Goal: Task Accomplishment & Management: Manage account settings

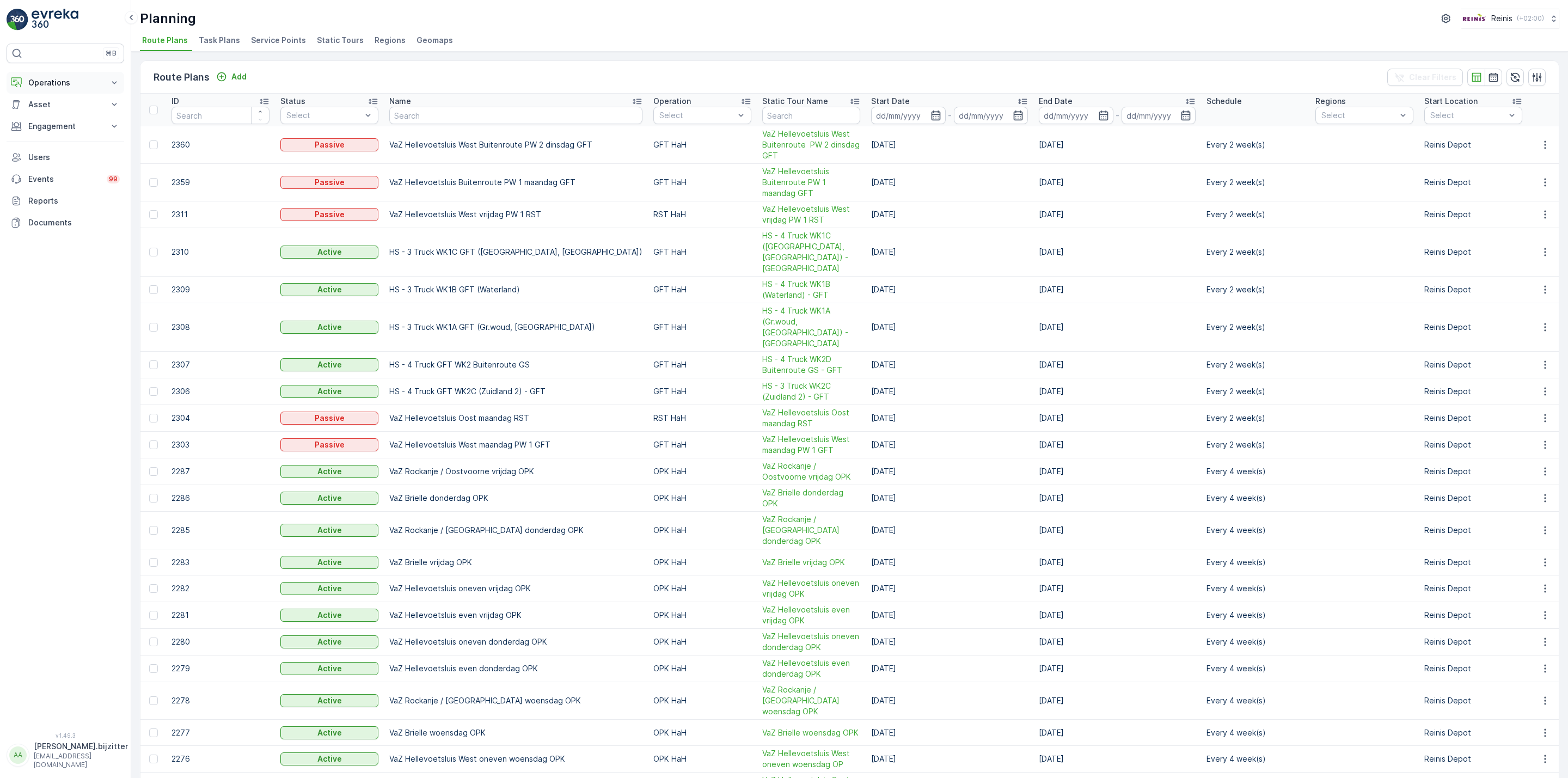
click at [59, 80] on p "Operations" at bounding box center [65, 82] width 74 height 11
click at [42, 137] on p "Routes & Tasks" at bounding box center [56, 131] width 56 height 11
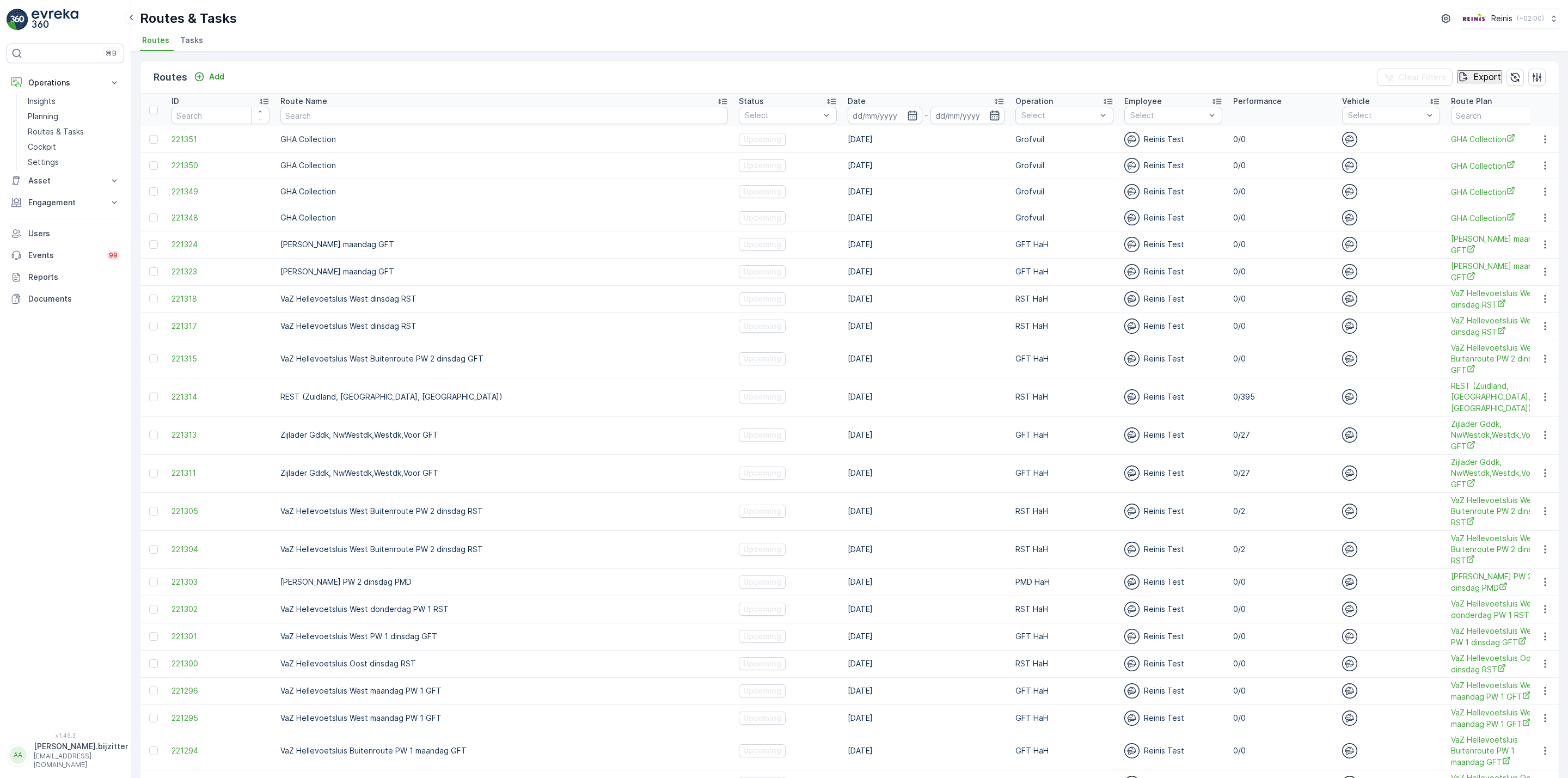
click at [989, 117] on icon "button" at bounding box center [994, 115] width 11 height 11
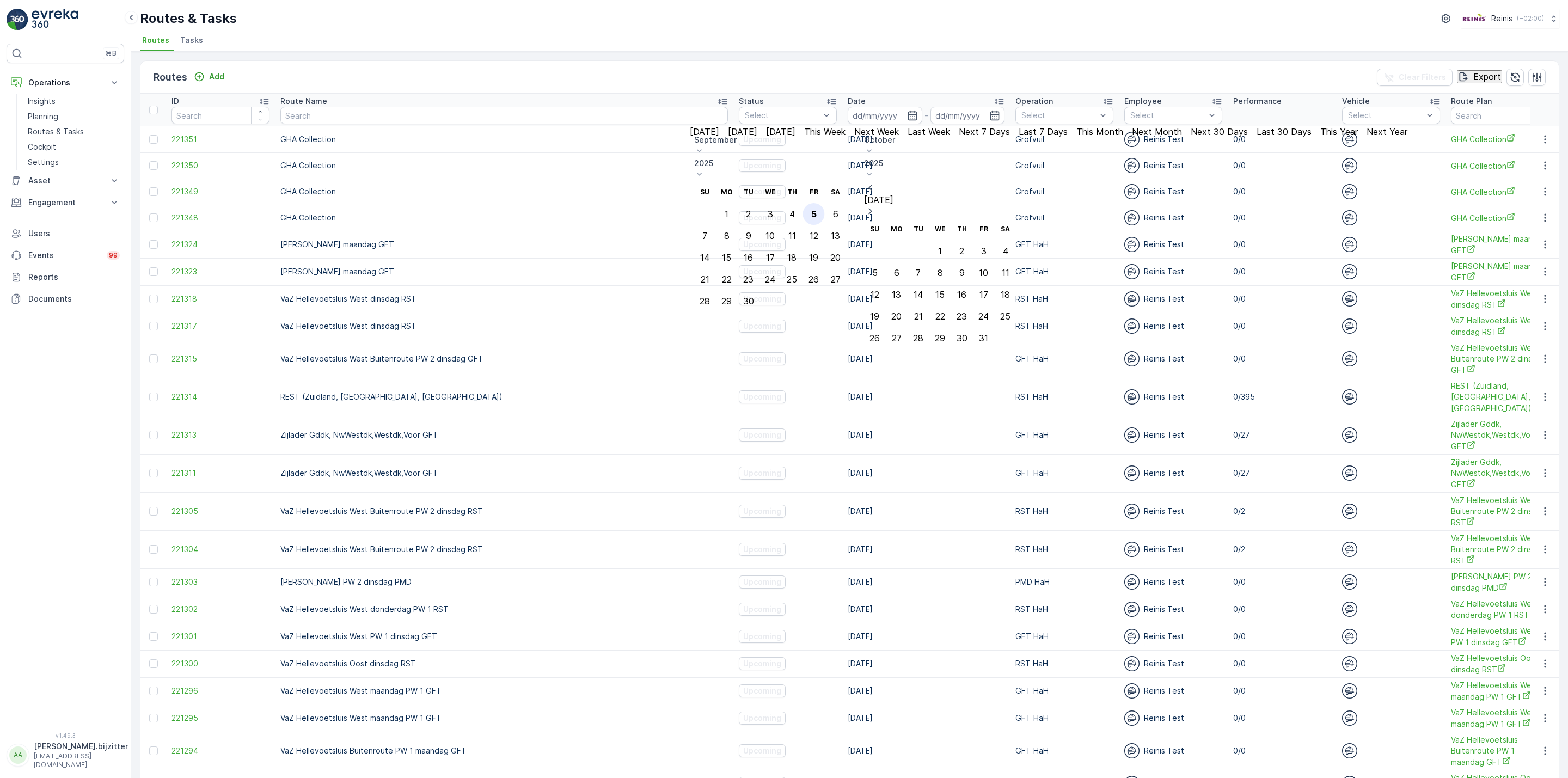
click at [816, 209] on div "5" at bounding box center [814, 214] width 6 height 10
type input "05.09.2025"
click at [816, 209] on div "5" at bounding box center [814, 214] width 6 height 10
type input "05.09.2025"
click at [816, 209] on div "5" at bounding box center [814, 214] width 6 height 10
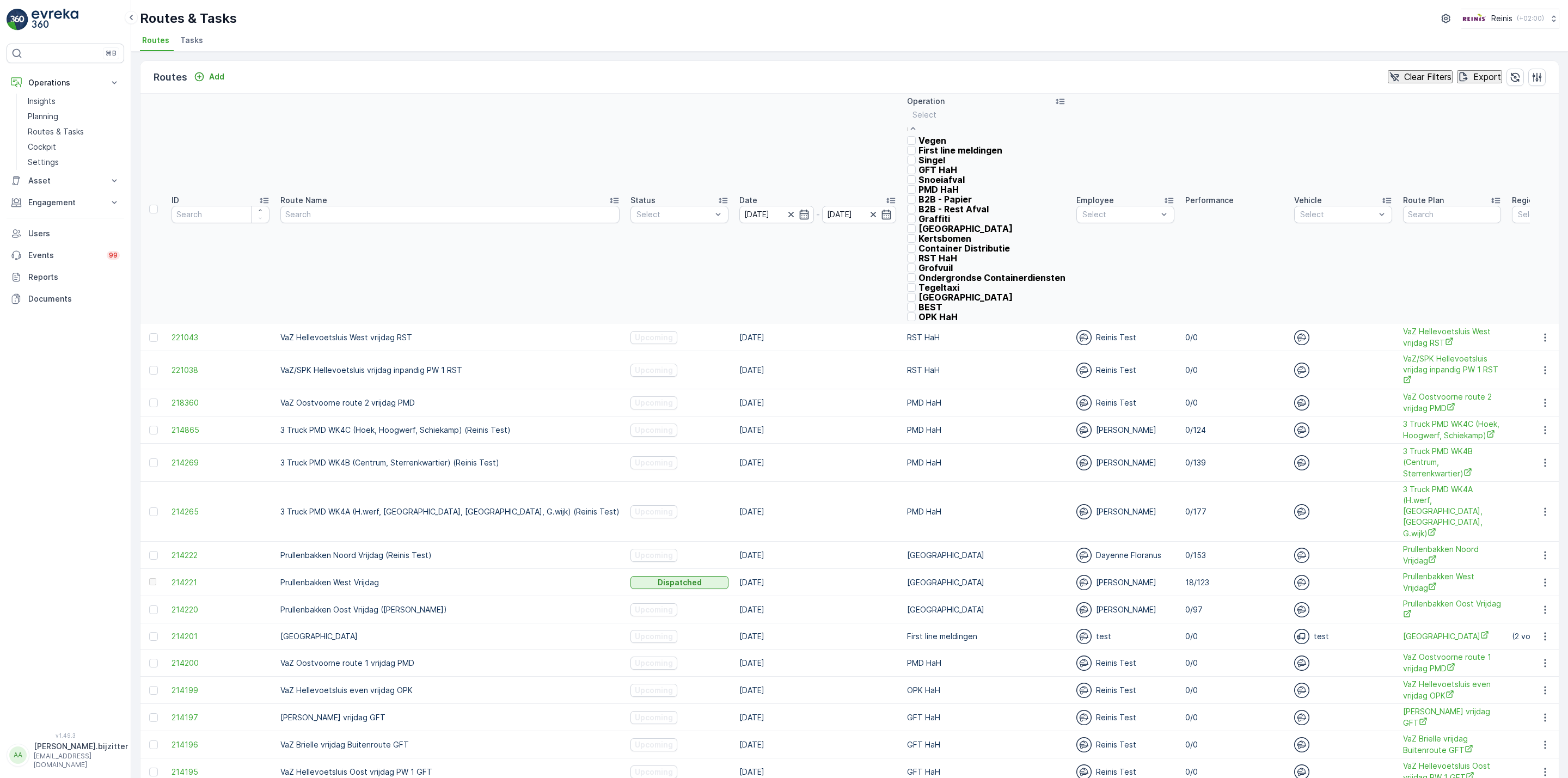
click at [919, 194] on p "PMD HaH" at bounding box center [939, 190] width 41 height 10
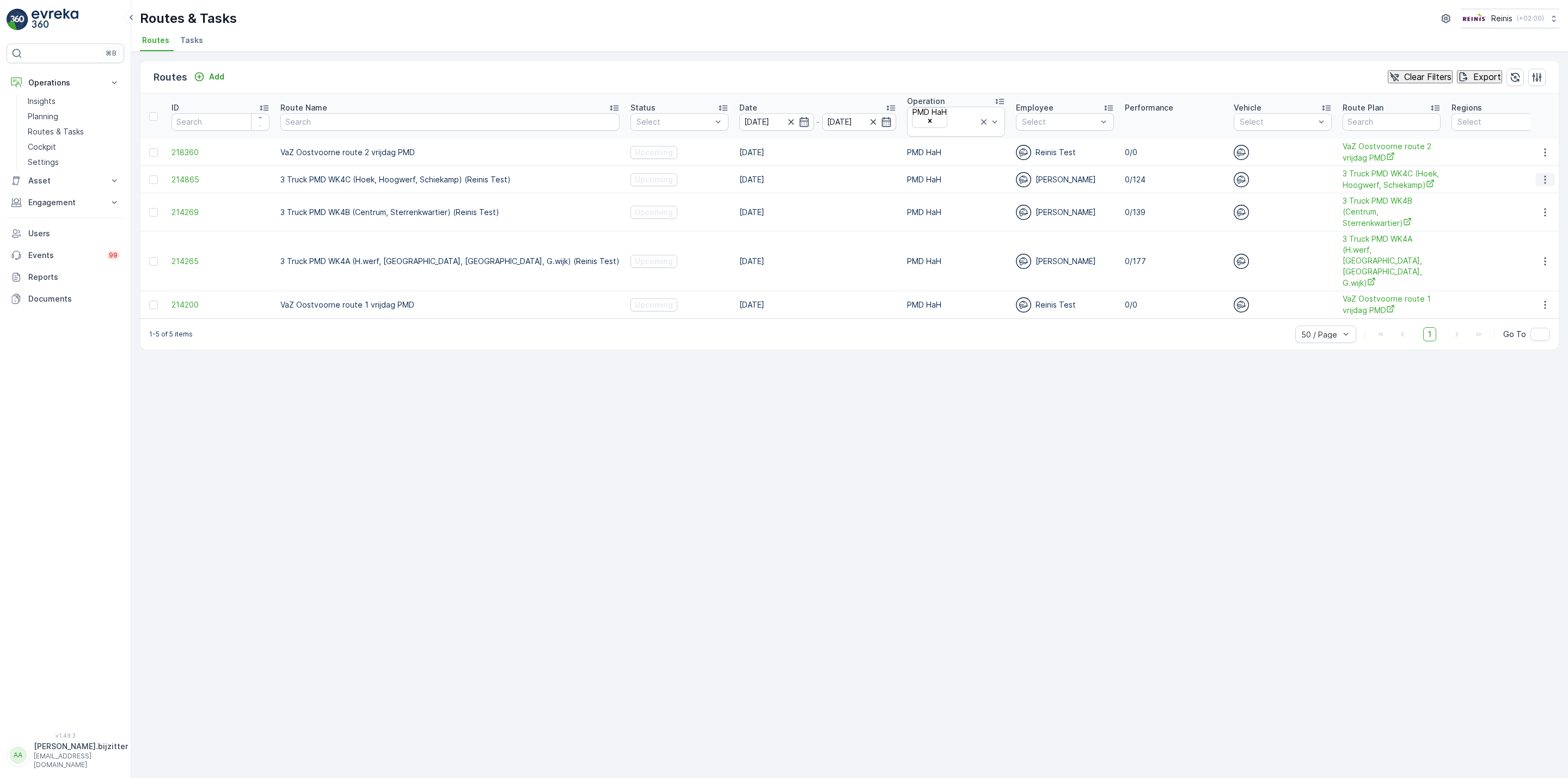
click at [1541, 174] on icon "button" at bounding box center [1545, 179] width 11 height 11
click at [1529, 182] on span "See More Details" at bounding box center [1526, 185] width 63 height 11
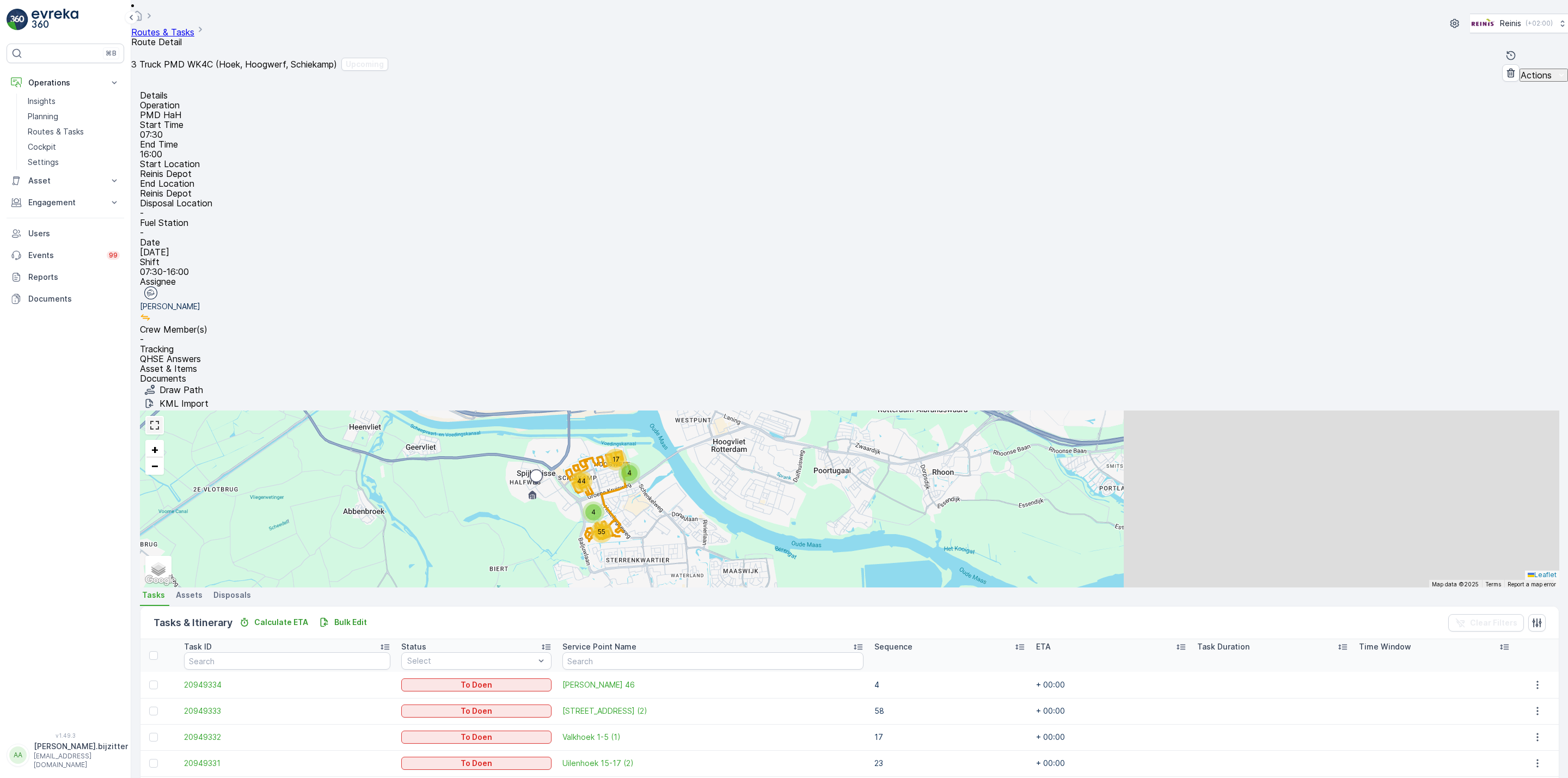
click at [163, 417] on link at bounding box center [155, 425] width 16 height 16
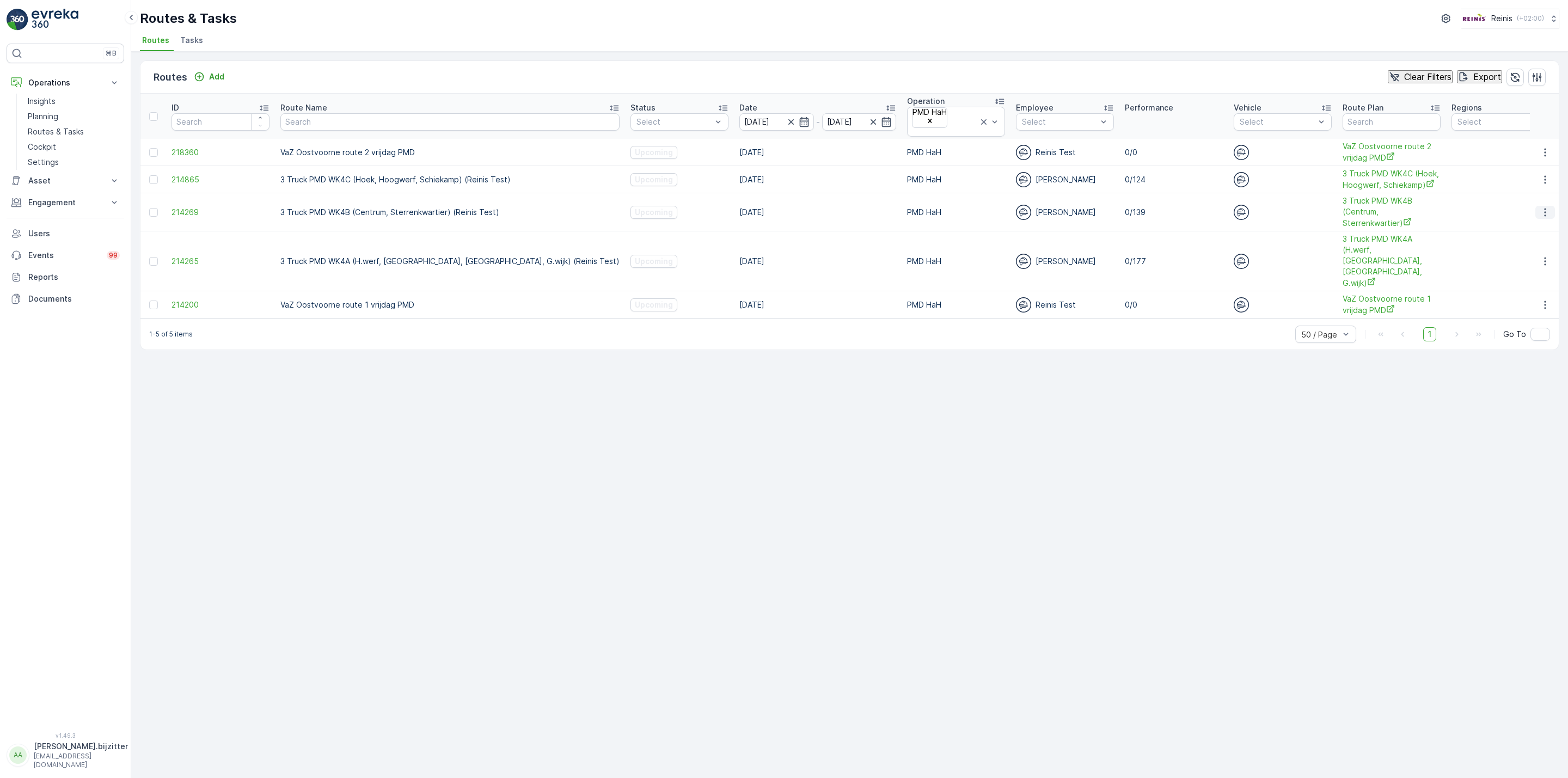
click at [1541, 207] on icon "button" at bounding box center [1545, 212] width 11 height 11
click at [1518, 215] on span "See More Details" at bounding box center [1526, 217] width 63 height 11
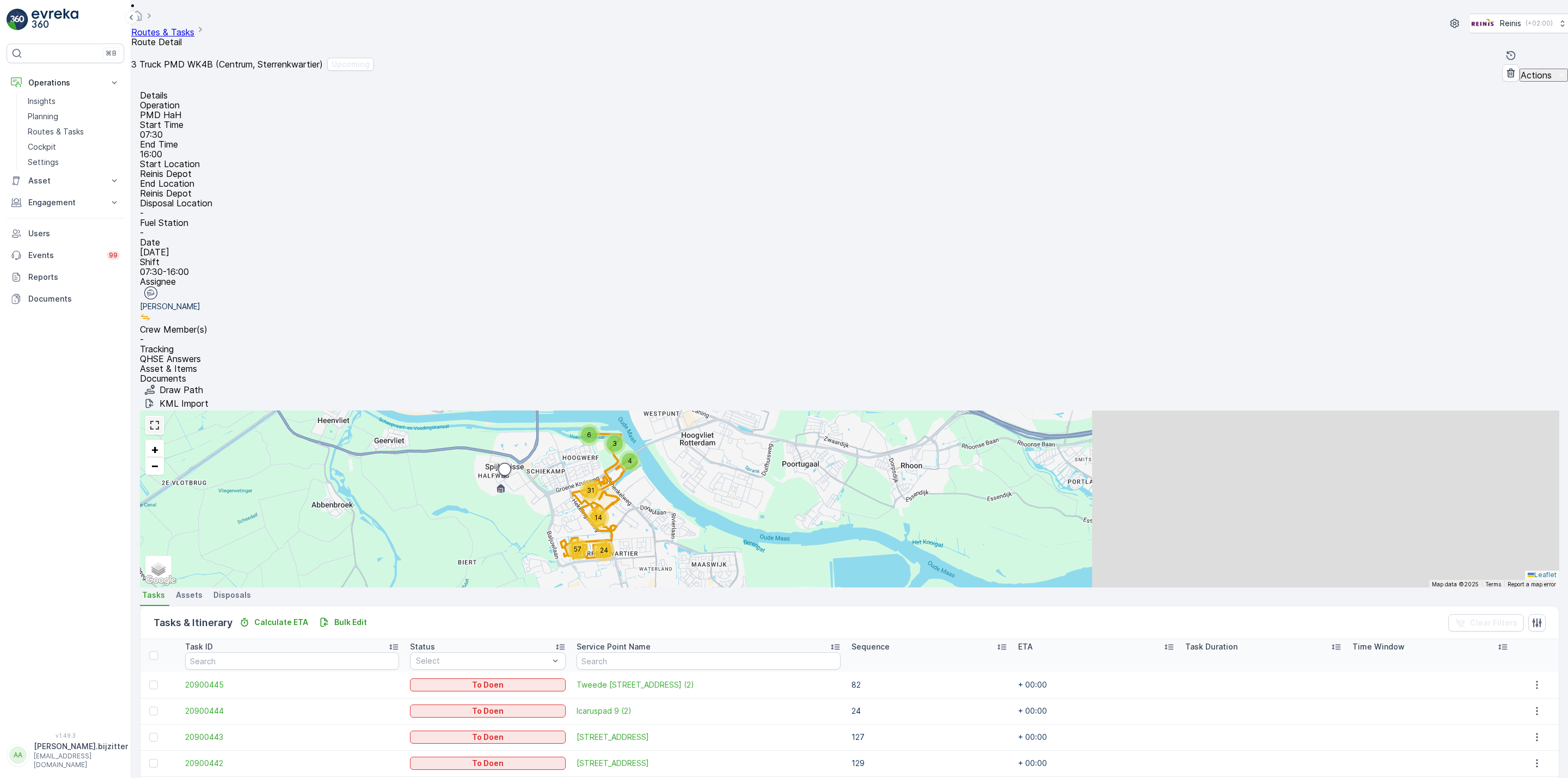
click at [163, 417] on link at bounding box center [155, 425] width 16 height 16
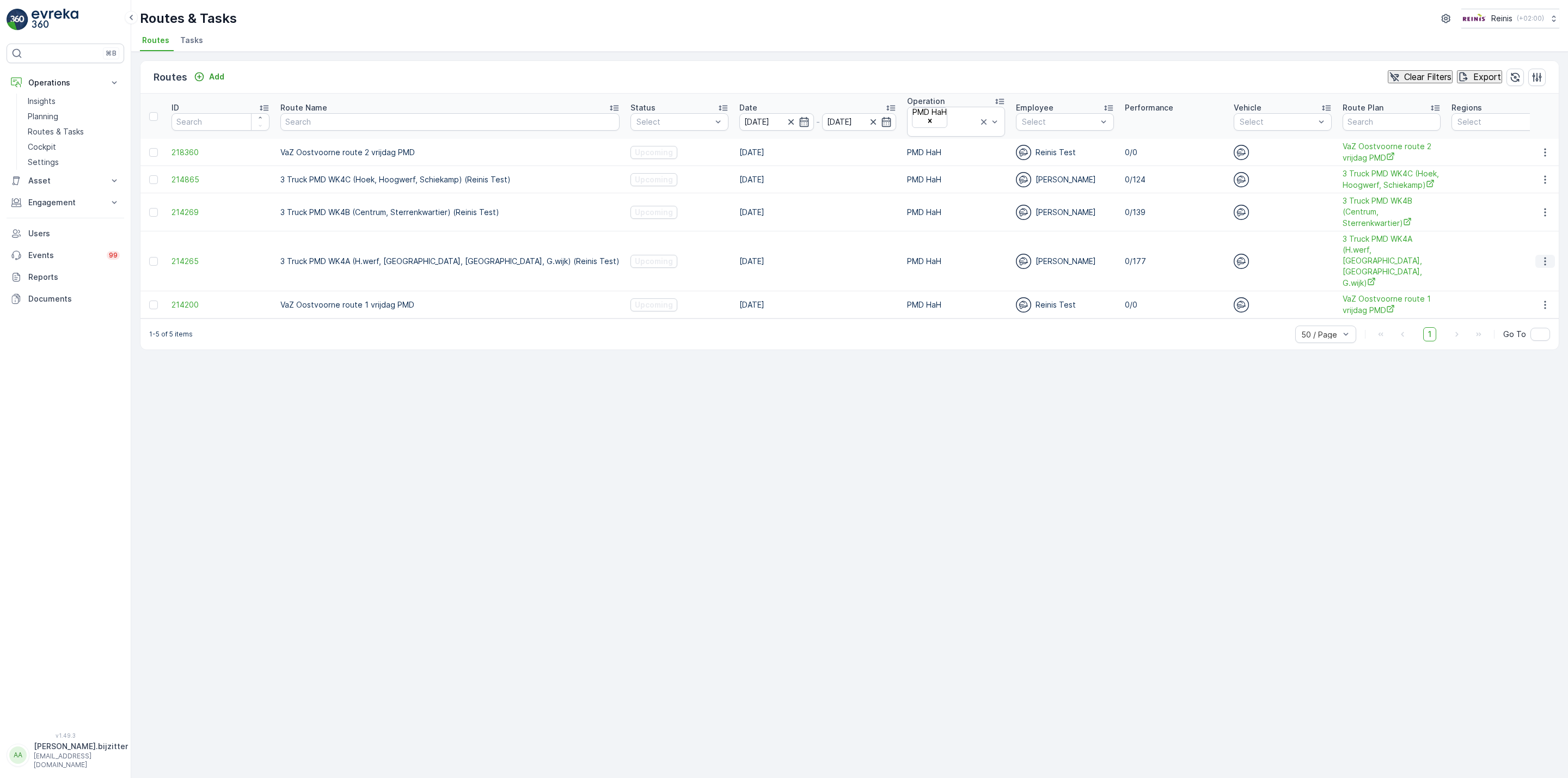
click at [1540, 256] on icon "button" at bounding box center [1545, 261] width 11 height 11
click at [1522, 253] on span "See More Details" at bounding box center [1526, 256] width 63 height 11
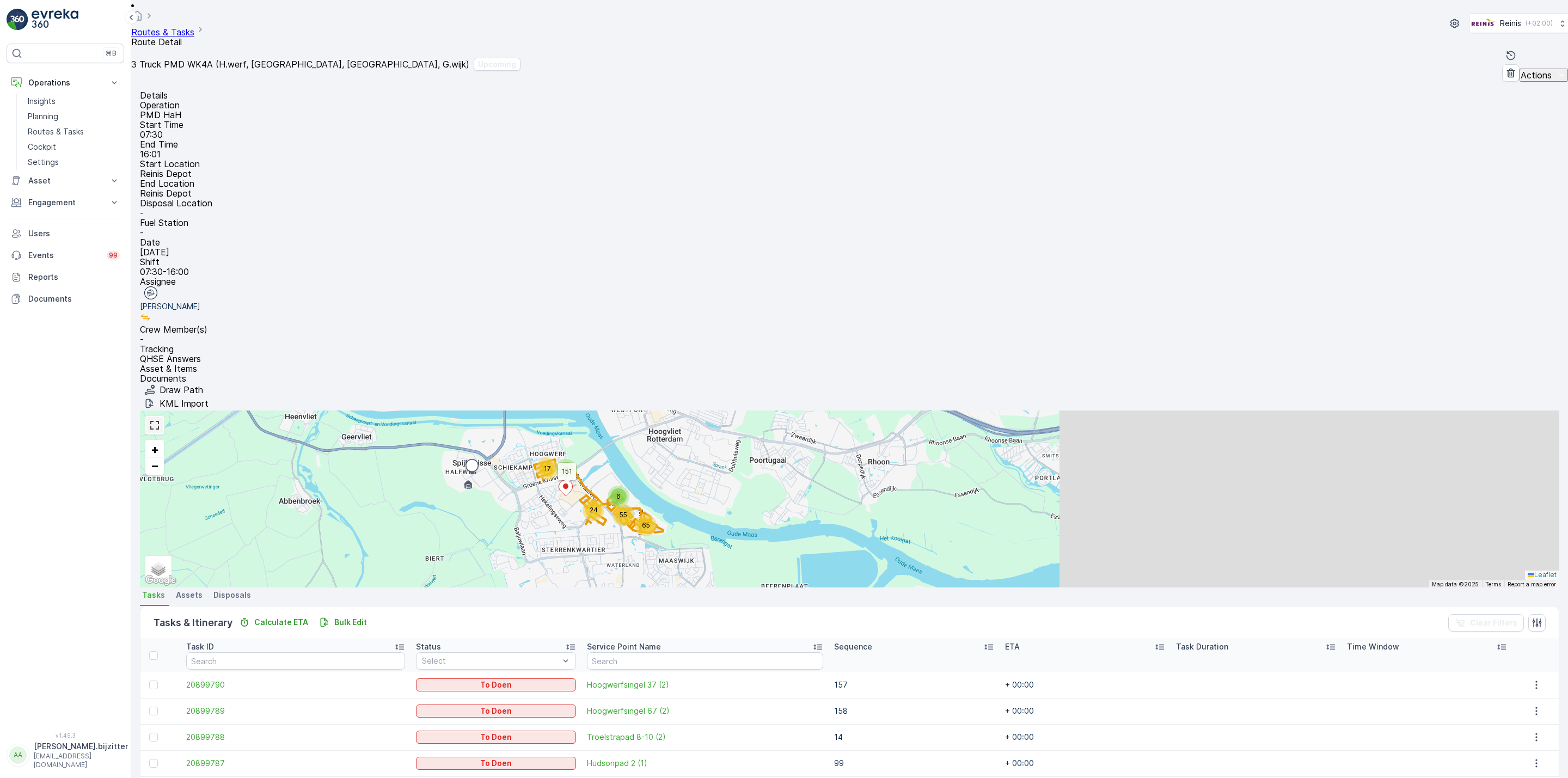
click at [163, 417] on link at bounding box center [155, 425] width 16 height 16
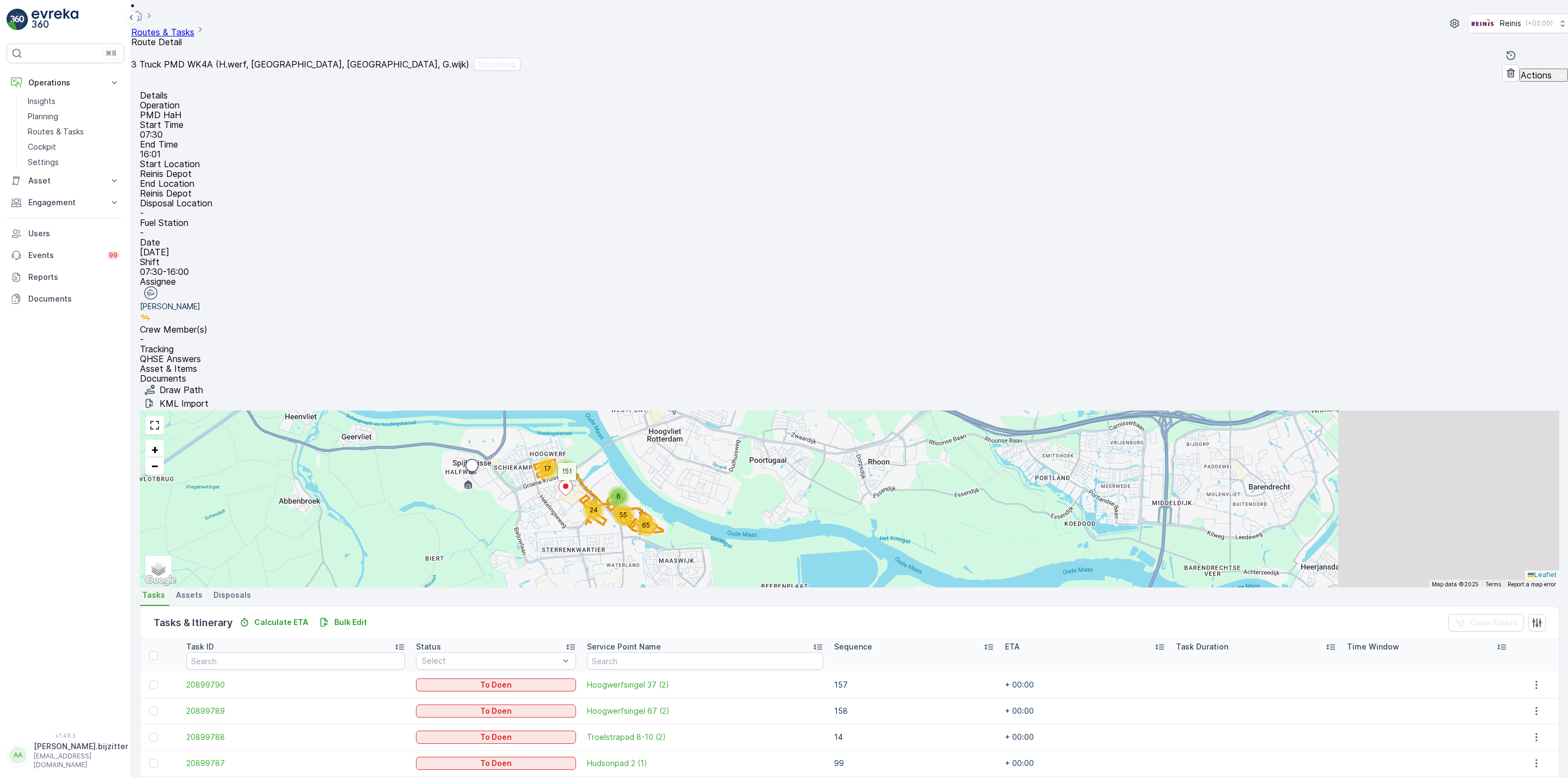
click at [608, 32] on div "Routes & Tasks Route Detail Reinis ( +02:00 ) 3 Truck PMD WK4A (H.werf, Centrum…" at bounding box center [850, 41] width 1437 height 82
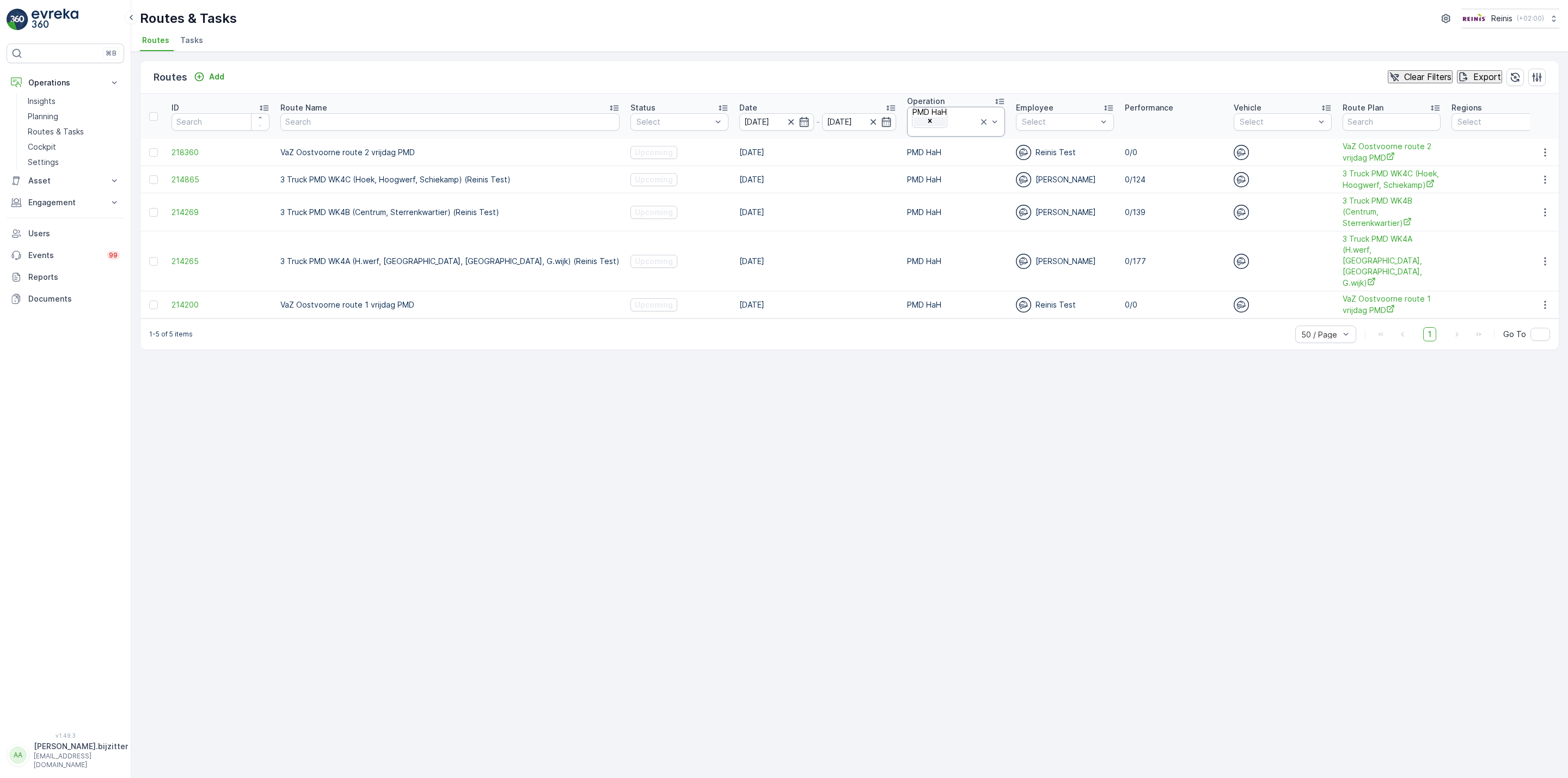
click at [926, 117] on icon "Remove PMD HaH" at bounding box center [930, 121] width 7 height 7
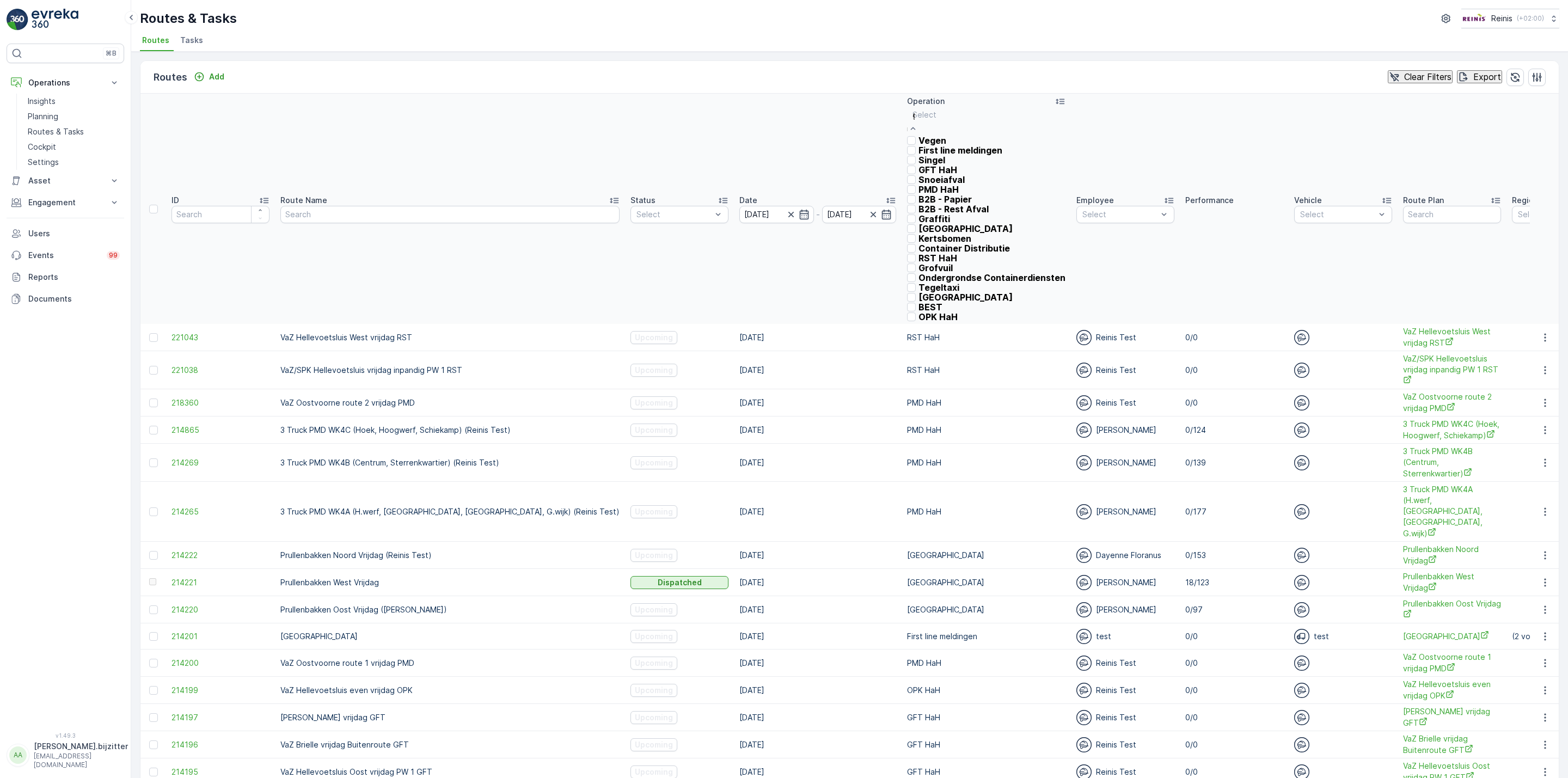
type input "gf"
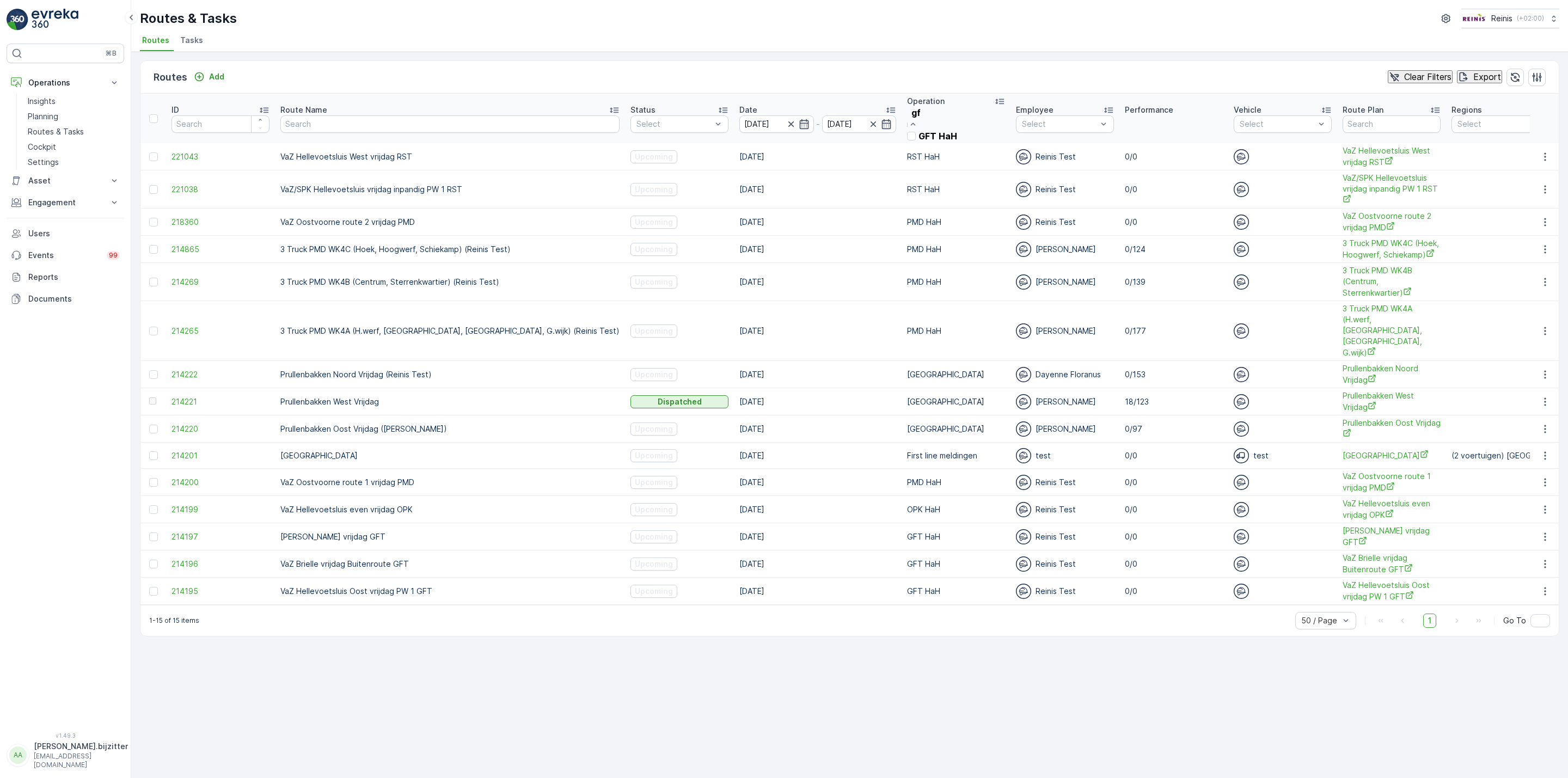
click at [907, 137] on div "GFT HaH" at bounding box center [956, 136] width 98 height 10
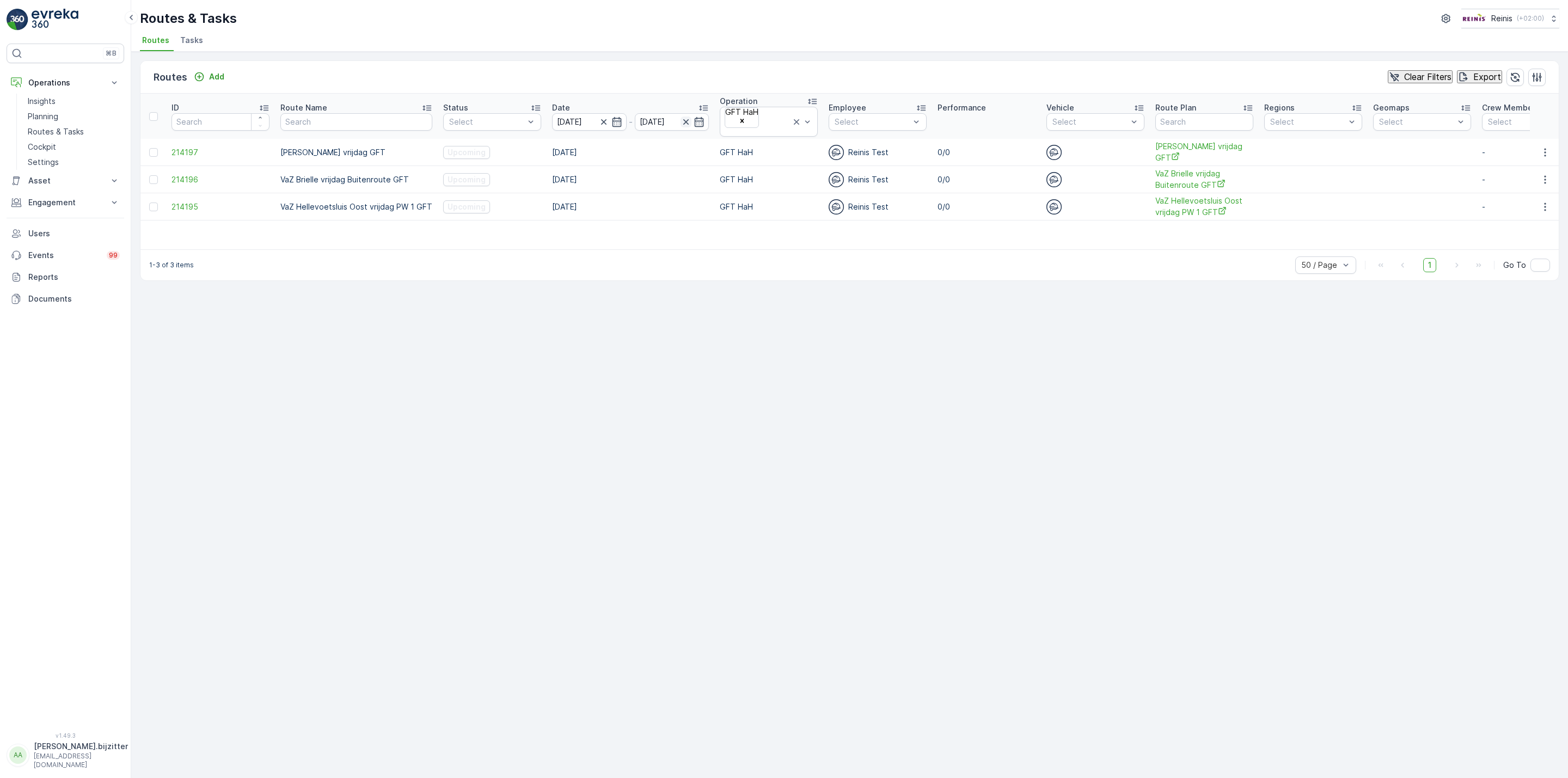
click at [686, 117] on icon "button" at bounding box center [685, 122] width 11 height 11
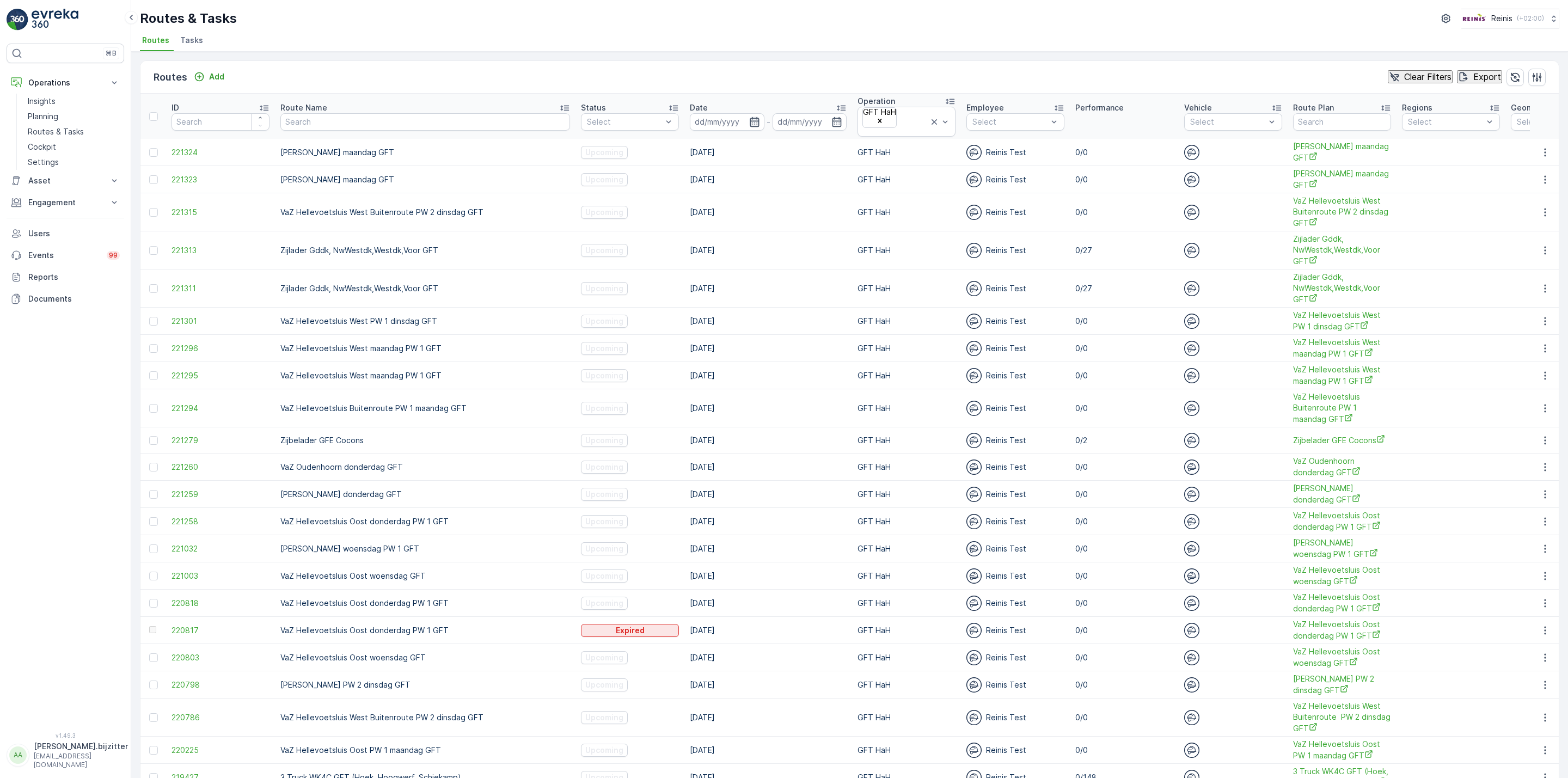
click at [749, 117] on icon "button" at bounding box center [754, 122] width 11 height 11
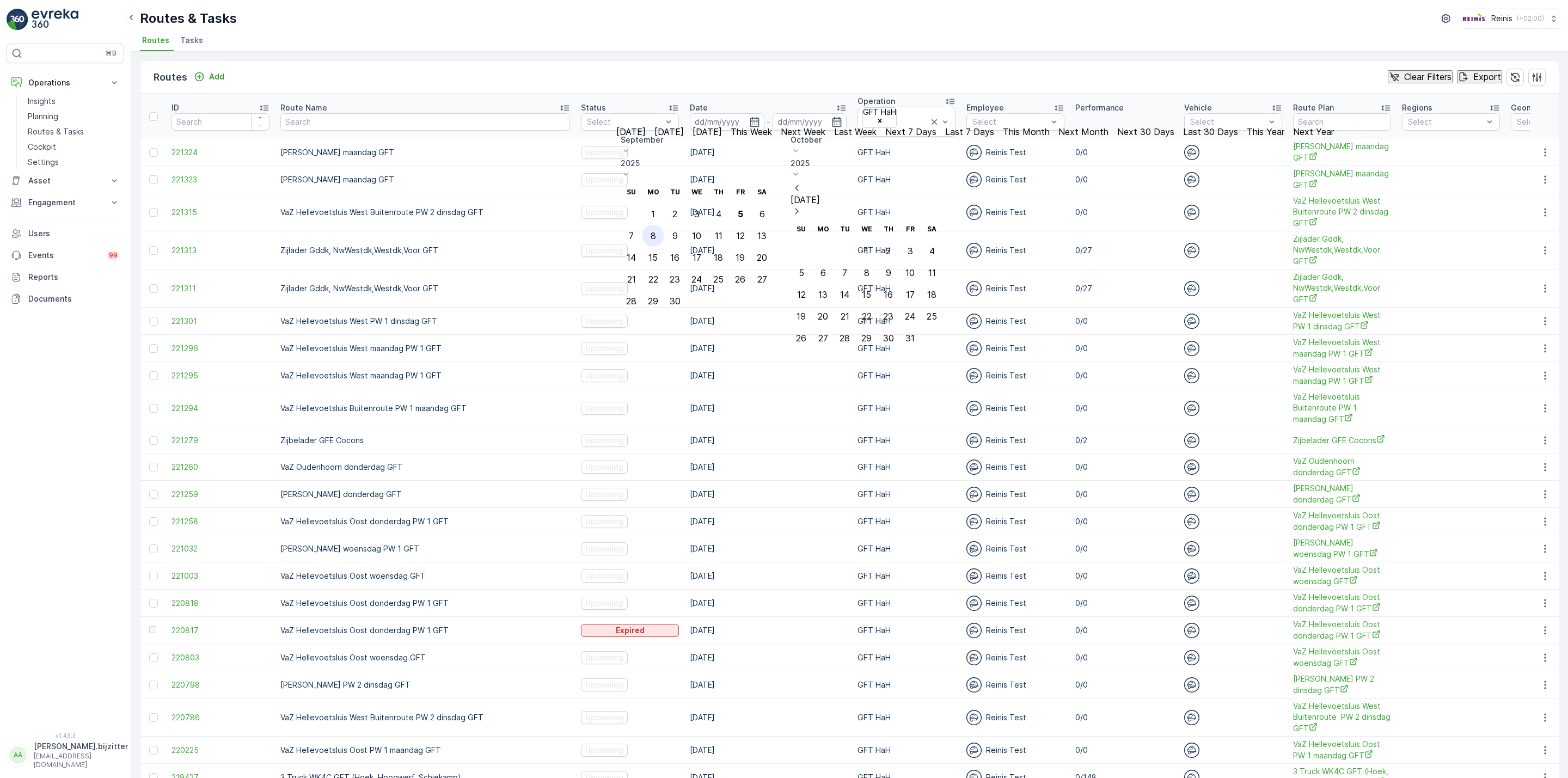
click at [656, 231] on div "8" at bounding box center [653, 236] width 6 height 10
type input "08.09.2025"
click at [656, 231] on div "8" at bounding box center [653, 236] width 6 height 10
type input "08.09.2025"
click at [664, 225] on td "8" at bounding box center [653, 235] width 22 height 22
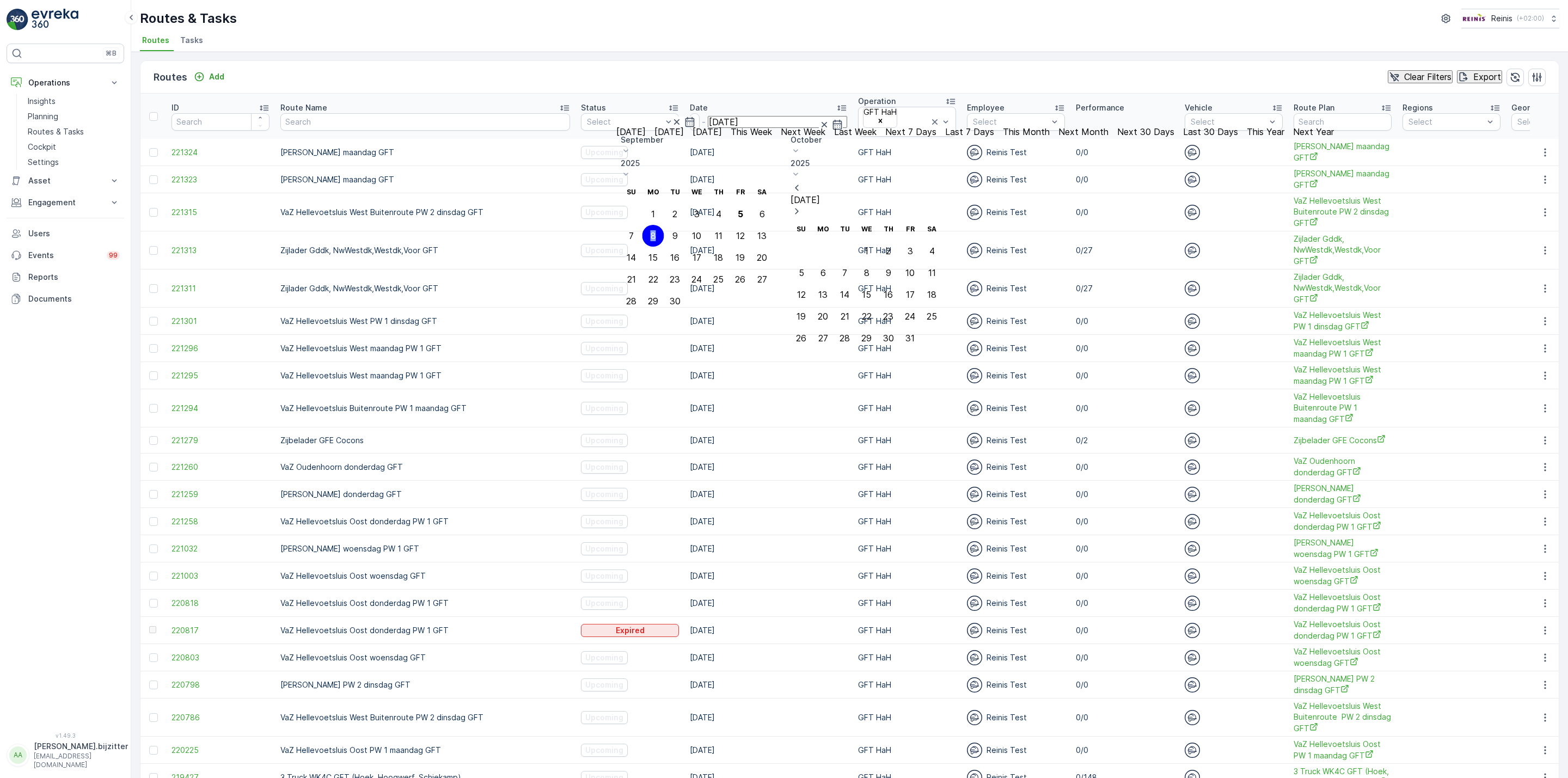
click at [664, 225] on td "8" at bounding box center [653, 235] width 22 height 22
click at [656, 231] on div "8" at bounding box center [653, 236] width 6 height 10
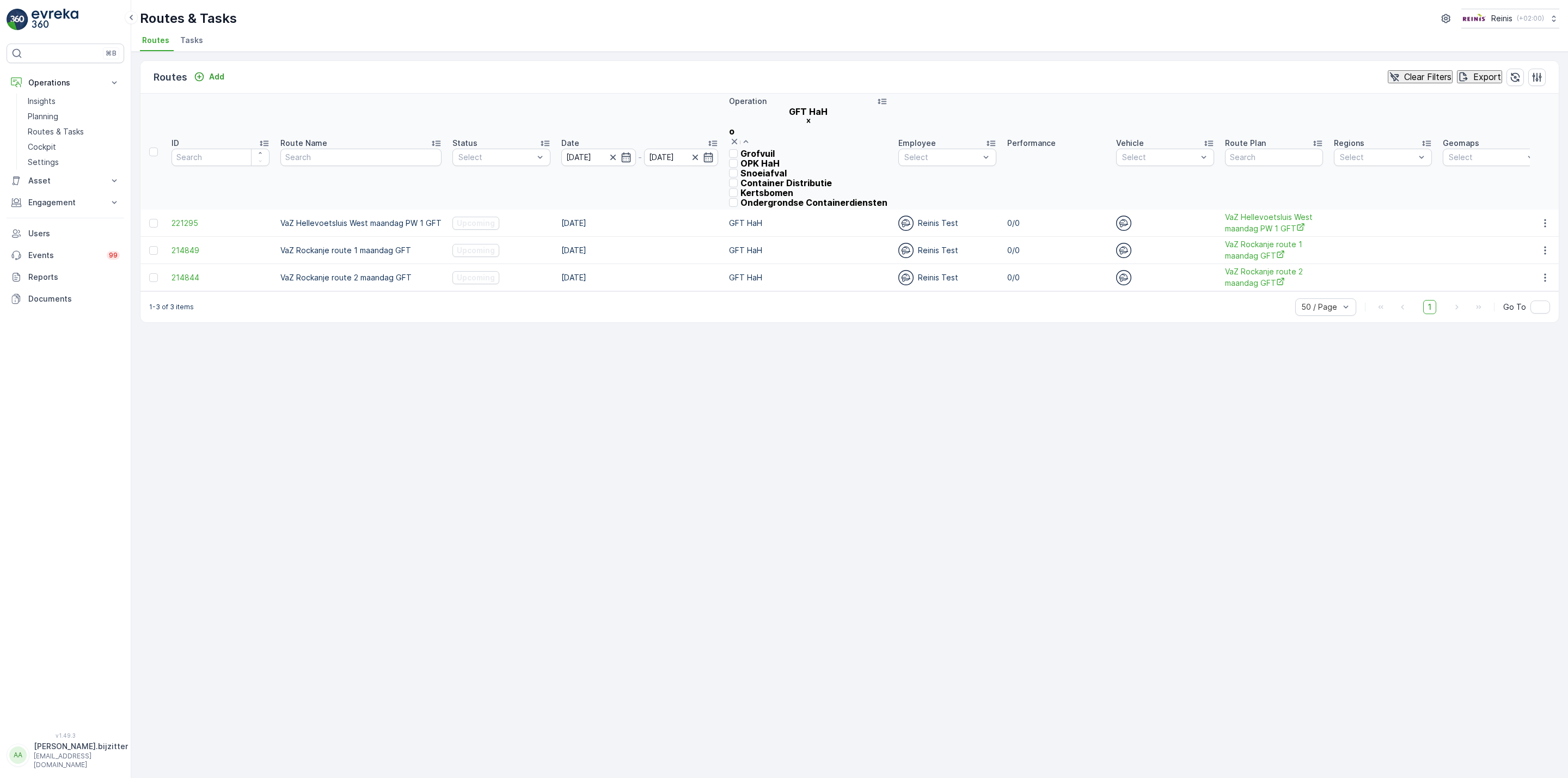
type input "op"
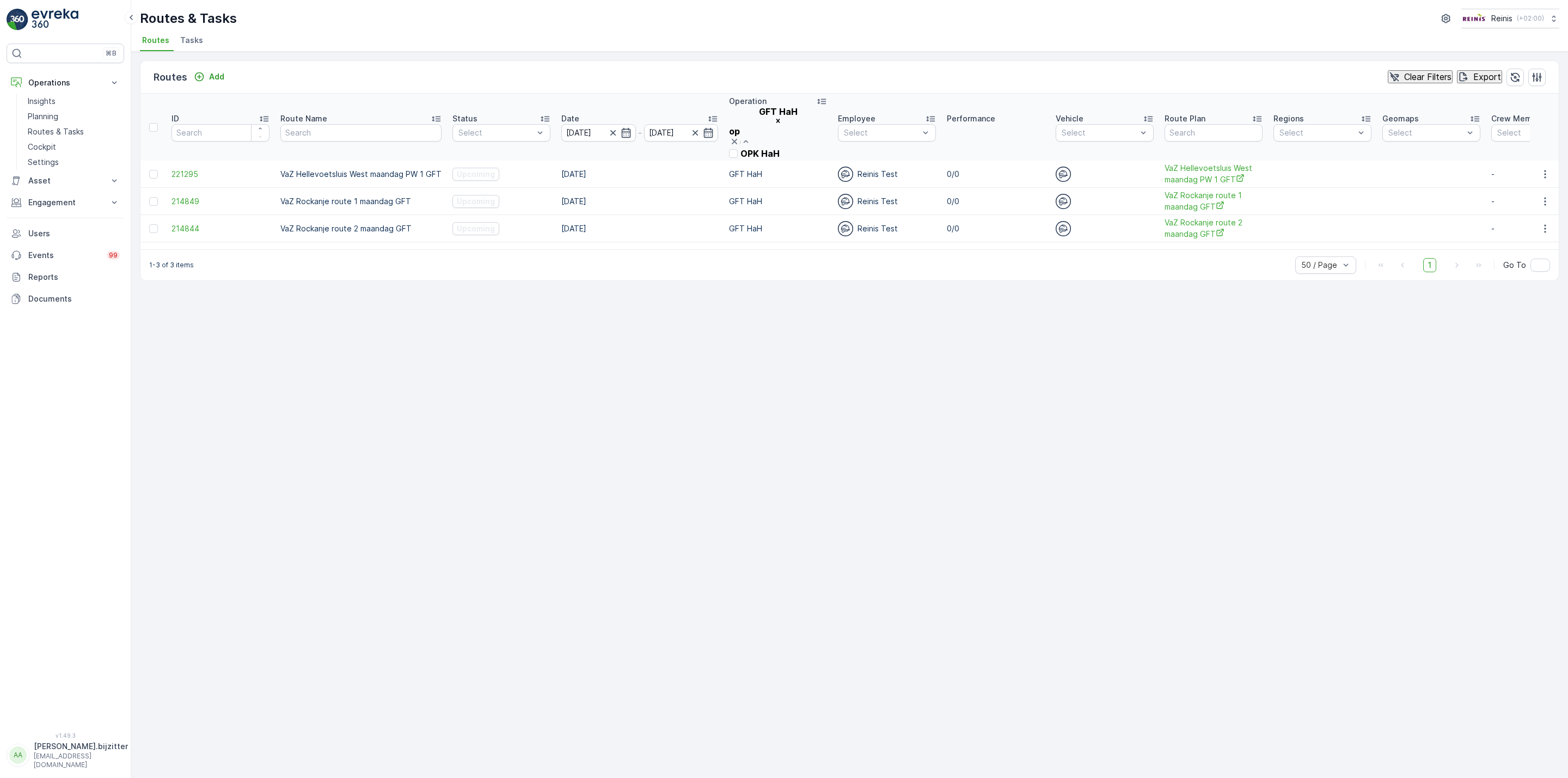
click at [782, 148] on div "OPK HaH" at bounding box center [778, 153] width 98 height 10
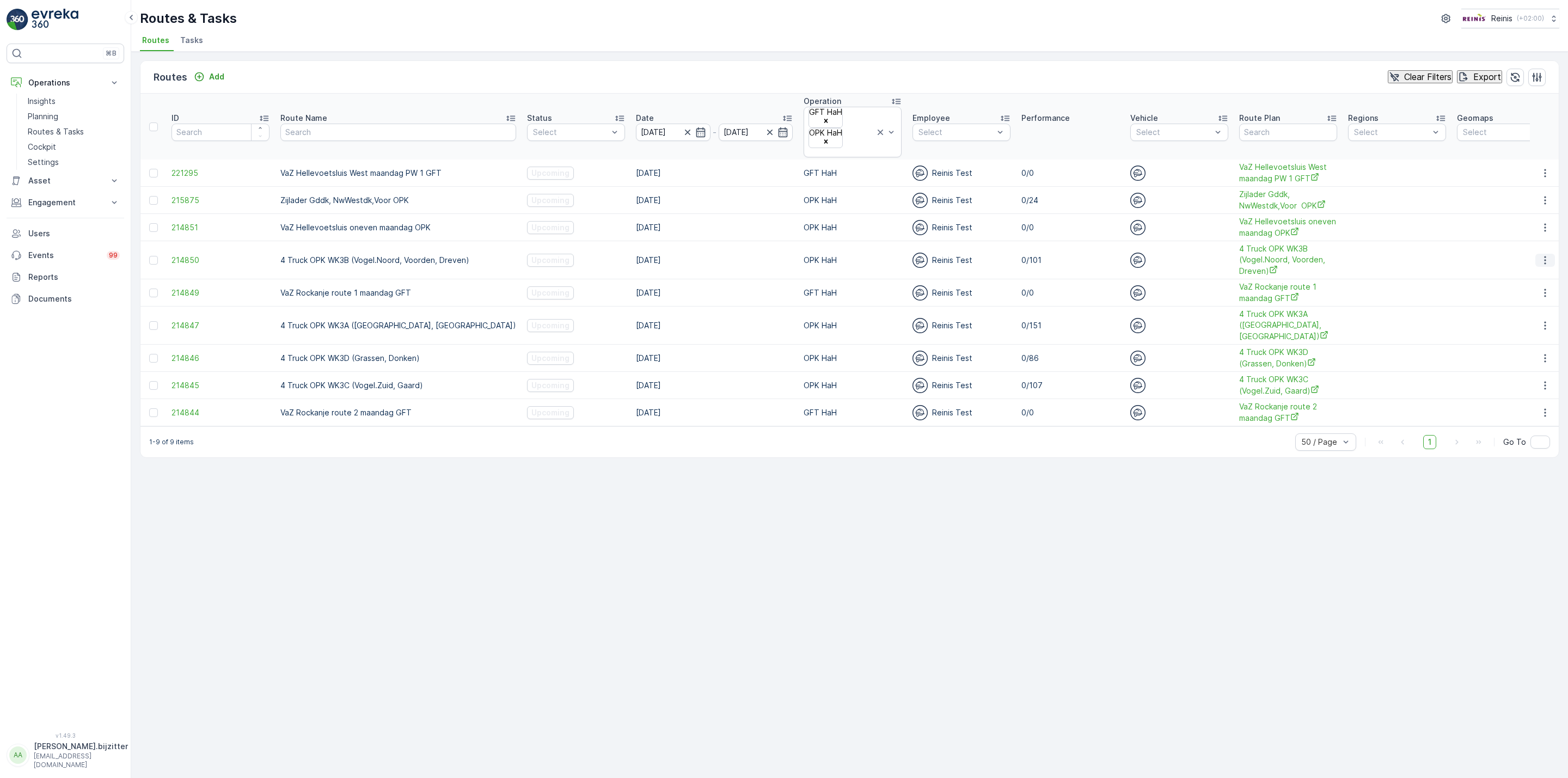
click at [1549, 255] on icon "button" at bounding box center [1545, 260] width 11 height 11
click at [1542, 255] on span "See More Details" at bounding box center [1526, 258] width 63 height 11
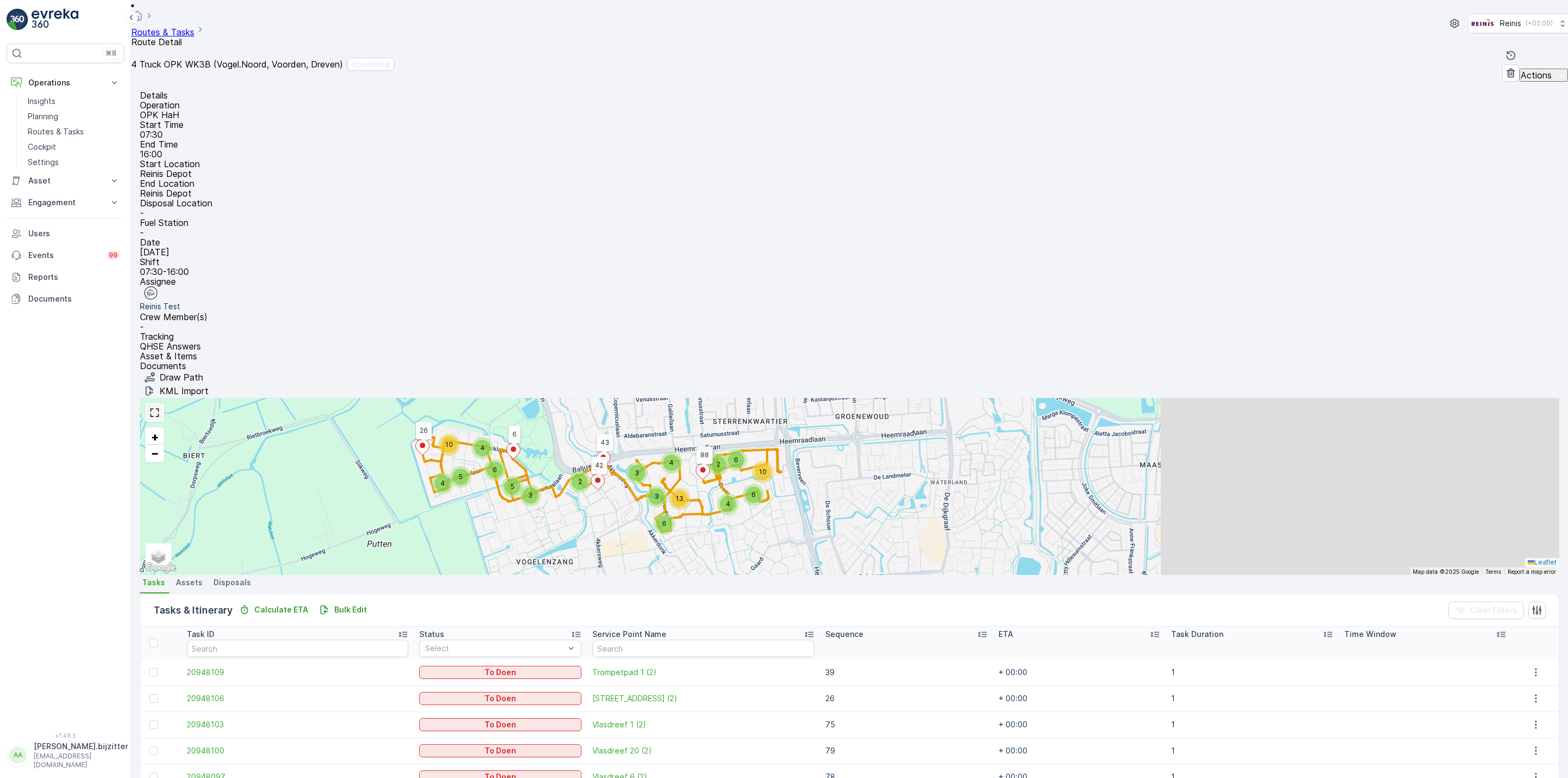
click at [163, 404] on link at bounding box center [155, 412] width 16 height 16
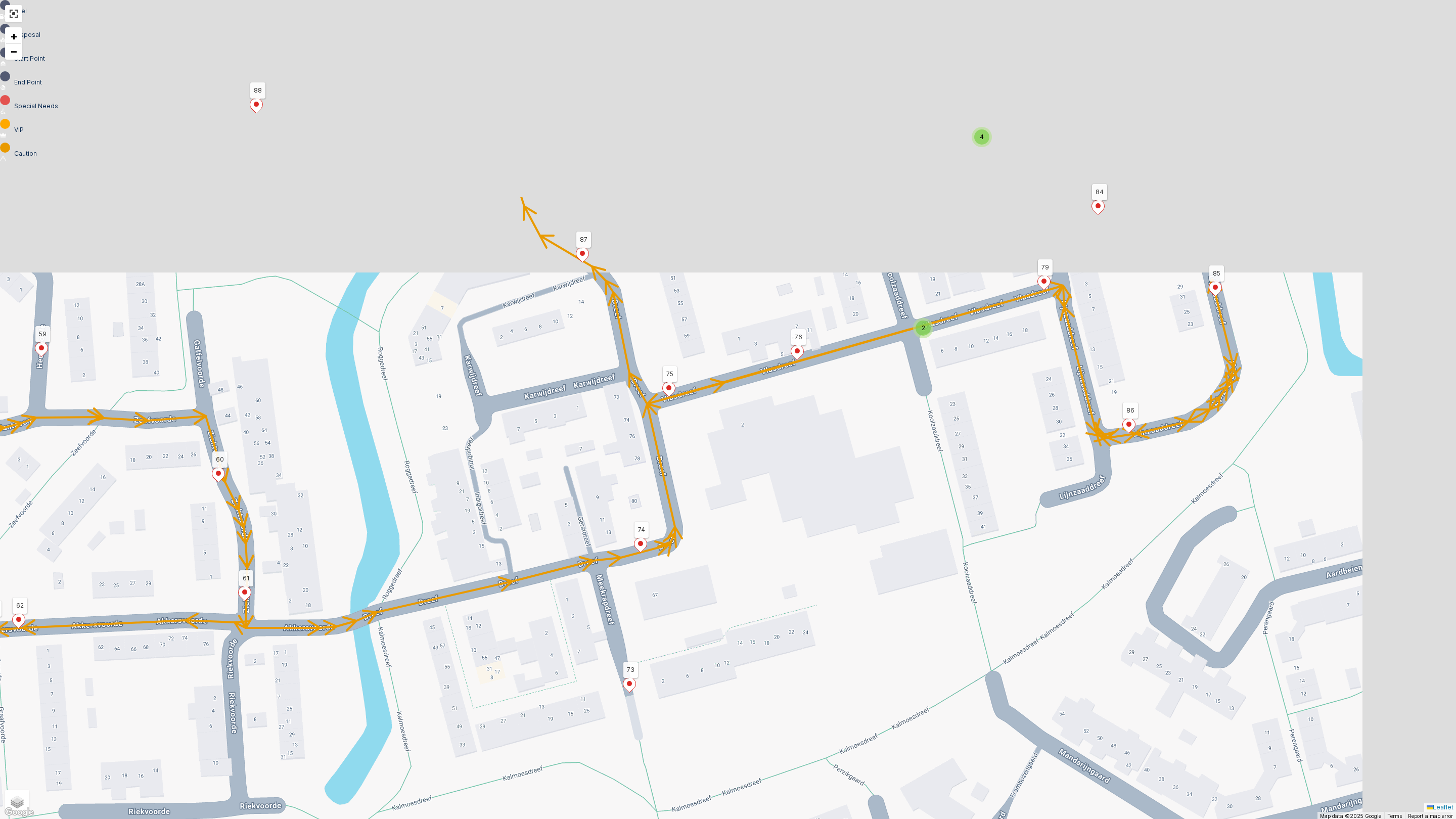
drag, startPoint x: 981, startPoint y: 476, endPoint x: 900, endPoint y: 690, distance: 228.8
click at [907, 720] on div "2 2 4 2 2 2 2 2 88 42 43 6 26 46 48 47 86 85 89 90 98 72 87 51 52 39 8 7 14 15 …" at bounding box center [728, 409] width 1456 height 819
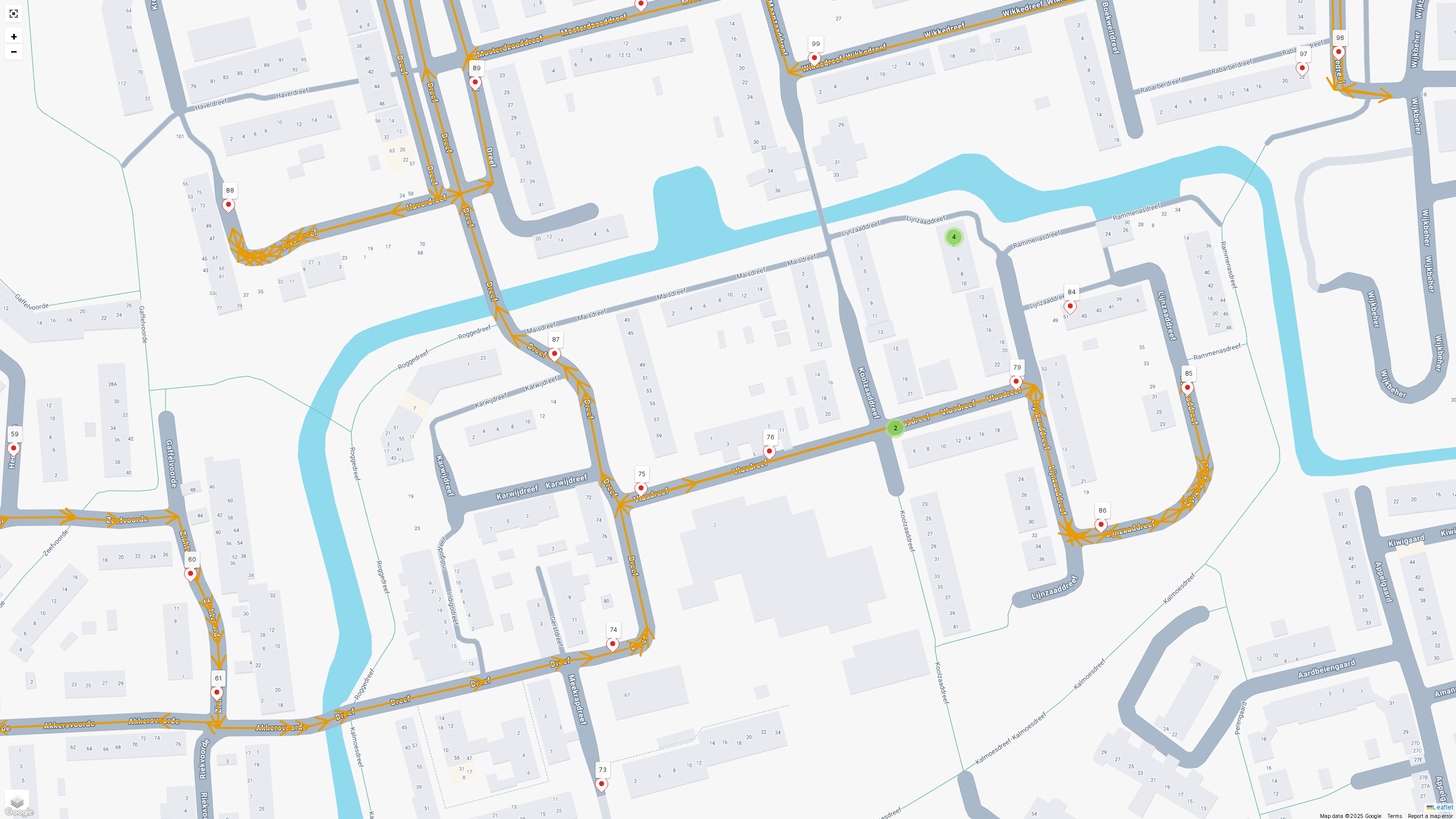
click at [890, 432] on div "2" at bounding box center [896, 428] width 15 height 15
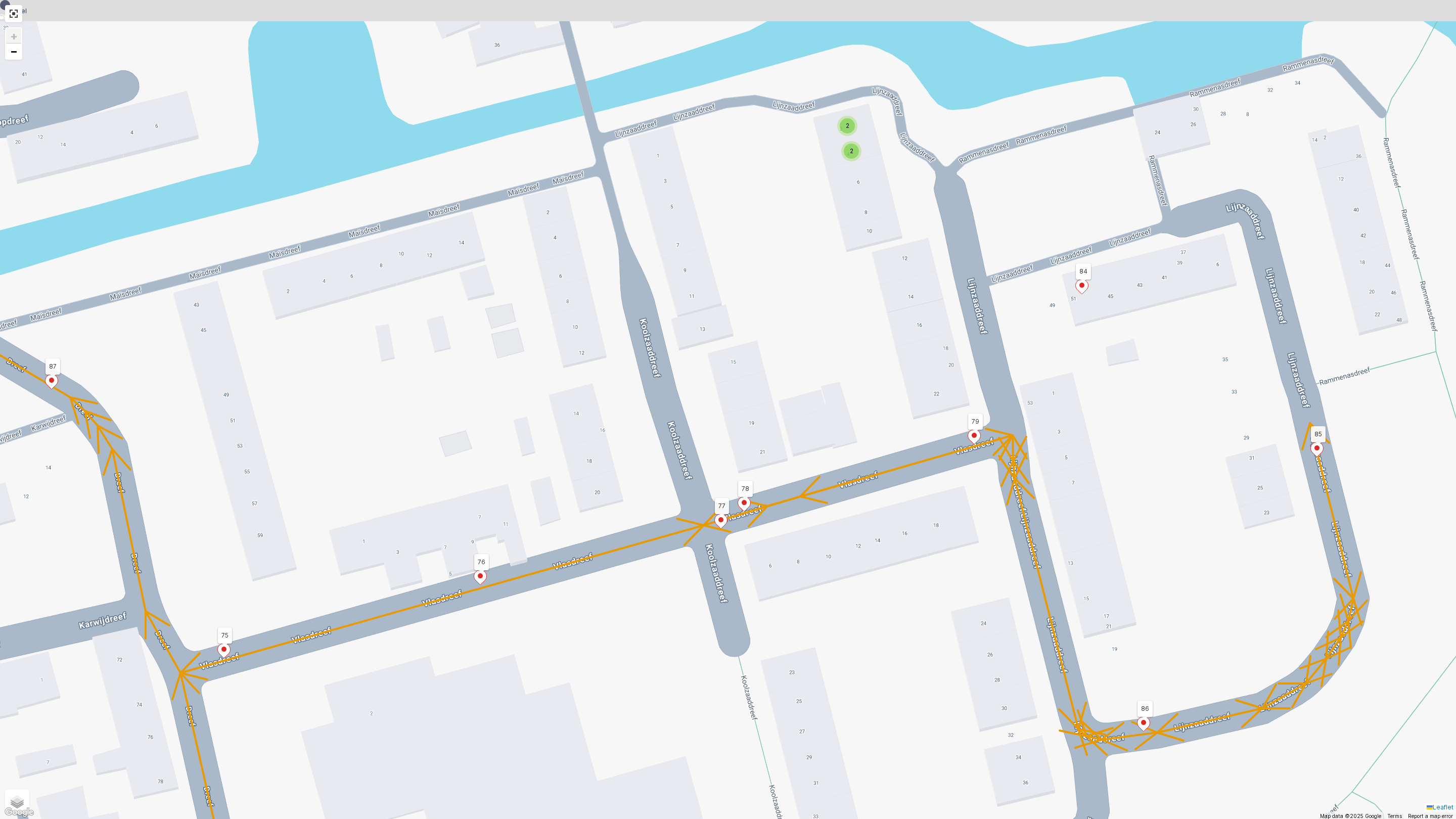
drag, startPoint x: 857, startPoint y: 384, endPoint x: 893, endPoint y: 526, distance: 146.5
click at [889, 613] on div "2 2 2 2 2 2 88 42 43 6 26 46 48 47 86 85 89 90 98 72 87 51 52 39 8 7 14 15 41 4…" at bounding box center [728, 409] width 1456 height 819
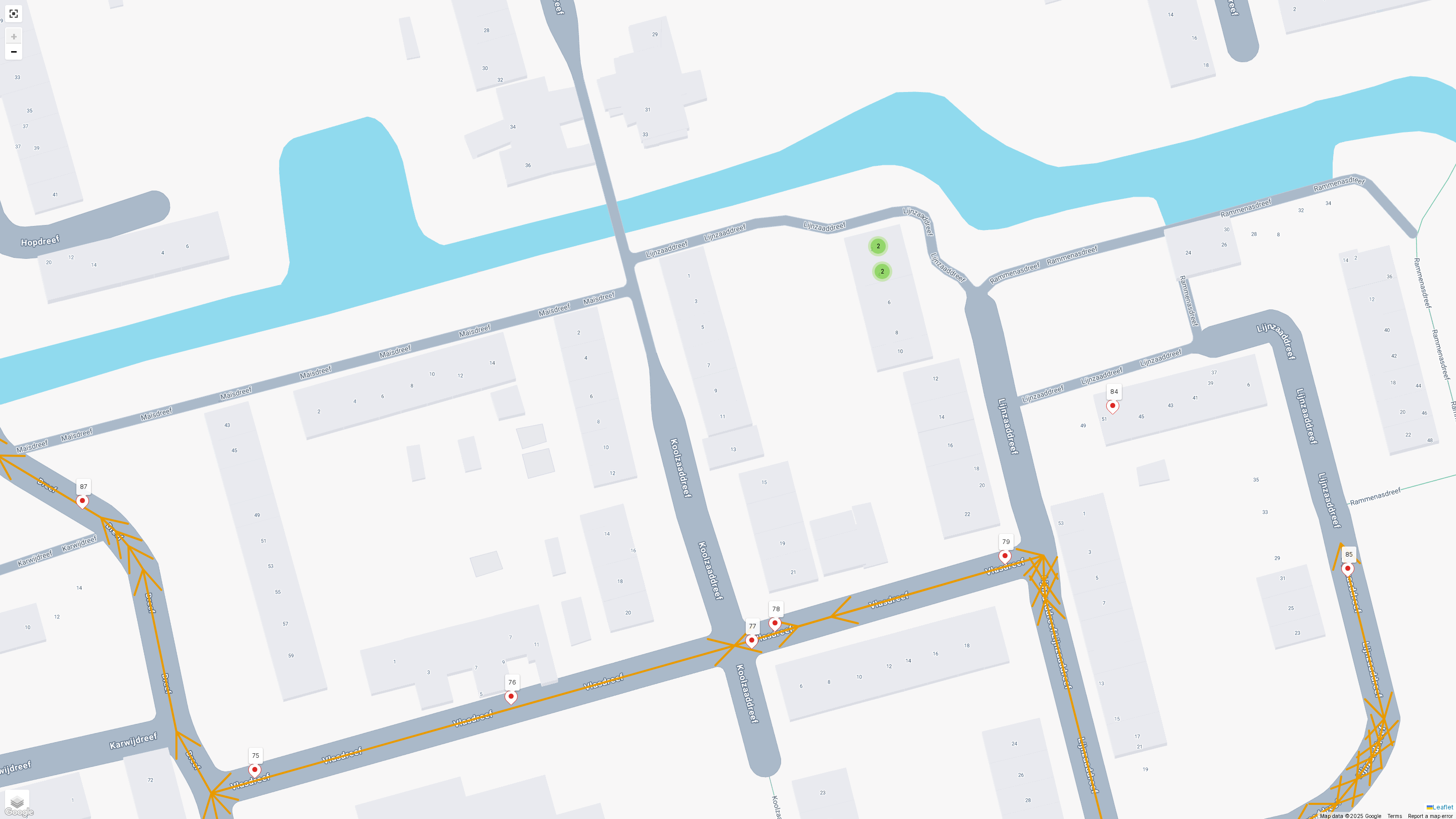
click at [889, 271] on div "2" at bounding box center [882, 271] width 15 height 15
click at [880, 244] on span "2" at bounding box center [879, 246] width 3 height 8
click at [845, 384] on div "2 2 2 2 2 2 88 42 43 6 26 46 48 47 86 85 89 90 98 72 87 51 52 39 8 7 14 15 41 4…" at bounding box center [728, 409] width 1456 height 819
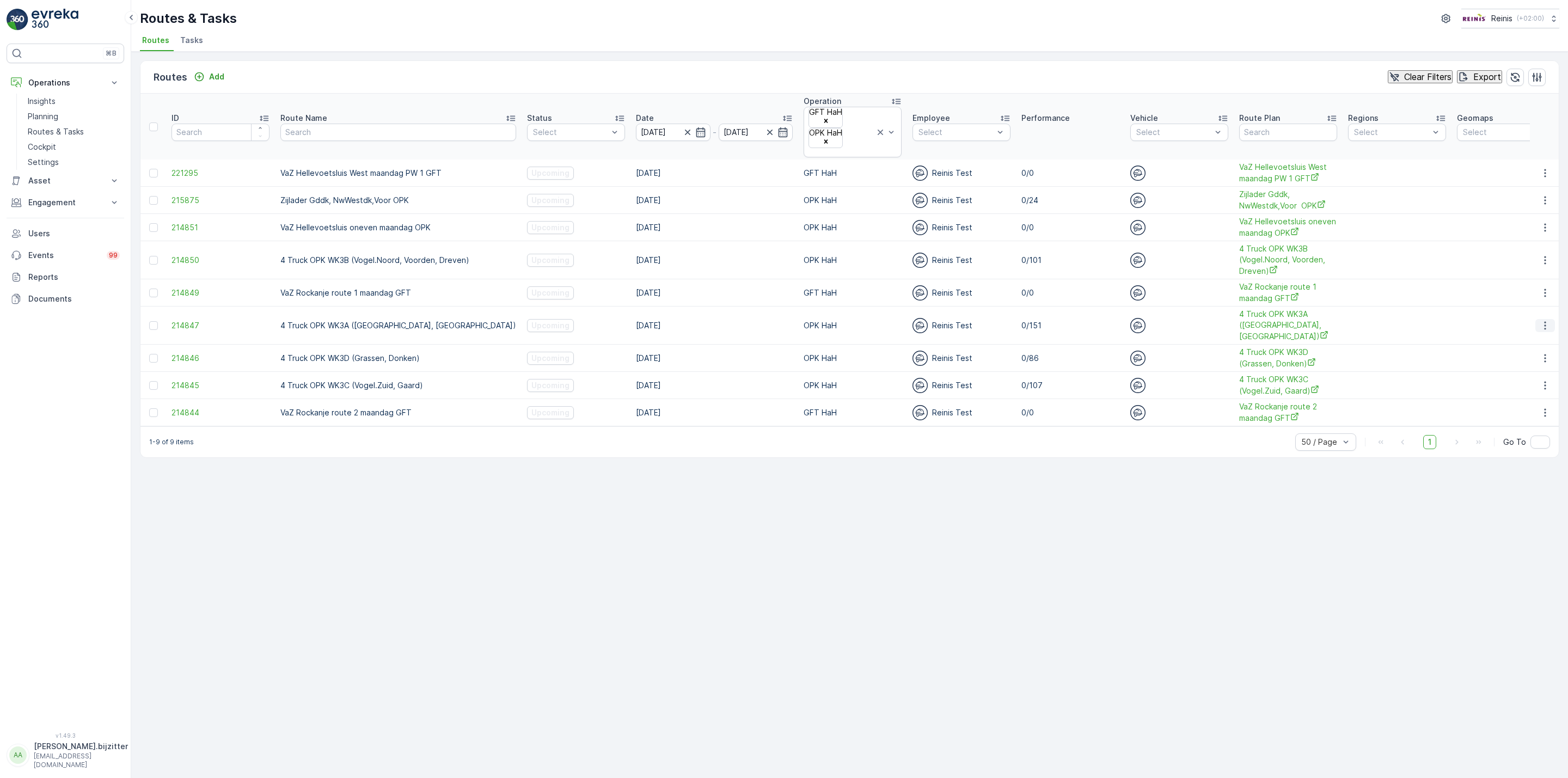
click at [1547, 320] on icon "button" at bounding box center [1545, 325] width 11 height 11
click at [1514, 313] on span "See More Details" at bounding box center [1526, 318] width 63 height 11
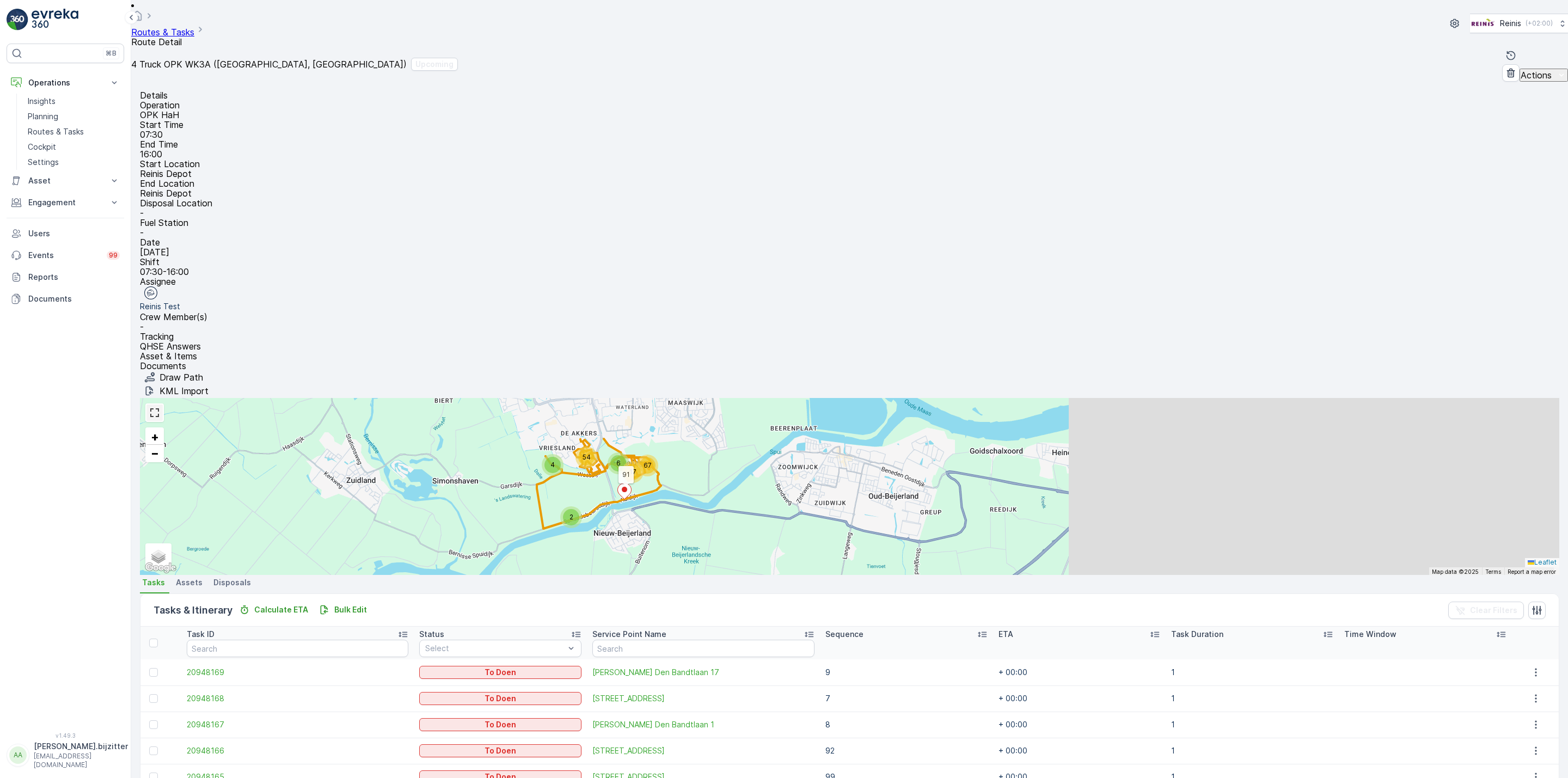
click at [163, 404] on link at bounding box center [155, 412] width 16 height 16
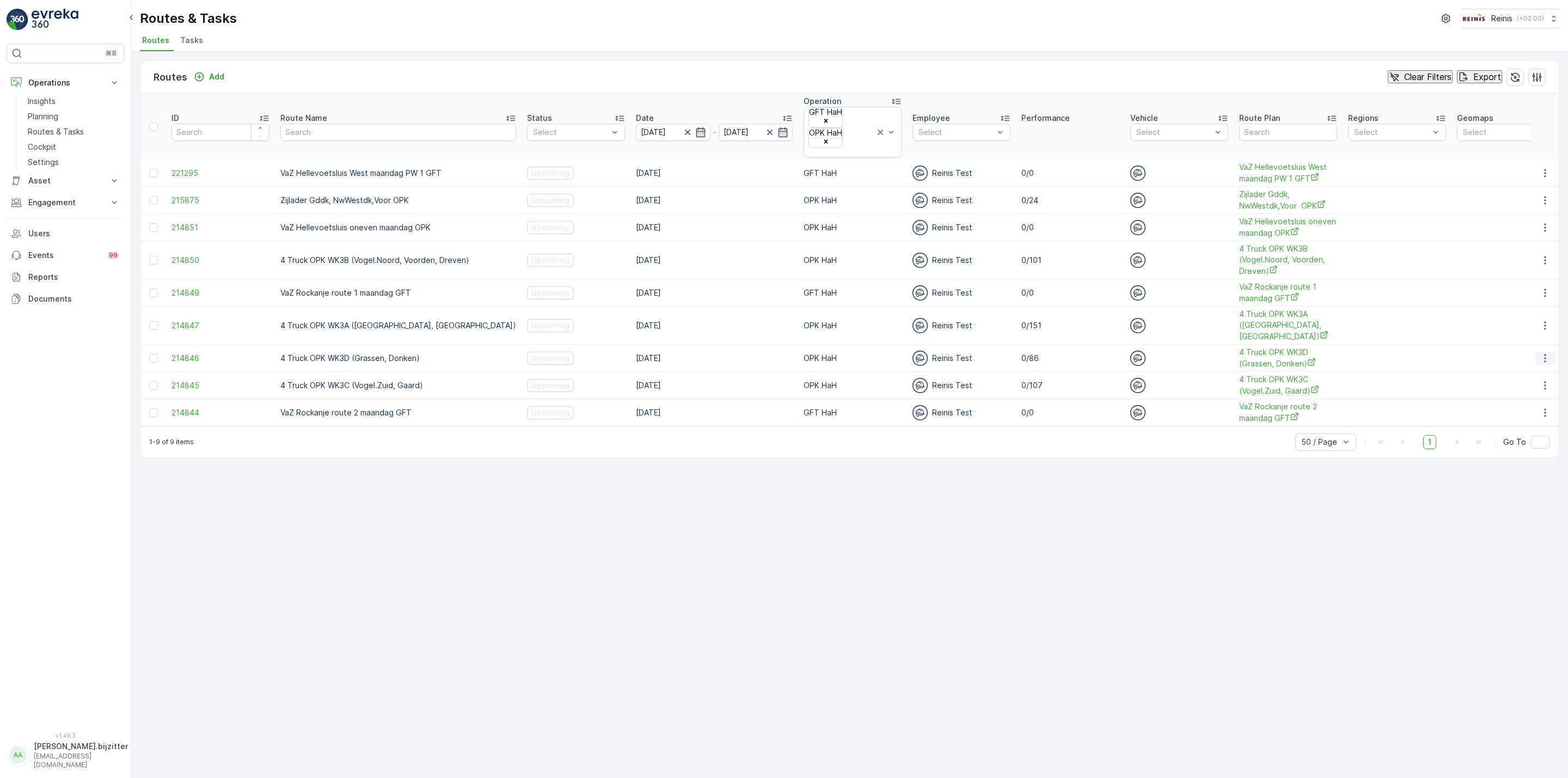
click at [1550, 353] on icon "button" at bounding box center [1545, 357] width 11 height 11
click at [1527, 346] on span "See More Details" at bounding box center [1526, 346] width 63 height 11
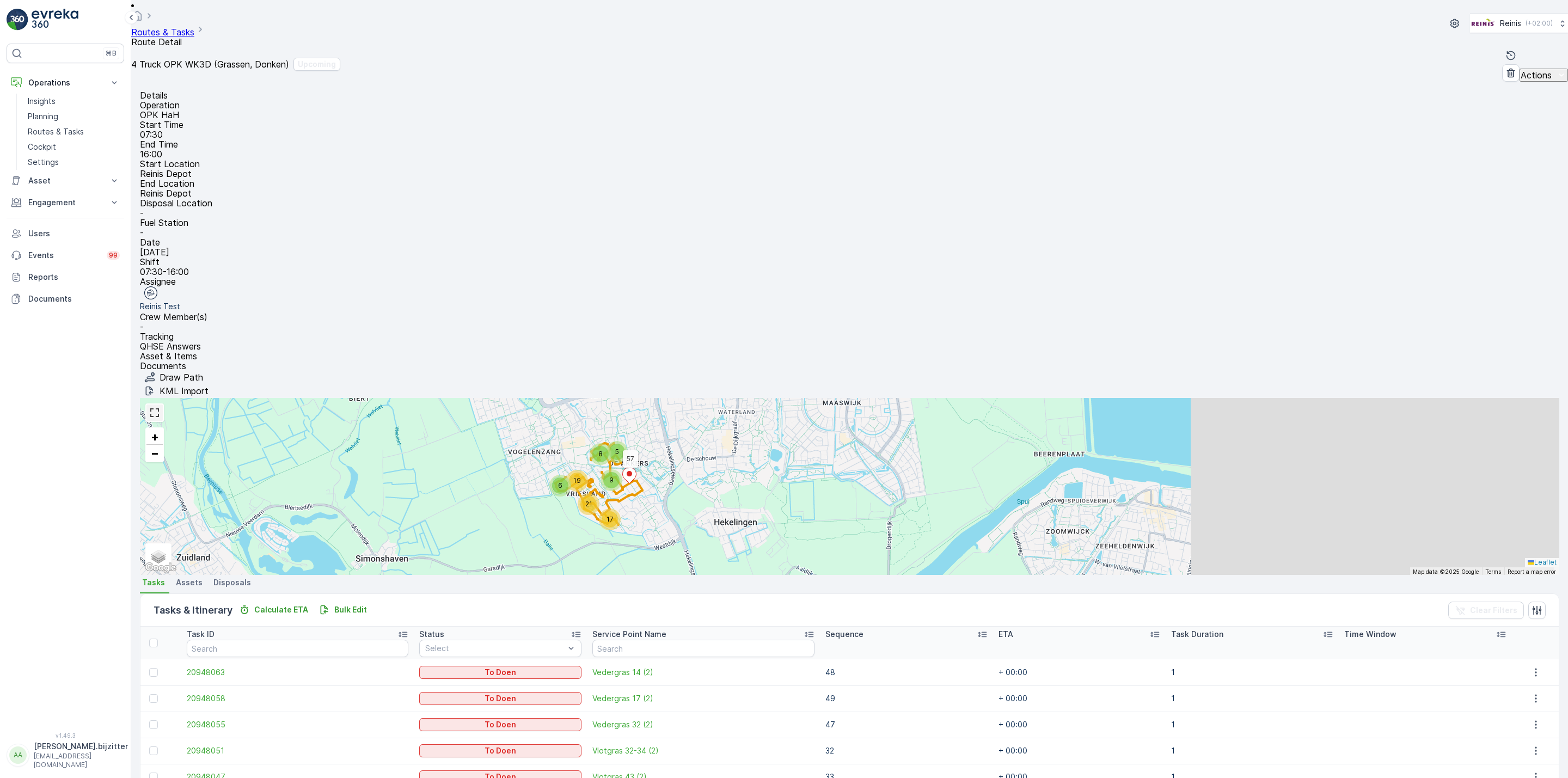
click at [163, 404] on link at bounding box center [155, 412] width 16 height 16
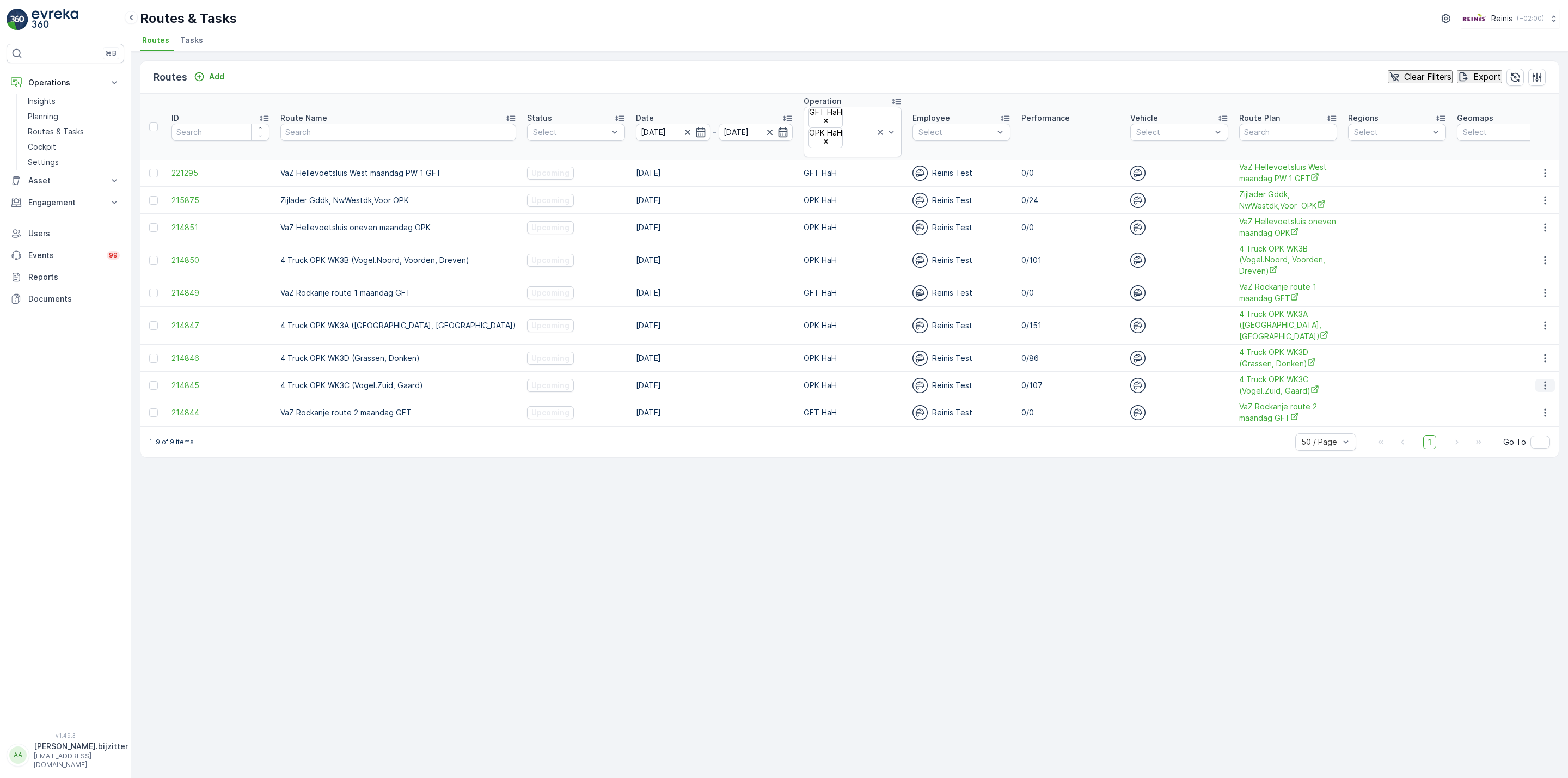
click at [1550, 380] on icon "button" at bounding box center [1545, 385] width 11 height 11
click at [1526, 371] on span "See More Details" at bounding box center [1526, 373] width 63 height 11
click at [822, 138] on icon "Remove OPK HaH" at bounding box center [826, 142] width 7 height 7
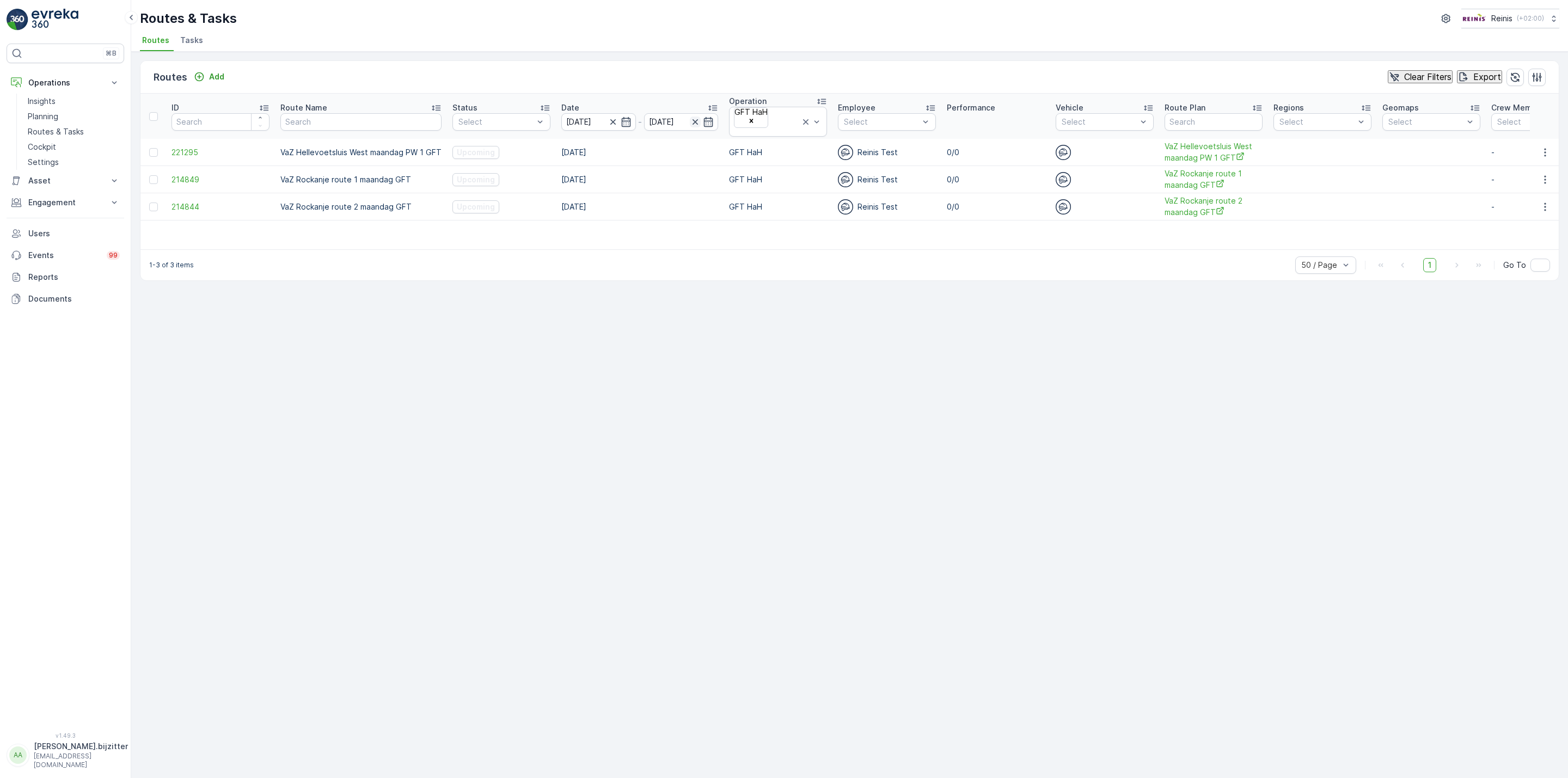
click at [693, 119] on icon "button" at bounding box center [695, 122] width 6 height 6
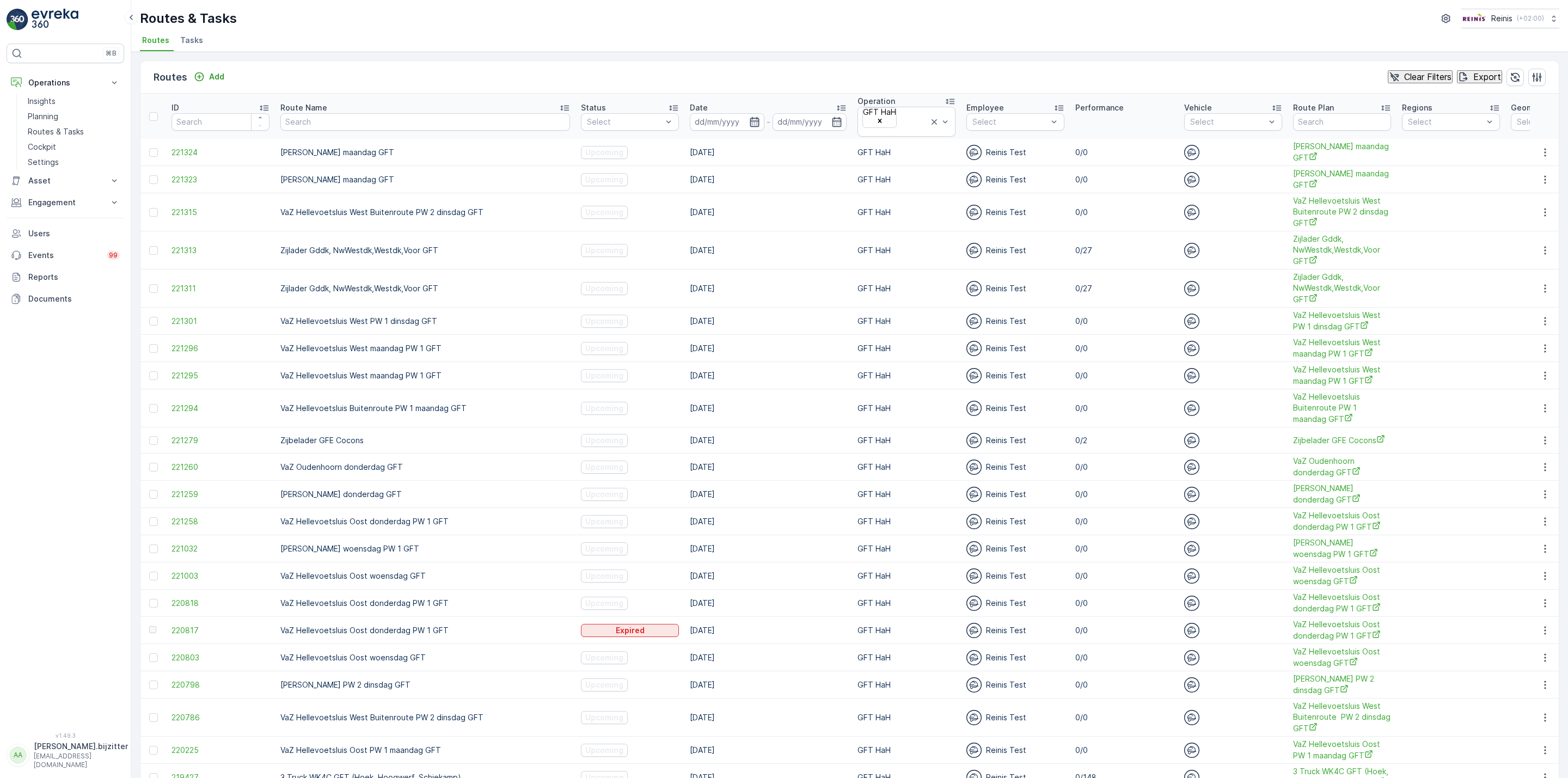
click at [749, 117] on icon "button" at bounding box center [754, 122] width 11 height 11
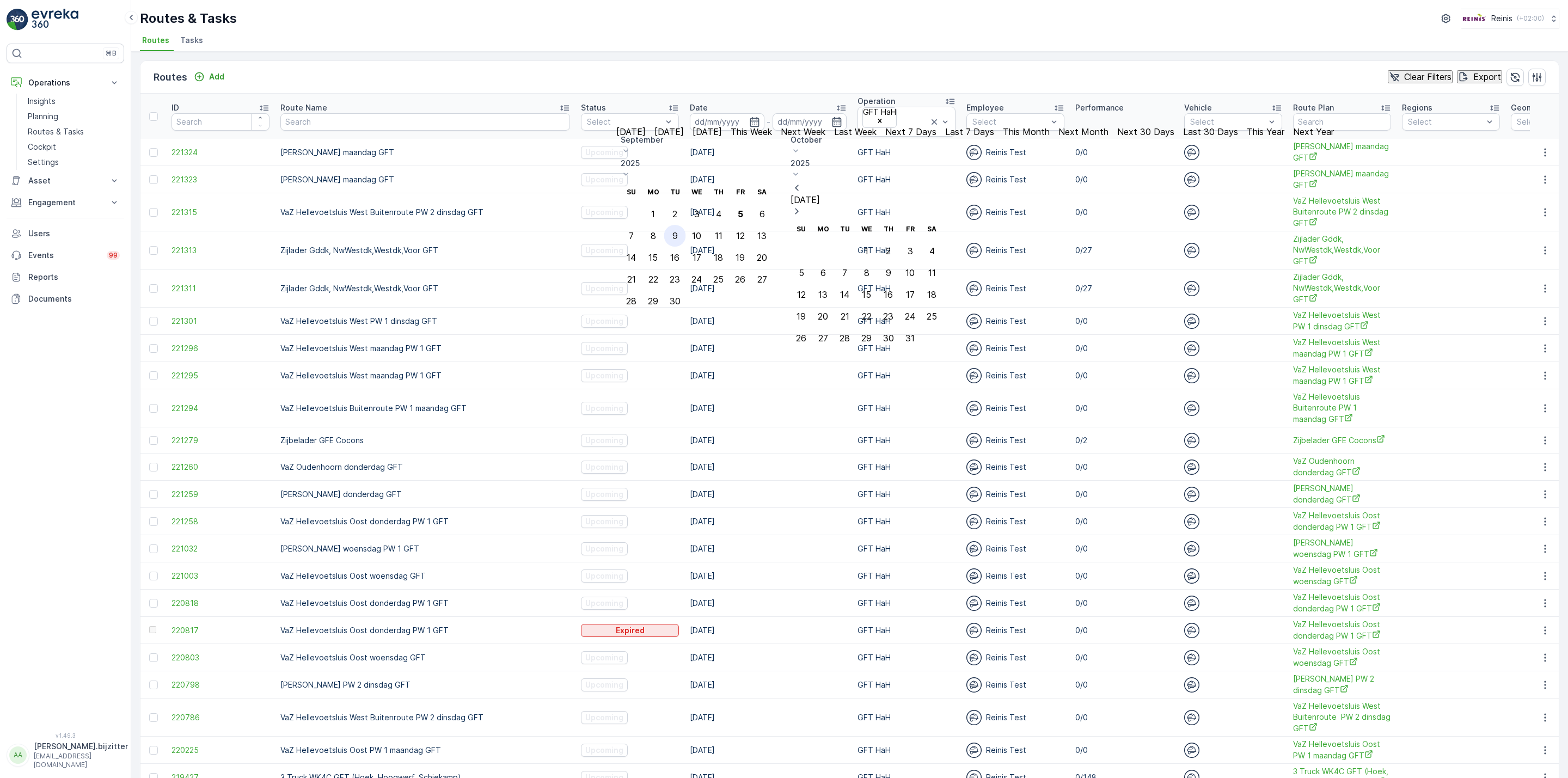
click at [678, 231] on div "9" at bounding box center [675, 236] width 6 height 10
type input "09.09.2025"
click at [678, 231] on div "9" at bounding box center [675, 236] width 6 height 10
type input "09.09.2025"
click at [678, 231] on div "9" at bounding box center [675, 236] width 6 height 10
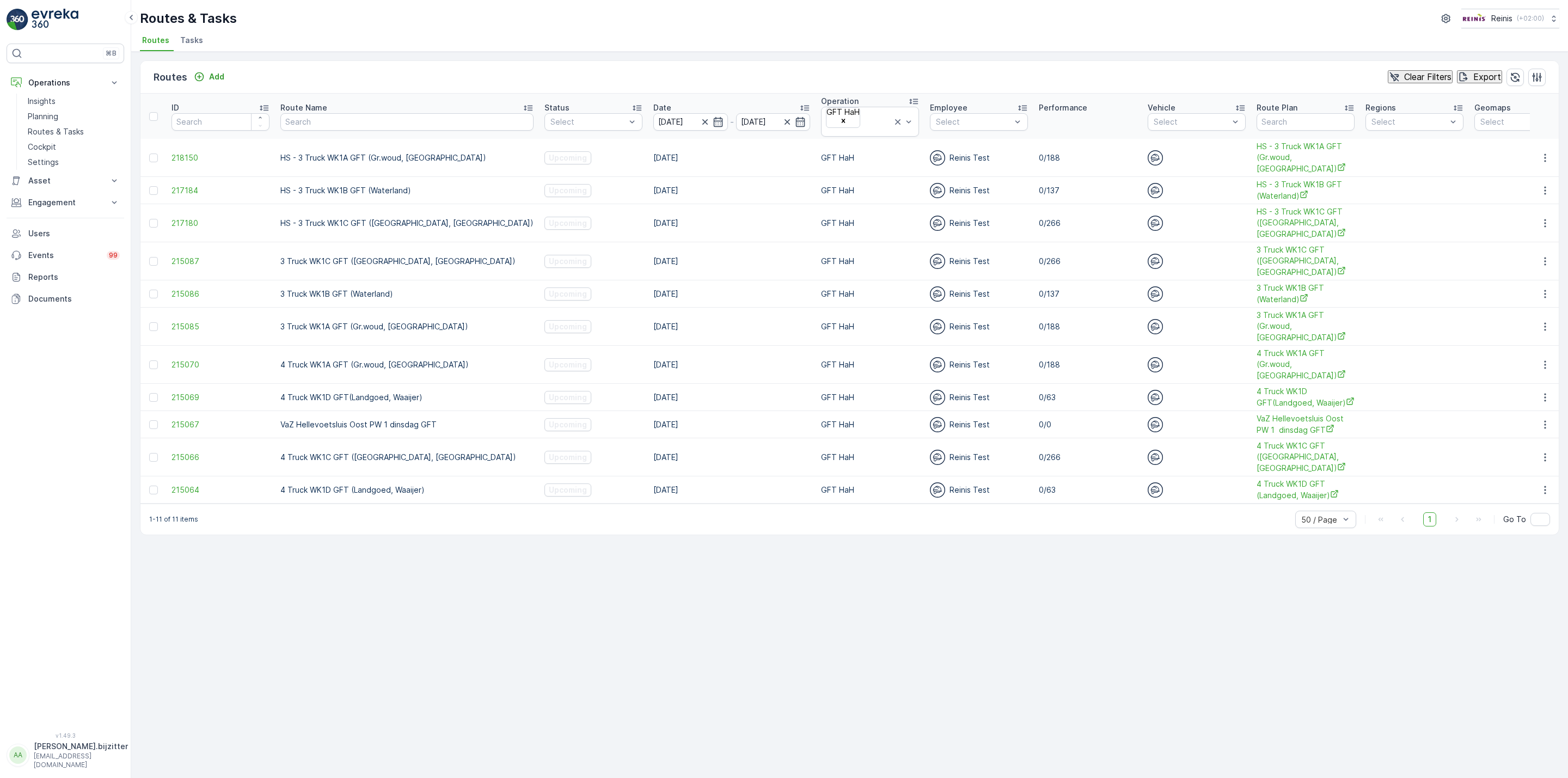
click at [770, 591] on div "Routes Add Clear Filters Export ID Route Name Status Select Date 09.09.2025 - 0…" at bounding box center [850, 415] width 1437 height 726
click at [1541, 152] on icon "button" at bounding box center [1545, 157] width 11 height 11
click at [1520, 164] on span "See More Details" at bounding box center [1526, 162] width 63 height 11
click at [1546, 186] on icon "button" at bounding box center [1545, 190] width 2 height 8
click at [1531, 191] on span "See More Details" at bounding box center [1526, 195] width 63 height 11
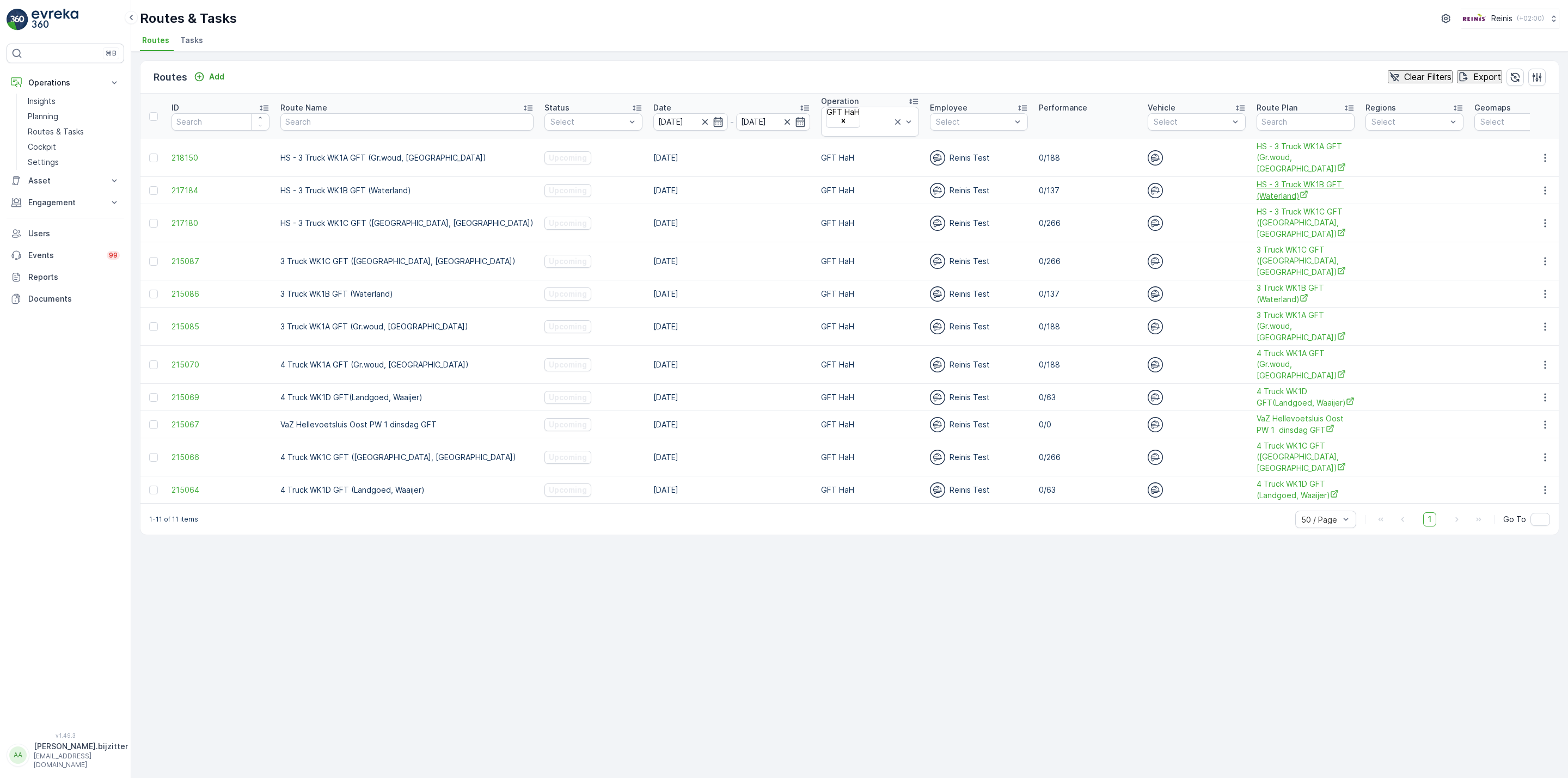
click at [1257, 179] on span "HS - 3 Truck WK1B GFT (Waterland)" at bounding box center [1305, 190] width 98 height 22
click at [1546, 185] on icon "button" at bounding box center [1545, 190] width 11 height 11
click at [1514, 196] on span "See More Details" at bounding box center [1526, 195] width 63 height 11
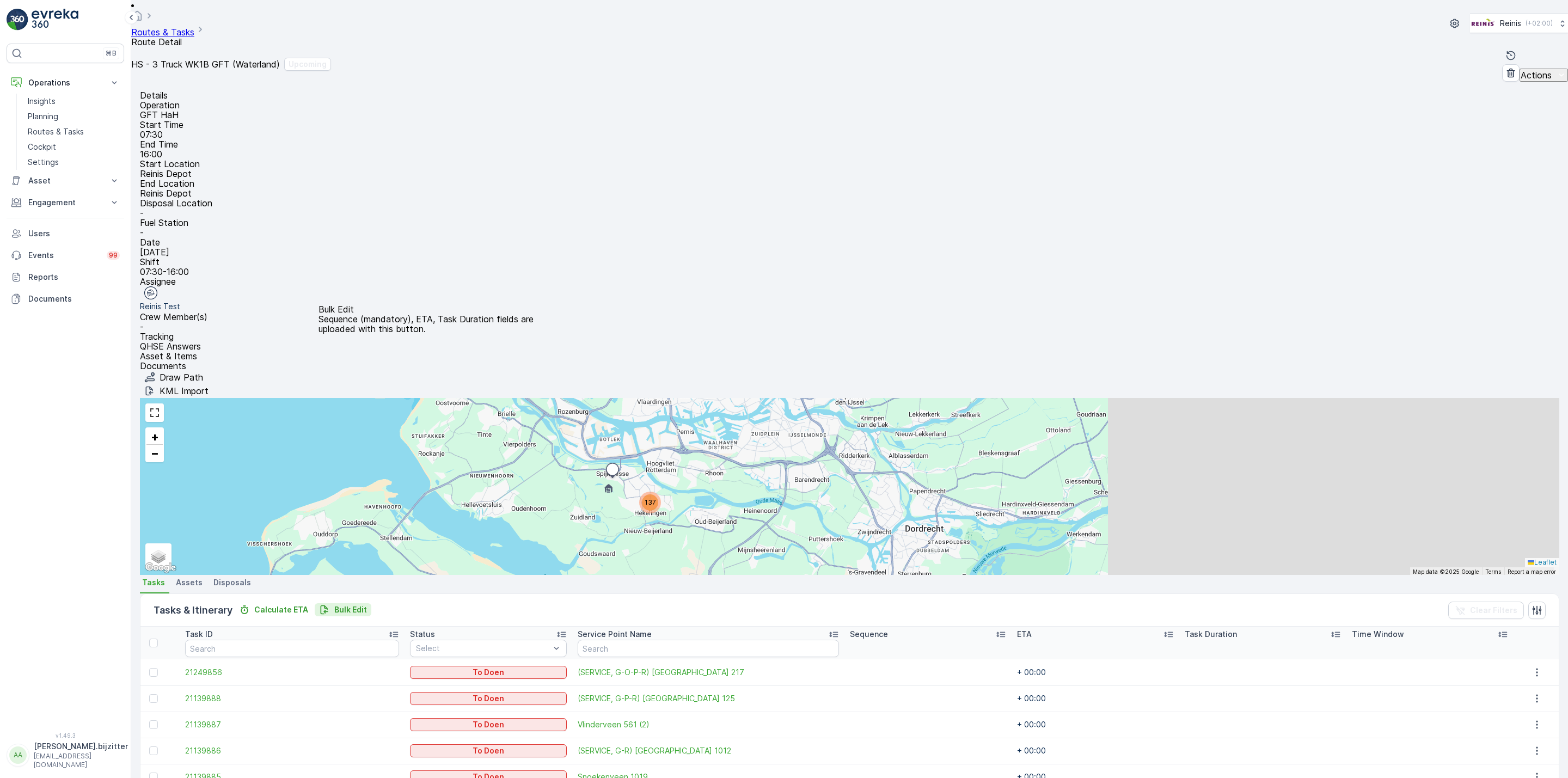
click at [340, 604] on p "Bulk Edit" at bounding box center [351, 609] width 32 height 11
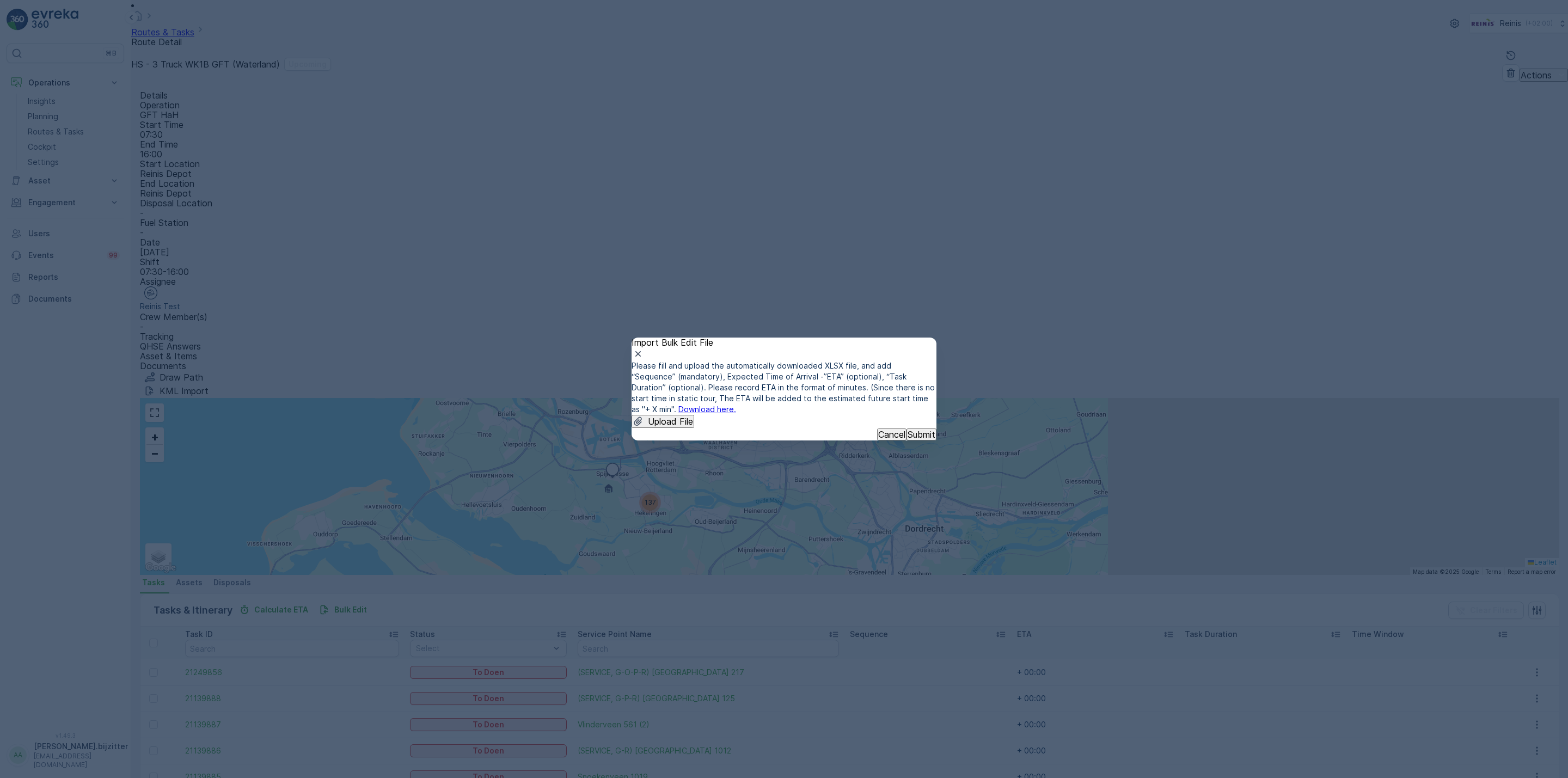
click at [736, 404] on link "Download here." at bounding box center [707, 409] width 57 height 9
click at [687, 416] on p "Upload File" at bounding box center [670, 421] width 45 height 10
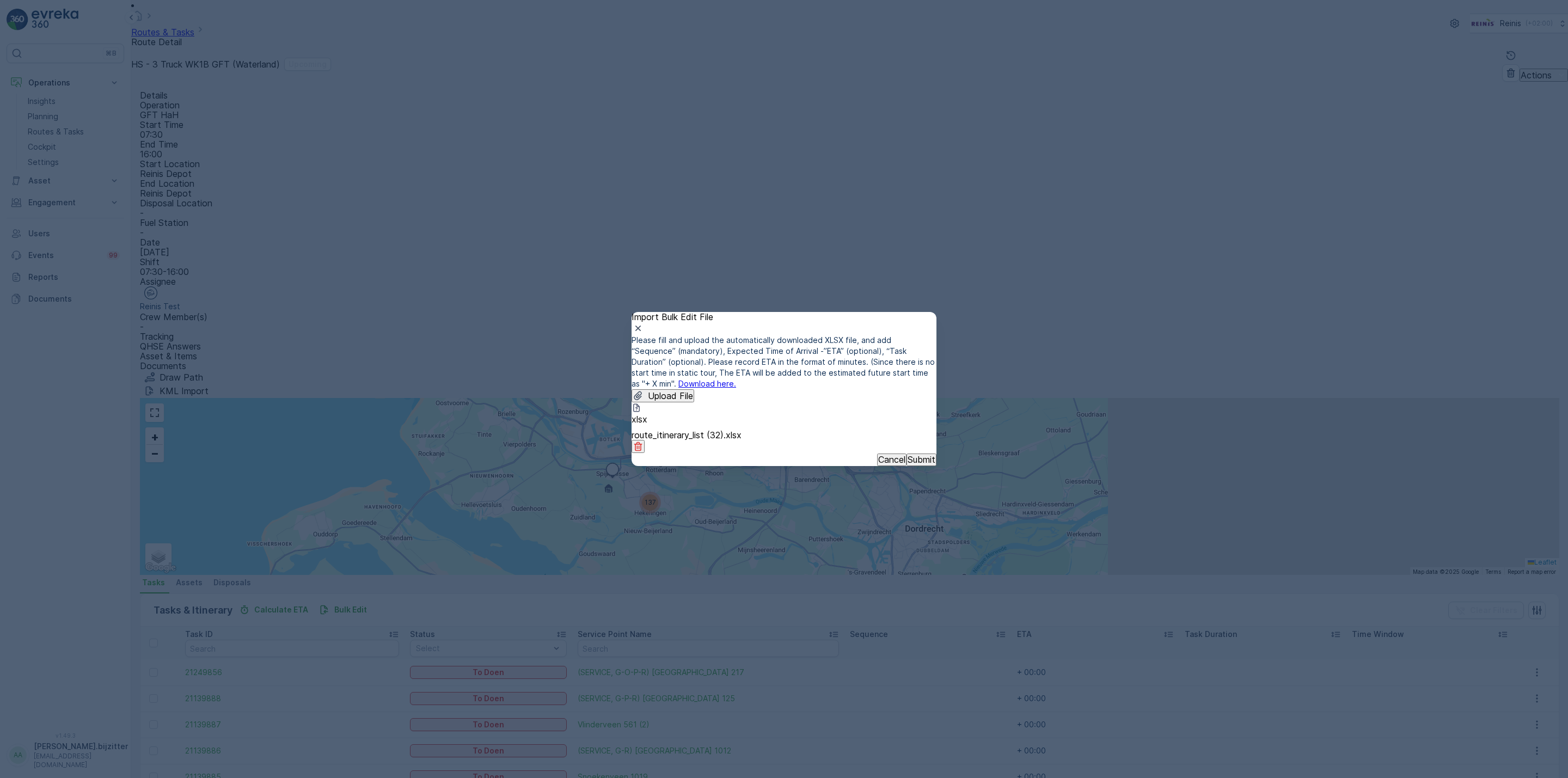
click at [911, 464] on p "Submit" at bounding box center [921, 459] width 27 height 10
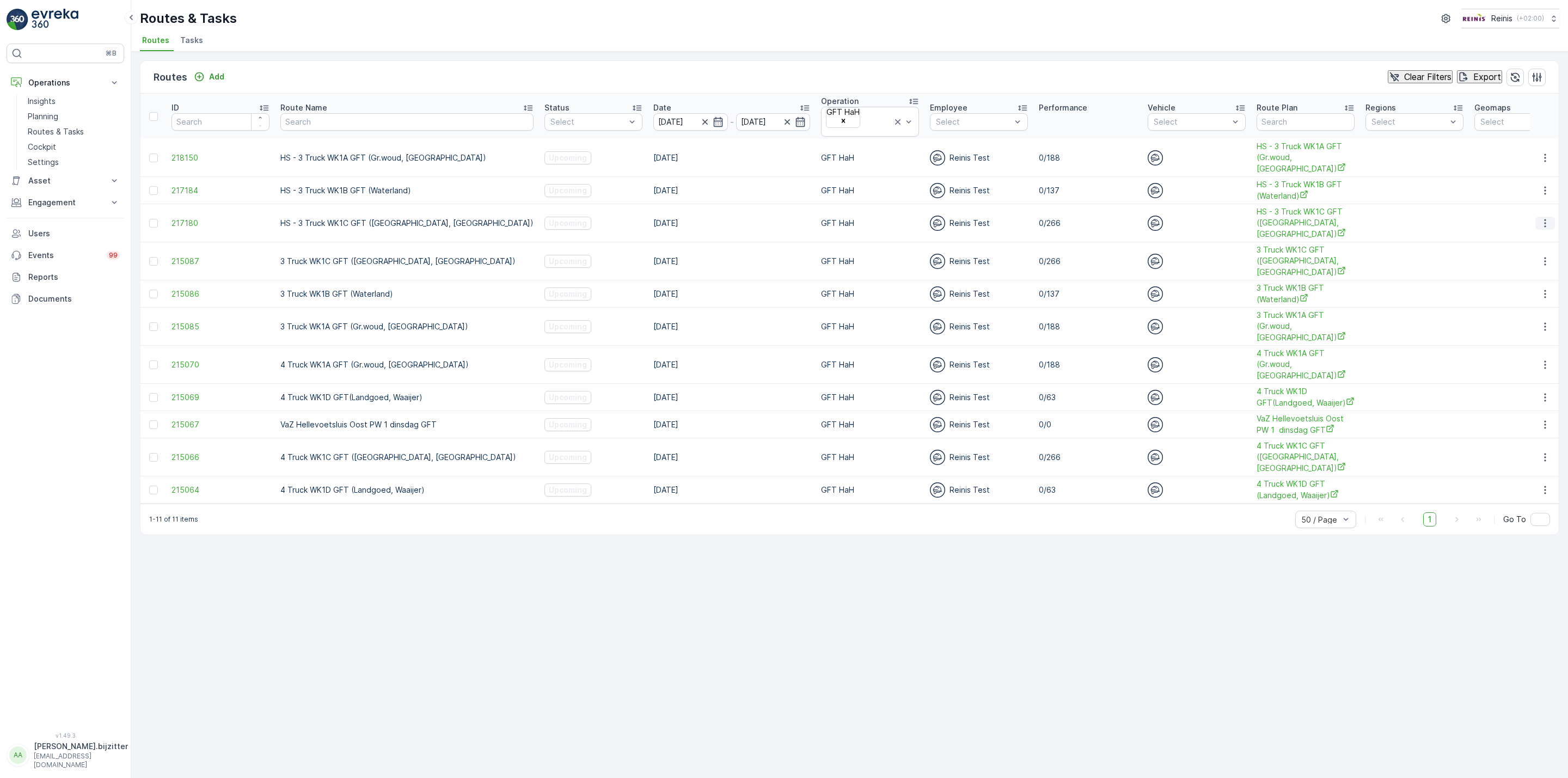
click at [1542, 218] on icon "button" at bounding box center [1545, 223] width 11 height 11
click at [1524, 228] on span "See More Details" at bounding box center [1526, 228] width 63 height 11
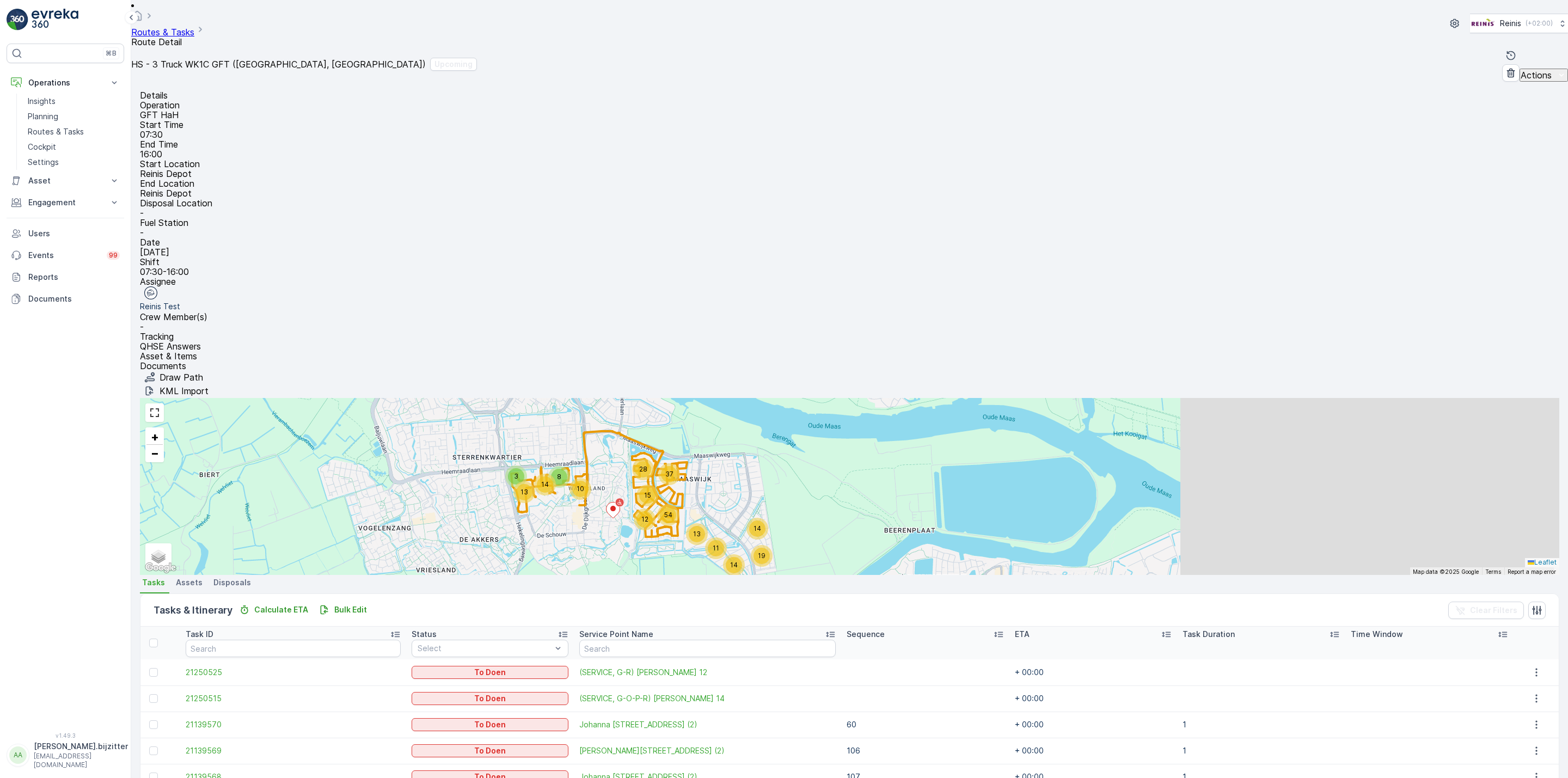
click at [993, 629] on icon at bounding box center [998, 634] width 11 height 11
click at [1007, 629] on icon at bounding box center [1012, 634] width 11 height 11
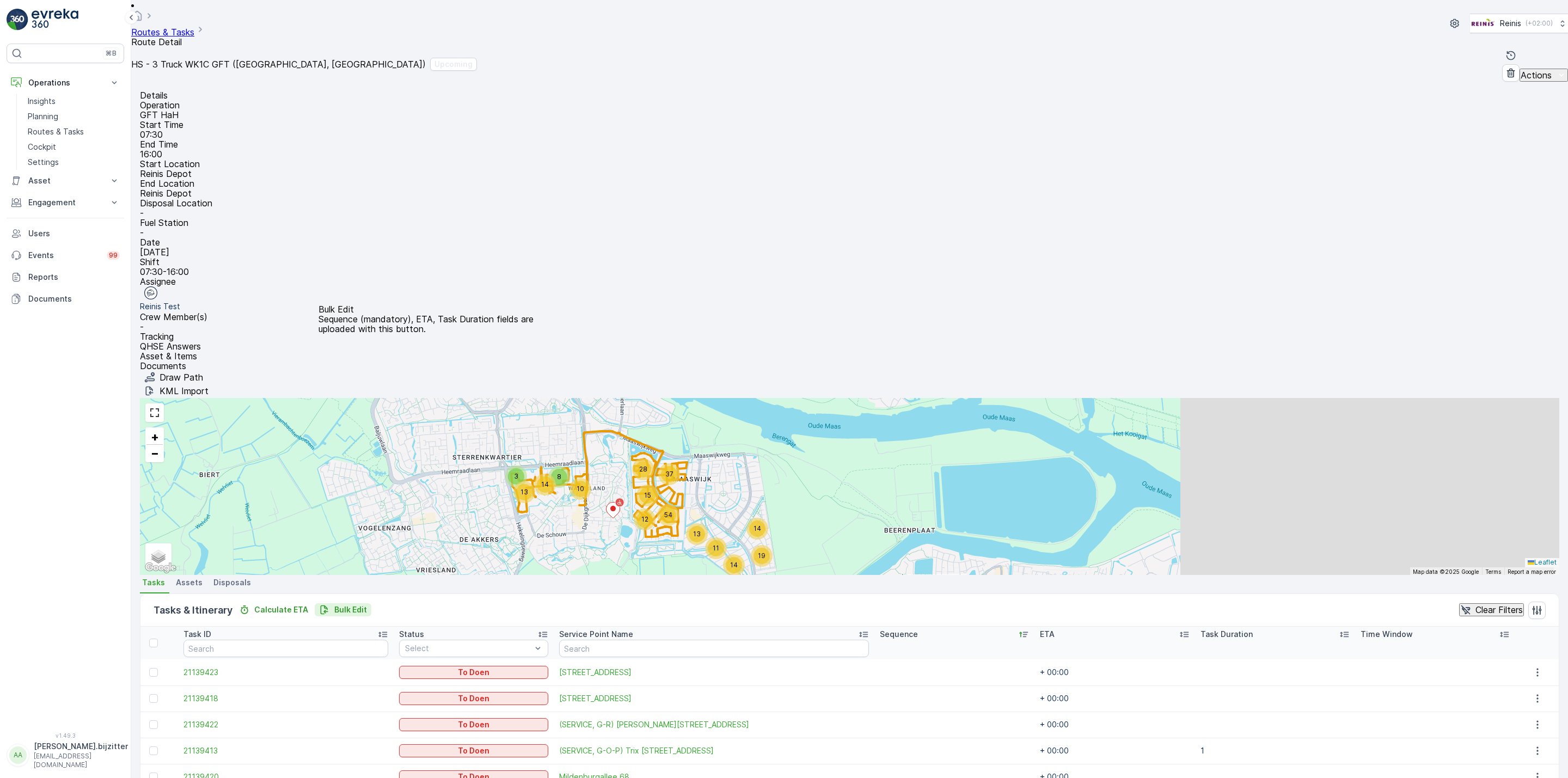
click at [350, 604] on p "Bulk Edit" at bounding box center [351, 609] width 32 height 11
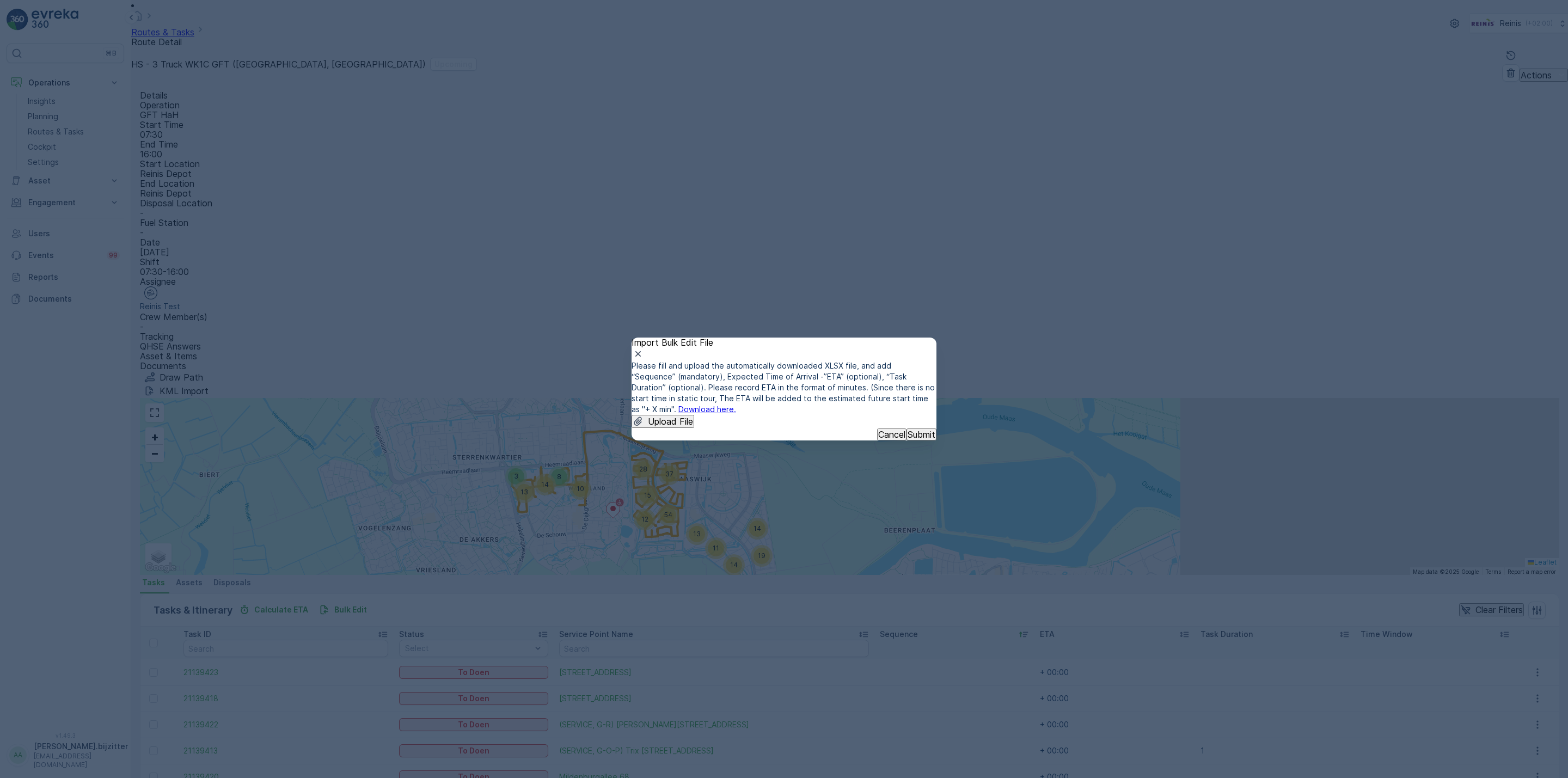
click at [736, 404] on link "Download here." at bounding box center [707, 409] width 57 height 9
click at [878, 439] on p "Cancel" at bounding box center [892, 434] width 27 height 10
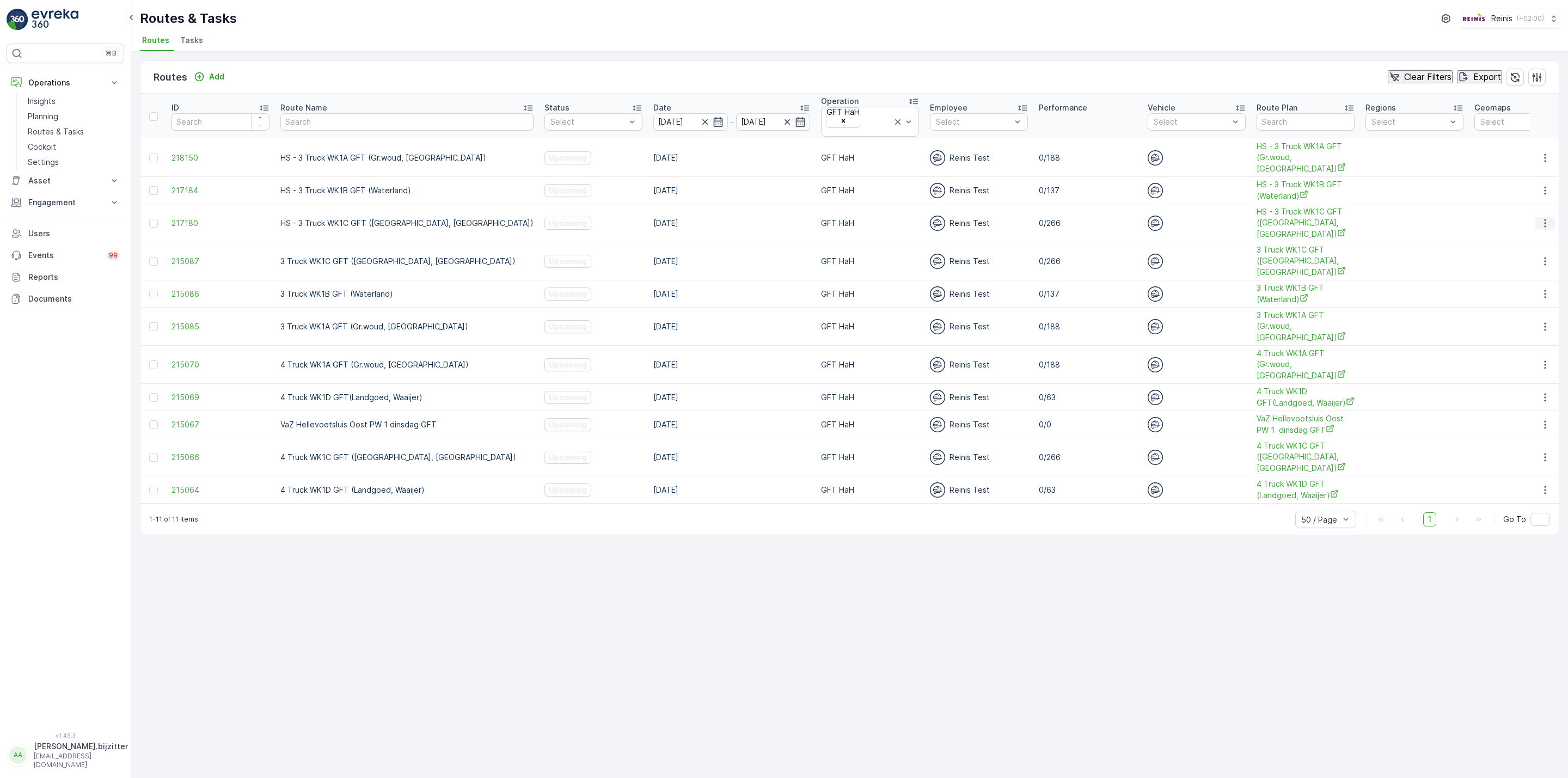
click at [1540, 218] on icon "button" at bounding box center [1545, 223] width 11 height 11
click at [1257, 214] on span "HS - 3 Truck WK1C GFT (Maaswijk West, Waterland)" at bounding box center [1305, 223] width 98 height 33
click at [1547, 218] on icon "button" at bounding box center [1545, 223] width 11 height 11
click at [1499, 223] on span "See More Details" at bounding box center [1526, 228] width 63 height 11
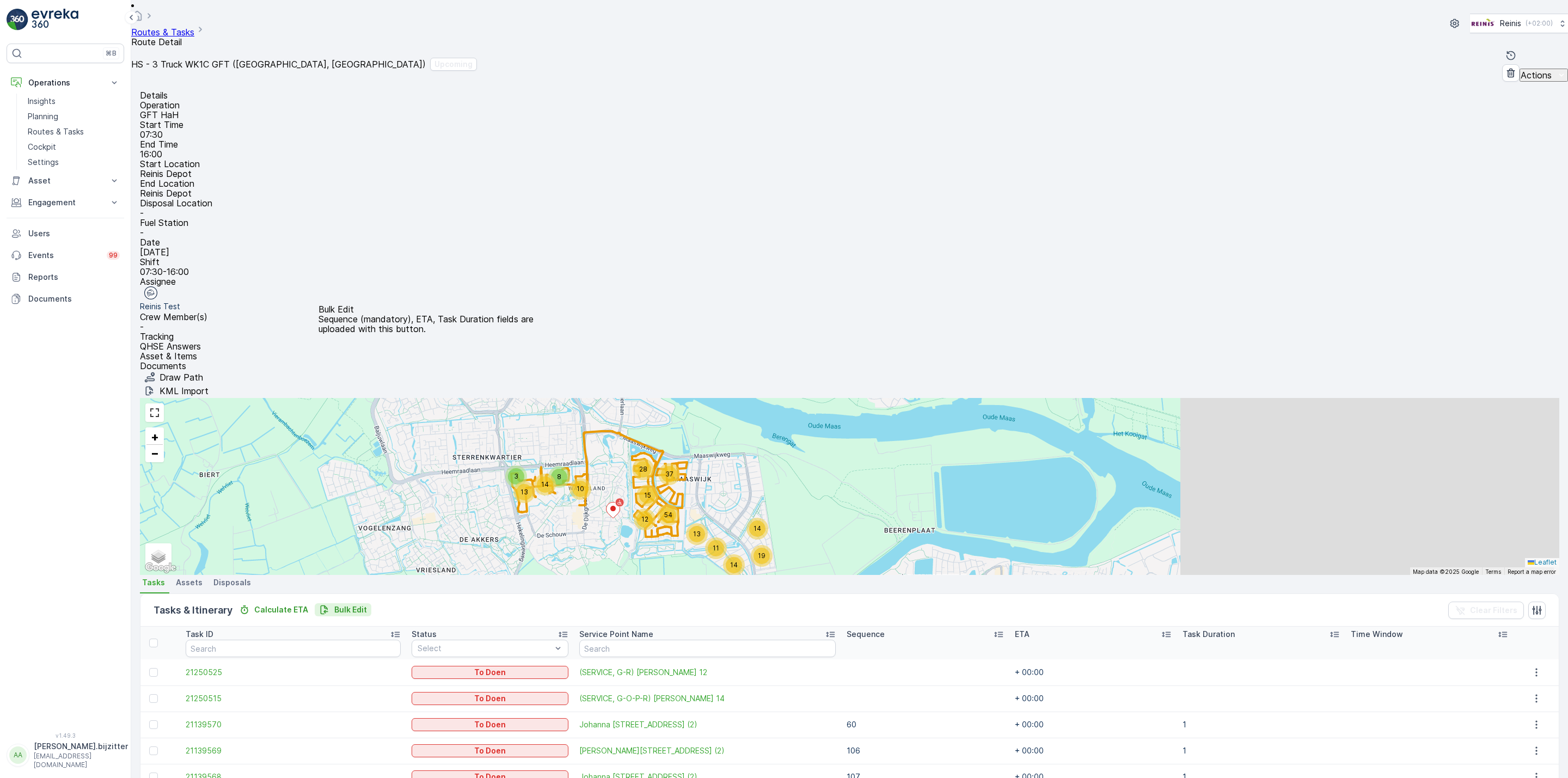
click at [346, 604] on p "Bulk Edit" at bounding box center [351, 609] width 32 height 11
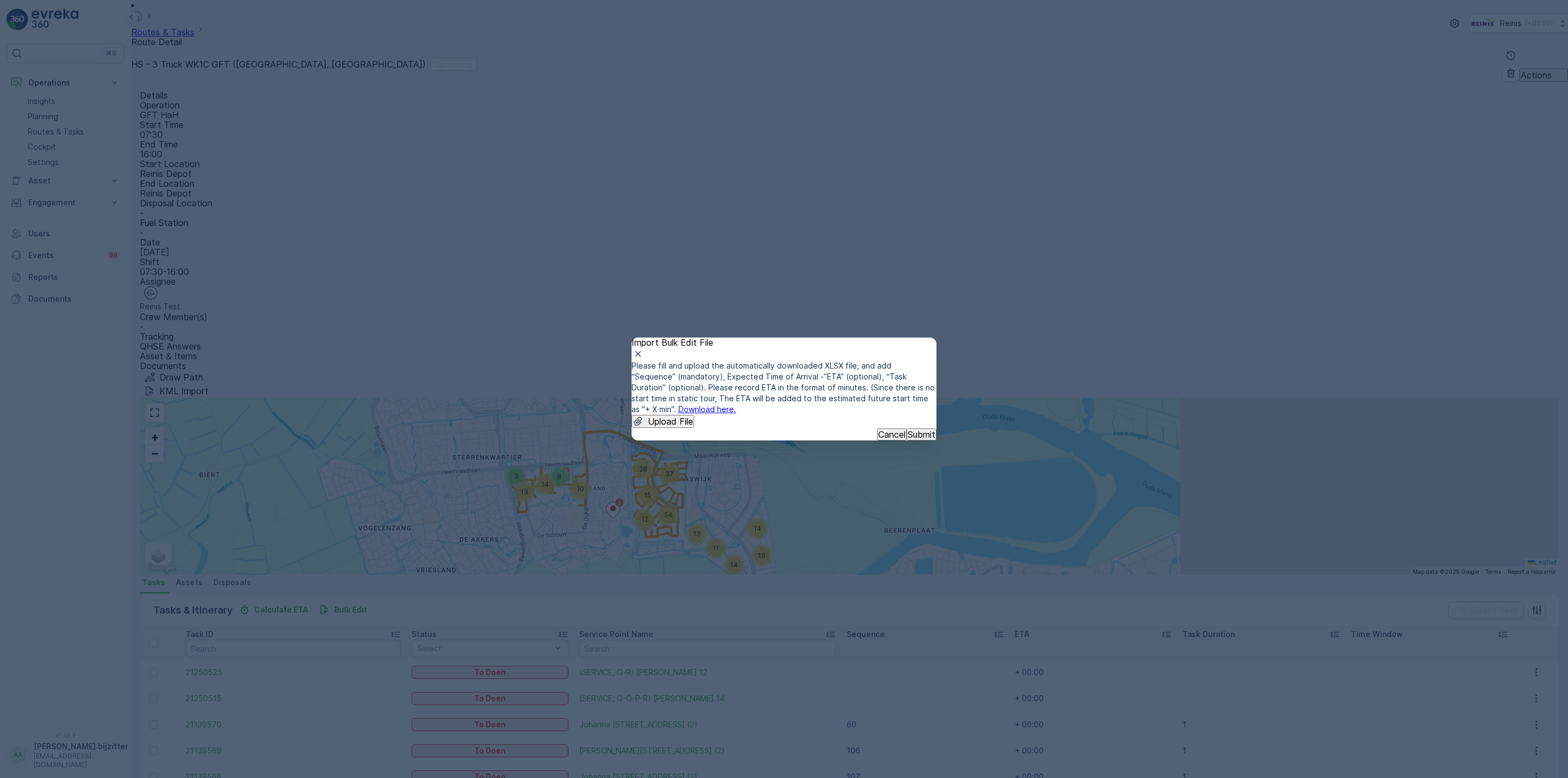
click at [691, 416] on p "Upload File" at bounding box center [670, 421] width 45 height 10
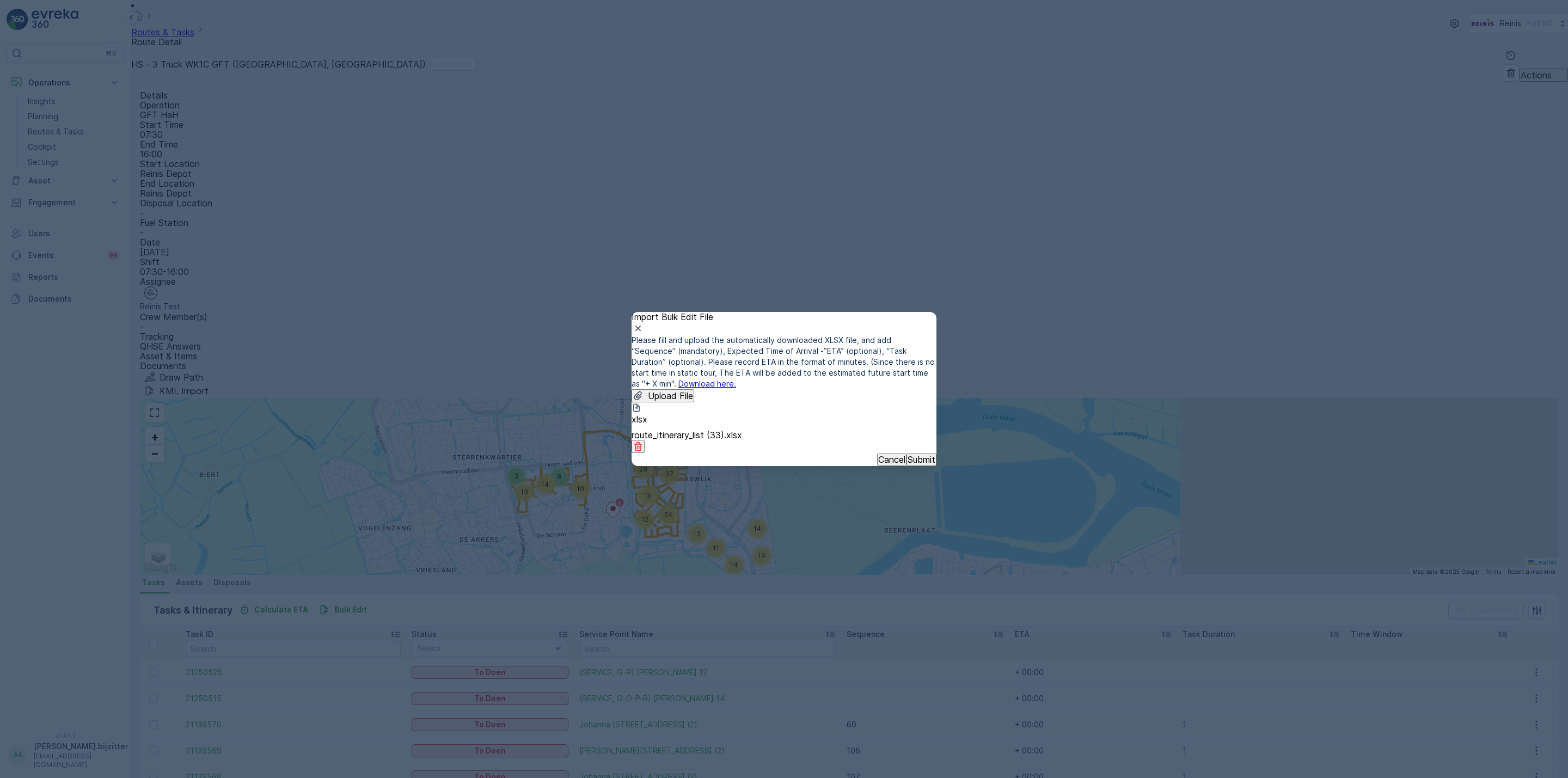
click at [908, 464] on p "Submit" at bounding box center [921, 459] width 27 height 10
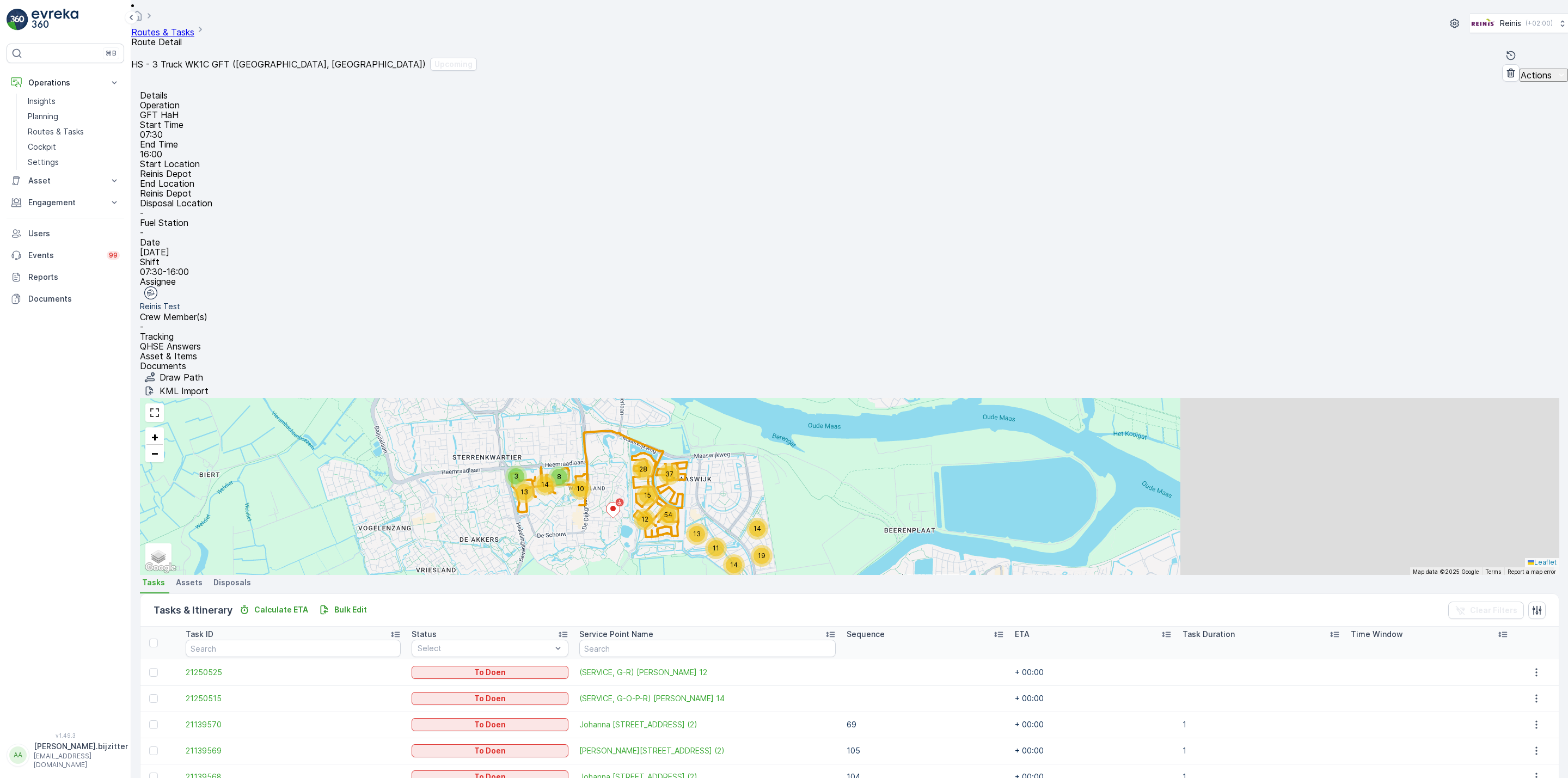
click at [993, 629] on icon at bounding box center [998, 634] width 11 height 11
click at [1018, 629] on icon at bounding box center [1023, 634] width 11 height 11
click at [996, 629] on icon at bounding box center [1001, 634] width 11 height 11
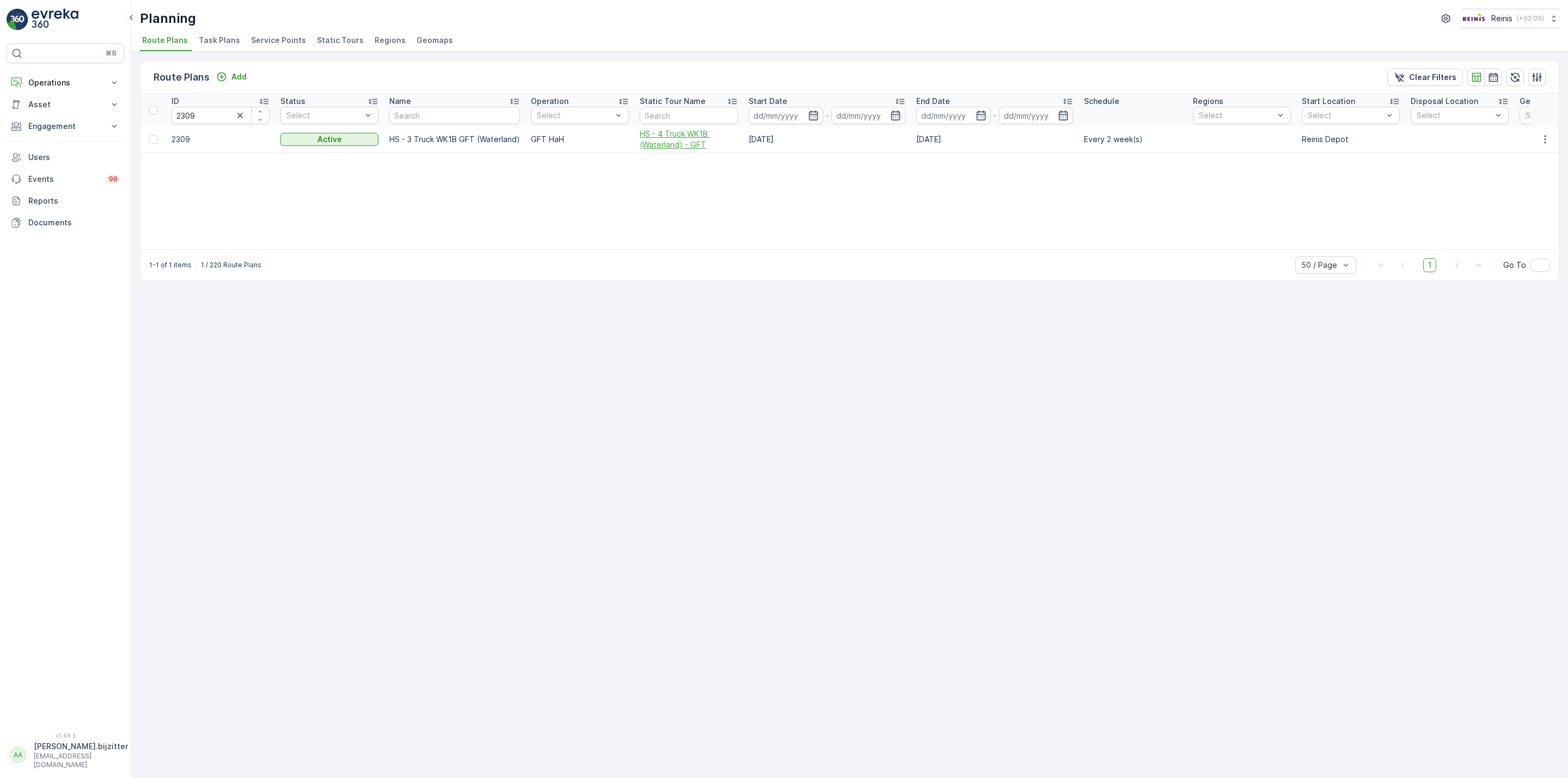
click at [670, 144] on span "HS - 4 Truck WK1B (Waterland) - GFT" at bounding box center [688, 139] width 98 height 22
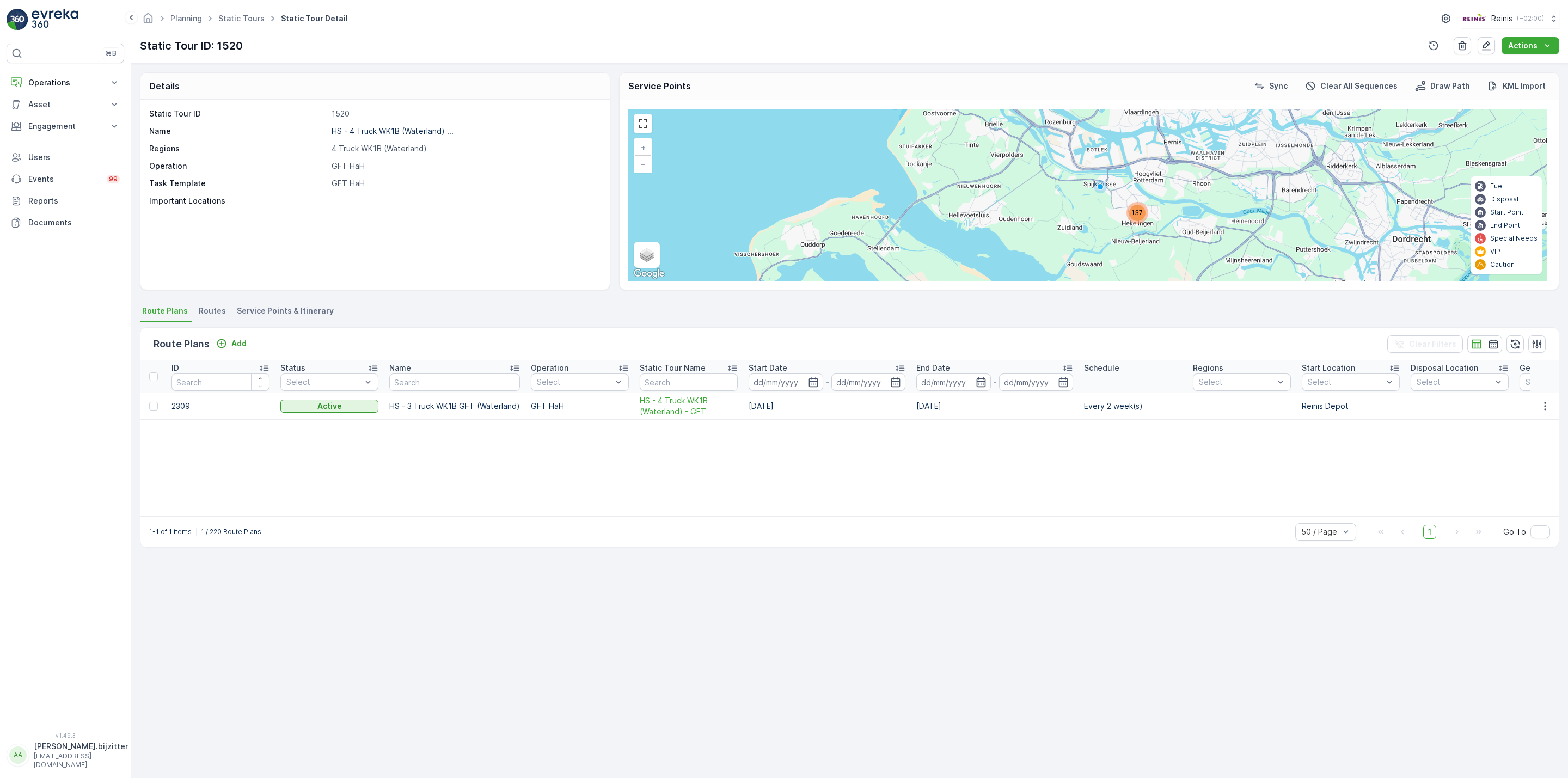
click at [291, 313] on span "Service Points & Itinerary" at bounding box center [285, 310] width 97 height 11
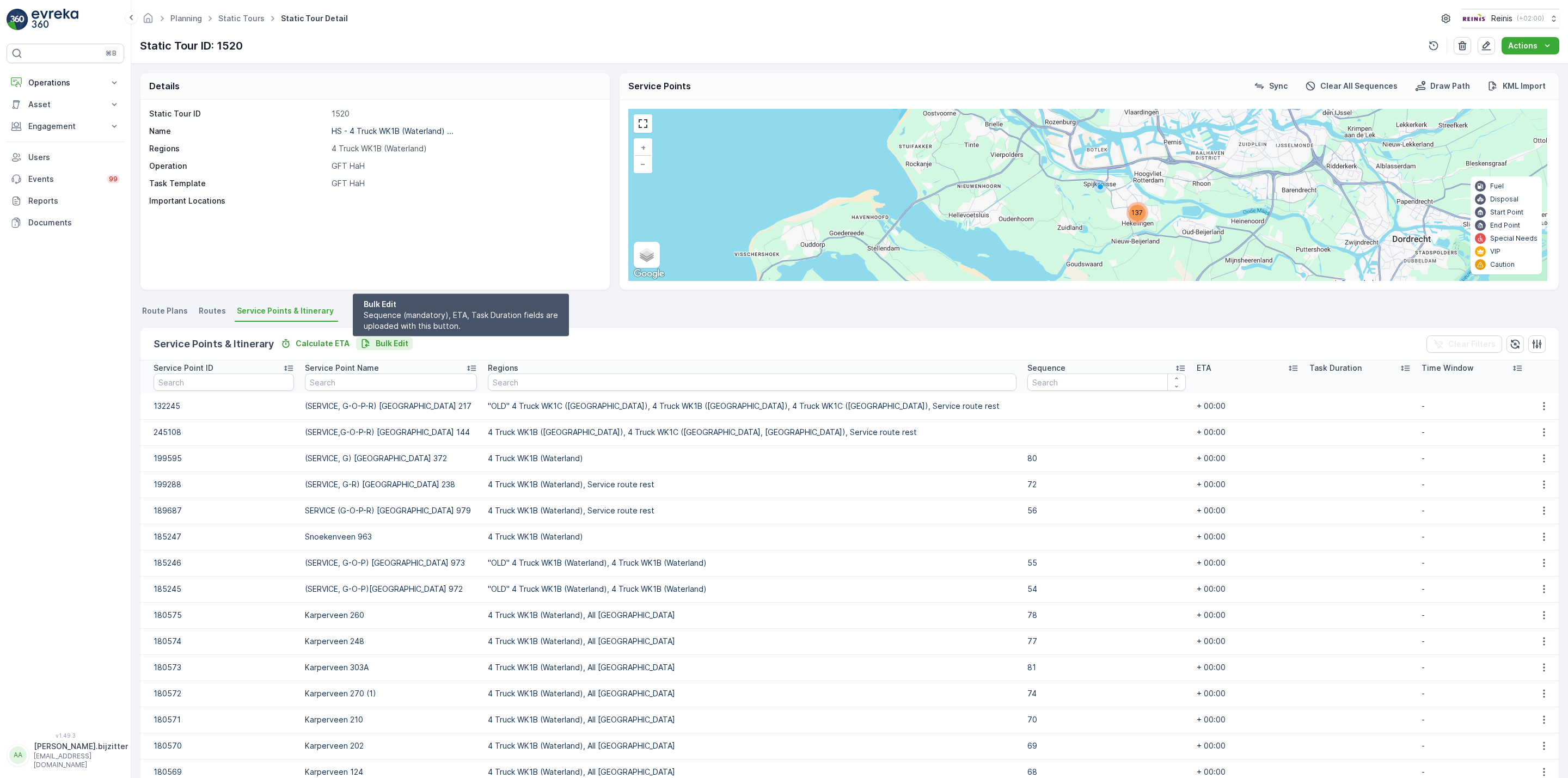
click at [381, 343] on p "Bulk Edit" at bounding box center [392, 343] width 32 height 11
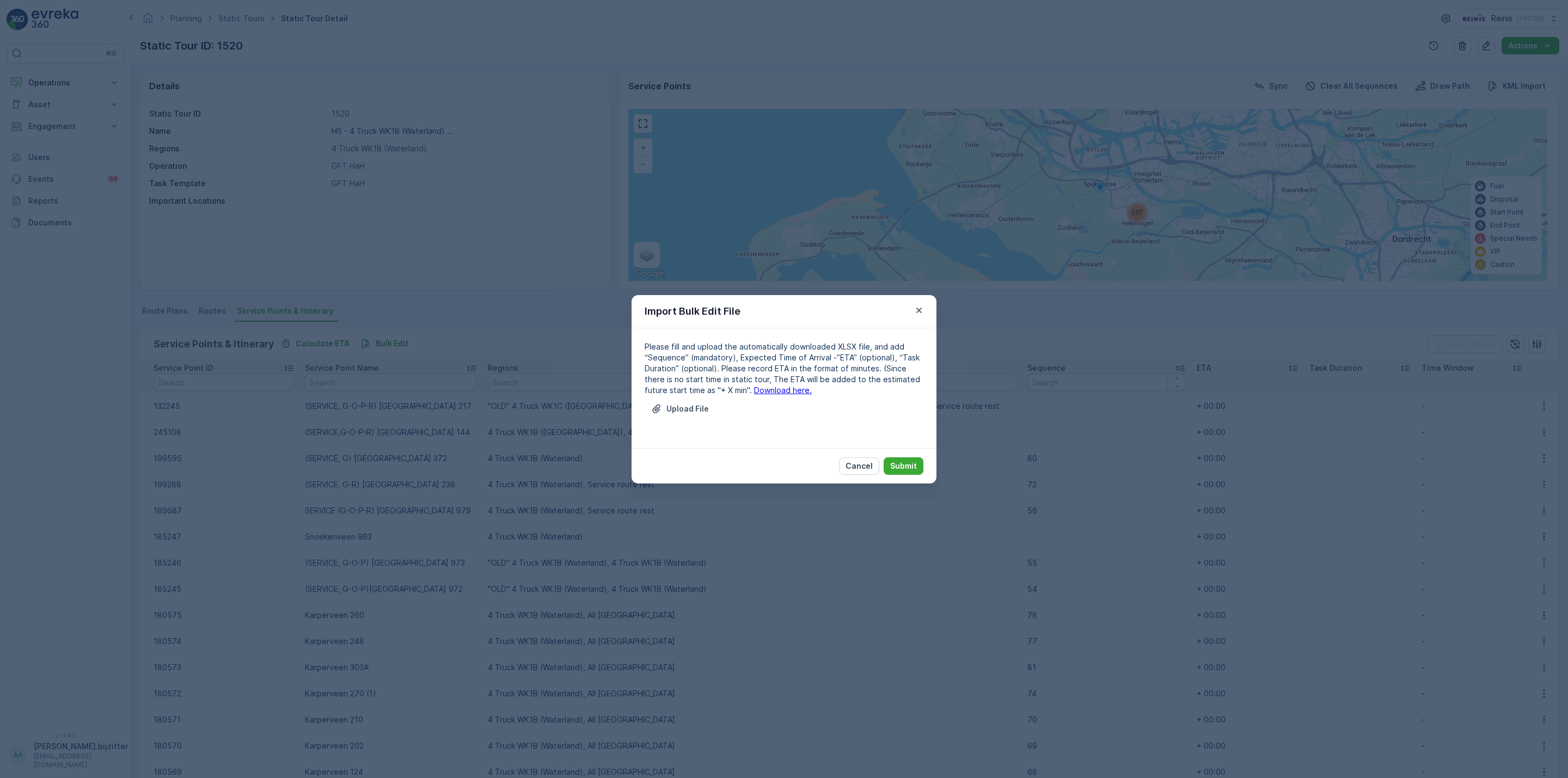
click at [754, 386] on link "Download here." at bounding box center [783, 390] width 57 height 9
click at [684, 407] on p "Upload File" at bounding box center [688, 408] width 42 height 11
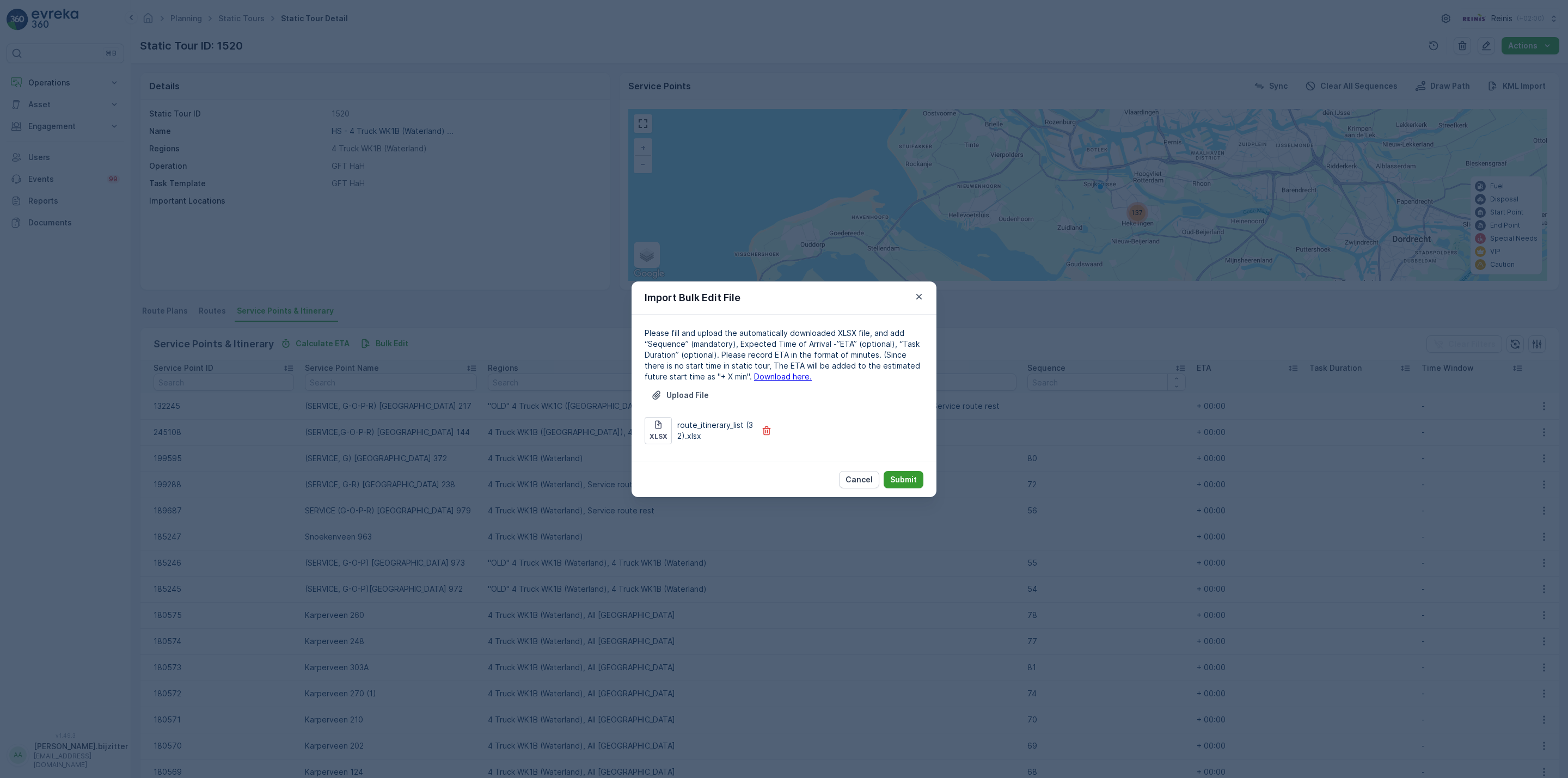
click at [903, 475] on p "Submit" at bounding box center [903, 479] width 27 height 11
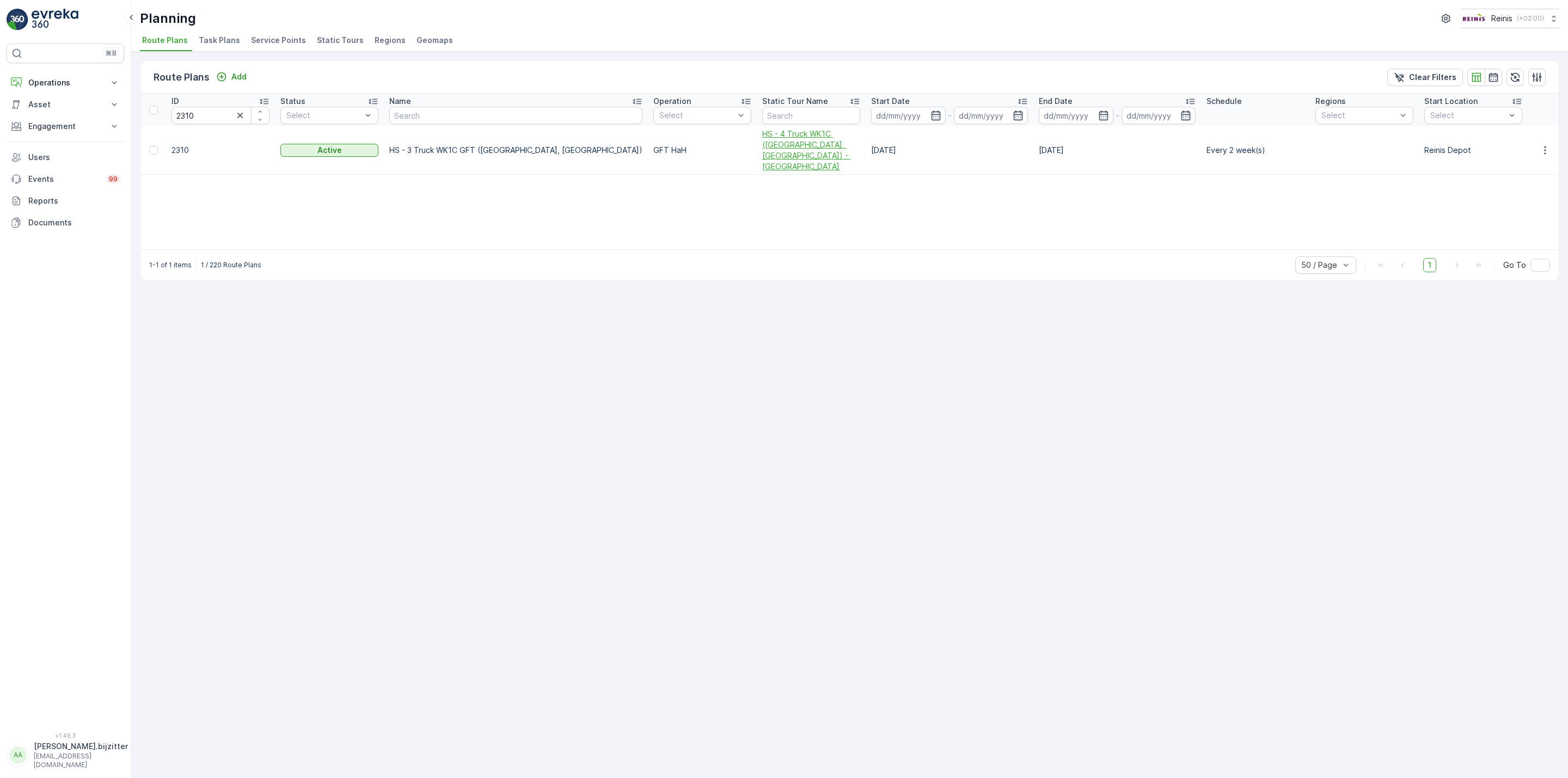
click at [762, 145] on span "HS - 4 Truck WK1C ([GEOGRAPHIC_DATA], [GEOGRAPHIC_DATA]) - [GEOGRAPHIC_DATA]" at bounding box center [811, 150] width 98 height 44
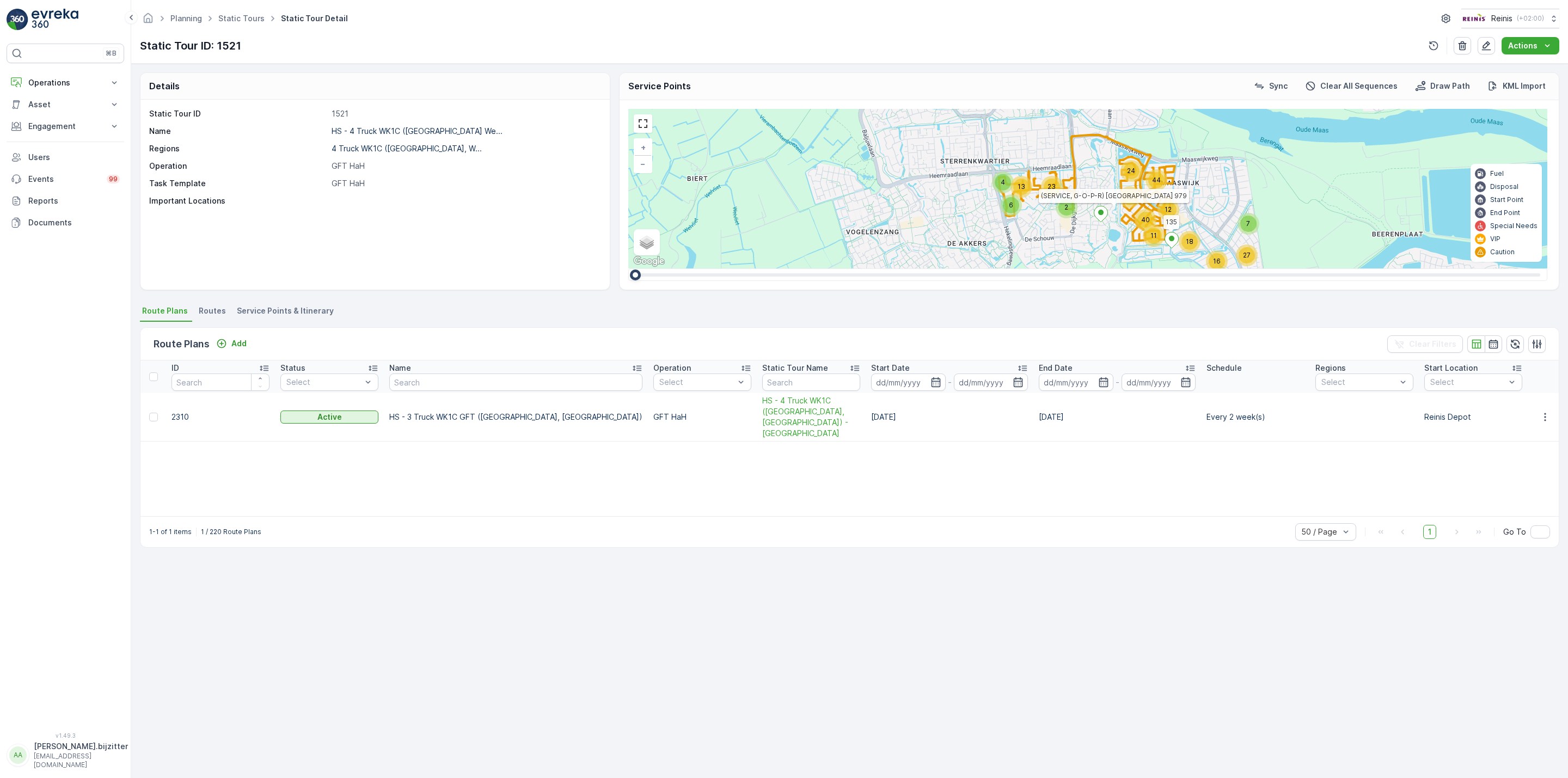
click at [301, 312] on span "Service Points & Itinerary" at bounding box center [285, 310] width 97 height 11
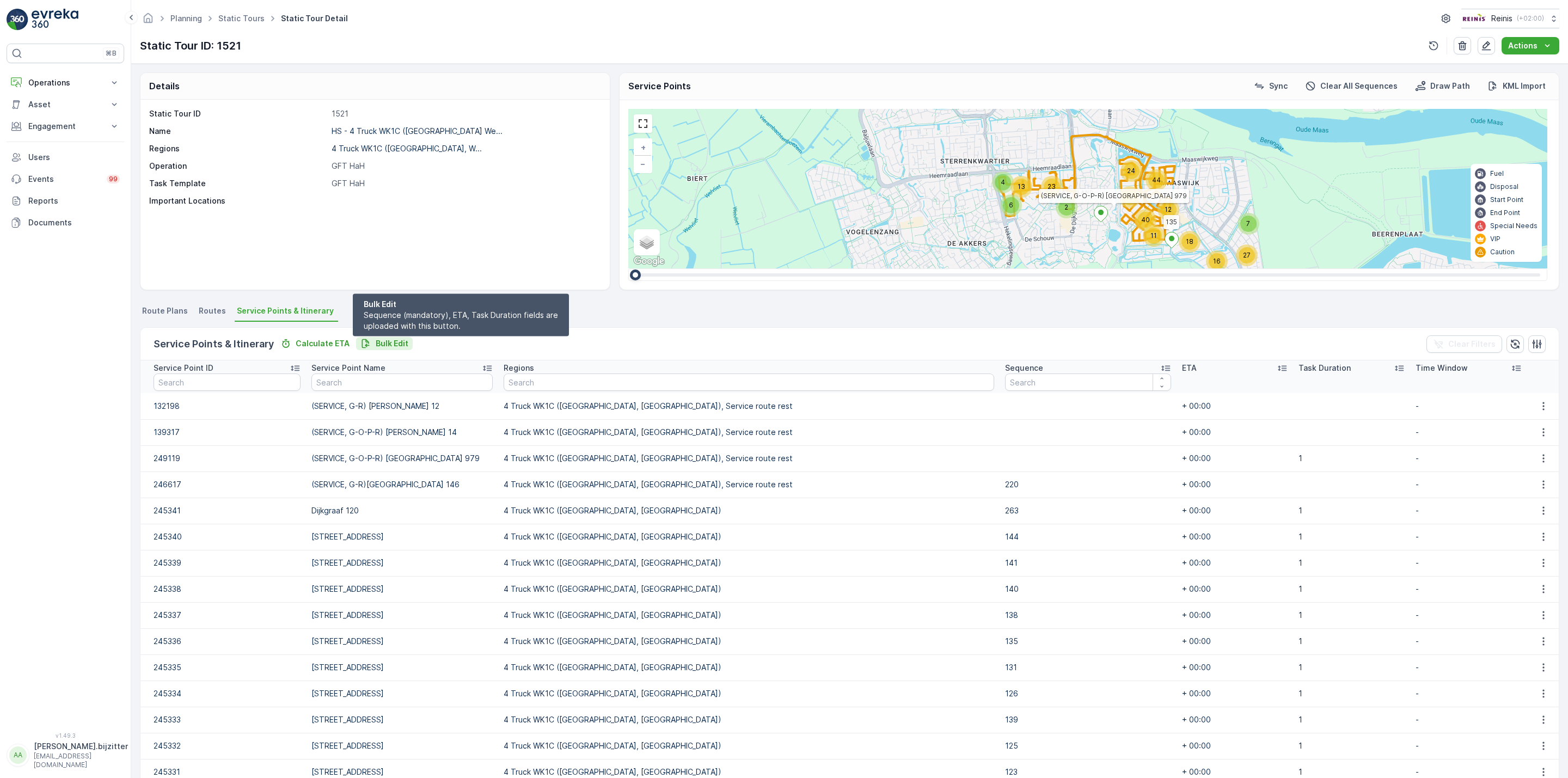
click at [390, 339] on p "Bulk Edit" at bounding box center [392, 343] width 32 height 11
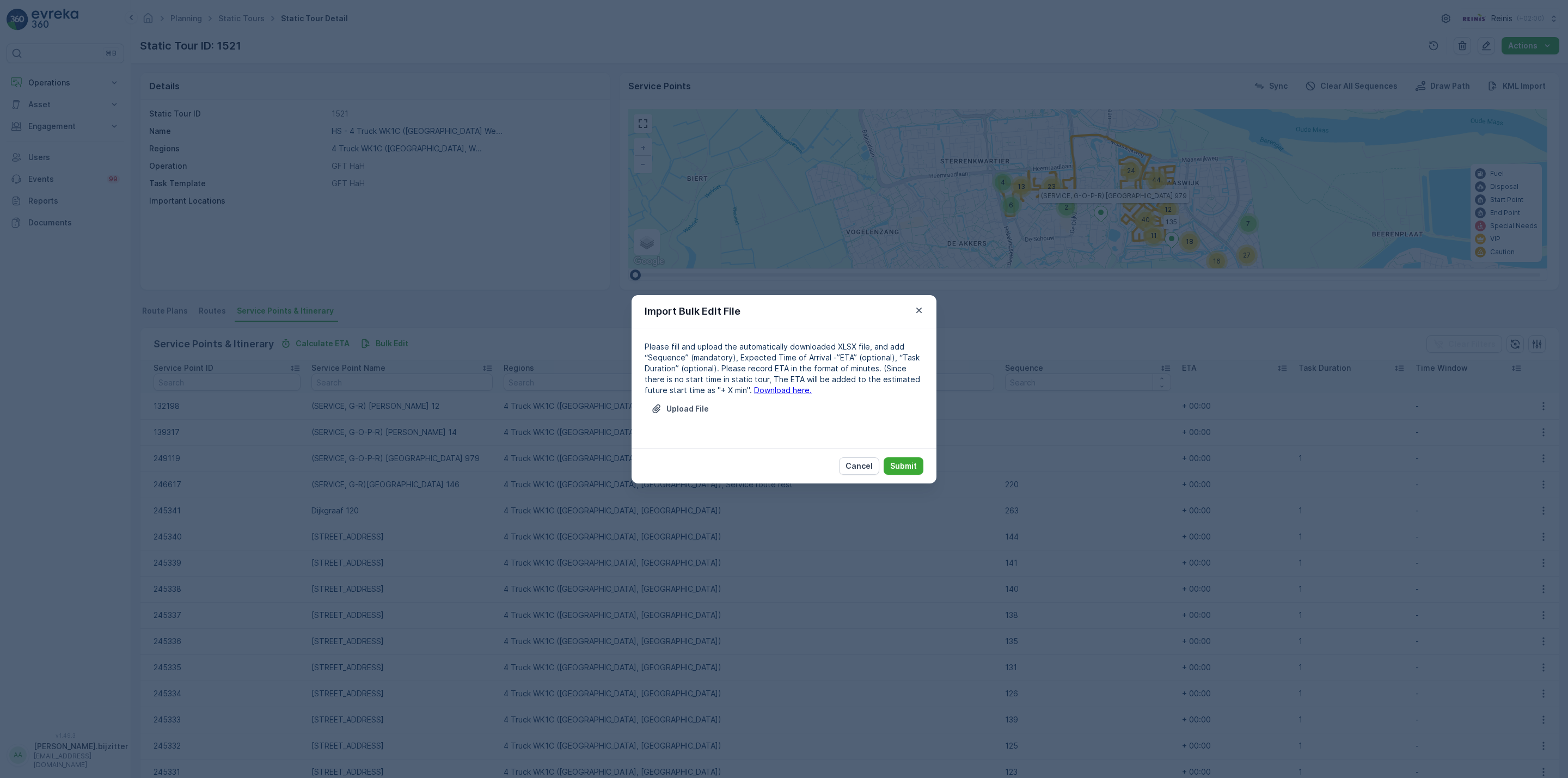
click at [757, 389] on link "Download here." at bounding box center [783, 390] width 57 height 9
click at [701, 411] on p "Upload File" at bounding box center [688, 408] width 42 height 11
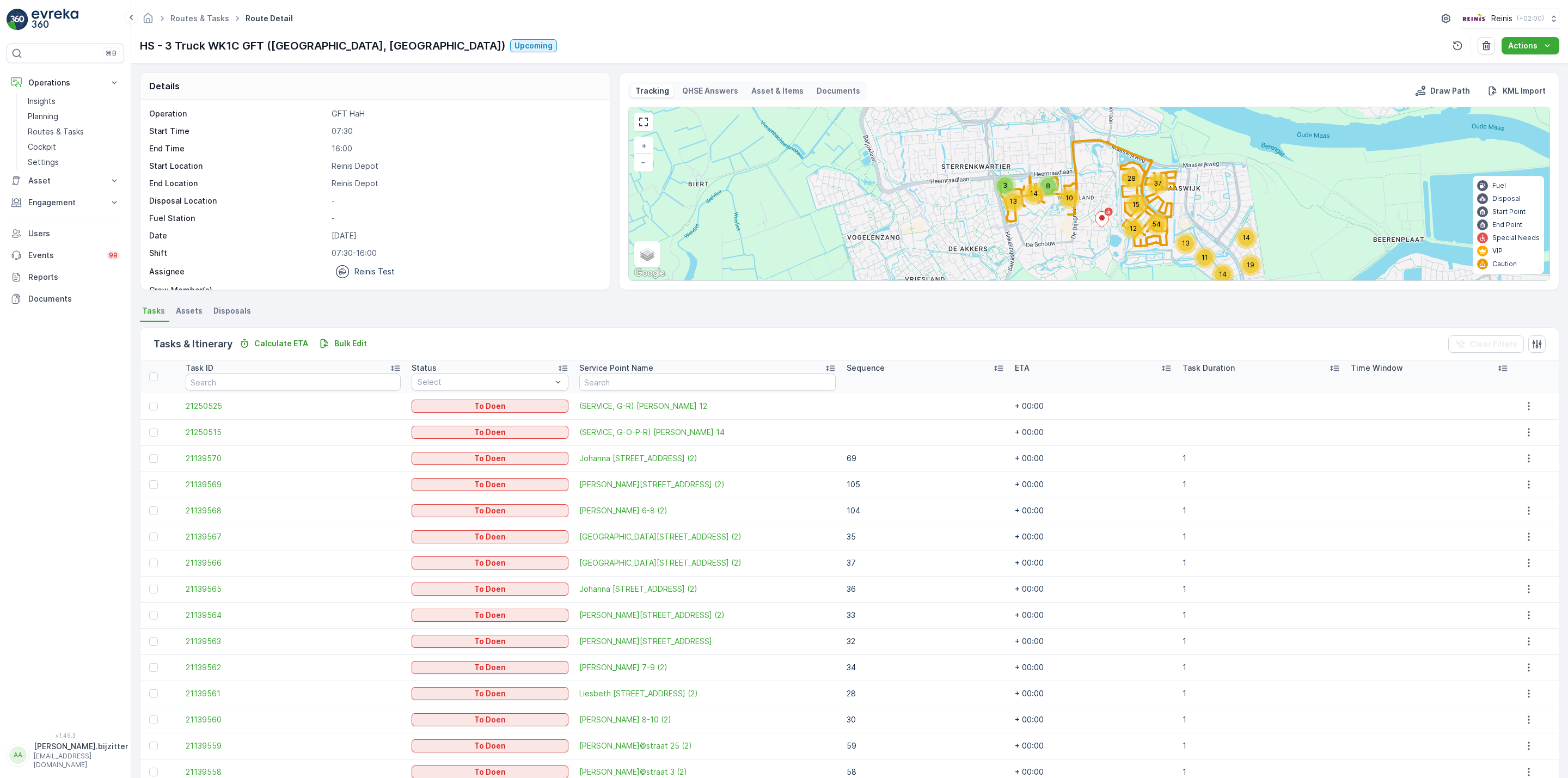
click at [992, 366] on th "Sequence" at bounding box center [926, 376] width 169 height 32
click at [993, 369] on icon at bounding box center [998, 367] width 11 height 11
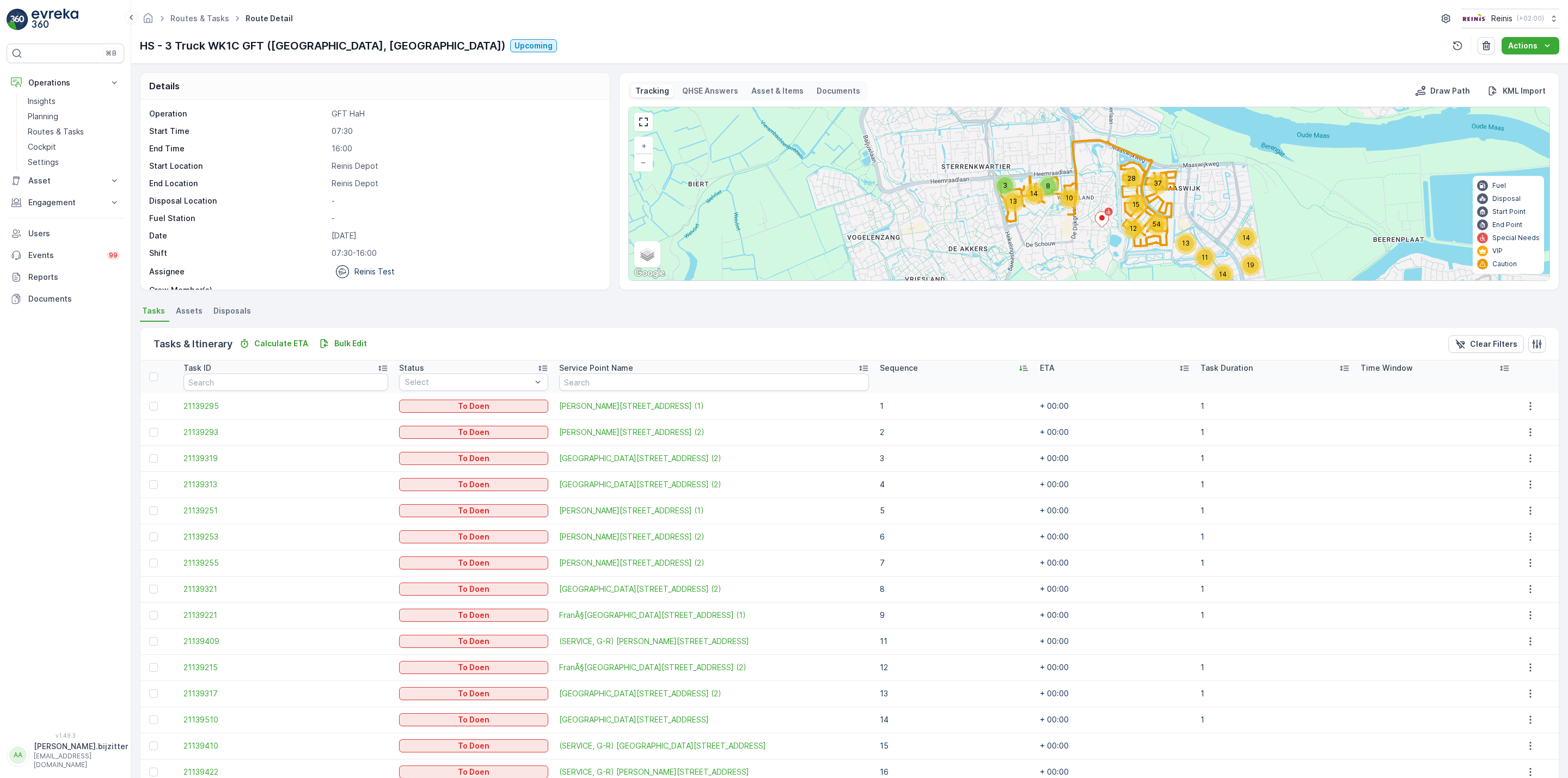
click at [985, 369] on div "Sequence" at bounding box center [954, 367] width 149 height 11
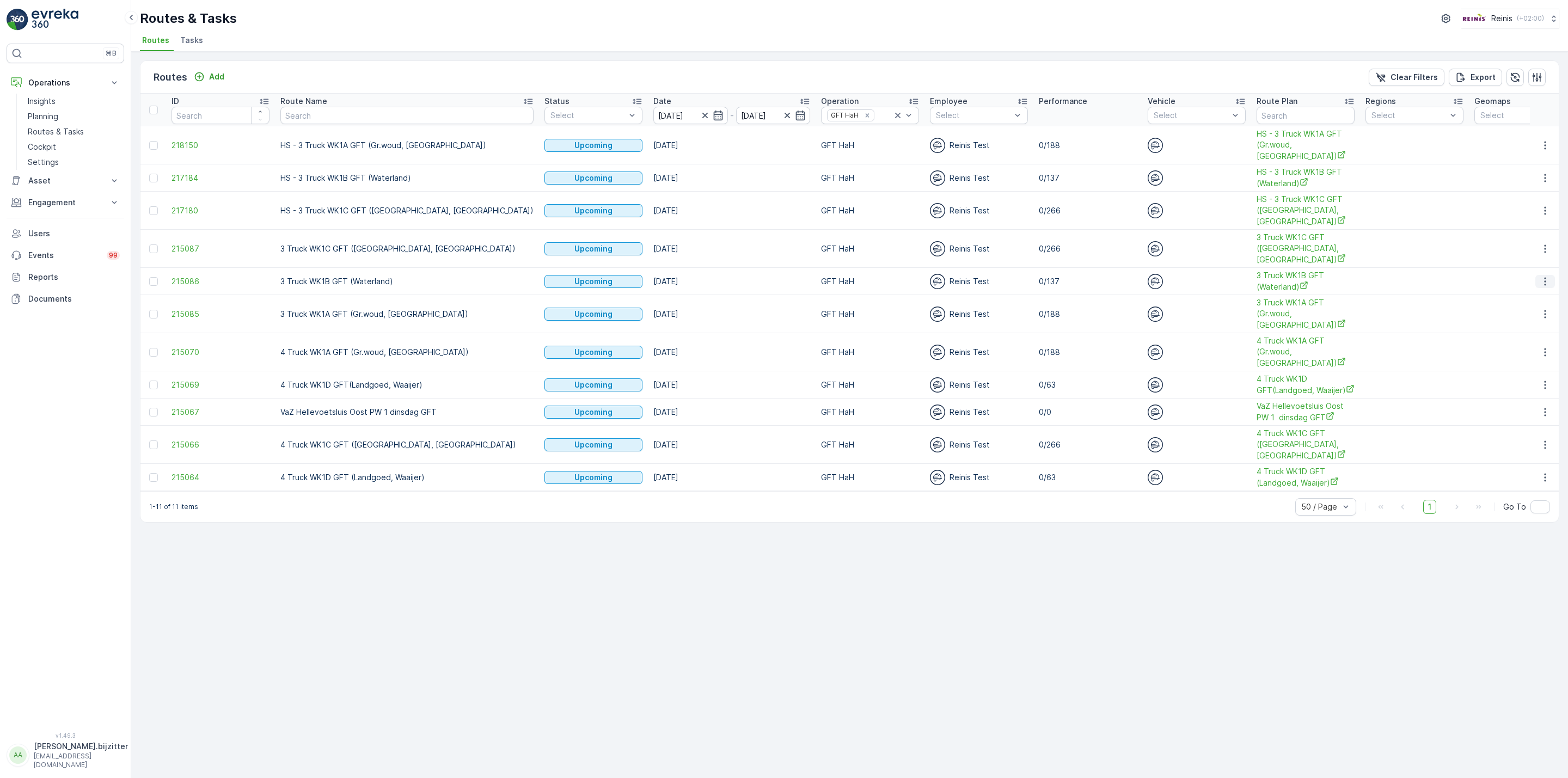
click at [1546, 285] on icon "button" at bounding box center [1545, 281] width 2 height 8
click at [1507, 301] on span "See More Details" at bounding box center [1519, 298] width 63 height 11
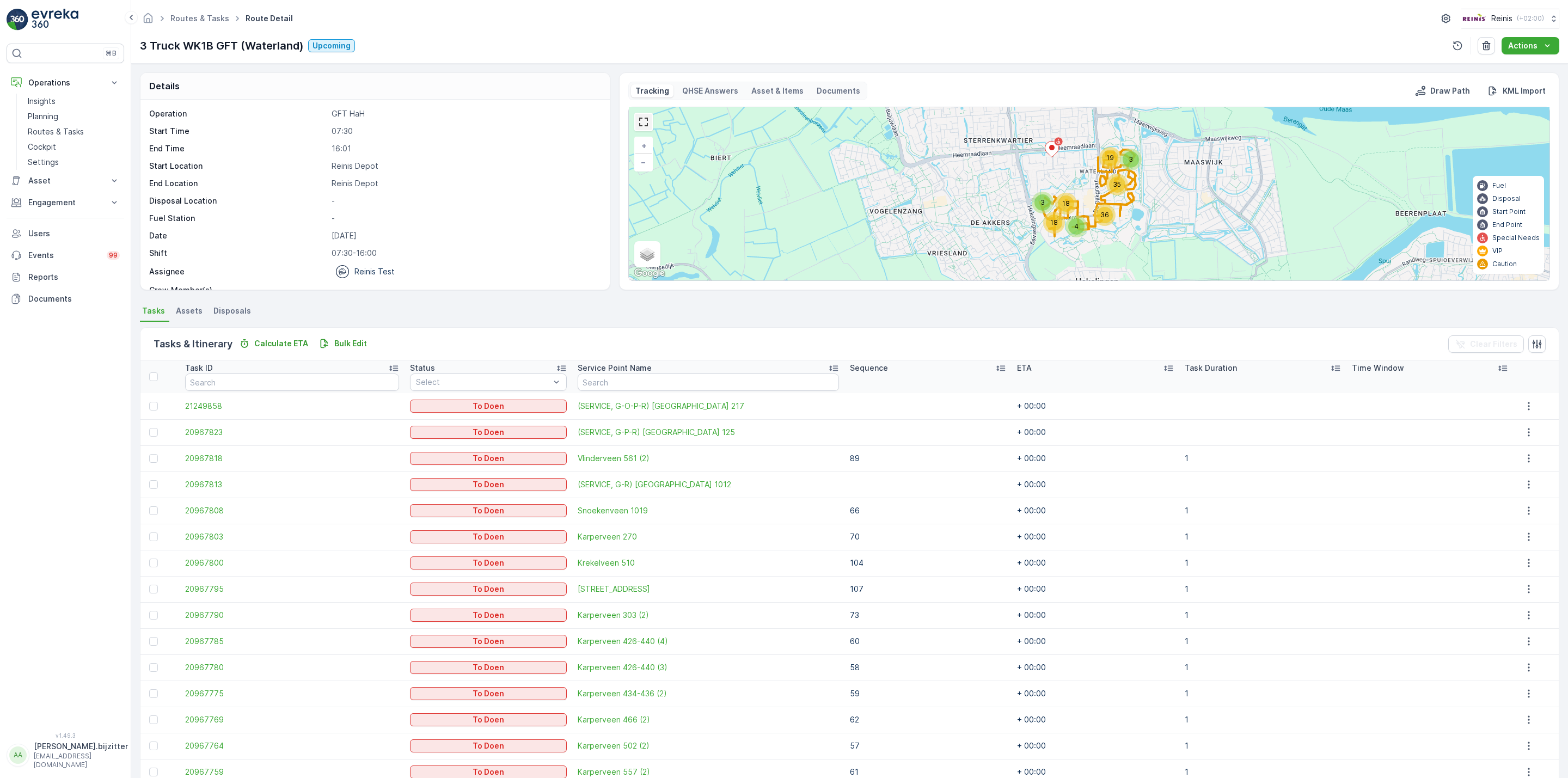
click at [646, 123] on link at bounding box center [644, 122] width 16 height 16
click at [996, 367] on icon at bounding box center [1001, 367] width 11 height 11
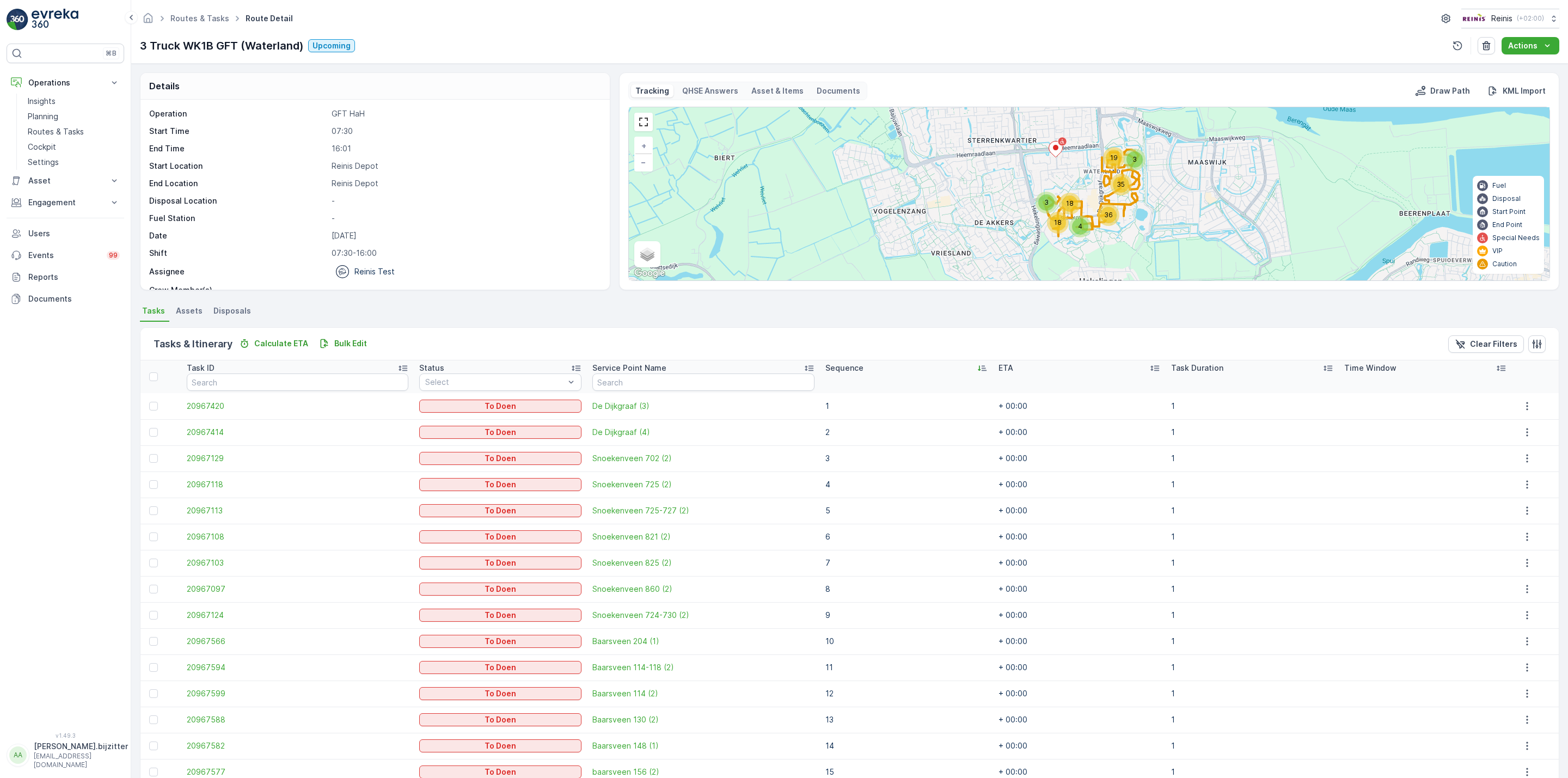
click at [977, 371] on icon at bounding box center [982, 367] width 11 height 11
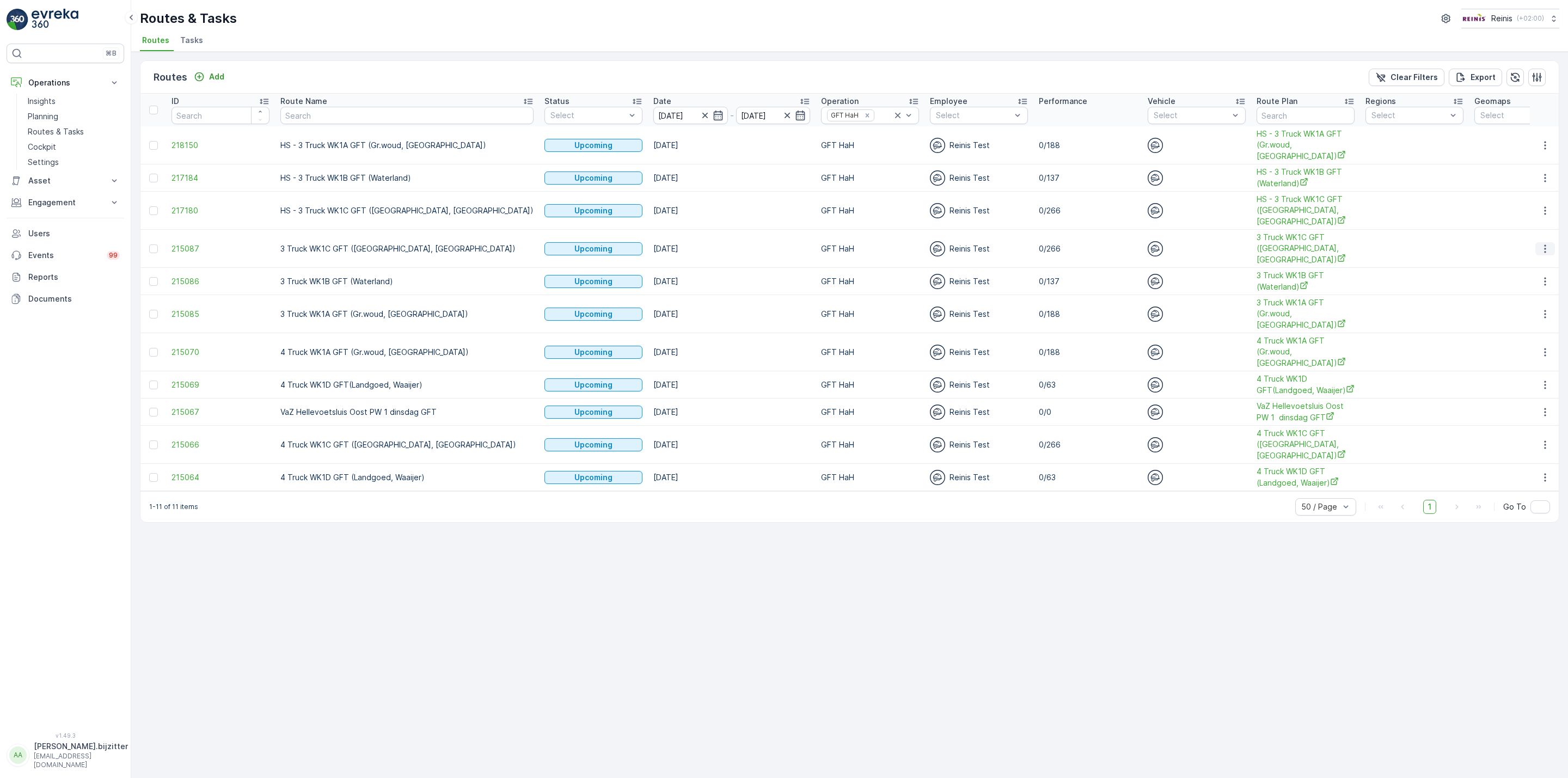
click at [1546, 246] on icon "button" at bounding box center [1545, 248] width 2 height 8
click at [1549, 265] on span "See More Details" at bounding box center [1519, 266] width 63 height 11
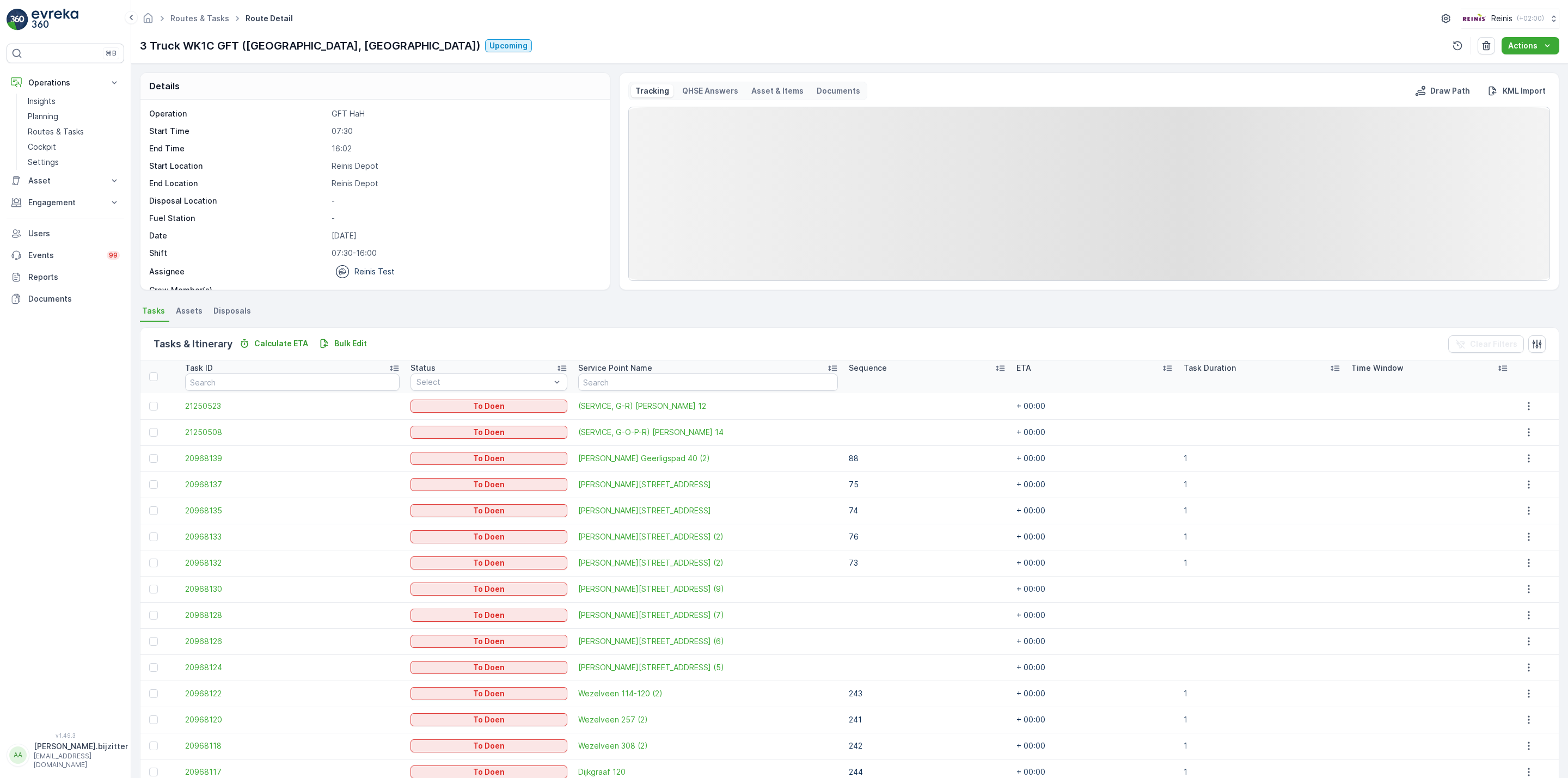
click at [996, 366] on icon at bounding box center [1000, 368] width 9 height 6
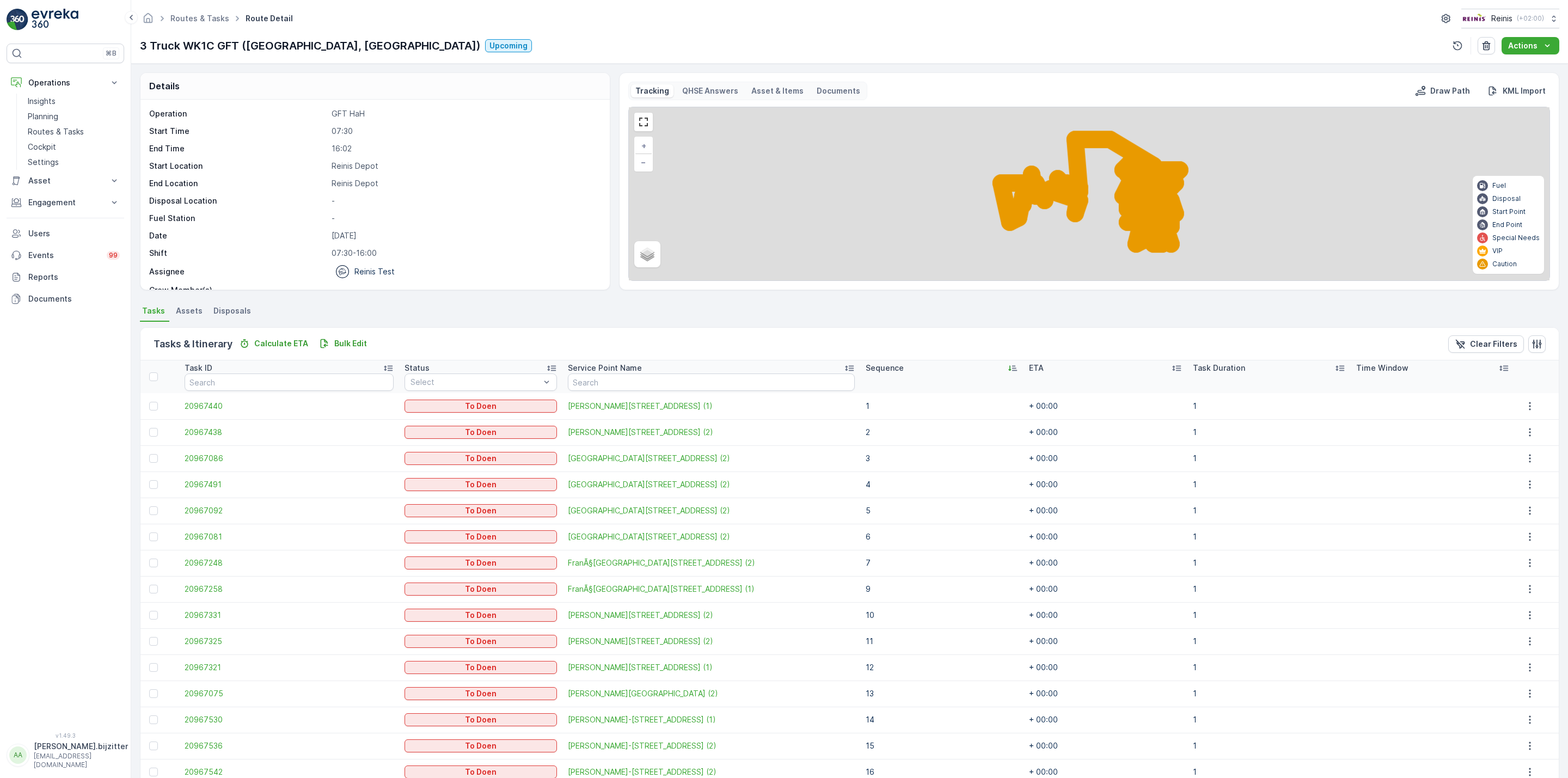
click at [1007, 368] on icon at bounding box center [1012, 367] width 11 height 11
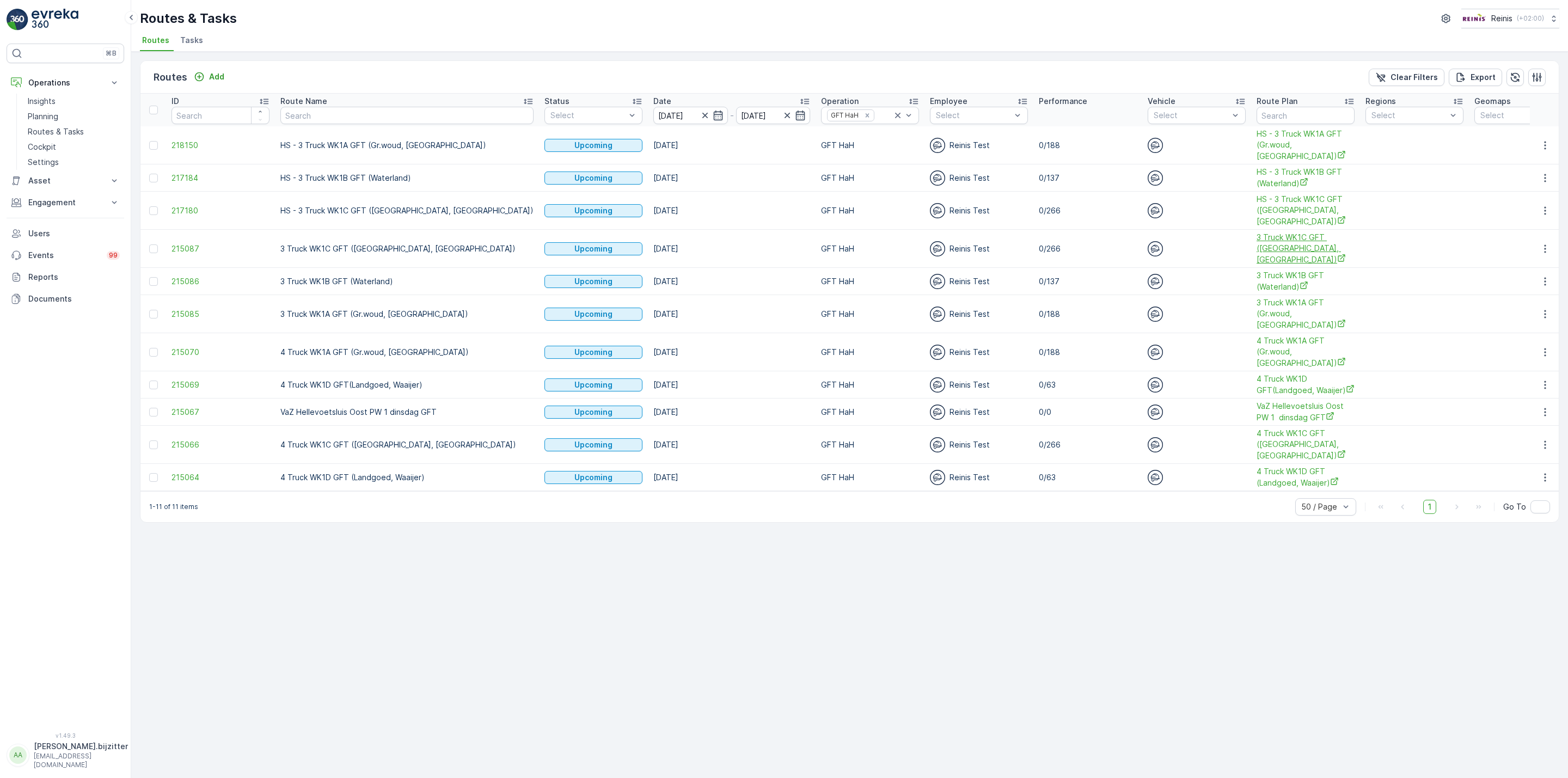
click at [1257, 247] on span "3 Truck WK1C GFT ([GEOGRAPHIC_DATA], [GEOGRAPHIC_DATA])" at bounding box center [1305, 248] width 98 height 33
click at [1540, 251] on icon "button" at bounding box center [1545, 248] width 11 height 11
click at [1533, 262] on span "See More Details" at bounding box center [1519, 266] width 63 height 11
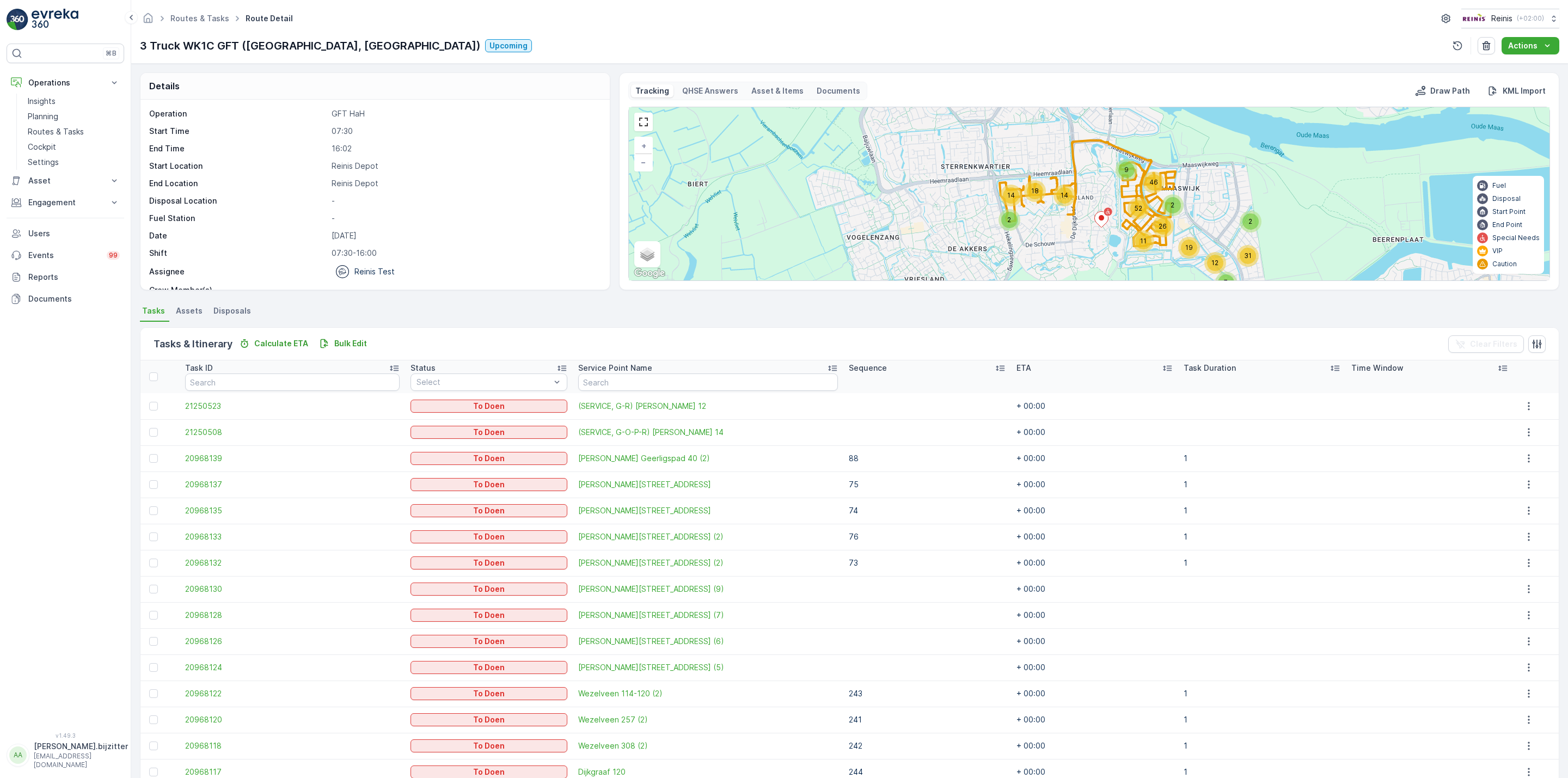
click at [995, 367] on icon at bounding box center [1000, 367] width 11 height 11
click at [1007, 367] on icon at bounding box center [1012, 367] width 11 height 11
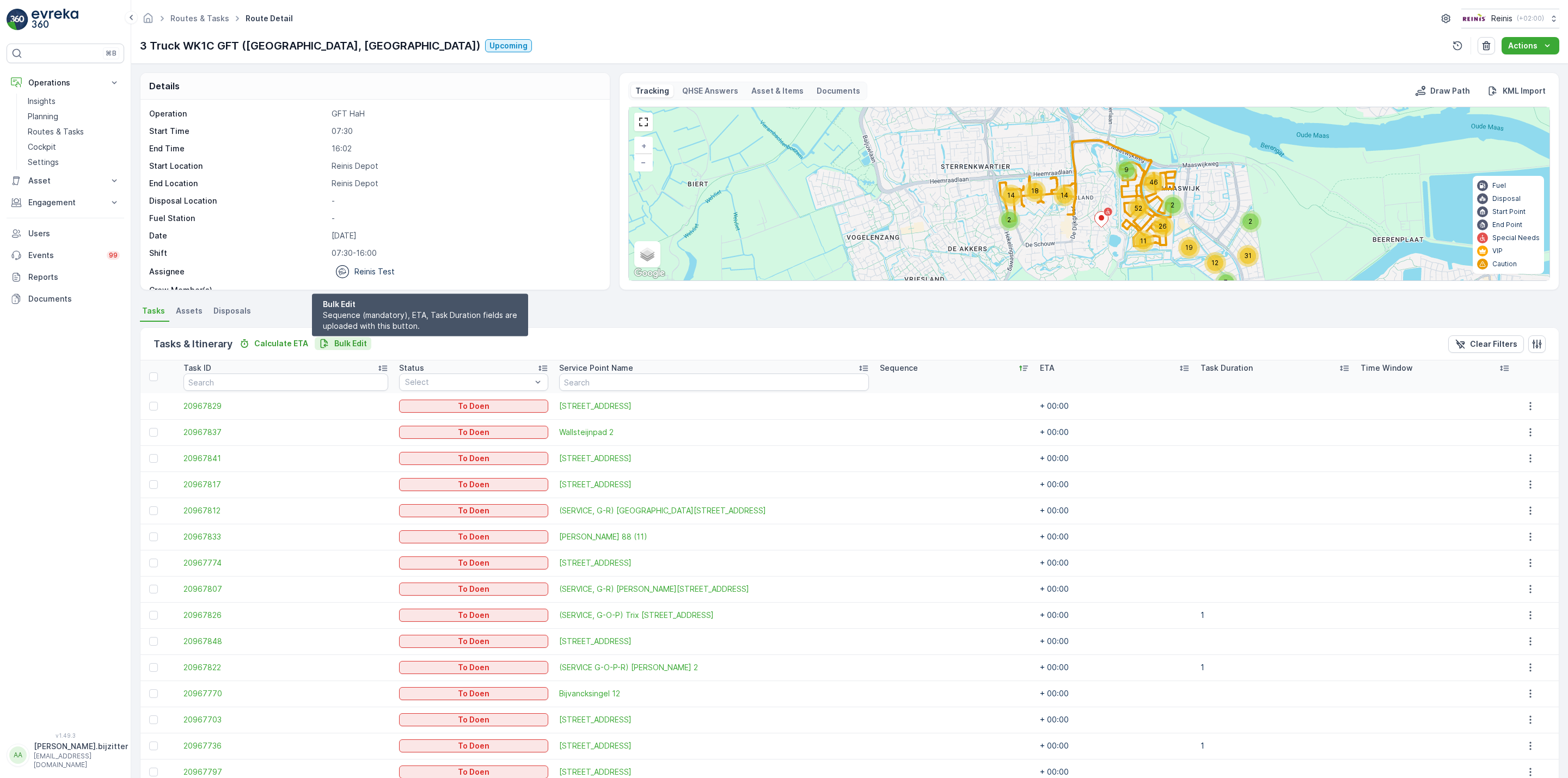
click at [339, 343] on p "Bulk Edit" at bounding box center [351, 343] width 32 height 11
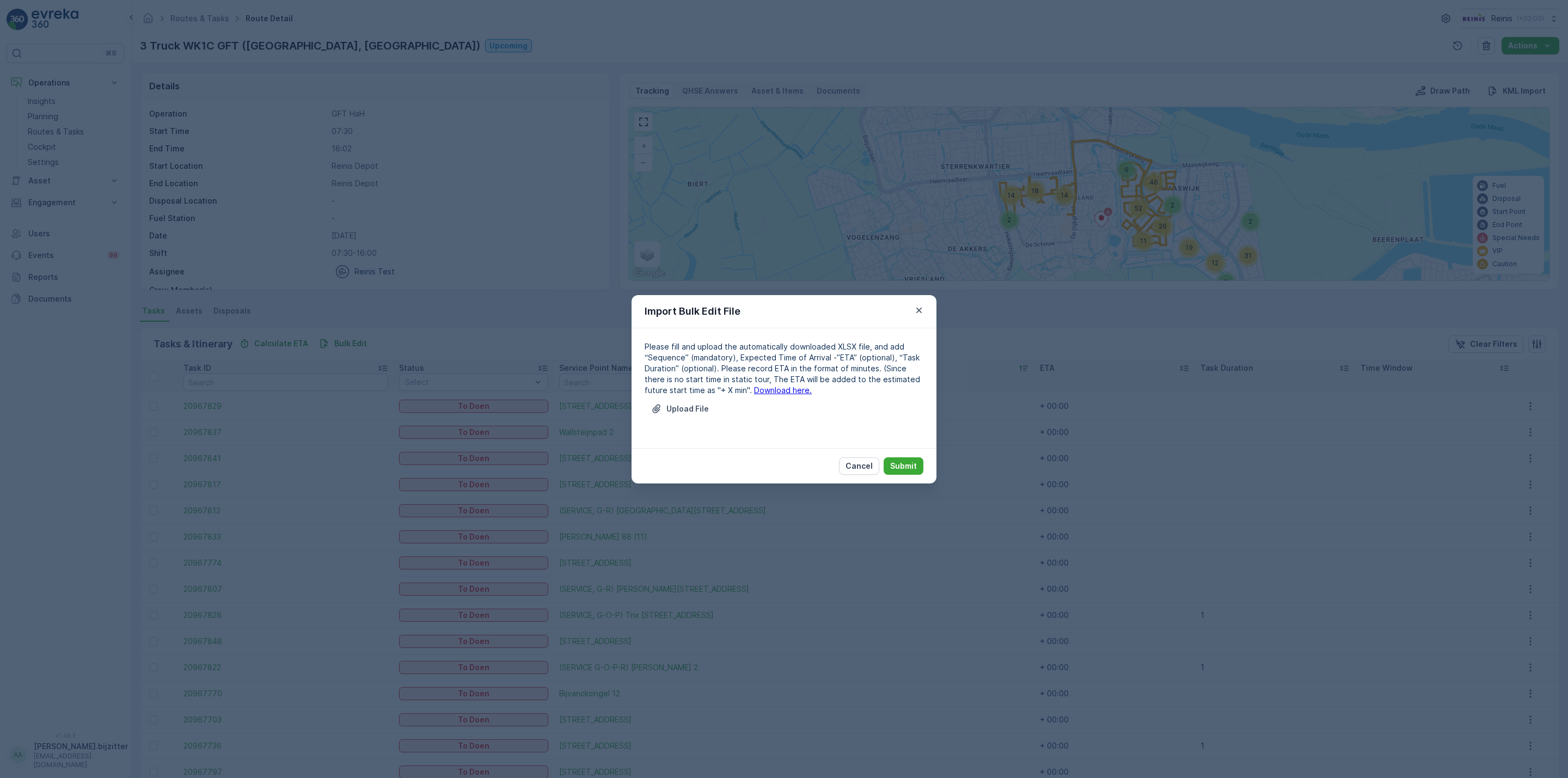
click at [754, 389] on link "Download here." at bounding box center [783, 390] width 57 height 9
click at [697, 410] on p "Upload File" at bounding box center [688, 408] width 42 height 11
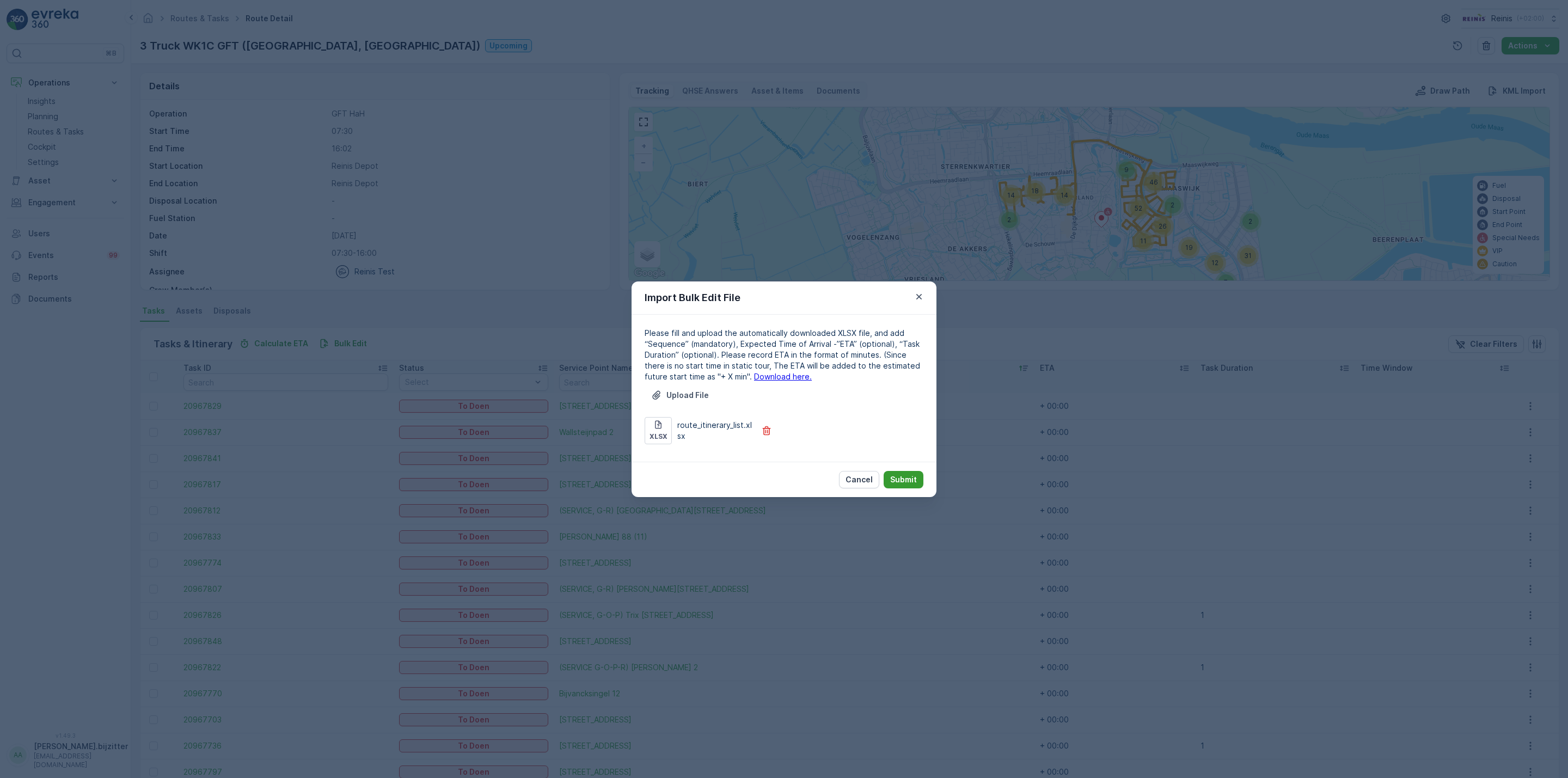
click at [905, 475] on p "Submit" at bounding box center [903, 479] width 27 height 11
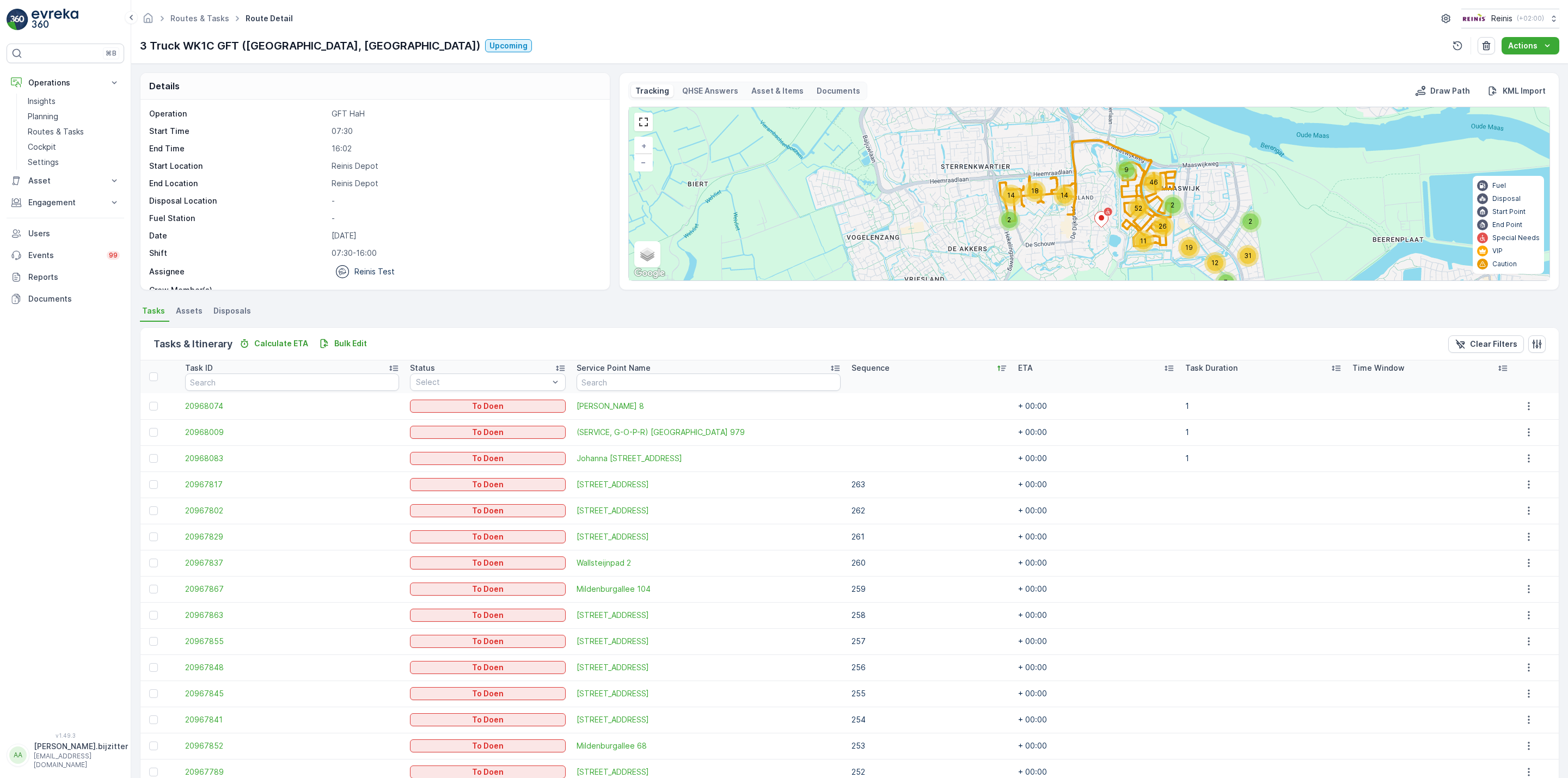
click at [996, 373] on icon at bounding box center [1001, 367] width 11 height 11
click at [995, 367] on icon at bounding box center [1000, 367] width 11 height 11
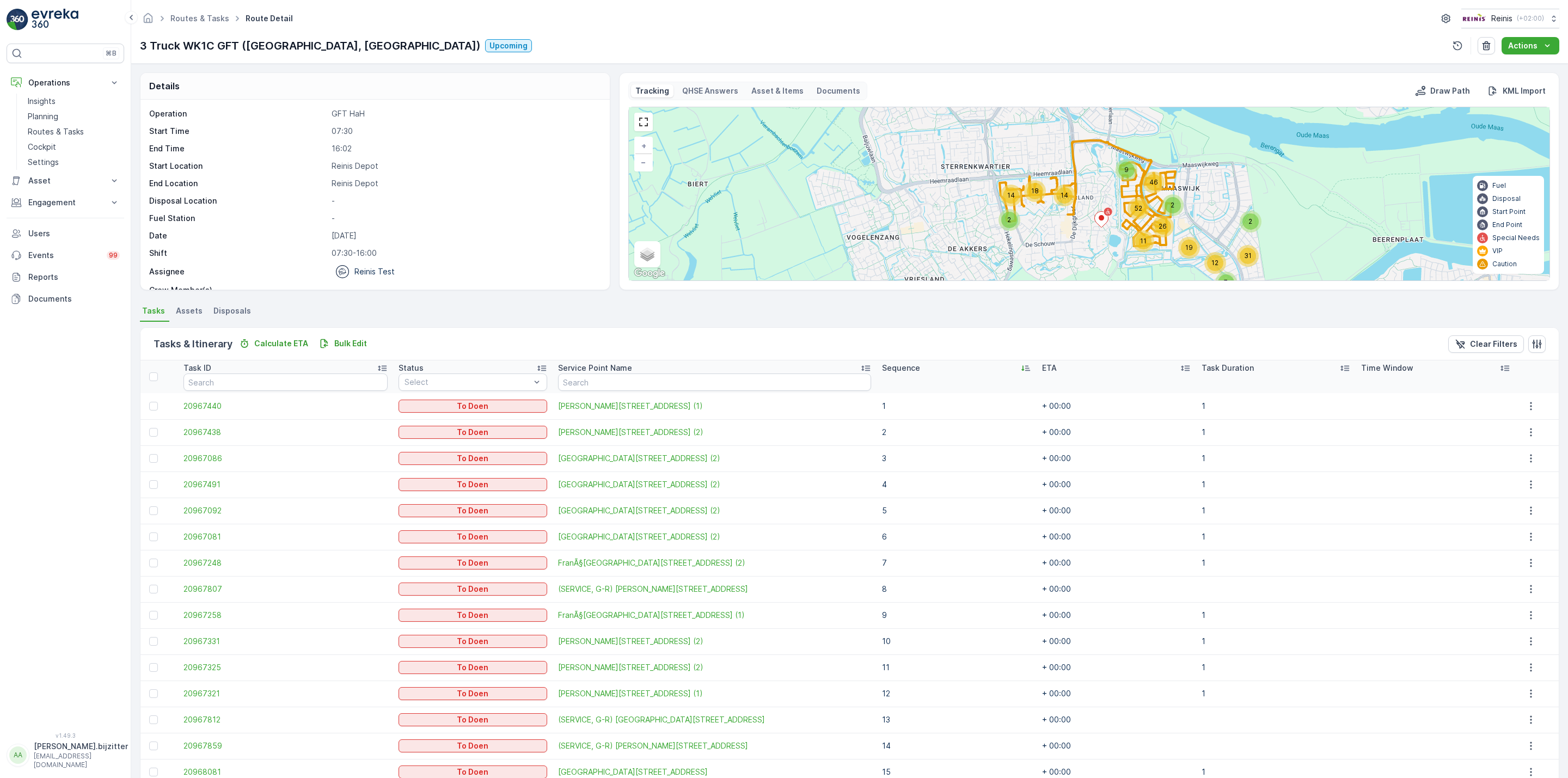
click at [1021, 368] on icon at bounding box center [1026, 367] width 11 height 11
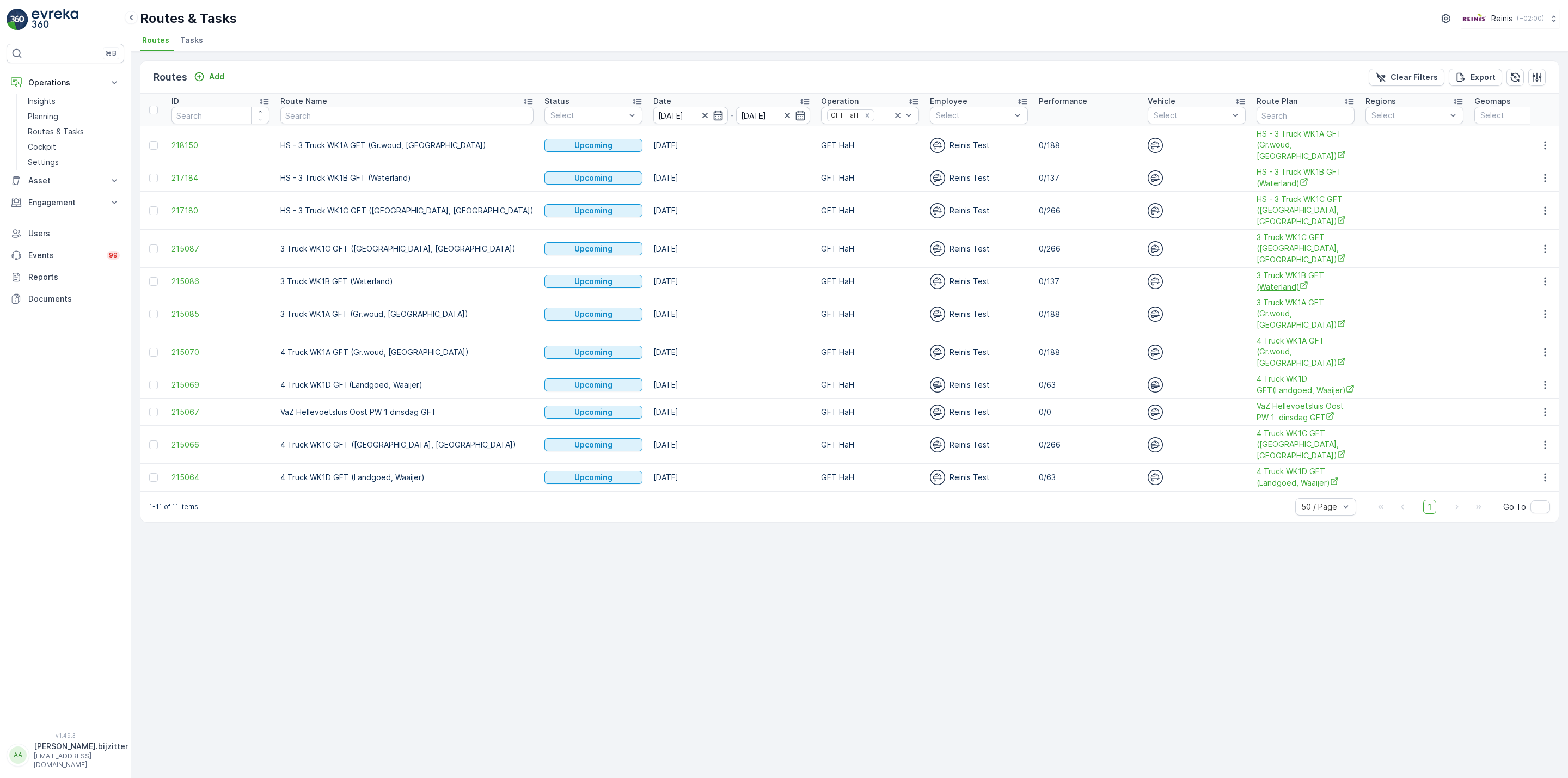
click at [1257, 281] on span "3 Truck WK1B GFT (Waterland)" at bounding box center [1305, 281] width 98 height 22
click at [1542, 278] on icon "button" at bounding box center [1545, 281] width 11 height 11
click at [1503, 303] on span "See More Details" at bounding box center [1519, 298] width 63 height 11
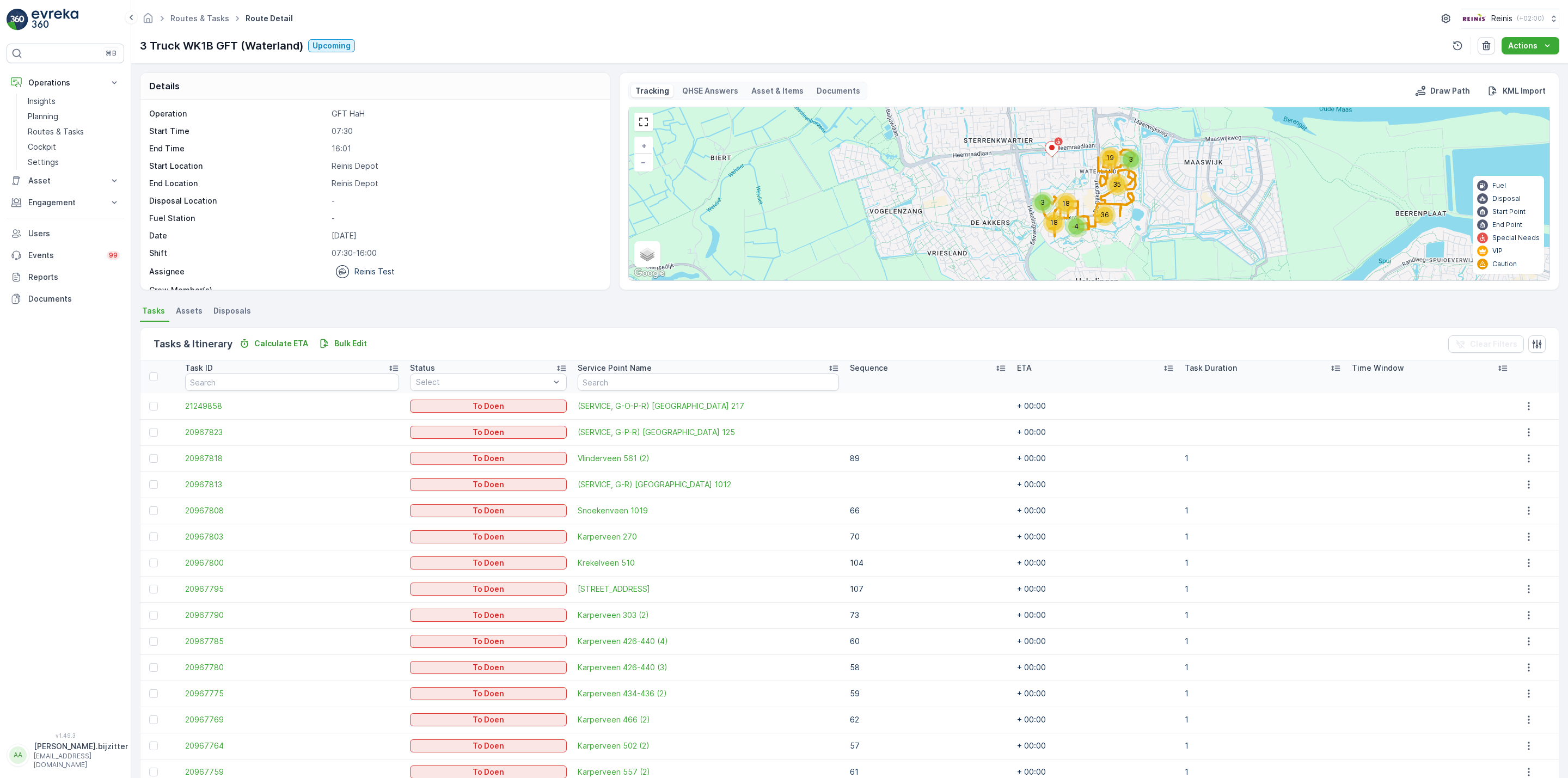
click at [996, 368] on icon at bounding box center [1001, 367] width 11 height 11
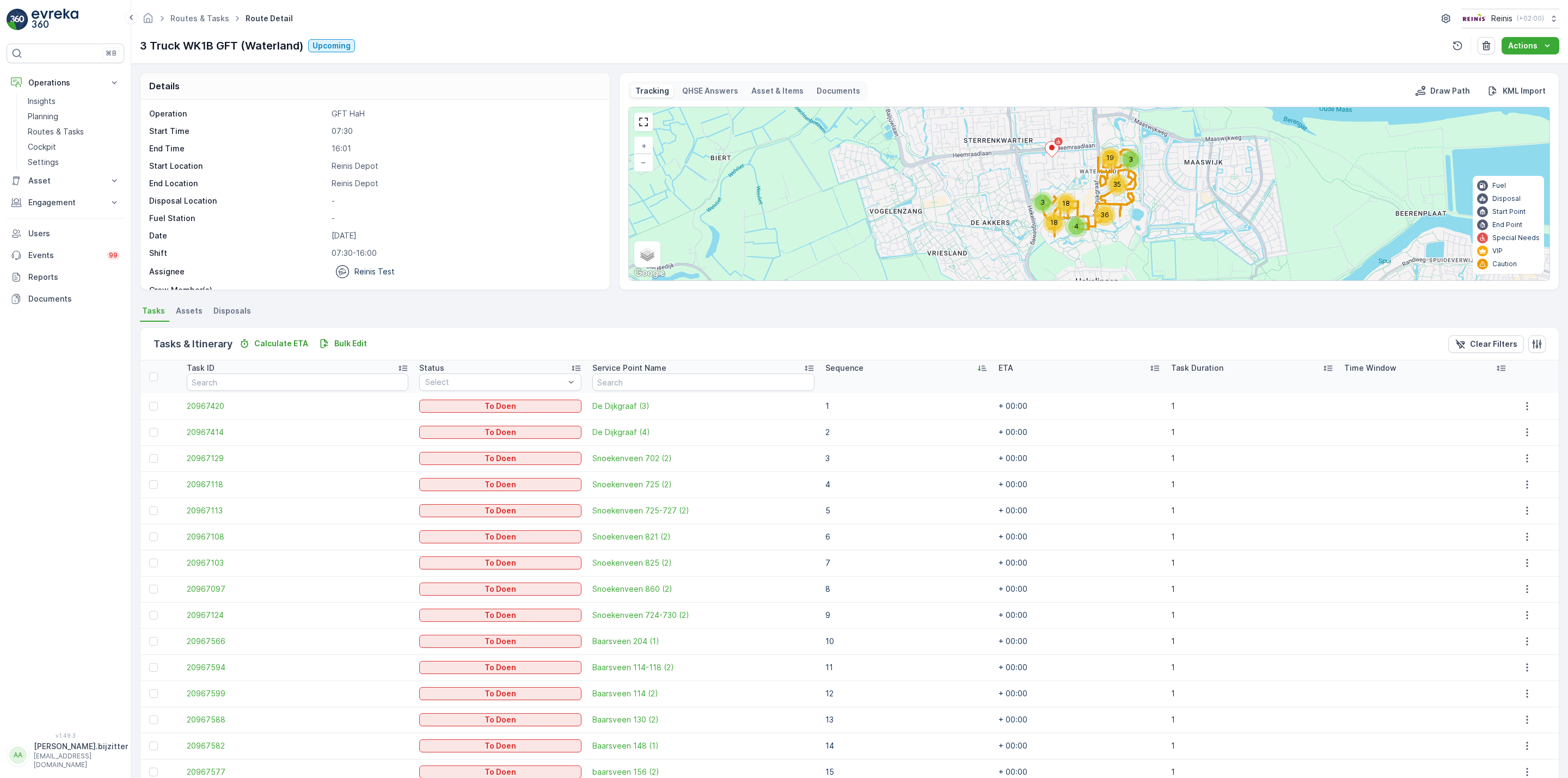
click at [949, 369] on div "Sequence" at bounding box center [906, 367] width 162 height 11
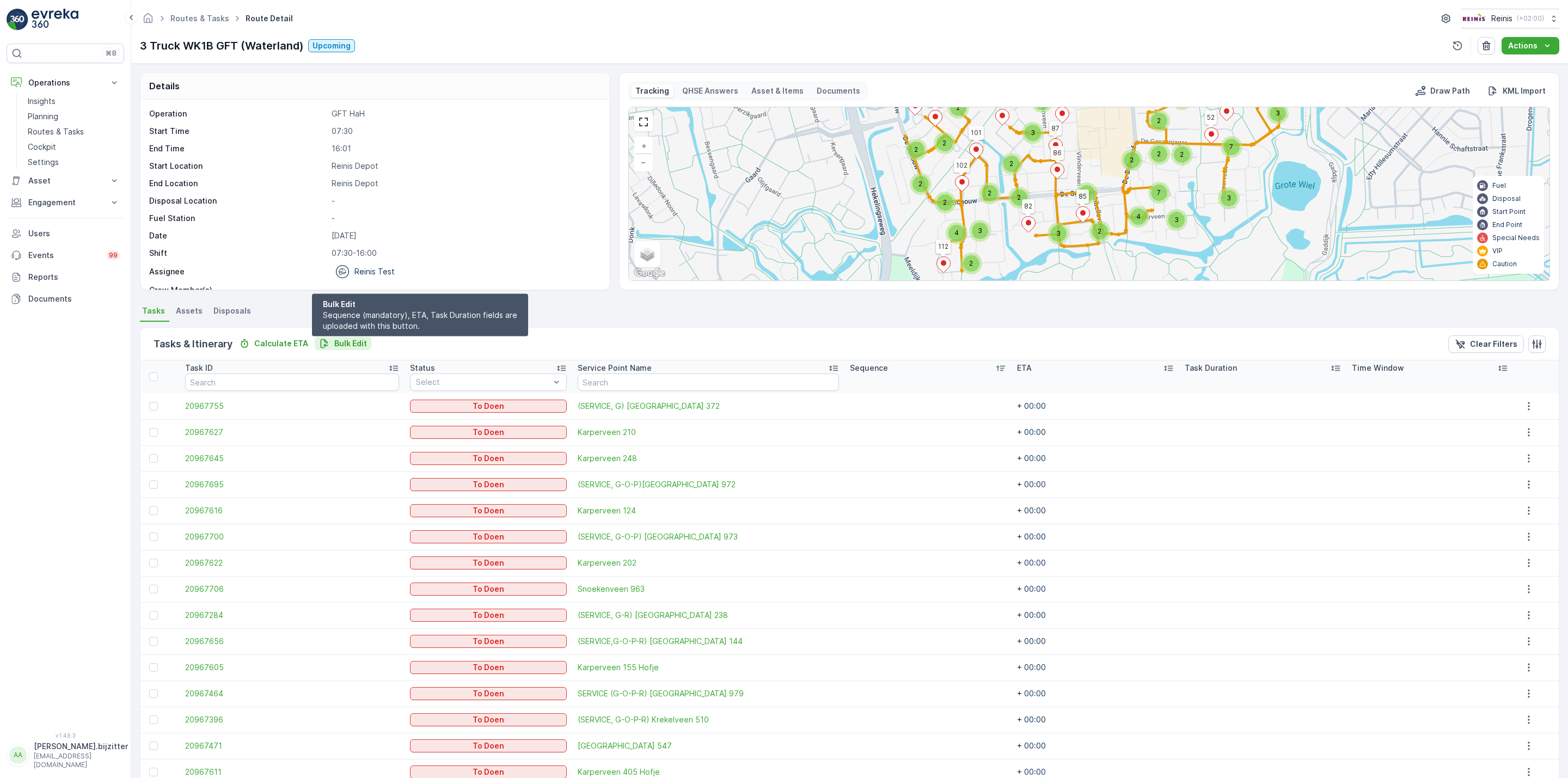
click at [355, 341] on p "Bulk Edit" at bounding box center [351, 343] width 32 height 11
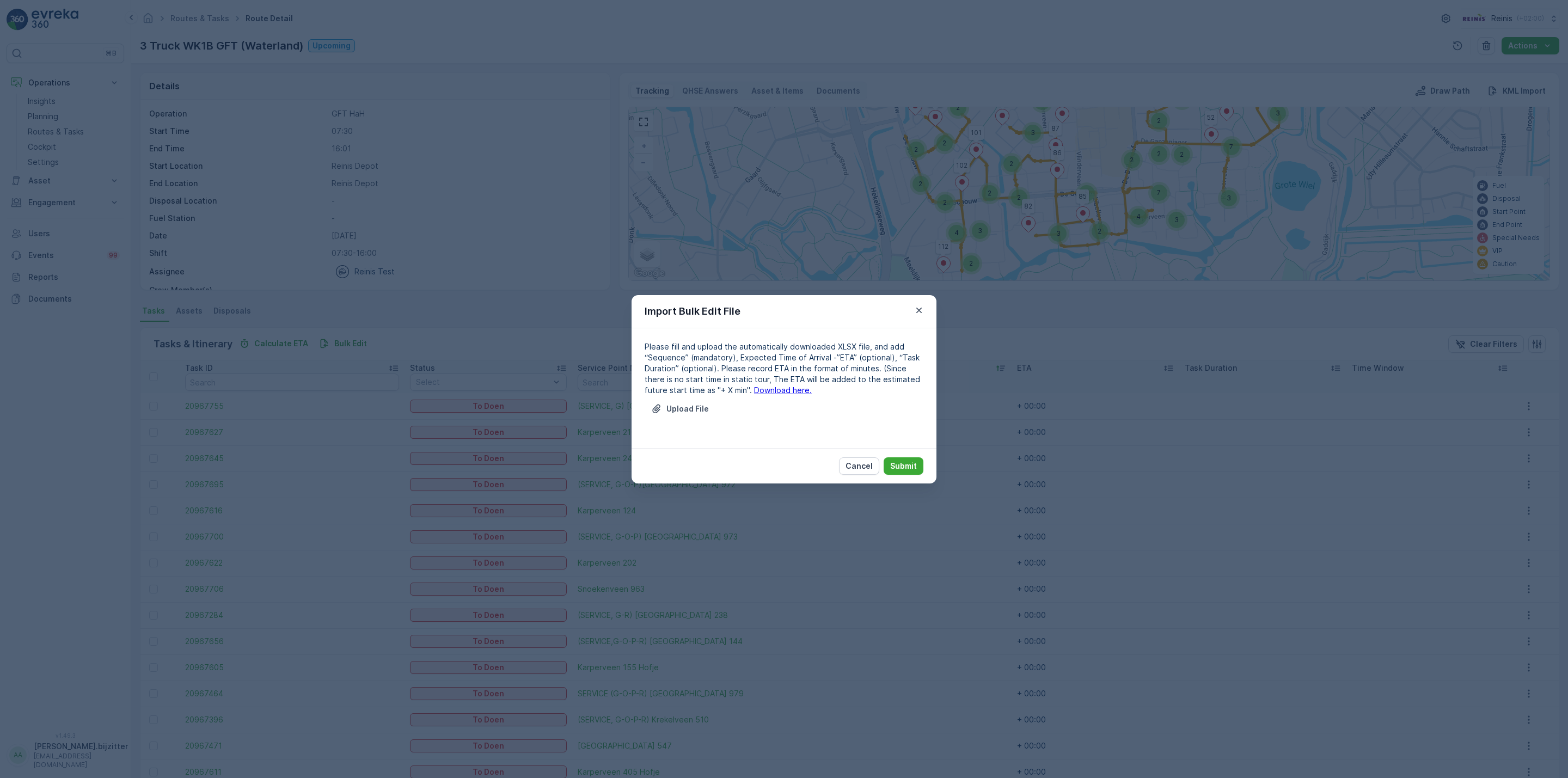
click at [773, 389] on link "Download here." at bounding box center [783, 390] width 57 height 9
click at [680, 412] on p "Upload File" at bounding box center [688, 408] width 42 height 11
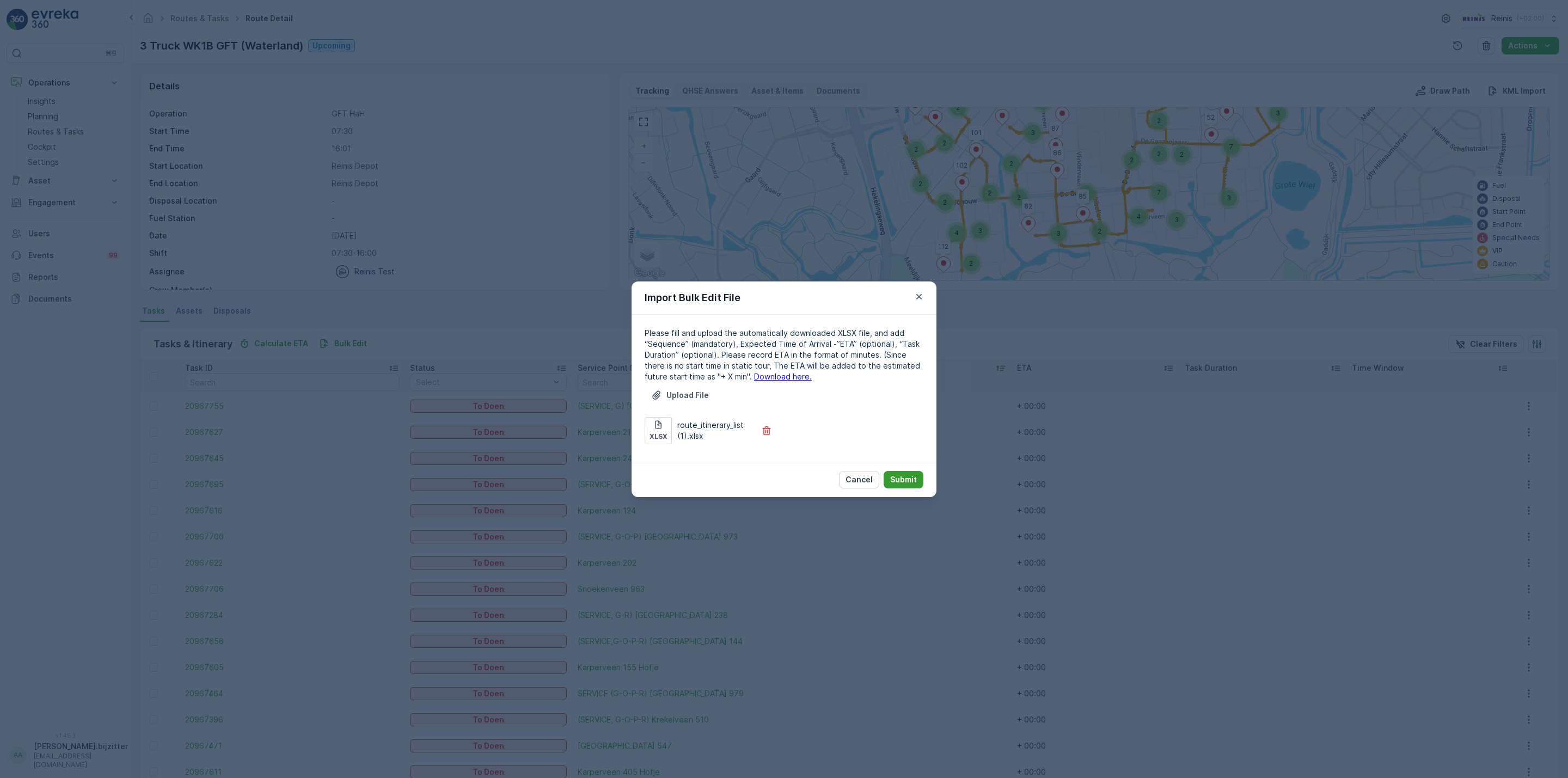
click at [913, 484] on p "Submit" at bounding box center [903, 479] width 27 height 11
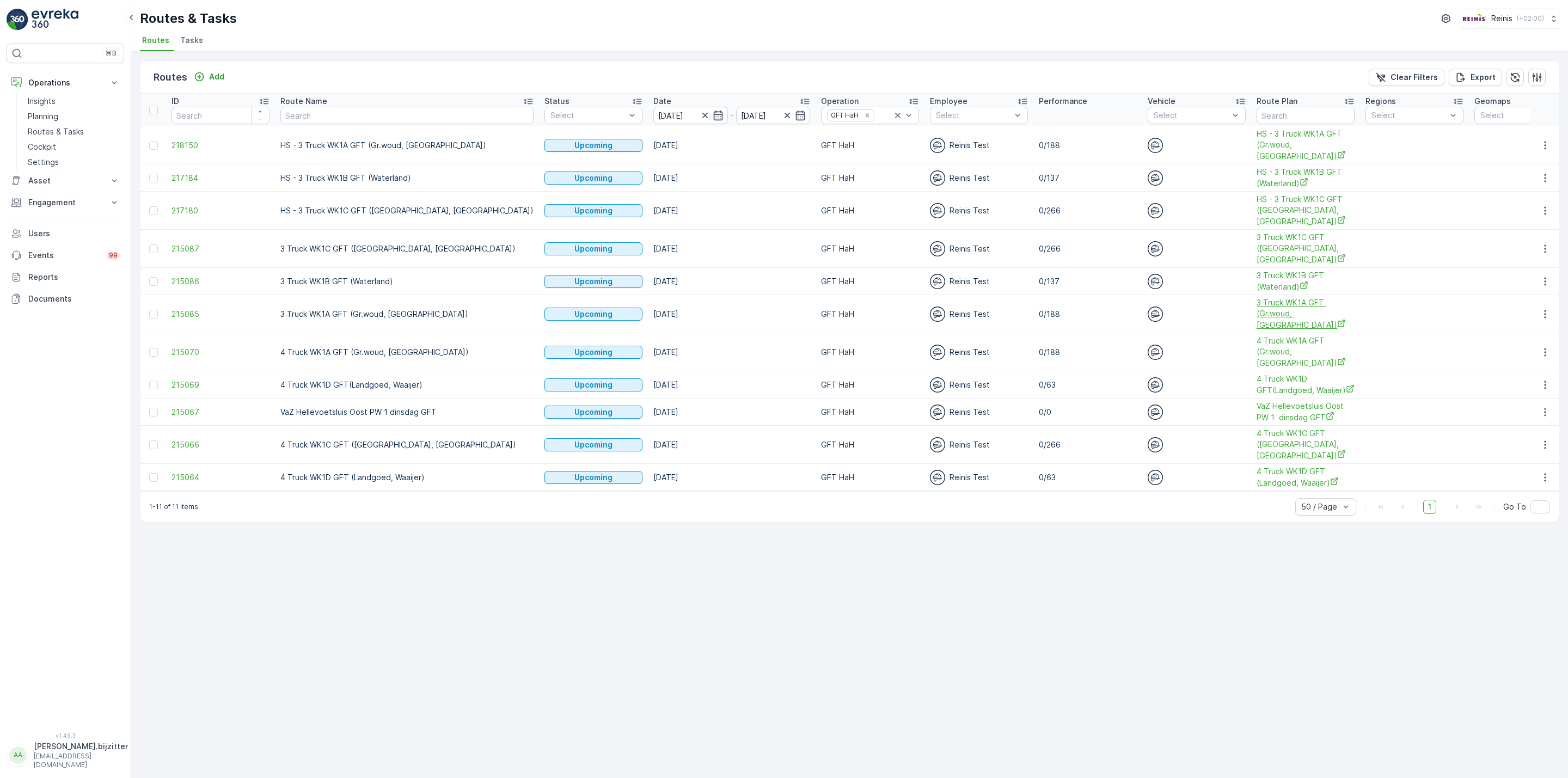
click at [1258, 310] on span "3 Truck WK1A GFT (Gr.woud, [GEOGRAPHIC_DATA])" at bounding box center [1305, 313] width 98 height 33
click at [1537, 315] on button "button" at bounding box center [1545, 314] width 19 height 13
click at [1527, 330] on span "See More Details" at bounding box center [1519, 331] width 63 height 11
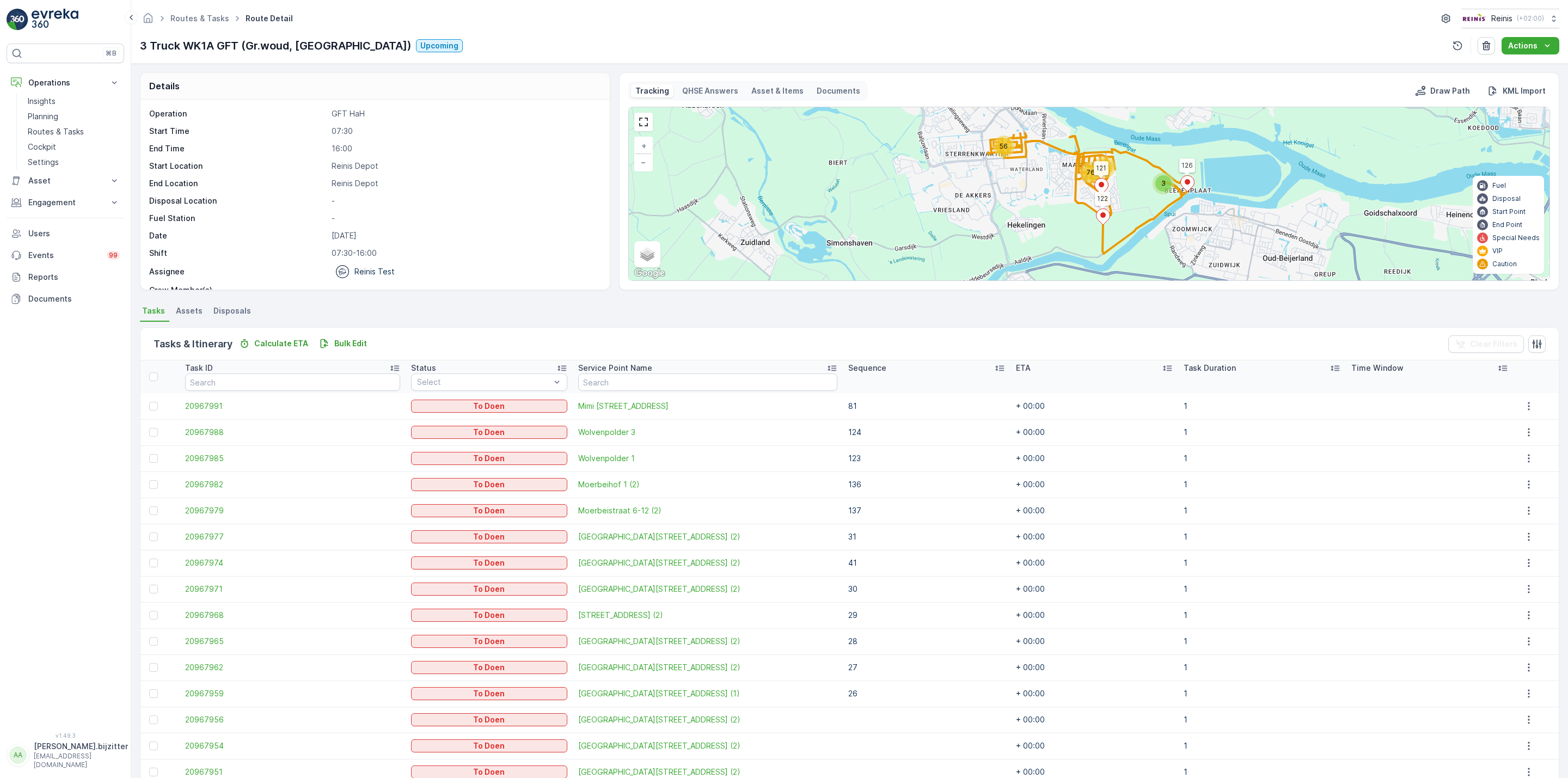
click at [979, 368] on th "Sequence" at bounding box center [926, 376] width 168 height 32
click at [964, 367] on div "Sequence" at bounding box center [926, 367] width 157 height 11
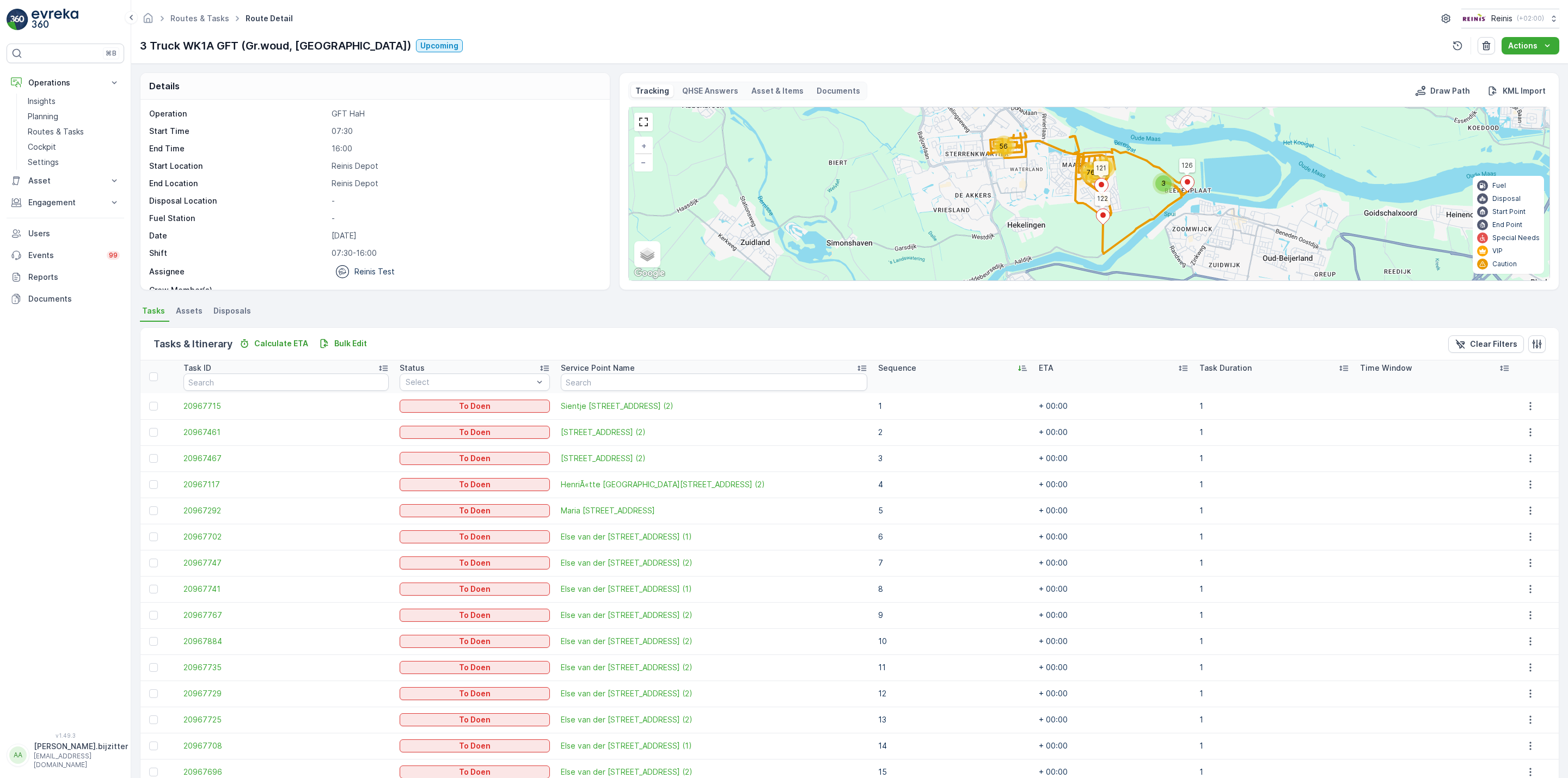
click at [971, 369] on div "Sequence" at bounding box center [953, 367] width 150 height 11
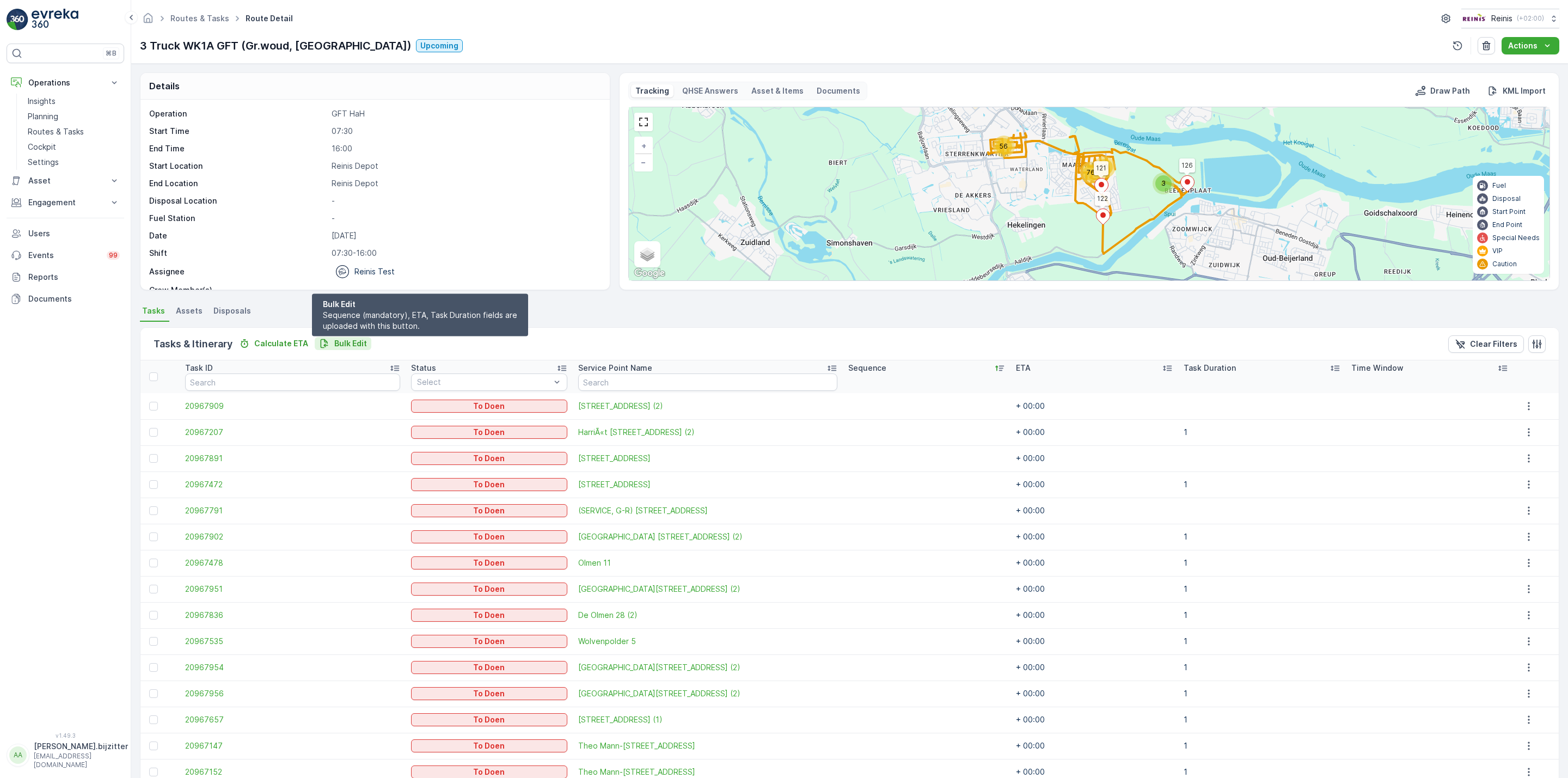
click at [355, 345] on p "Bulk Edit" at bounding box center [351, 343] width 32 height 11
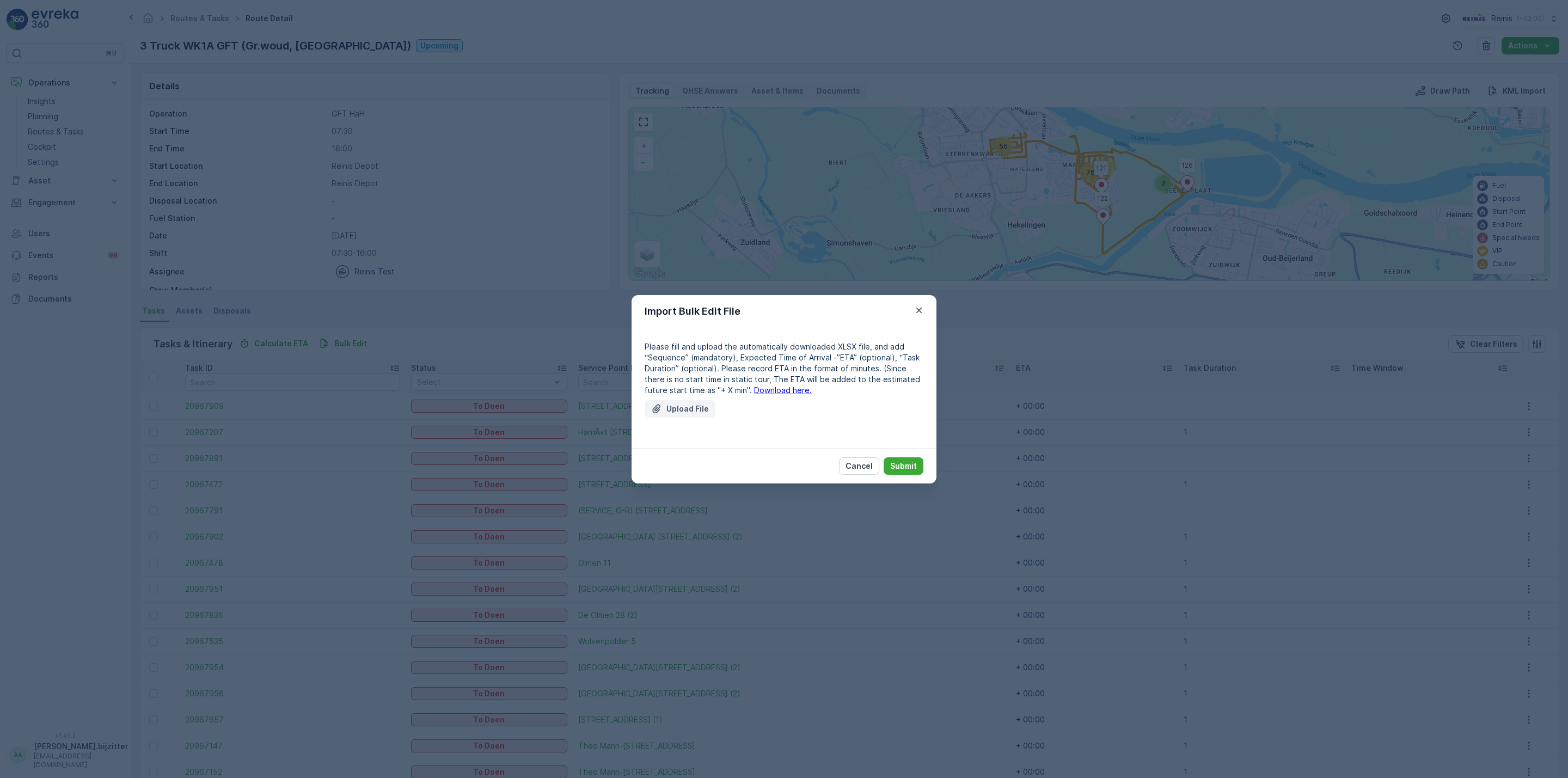
click at [680, 404] on p "Upload File" at bounding box center [688, 408] width 42 height 11
click at [755, 389] on link "Download here." at bounding box center [783, 390] width 57 height 9
click at [682, 402] on button "Upload File" at bounding box center [680, 409] width 71 height 17
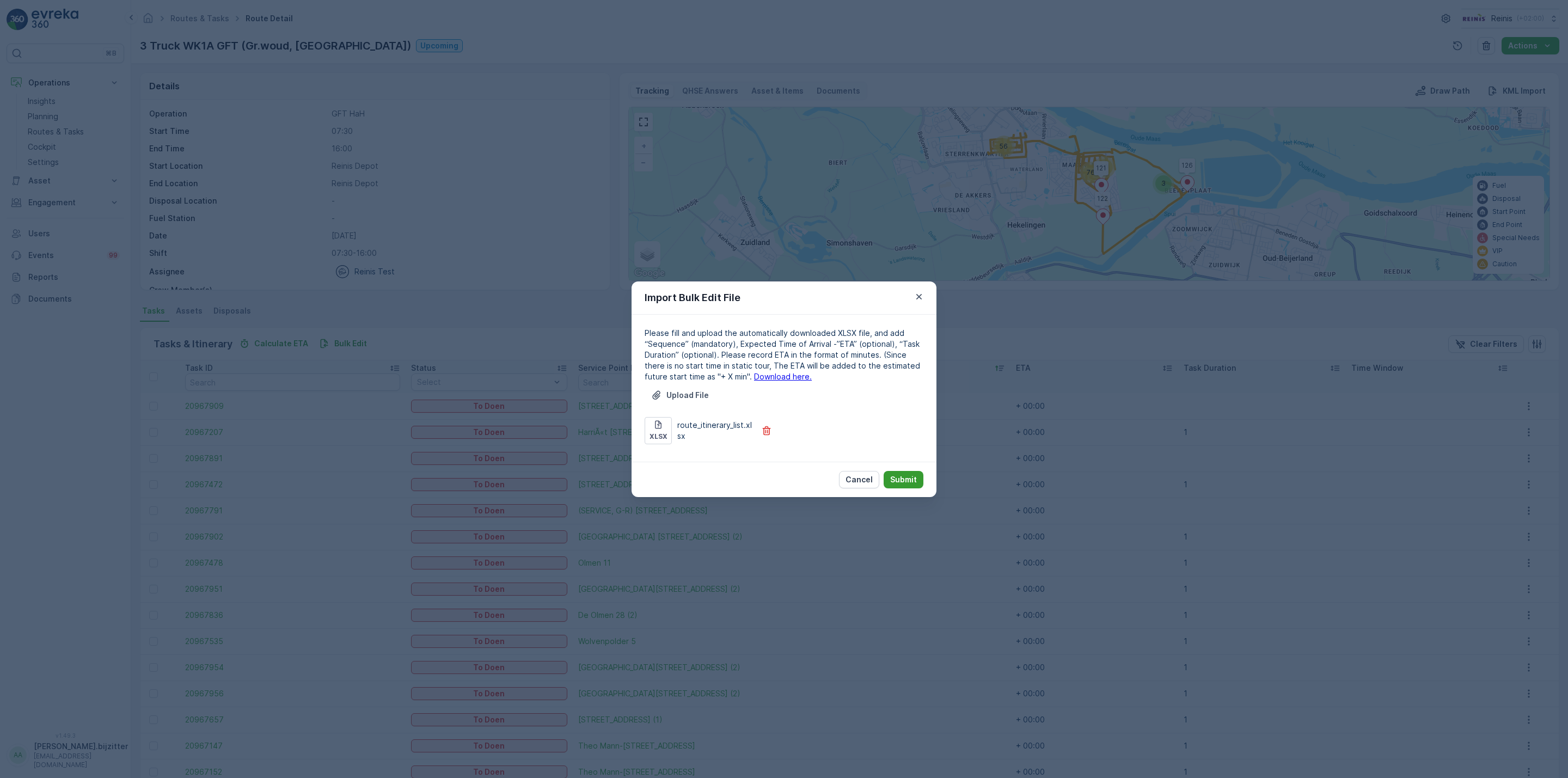
click at [900, 471] on button "Submit" at bounding box center [904, 480] width 40 height 17
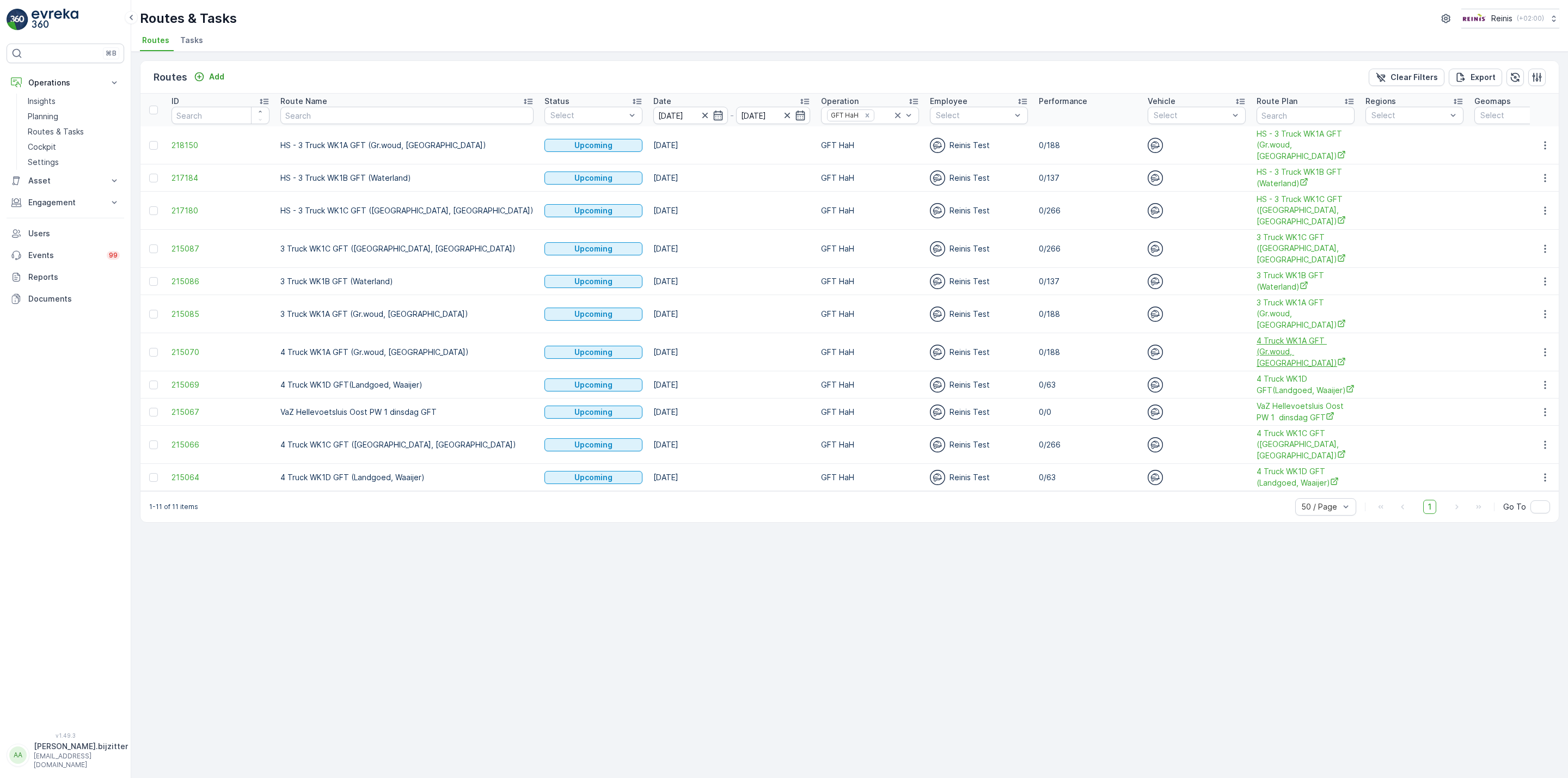
click at [1257, 348] on span "4 Truck WK1A GFT (Gr.woud, Maaswijk Oost)" at bounding box center [1305, 351] width 98 height 33
click at [1257, 346] on span "4 Truck WK1A GFT (Gr.woud, Maaswijk Oost)" at bounding box center [1305, 351] width 98 height 33
click at [1544, 352] on icon "button" at bounding box center [1545, 352] width 11 height 11
click at [1529, 368] on span "See More Details" at bounding box center [1519, 369] width 63 height 11
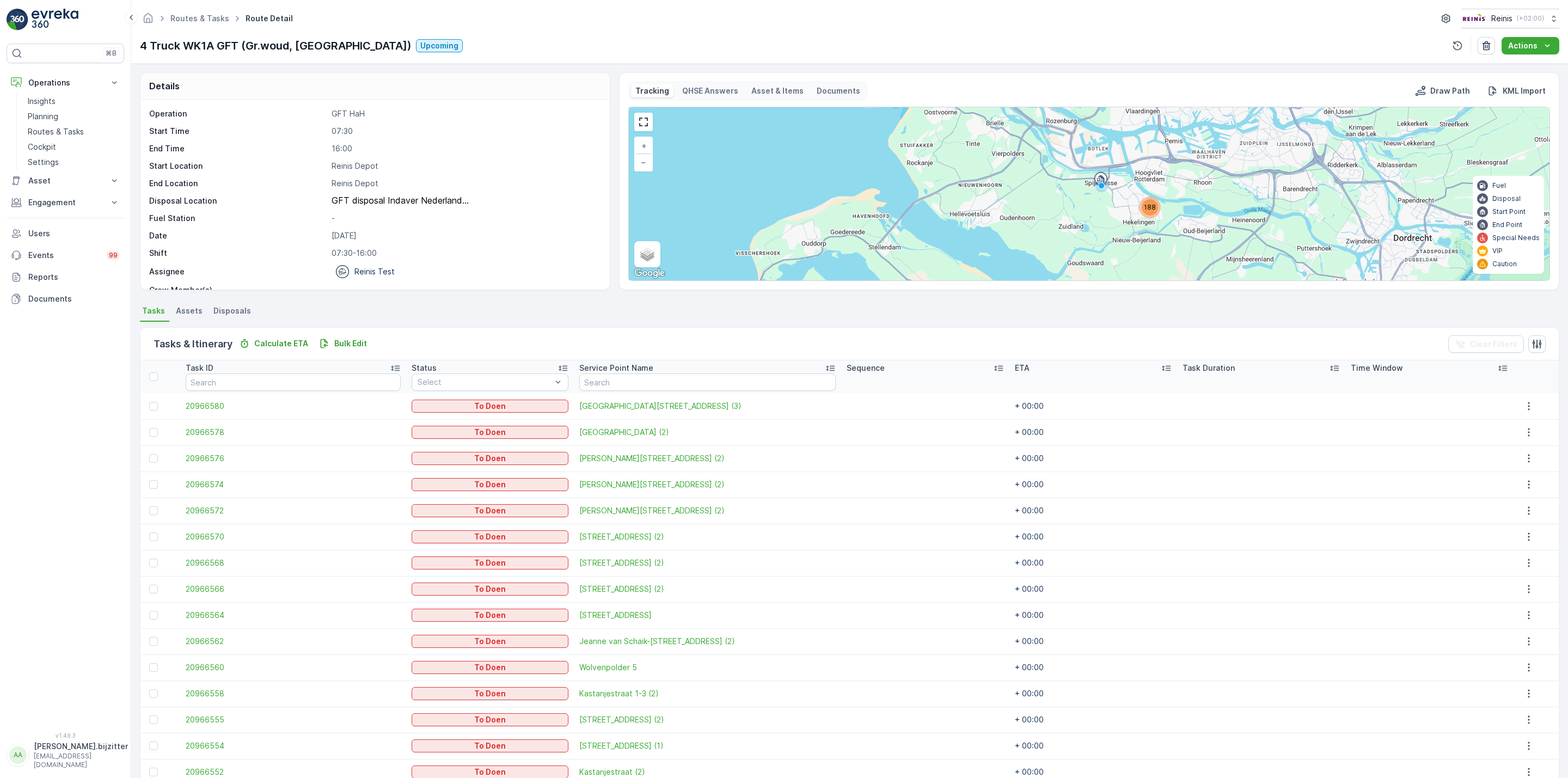
click at [993, 366] on icon at bounding box center [998, 367] width 11 height 11
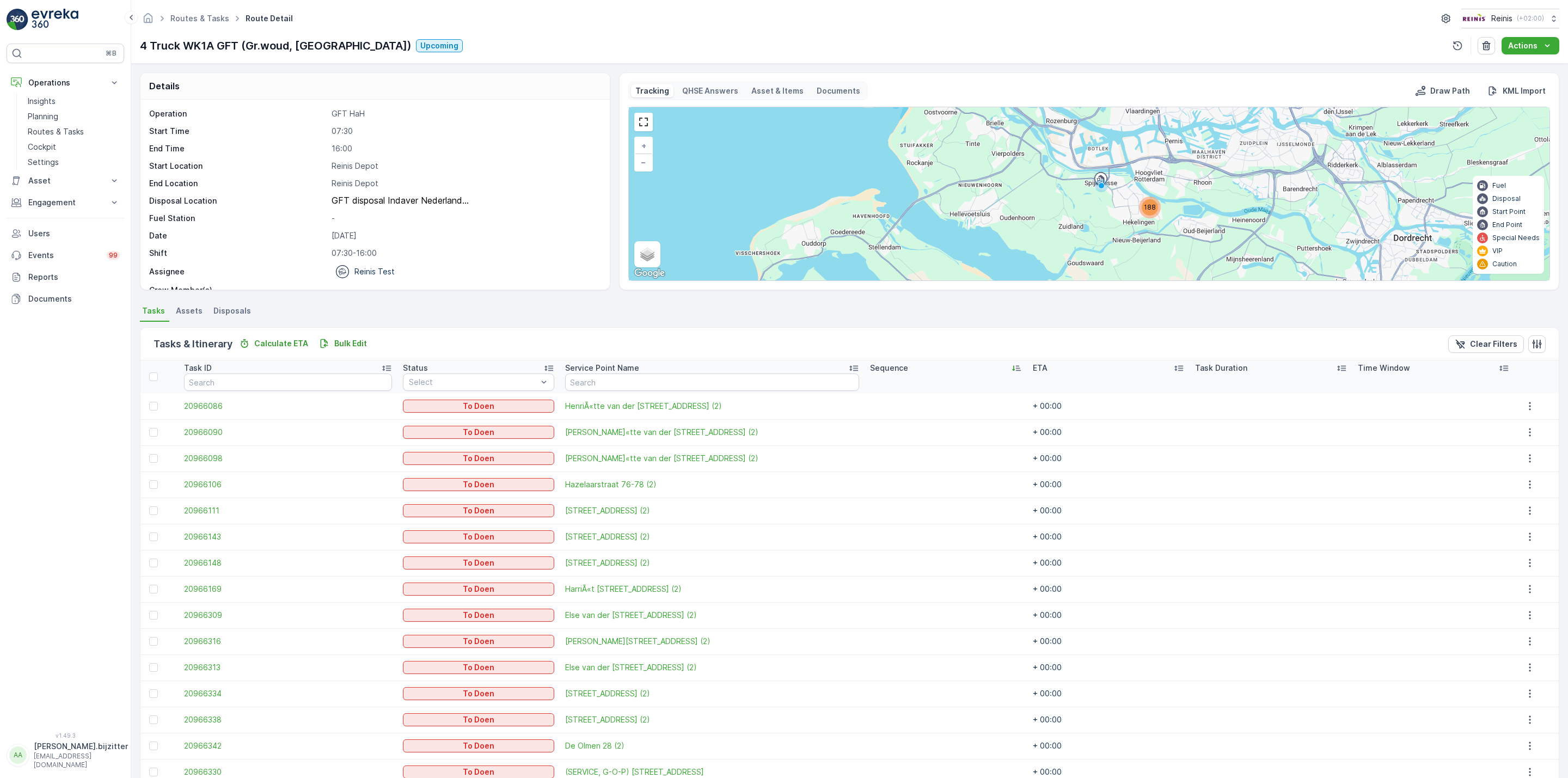
click at [1011, 366] on icon at bounding box center [1016, 367] width 11 height 11
click at [351, 339] on p "Bulk Edit" at bounding box center [351, 343] width 32 height 11
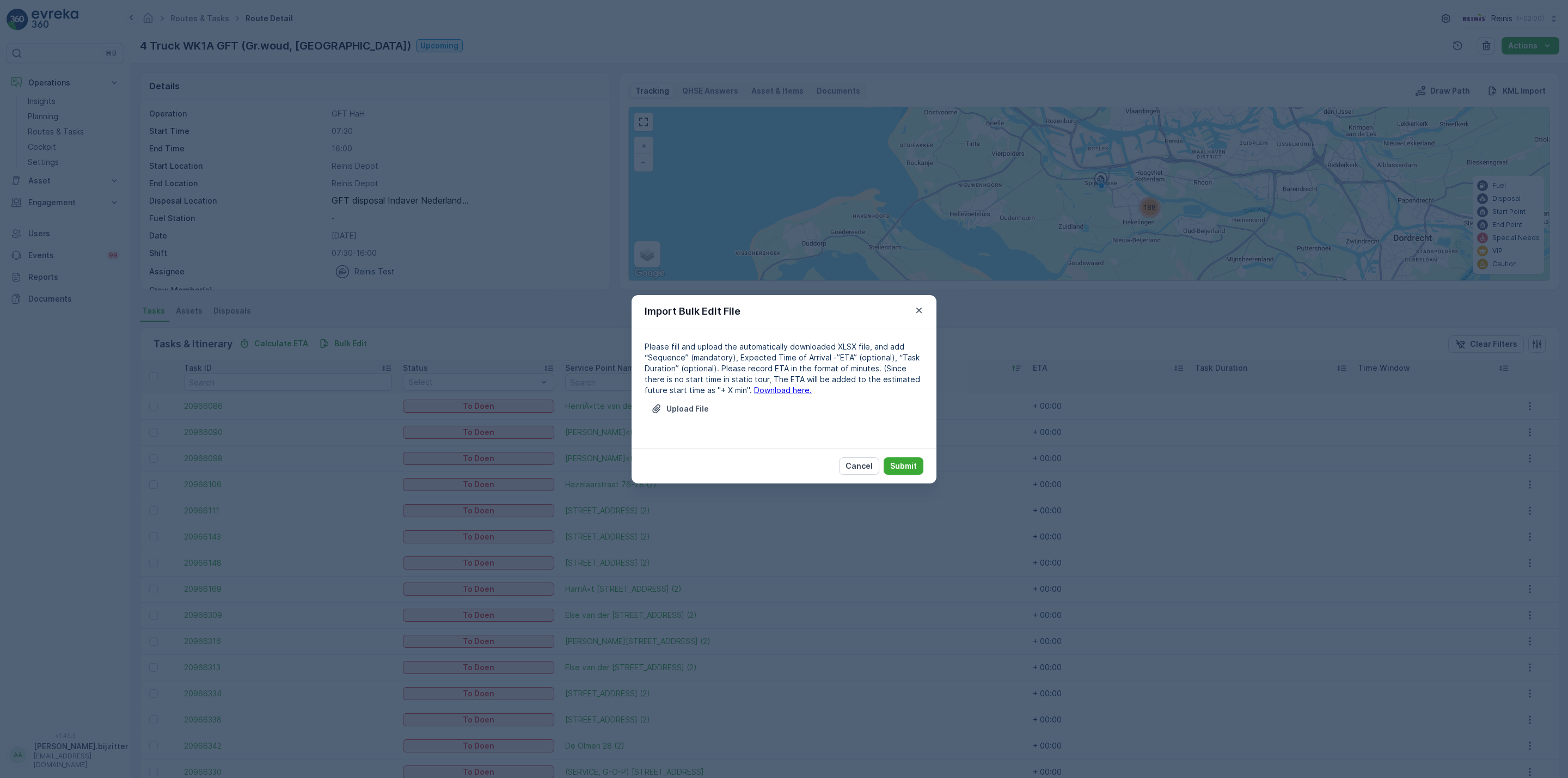
click at [755, 389] on link "Download here." at bounding box center [783, 390] width 57 height 9
click at [692, 403] on p "Upload File" at bounding box center [688, 408] width 42 height 11
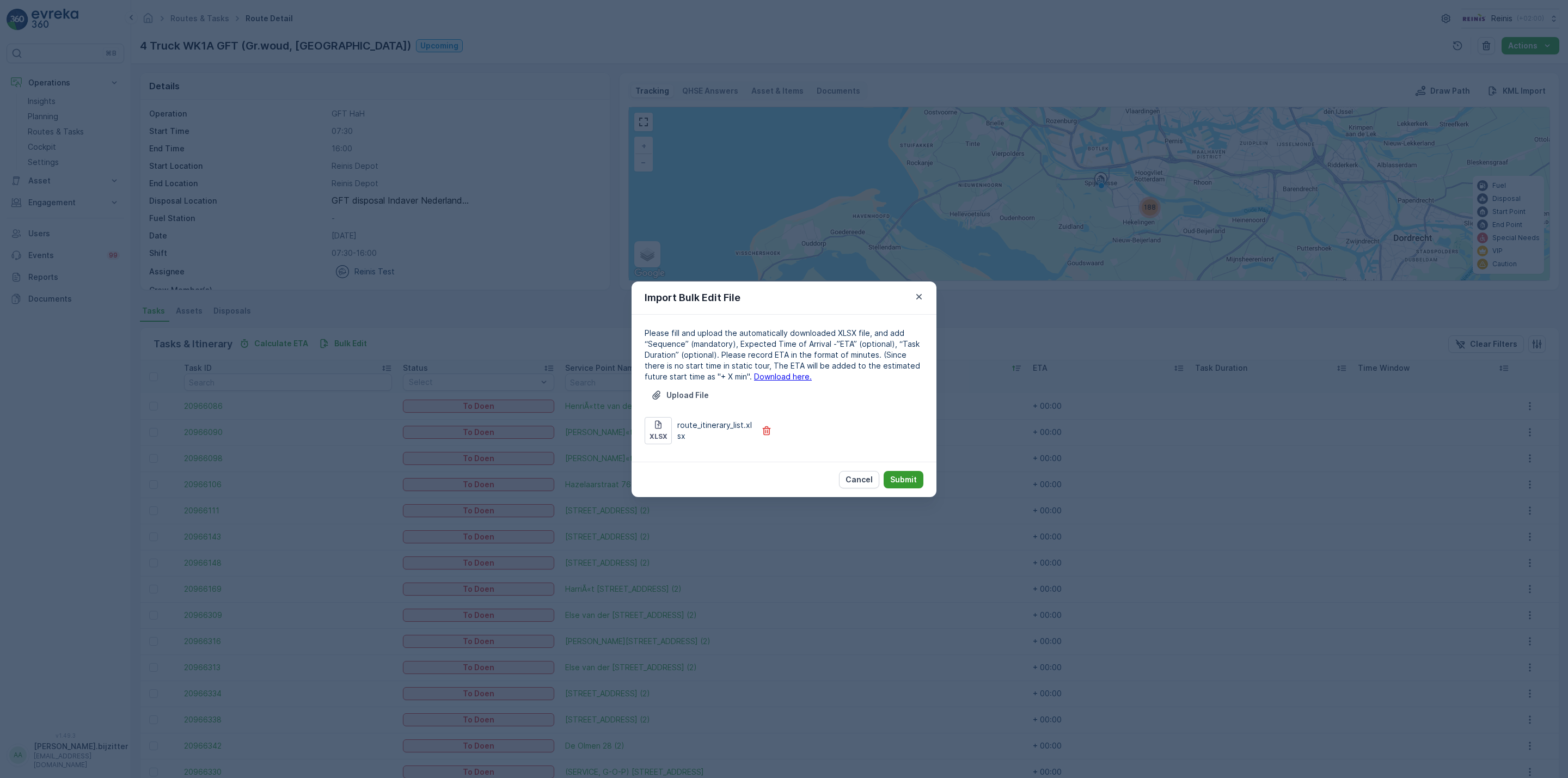
click at [902, 475] on p "Submit" at bounding box center [903, 479] width 27 height 11
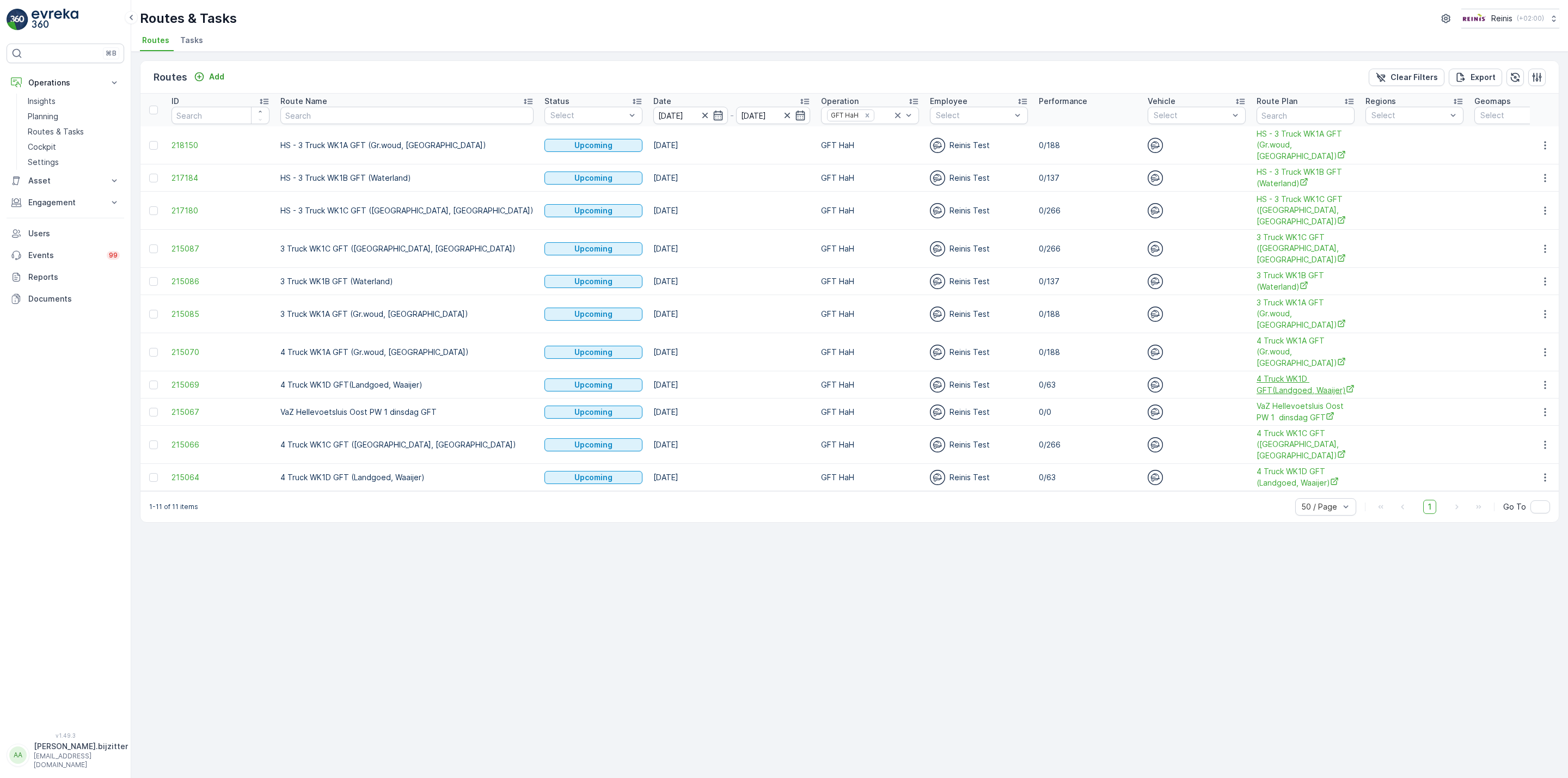
click at [1257, 381] on span "4 Truck WK1D GFT(Landgoed, Waaijer)" at bounding box center [1305, 384] width 98 height 22
click at [1546, 389] on icon "button" at bounding box center [1545, 384] width 11 height 11
click at [1529, 400] on span "See More Details" at bounding box center [1519, 402] width 63 height 11
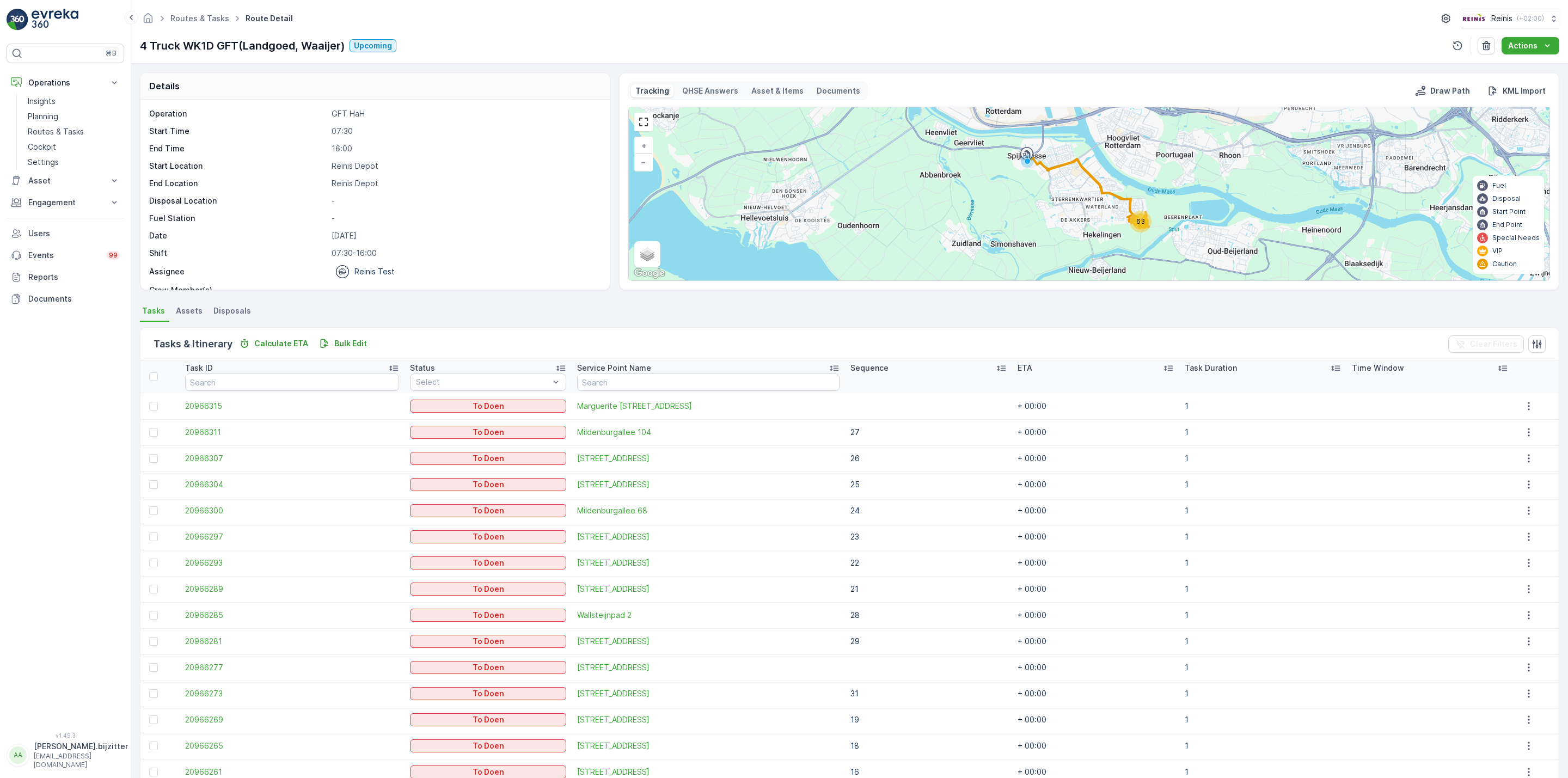
click at [961, 369] on div "Sequence" at bounding box center [929, 367] width 156 height 11
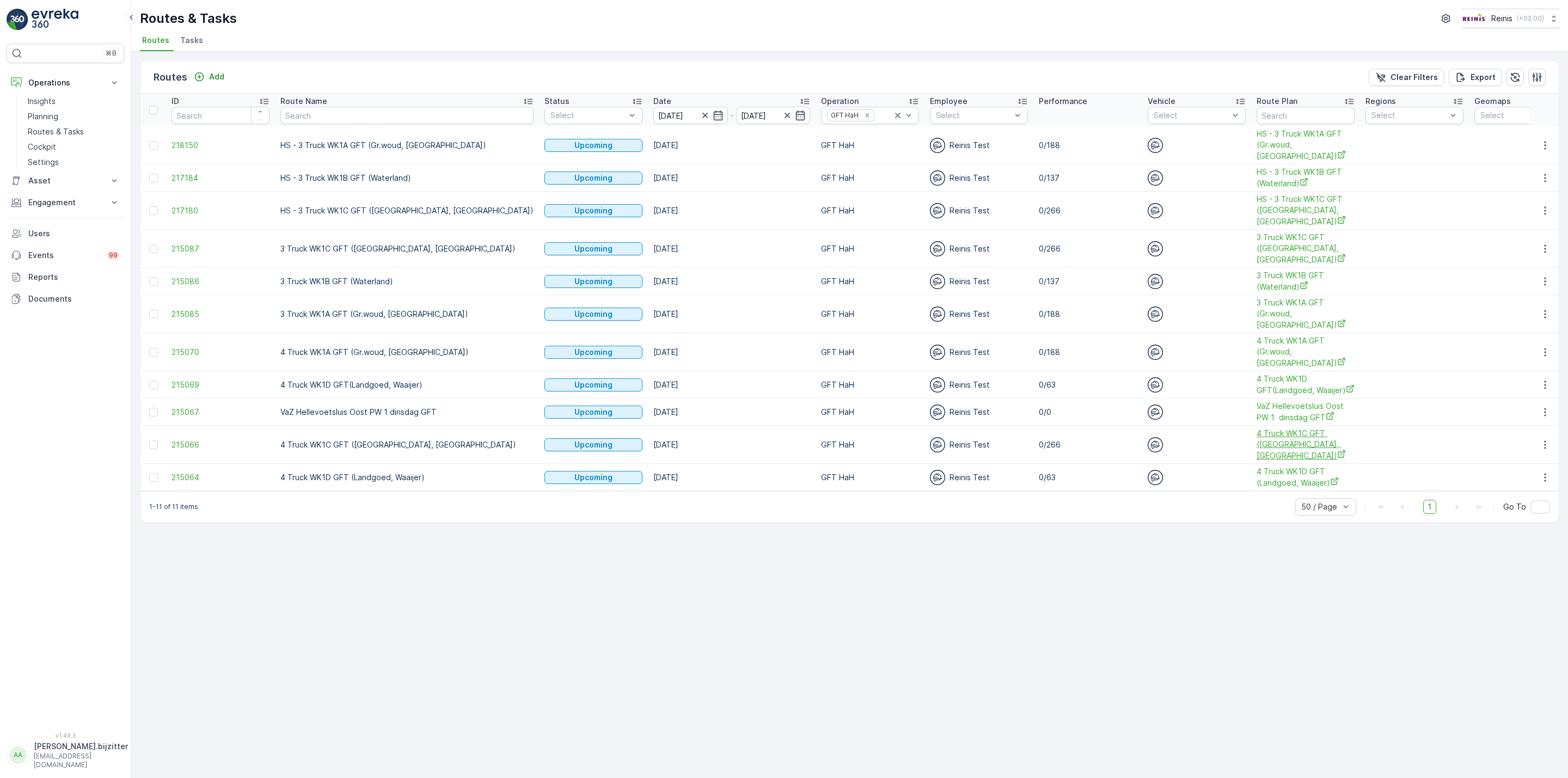
click at [1257, 446] on span "4 Truck WK1C GFT (Maaswijk West, Waterland)" at bounding box center [1305, 444] width 98 height 33
click at [1541, 447] on icon "button" at bounding box center [1545, 444] width 11 height 11
click at [1524, 462] on span "See More Details" at bounding box center [1519, 463] width 63 height 11
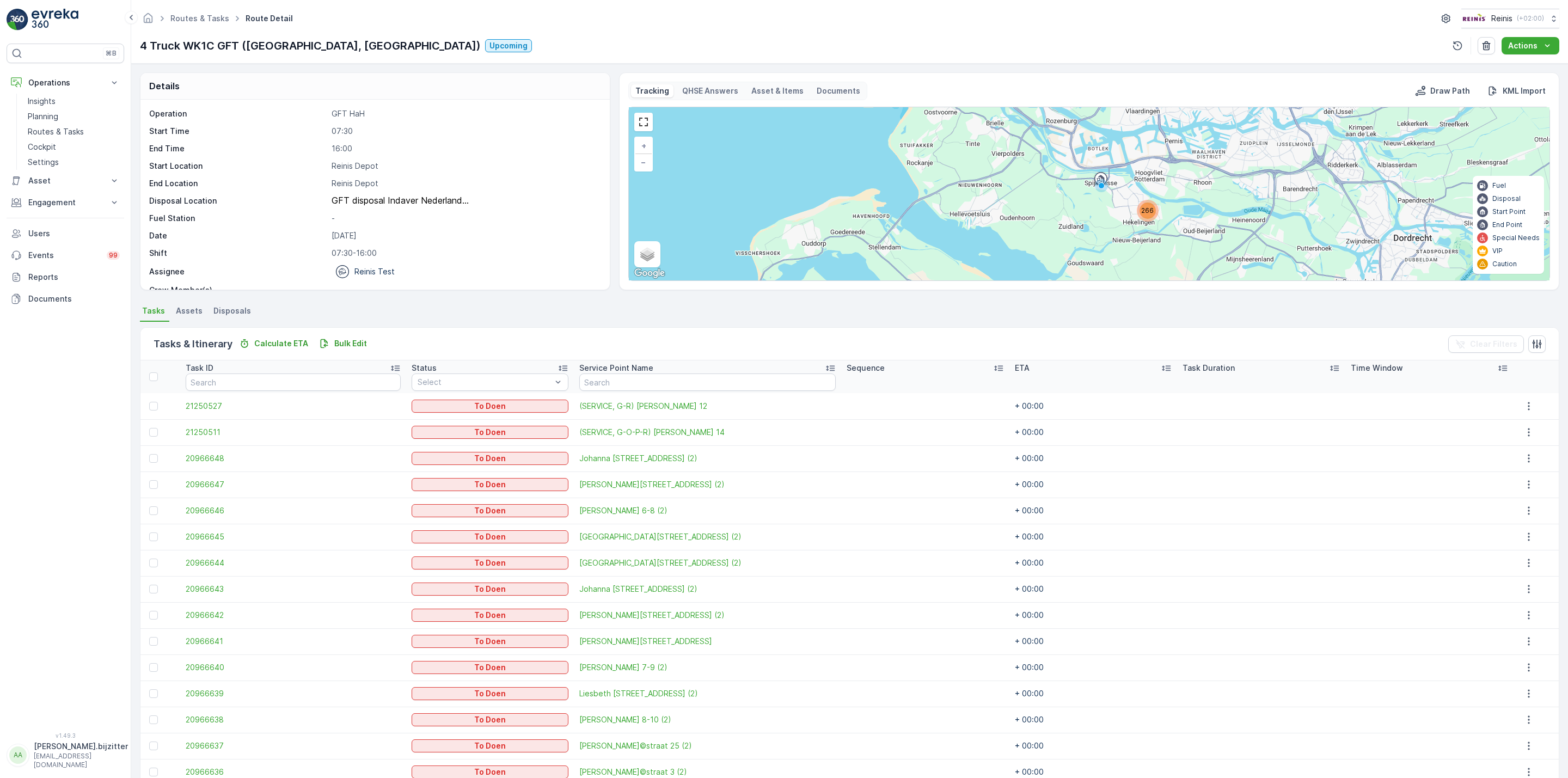
click at [505, 314] on ul "Tasks Assets Disposals" at bounding box center [850, 313] width 1419 height 19
click at [49, 116] on p "Planning" at bounding box center [42, 116] width 31 height 11
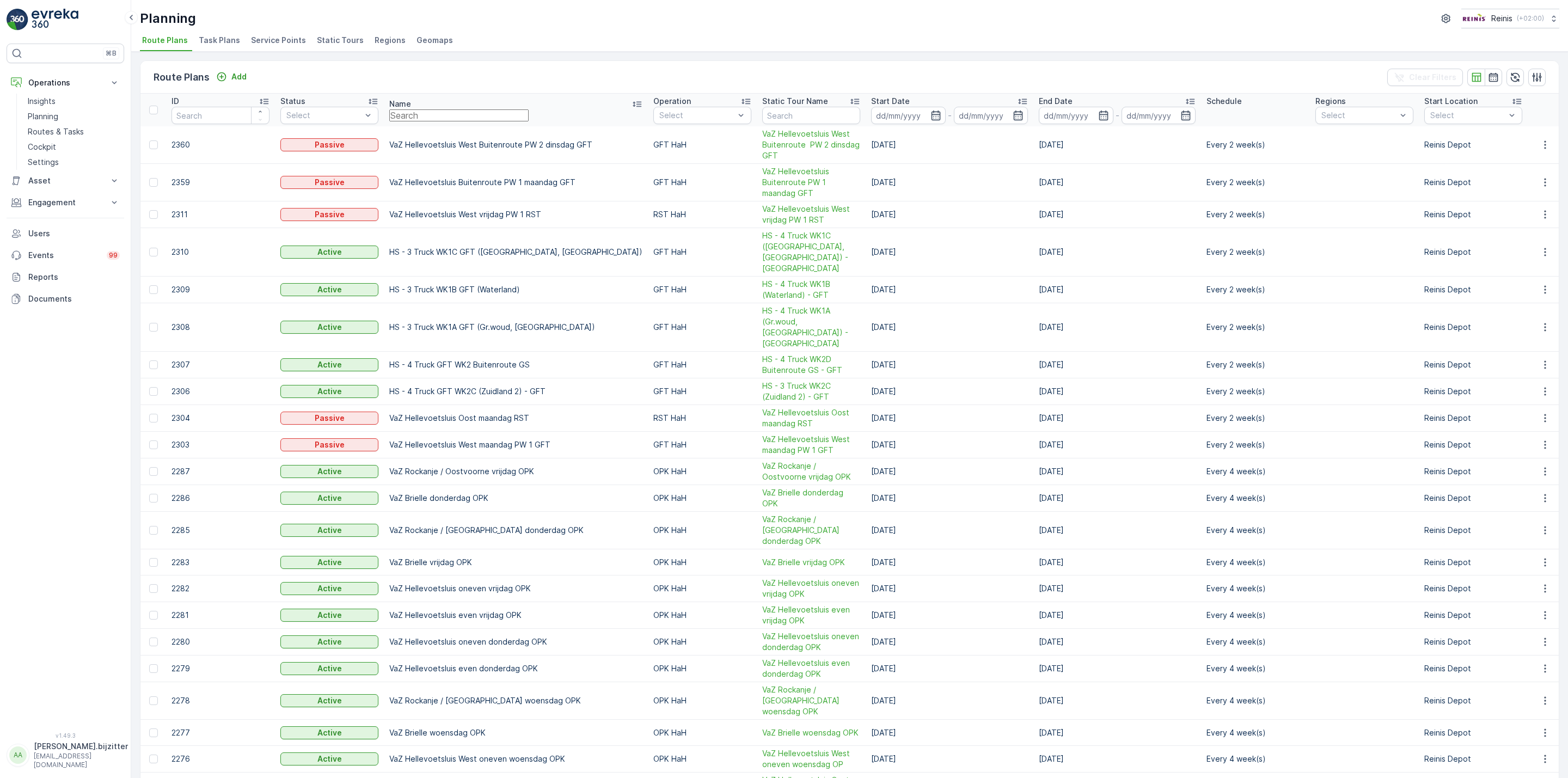
click at [479, 120] on input "text" at bounding box center [459, 115] width 139 height 12
type input "vaz"
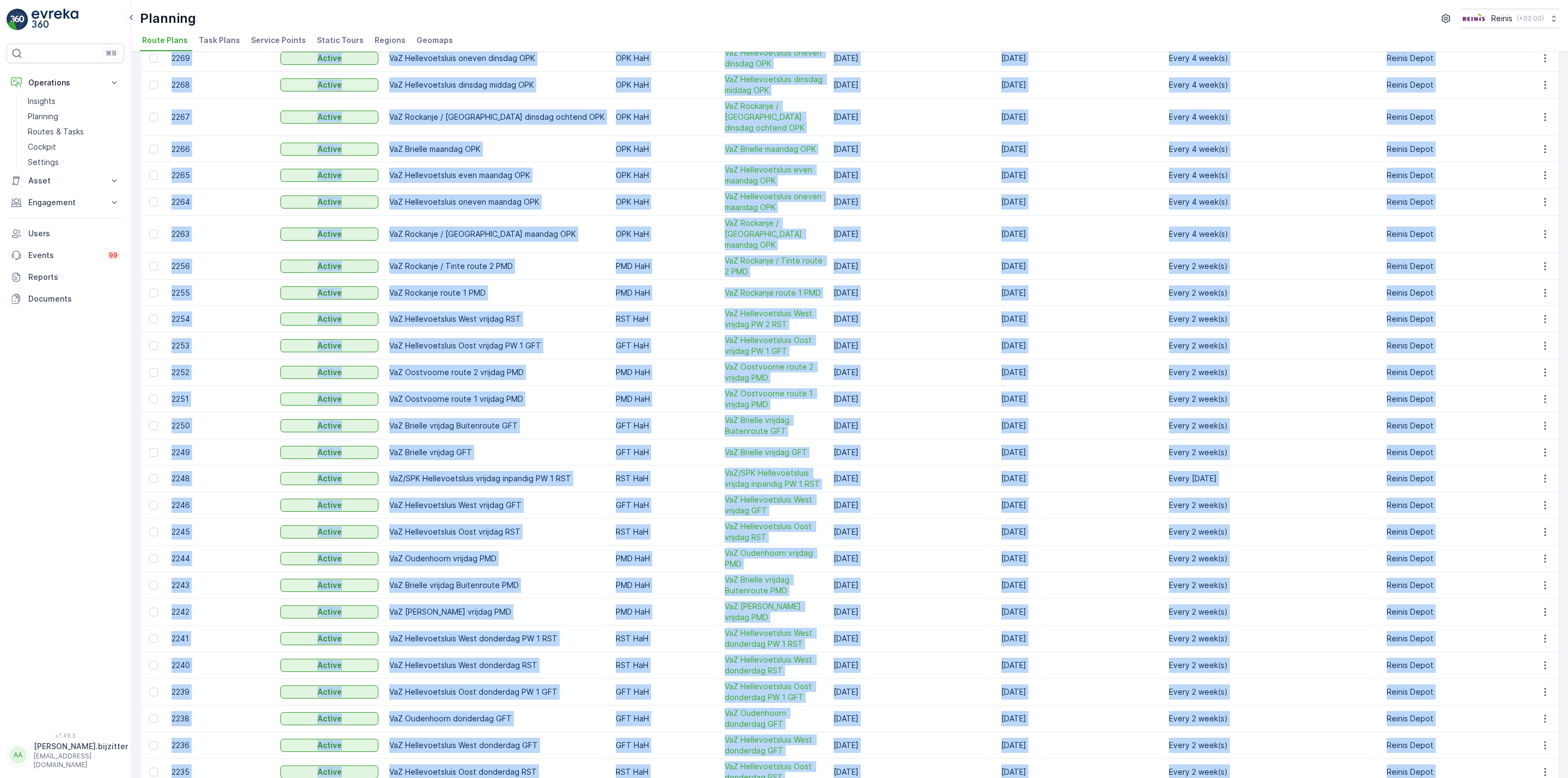
scroll to position [757, 0]
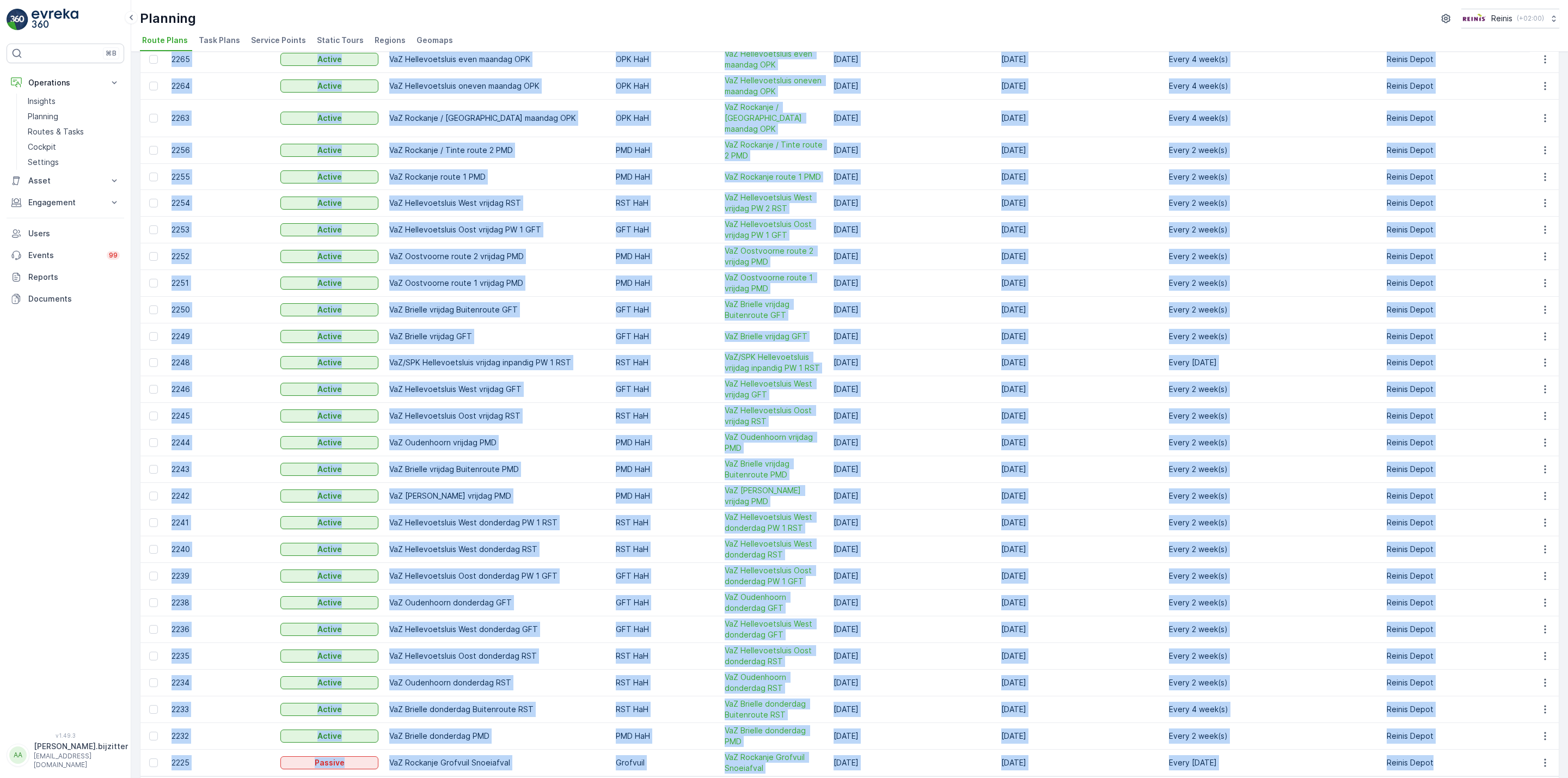
drag, startPoint x: 169, startPoint y: 106, endPoint x: 1502, endPoint y: 714, distance: 1465.1
click at [1501, 714] on table "ID Status Select Name vaz Operation Select Static Tour Name Start Date - End Da…" at bounding box center [1487, 57] width 2695 height 1439
copy table "ID Status Select Name Operation Select Static Tour Name Start Date - End Date -…"
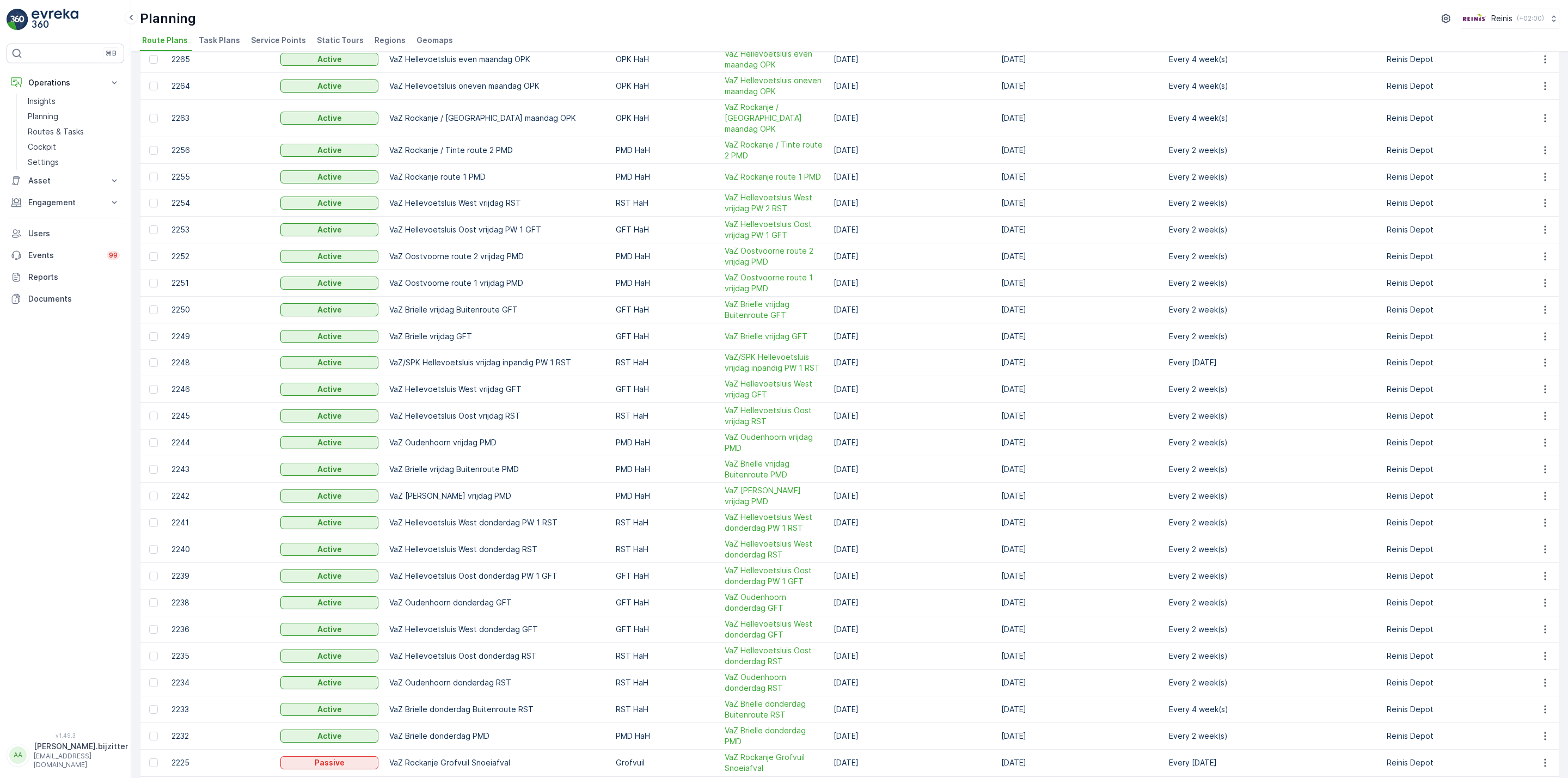
drag, startPoint x: 1425, startPoint y: 748, endPoint x: 1423, endPoint y: 743, distance: 5.4
click at [1426, 777] on span "2" at bounding box center [1429, 792] width 15 height 14
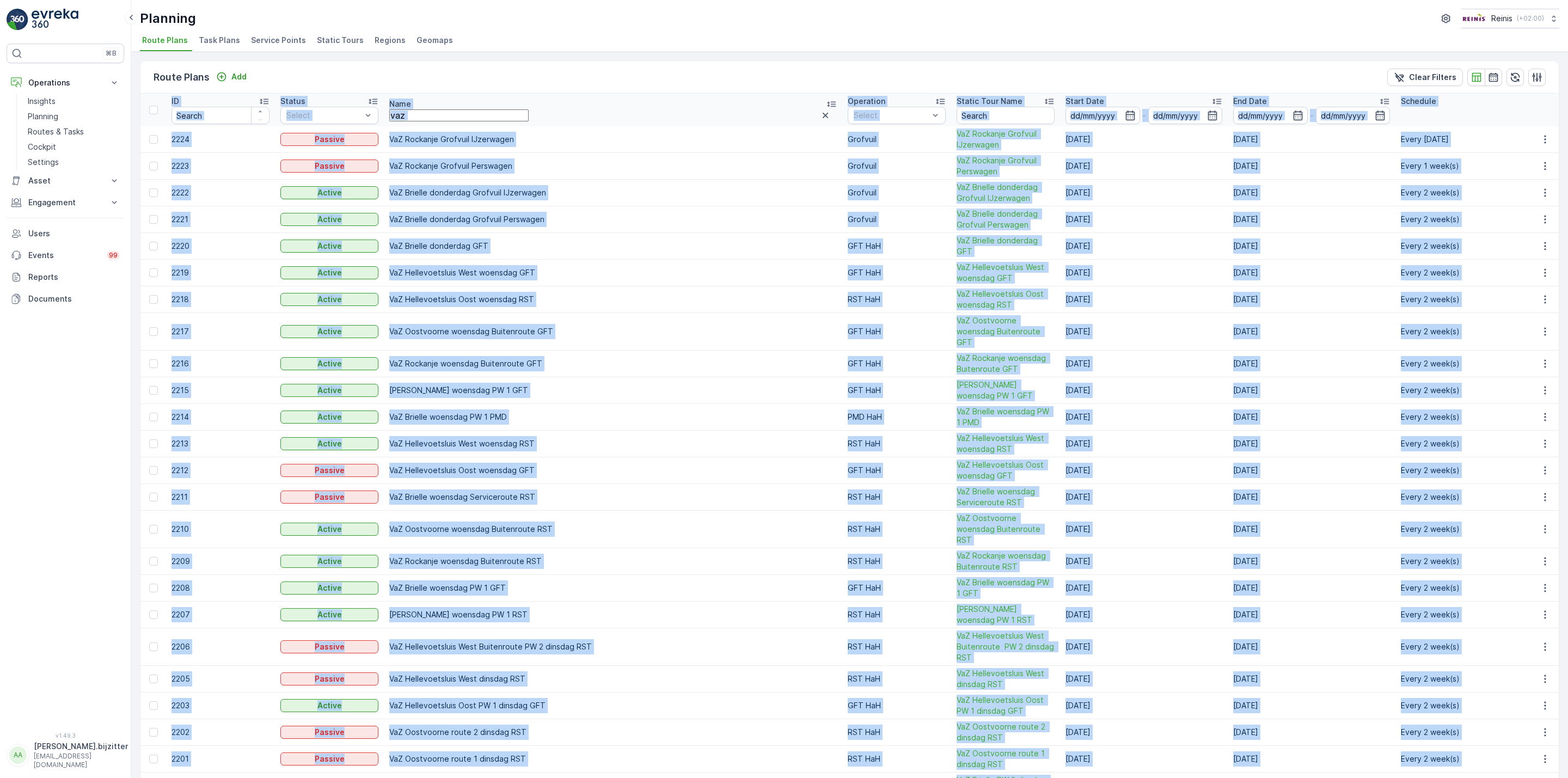
scroll to position [560, 0]
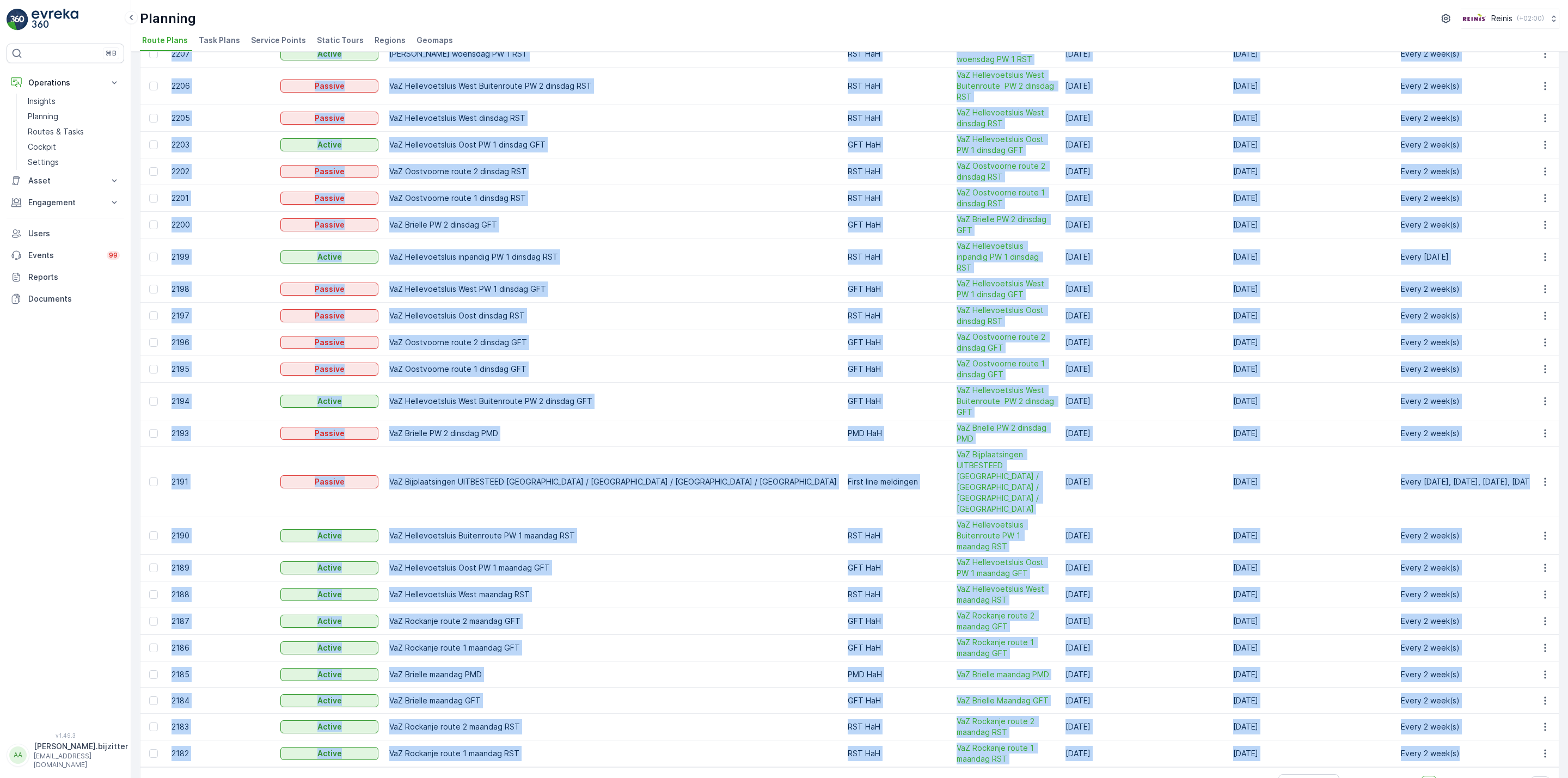
drag, startPoint x: 165, startPoint y: 100, endPoint x: 1405, endPoint y: 712, distance: 1382.8
copy table "ID Status Select Name Operation Select Static Tour Name Start Date - End Date -…"
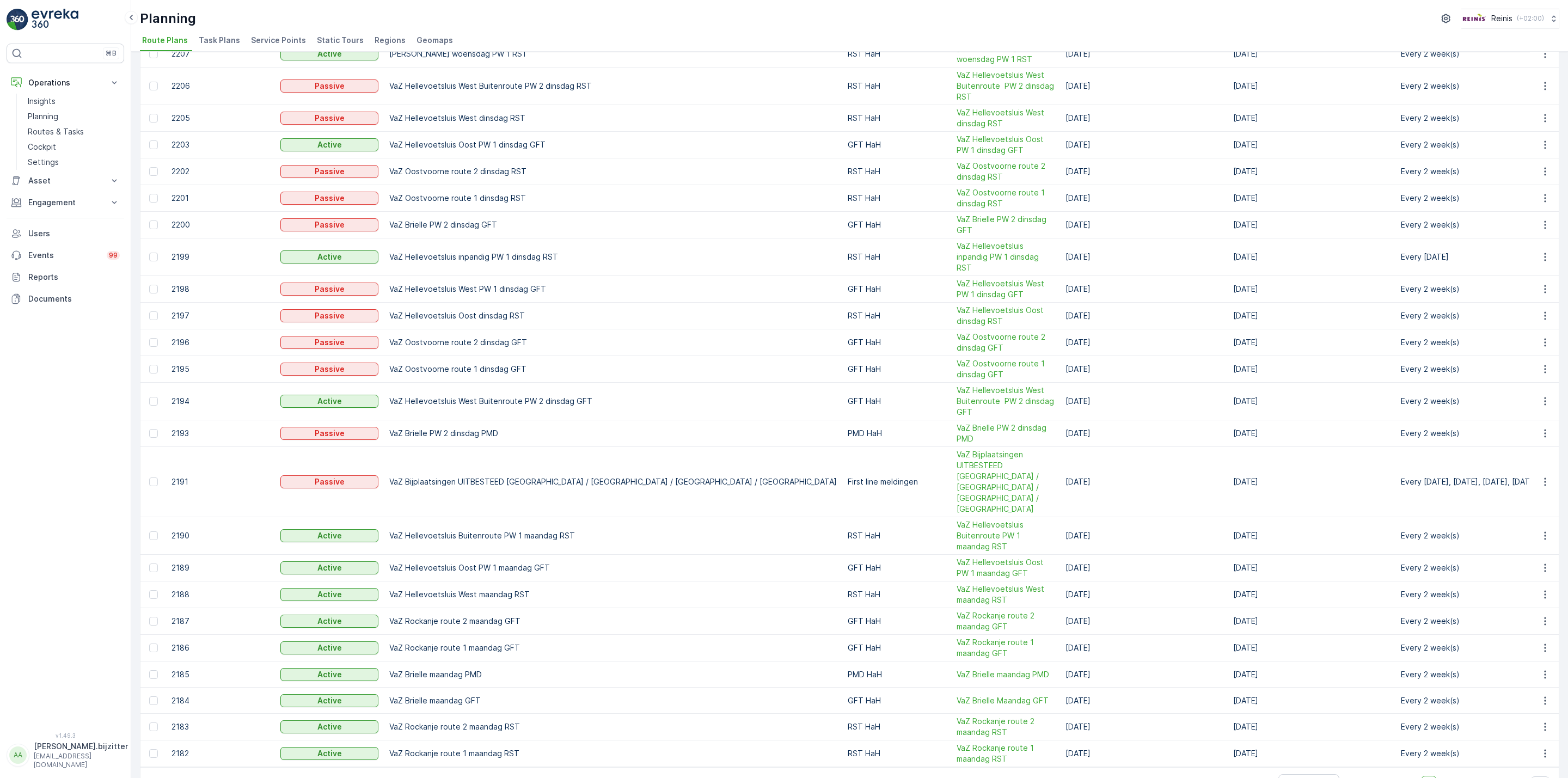
click at [61, 379] on div "⌘B Operations Insights Planning Routes & Tasks Cockpit Settings Asset Assets Ac…" at bounding box center [65, 381] width 117 height 676
click at [211, 36] on span "Task Plans" at bounding box center [219, 40] width 41 height 11
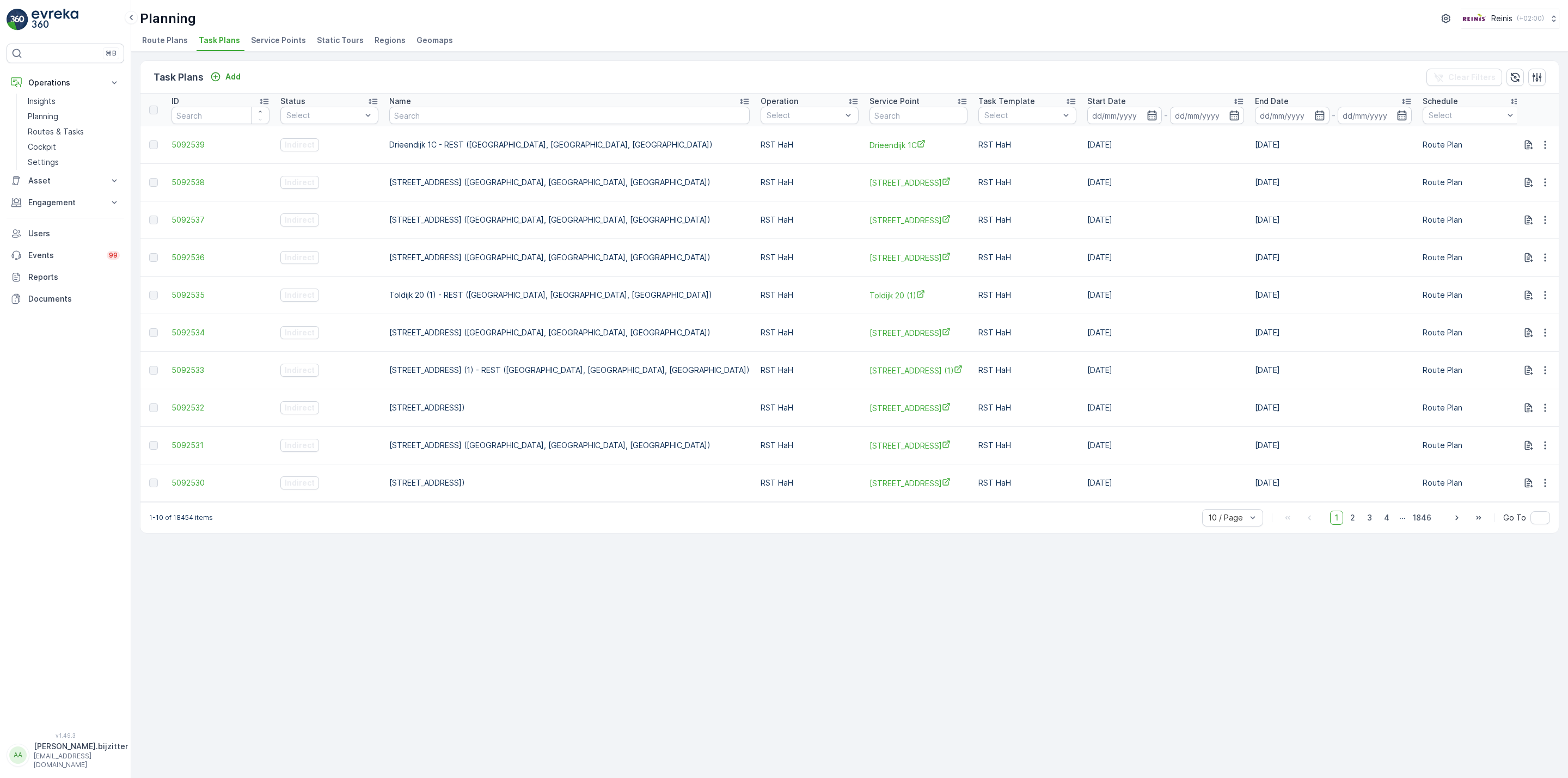
click at [263, 39] on span "Service Points" at bounding box center [278, 40] width 55 height 11
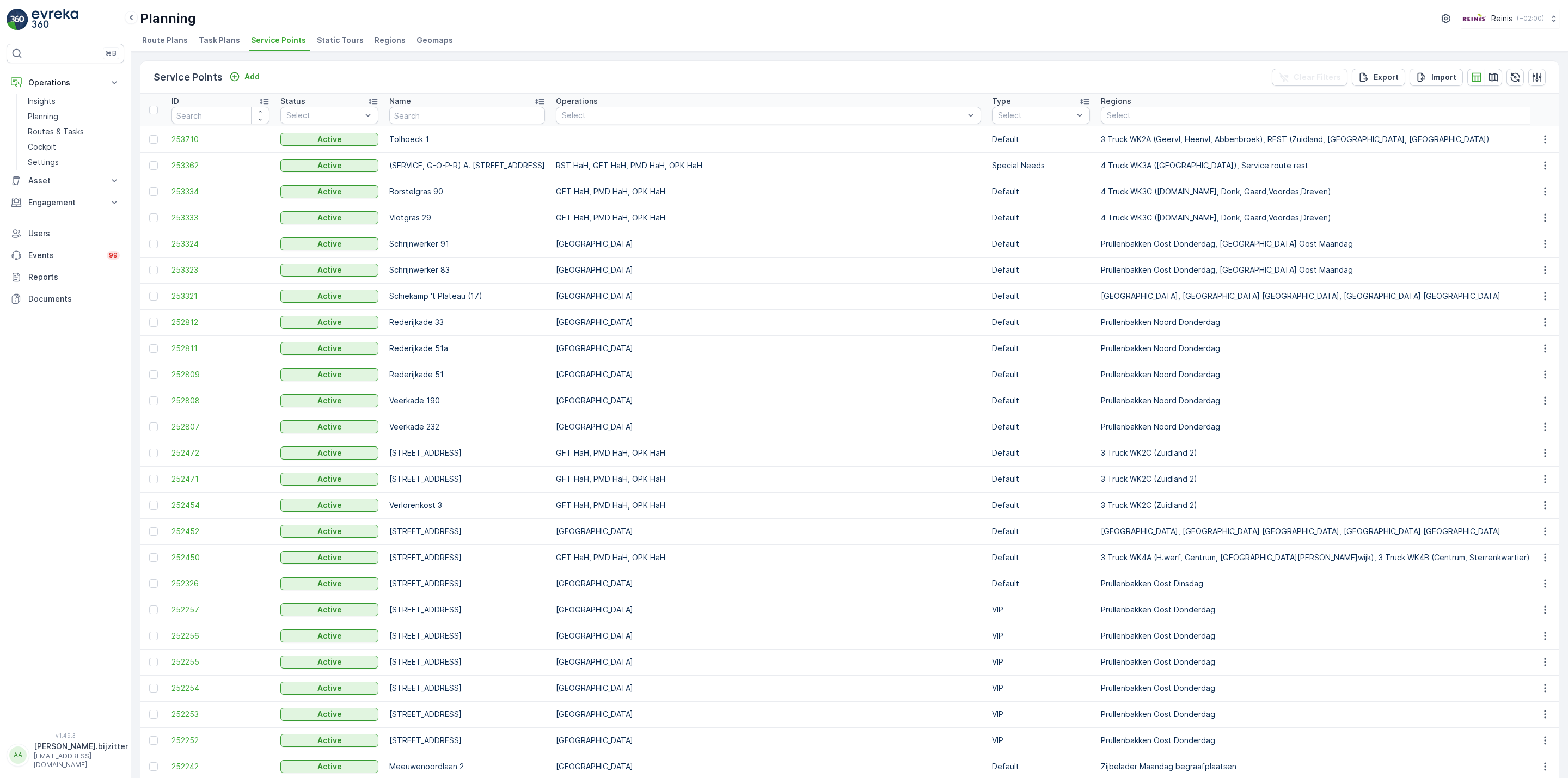
click at [321, 37] on span "Static Tours" at bounding box center [340, 40] width 47 height 11
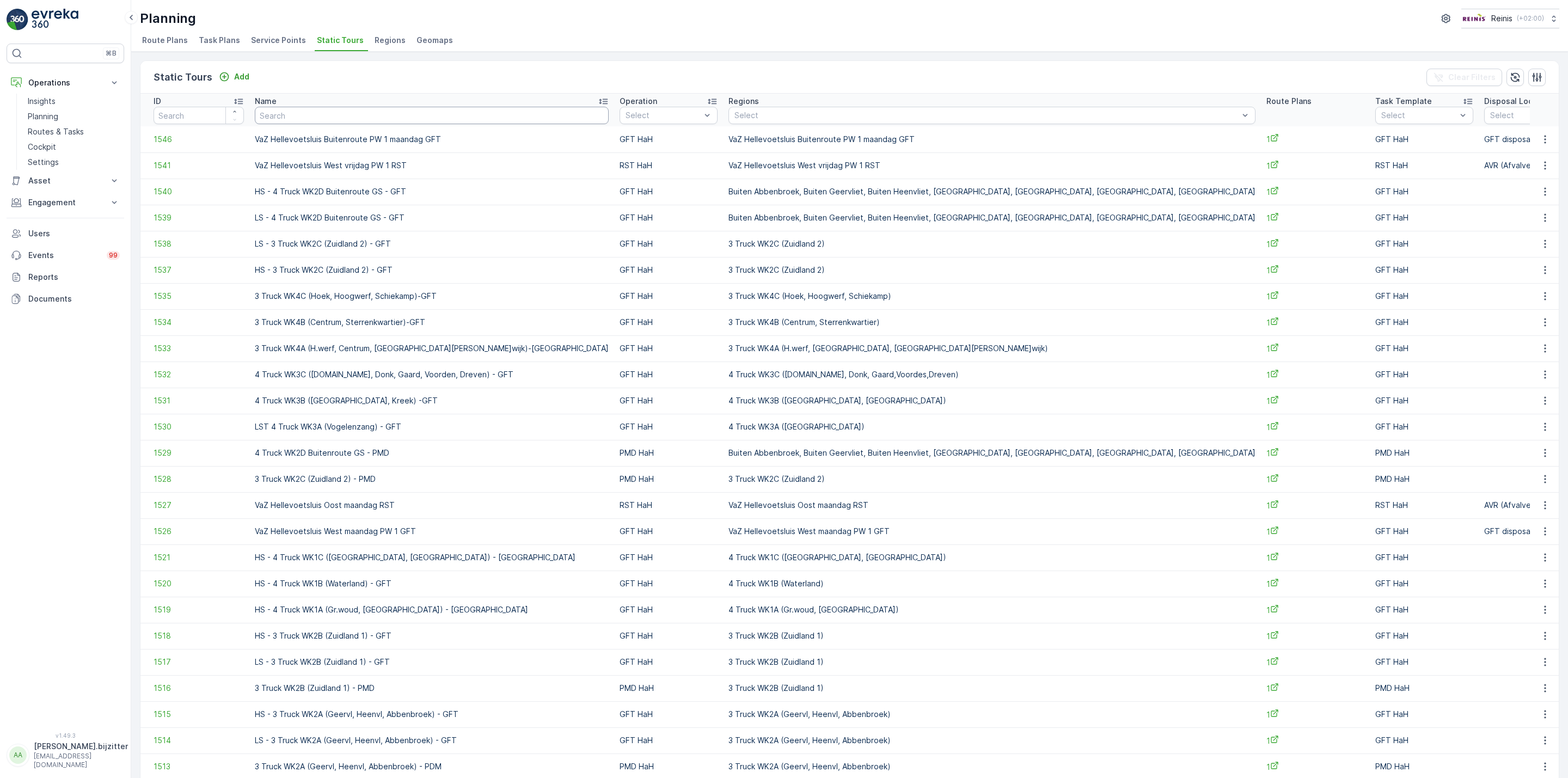
click at [287, 118] on input "text" at bounding box center [431, 115] width 354 height 17
type input "VaZ"
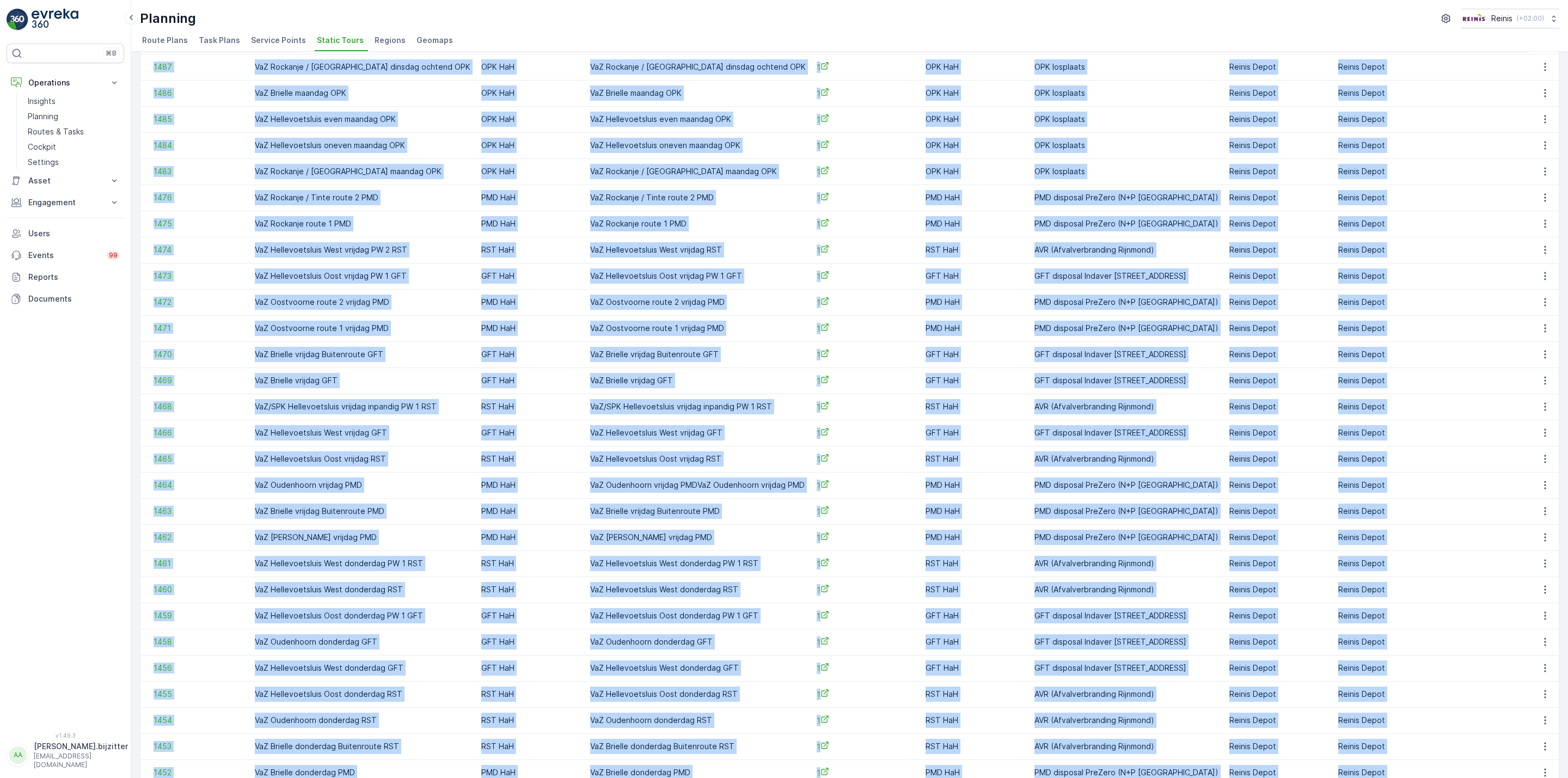
scroll to position [696, 0]
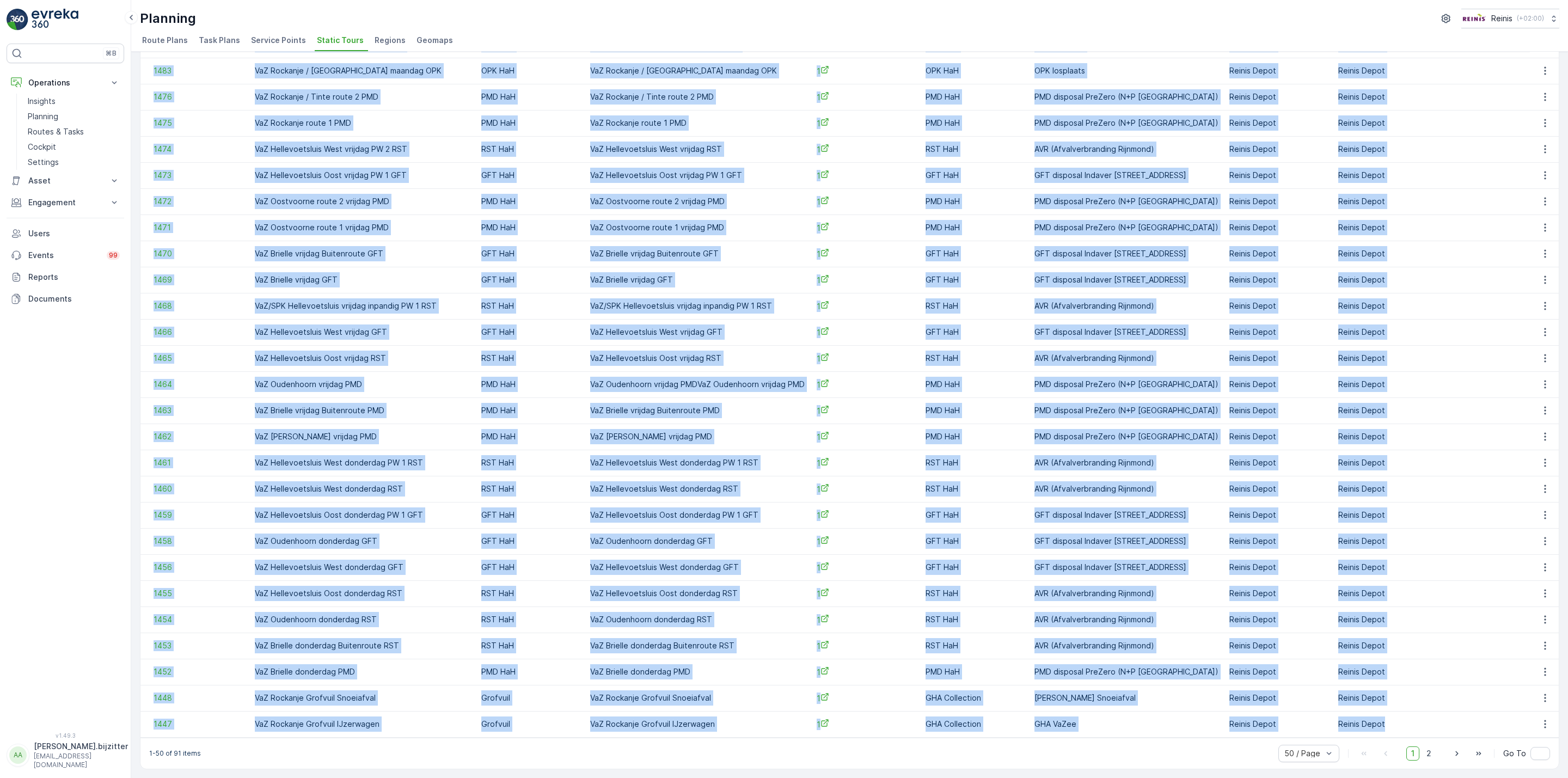
drag, startPoint x: 154, startPoint y: 100, endPoint x: 1383, endPoint y: 724, distance: 1378.3
click at [1383, 726] on table "ID Name VaZ Operation Select Regions Select Route Plans Task Template Select Di…" at bounding box center [860, 67] width 1439 height 1340
copy table "ID Name Operation Select Regions Select Route Plans Task Template Select Dispos…"
click at [1452, 752] on icon "button" at bounding box center [1457, 753] width 11 height 11
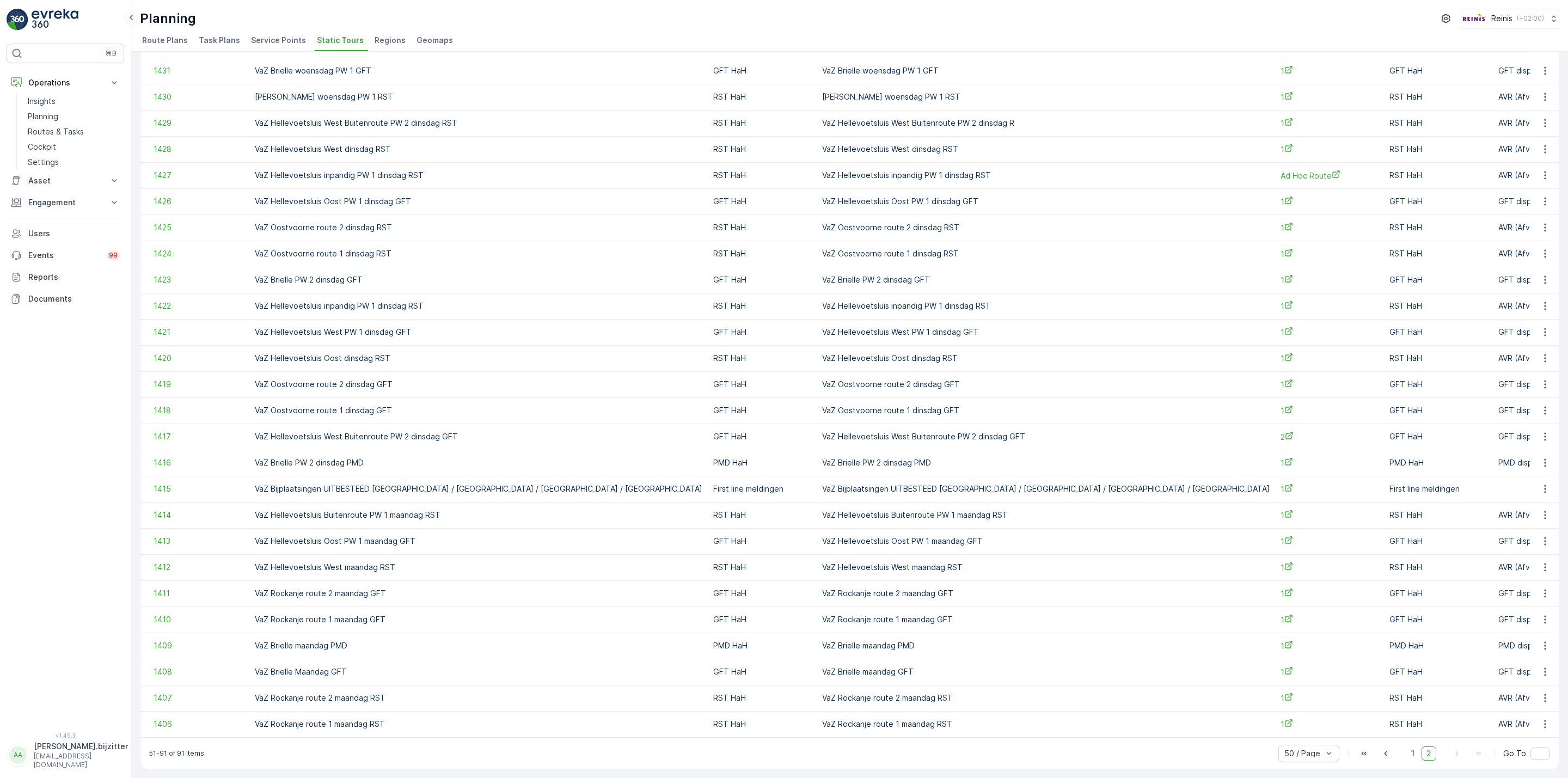
scroll to position [0, 194]
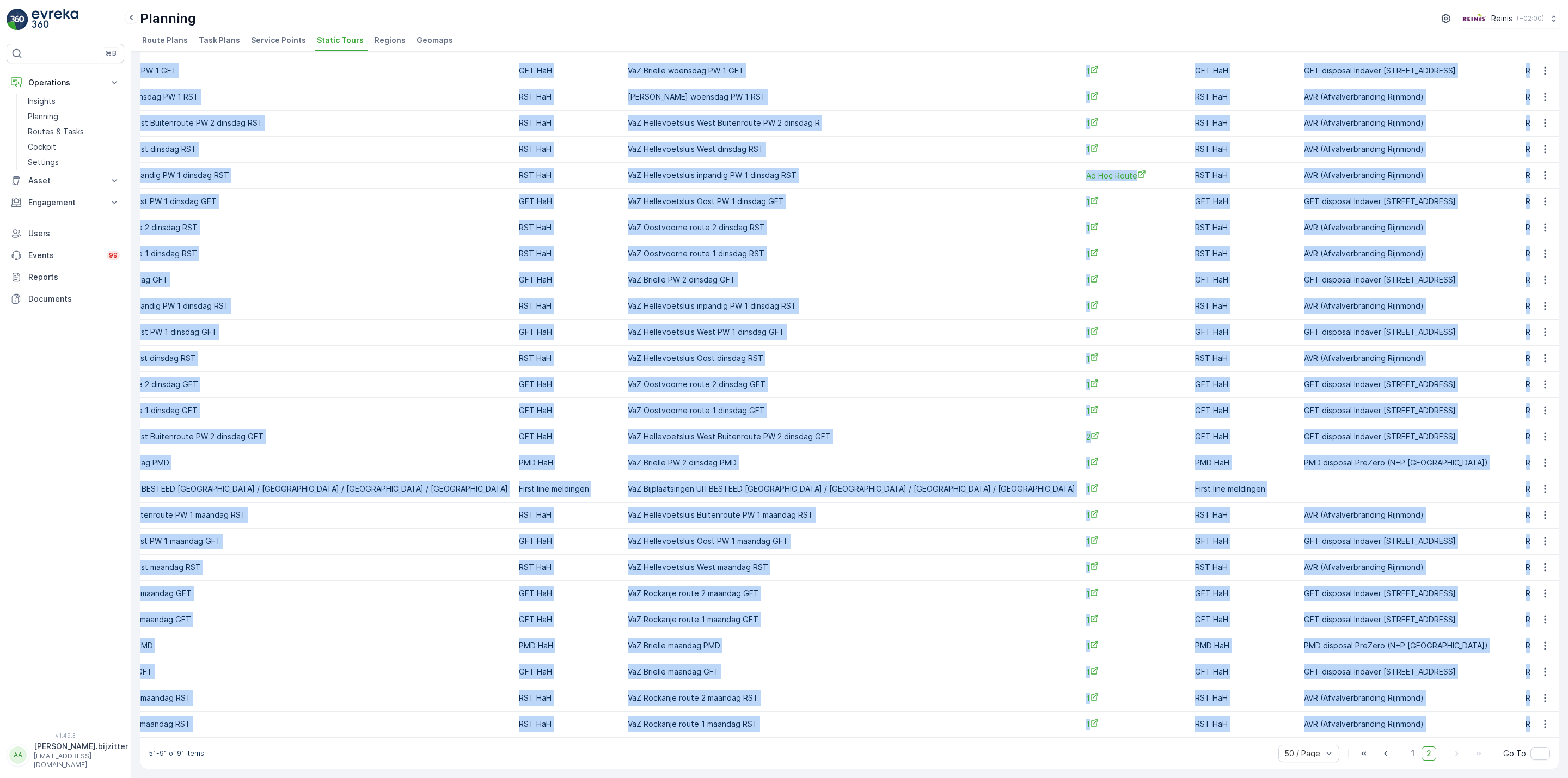
drag, startPoint x: 152, startPoint y: 102, endPoint x: 1430, endPoint y: 709, distance: 1414.8
click at [1430, 709] on table "ID Name VaZ Operation Select Regions Select Route Plans Task Template Select Di…" at bounding box center [911, 185] width 1930 height 1104
copy table "ID Name Operation Select Regions Select Route Plans Task Template Select Dispos…"
click at [82, 356] on div "⌘B Operations Insights Planning Routes & Tasks Cockpit Settings Asset Assets Ac…" at bounding box center [65, 381] width 117 height 676
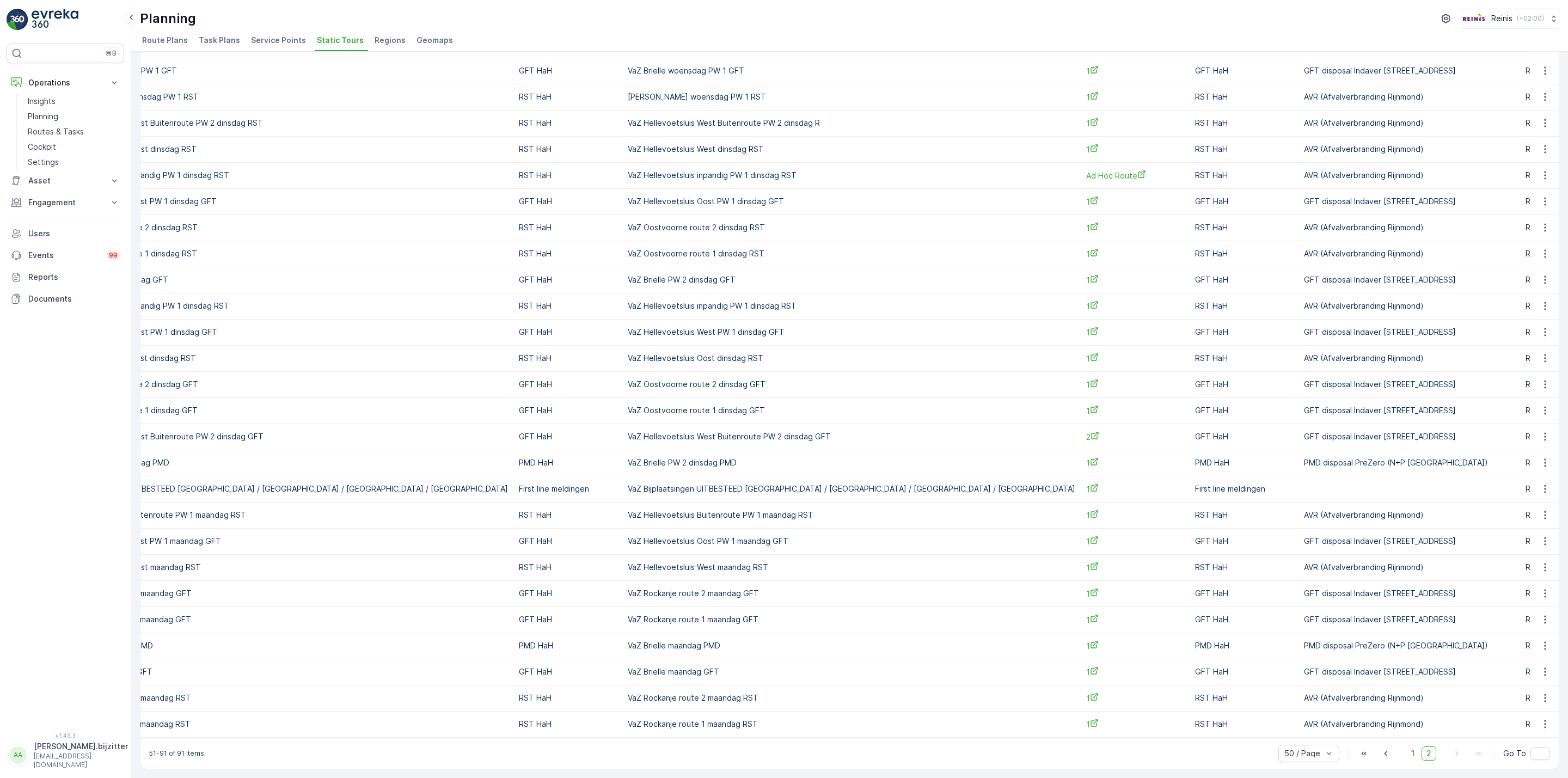
click at [386, 37] on span "Regions" at bounding box center [390, 40] width 31 height 11
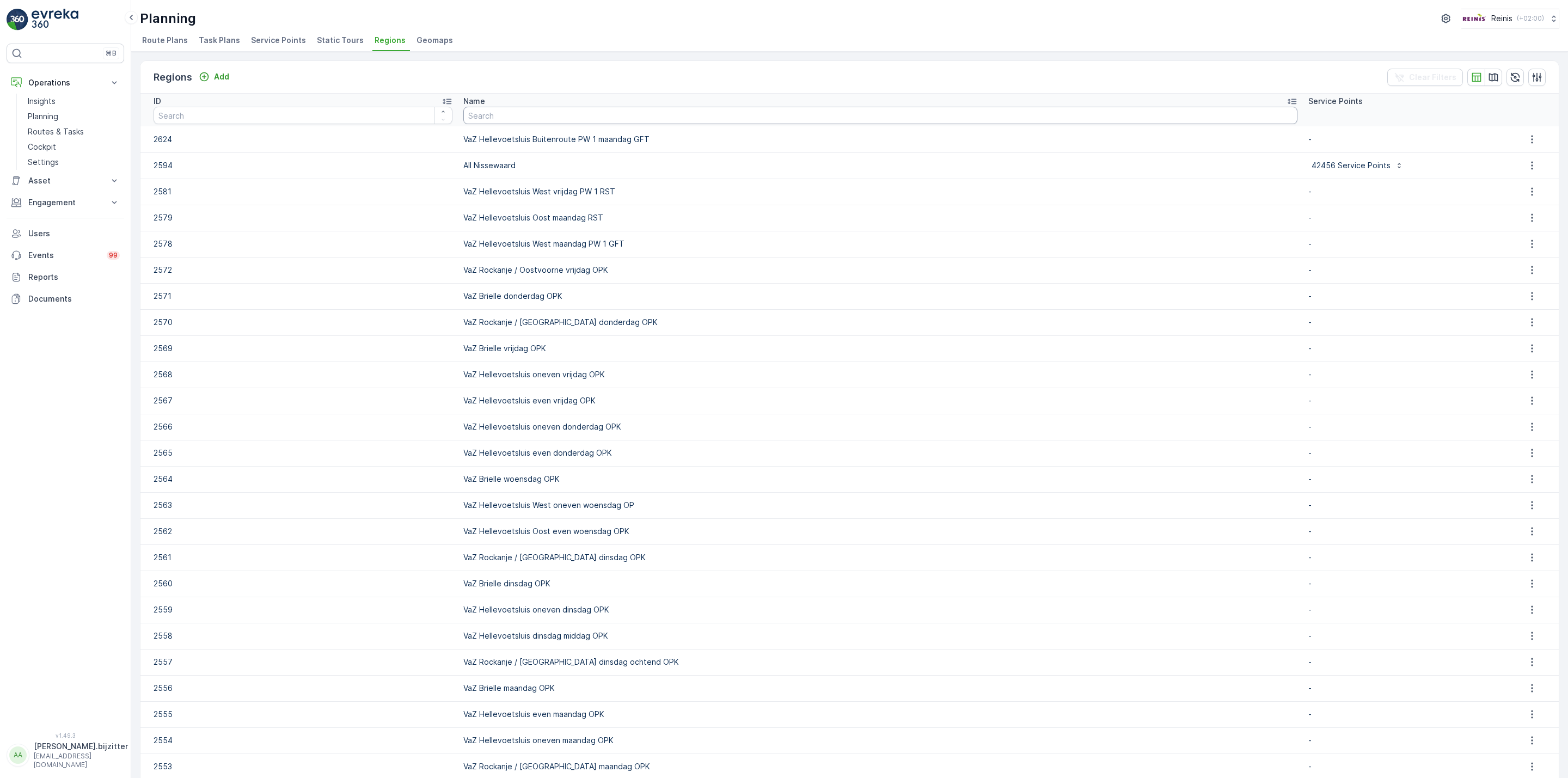
click at [599, 118] on input "text" at bounding box center [880, 115] width 834 height 17
type input "Vaz"
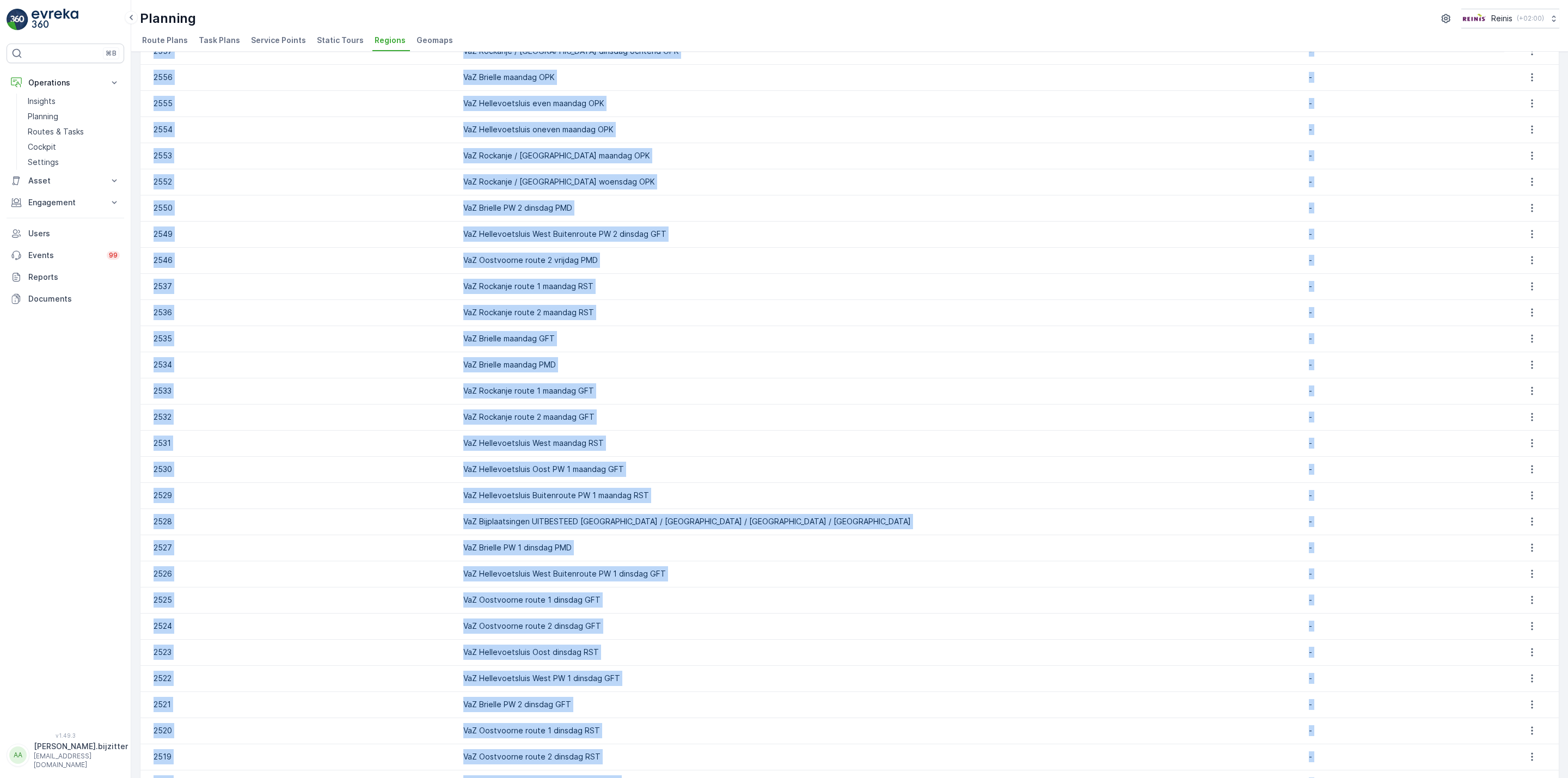
scroll to position [696, 0]
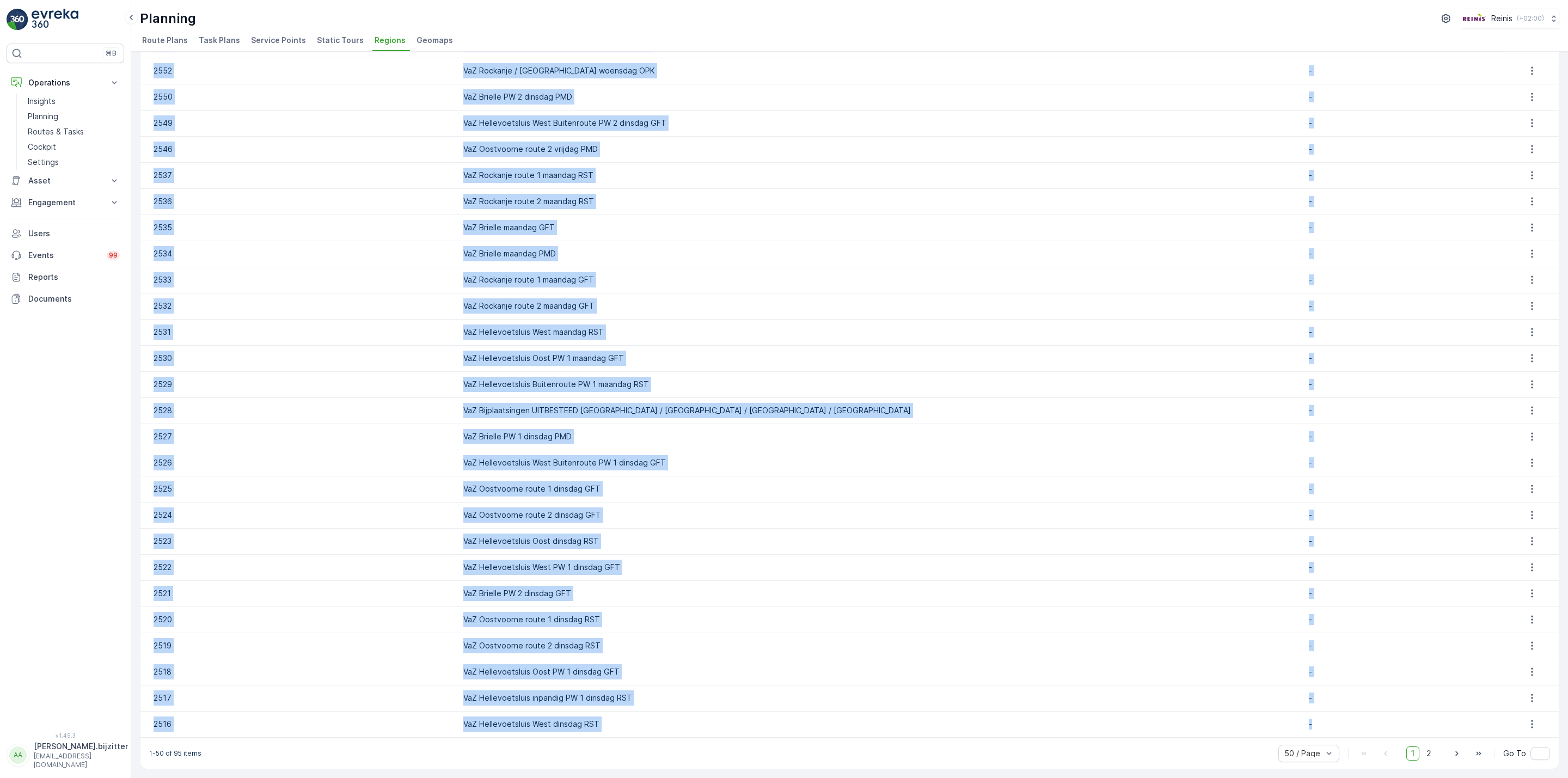
drag, startPoint x: 157, startPoint y: 102, endPoint x: 1269, endPoint y: 721, distance: 1272.7
click at [1269, 721] on table "ID Name Vaz Service Points 2624 VaZ Hellevoetsluis Buitenroute PW 1 maandag GFT…" at bounding box center [850, 67] width 1418 height 1340
copy table "ID Name Service Points 2624 VaZ Hellevoetsluis Buitenroute PW 1 maandag GFT - 2…"
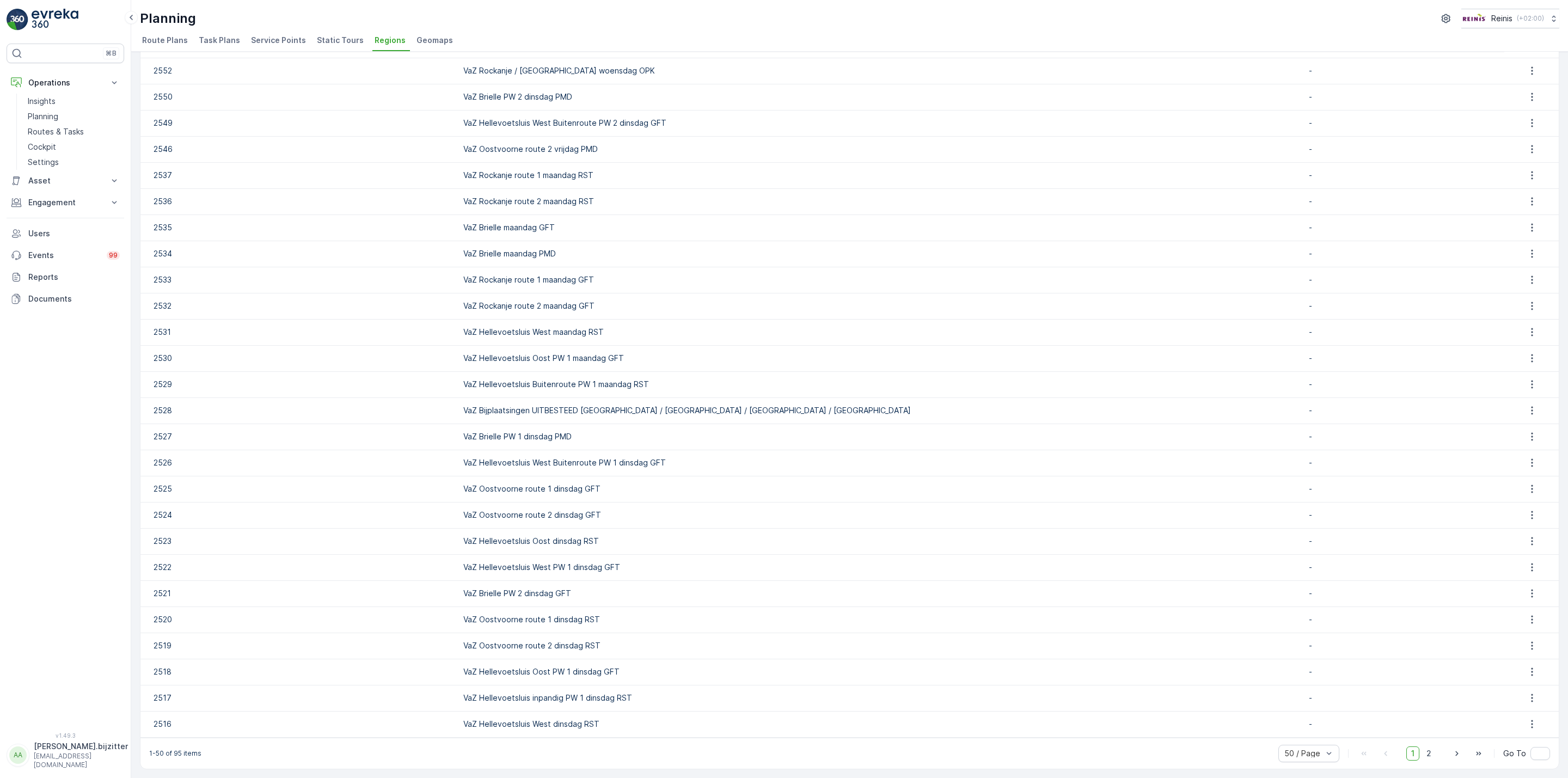
click at [85, 464] on div "⌘B Operations Insights Planning Routes & Tasks Cockpit Settings Asset Assets Ac…" at bounding box center [65, 381] width 117 height 676
click at [1429, 752] on span "2" at bounding box center [1429, 753] width 15 height 14
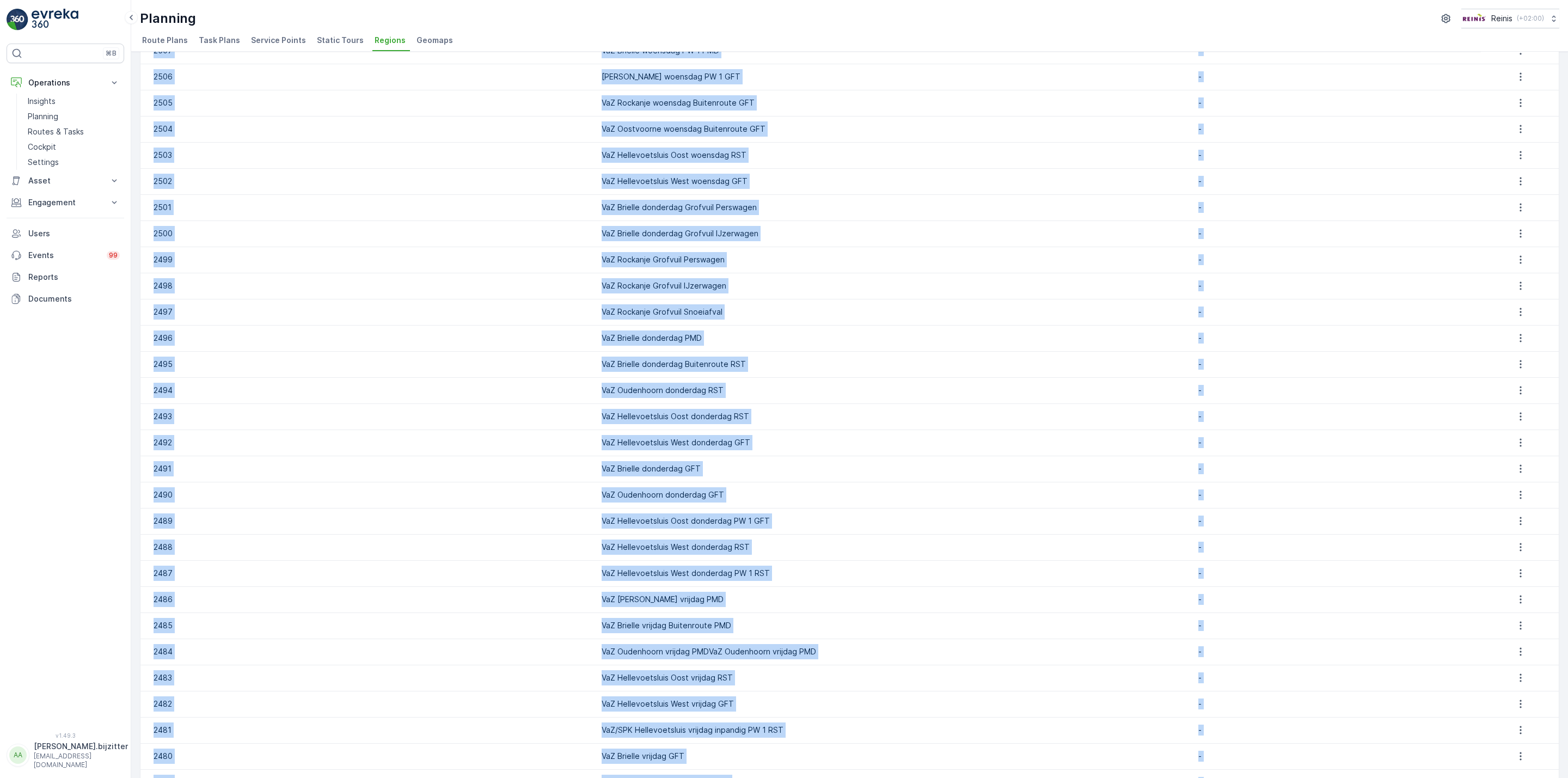
scroll to position [565, 0]
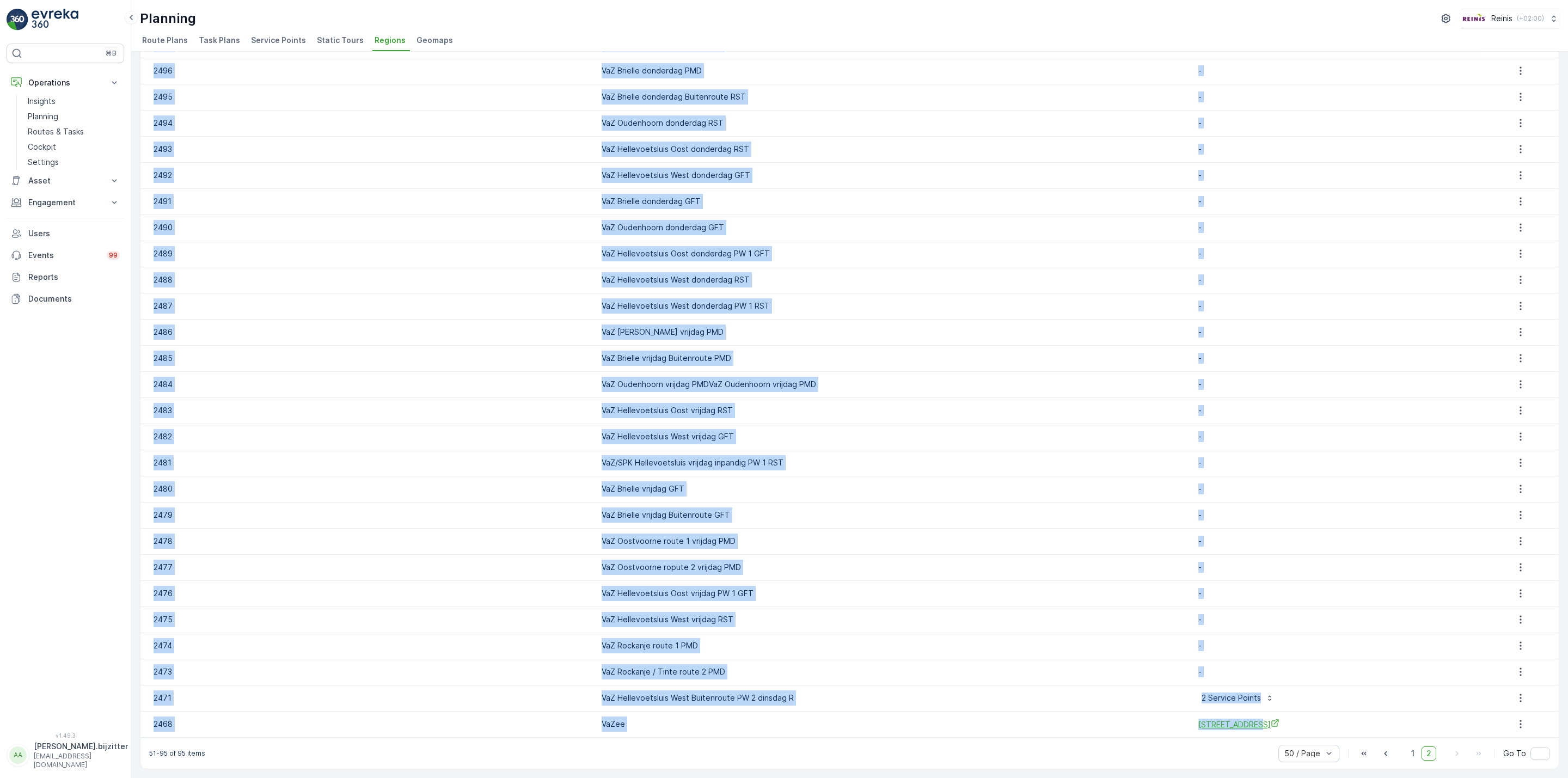
drag, startPoint x: 152, startPoint y: 103, endPoint x: 1301, endPoint y: 718, distance: 1303.2
click at [1301, 718] on table "ID Name Vaz Service Points 2515 VaZ Hellevoetsluis West Buitenroute PW 2 dinsda…" at bounding box center [850, 133] width 1418 height 1208
copy table "ID Name Service Points 2515 VaZ Hellevoetsluis West Buitenroute PW 2 dinsdag RS…"
click at [365, 471] on td "2481" at bounding box center [368, 463] width 456 height 26
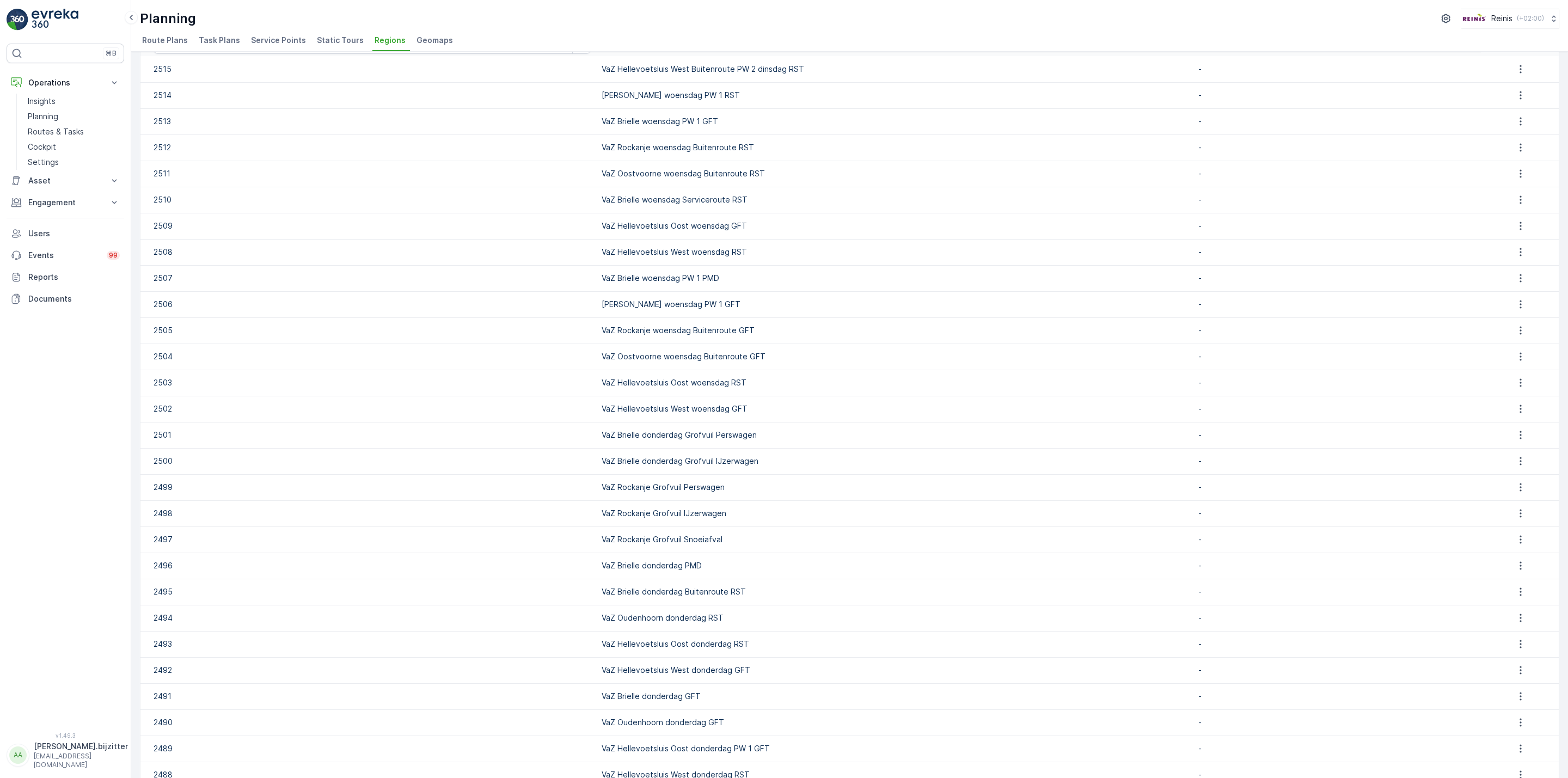
scroll to position [0, 0]
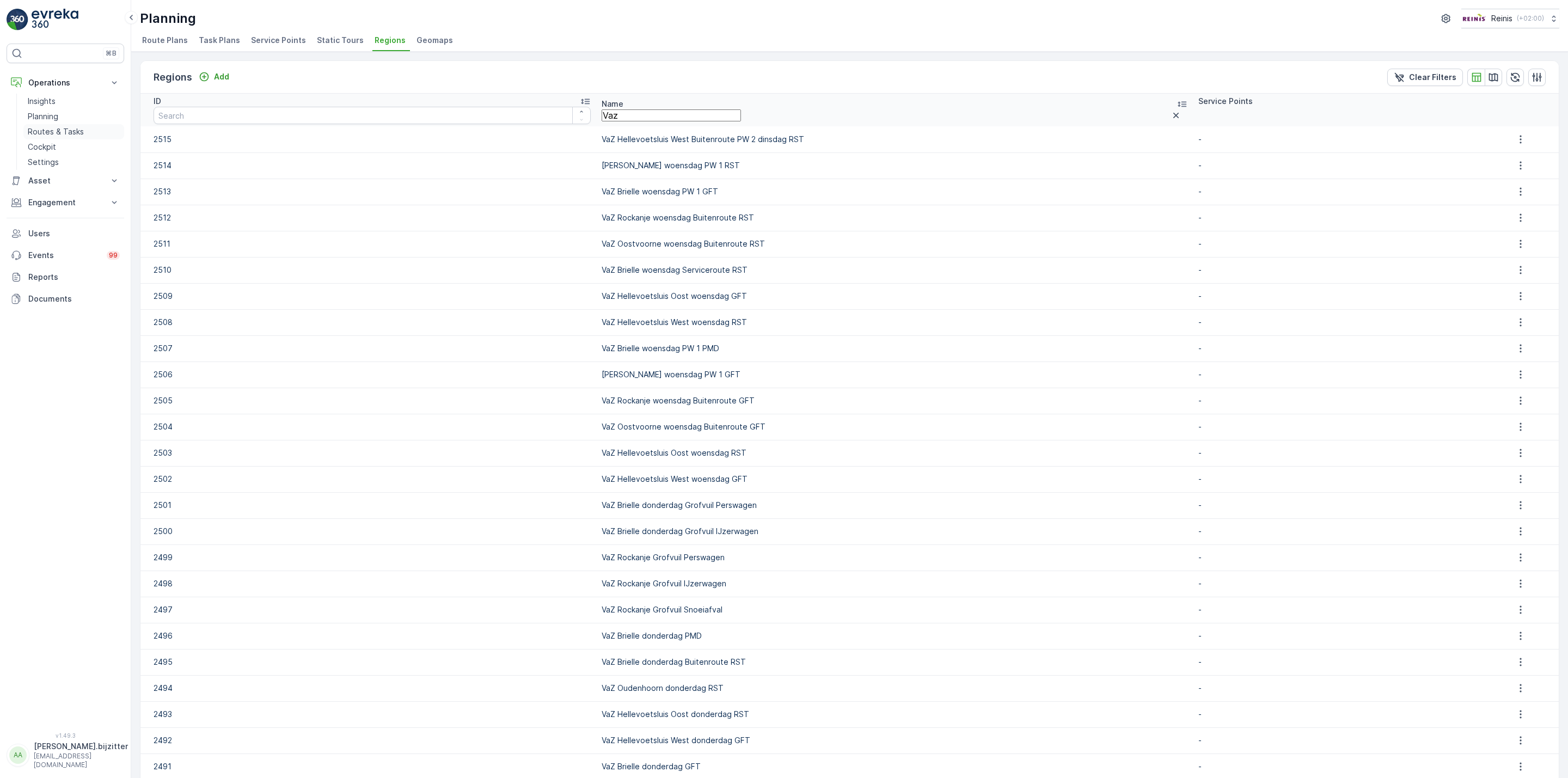
click at [52, 129] on p "Routes & Tasks" at bounding box center [56, 131] width 56 height 11
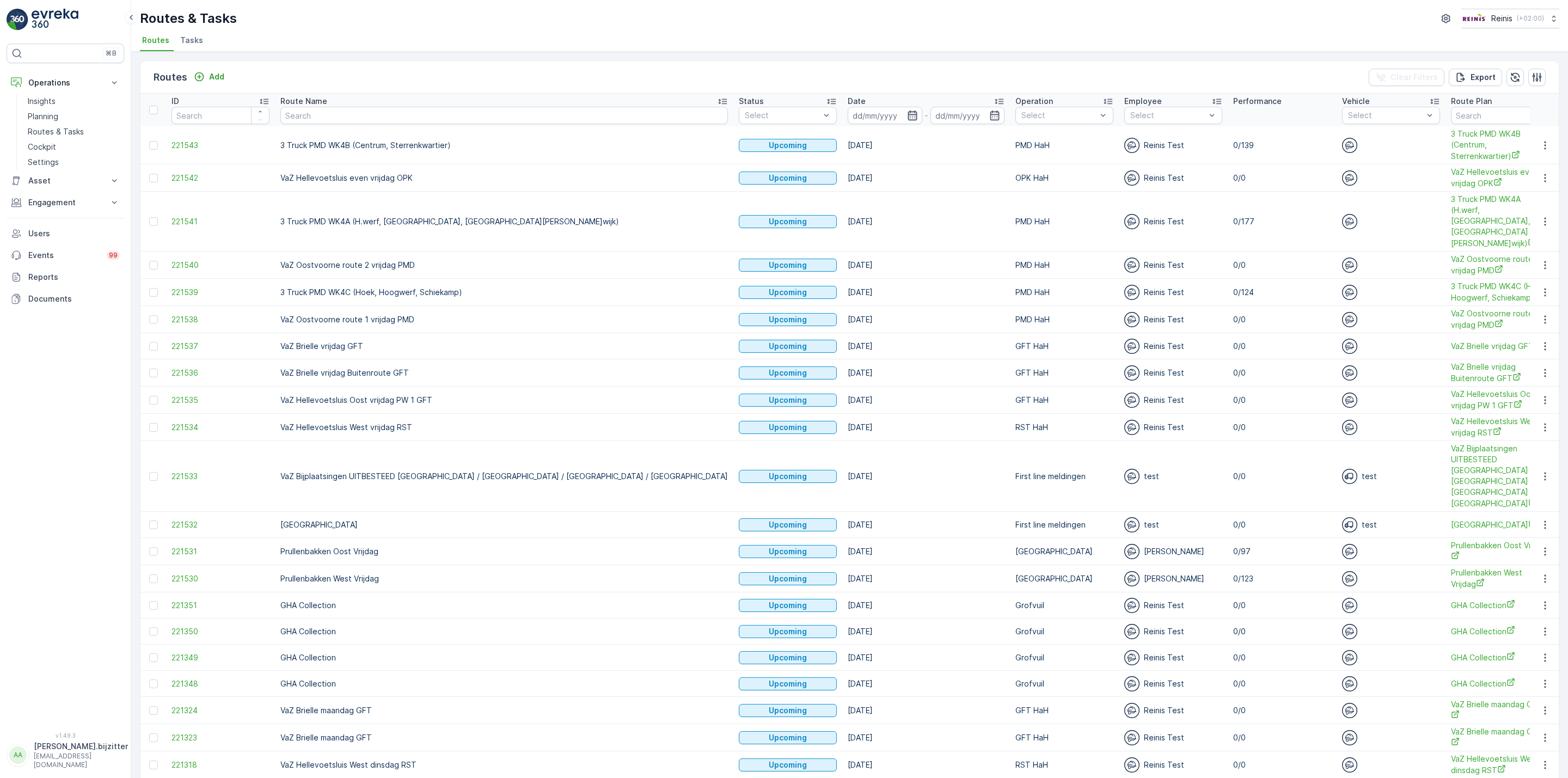
click at [908, 113] on icon "button" at bounding box center [912, 115] width 9 height 10
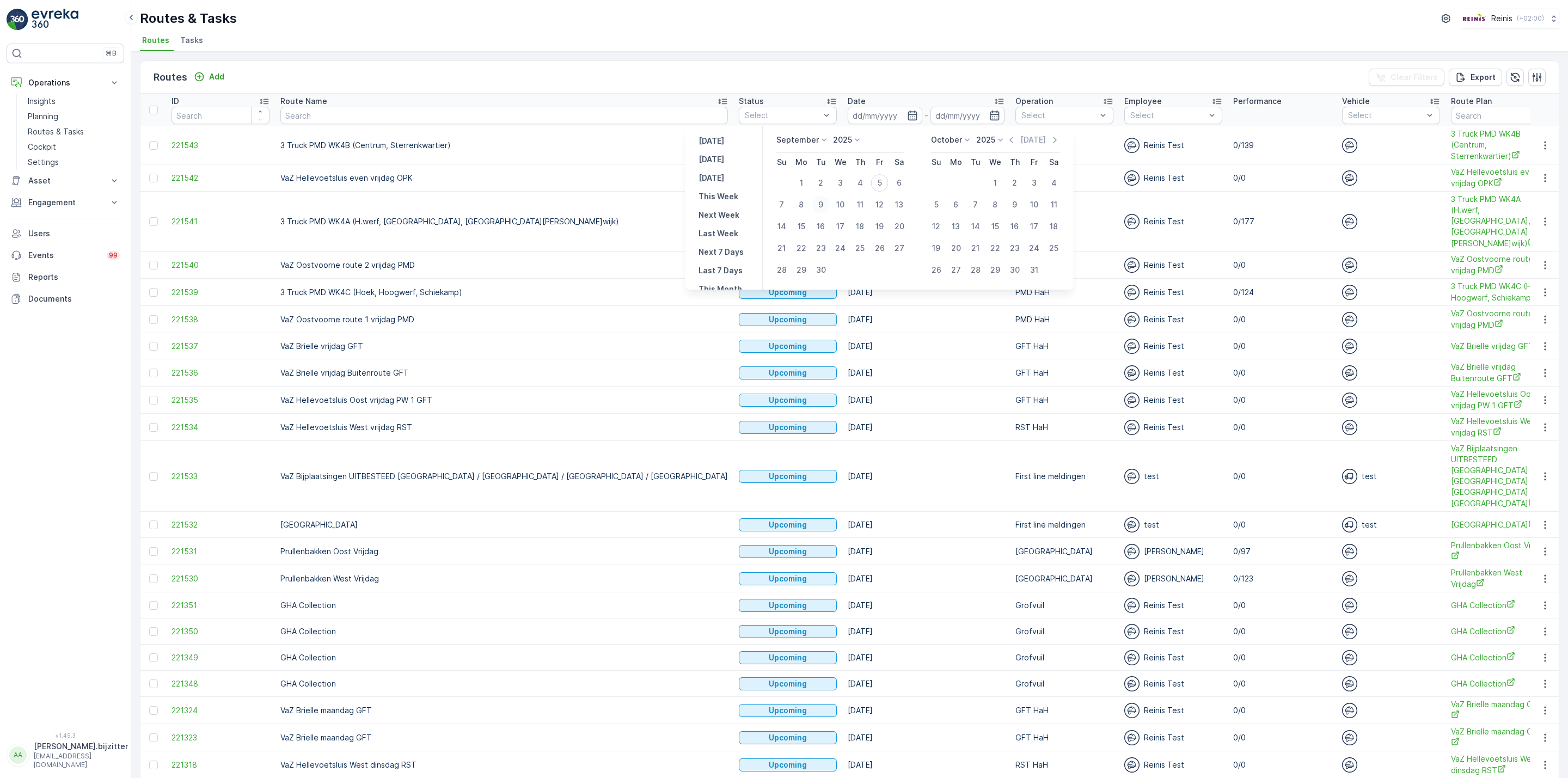
click at [821, 202] on div "9" at bounding box center [821, 205] width 17 height 17
type input "09.09.2025"
click at [821, 202] on div "9" at bounding box center [821, 205] width 17 height 17
type input "09.09.2025"
click at [821, 202] on div "9" at bounding box center [821, 205] width 17 height 17
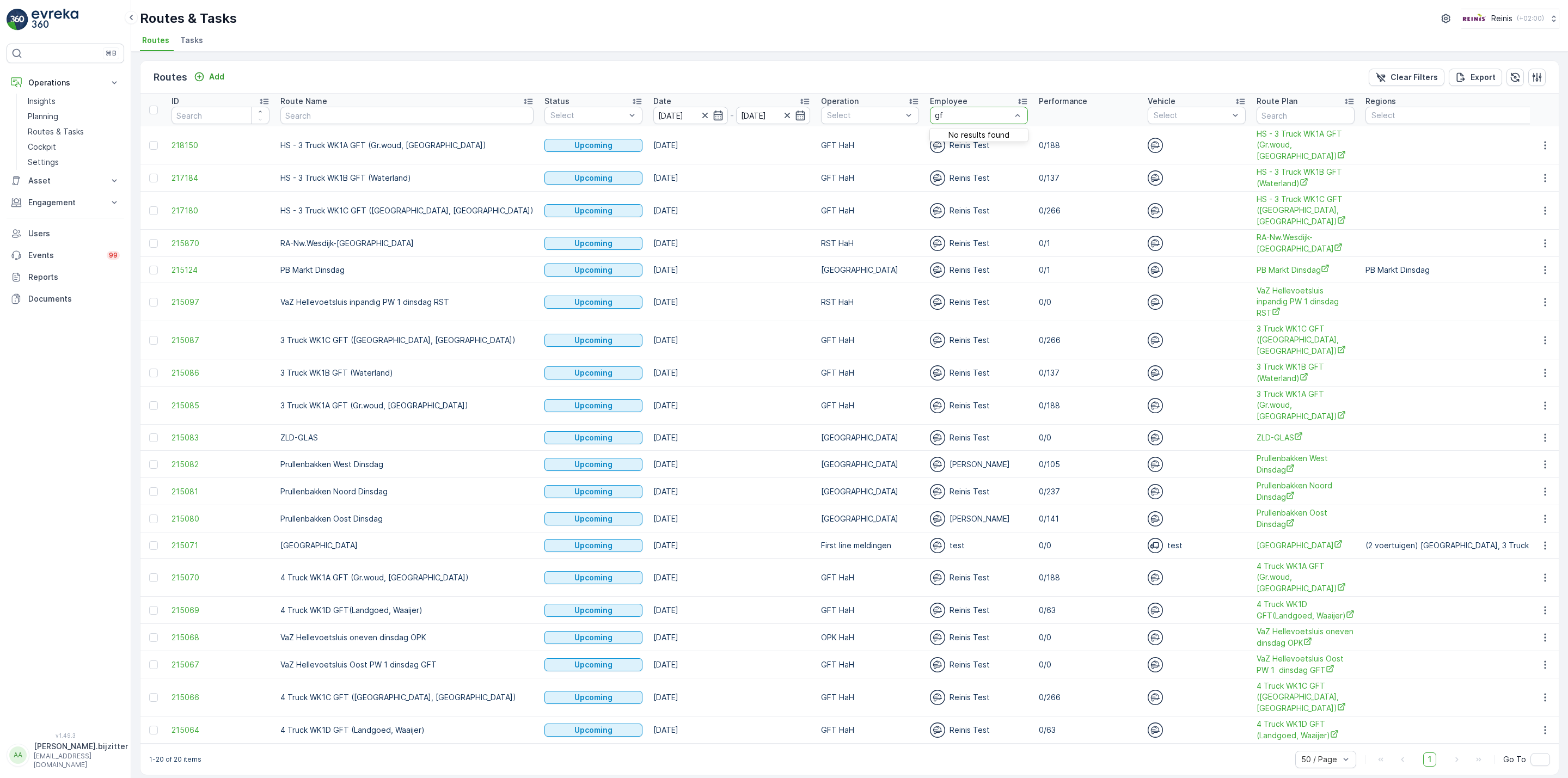
type input "g"
type input "gft"
click at [821, 133] on div "GFT HaH" at bounding box center [870, 140] width 98 height 19
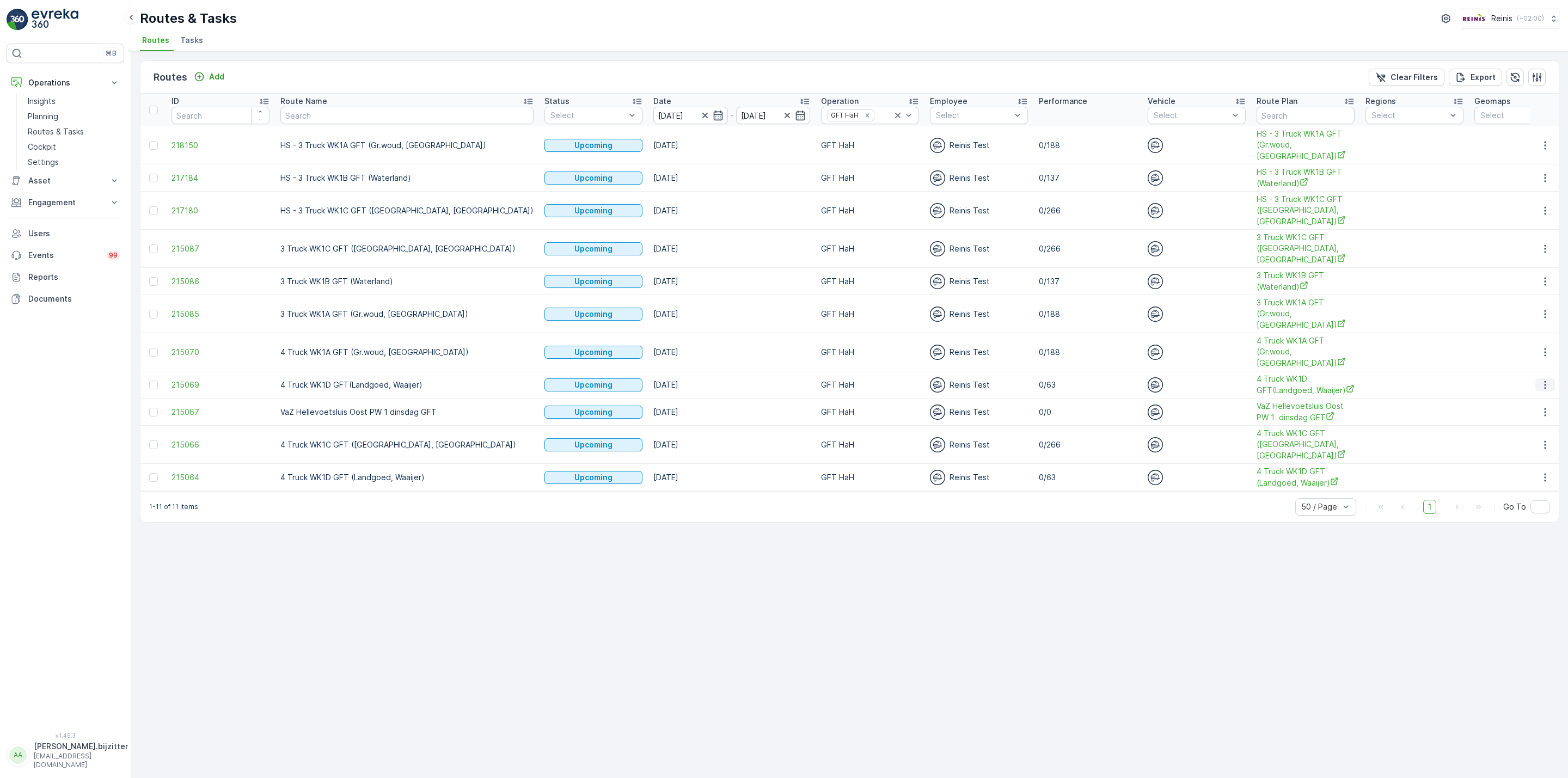
click at [1547, 384] on icon "button" at bounding box center [1545, 384] width 11 height 11
click at [1539, 400] on span "See More Details" at bounding box center [1519, 402] width 63 height 11
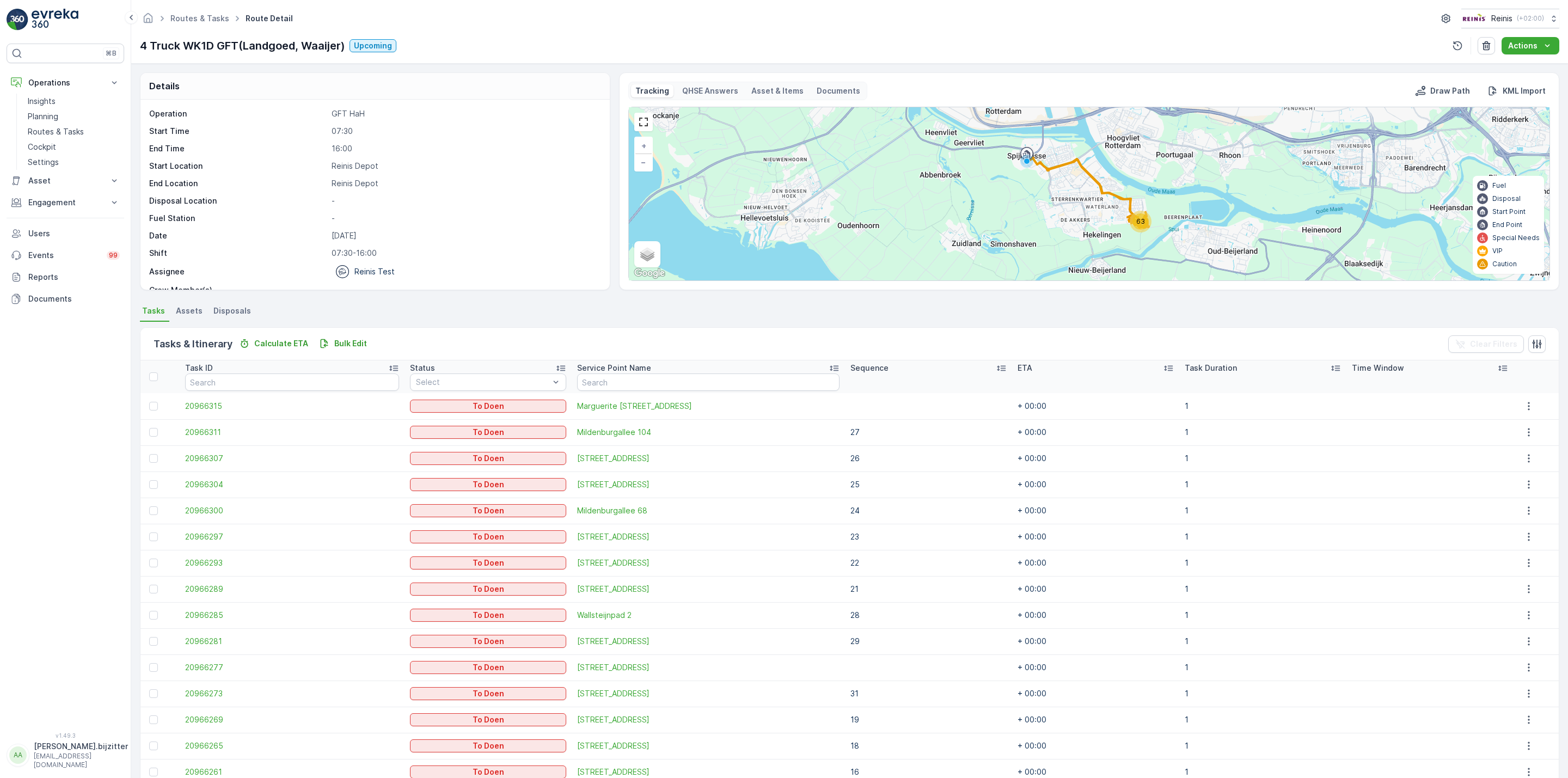
click at [997, 366] on icon at bounding box center [1001, 368] width 9 height 6
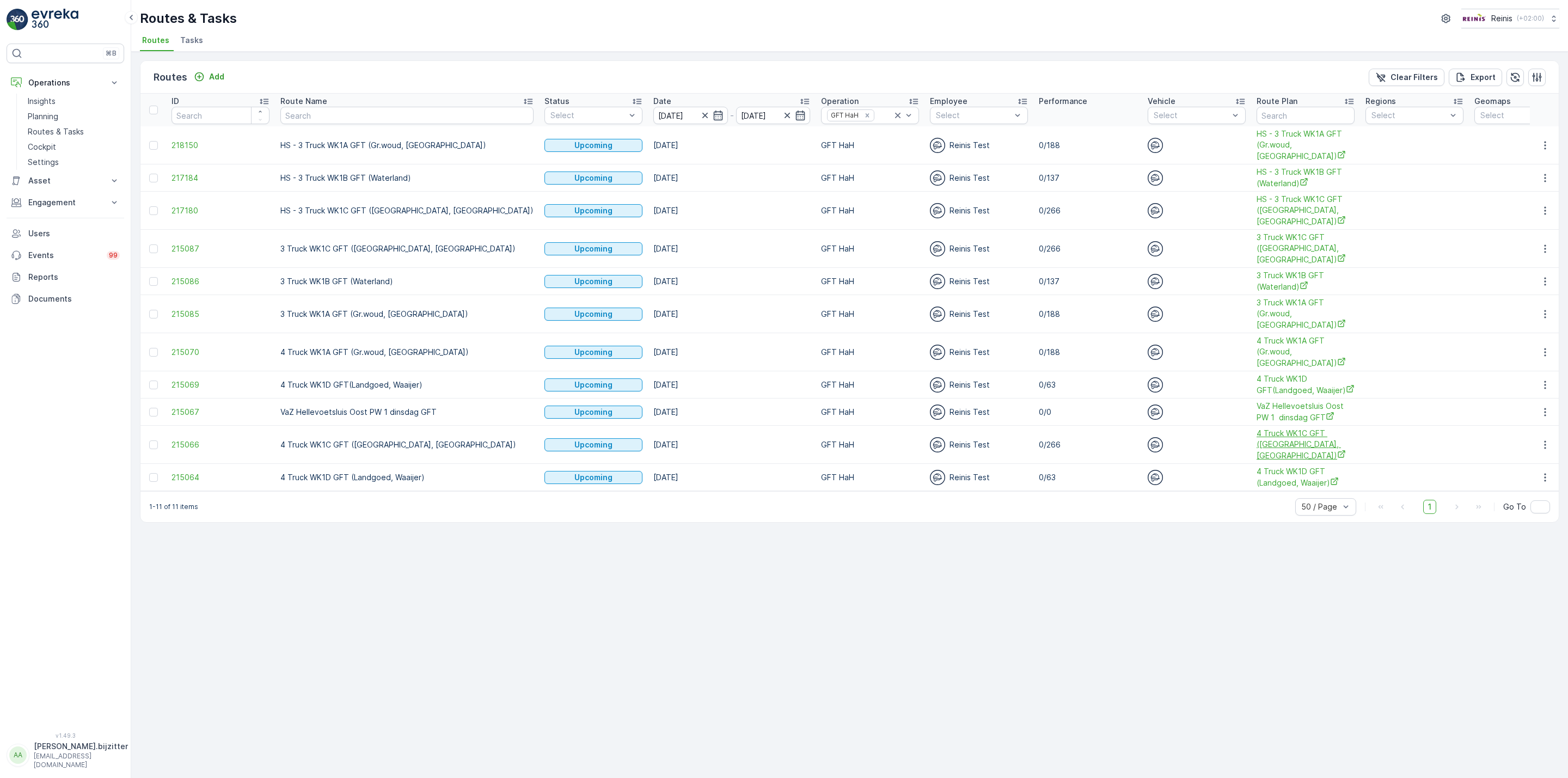
click at [1257, 454] on span "4 Truck WK1C GFT (Maaswijk West, Waterland)" at bounding box center [1305, 444] width 98 height 33
click at [1542, 448] on icon "button" at bounding box center [1545, 444] width 11 height 11
click at [1529, 464] on span "See More Details" at bounding box center [1519, 463] width 63 height 11
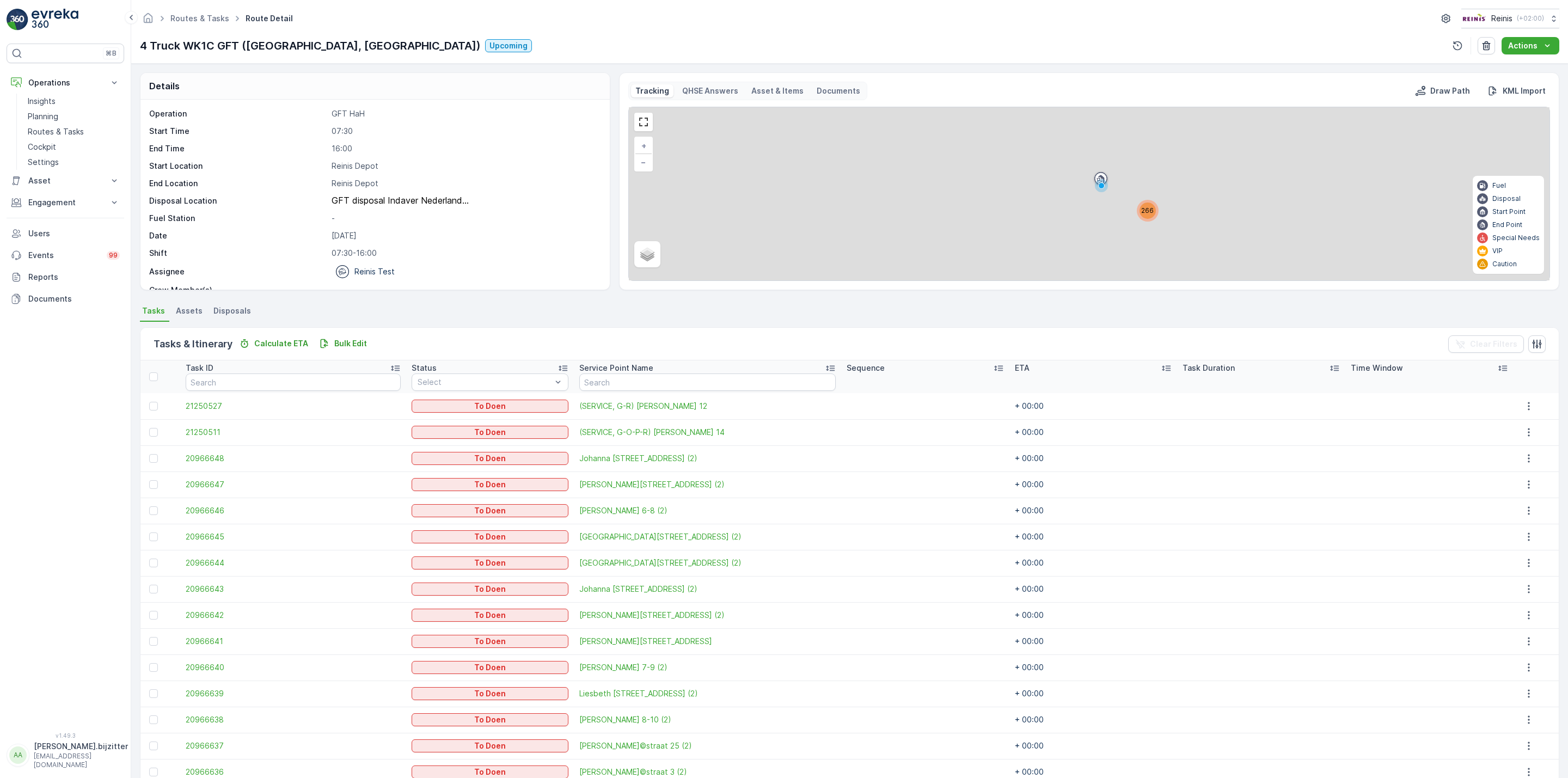
click at [993, 366] on icon at bounding box center [998, 367] width 11 height 11
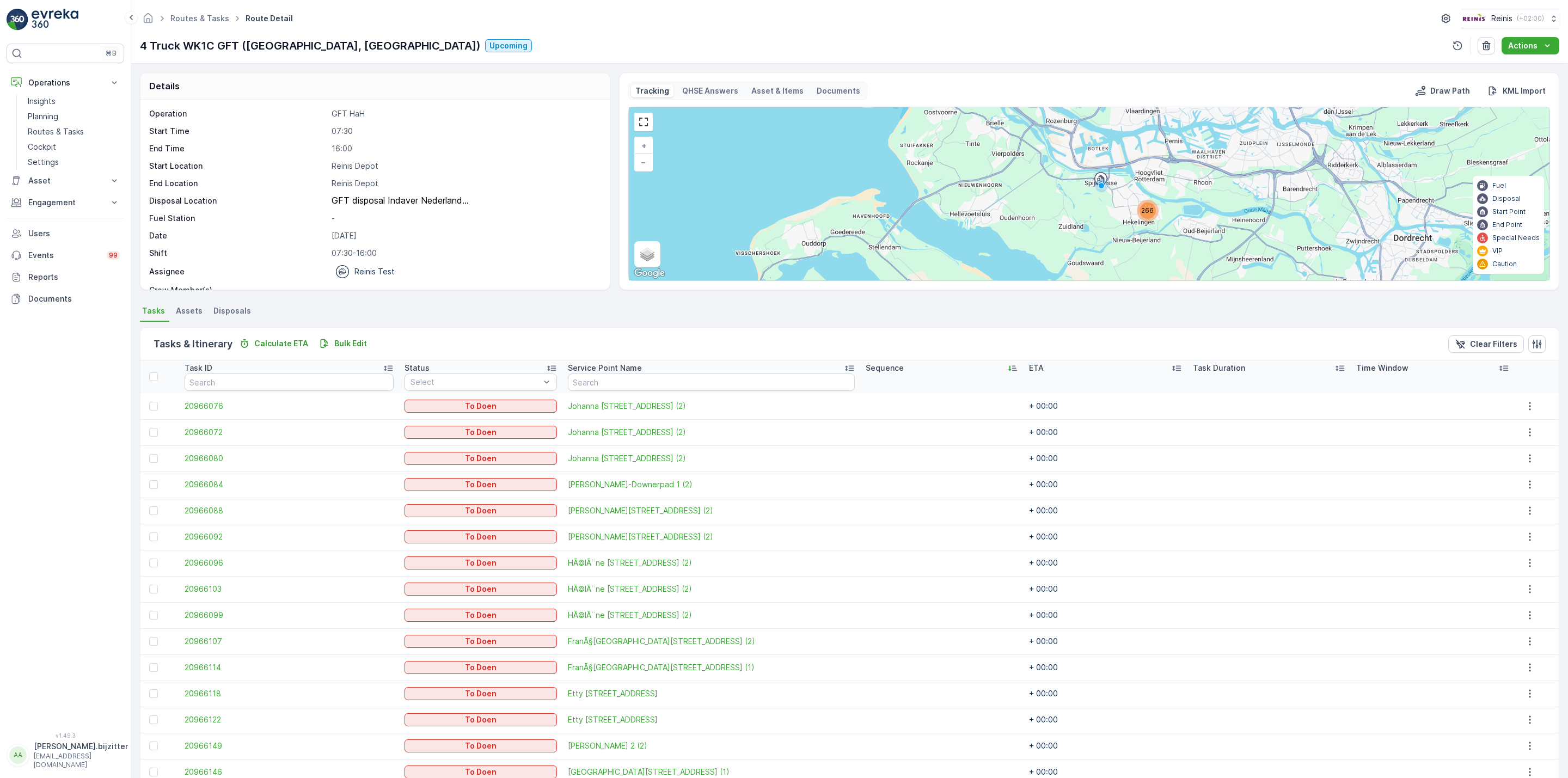
click at [1007, 366] on icon at bounding box center [1012, 367] width 11 height 11
click at [352, 343] on p "Bulk Edit" at bounding box center [351, 343] width 32 height 11
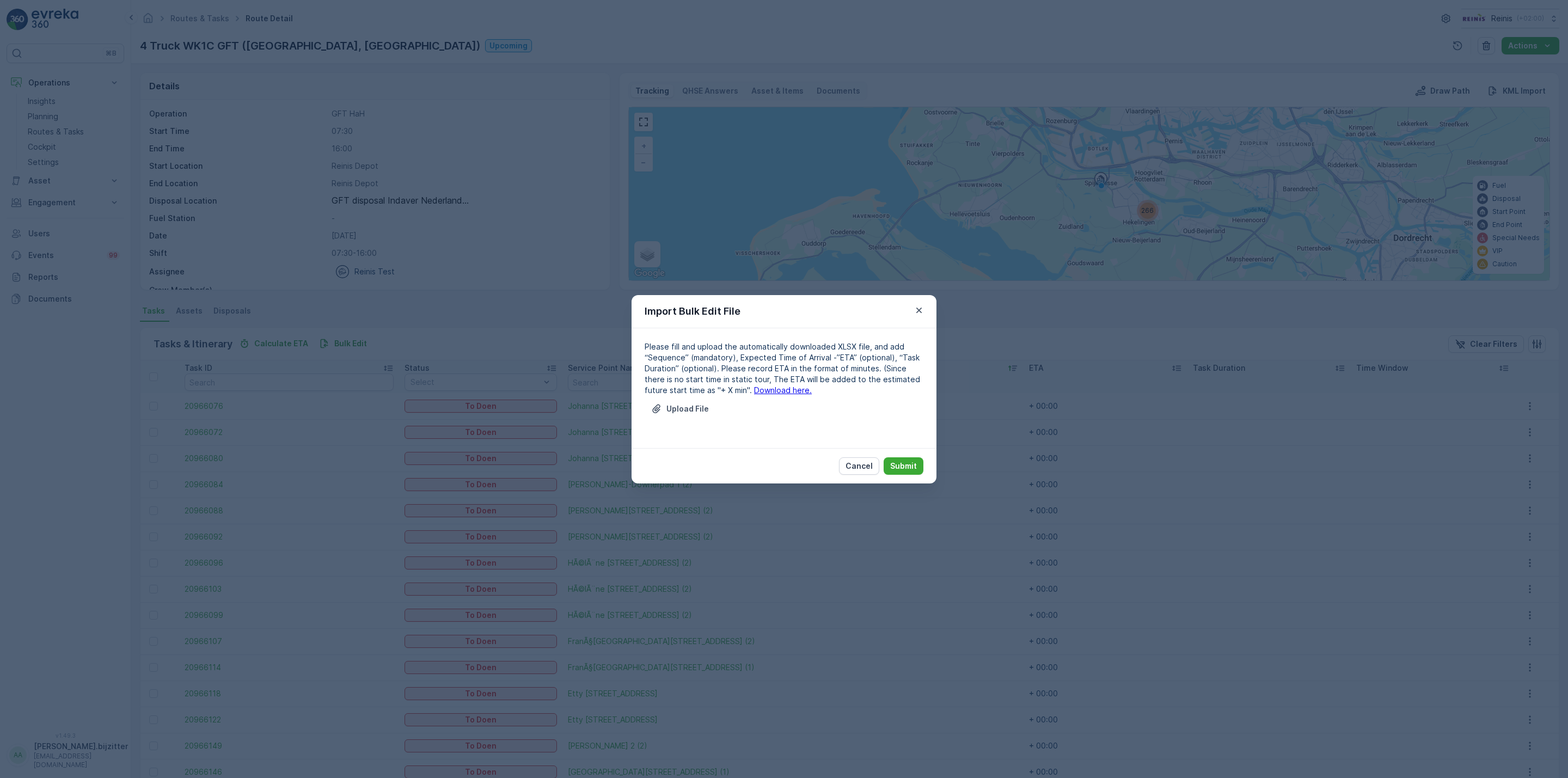
click at [754, 387] on link "Download here." at bounding box center [783, 390] width 57 height 9
click at [688, 411] on p "Upload File" at bounding box center [688, 408] width 42 height 11
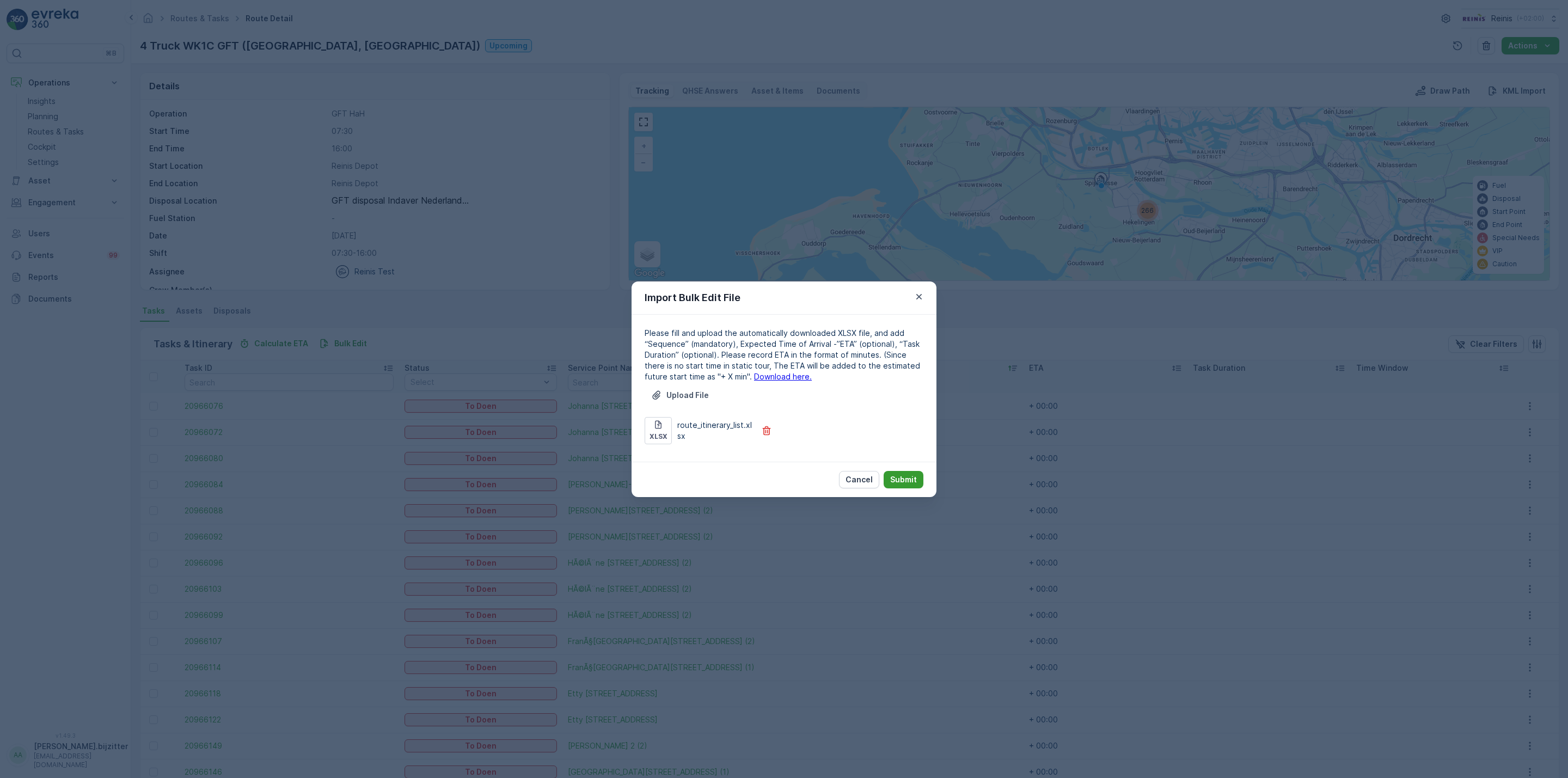
click at [911, 475] on p "Submit" at bounding box center [903, 479] width 27 height 11
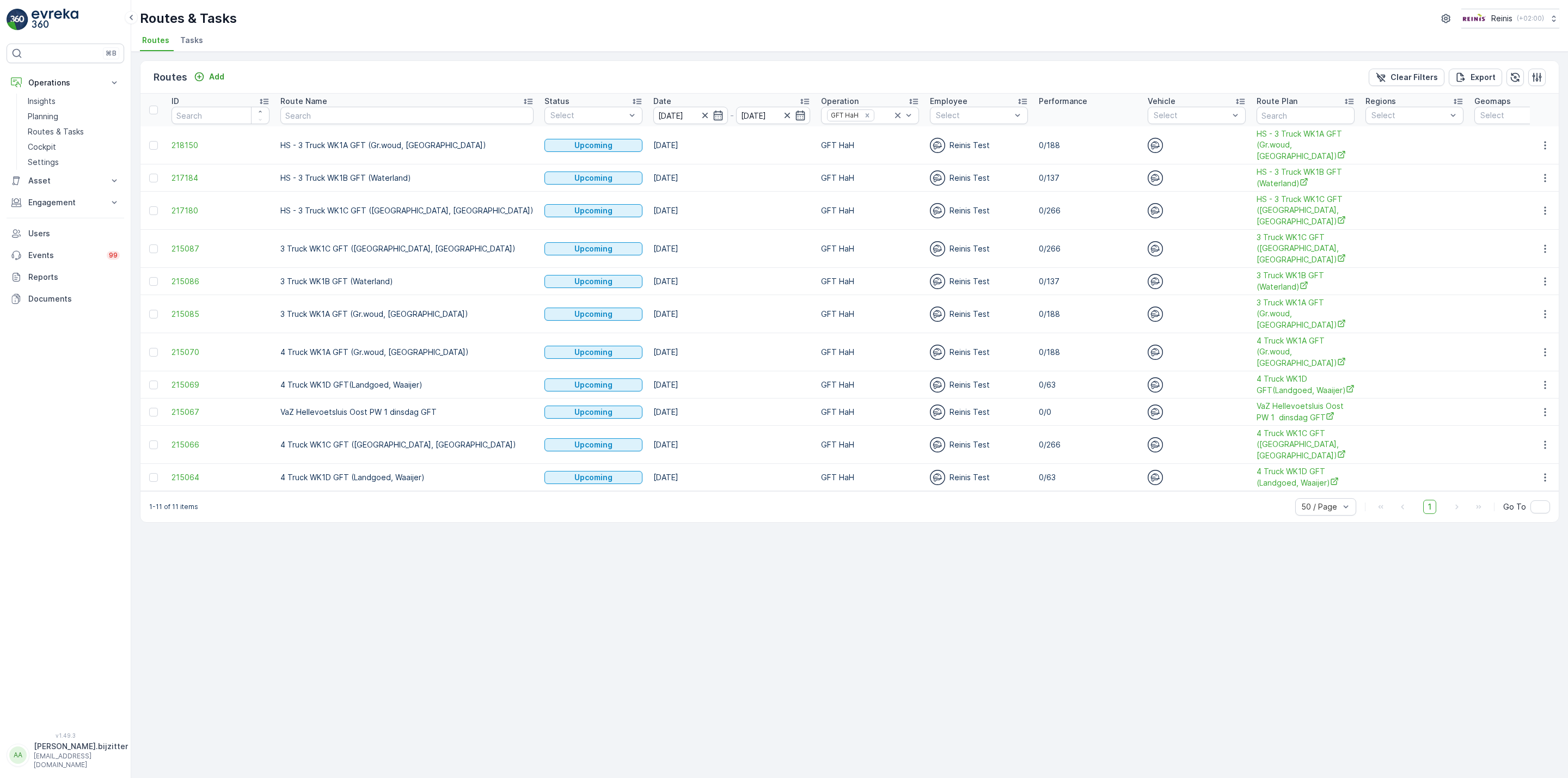
drag, startPoint x: 1546, startPoint y: 480, endPoint x: 1454, endPoint y: 698, distance: 236.6
click at [1454, 698] on div "Routes Add Clear Filters Export ID Route Name Status Select Date 09.09.2025 - 0…" at bounding box center [850, 415] width 1437 height 726
click at [1257, 469] on span "4 Truck WK1D GFT (Landgoed, Waaijer)" at bounding box center [1305, 477] width 98 height 22
click at [1547, 480] on icon "button" at bounding box center [1545, 477] width 11 height 11
click at [1518, 491] on span "See More Details" at bounding box center [1519, 496] width 63 height 11
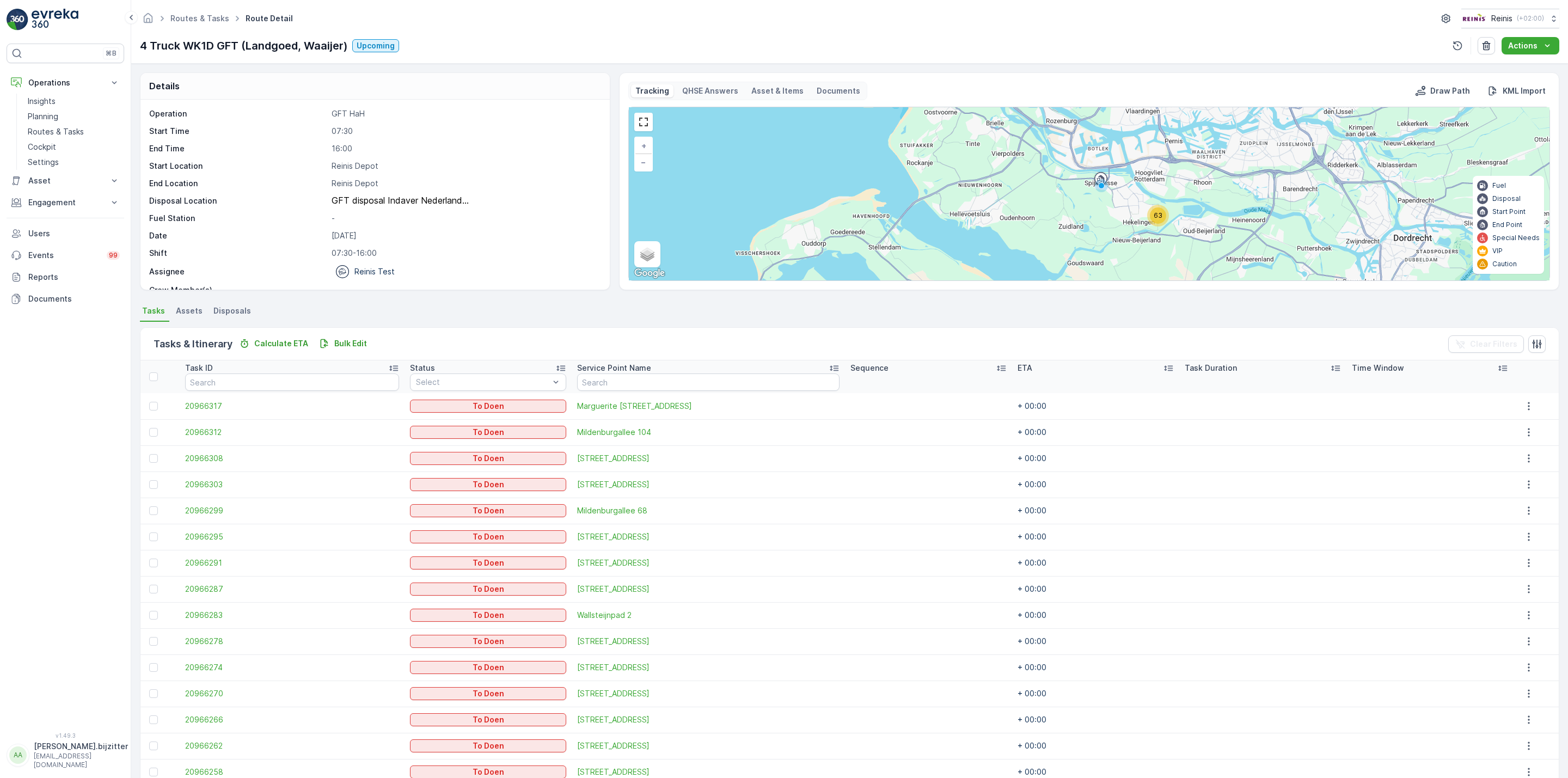
click at [996, 367] on icon at bounding box center [1001, 367] width 11 height 11
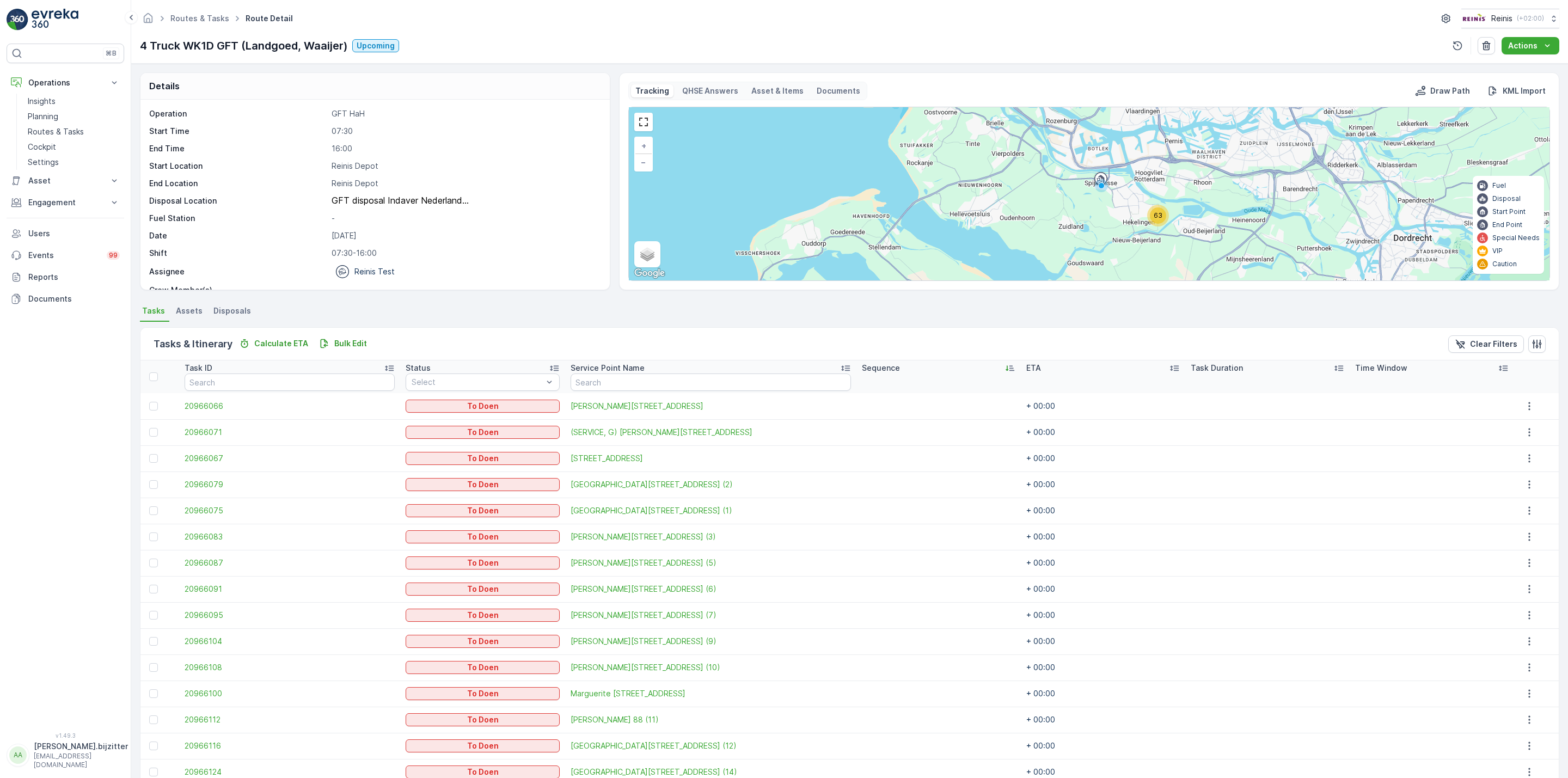
click at [967, 368] on div "Sequence" at bounding box center [939, 367] width 154 height 11
click at [355, 338] on p "Bulk Edit" at bounding box center [351, 343] width 32 height 11
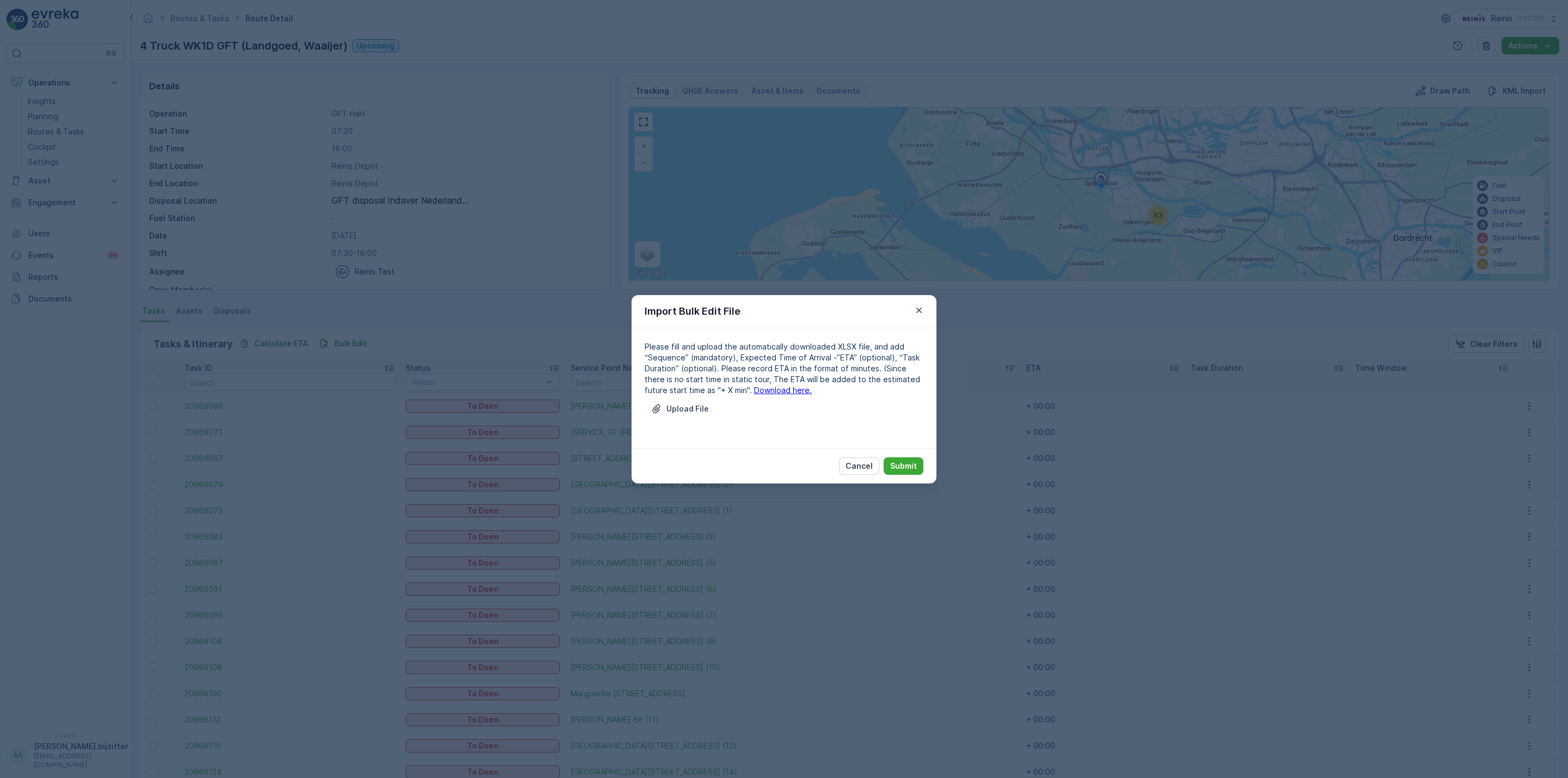
click at [760, 389] on link "Download here." at bounding box center [783, 390] width 57 height 9
click at [691, 411] on p "Upload File" at bounding box center [688, 408] width 42 height 11
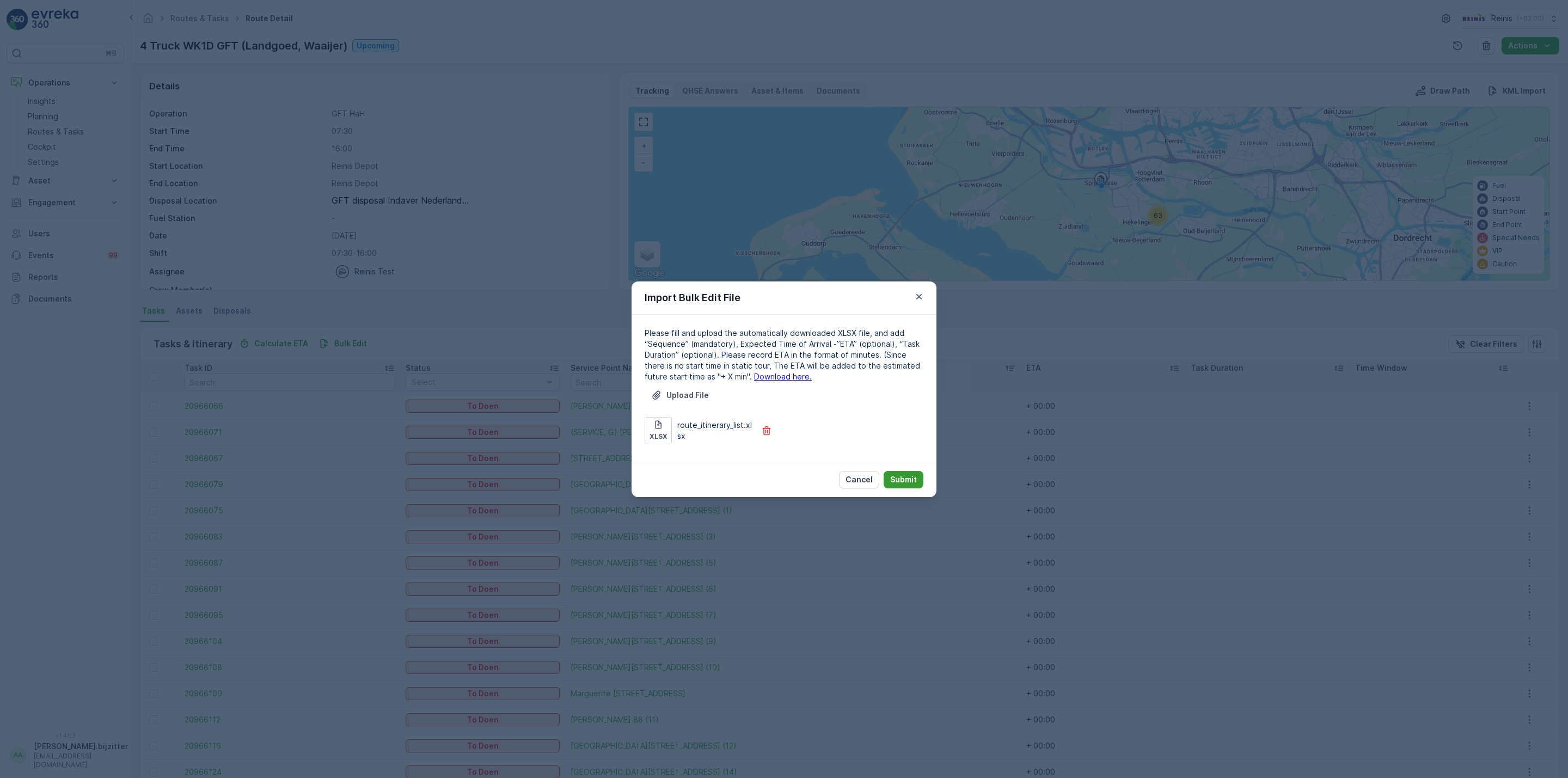
click at [900, 474] on p "Submit" at bounding box center [903, 479] width 27 height 11
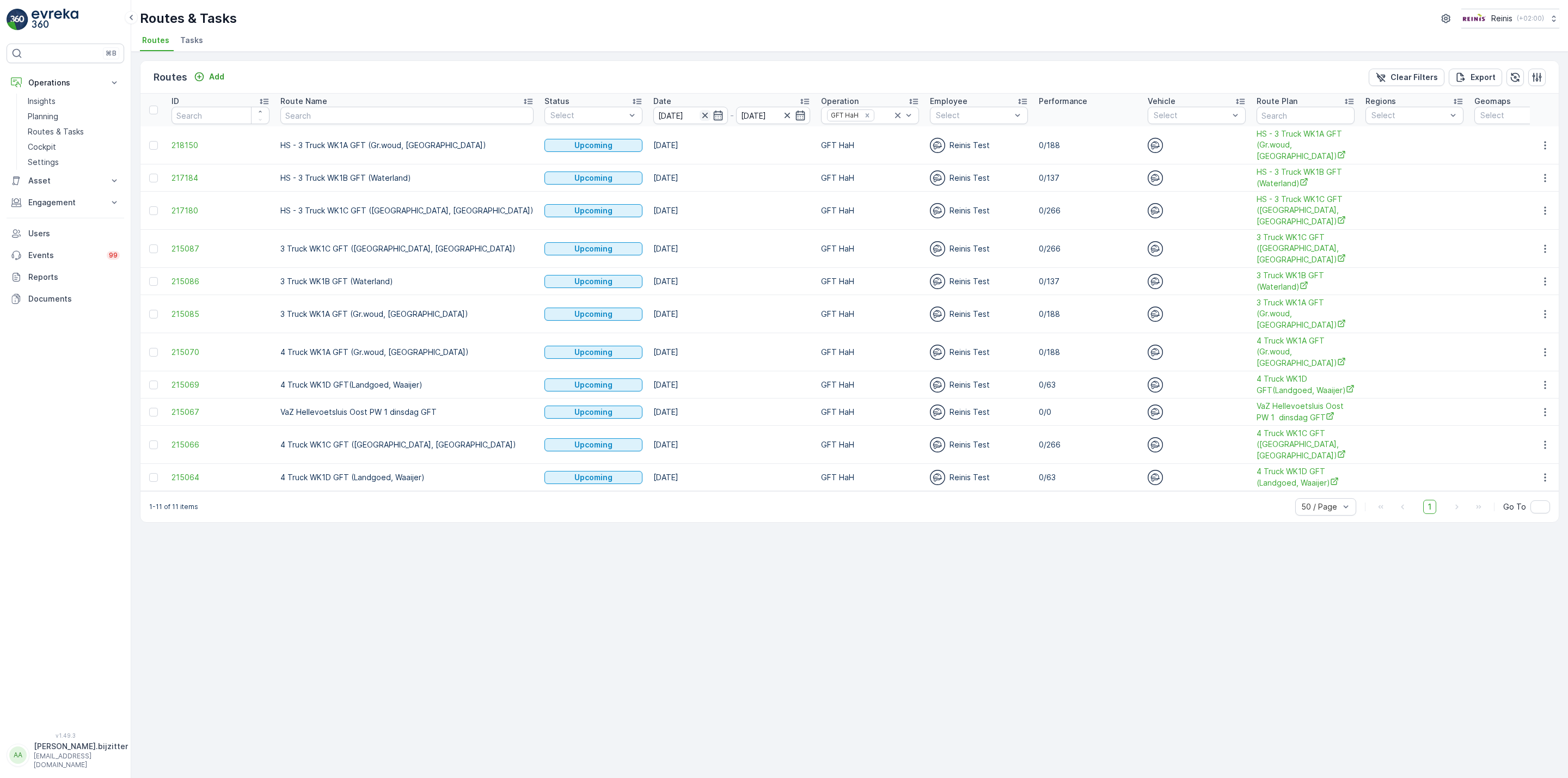
click at [700, 116] on icon "button" at bounding box center [705, 115] width 11 height 11
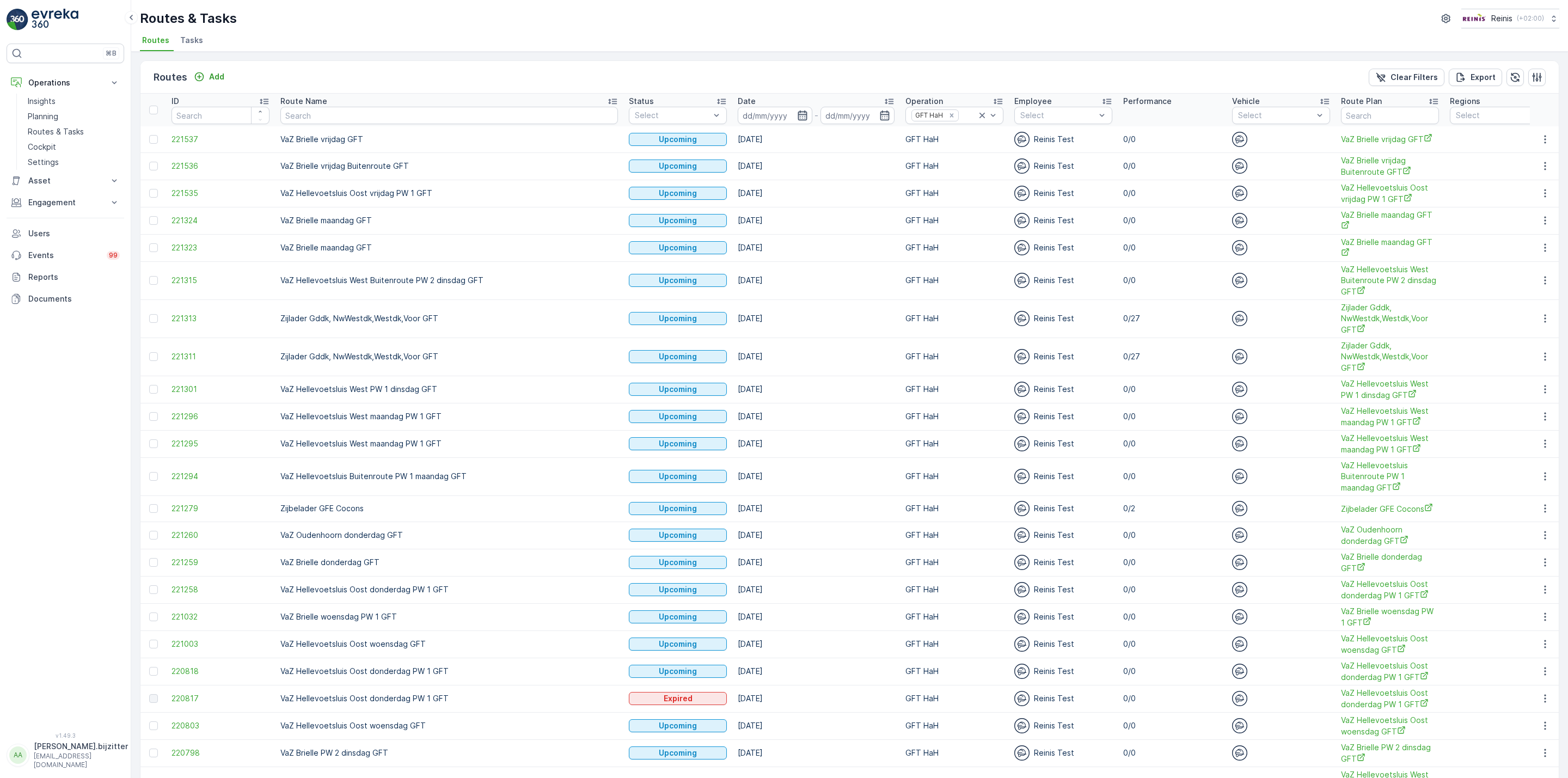
click at [797, 114] on icon "button" at bounding box center [802, 115] width 11 height 11
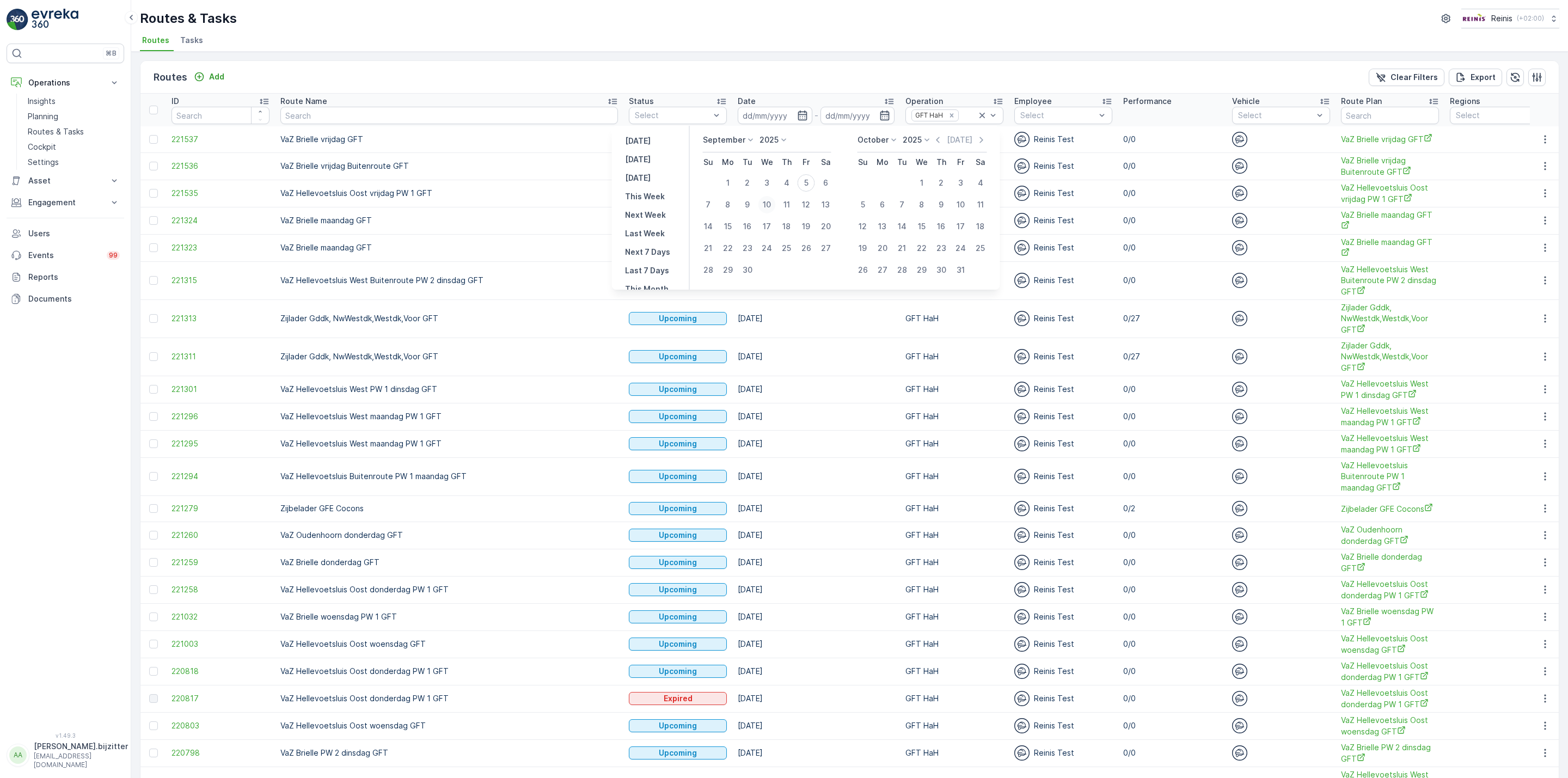
click at [766, 206] on div "10" at bounding box center [767, 205] width 17 height 17
type input "10.09.2025"
click at [766, 206] on div "10" at bounding box center [767, 205] width 17 height 17
type input "10.09.2025"
click at [766, 206] on div "10" at bounding box center [767, 205] width 17 height 17
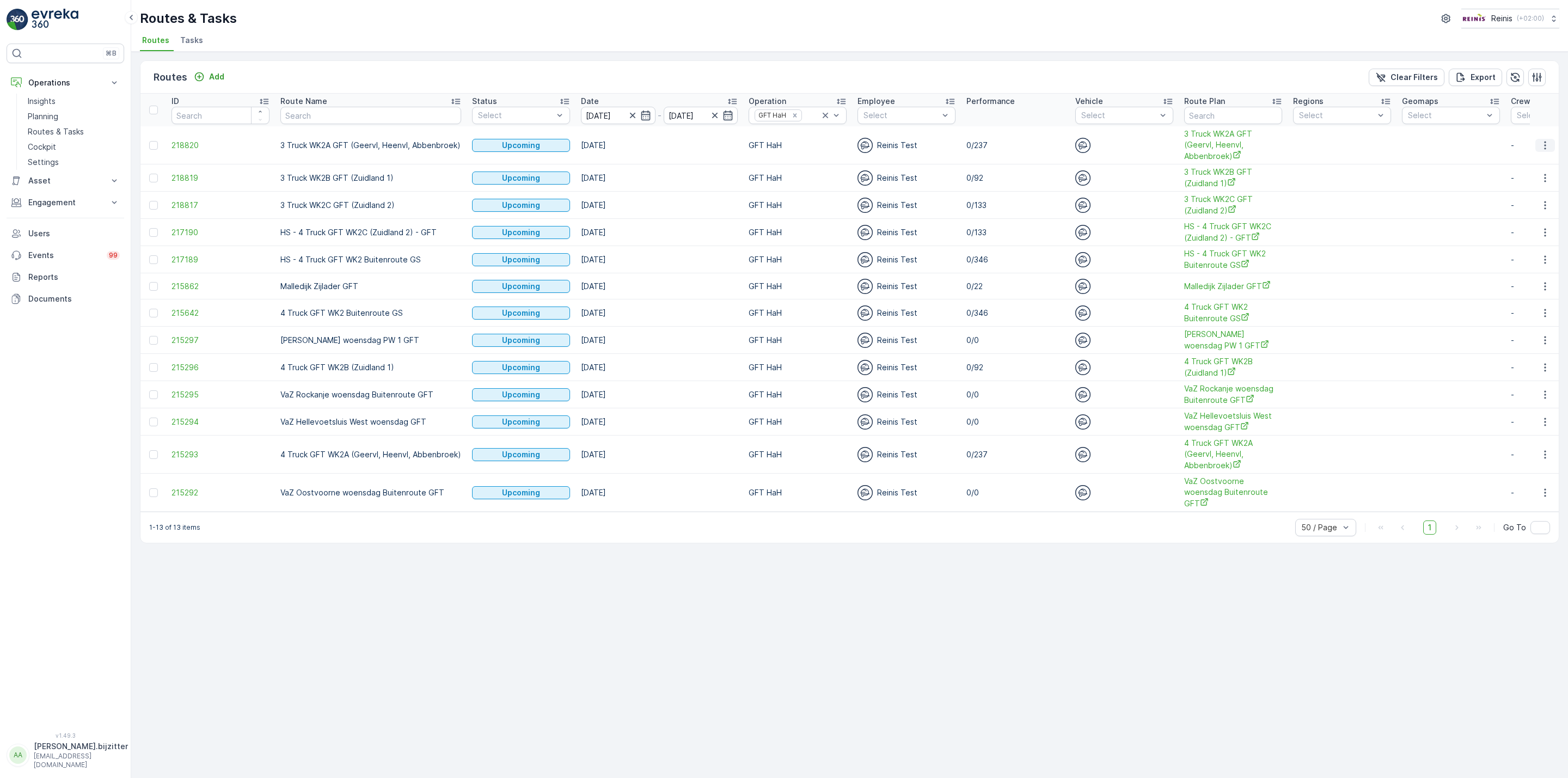
click at [1546, 145] on icon "button" at bounding box center [1545, 145] width 2 height 8
click at [1519, 165] on span "See More Details" at bounding box center [1519, 161] width 63 height 11
click at [1200, 139] on span "3 Truck WK2A GFT (Geervl, Heenvl, Abbenbroek)" at bounding box center [1233, 145] width 98 height 33
click at [1546, 145] on icon "button" at bounding box center [1545, 145] width 11 height 11
click at [1507, 163] on span "See More Details" at bounding box center [1519, 161] width 63 height 11
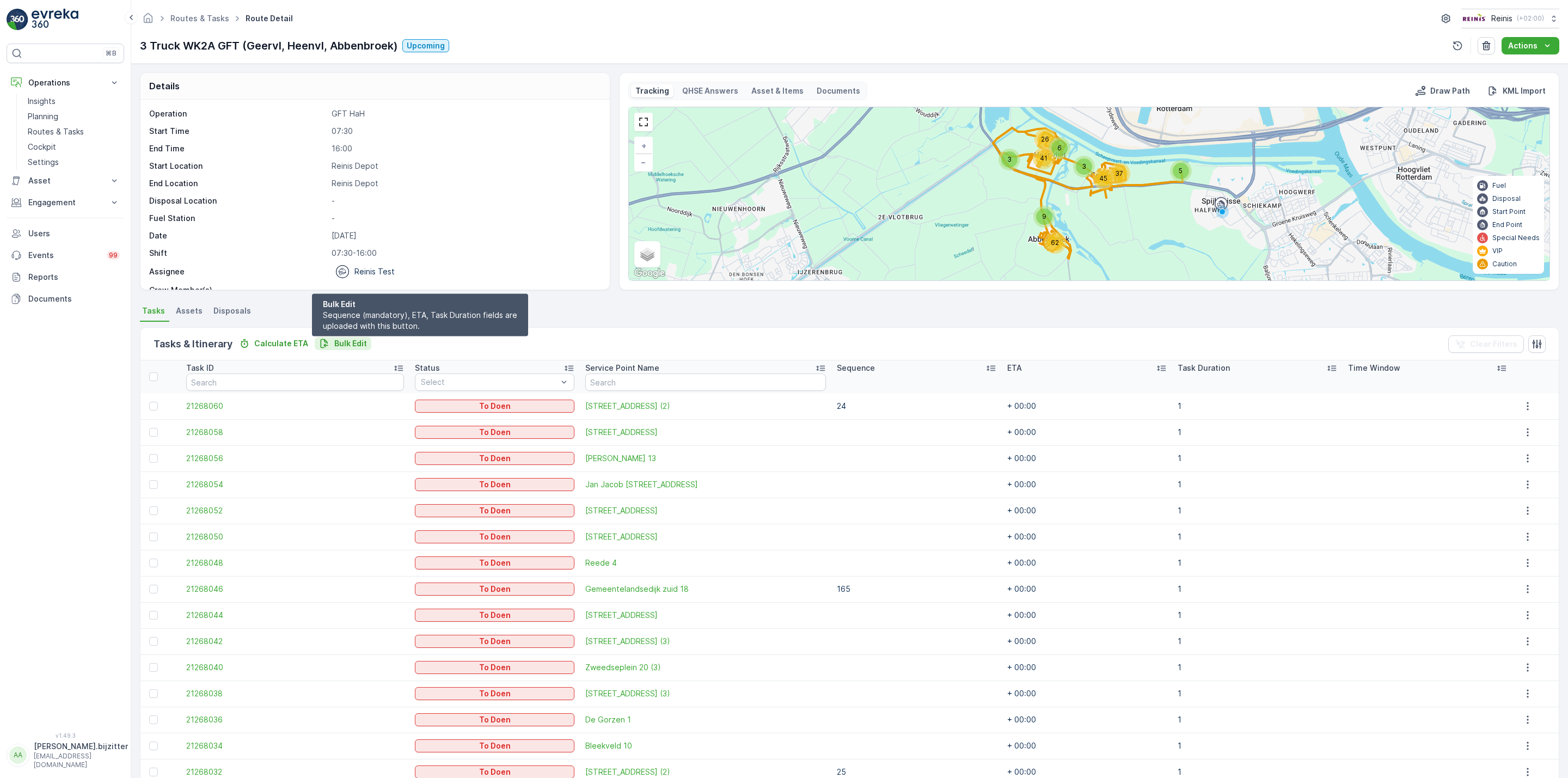
click at [348, 337] on button "Bulk Edit" at bounding box center [343, 343] width 57 height 13
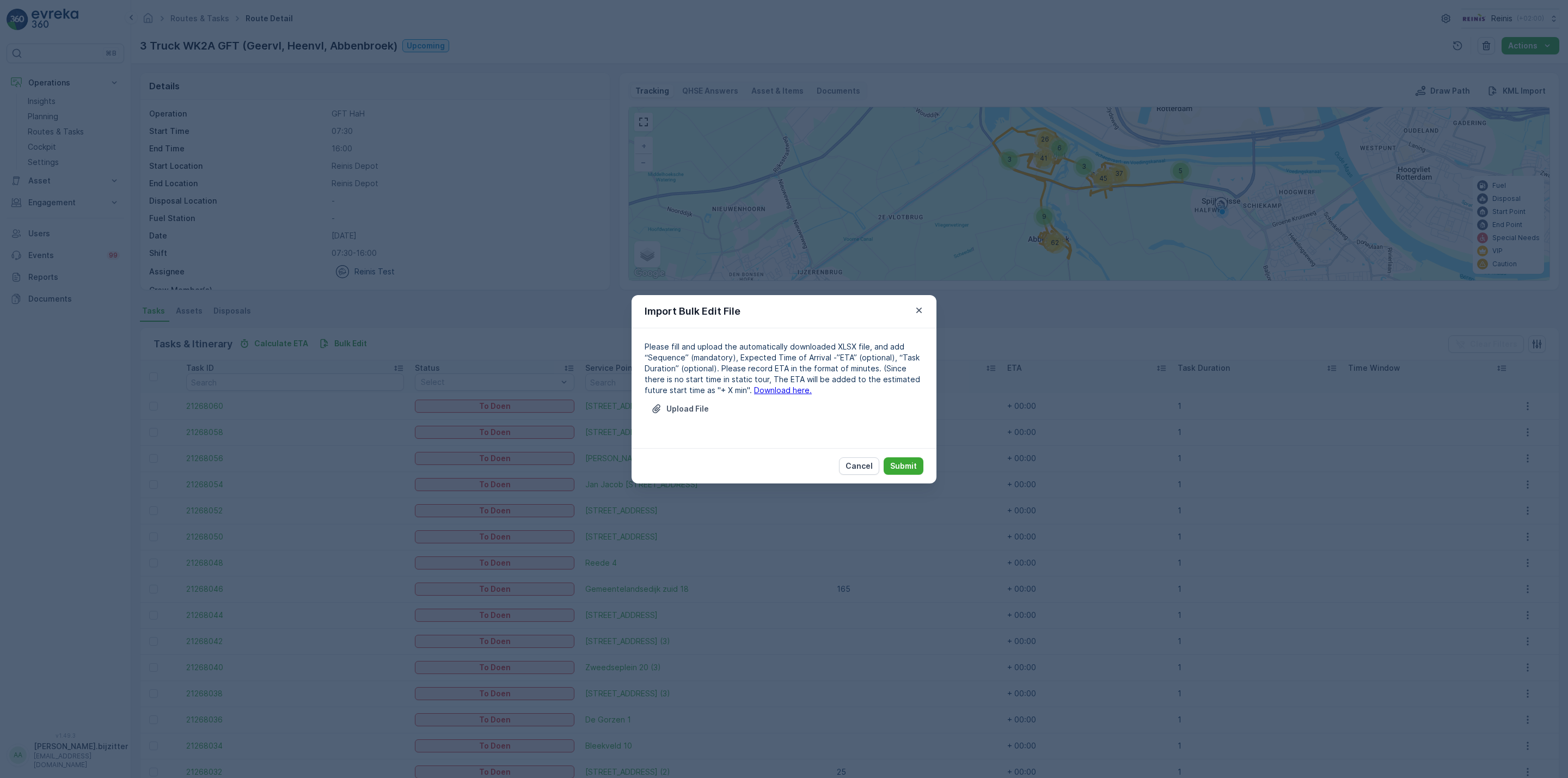
click at [758, 392] on link "Download here." at bounding box center [783, 390] width 57 height 9
click at [860, 464] on p "Cancel" at bounding box center [860, 465] width 27 height 11
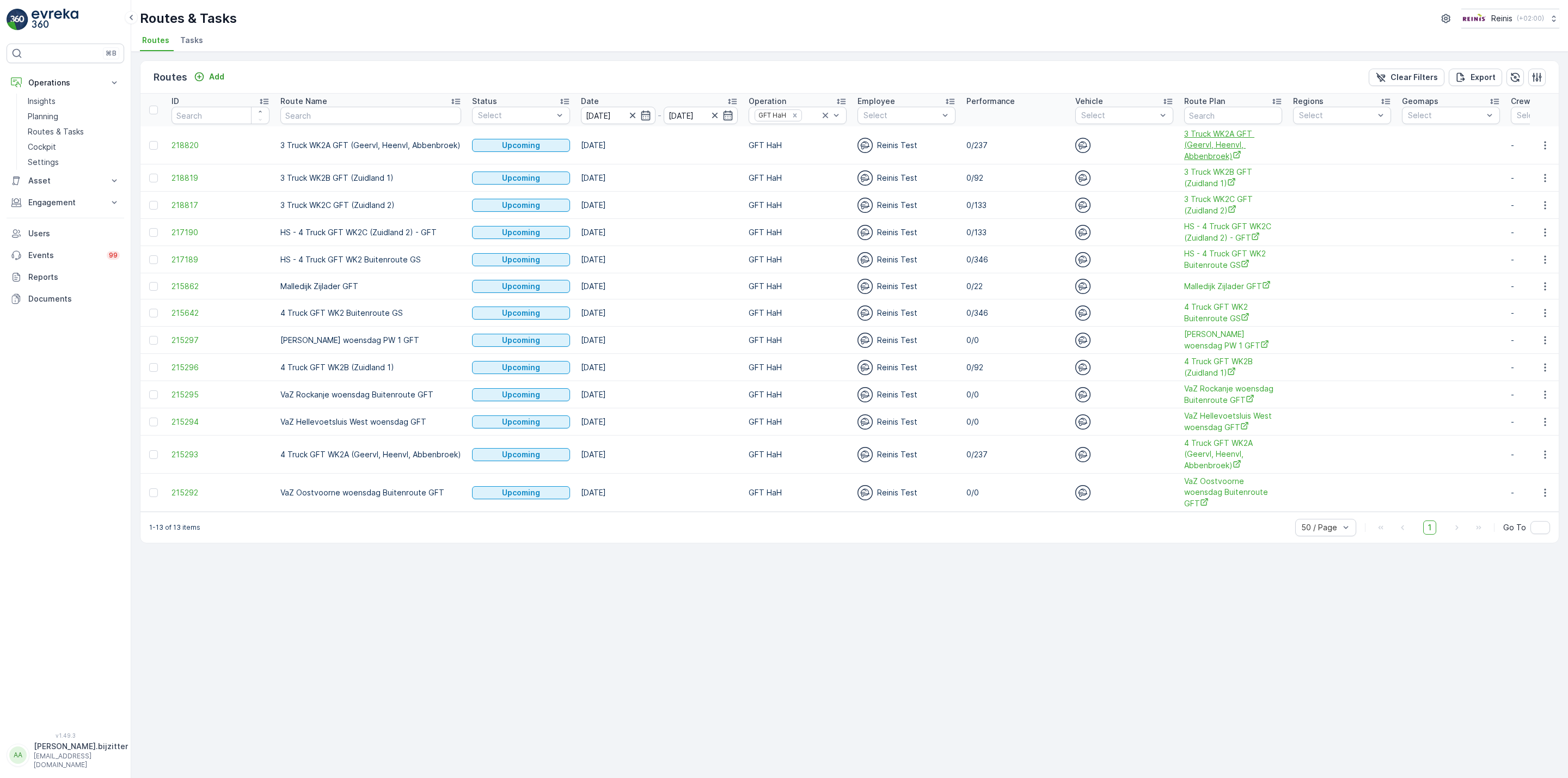
click at [1220, 148] on span "3 Truck WK2A GFT (Geervl, Heenvl, Abbenbroek)" at bounding box center [1233, 145] width 98 height 33
click at [1546, 146] on icon "button" at bounding box center [1545, 145] width 11 height 11
click at [1527, 160] on span "See More Details" at bounding box center [1519, 161] width 63 height 11
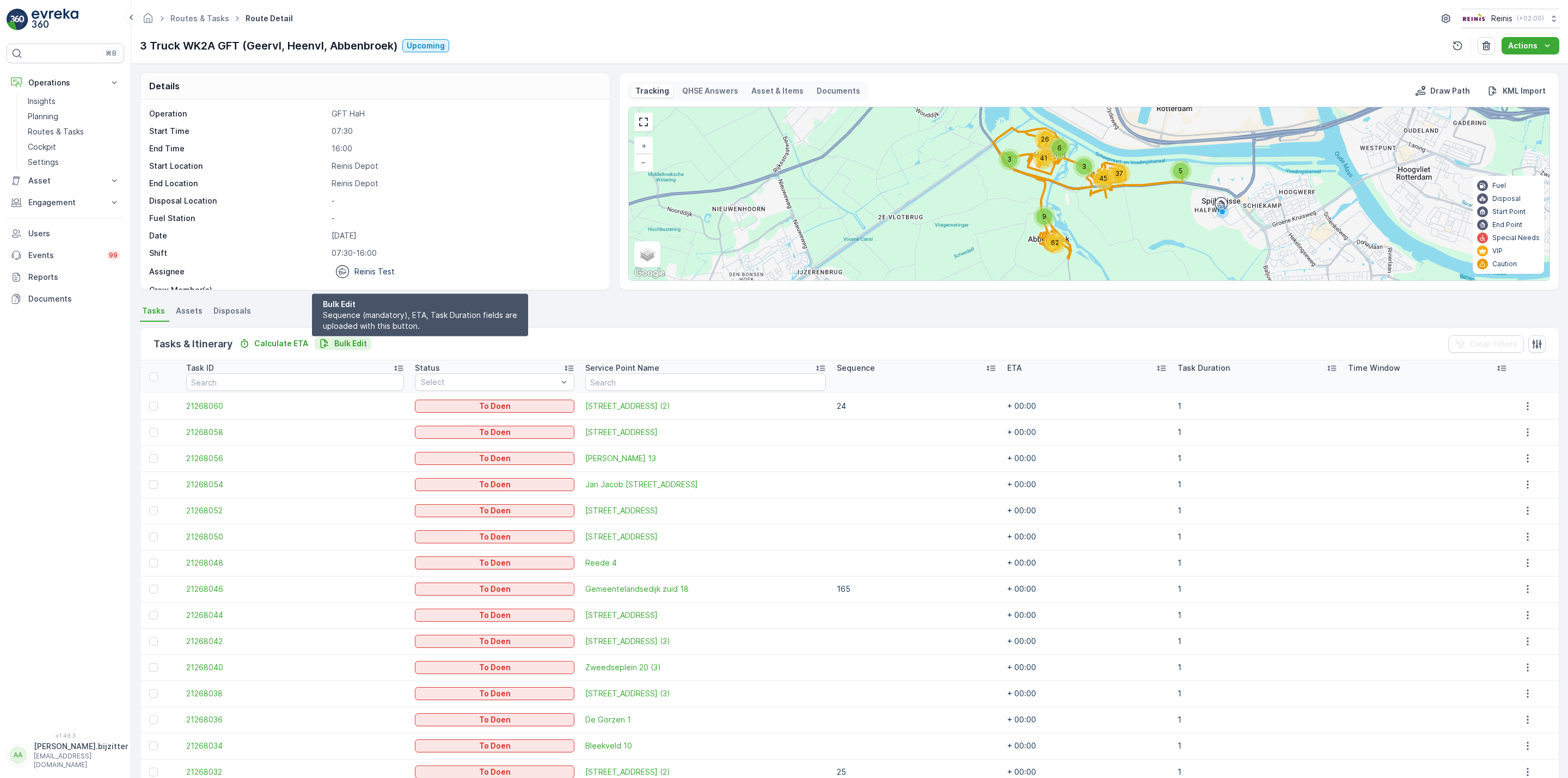
click at [360, 337] on button "Bulk Edit" at bounding box center [343, 343] width 57 height 13
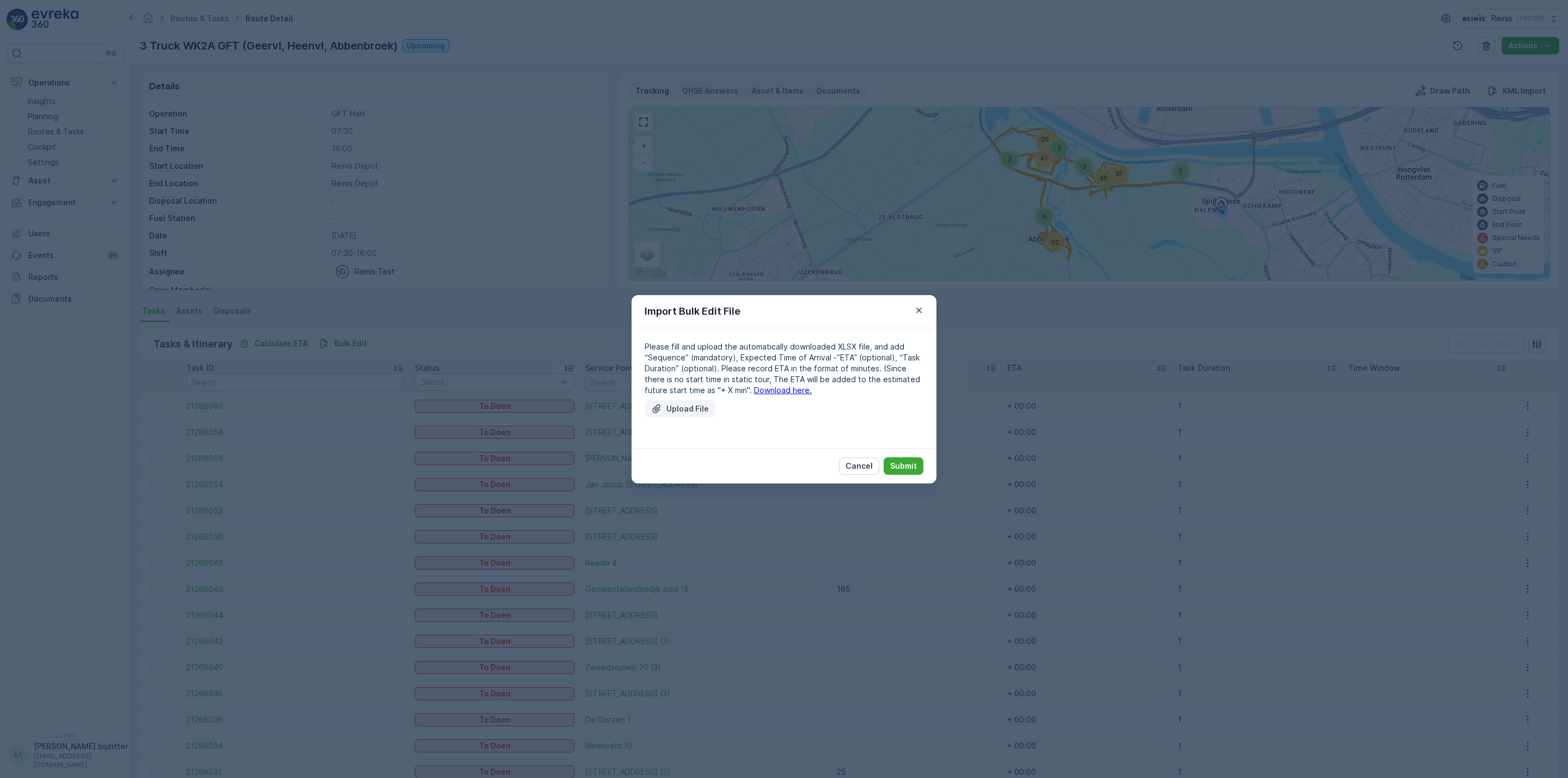
click at [684, 405] on p "Upload File" at bounding box center [688, 408] width 42 height 11
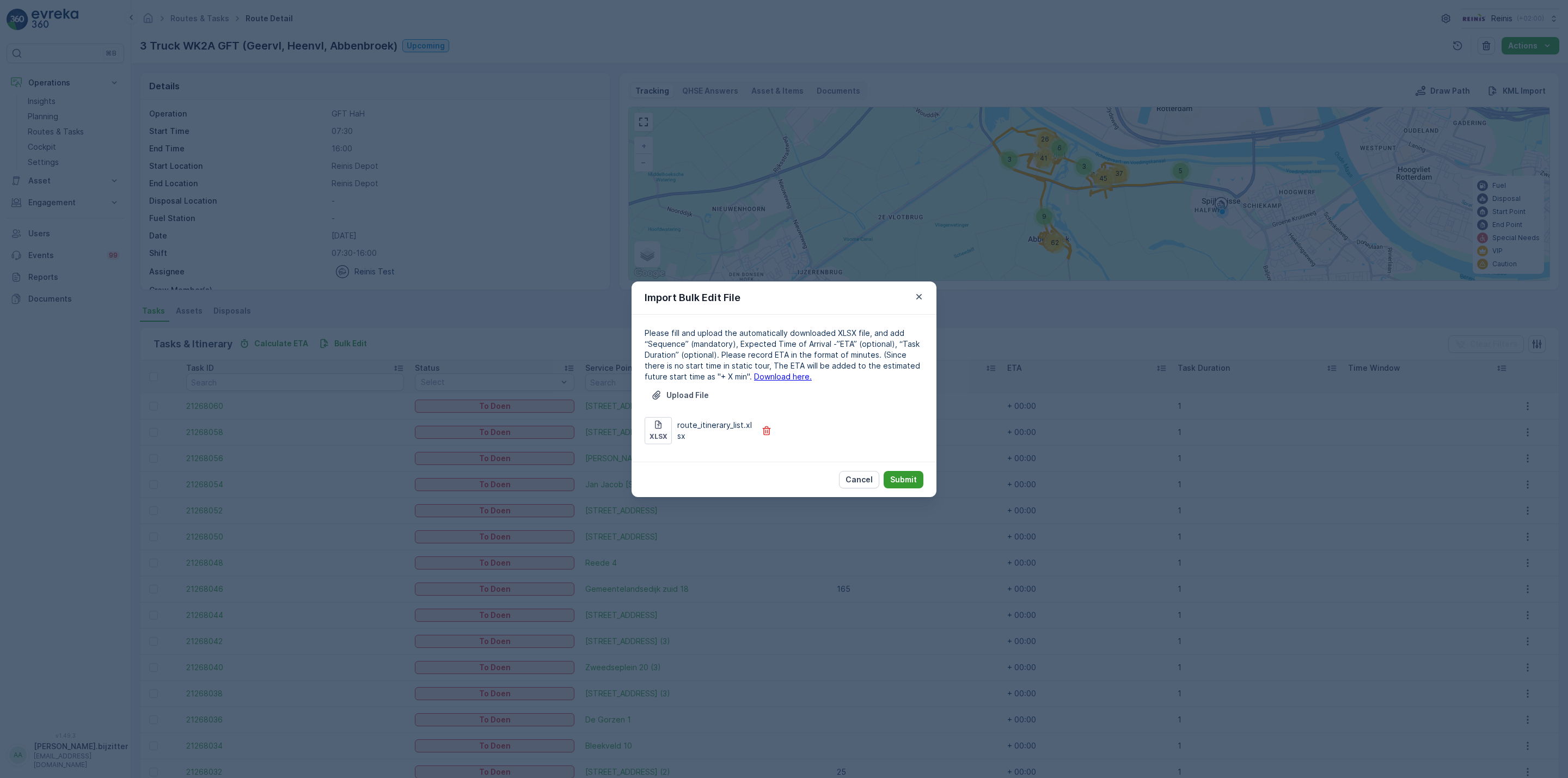
click at [899, 475] on p "Submit" at bounding box center [903, 479] width 27 height 11
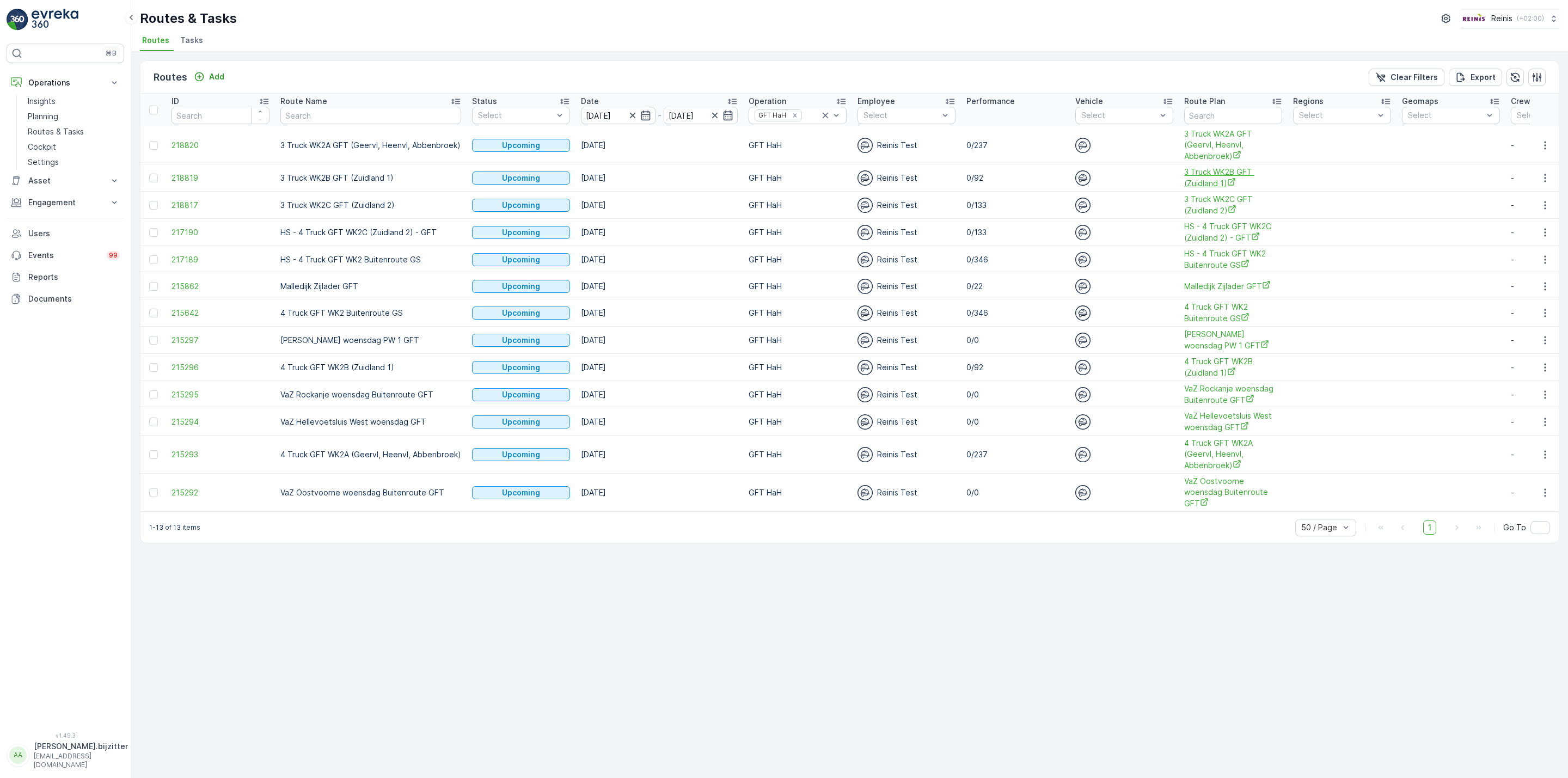
click at [1206, 175] on span "3 Truck WK2B GFT (Zuidland 1)" at bounding box center [1233, 178] width 98 height 22
click at [1544, 177] on icon "button" at bounding box center [1545, 178] width 11 height 11
click at [1511, 195] on span "See More Details" at bounding box center [1519, 195] width 63 height 11
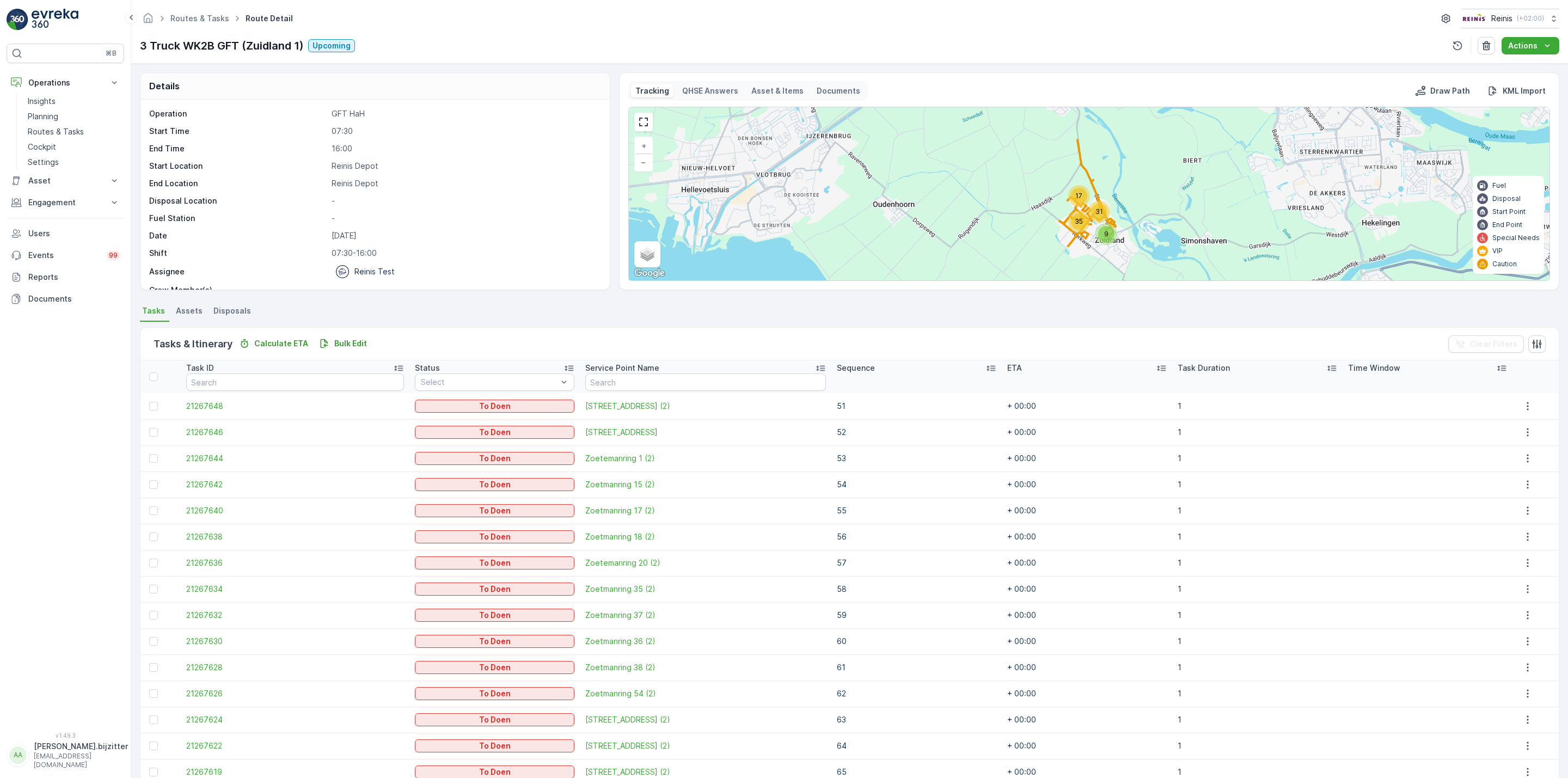
click at [987, 366] on icon at bounding box center [991, 368] width 9 height 6
click at [986, 368] on icon at bounding box center [991, 367] width 11 height 11
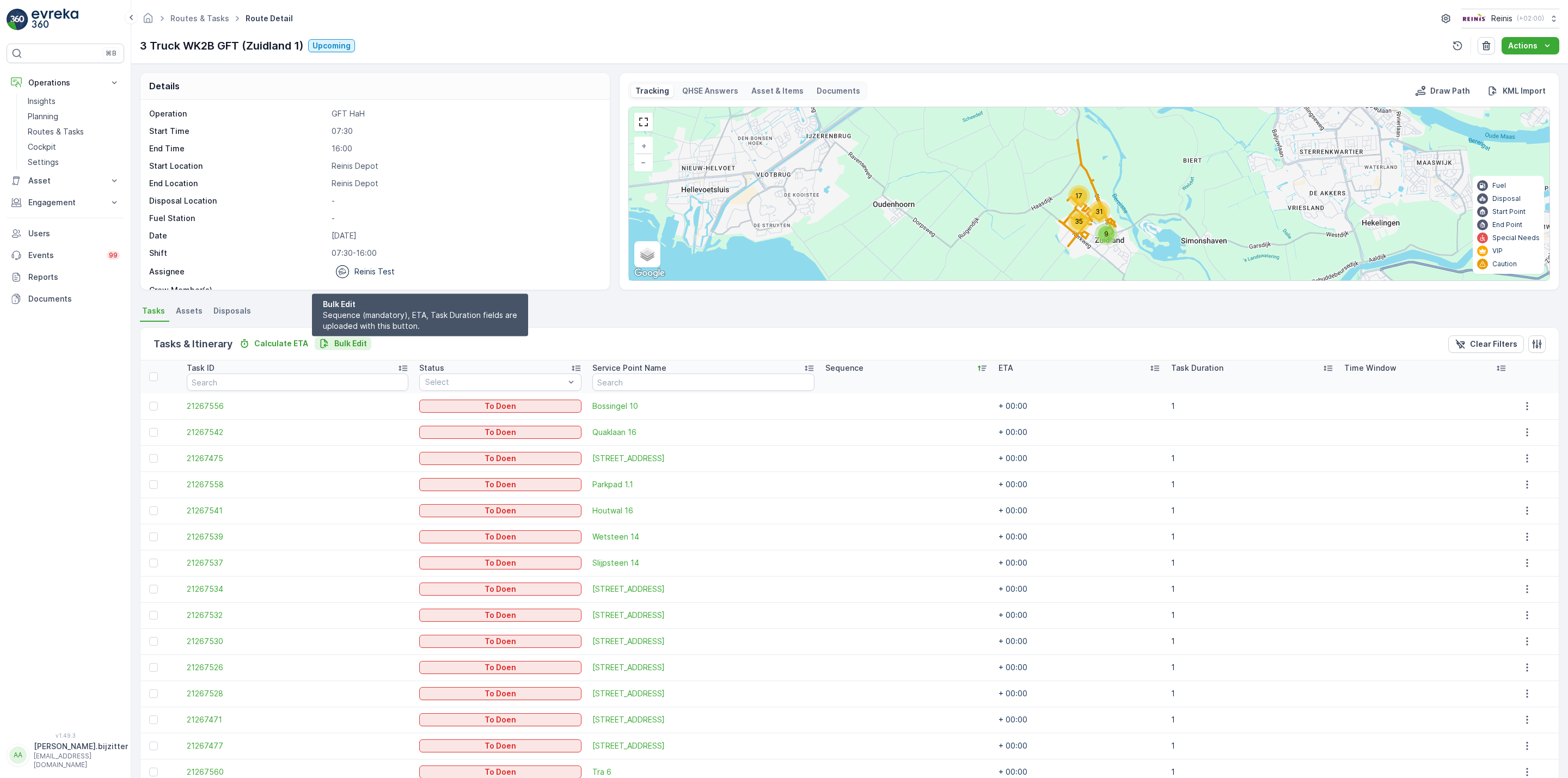
click at [347, 338] on p "Bulk Edit" at bounding box center [351, 343] width 32 height 11
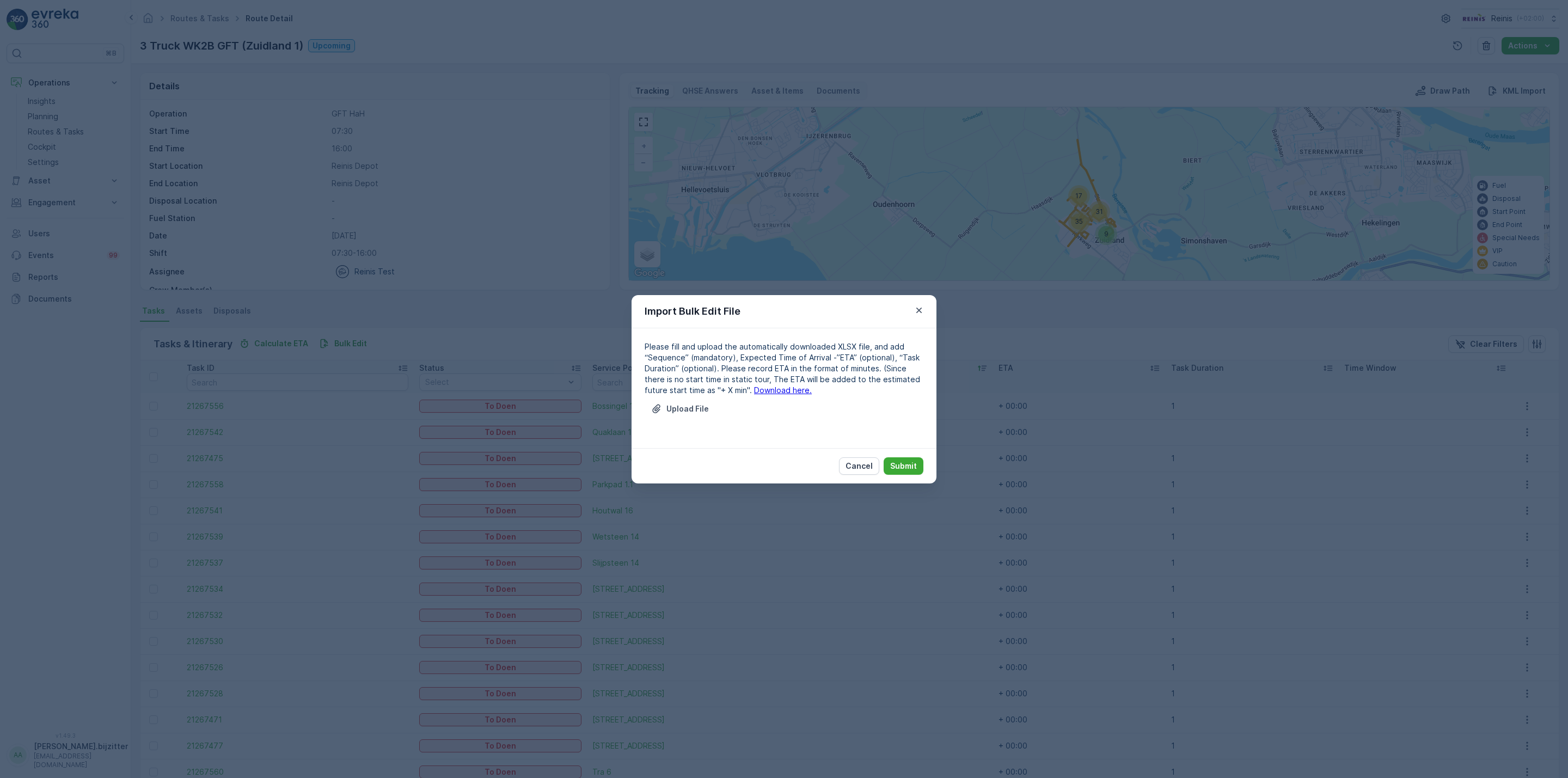
click at [754, 389] on link "Download here." at bounding box center [783, 390] width 57 height 9
click at [697, 407] on p "Upload File" at bounding box center [688, 408] width 42 height 11
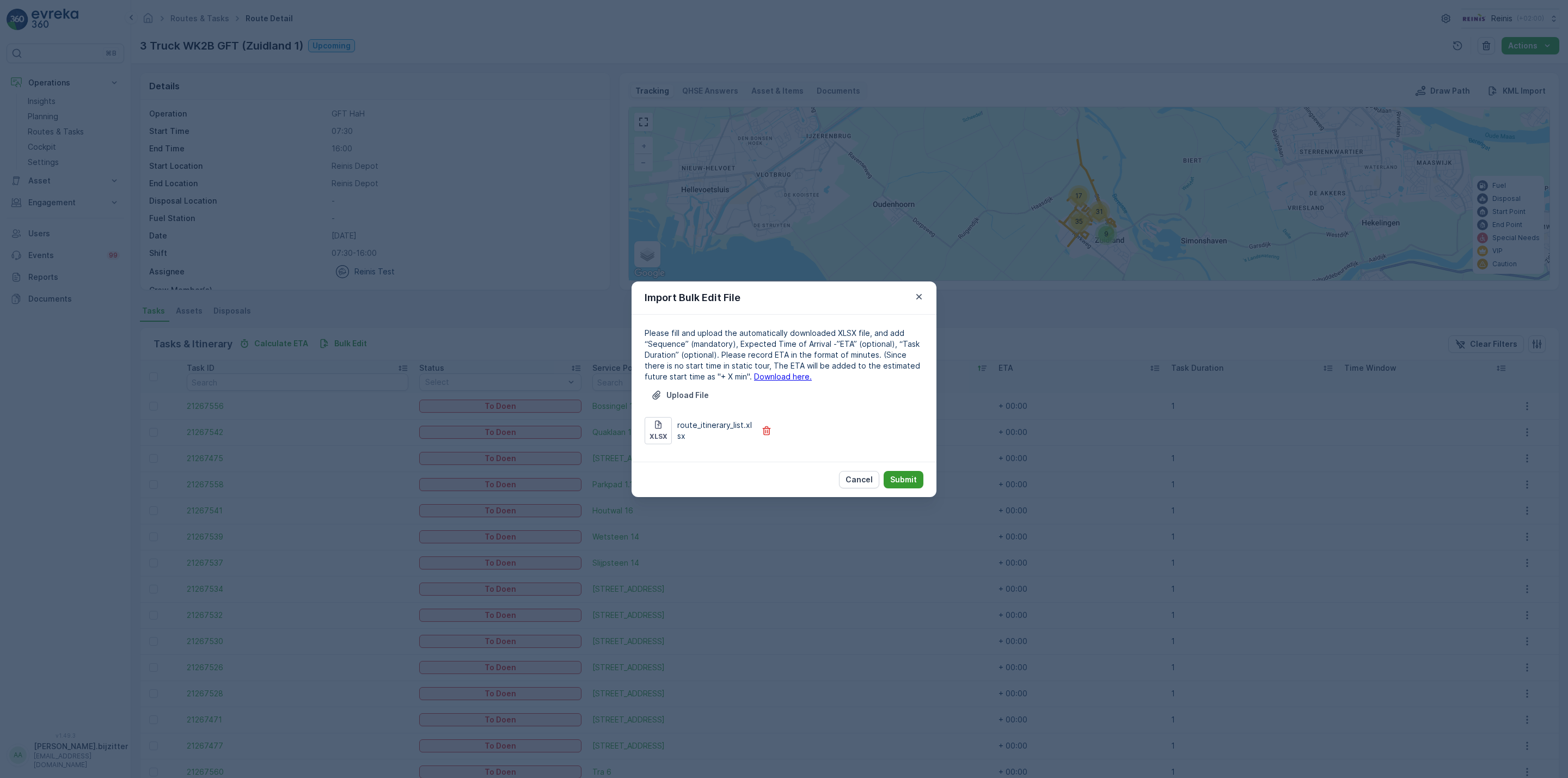
click at [906, 475] on p "Submit" at bounding box center [903, 479] width 27 height 11
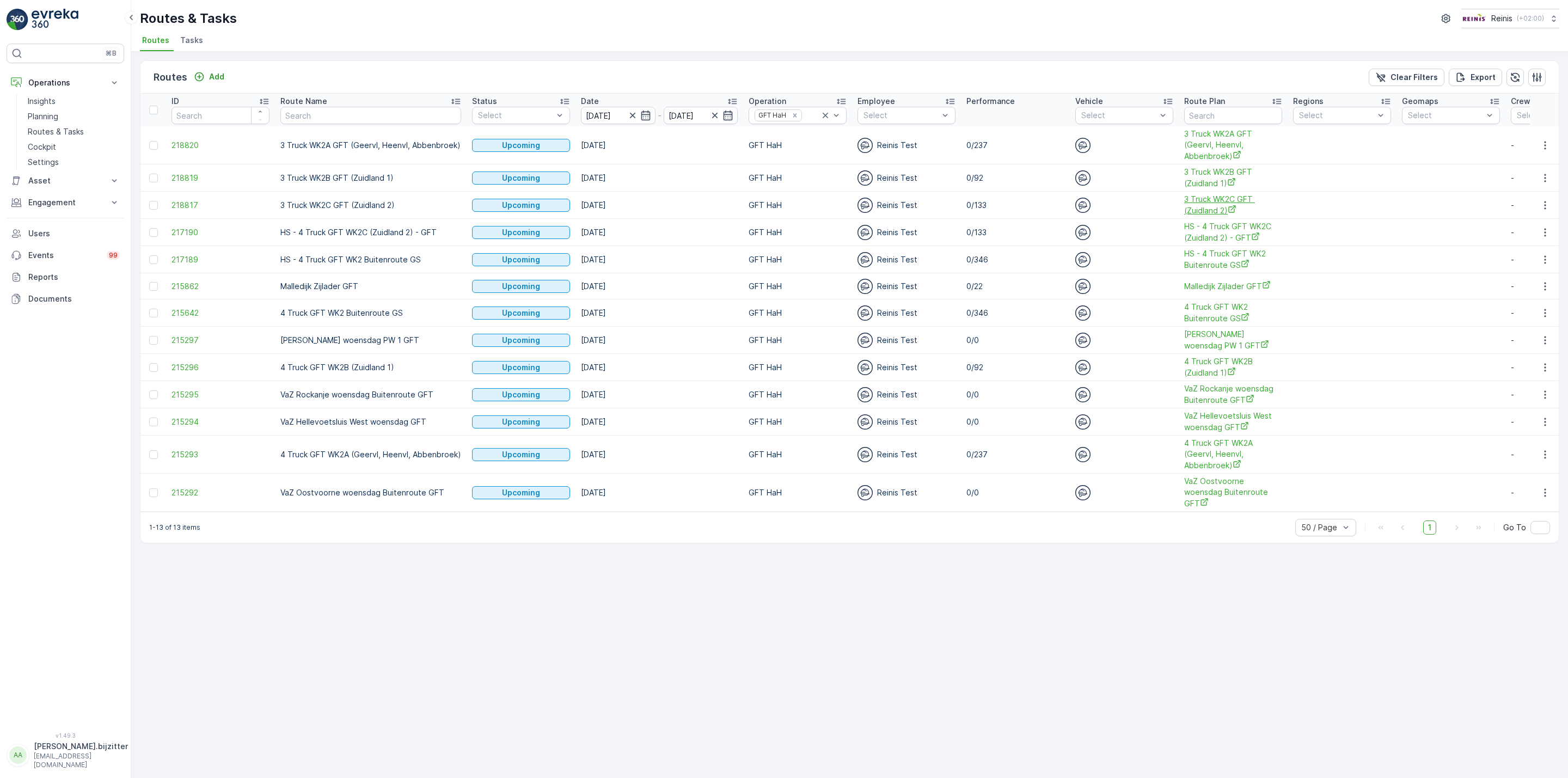
click at [1202, 205] on span "3 Truck WK2C GFT (Zuidland 2)" at bounding box center [1233, 205] width 98 height 22
click at [1541, 207] on icon "button" at bounding box center [1545, 205] width 11 height 11
click at [1541, 205] on icon "button" at bounding box center [1545, 205] width 11 height 11
click at [1514, 220] on span "See More Details" at bounding box center [1519, 221] width 63 height 11
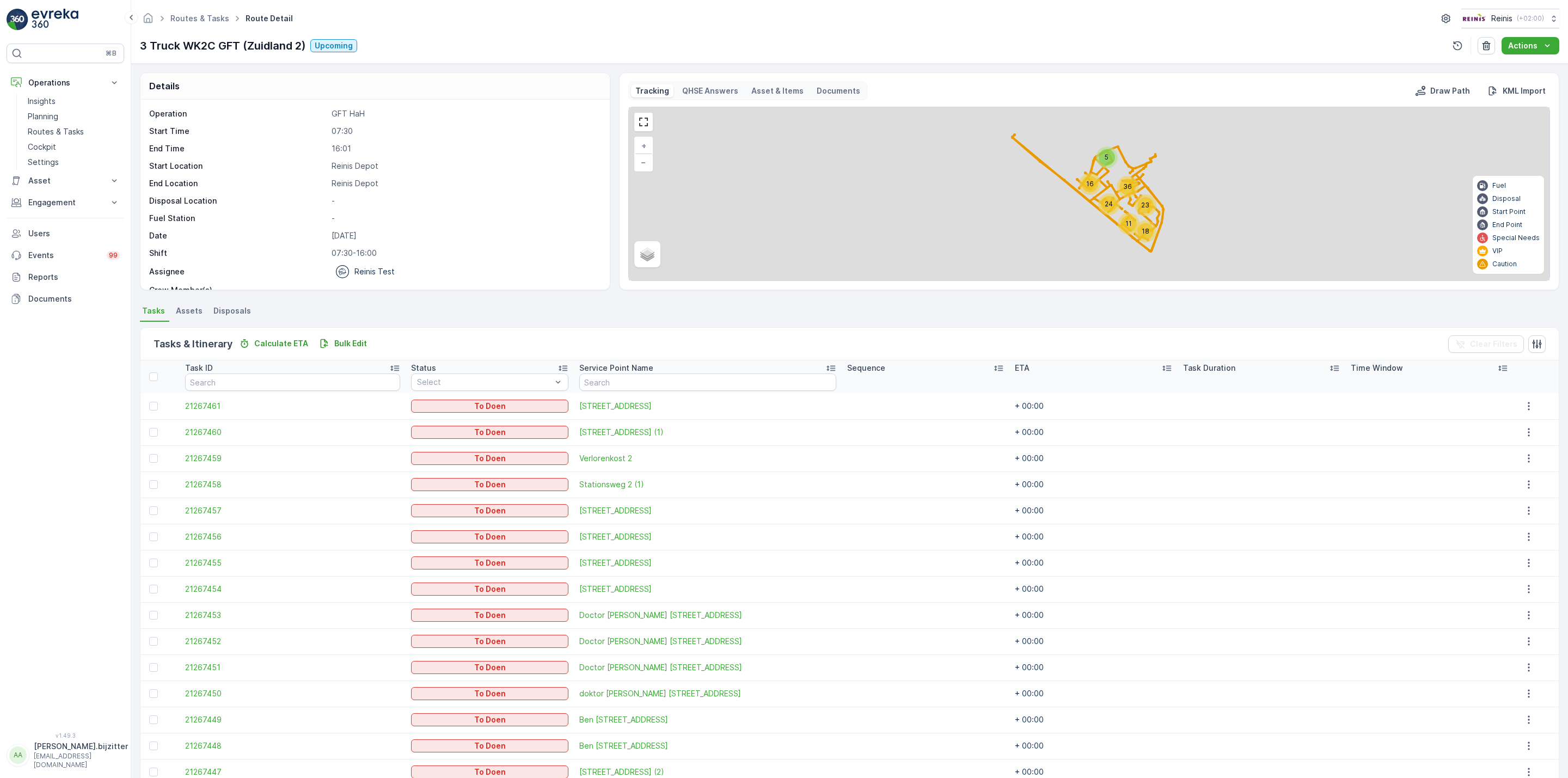
click at [995, 371] on icon at bounding box center [999, 368] width 9 height 6
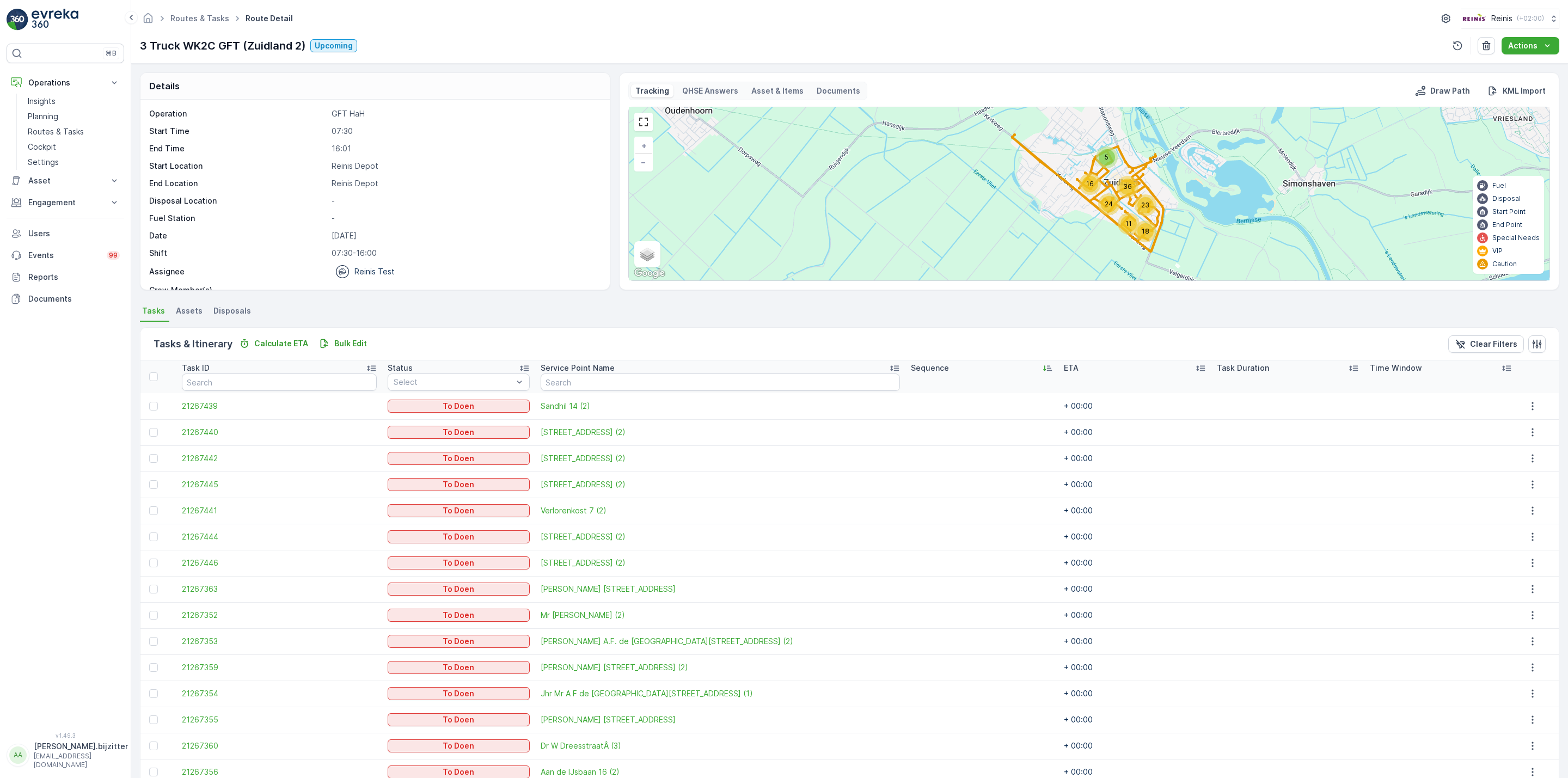
click at [1042, 368] on icon at bounding box center [1047, 367] width 11 height 11
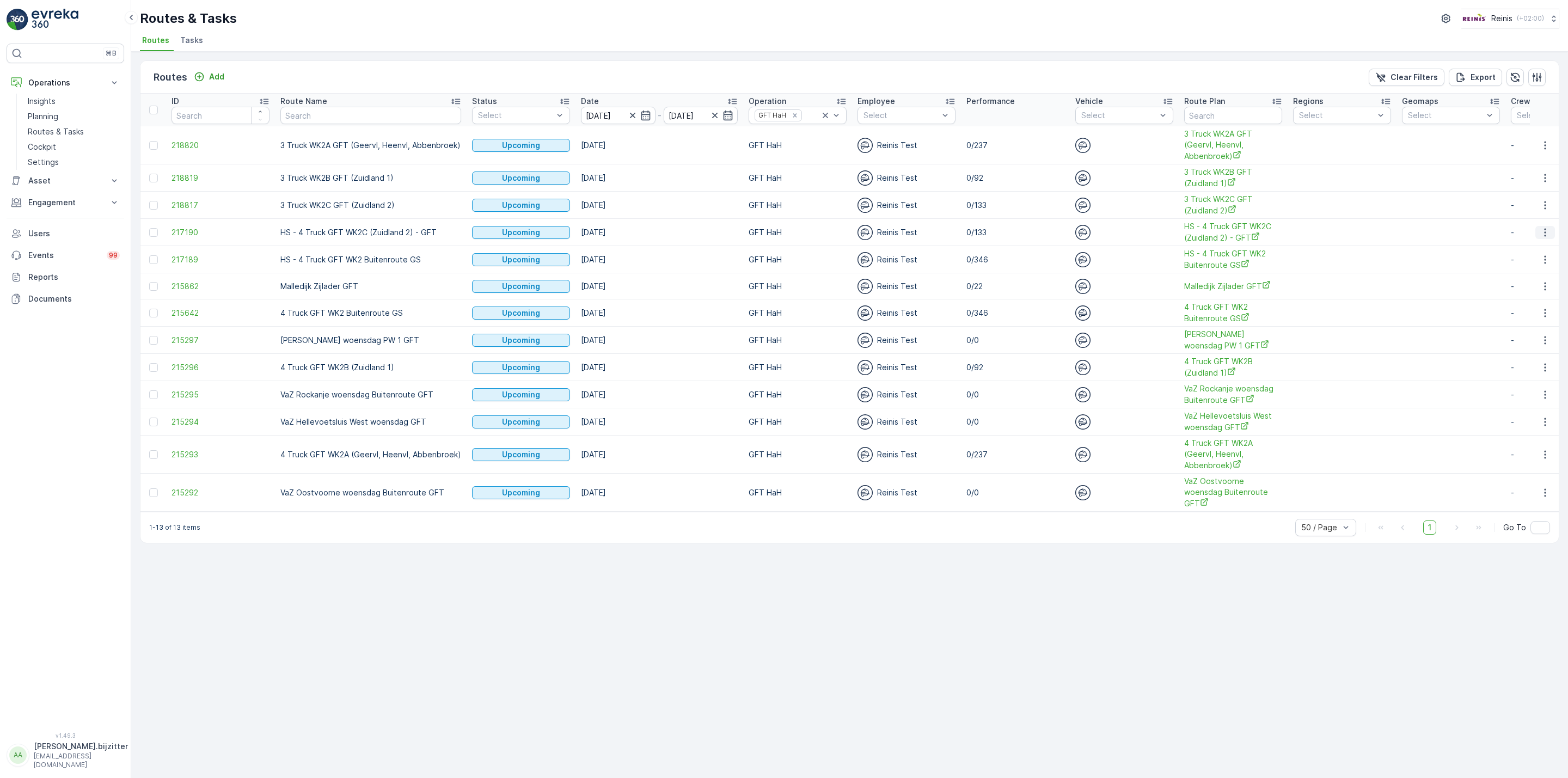
click at [1540, 233] on icon "button" at bounding box center [1545, 232] width 11 height 11
click at [1239, 227] on span "HS - 4 Truck GFT WK2C (Zuidland 2) - GFT" at bounding box center [1233, 232] width 98 height 22
click at [1539, 207] on button "button" at bounding box center [1545, 205] width 19 height 13
click at [1528, 220] on span "See More Details" at bounding box center [1519, 221] width 63 height 11
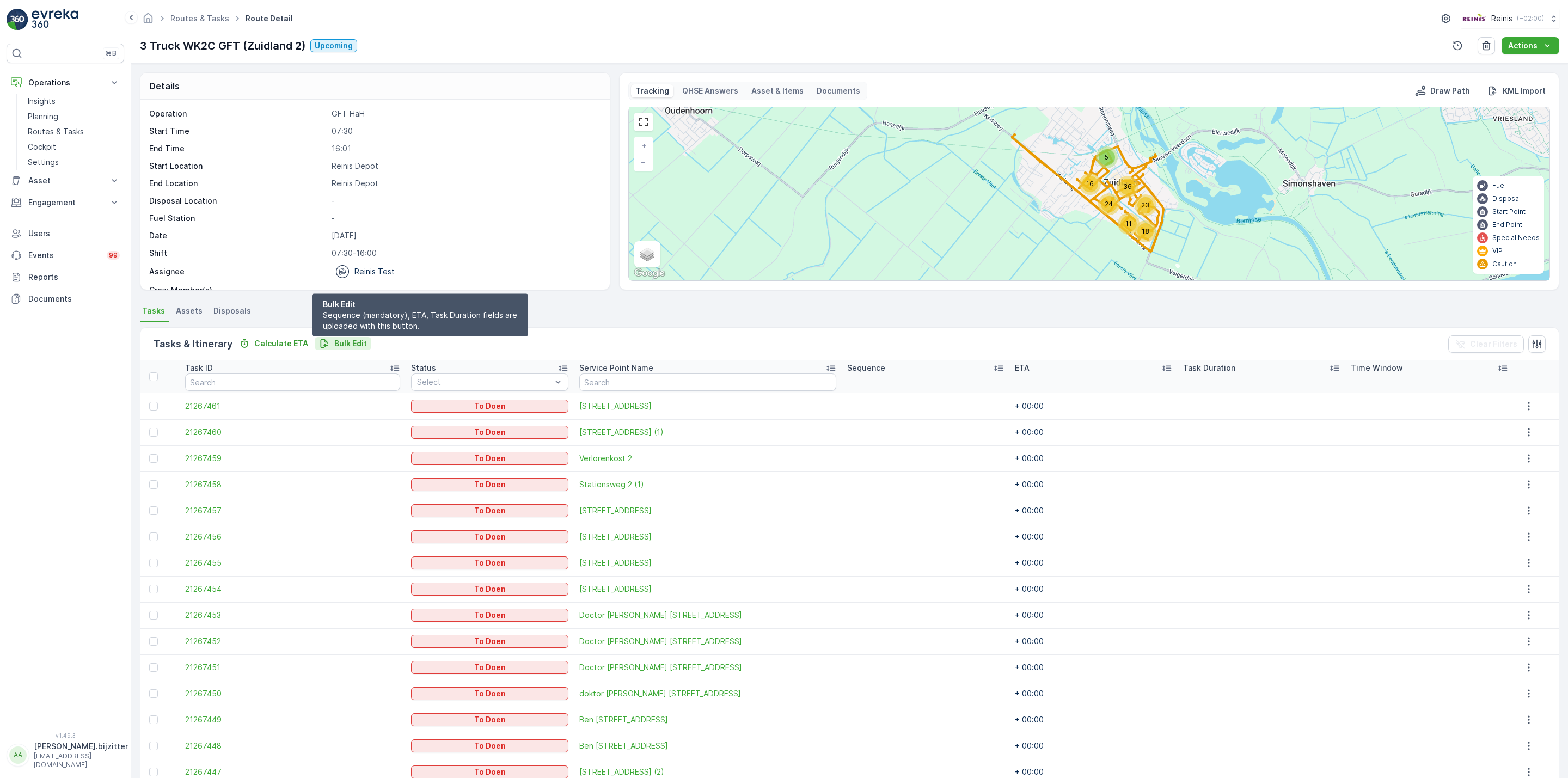
click at [339, 339] on p "Bulk Edit" at bounding box center [351, 343] width 32 height 11
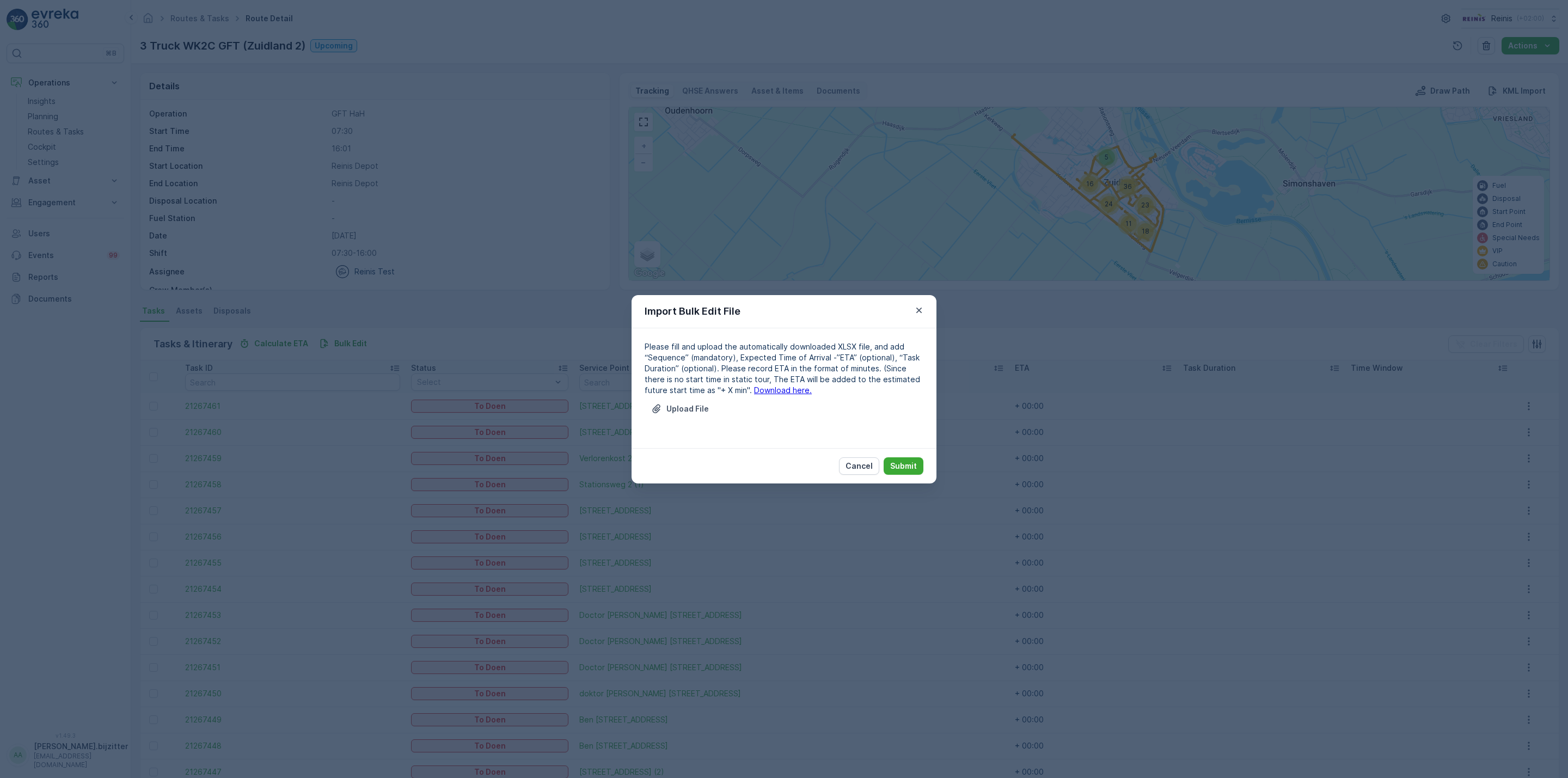
click at [762, 392] on link "Download here." at bounding box center [783, 390] width 57 height 9
click at [682, 408] on p "Upload File" at bounding box center [688, 408] width 42 height 11
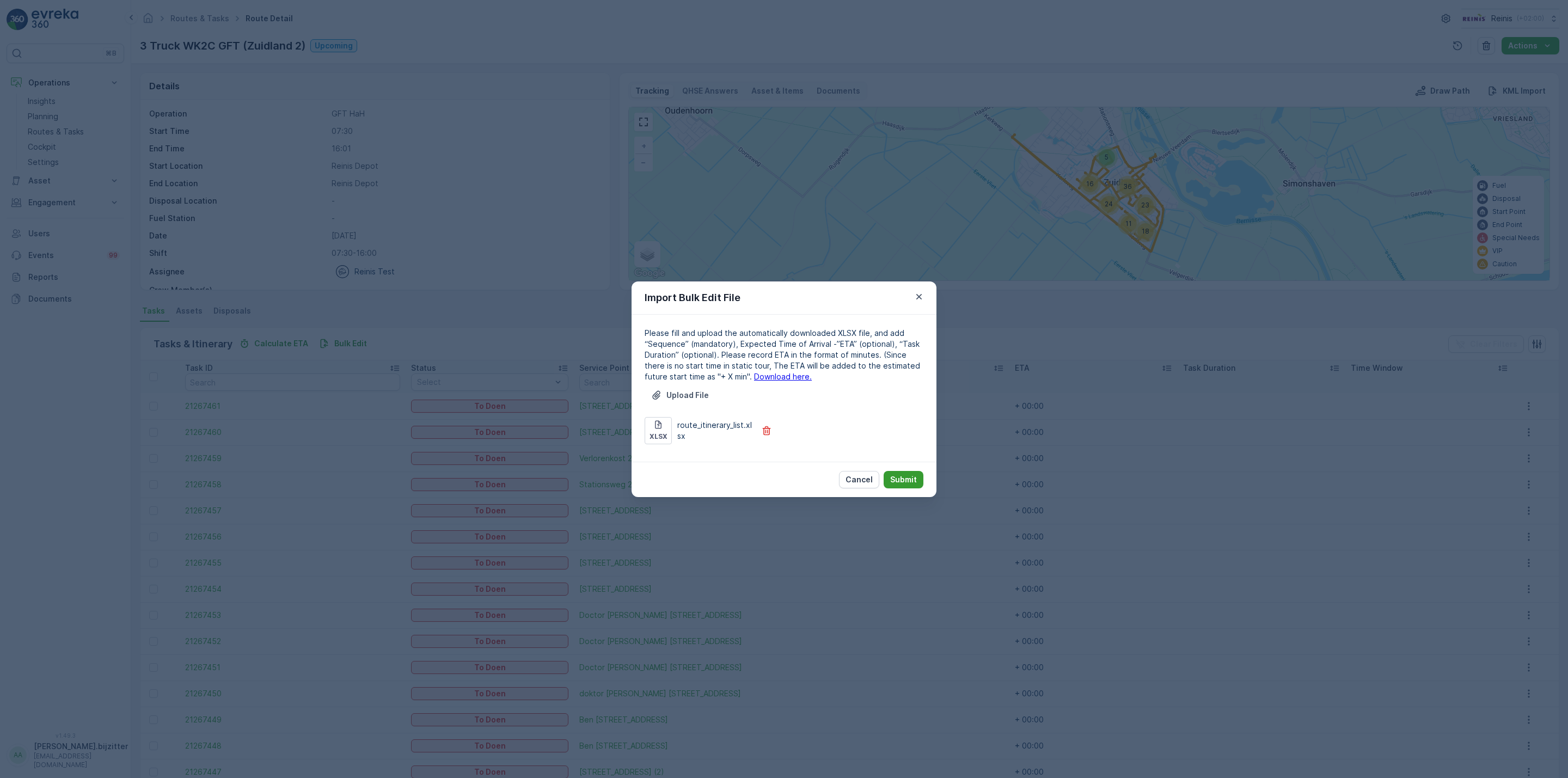
click at [910, 474] on p "Submit" at bounding box center [903, 479] width 27 height 11
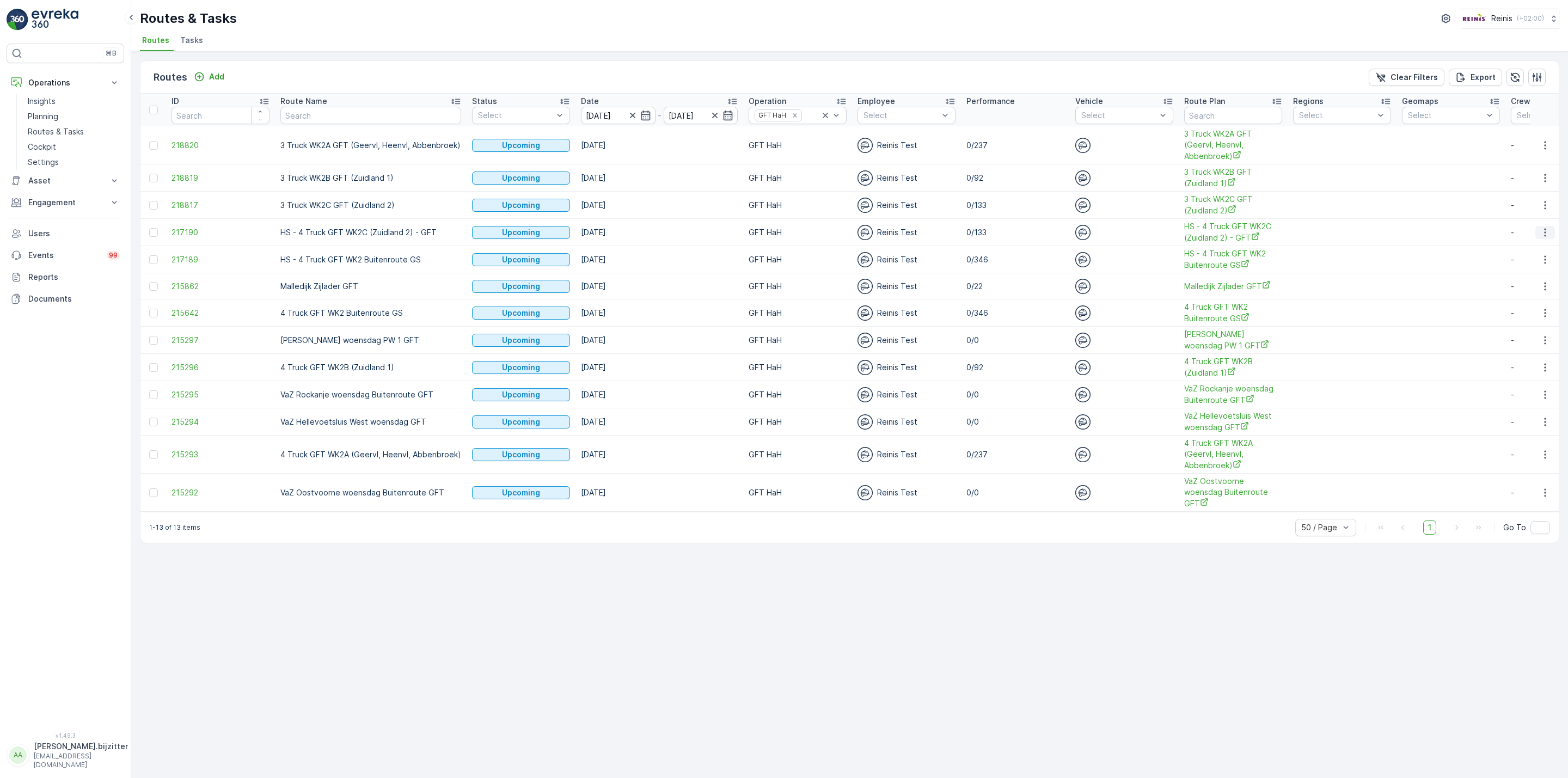
click at [1539, 235] on button "button" at bounding box center [1545, 232] width 19 height 13
click at [1542, 232] on icon "button" at bounding box center [1545, 232] width 11 height 11
click at [1519, 249] on span "See More Details" at bounding box center [1519, 250] width 63 height 11
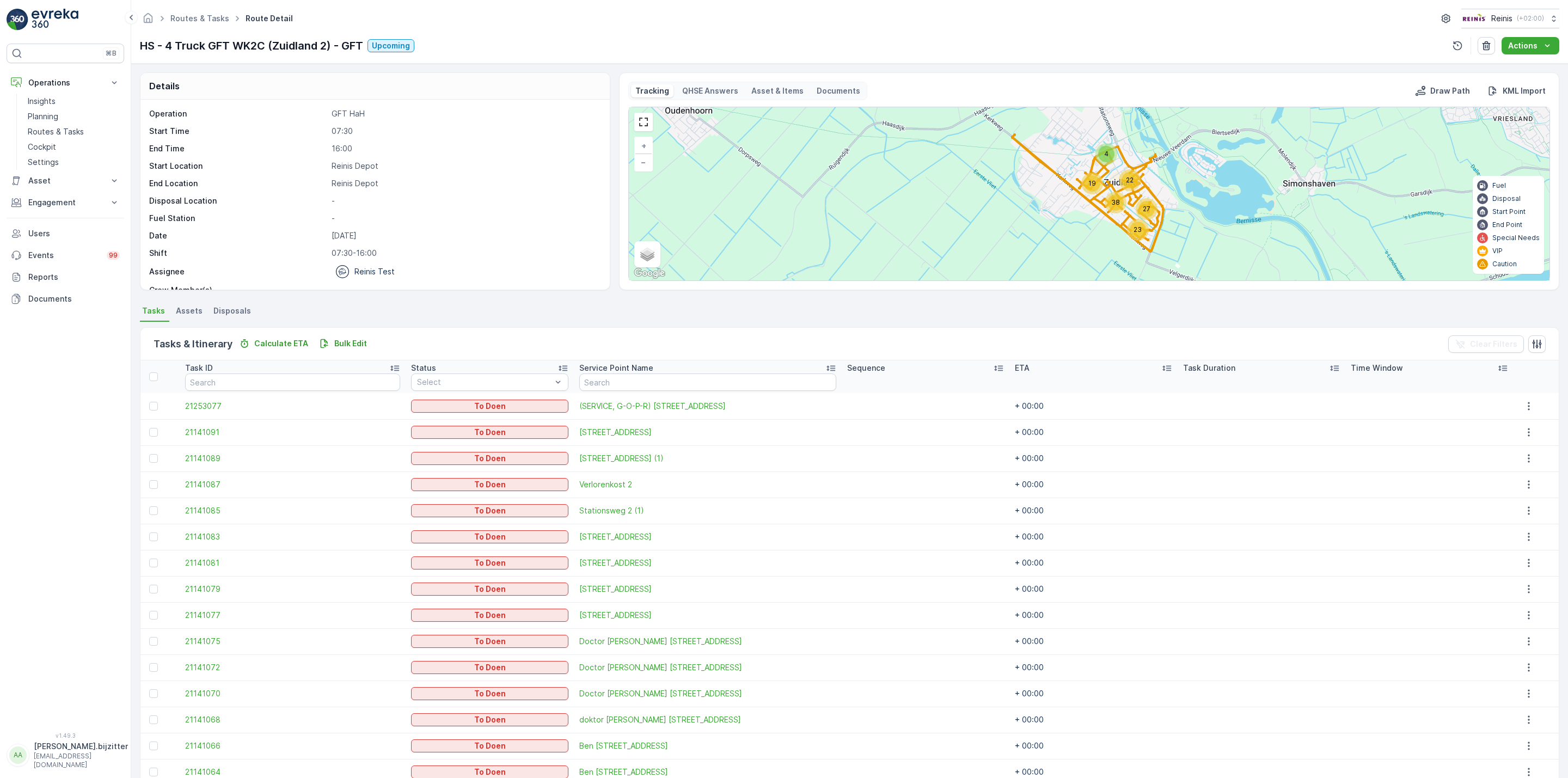
click at [993, 367] on icon at bounding box center [998, 367] width 11 height 11
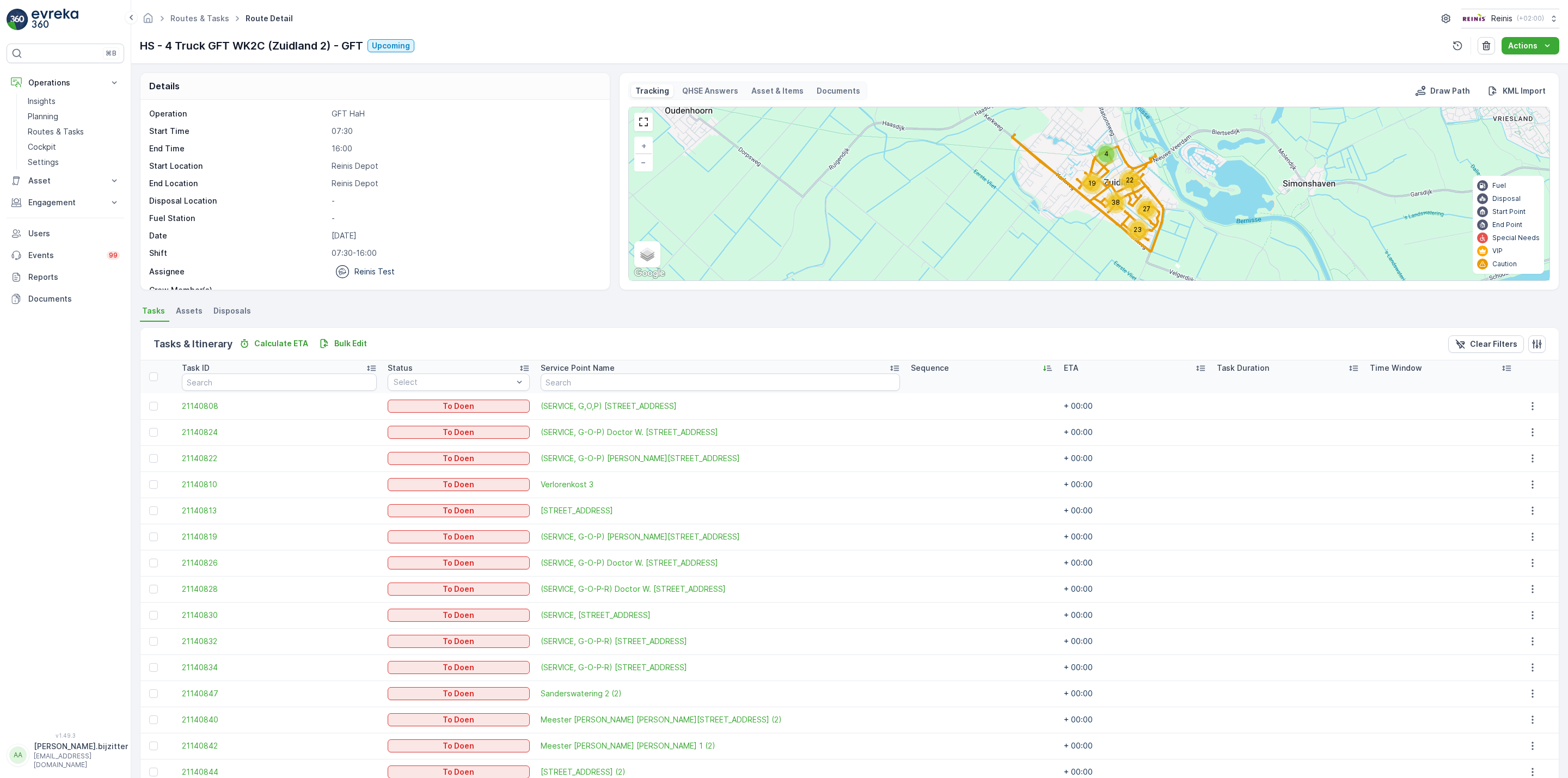
click at [1042, 368] on icon at bounding box center [1047, 367] width 11 height 11
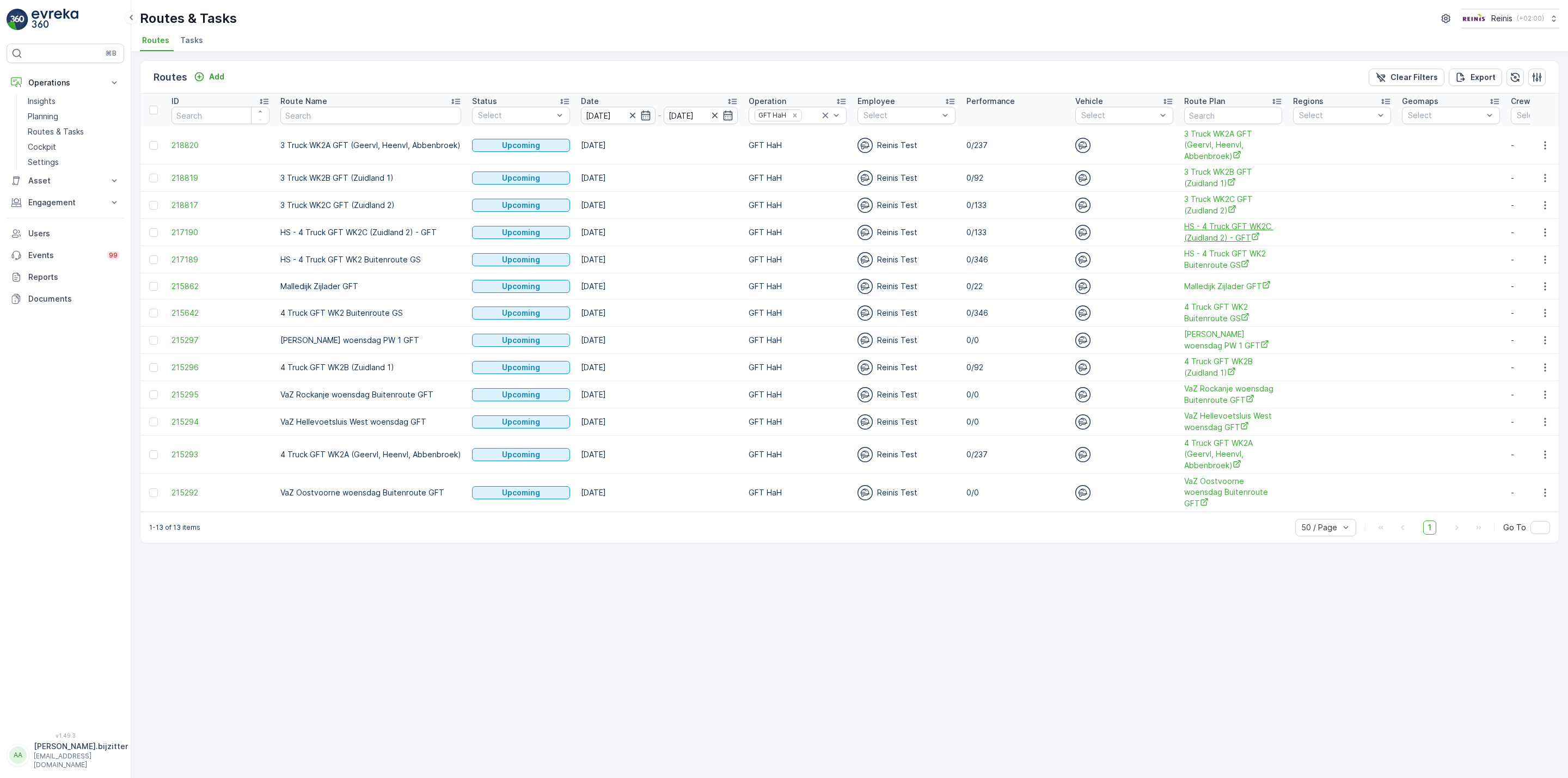
click at [1218, 228] on span "HS - 4 Truck GFT WK2C (Zuidland 2) - GFT" at bounding box center [1233, 232] width 98 height 22
click at [1544, 232] on icon "button" at bounding box center [1545, 232] width 11 height 11
click at [1521, 250] on span "See More Details" at bounding box center [1519, 250] width 63 height 11
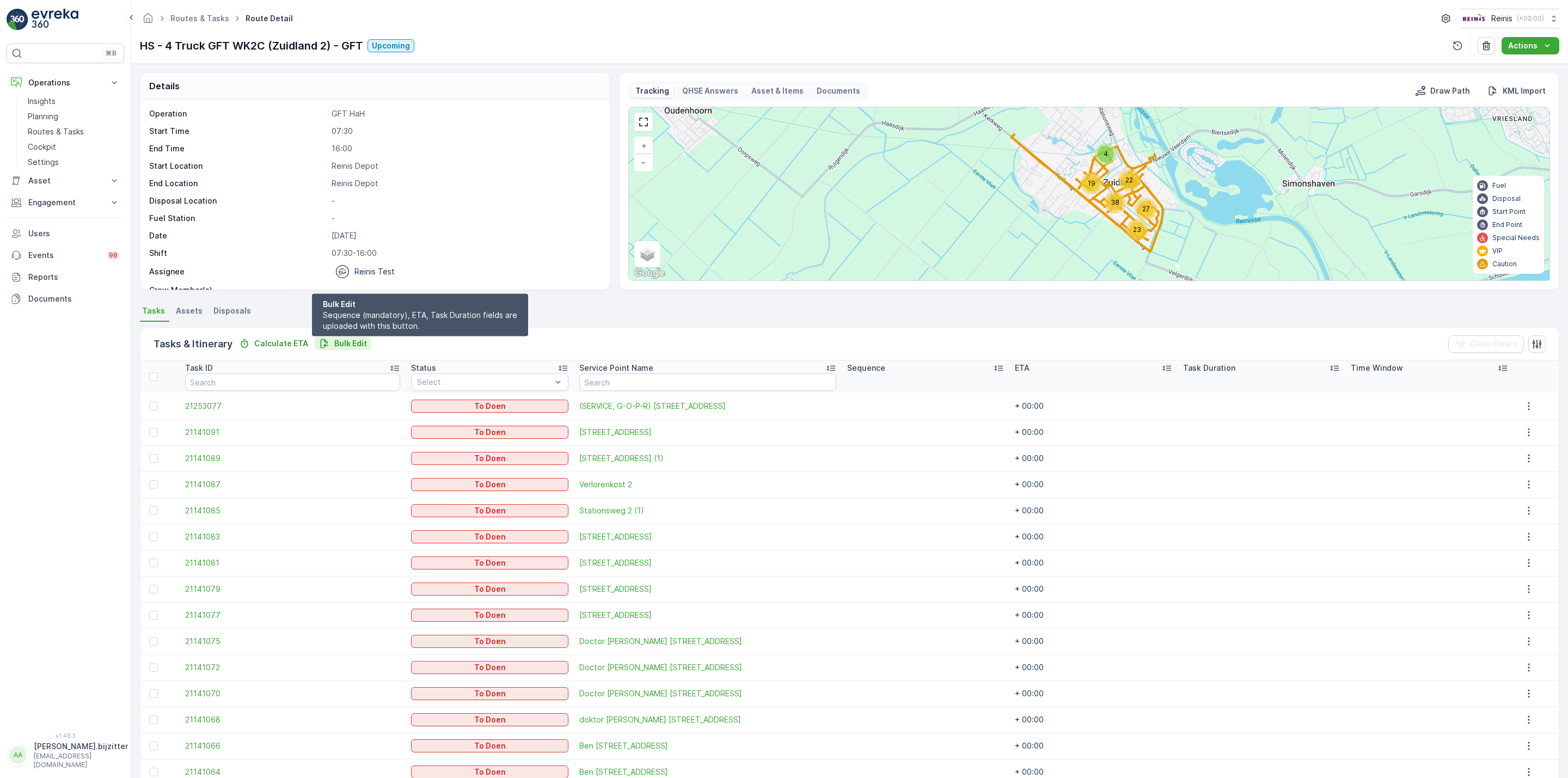
click at [361, 343] on p "Bulk Edit" at bounding box center [351, 343] width 32 height 11
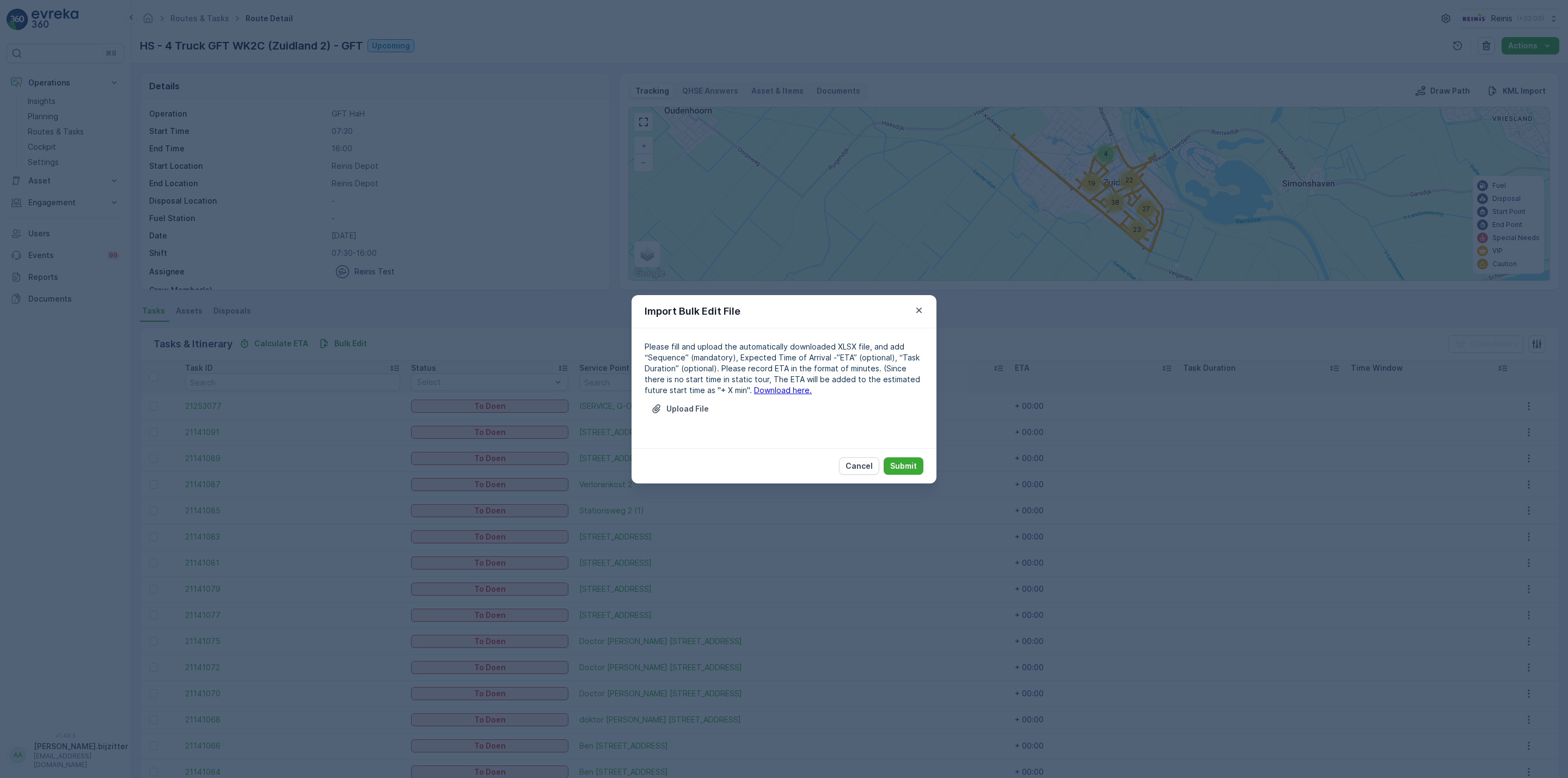
click at [755, 390] on link "Download here." at bounding box center [783, 390] width 57 height 9
click at [677, 411] on p "Upload File" at bounding box center [688, 408] width 42 height 11
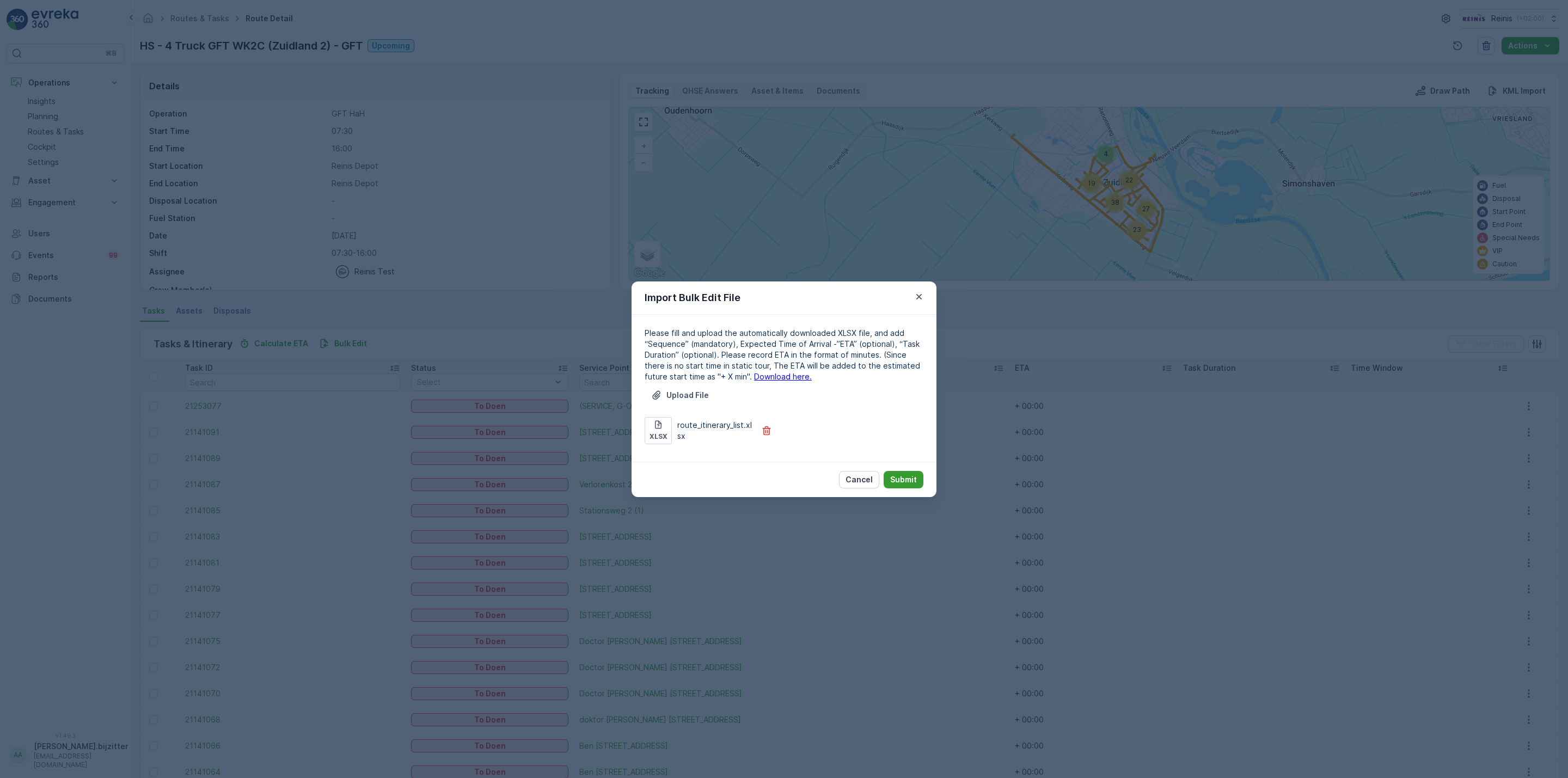
click at [902, 477] on p "Submit" at bounding box center [903, 479] width 27 height 11
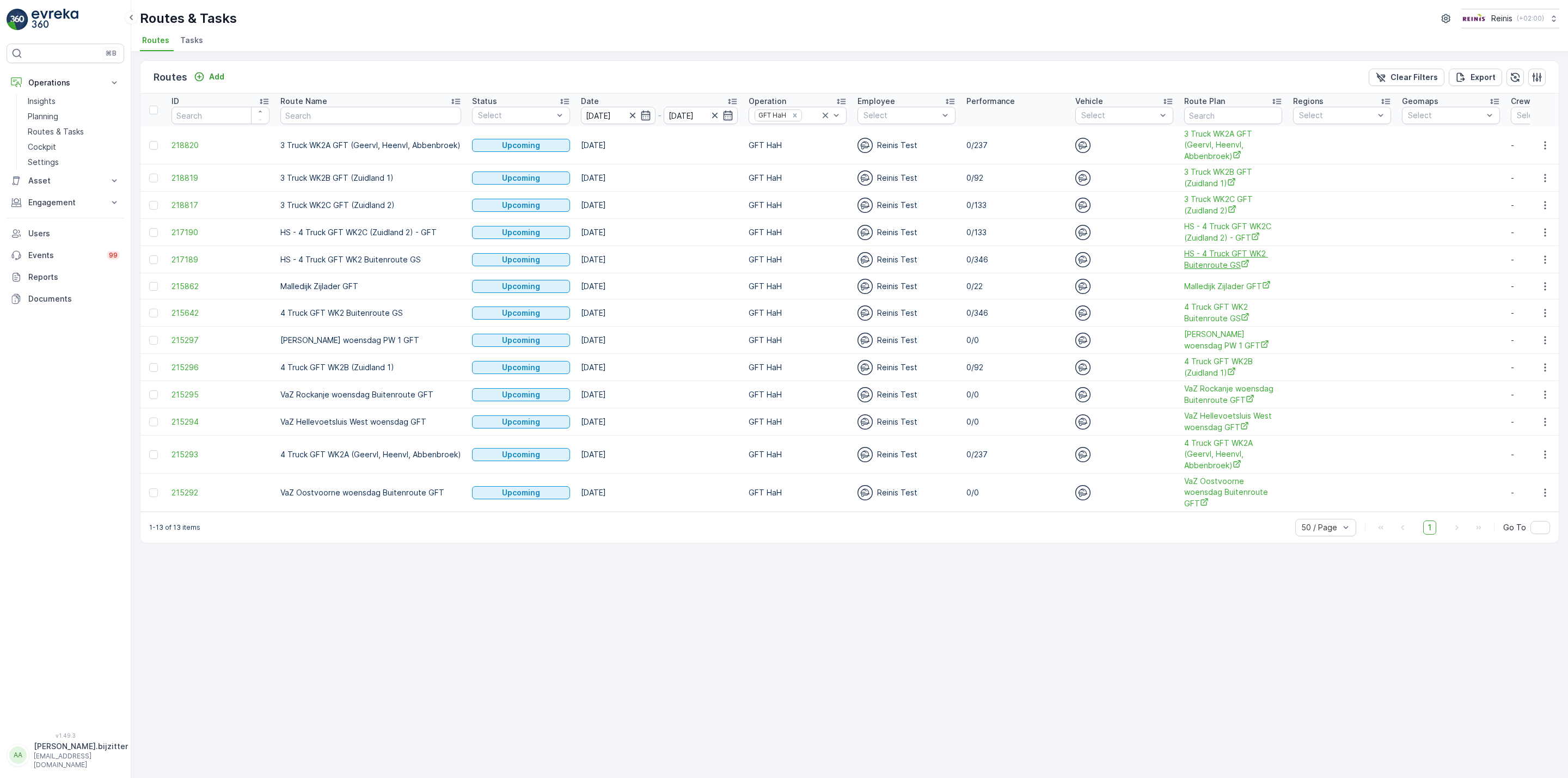
click at [1217, 263] on span "HS - 4 Truck GFT WK2 Buitenroute GS" at bounding box center [1233, 260] width 98 height 22
click at [1539, 258] on button "button" at bounding box center [1545, 260] width 19 height 13
click at [1519, 276] on span "See More Details" at bounding box center [1519, 276] width 63 height 11
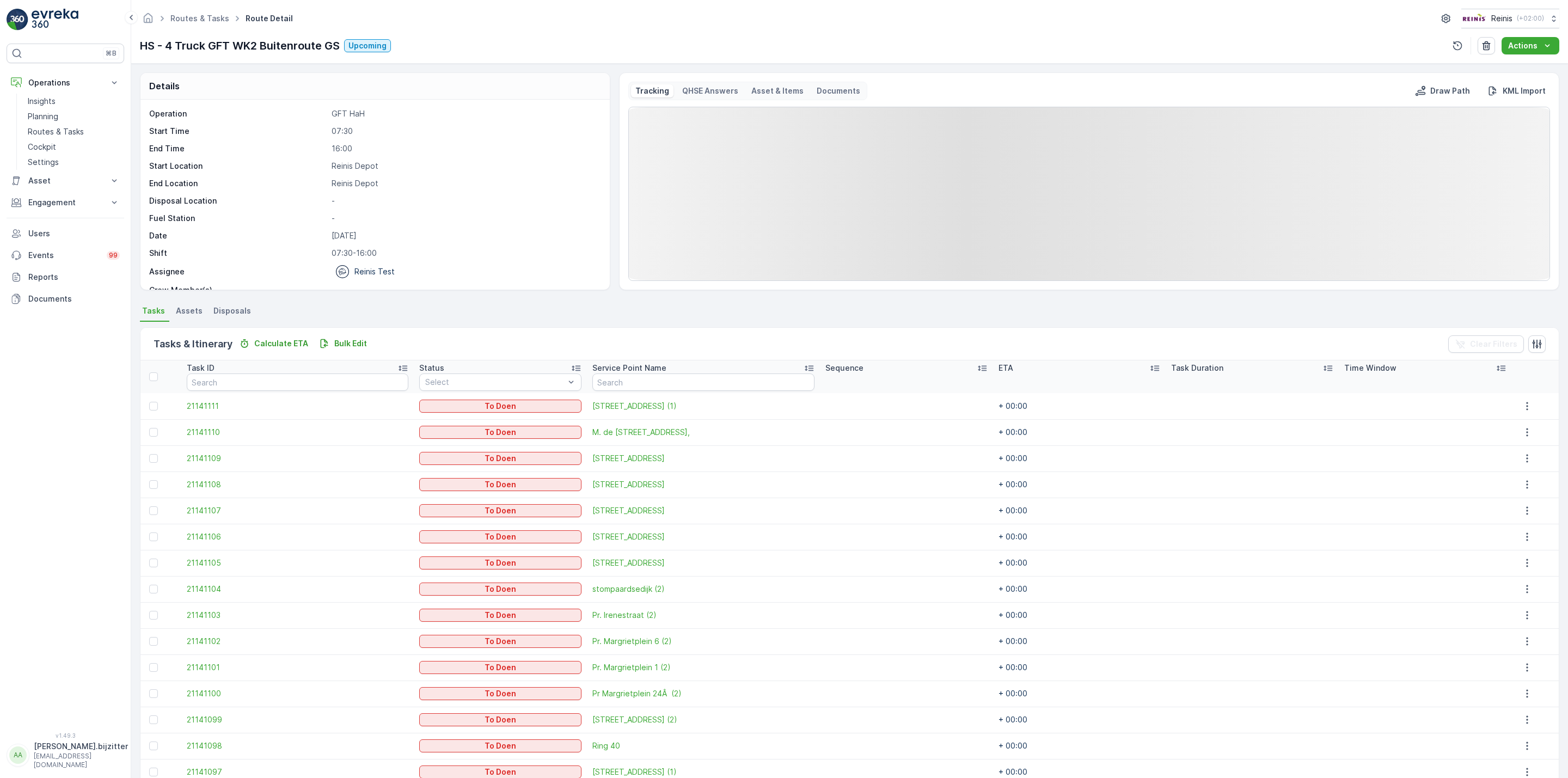
click at [977, 371] on icon at bounding box center [982, 367] width 11 height 11
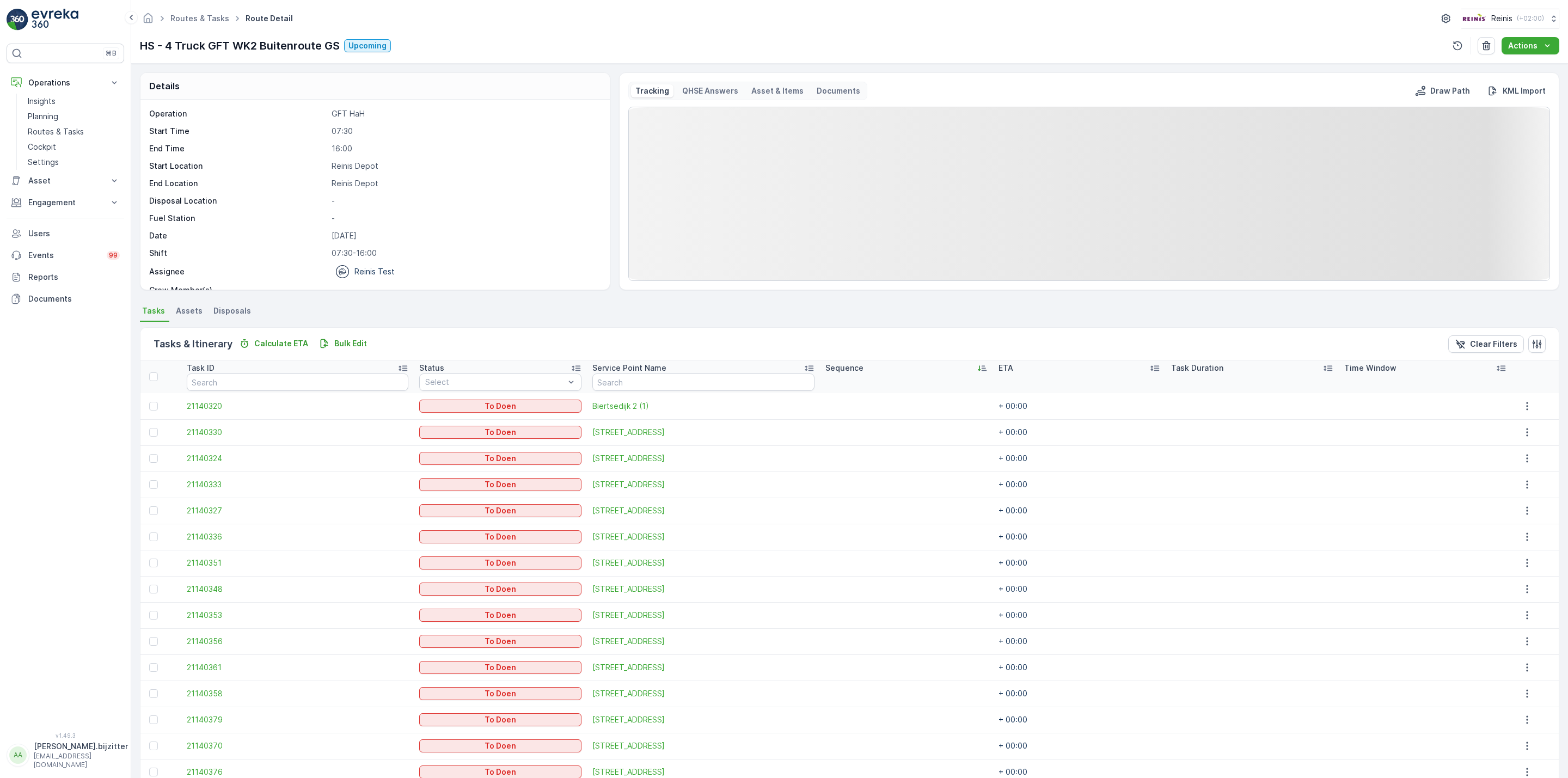
click at [953, 371] on div "Sequence" at bounding box center [906, 367] width 162 height 11
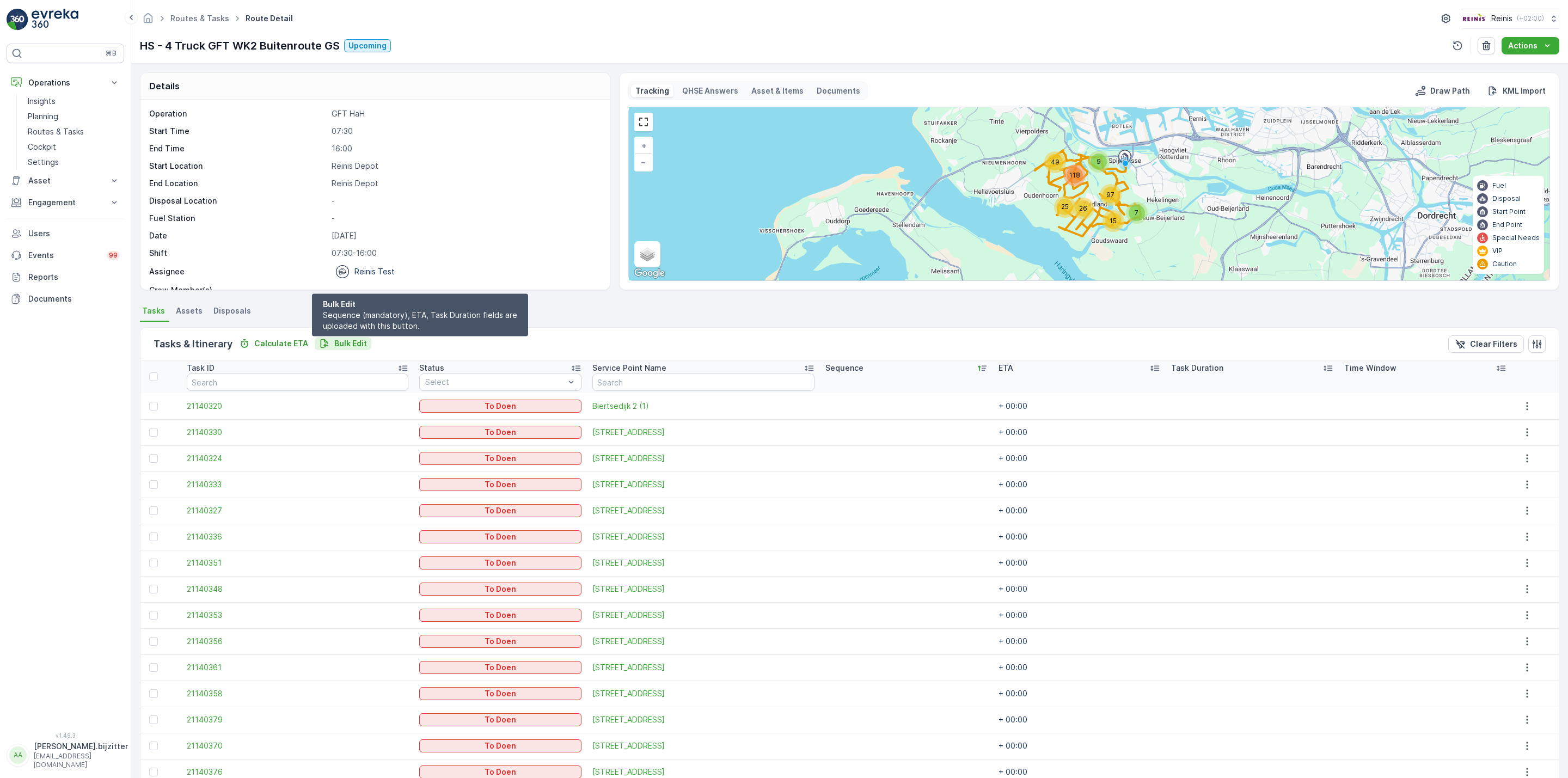
click at [348, 343] on p "Bulk Edit" at bounding box center [351, 343] width 32 height 11
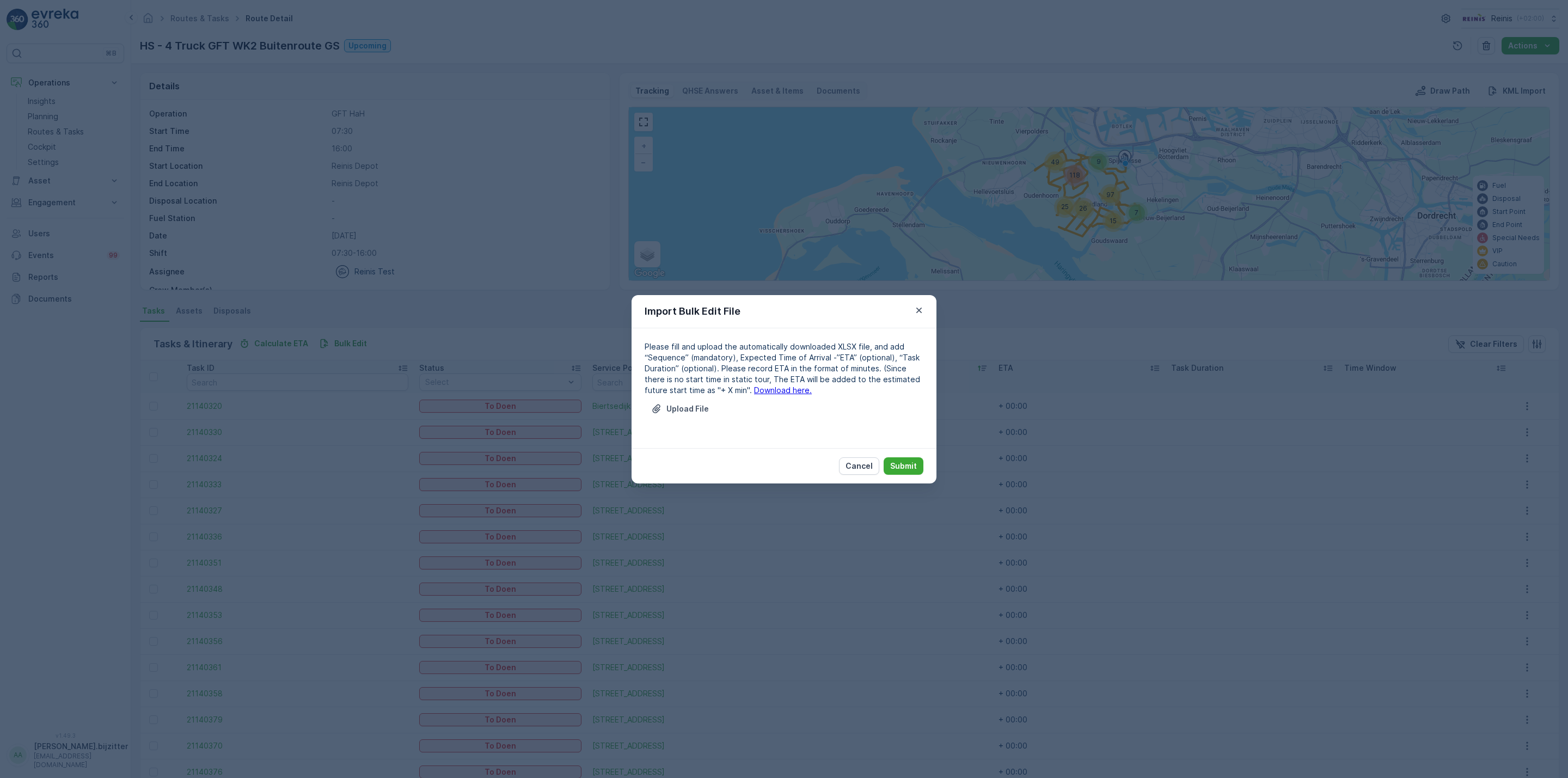
click at [760, 389] on link "Download here." at bounding box center [783, 390] width 57 height 9
click at [693, 411] on p "Upload File" at bounding box center [688, 408] width 42 height 11
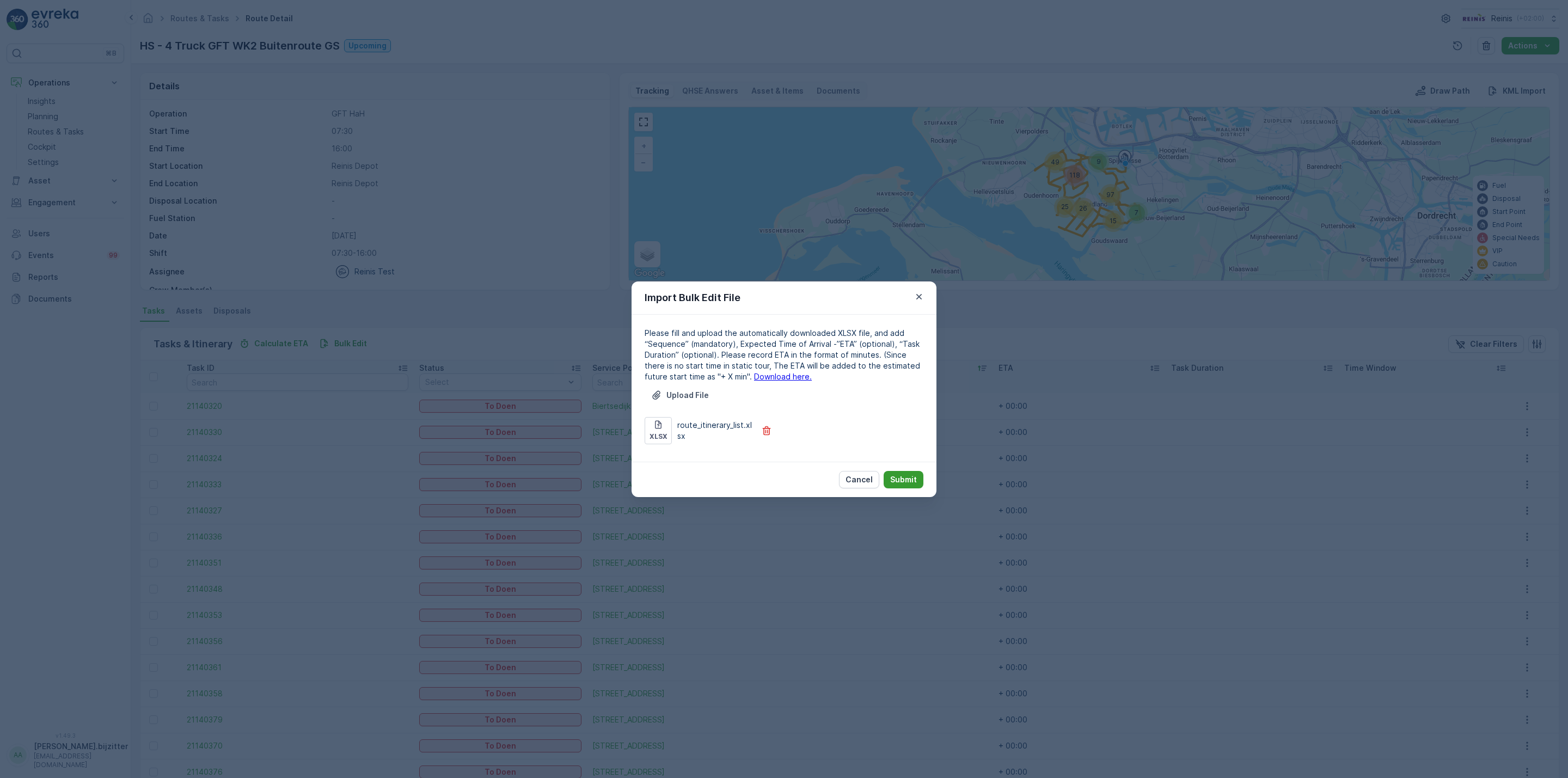
click at [896, 477] on p "Submit" at bounding box center [903, 479] width 27 height 11
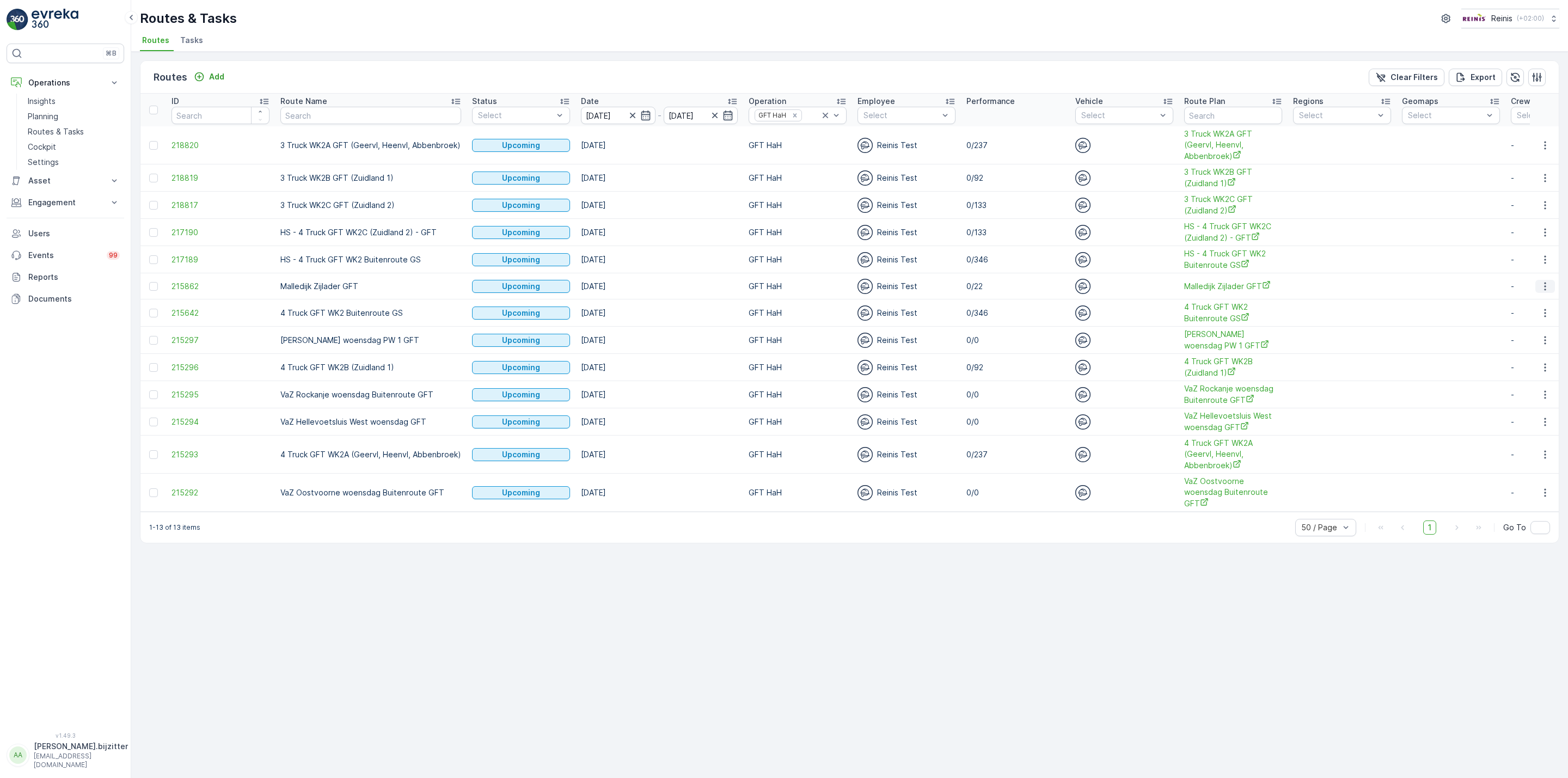
click at [1544, 284] on icon "button" at bounding box center [1545, 286] width 2 height 8
click at [1536, 302] on span "See More Details" at bounding box center [1519, 303] width 63 height 11
click at [1229, 291] on span "Malledijk Zijlader GFT" at bounding box center [1233, 286] width 98 height 11
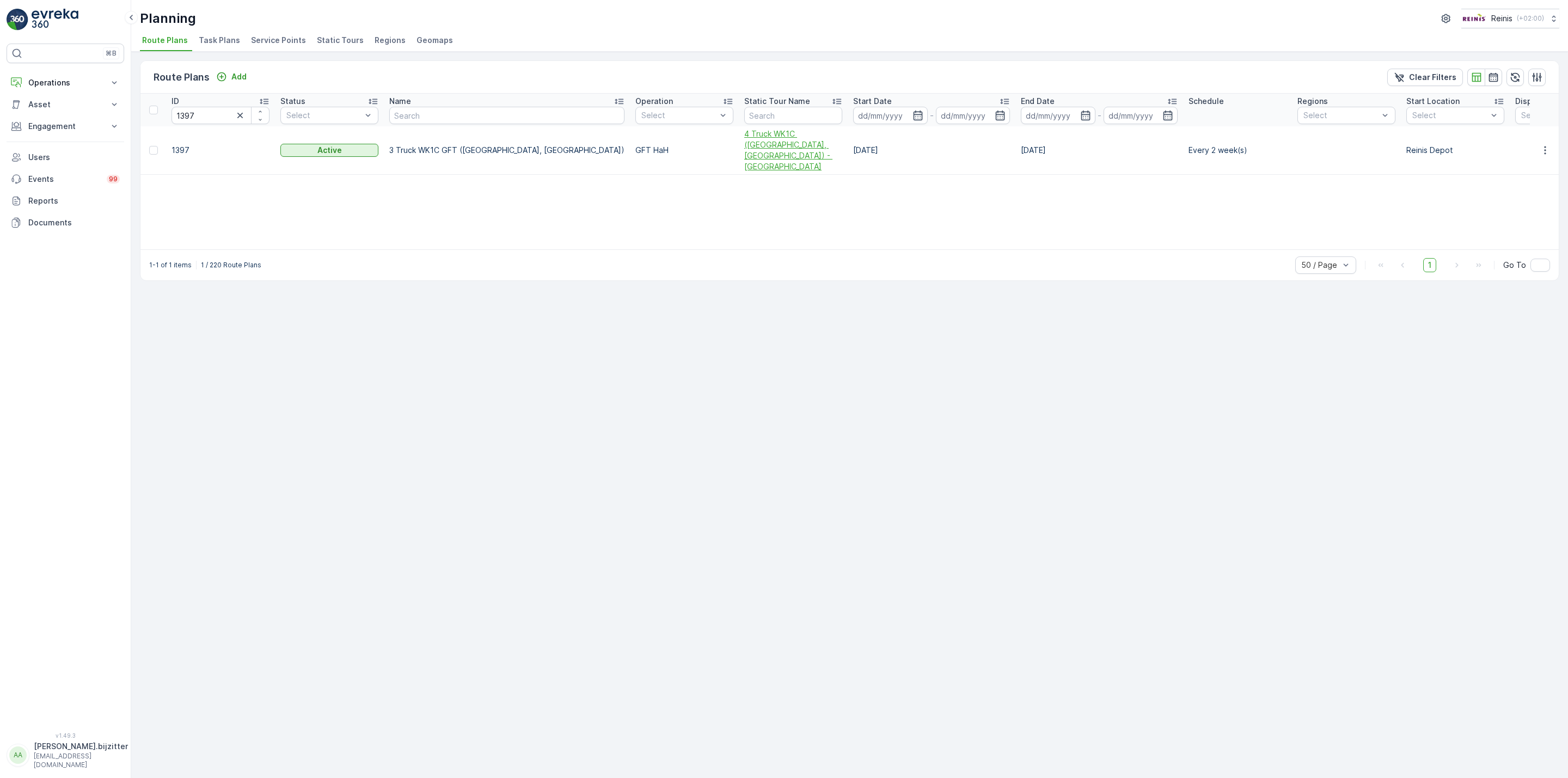
click at [744, 141] on span "4 Truck WK1C ([GEOGRAPHIC_DATA], [GEOGRAPHIC_DATA]) - [GEOGRAPHIC_DATA]" at bounding box center [793, 150] width 98 height 44
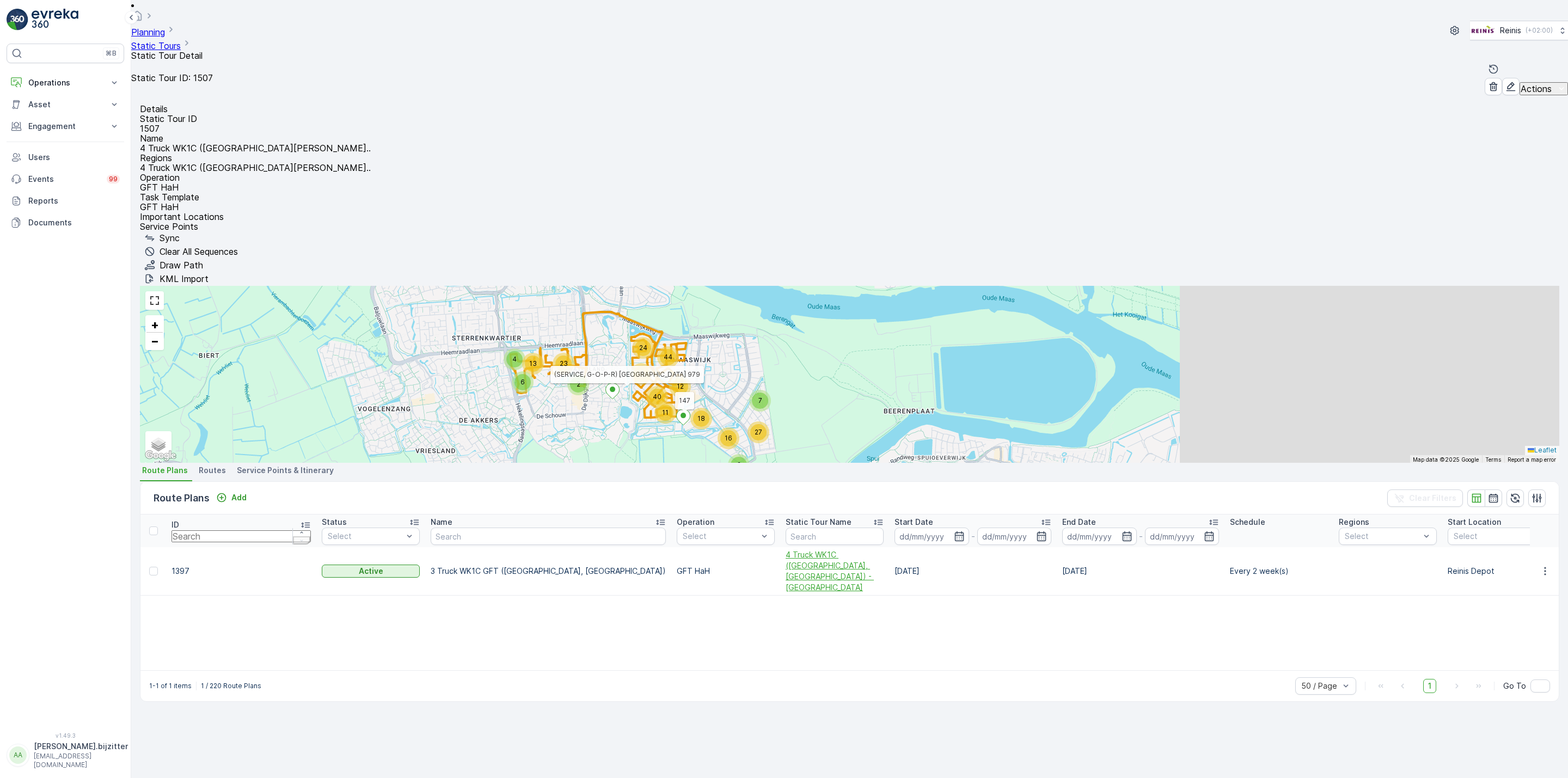
click at [786, 549] on span "4 Truck WK1C ([GEOGRAPHIC_DATA], [GEOGRAPHIC_DATA]) - [GEOGRAPHIC_DATA]" at bounding box center [835, 571] width 98 height 44
click at [283, 465] on span "Service Points & Itinerary" at bounding box center [285, 470] width 97 height 11
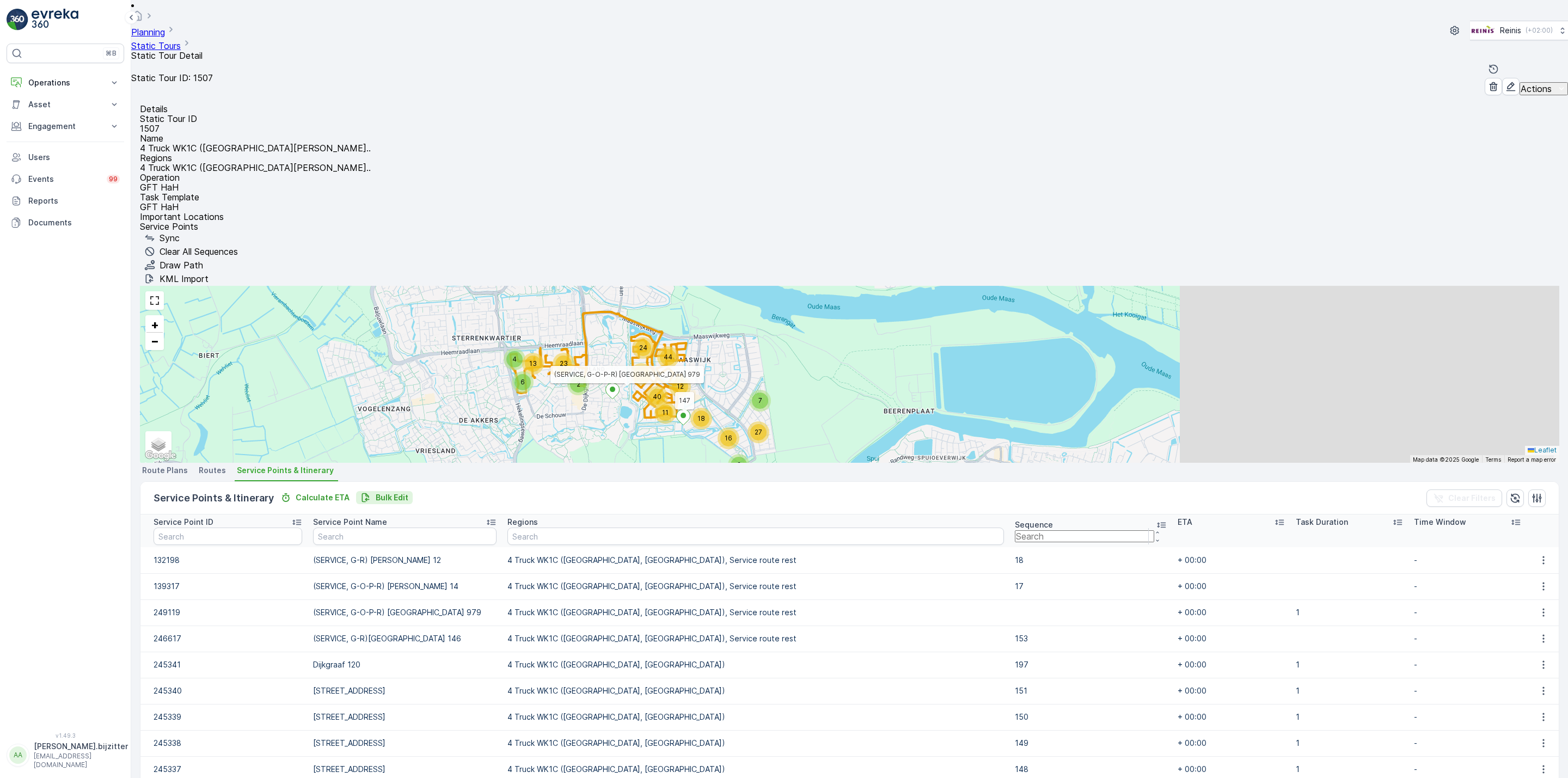
click at [394, 492] on p "Bulk Edit" at bounding box center [392, 497] width 32 height 11
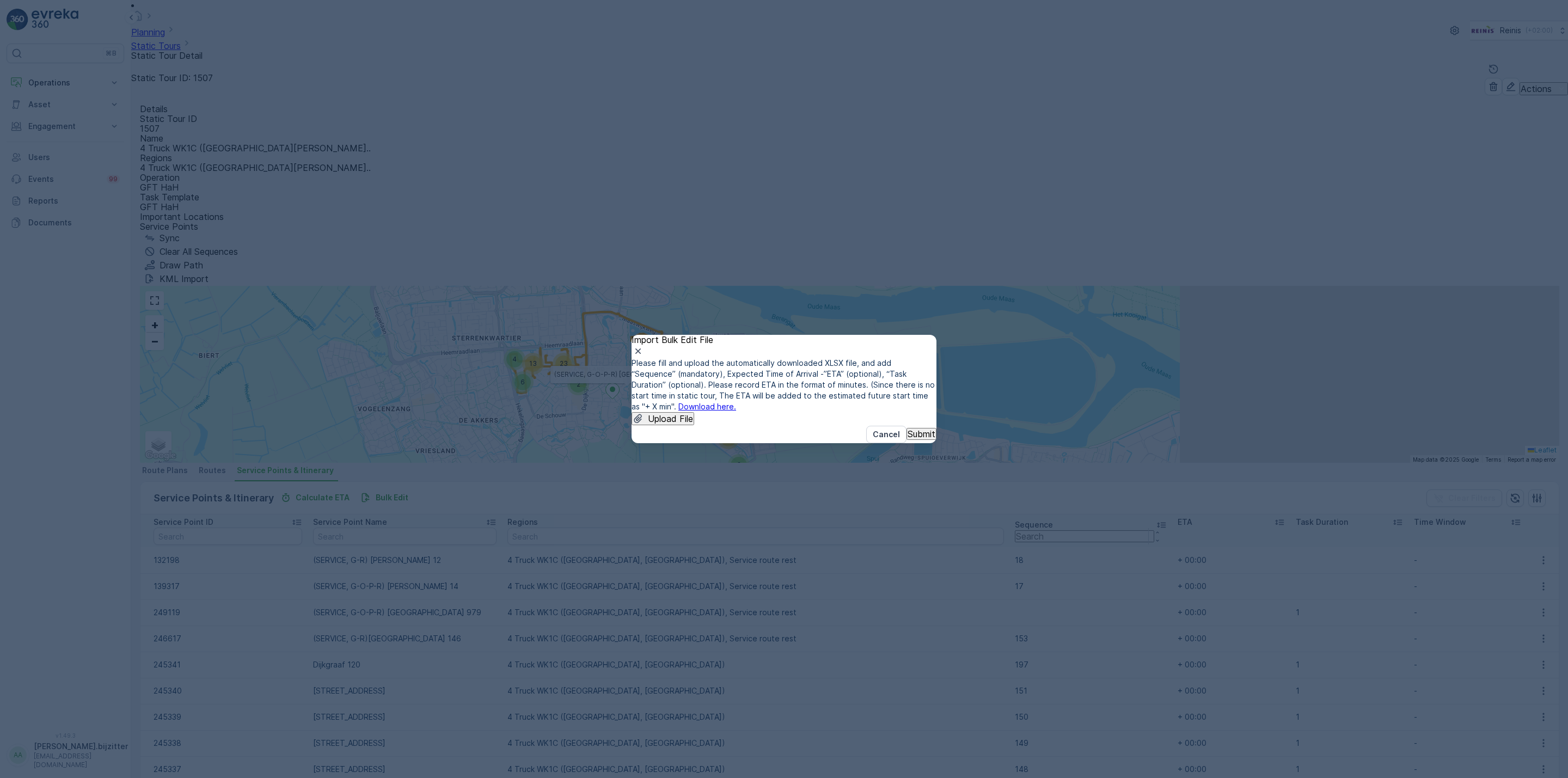
click at [736, 402] on link "Download here." at bounding box center [707, 406] width 57 height 9
click at [687, 414] on p "Upload File" at bounding box center [670, 419] width 45 height 10
click at [873, 440] on p "Cancel" at bounding box center [886, 434] width 27 height 11
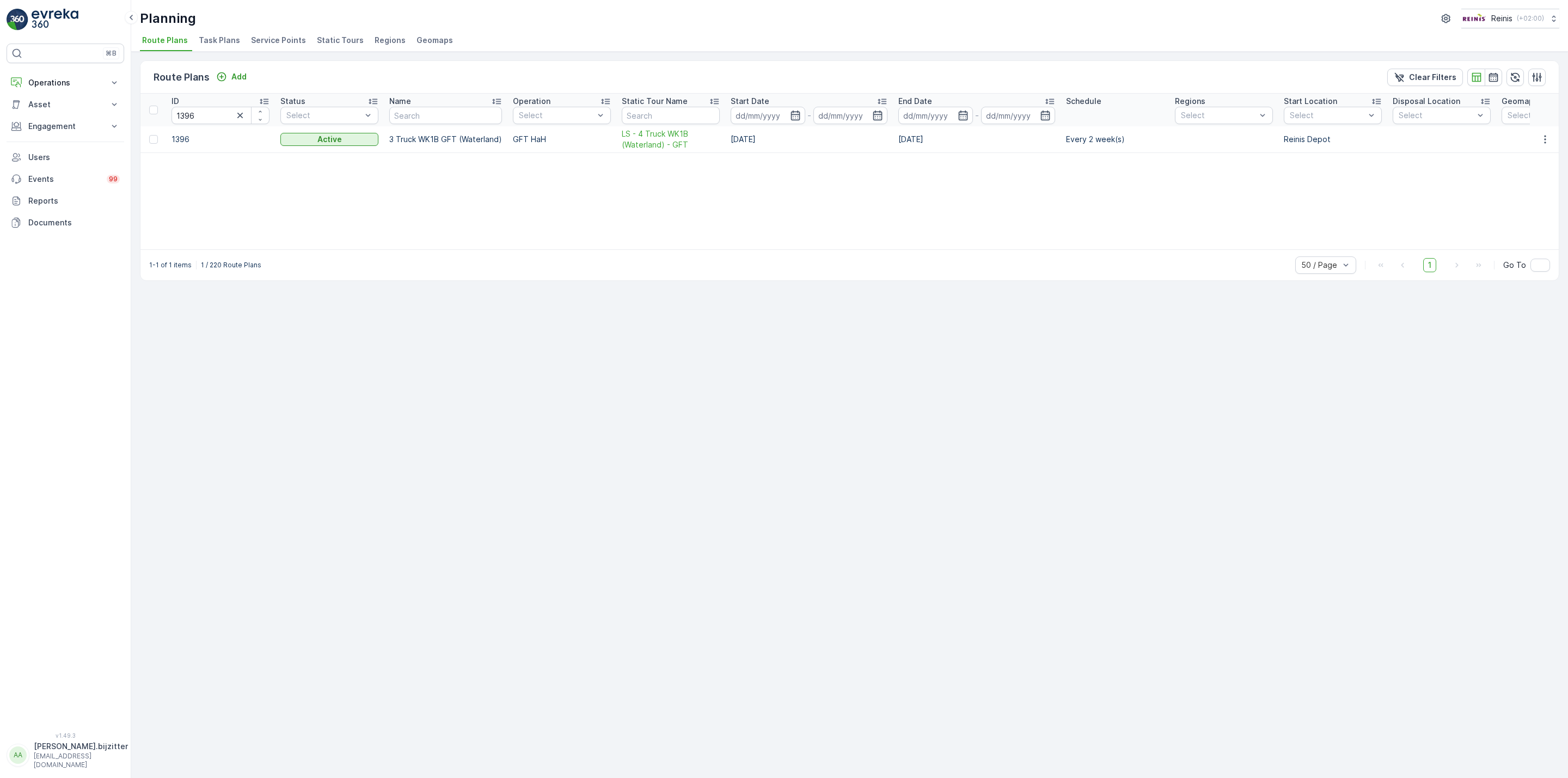
click at [1003, 328] on div "Route Plans Add Clear Filters ID 1396 Status Select Name Operation Select Stati…" at bounding box center [850, 415] width 1437 height 726
click at [644, 140] on span "LS - 4 Truck WK1B (Waterland) - GFT" at bounding box center [670, 139] width 98 height 22
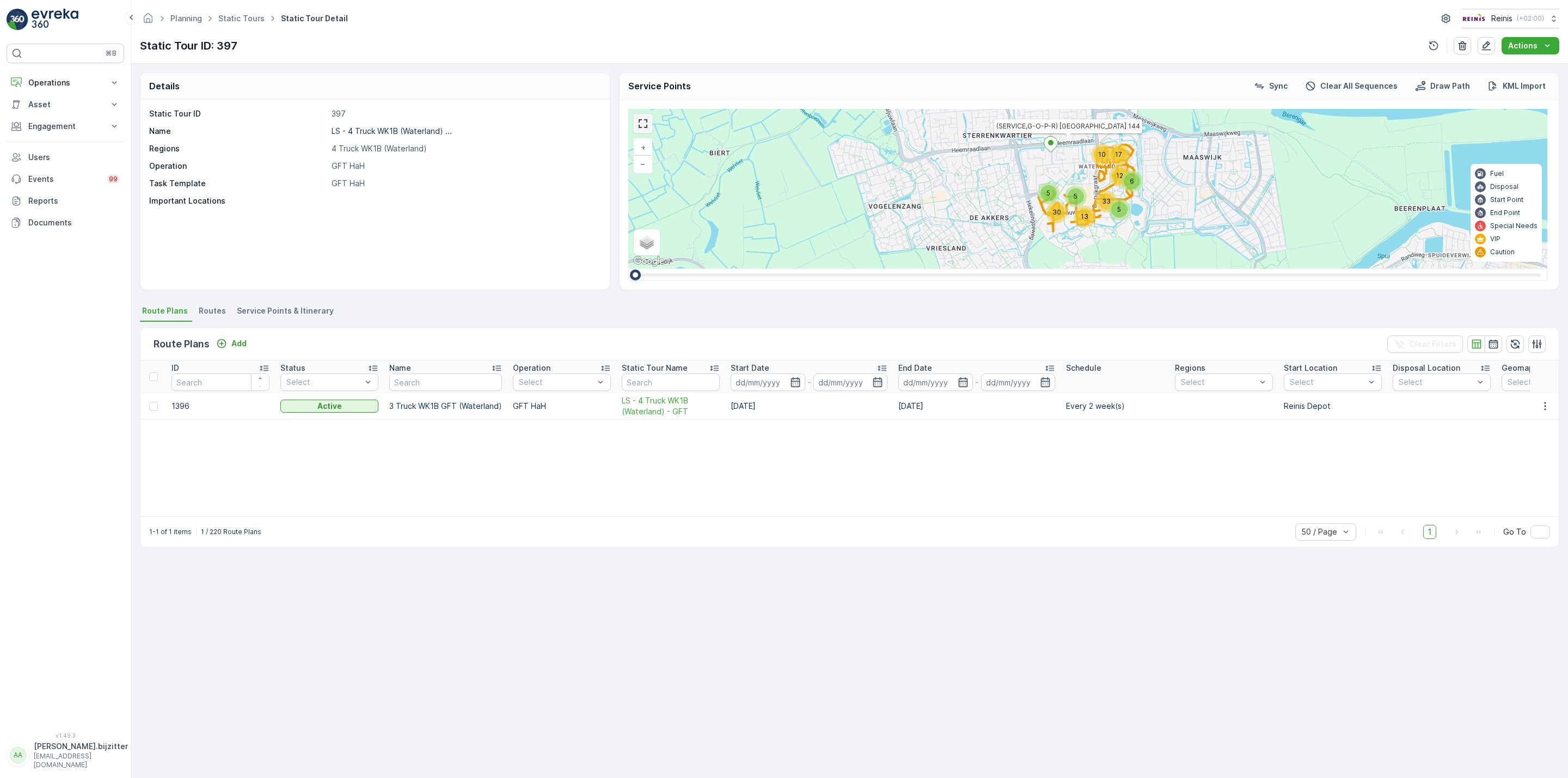
click at [650, 130] on link at bounding box center [643, 124] width 16 height 16
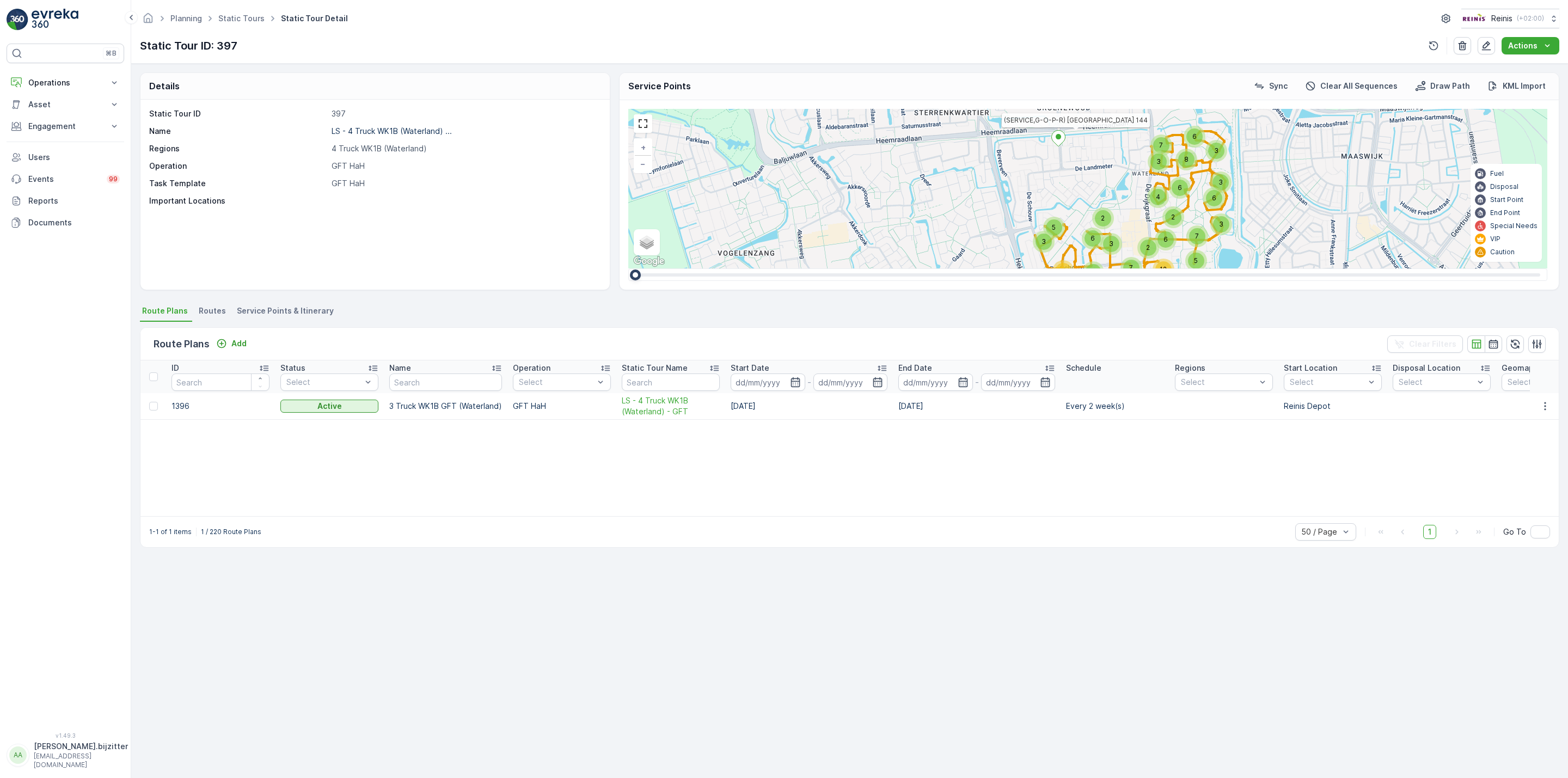
click at [302, 311] on span "Service Points & Itinerary" at bounding box center [285, 310] width 97 height 11
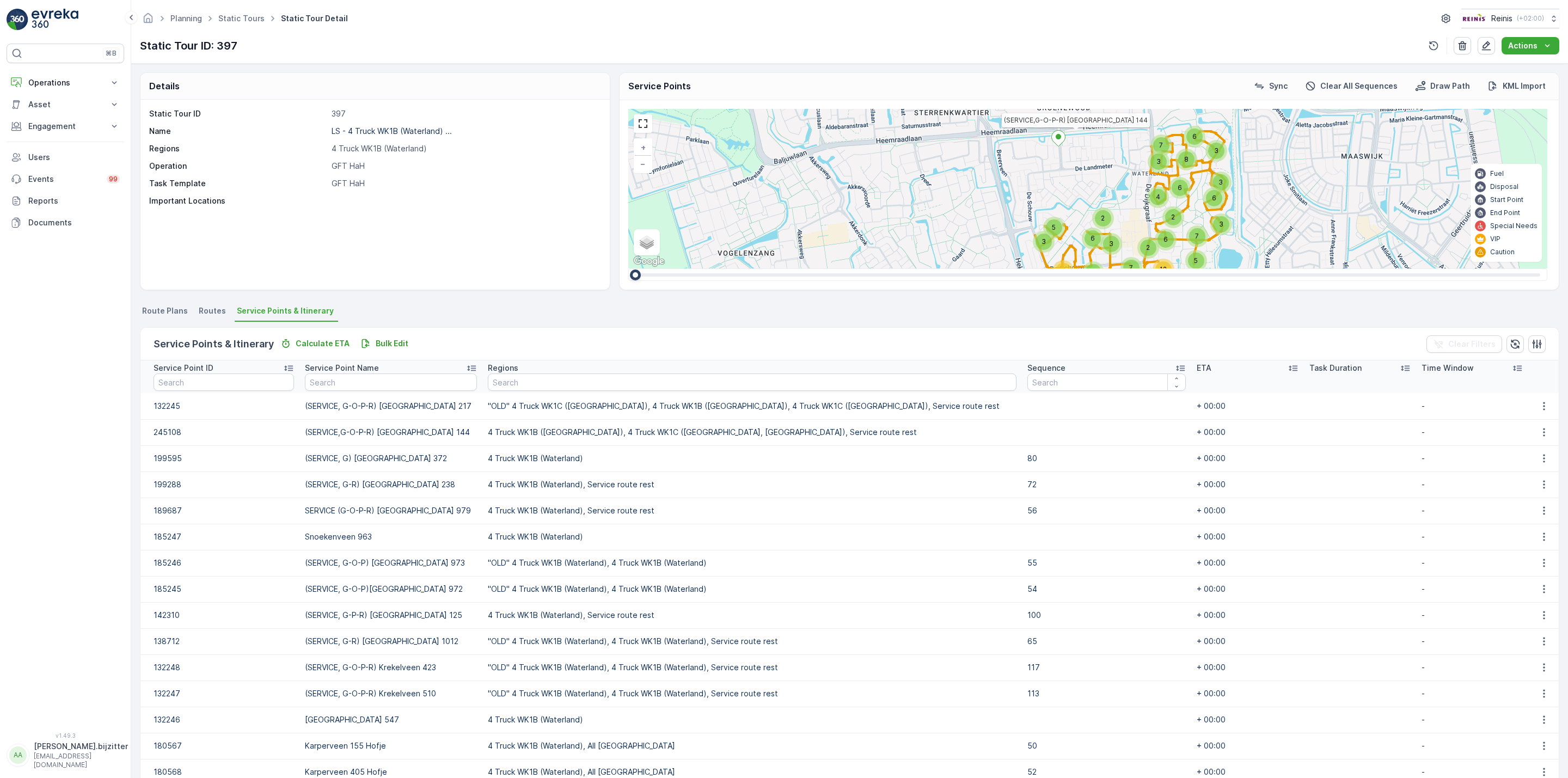
click at [1175, 364] on icon at bounding box center [1180, 367] width 11 height 11
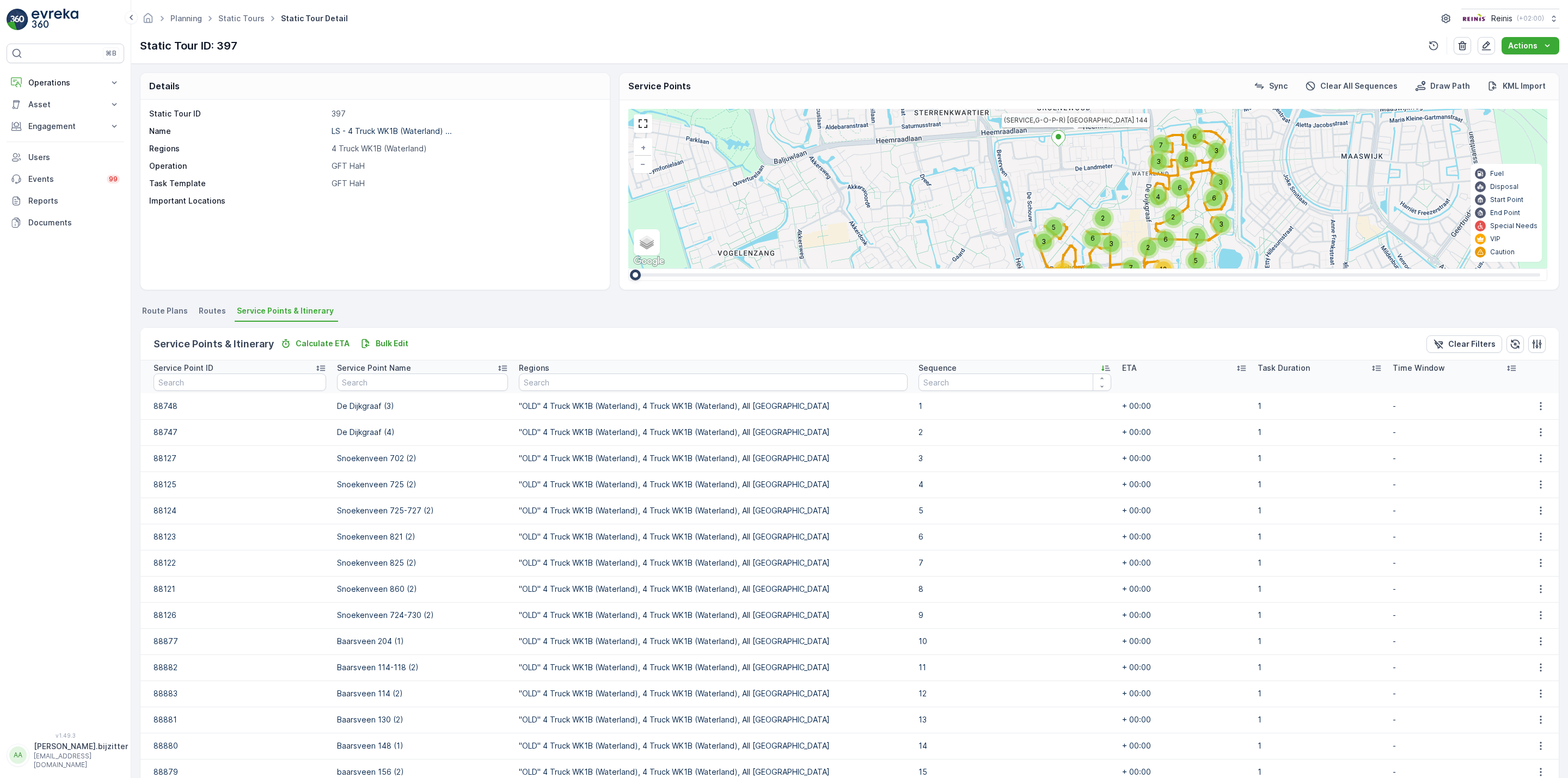
click at [1100, 369] on icon at bounding box center [1105, 367] width 11 height 11
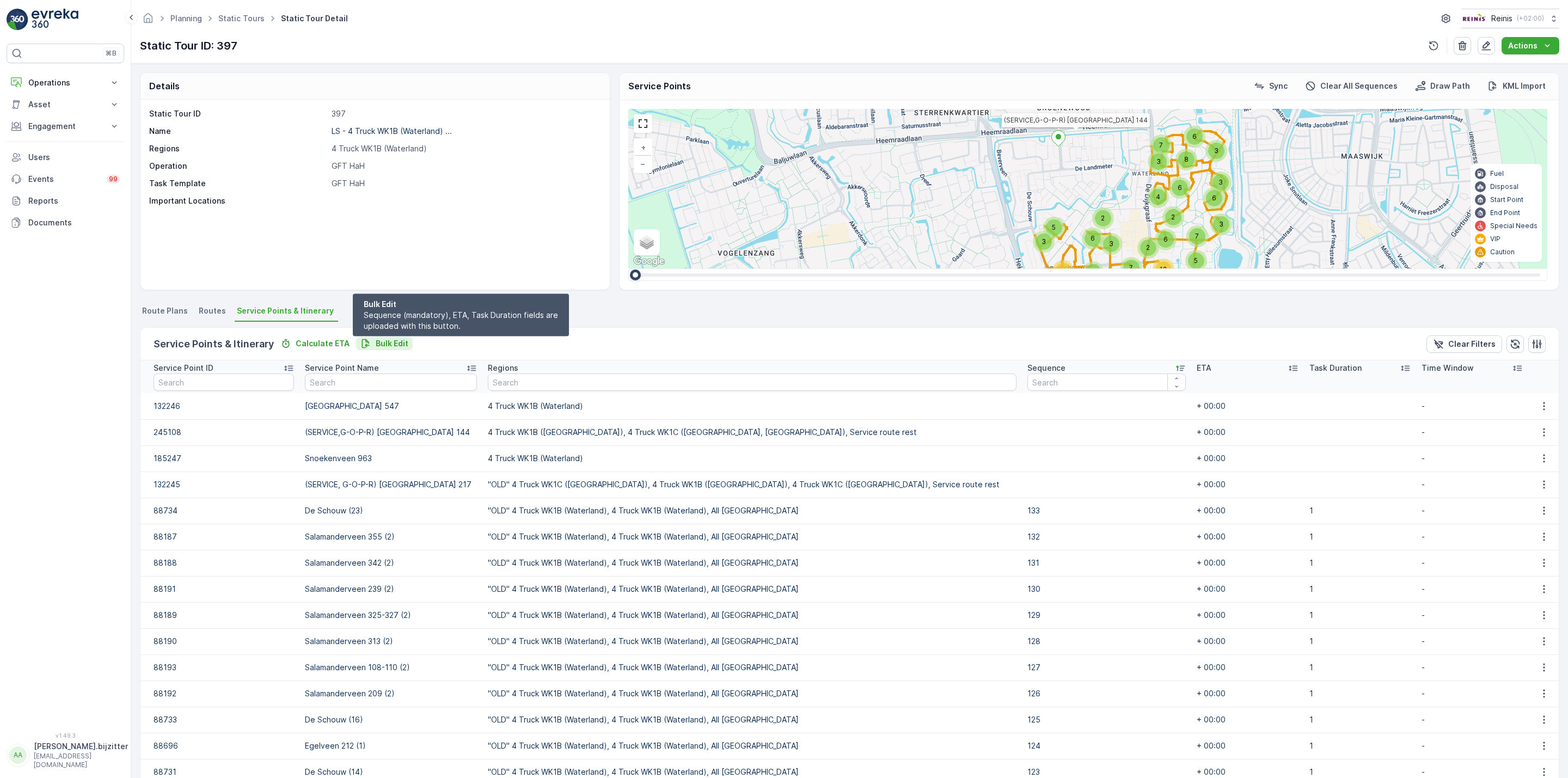
click at [383, 346] on p "Bulk Edit" at bounding box center [392, 343] width 32 height 11
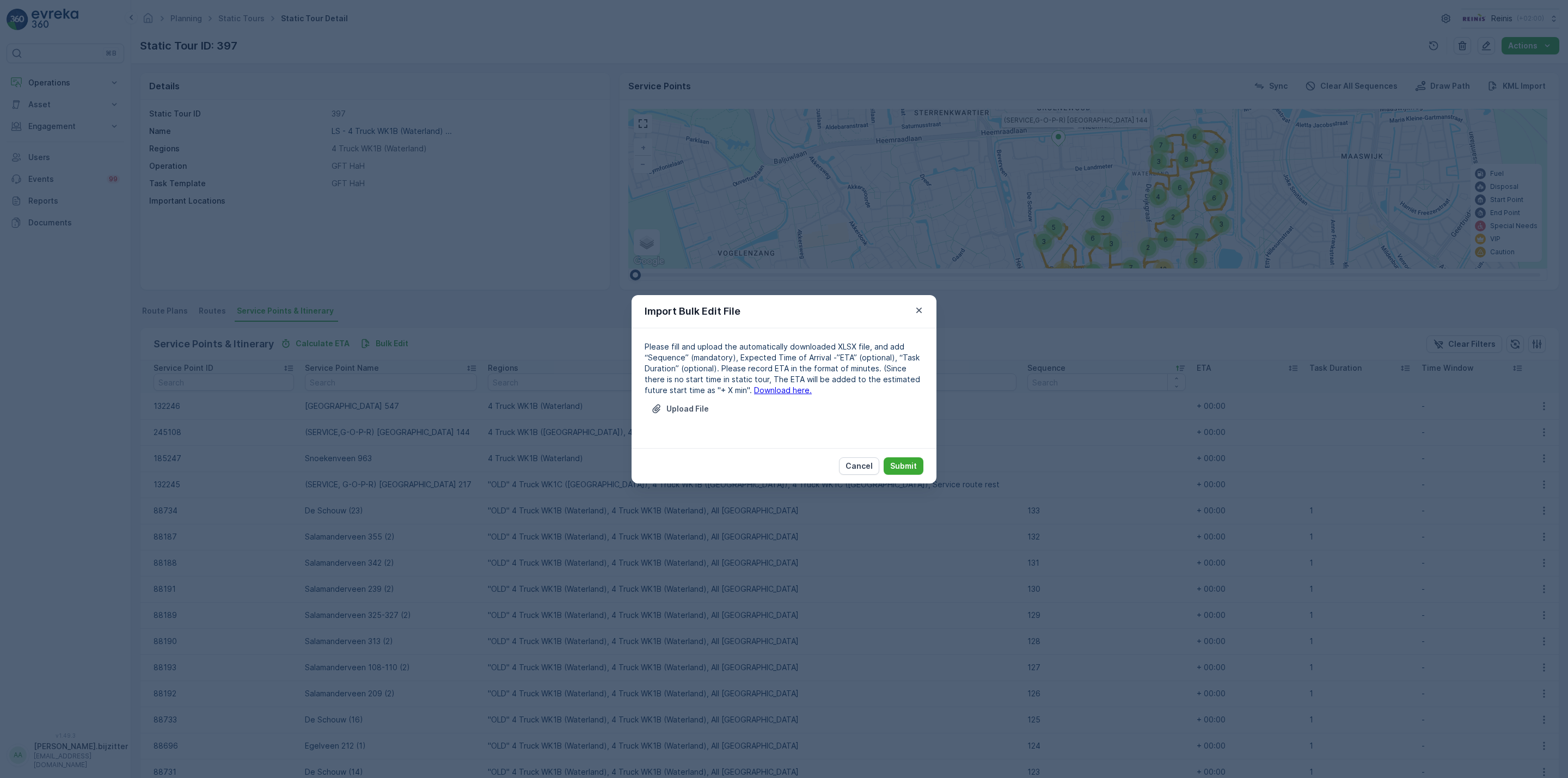
click at [760, 386] on link "Download here." at bounding box center [783, 390] width 57 height 9
click at [861, 470] on p "Cancel" at bounding box center [860, 465] width 27 height 11
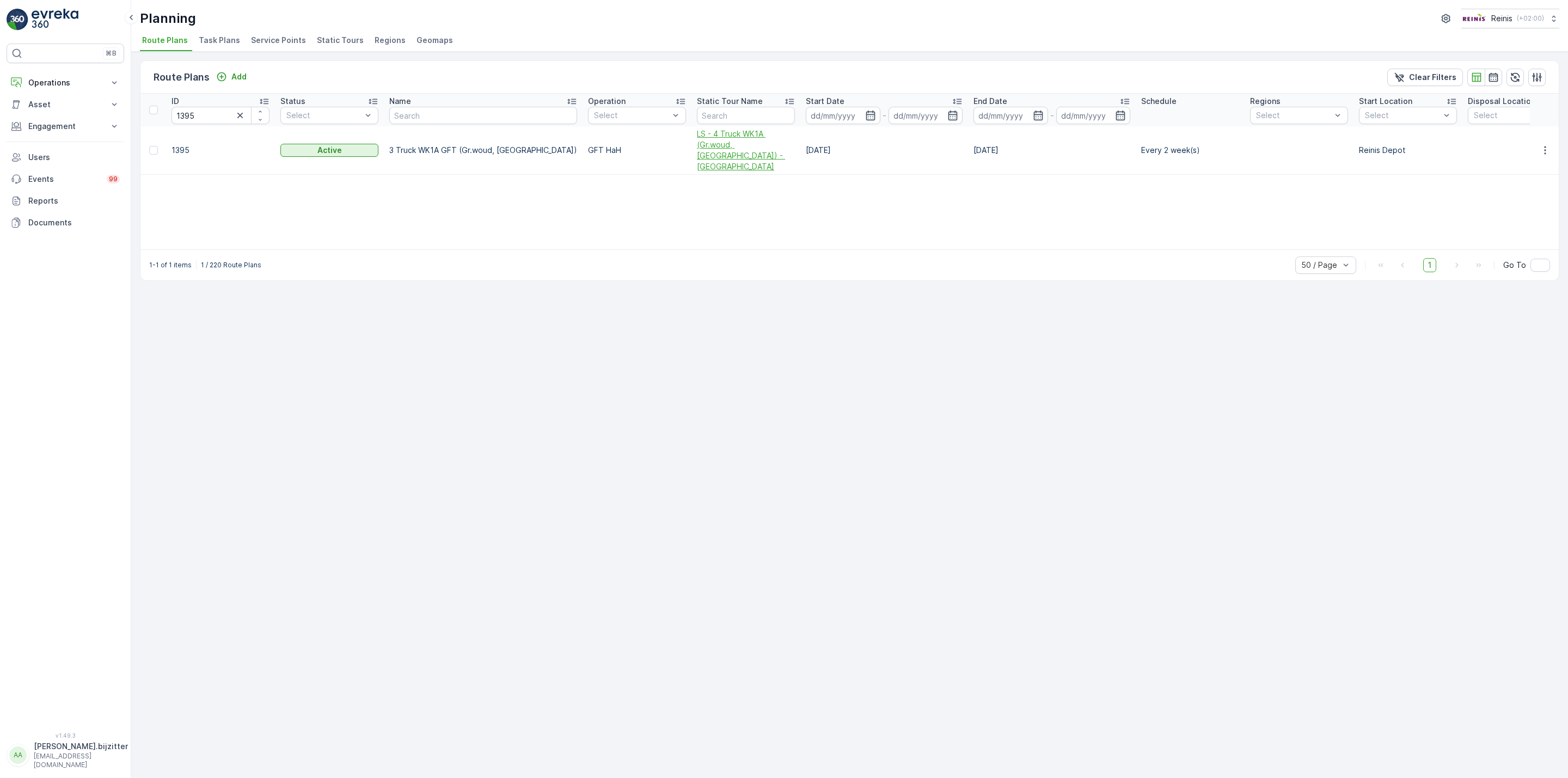
click at [700, 134] on span "LS - 4 Truck WK1A (Gr.woud, [GEOGRAPHIC_DATA]) - [GEOGRAPHIC_DATA]" at bounding box center [746, 150] width 98 height 44
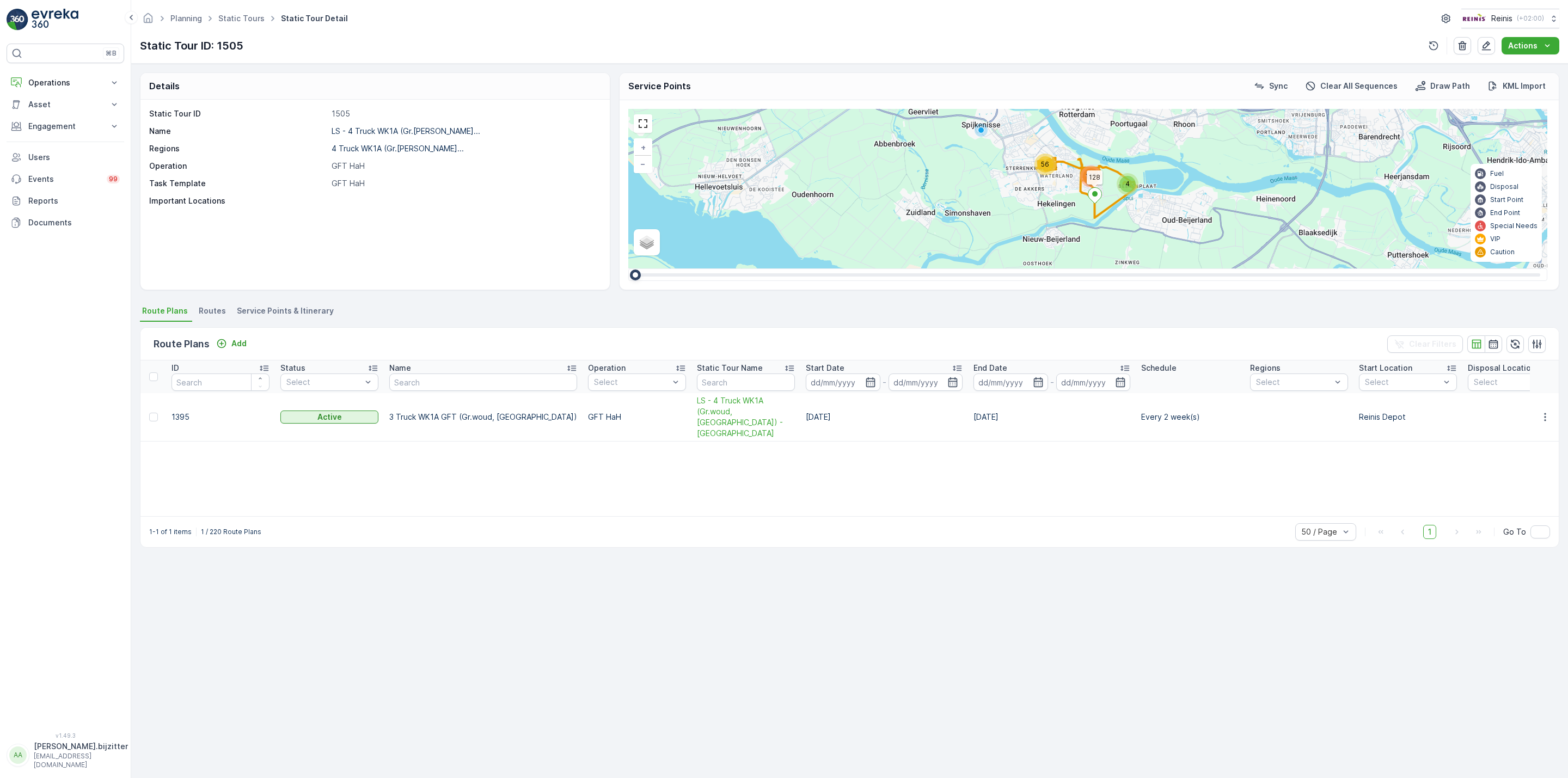
click at [292, 312] on span "Service Points & Itinerary" at bounding box center [285, 310] width 97 height 11
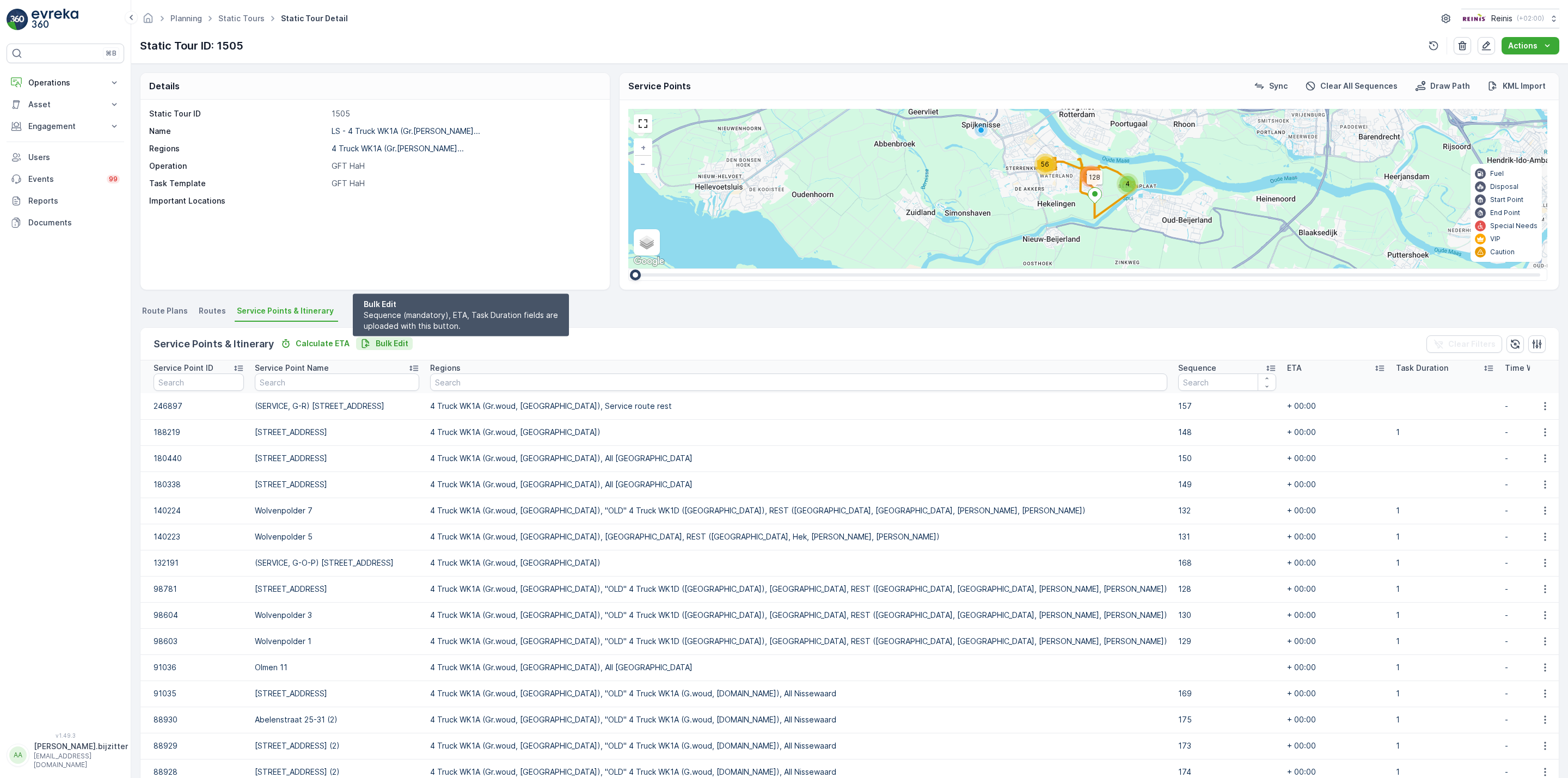
click at [392, 343] on p "Bulk Edit" at bounding box center [392, 343] width 32 height 11
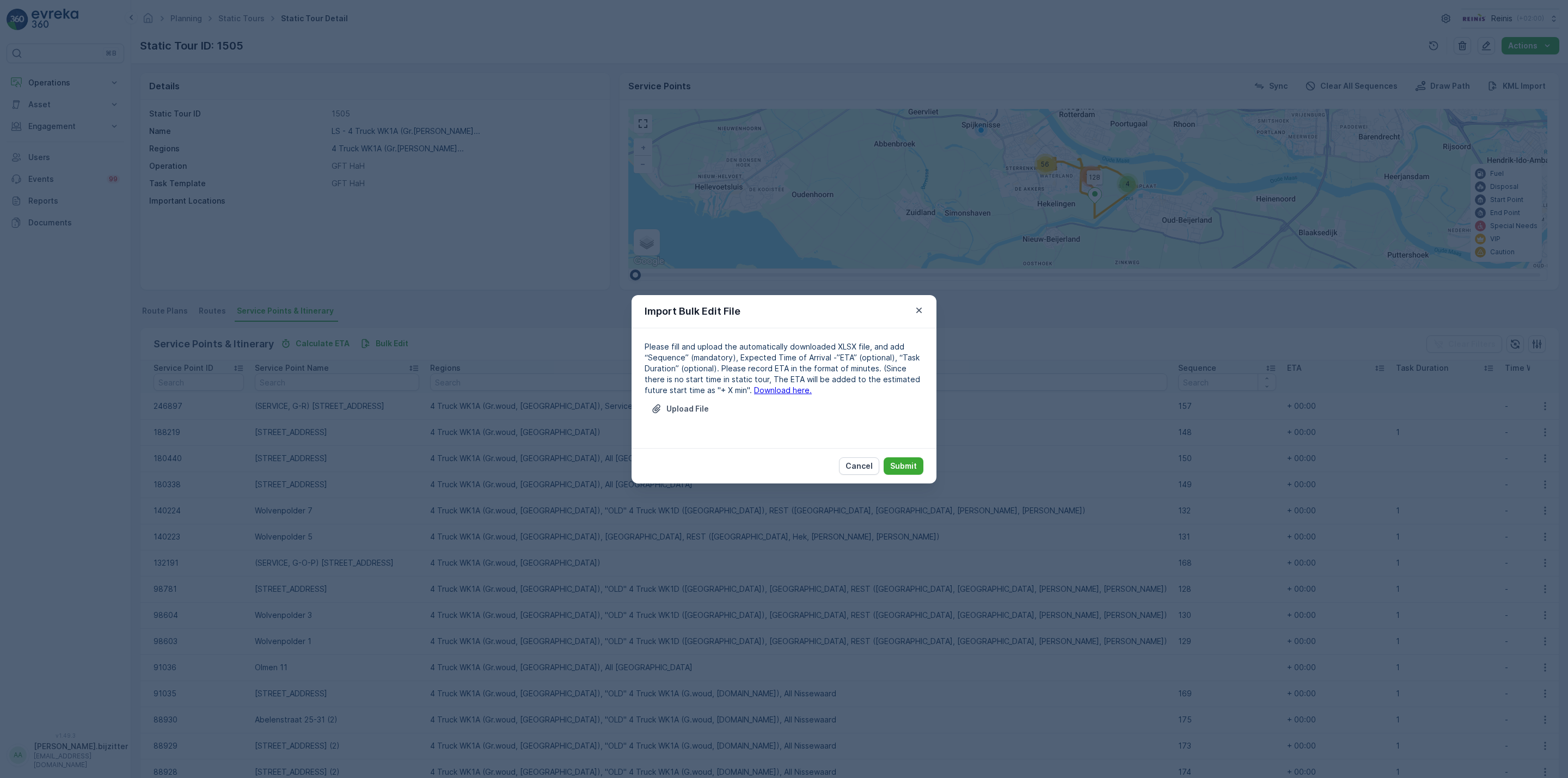
click at [754, 394] on link "Download here." at bounding box center [783, 390] width 57 height 9
click at [870, 462] on p "Cancel" at bounding box center [860, 465] width 27 height 11
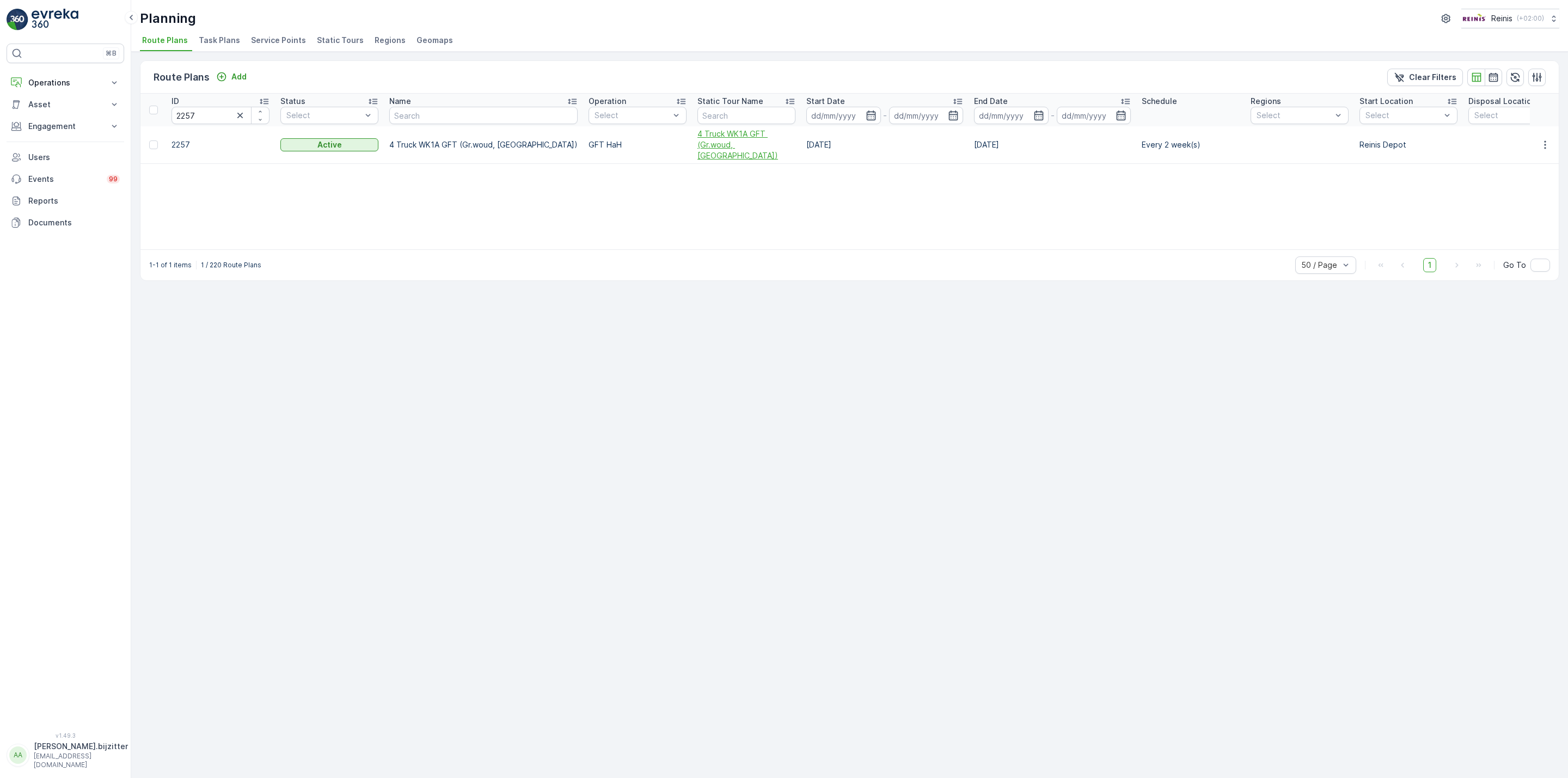
click at [706, 135] on span "4 Truck WK1A GFT (Gr.woud, [GEOGRAPHIC_DATA])" at bounding box center [746, 145] width 98 height 32
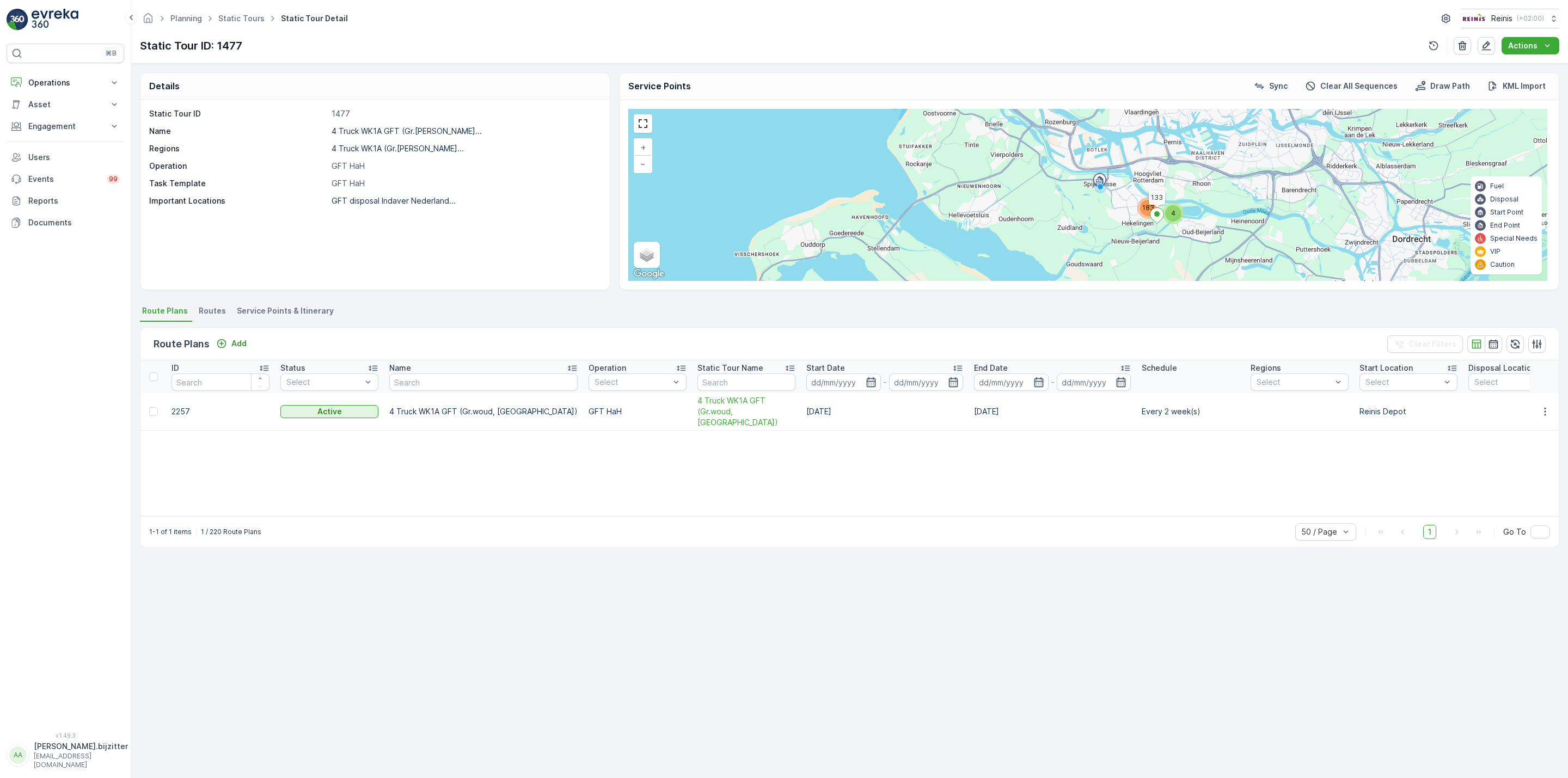
click at [275, 313] on span "Service Points & Itinerary" at bounding box center [285, 310] width 97 height 11
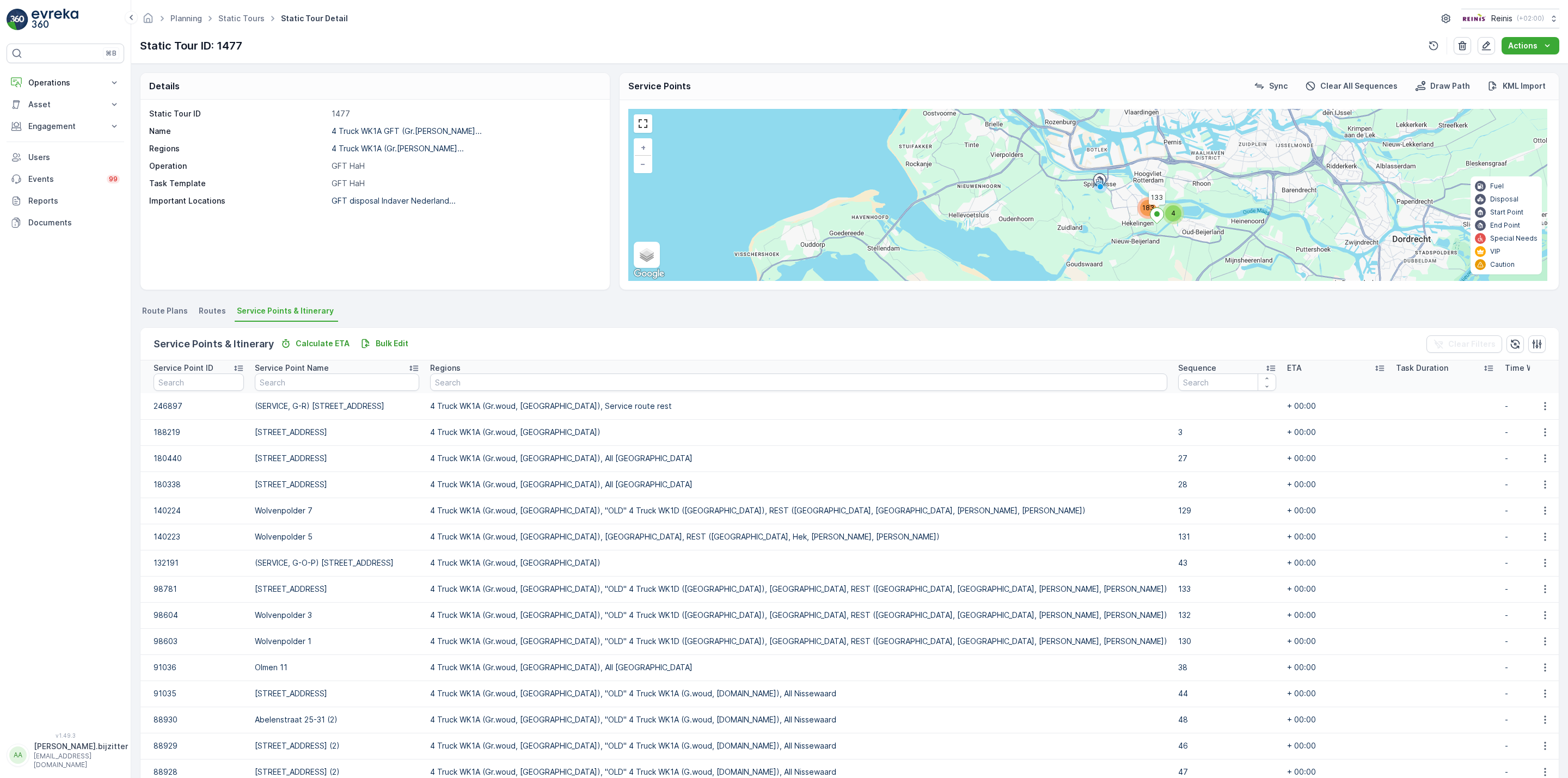
click at [1265, 367] on icon at bounding box center [1270, 367] width 11 height 11
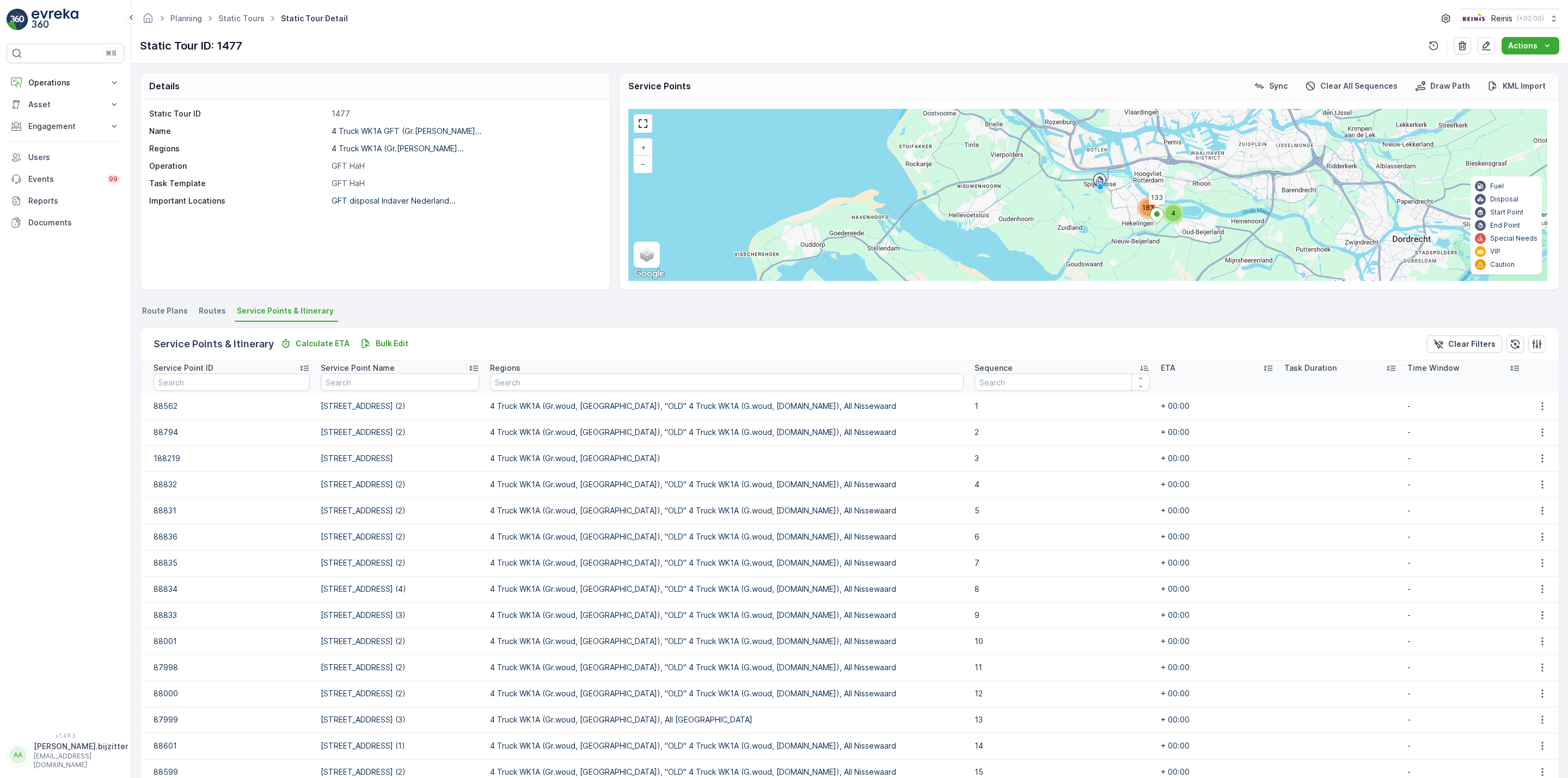
click at [1139, 367] on icon at bounding box center [1144, 367] width 11 height 11
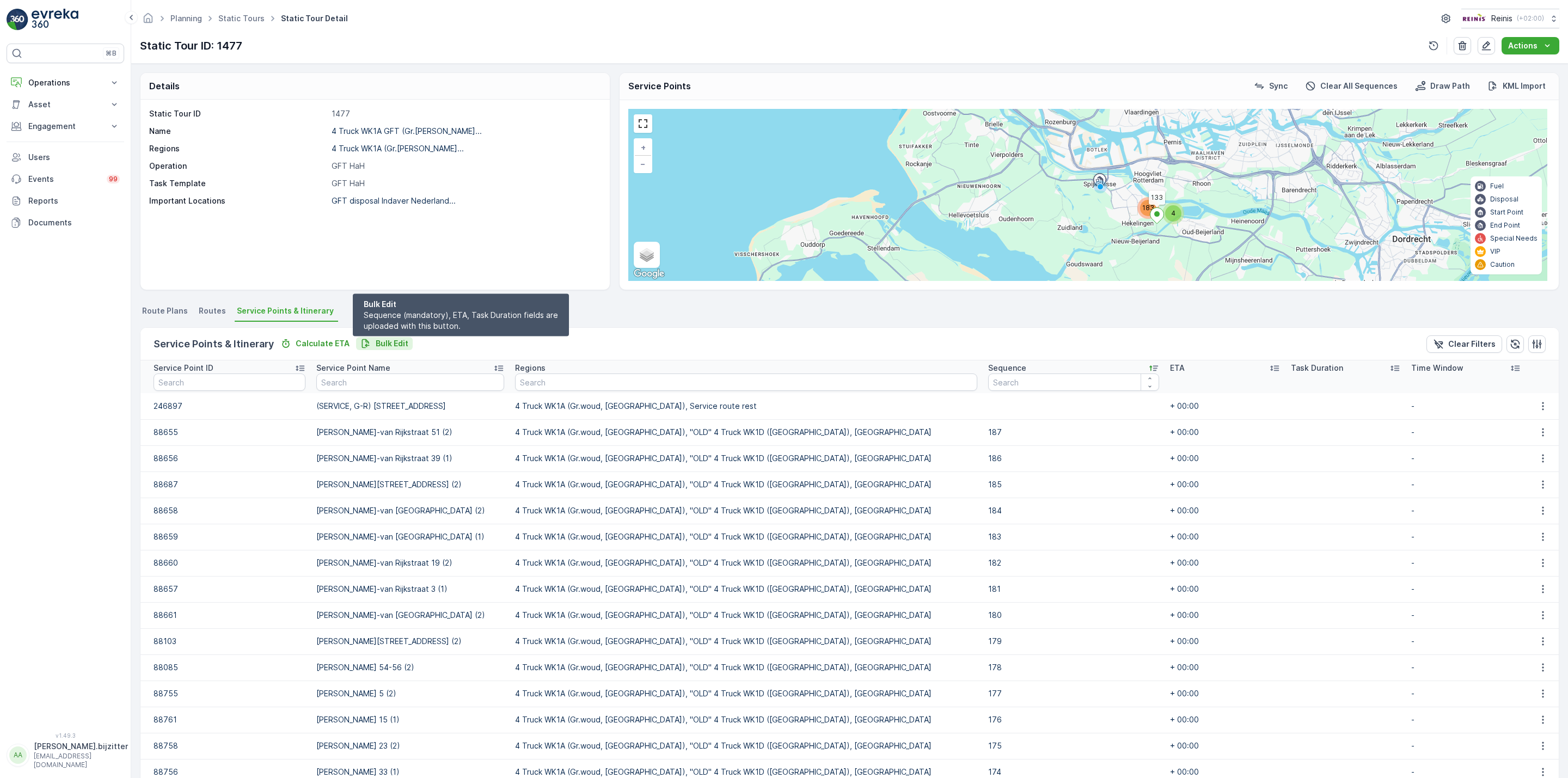
click at [386, 339] on p "Bulk Edit" at bounding box center [392, 343] width 32 height 11
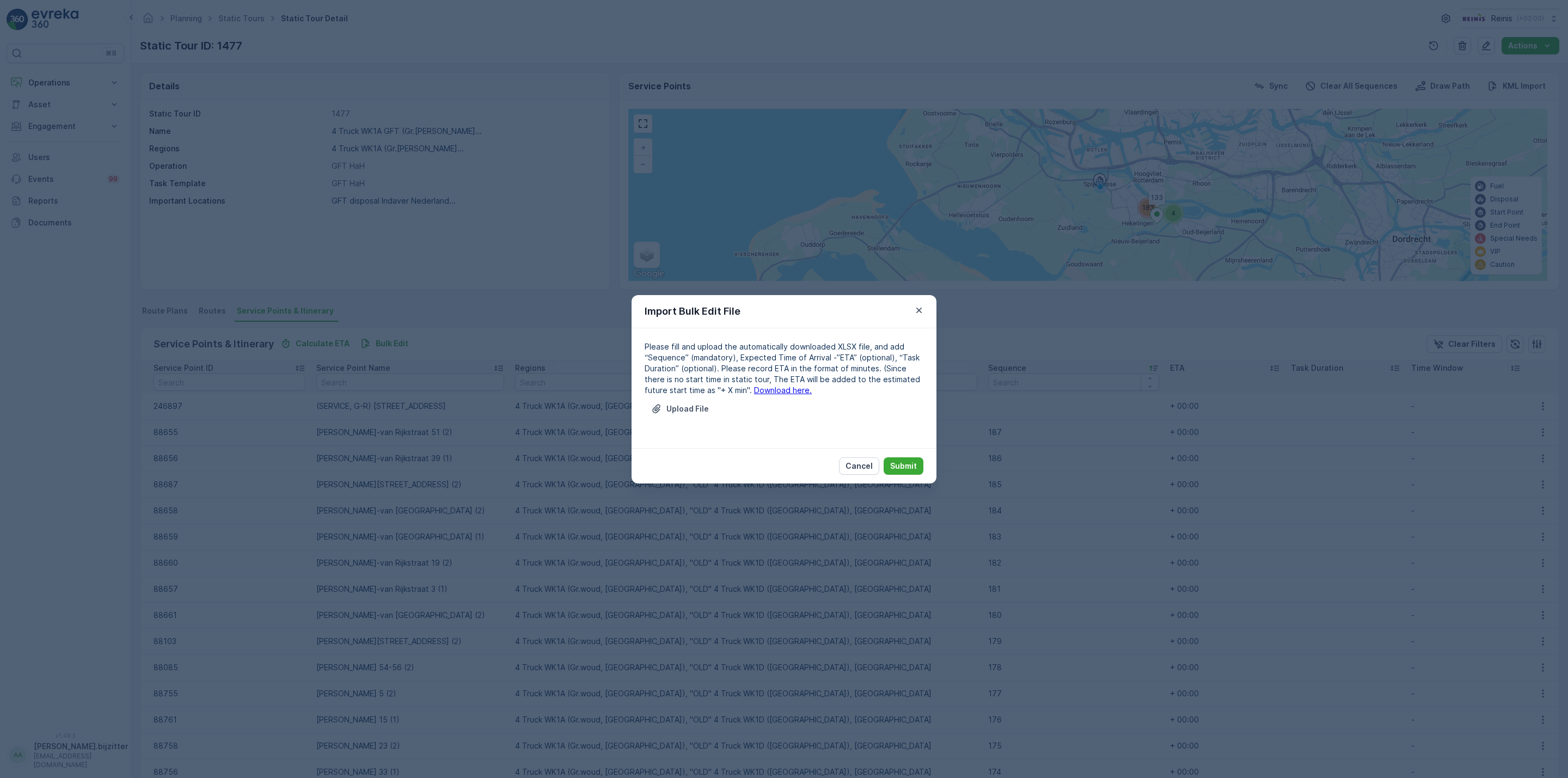
click at [760, 392] on link "Download here." at bounding box center [783, 390] width 57 height 9
click at [853, 465] on p "Cancel" at bounding box center [860, 465] width 27 height 11
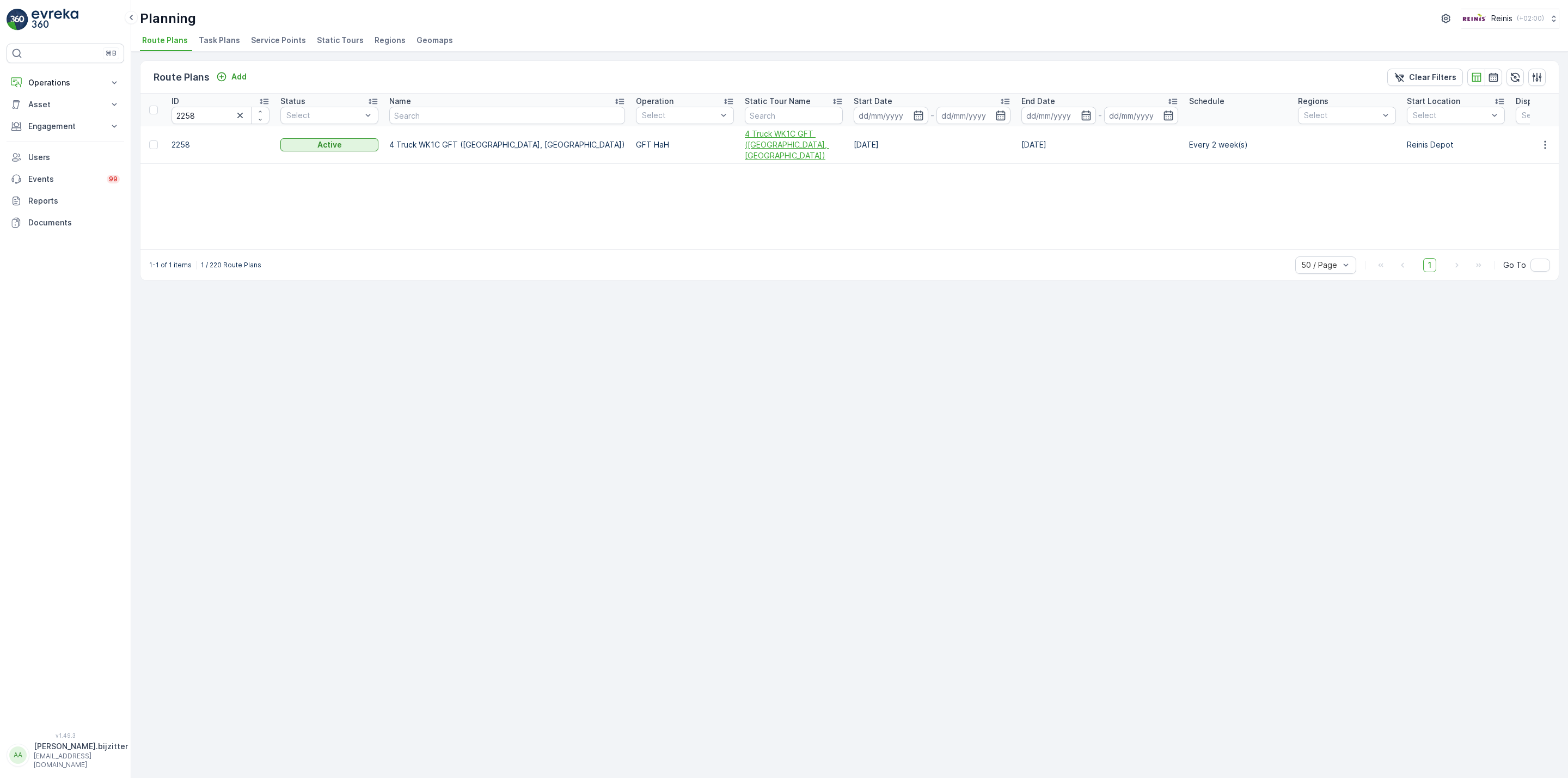
click at [745, 138] on span "4 Truck WK1C GFT (Maaswijk West, Waterland)" at bounding box center [793, 145] width 98 height 32
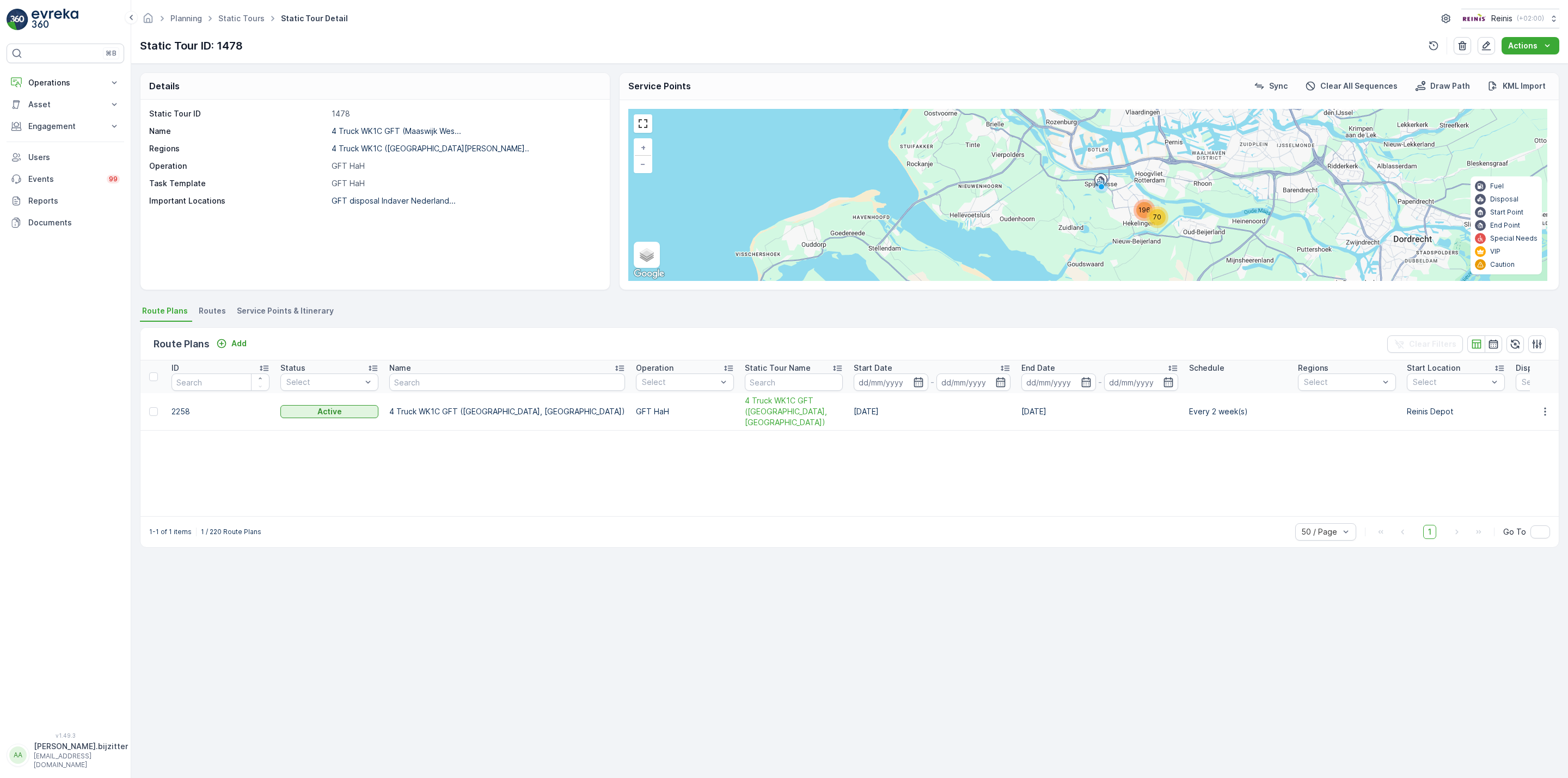
click at [1064, 615] on div "Details Static Tour ID 1478 Name 4 Truck WK1C GFT (Maaswijk Wes... Regions 4 Tr…" at bounding box center [850, 421] width 1437 height 714
click at [309, 311] on span "Service Points & Itinerary" at bounding box center [285, 310] width 97 height 11
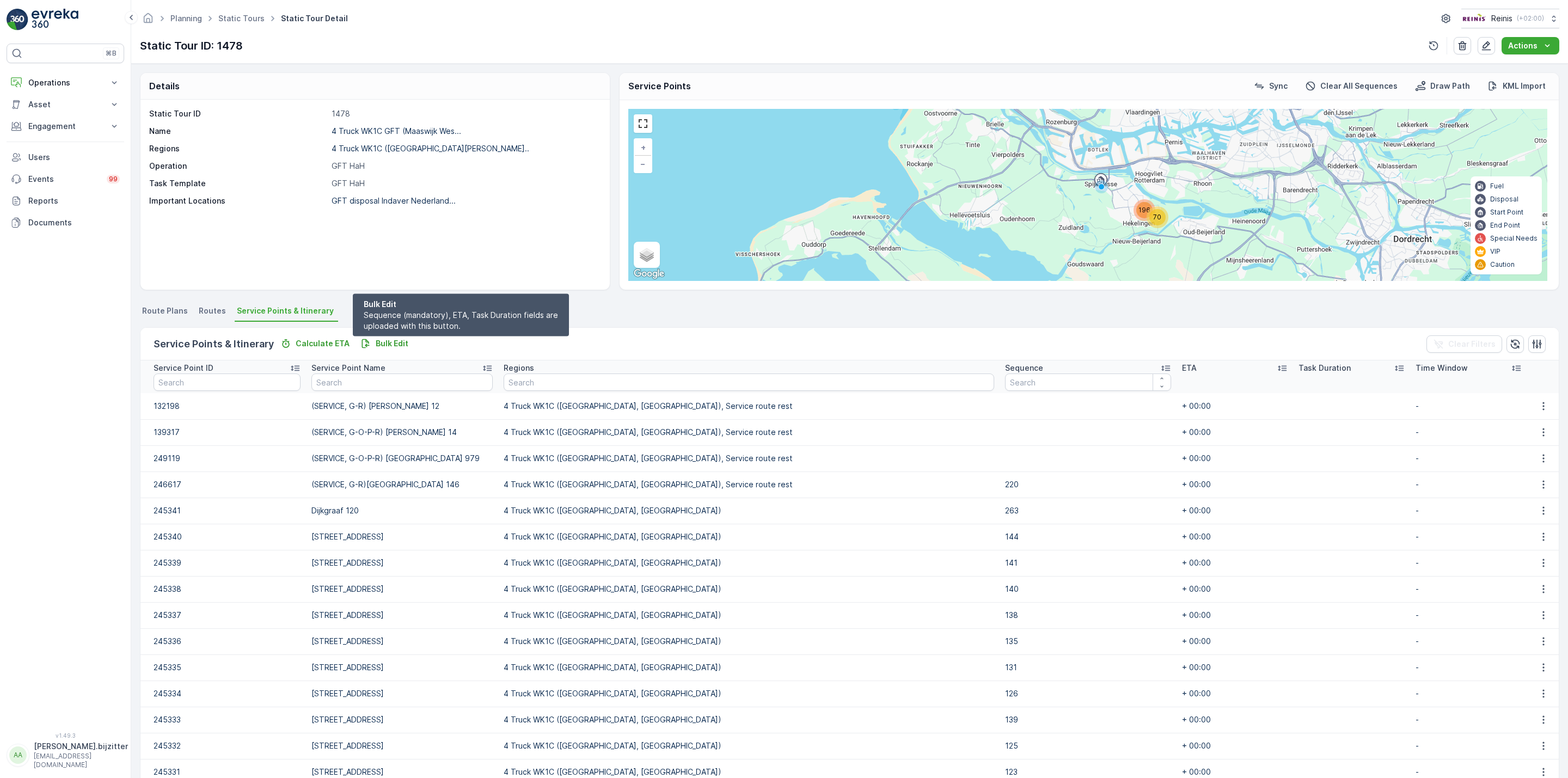
click at [386, 344] on p "Bulk Edit" at bounding box center [392, 343] width 32 height 11
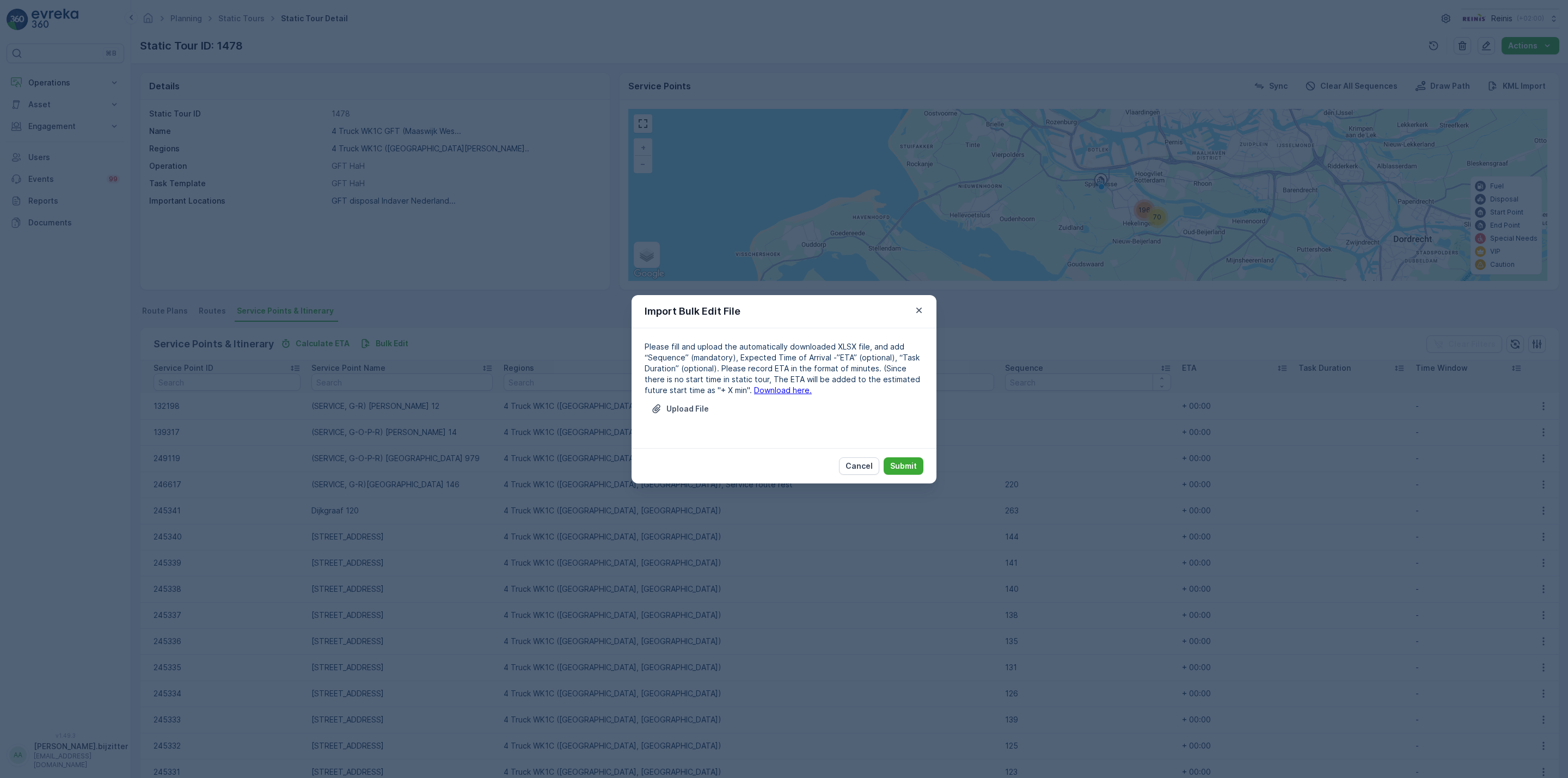
click at [767, 392] on link "Download here." at bounding box center [783, 390] width 57 height 9
click at [868, 465] on p "Cancel" at bounding box center [860, 465] width 27 height 11
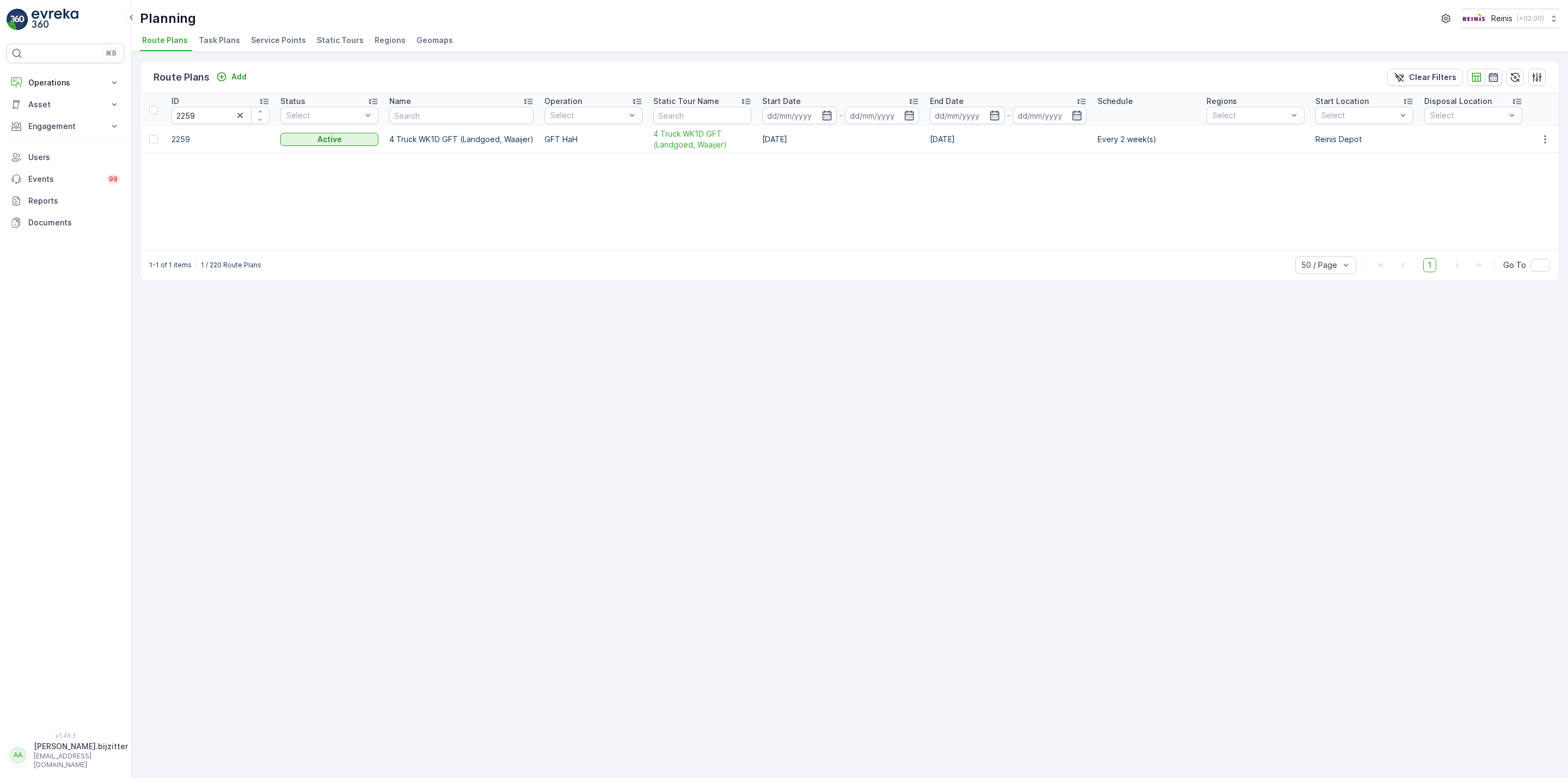
drag, startPoint x: 983, startPoint y: 376, endPoint x: 919, endPoint y: 283, distance: 112.9
click at [977, 362] on div "Route Plans Add Clear Filters ID 2259 Status Select Name Operation Select Stati…" at bounding box center [850, 415] width 1437 height 726
click at [697, 147] on span "4 Truck WK1D GFT (Landgoed, Waaijer)" at bounding box center [702, 139] width 98 height 22
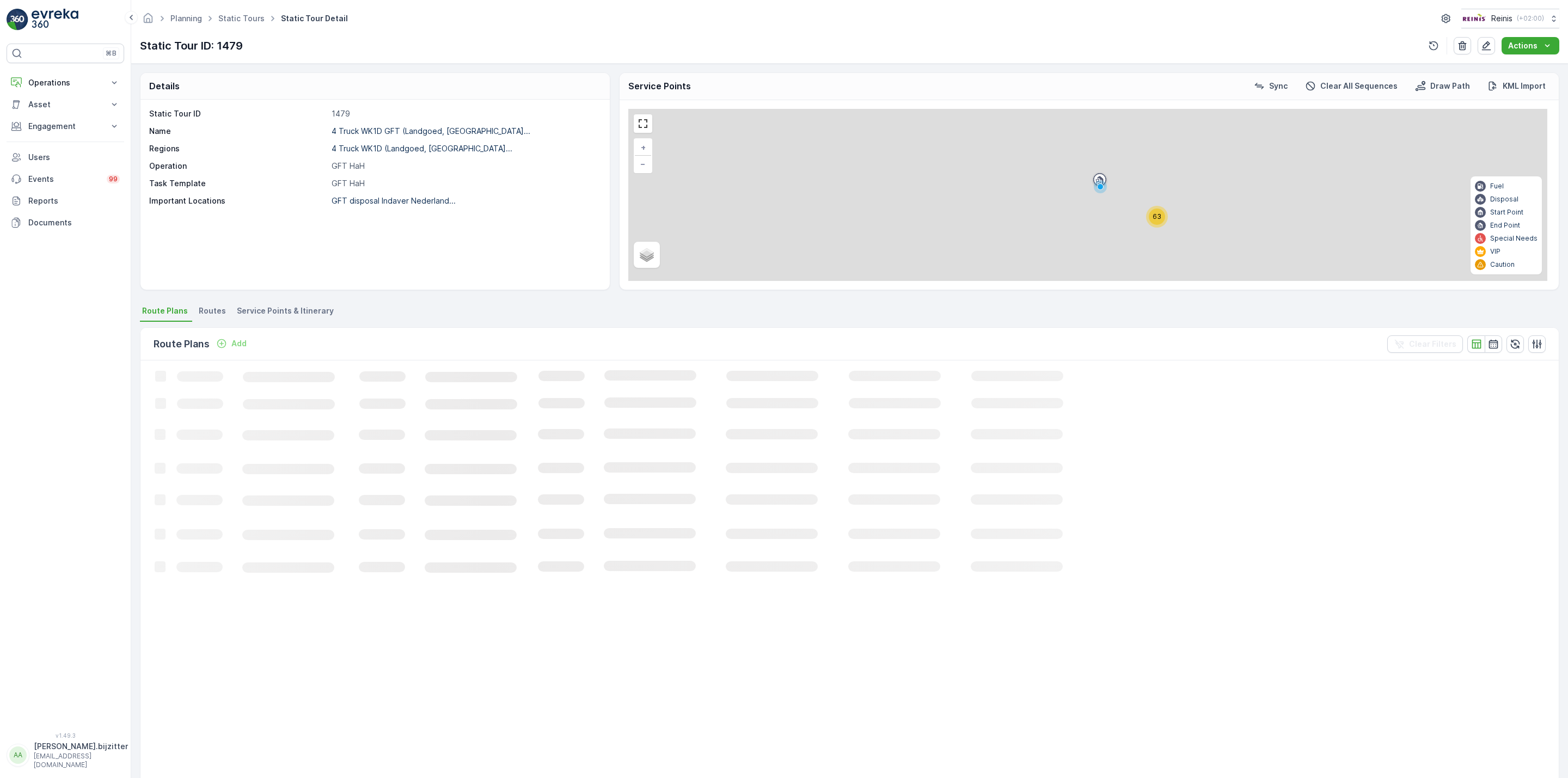
click at [305, 308] on span "Service Points & Itinerary" at bounding box center [285, 310] width 97 height 11
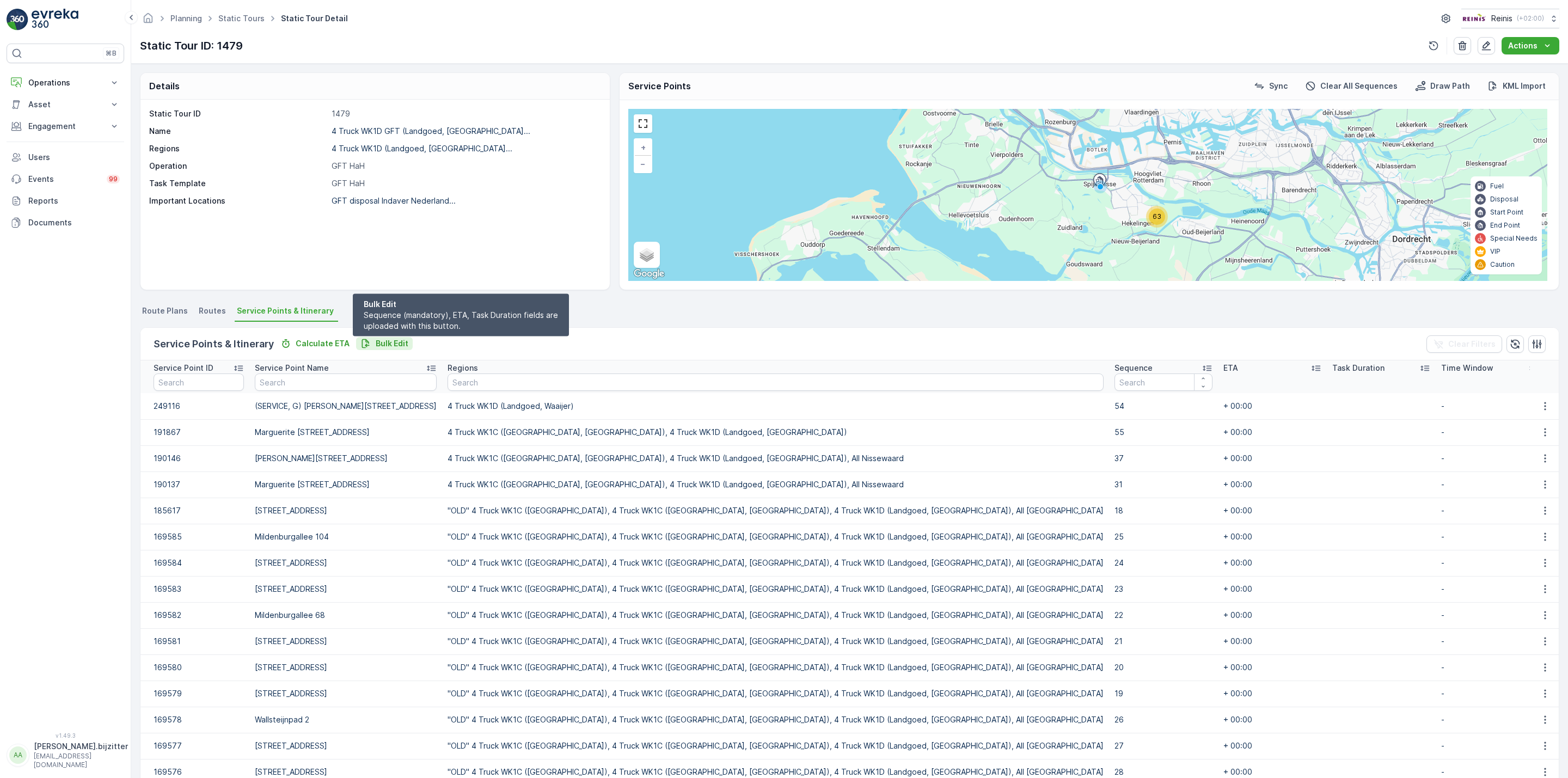
click at [386, 341] on p "Bulk Edit" at bounding box center [392, 343] width 32 height 11
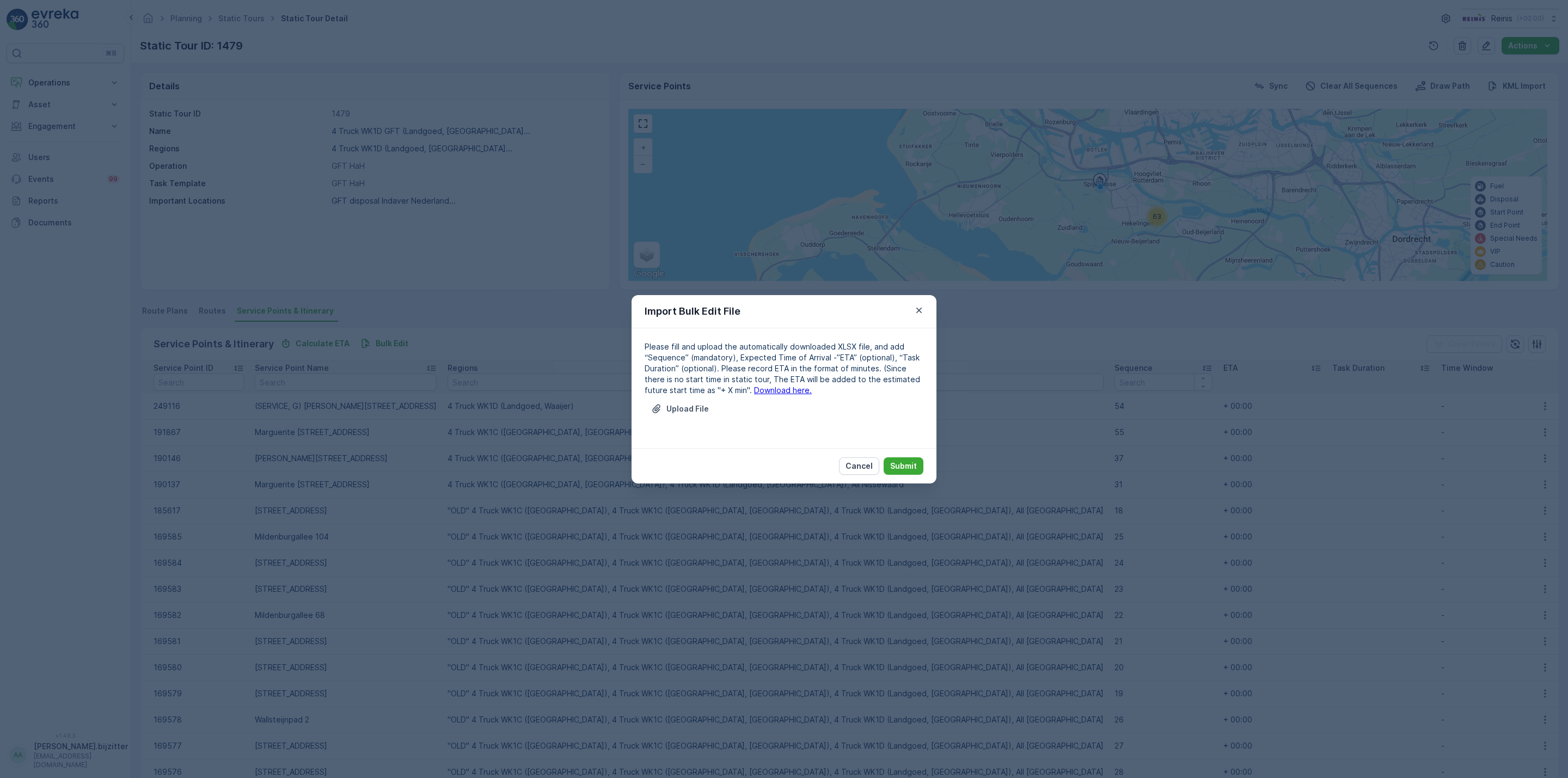
click at [754, 387] on link "Download here." at bounding box center [783, 390] width 57 height 9
click at [866, 462] on p "Cancel" at bounding box center [860, 465] width 27 height 11
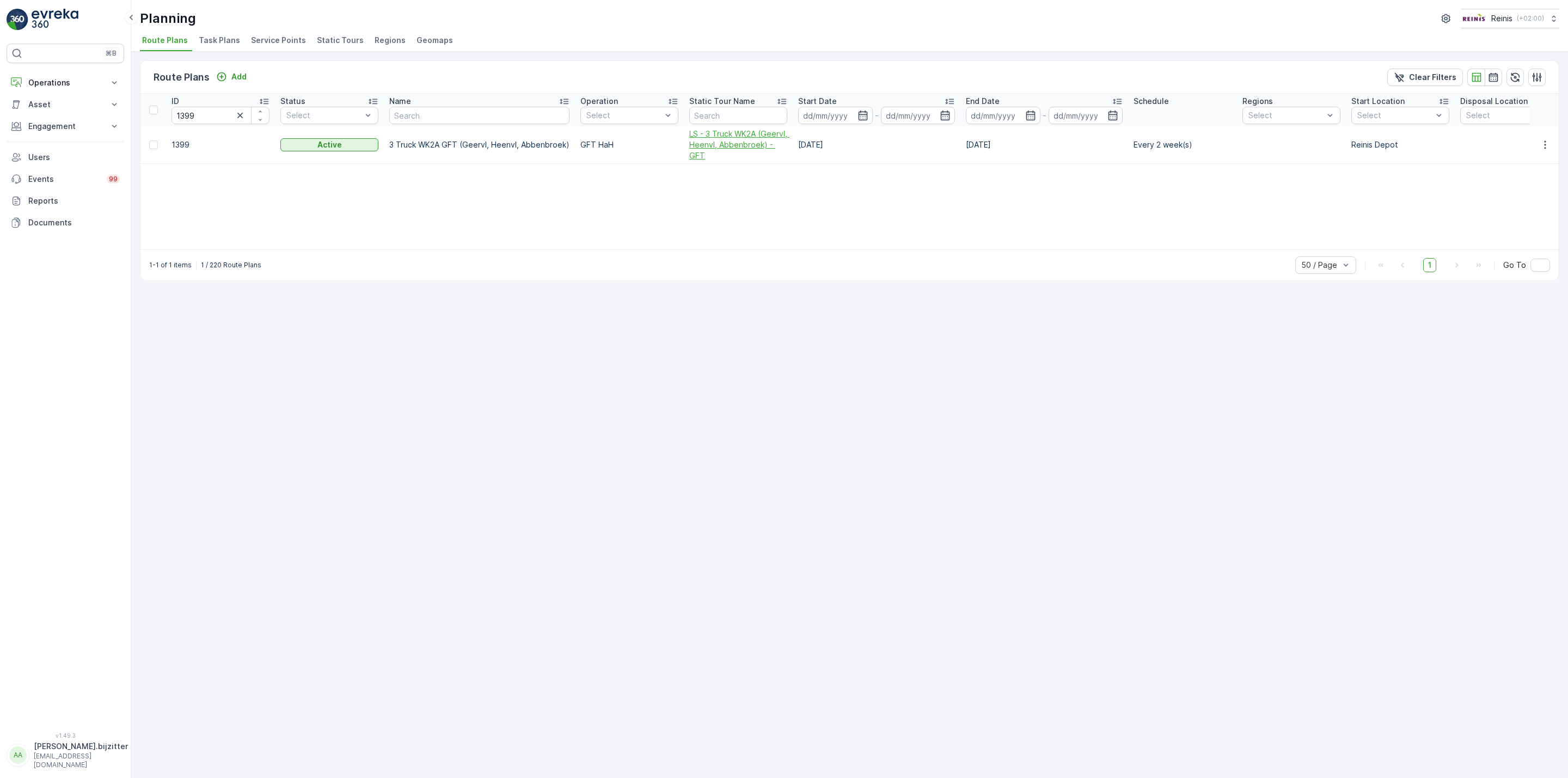
click at [716, 143] on span "LS - 3 Truck WK2A (Geervl, Heenvl, Abbenbroek) - GFT" at bounding box center [738, 145] width 98 height 32
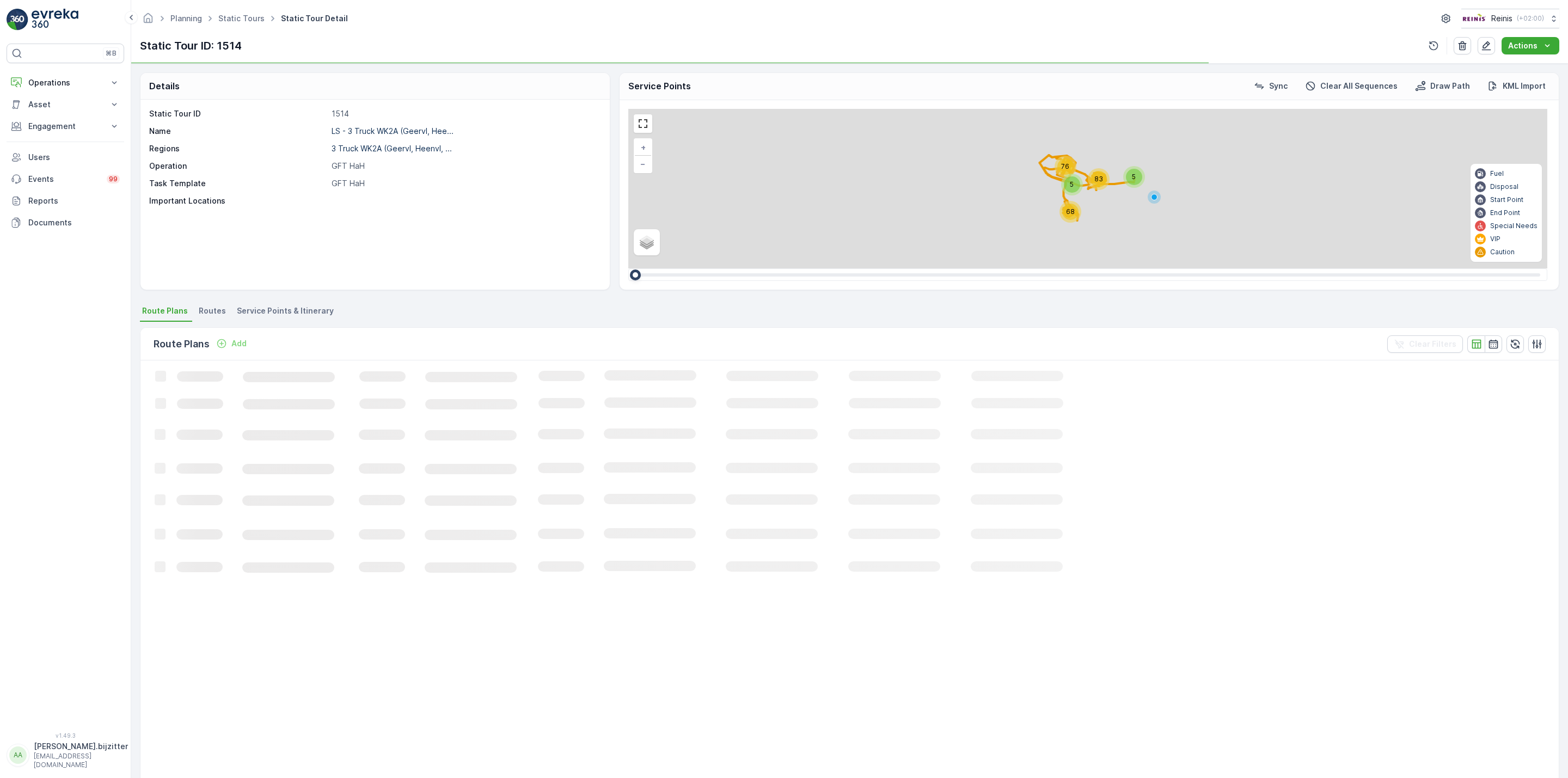
click at [310, 313] on span "Service Points & Itinerary" at bounding box center [285, 310] width 97 height 11
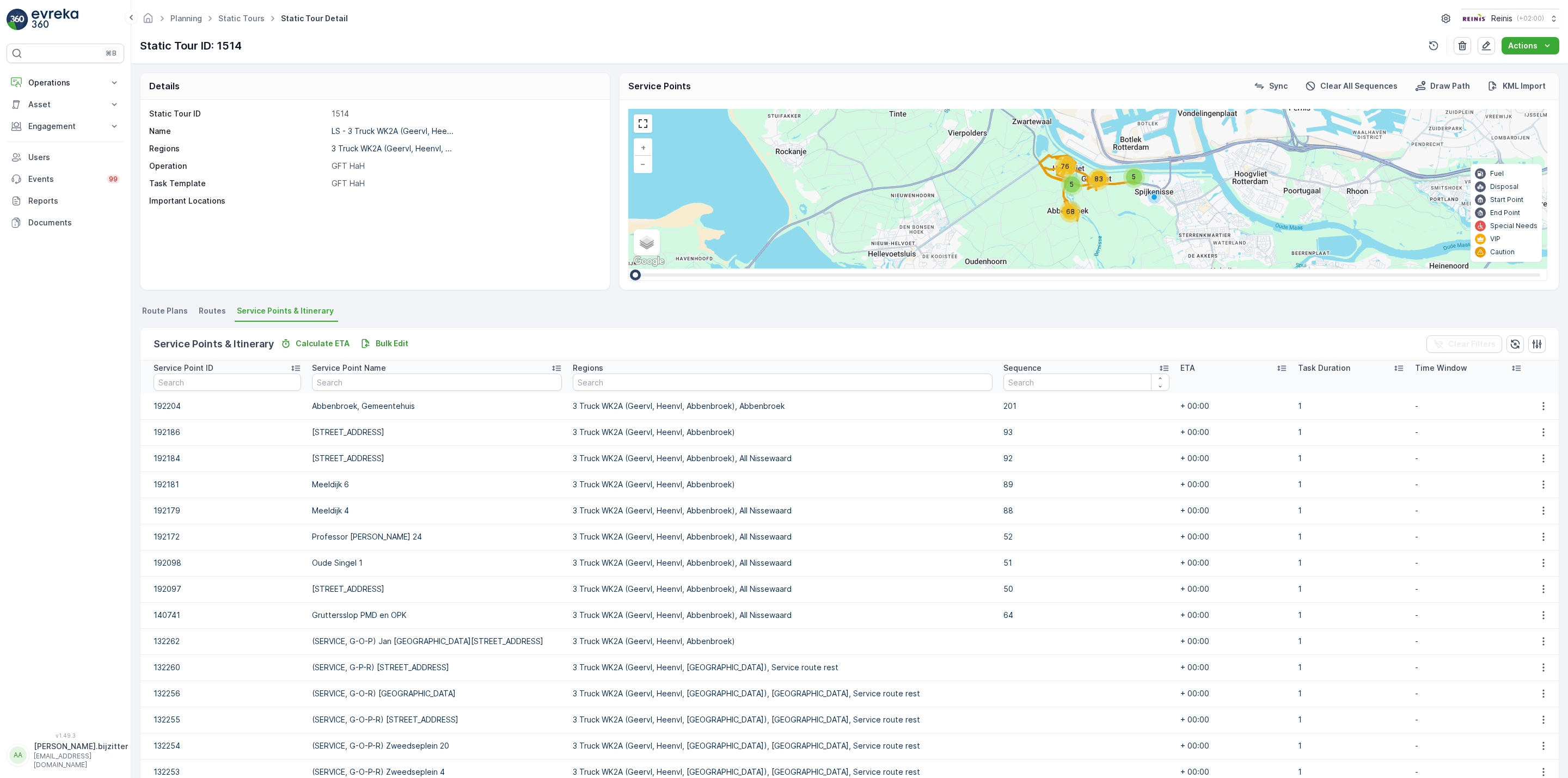
click at [1159, 366] on icon at bounding box center [1164, 367] width 11 height 11
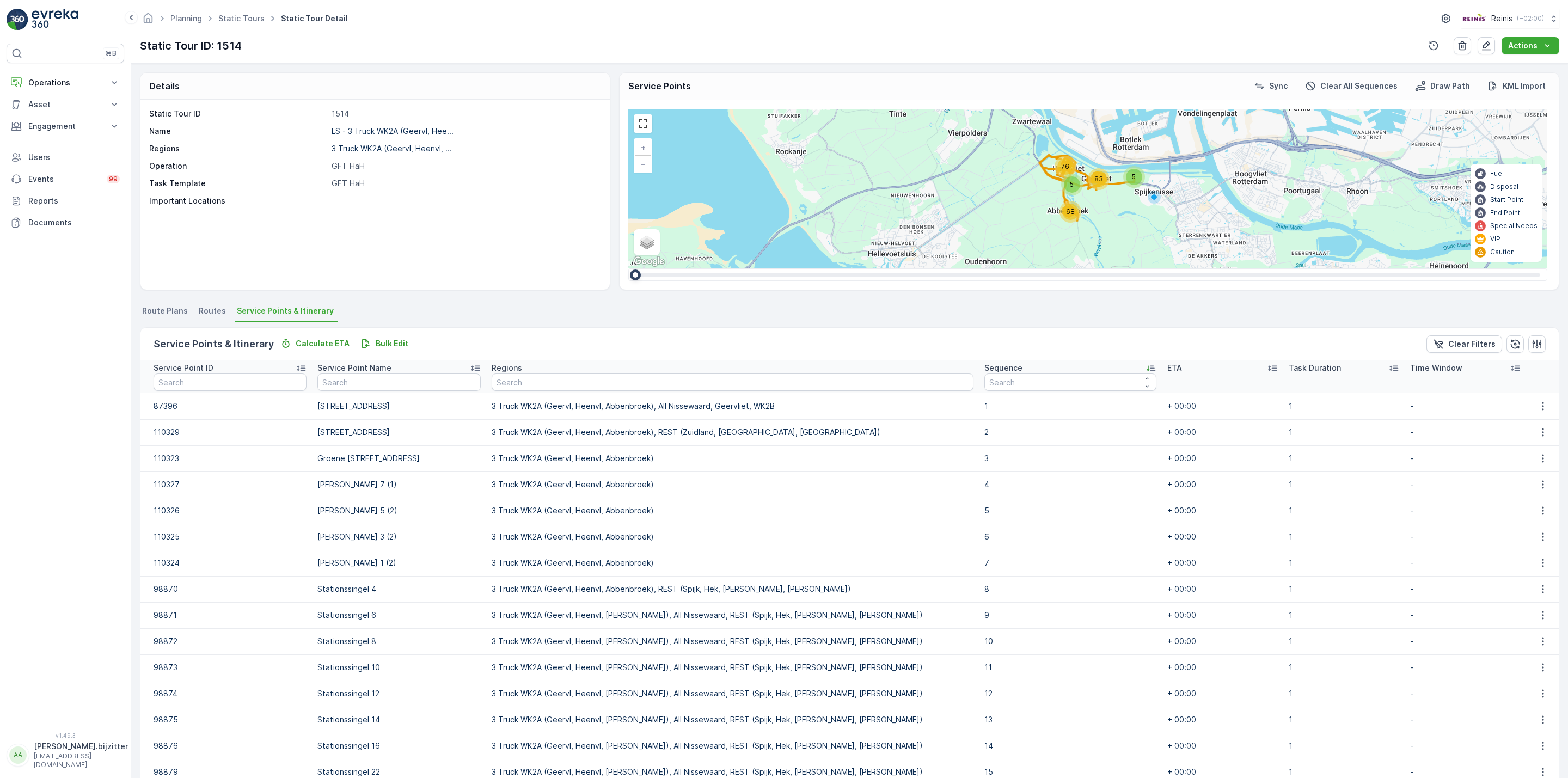
click at [1145, 366] on icon at bounding box center [1150, 367] width 11 height 11
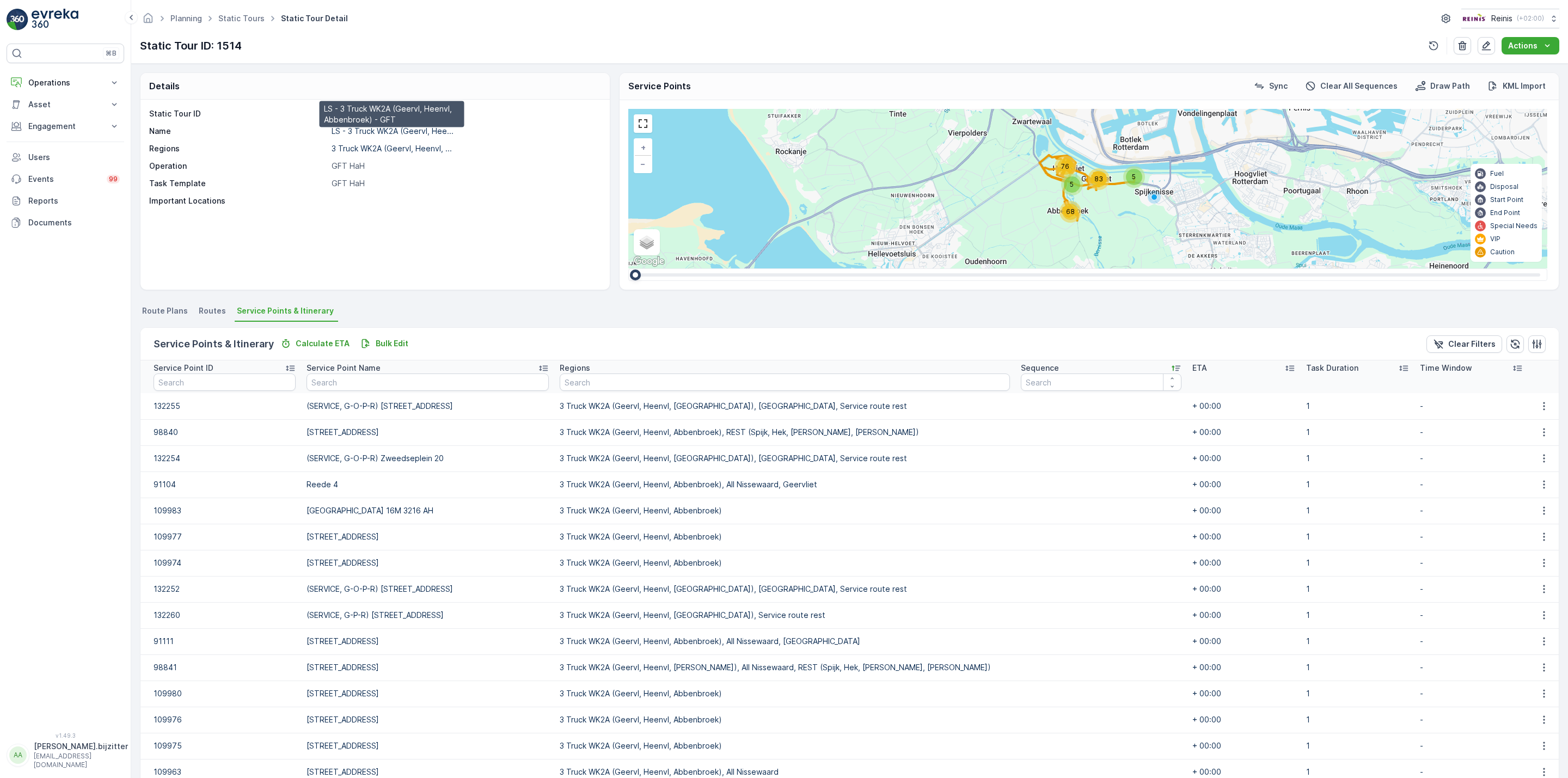
drag, startPoint x: 371, startPoint y: 131, endPoint x: 265, endPoint y: 253, distance: 161.6
click at [265, 253] on div "Static Tour ID 1514 Name LS - 3 Truck WK2A (Geervl, Hee... LS - 3 Truck WK2A (G…" at bounding box center [375, 195] width 469 height 190
click at [646, 130] on link at bounding box center [643, 124] width 16 height 16
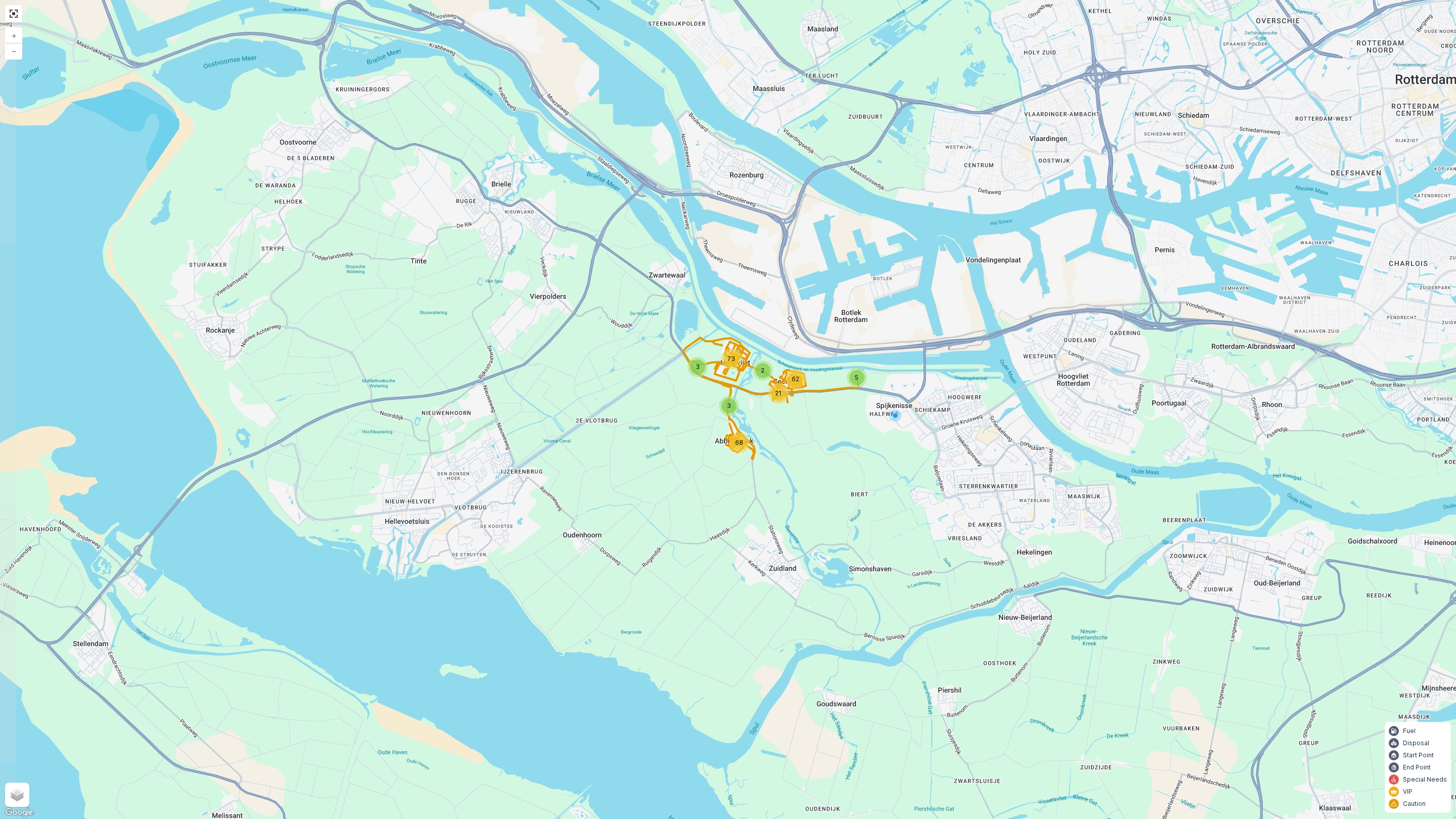
drag, startPoint x: 584, startPoint y: 461, endPoint x: 635, endPoint y: 434, distance: 57.7
click at [635, 434] on div "21 62 5 68 3 2 73 3 + − Satellite Roadmap Terrain Hybrid Leaflet Keyboard short…" at bounding box center [728, 409] width 1456 height 819
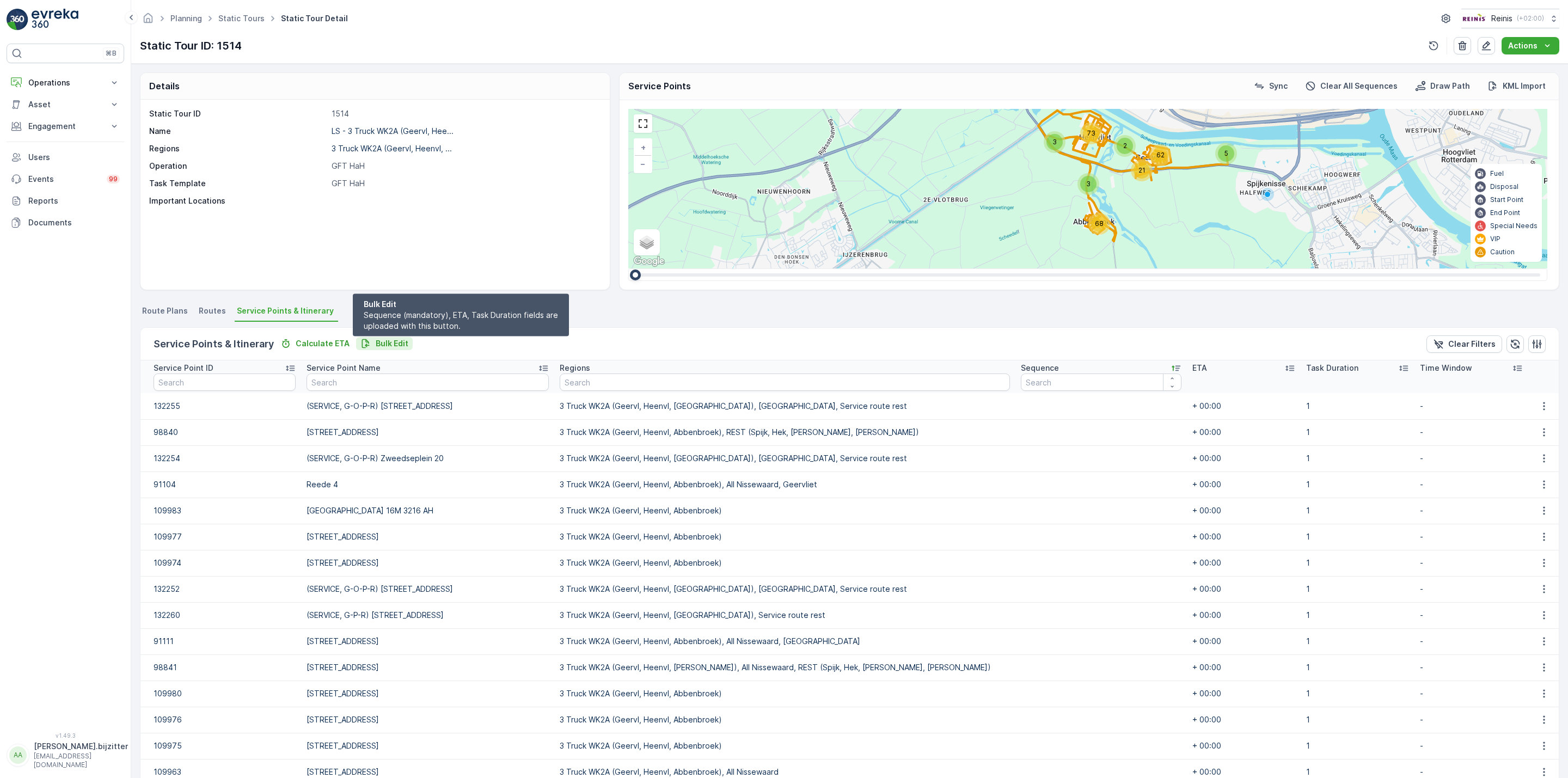
click at [389, 339] on p "Bulk Edit" at bounding box center [392, 343] width 32 height 11
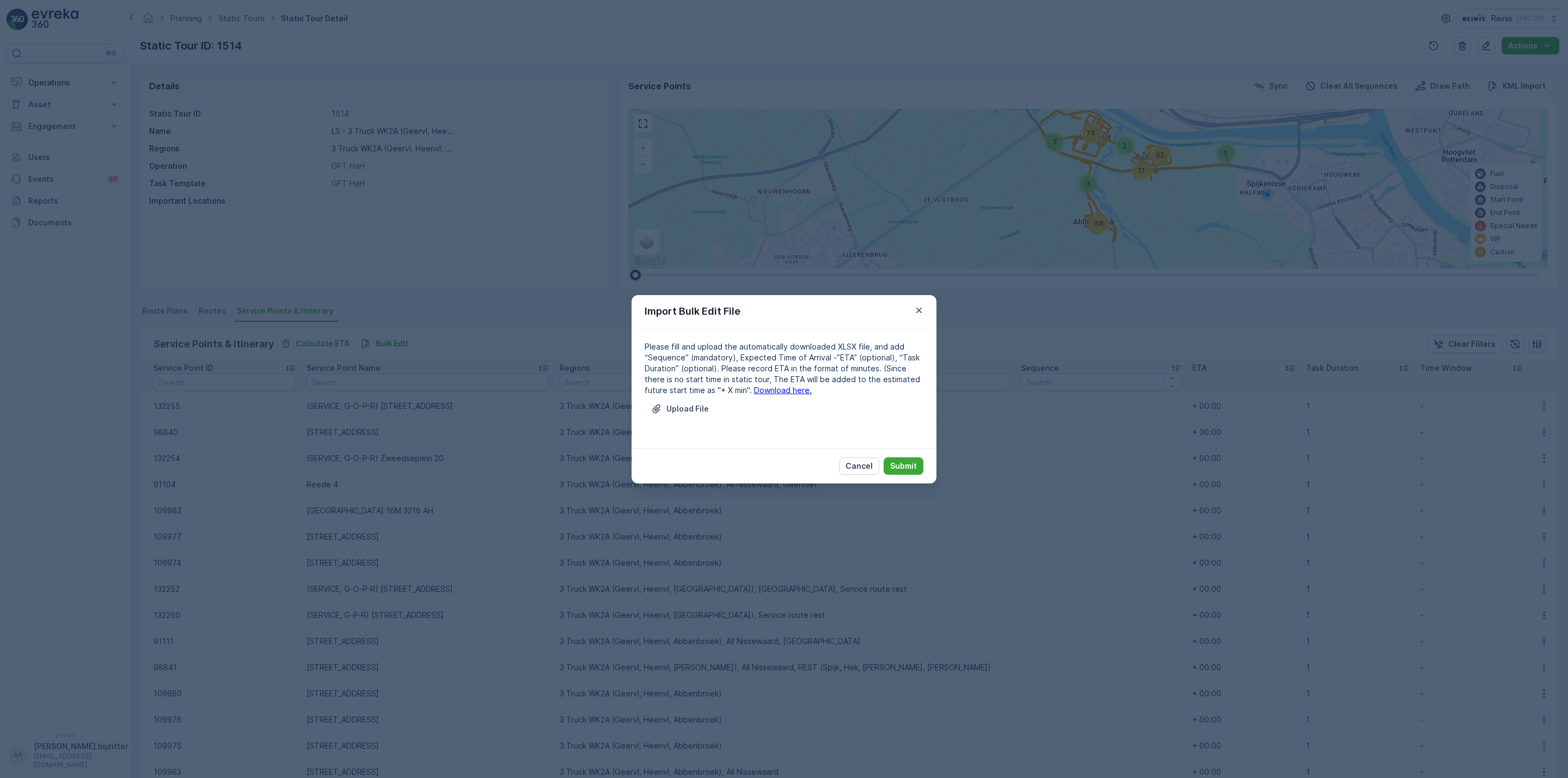
click at [754, 392] on link "Download here." at bounding box center [783, 390] width 57 height 9
click at [922, 307] on icon "button" at bounding box center [919, 309] width 11 height 11
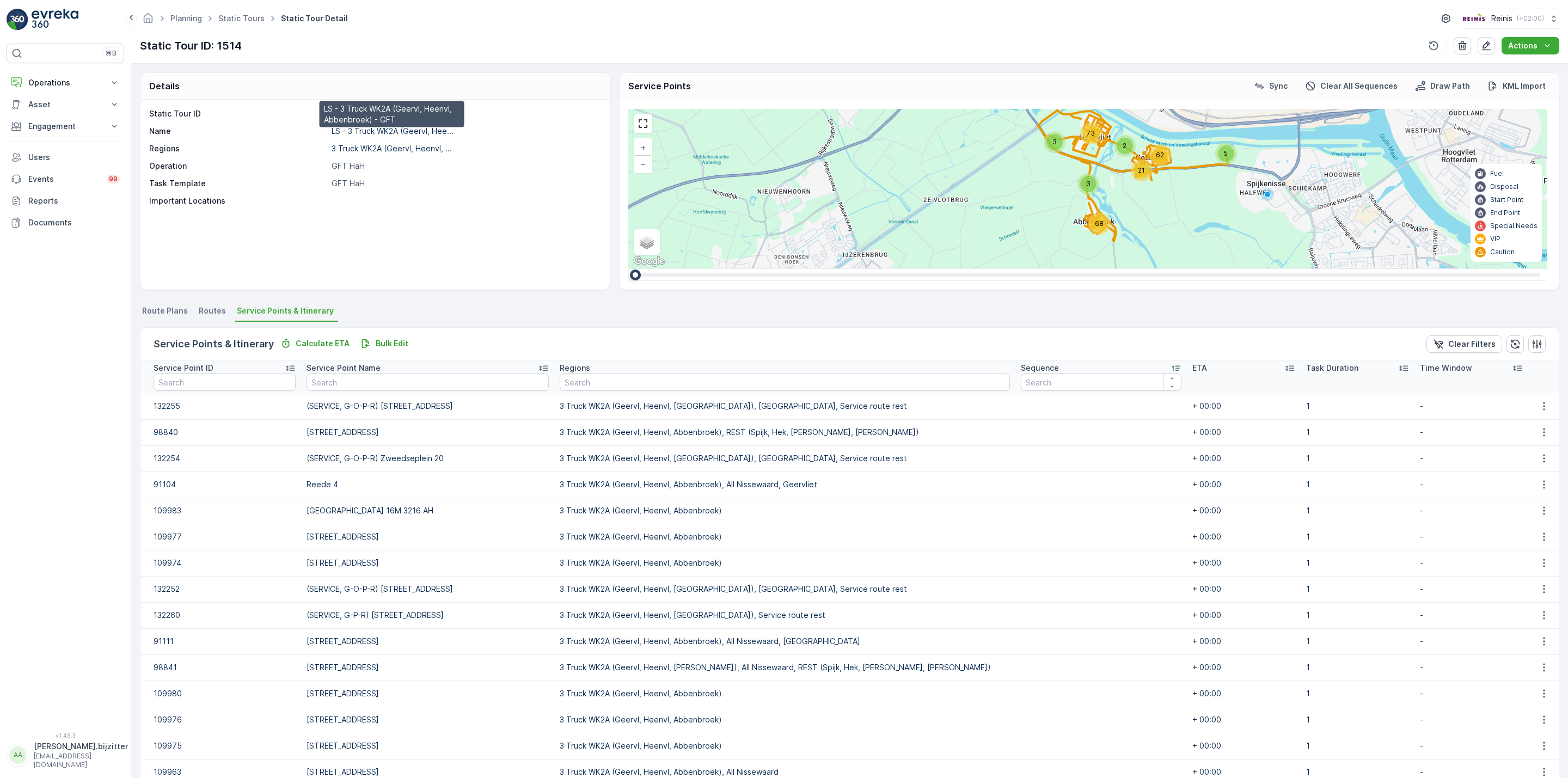
click at [400, 134] on p "LS - 3 Truck WK2A (Geervl, Hee..." at bounding box center [392, 130] width 122 height 9
copy p "LS - 3 Truck WK2A (Geervl, Hee..."
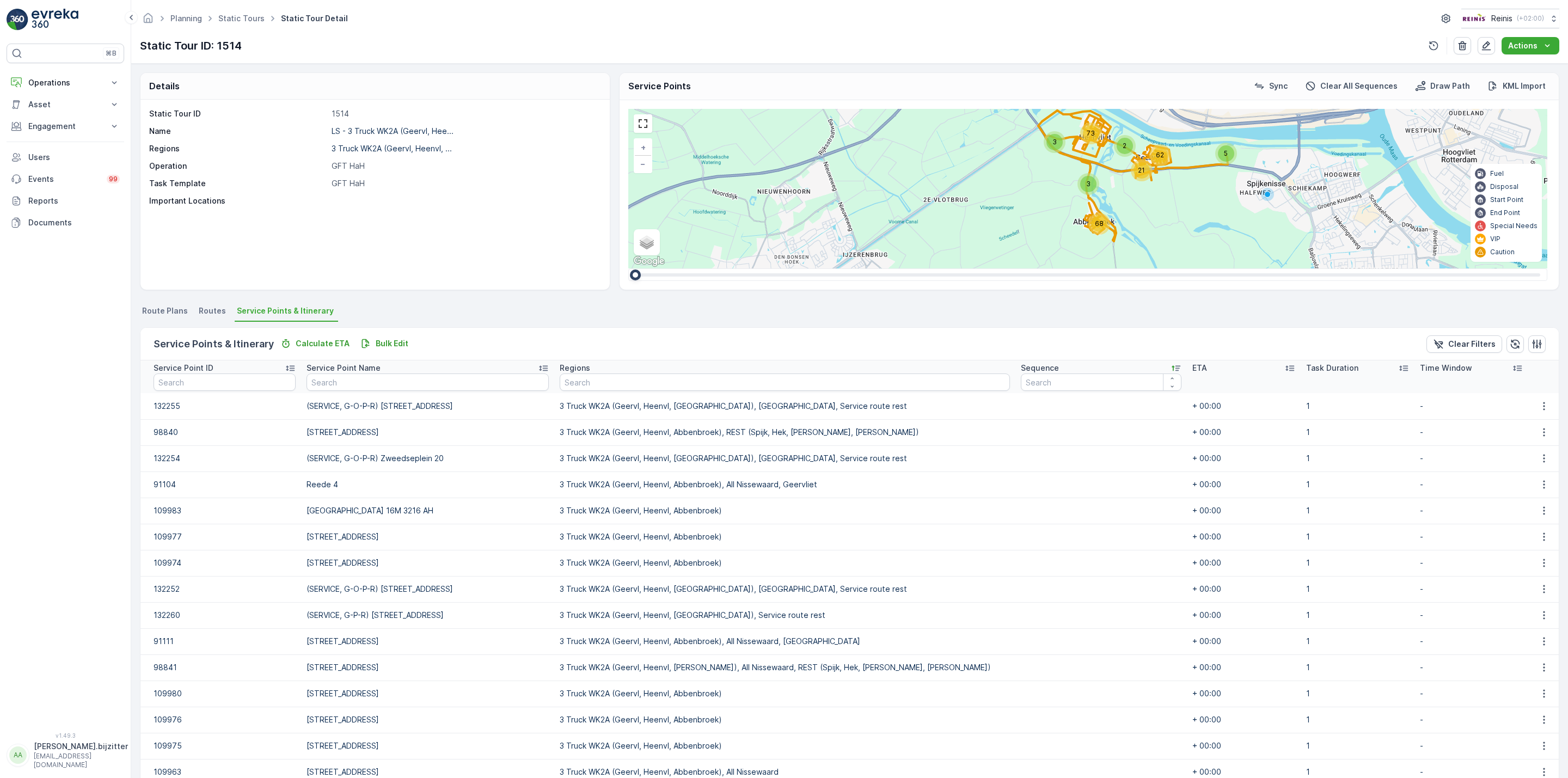
click at [394, 239] on div "Static Tour ID 1514 Name LS - 3 Truck WK2A (Geervl, Hee... Regions 3 Truck WK2A…" at bounding box center [375, 195] width 469 height 190
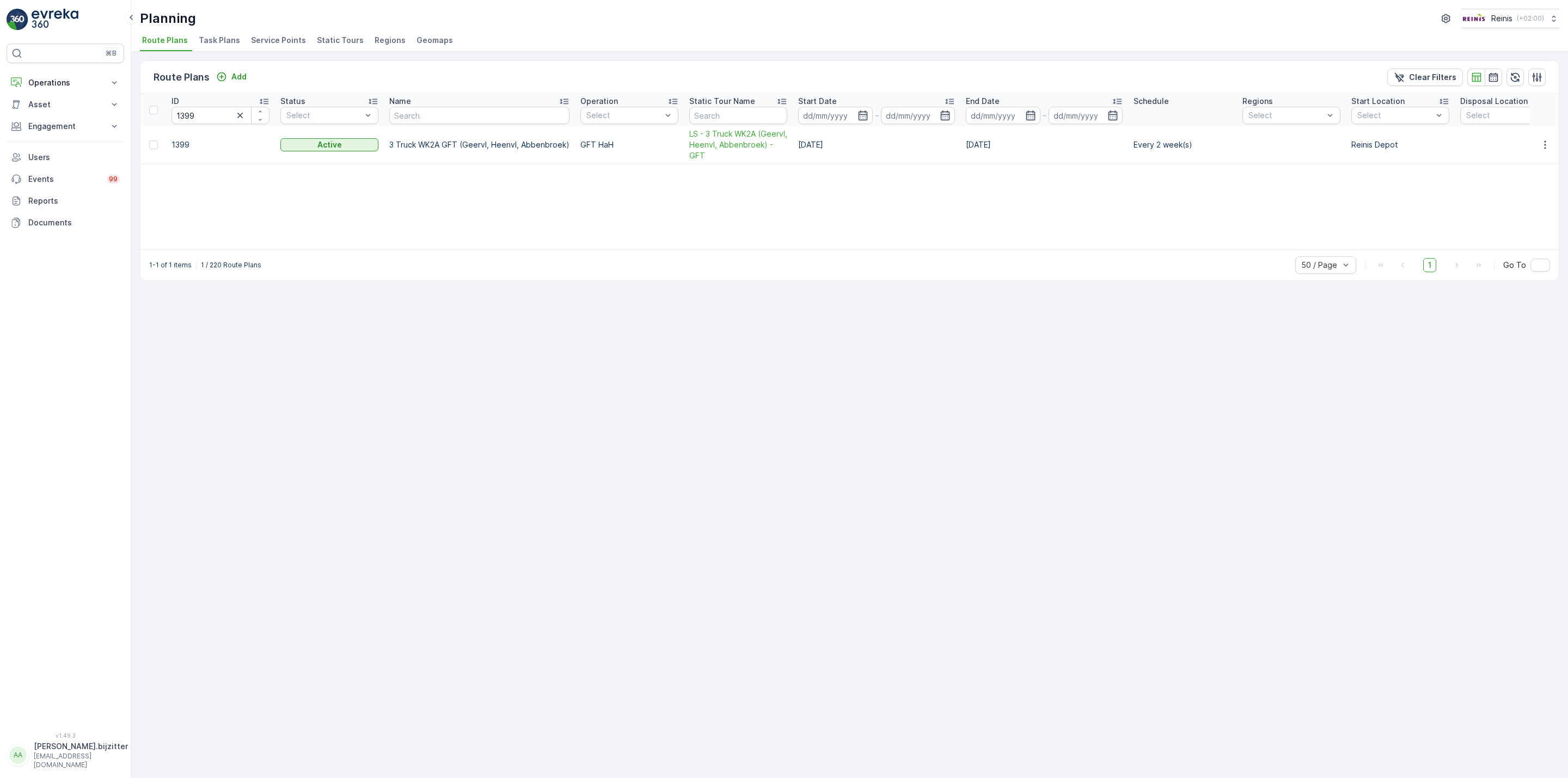
drag, startPoint x: 327, startPoint y: 41, endPoint x: 735, endPoint y: 429, distance: 563.0
click at [797, 492] on div "Route Plans Add Clear Filters ID 1399 Status Select Name Operation Select Stati…" at bounding box center [850, 415] width 1437 height 726
click at [325, 41] on span "Static Tours" at bounding box center [340, 40] width 47 height 11
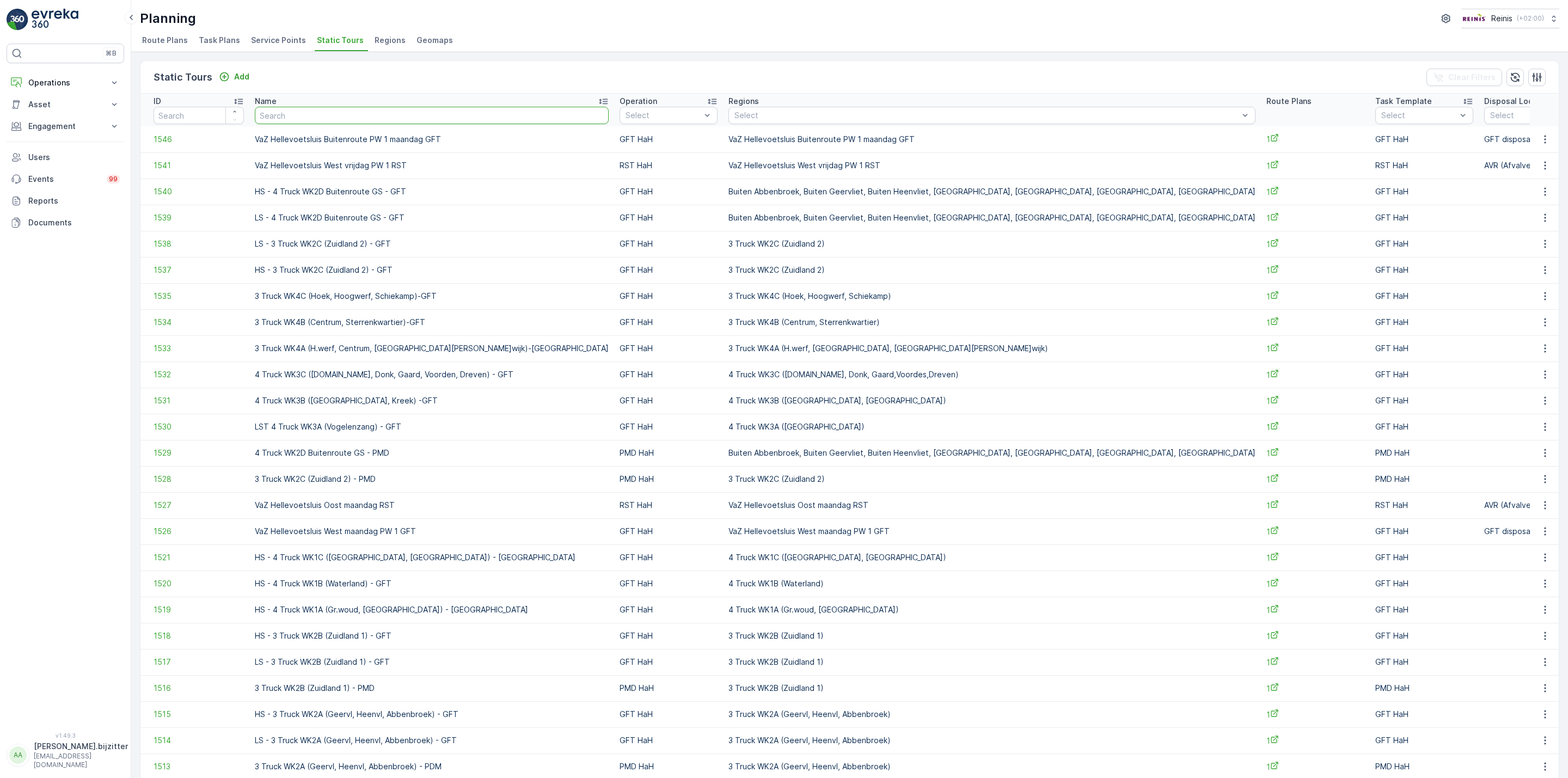
click at [325, 120] on input "text" at bounding box center [431, 115] width 354 height 17
paste input "LS - 3 Truck WK2A (Geervl, Hee..."
type input "LS - 3 Truck WK2A (Geervl, Hee..."
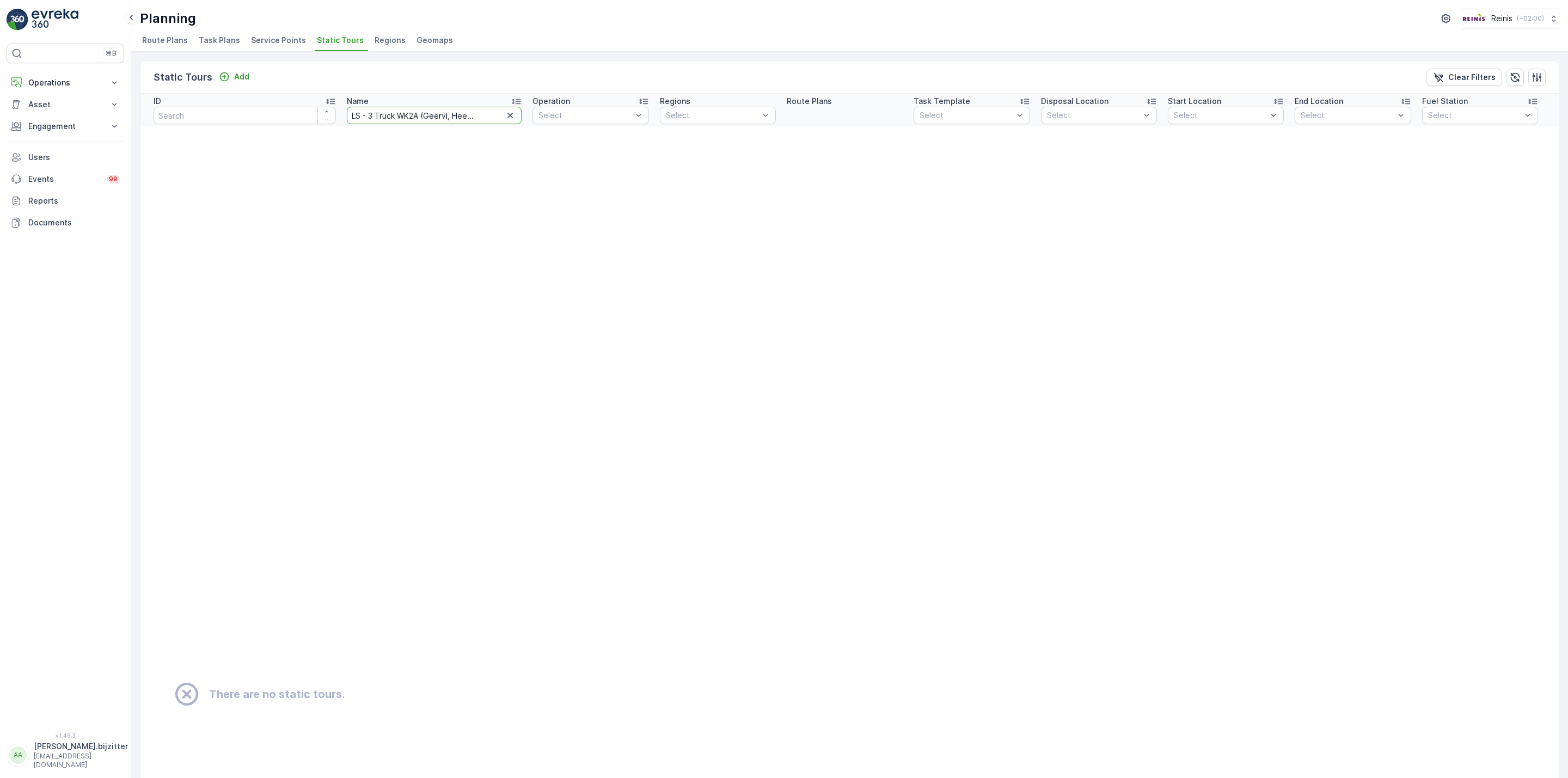
click at [466, 116] on input "LS - 3 Truck WK2A (Geervl, Hee..." at bounding box center [434, 115] width 175 height 17
type input "LS - 3 Truck WK2A (Geervl, Hee."
click at [360, 118] on input "LS - 3 Truck WK2A (Geervl, Hee." at bounding box center [434, 115] width 175 height 17
type input "WK2A (Geervl, Hee."
click at [420, 120] on input "WK2A (Geervl, Hee." at bounding box center [434, 115] width 175 height 17
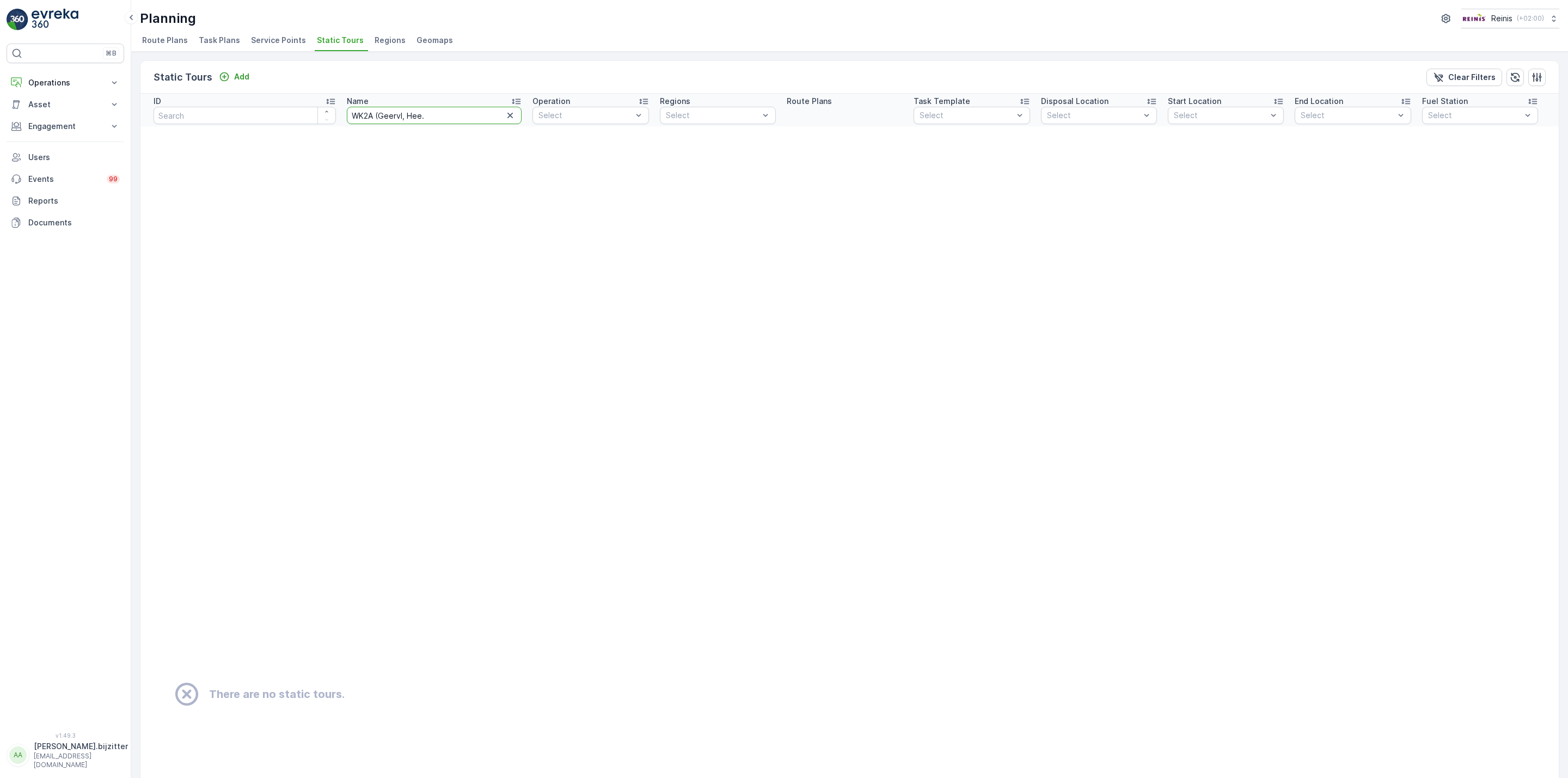
type input "WK2A (Geervl, Hee"
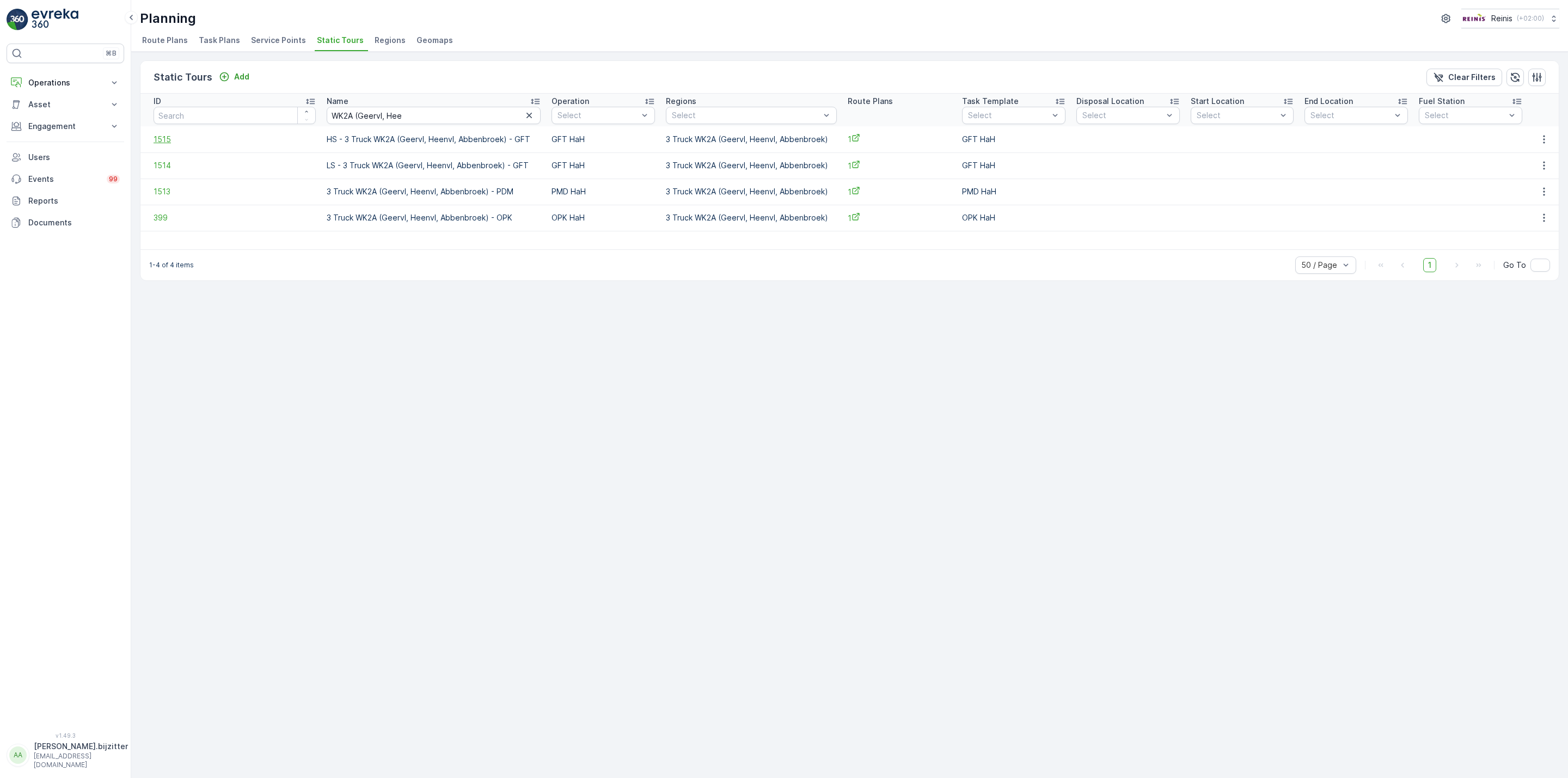
click at [164, 142] on span "1515" at bounding box center [235, 139] width 162 height 11
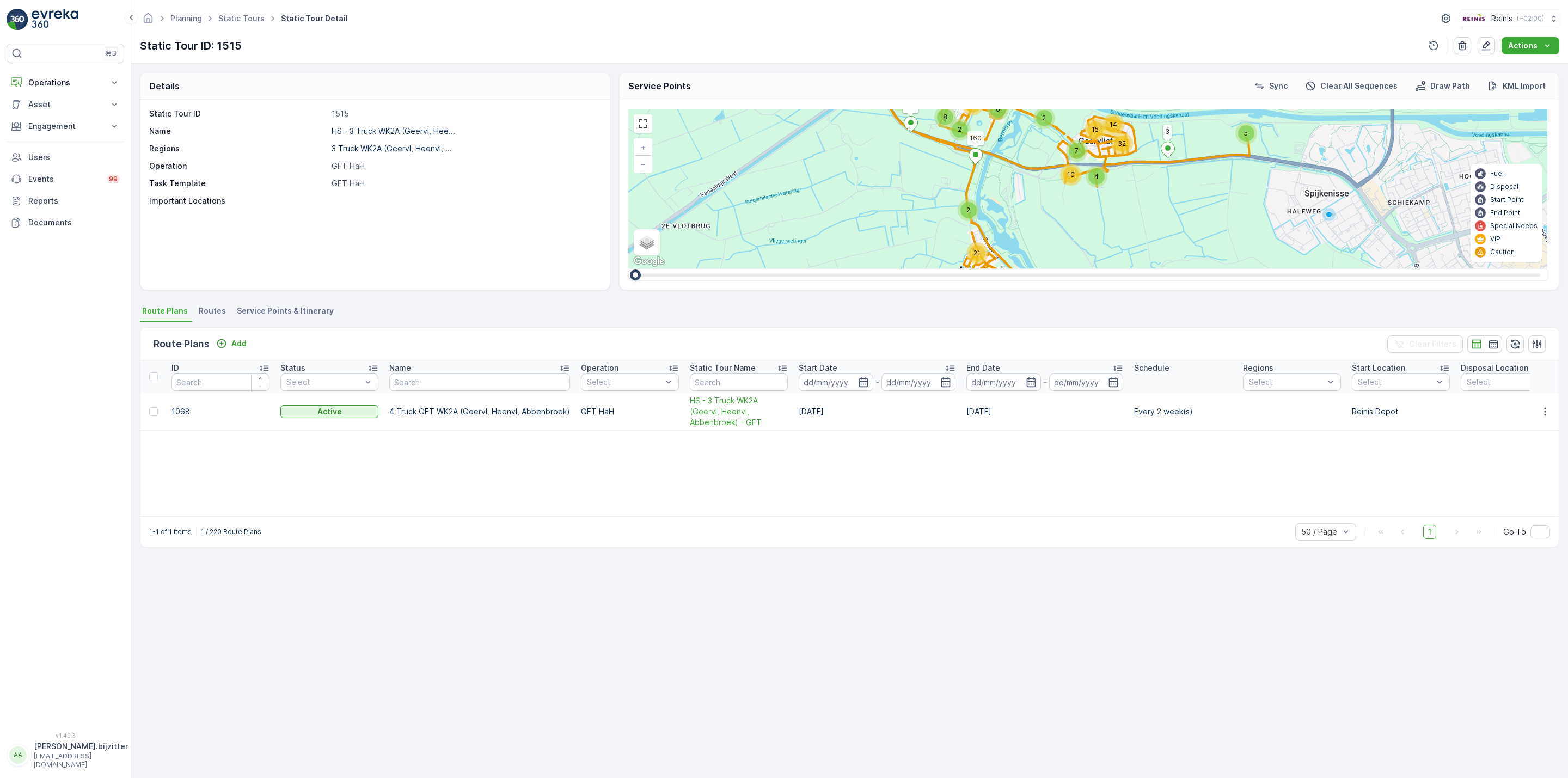
click at [297, 313] on span "Service Points & Itinerary" at bounding box center [285, 310] width 97 height 11
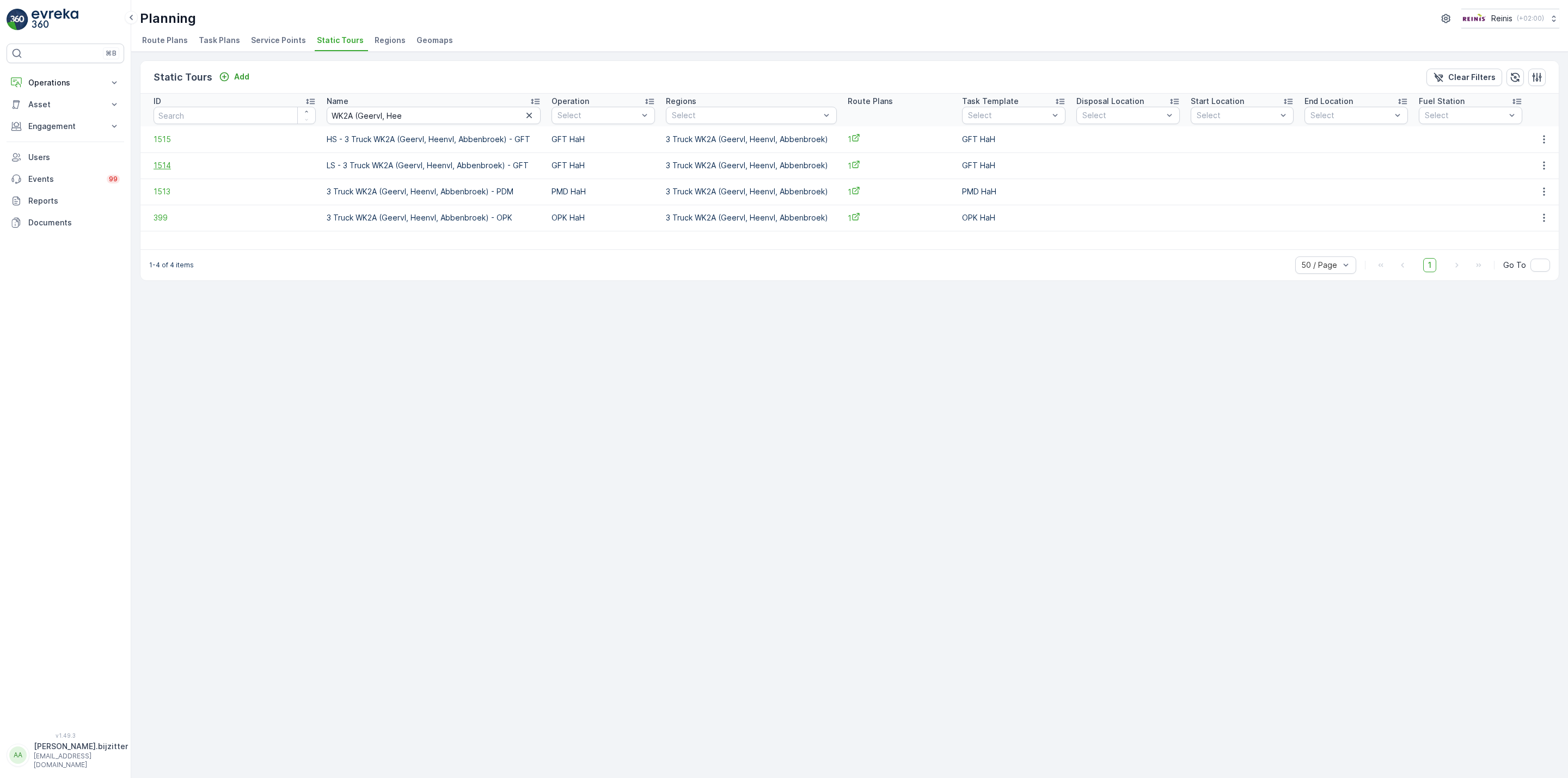
click at [160, 165] on span "1514" at bounding box center [235, 165] width 162 height 11
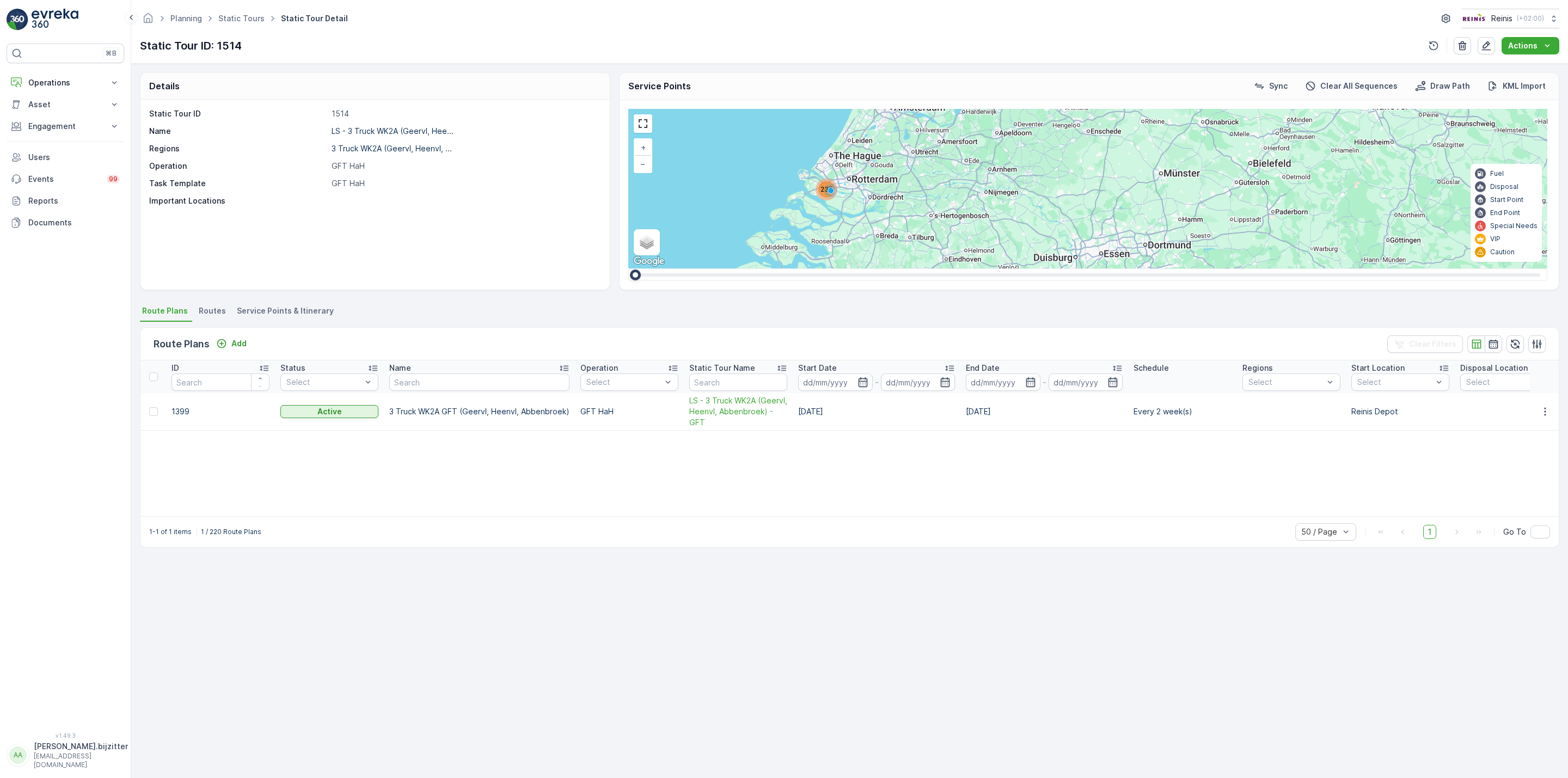
click at [277, 312] on span "Service Points & Itinerary" at bounding box center [285, 310] width 97 height 11
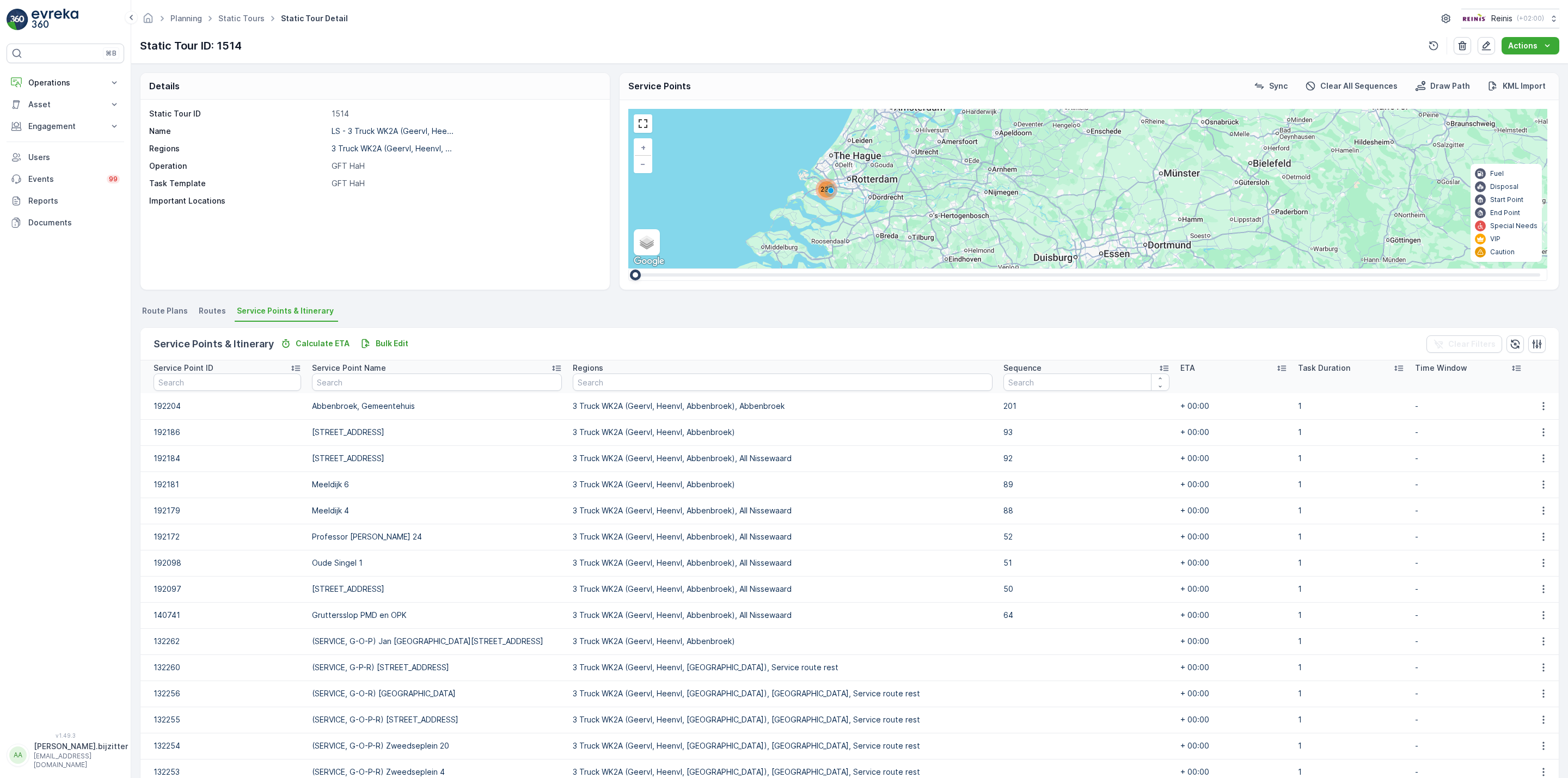
click at [1159, 366] on icon at bounding box center [1164, 367] width 11 height 11
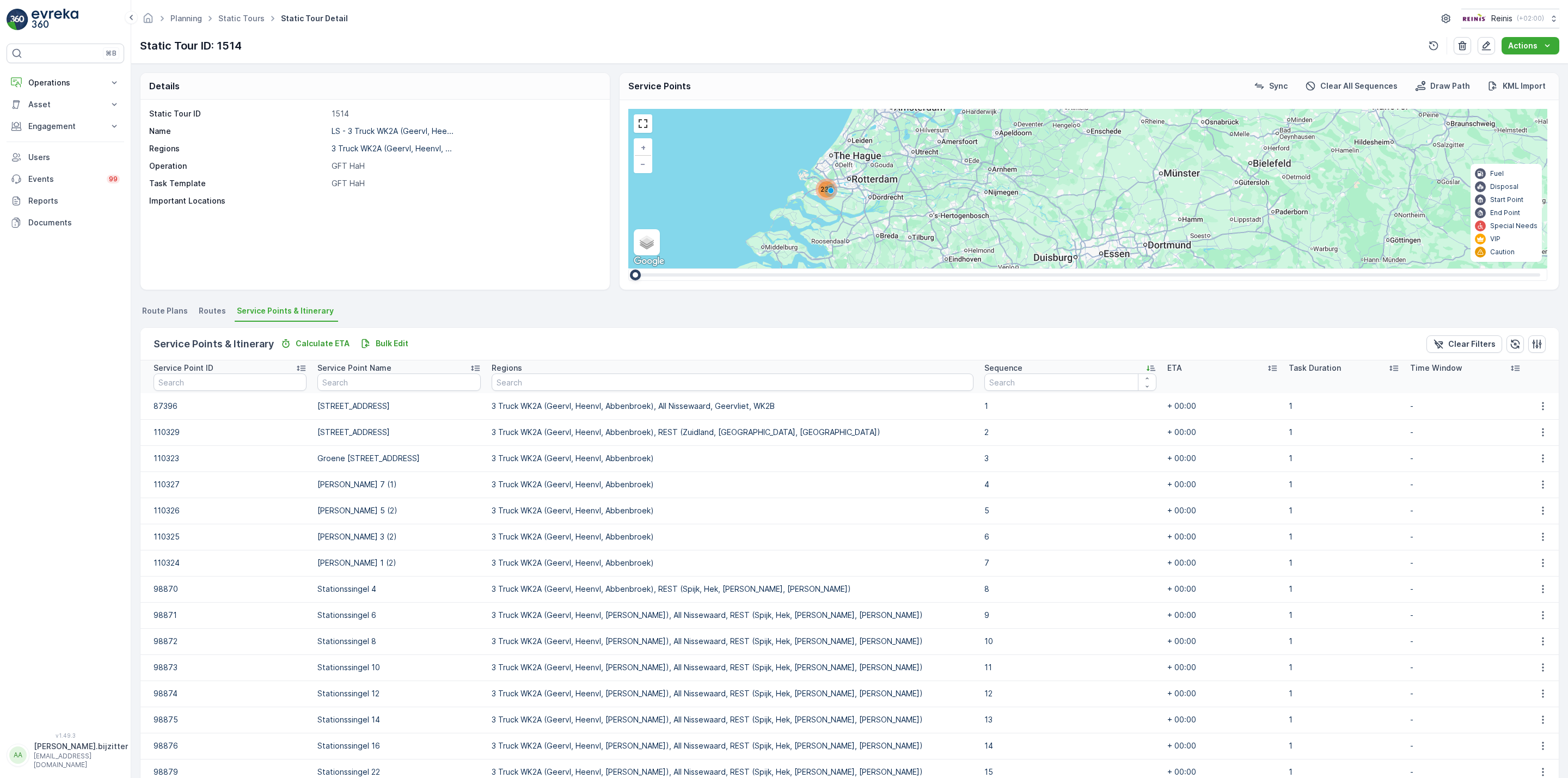
click at [1145, 366] on icon at bounding box center [1150, 367] width 11 height 11
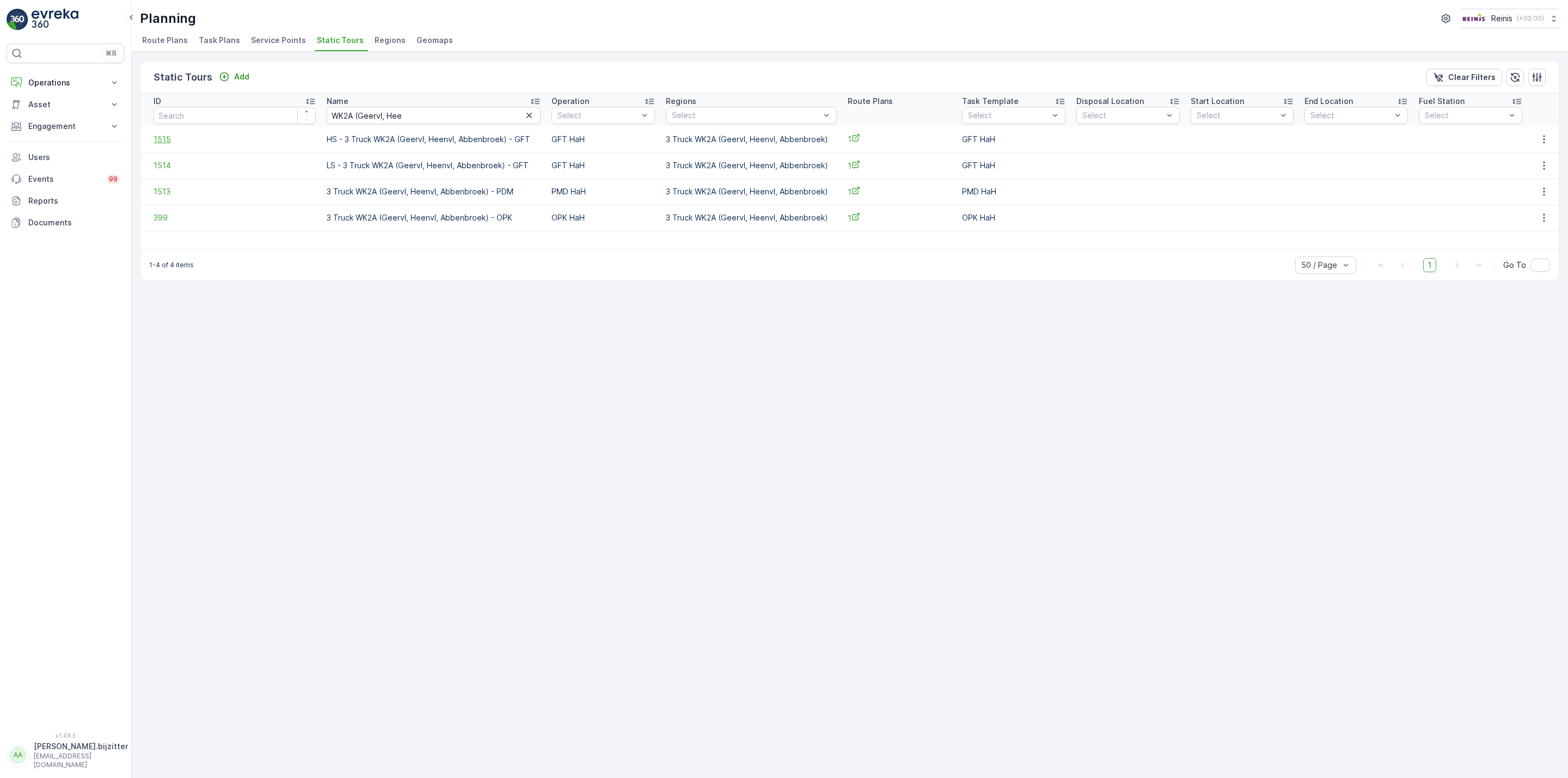
click at [159, 137] on span "1515" at bounding box center [235, 139] width 162 height 11
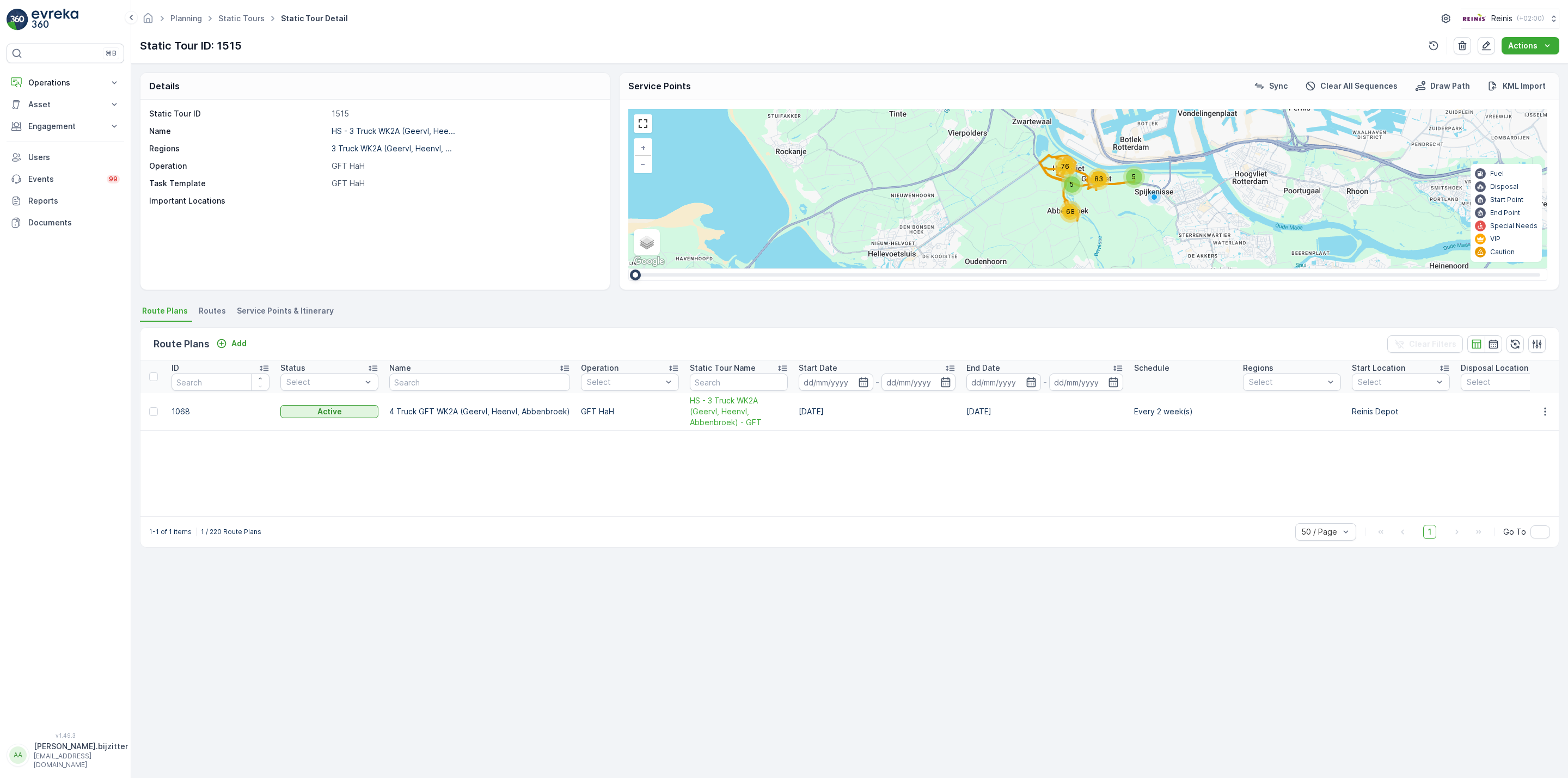
click at [298, 312] on span "Service Points & Itinerary" at bounding box center [285, 310] width 97 height 11
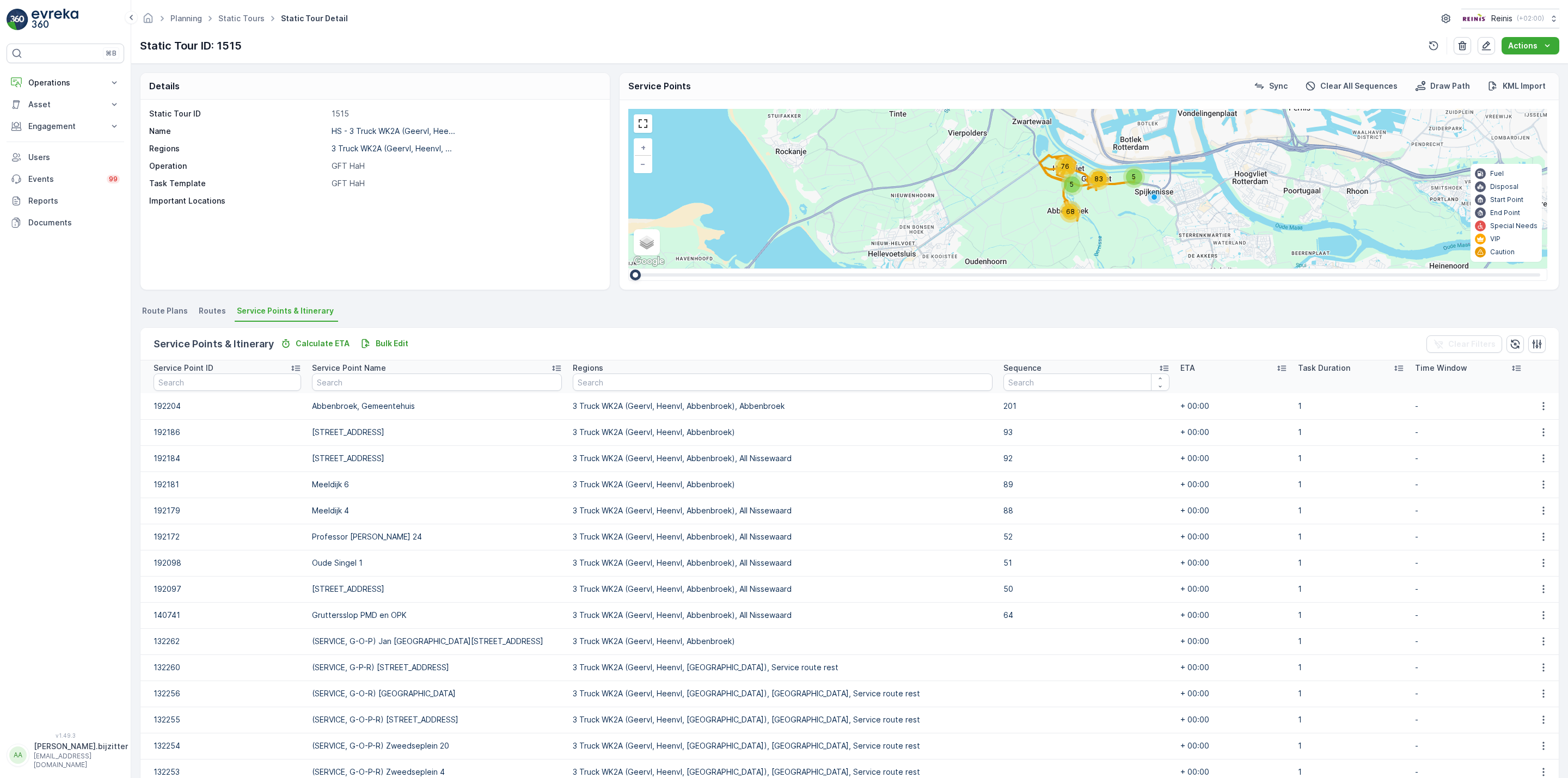
click at [1159, 367] on icon at bounding box center [1164, 367] width 11 height 11
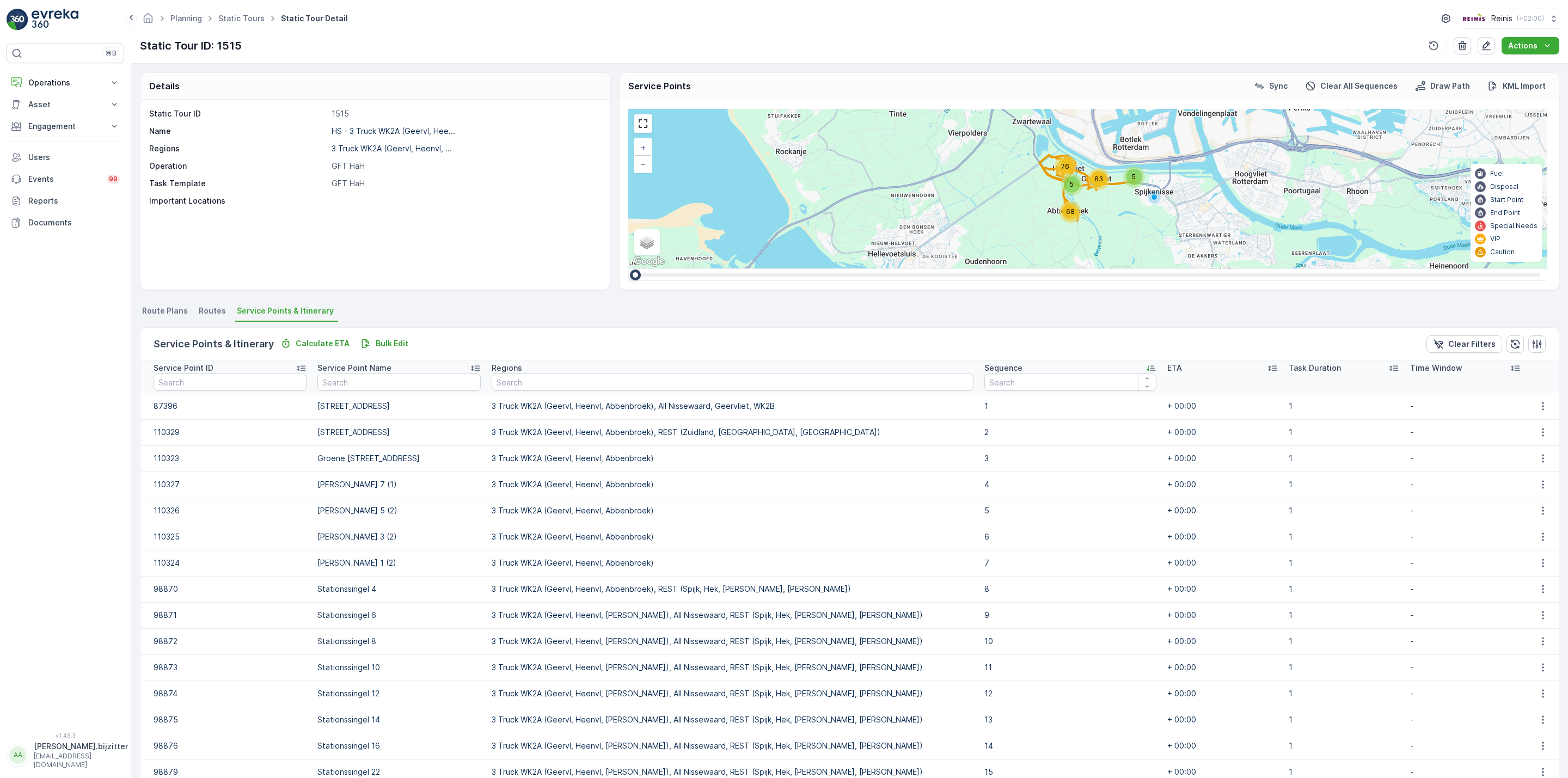
click at [1145, 368] on icon at bounding box center [1150, 367] width 11 height 11
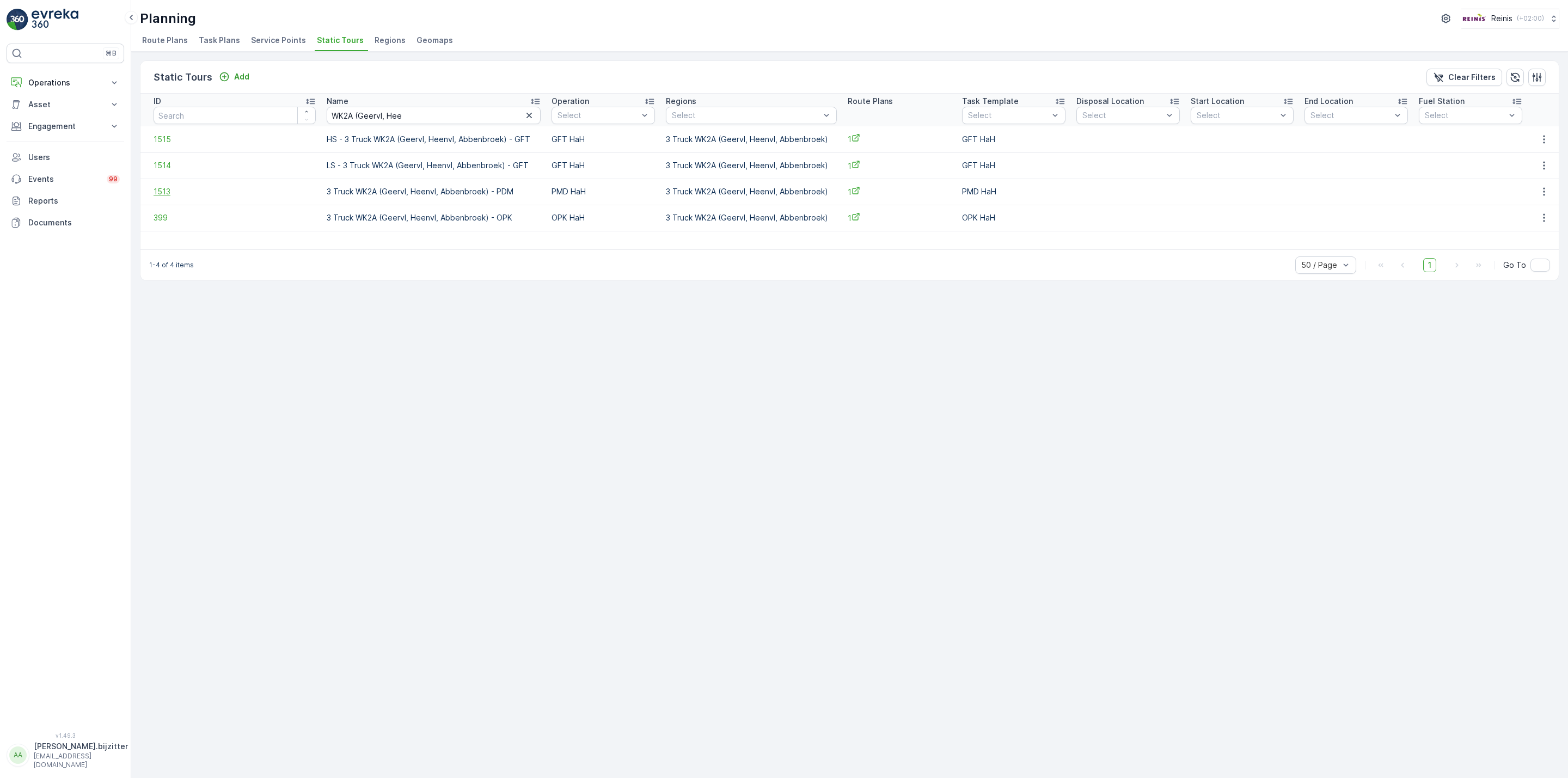
click at [162, 192] on span "1513" at bounding box center [235, 191] width 162 height 11
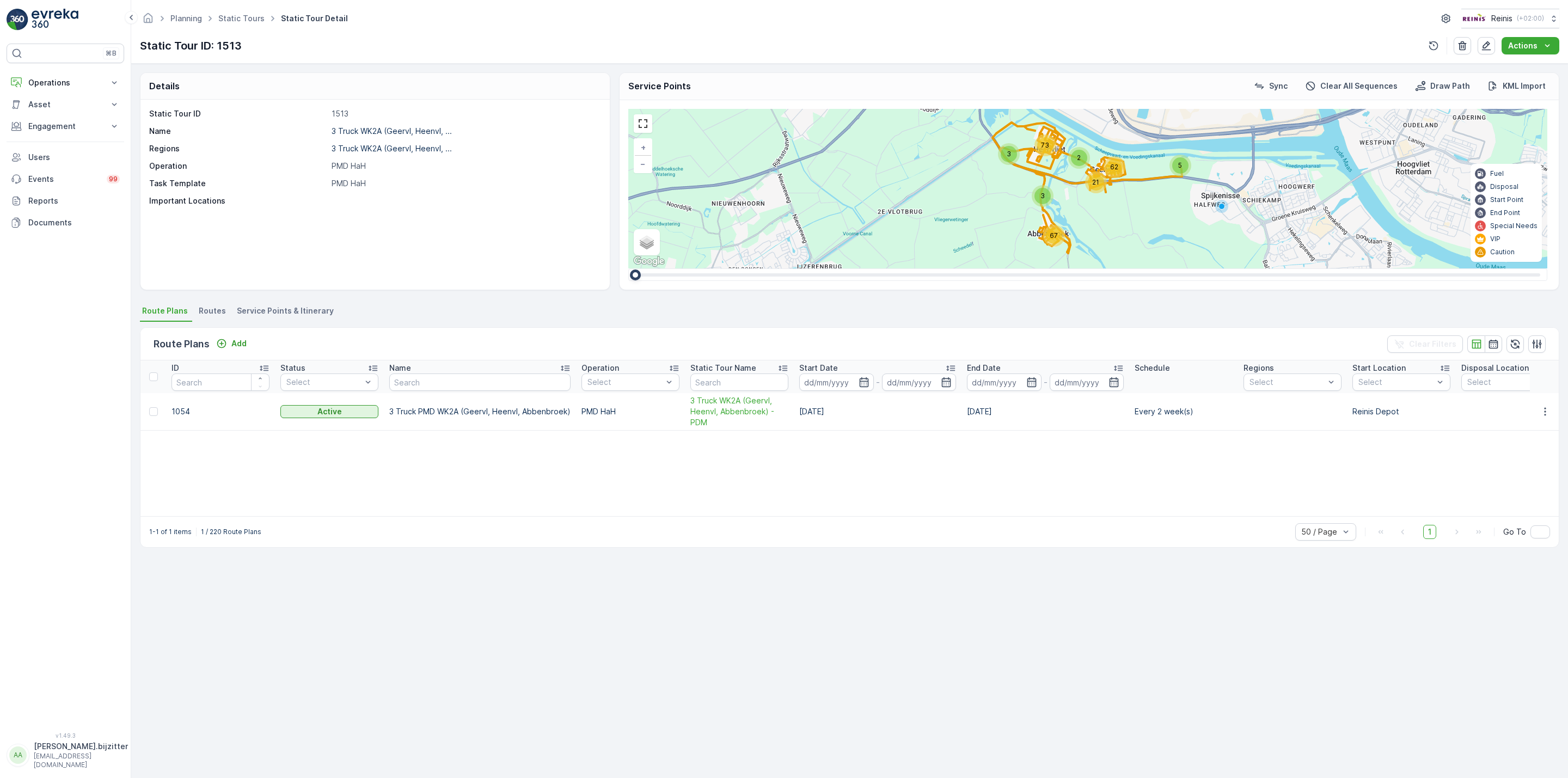
click at [313, 312] on span "Service Points & Itinerary" at bounding box center [285, 310] width 97 height 11
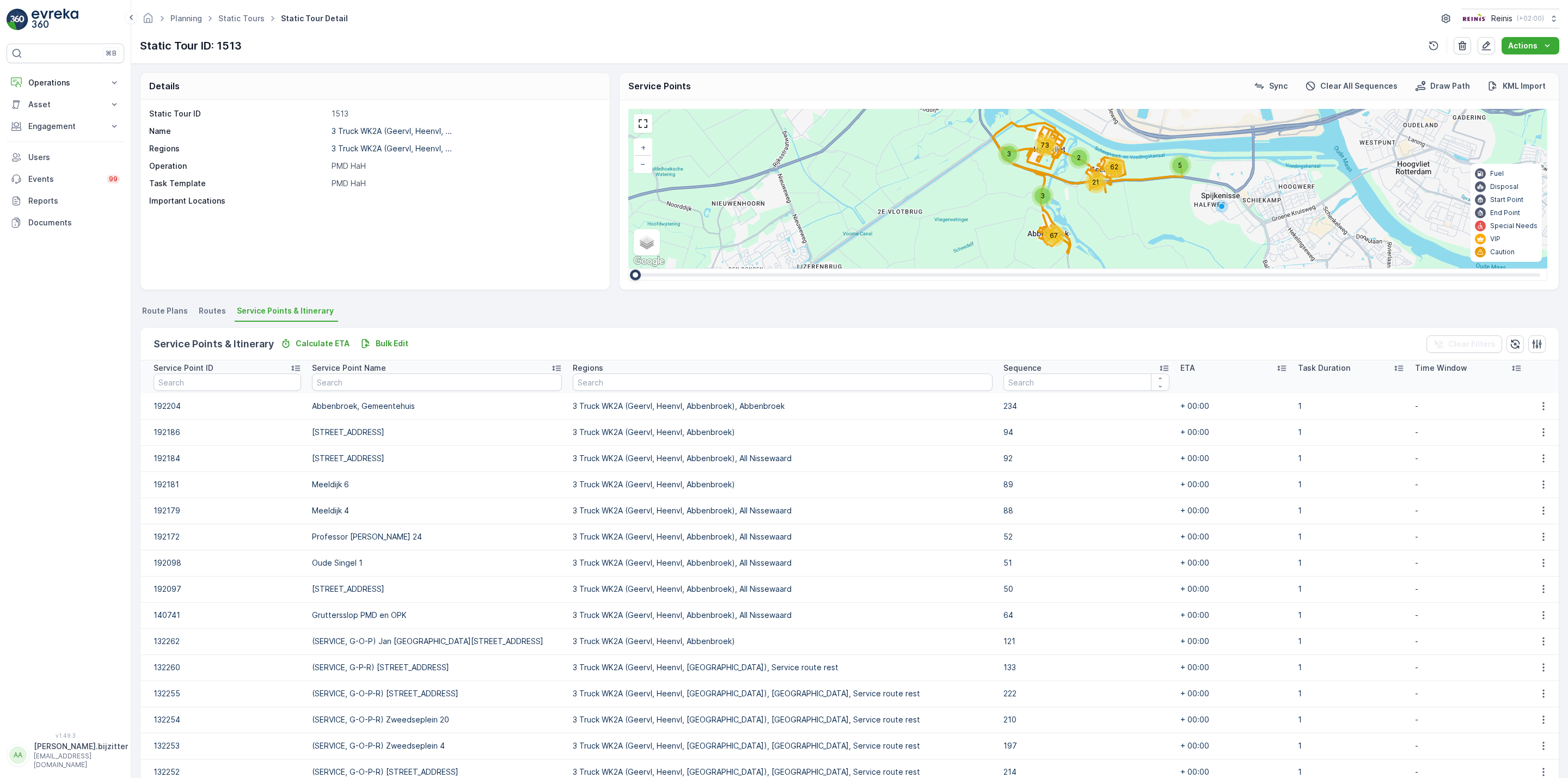
click at [1159, 368] on icon at bounding box center [1164, 367] width 11 height 11
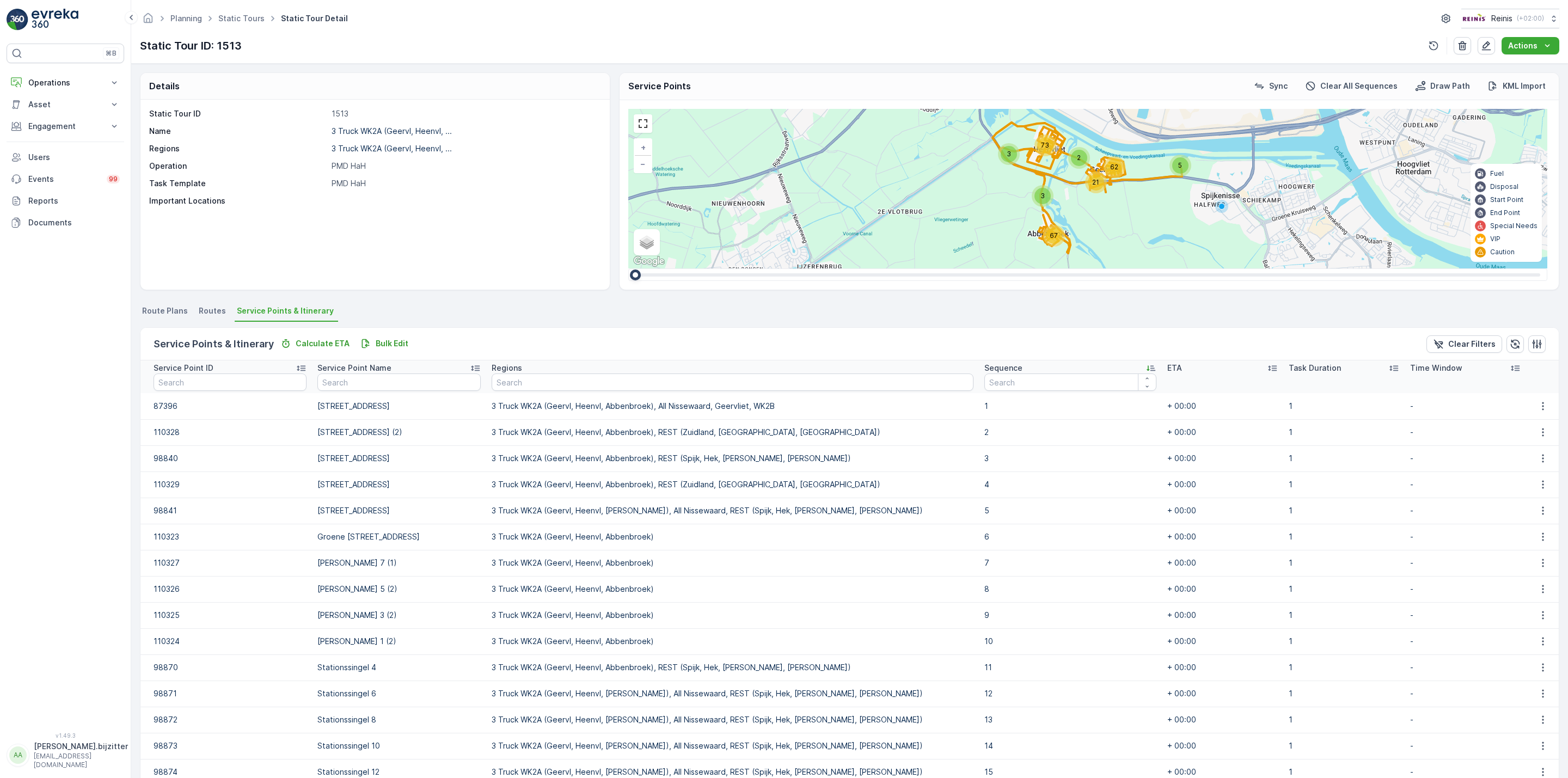
click at [1147, 368] on icon at bounding box center [1149, 368] width 2 height 6
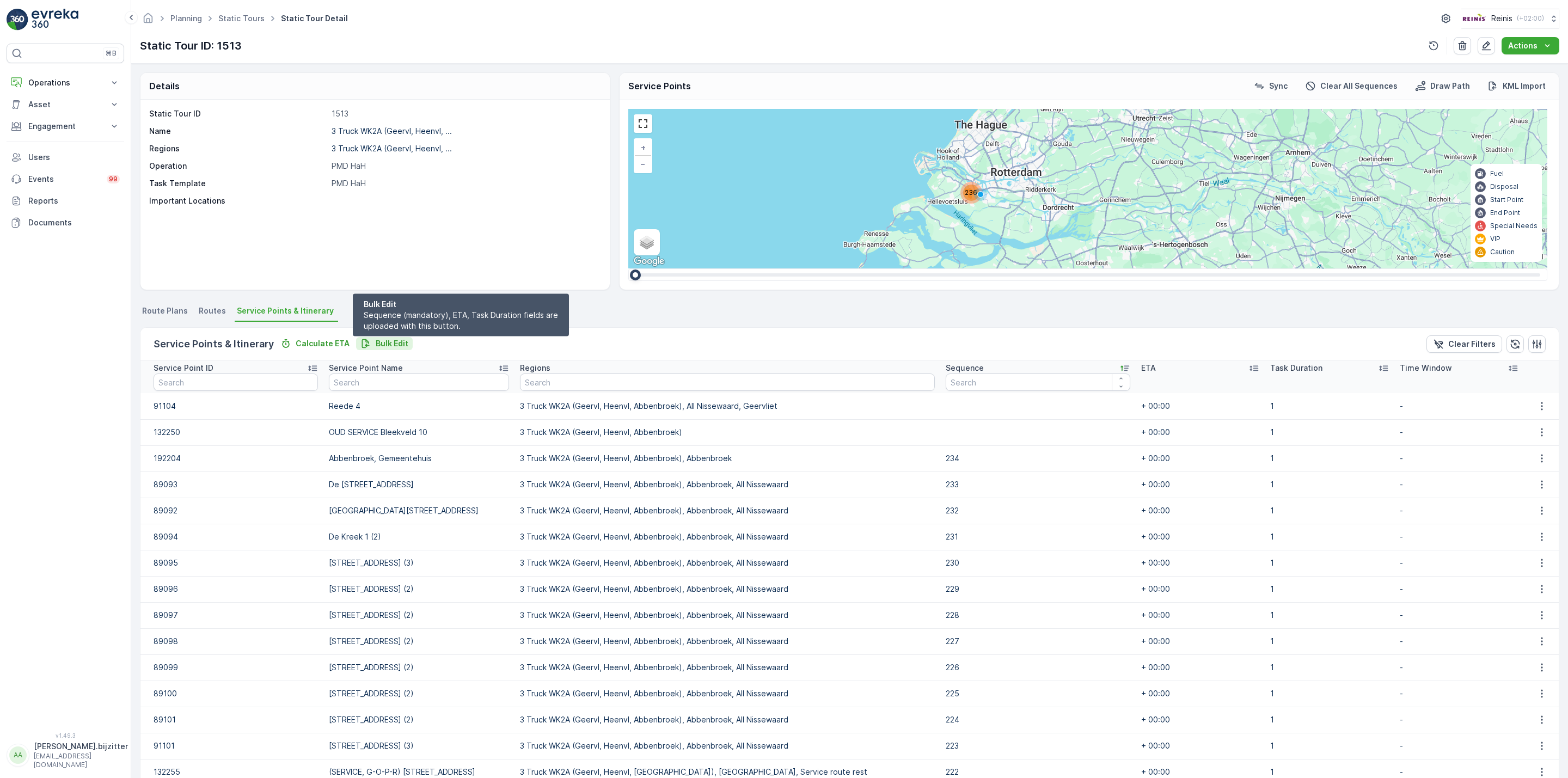
click at [381, 339] on p "Bulk Edit" at bounding box center [392, 343] width 32 height 11
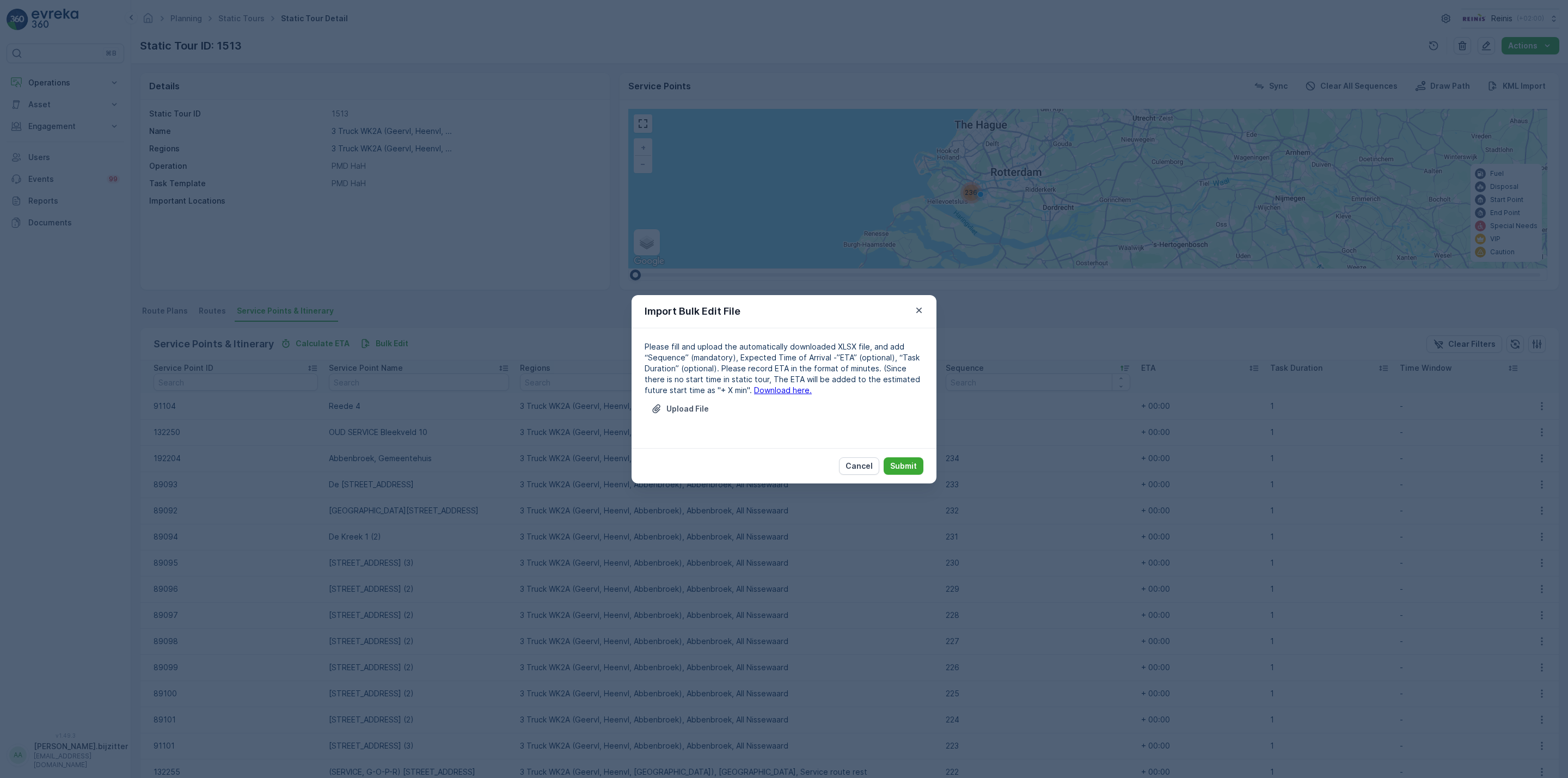
click at [754, 387] on link "Download here." at bounding box center [783, 390] width 57 height 9
click at [861, 465] on p "Cancel" at bounding box center [860, 465] width 27 height 11
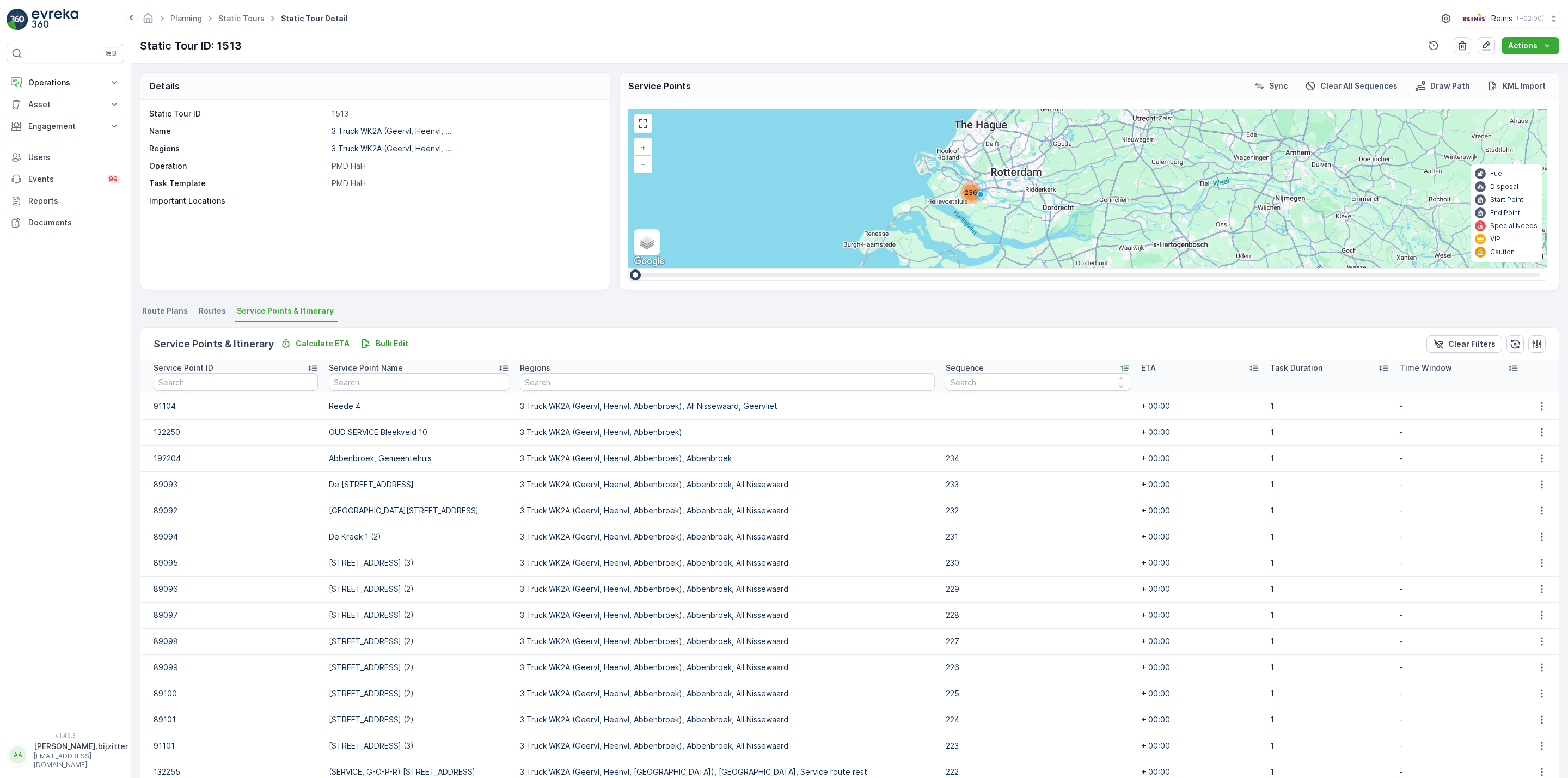
click at [895, 219] on div "236 + − Satellite Roadmap Terrain Hybrid Leaflet Keyboard shortcuts Map Data Ma…" at bounding box center [1088, 188] width 919 height 160
click at [639, 126] on link at bounding box center [643, 124] width 16 height 16
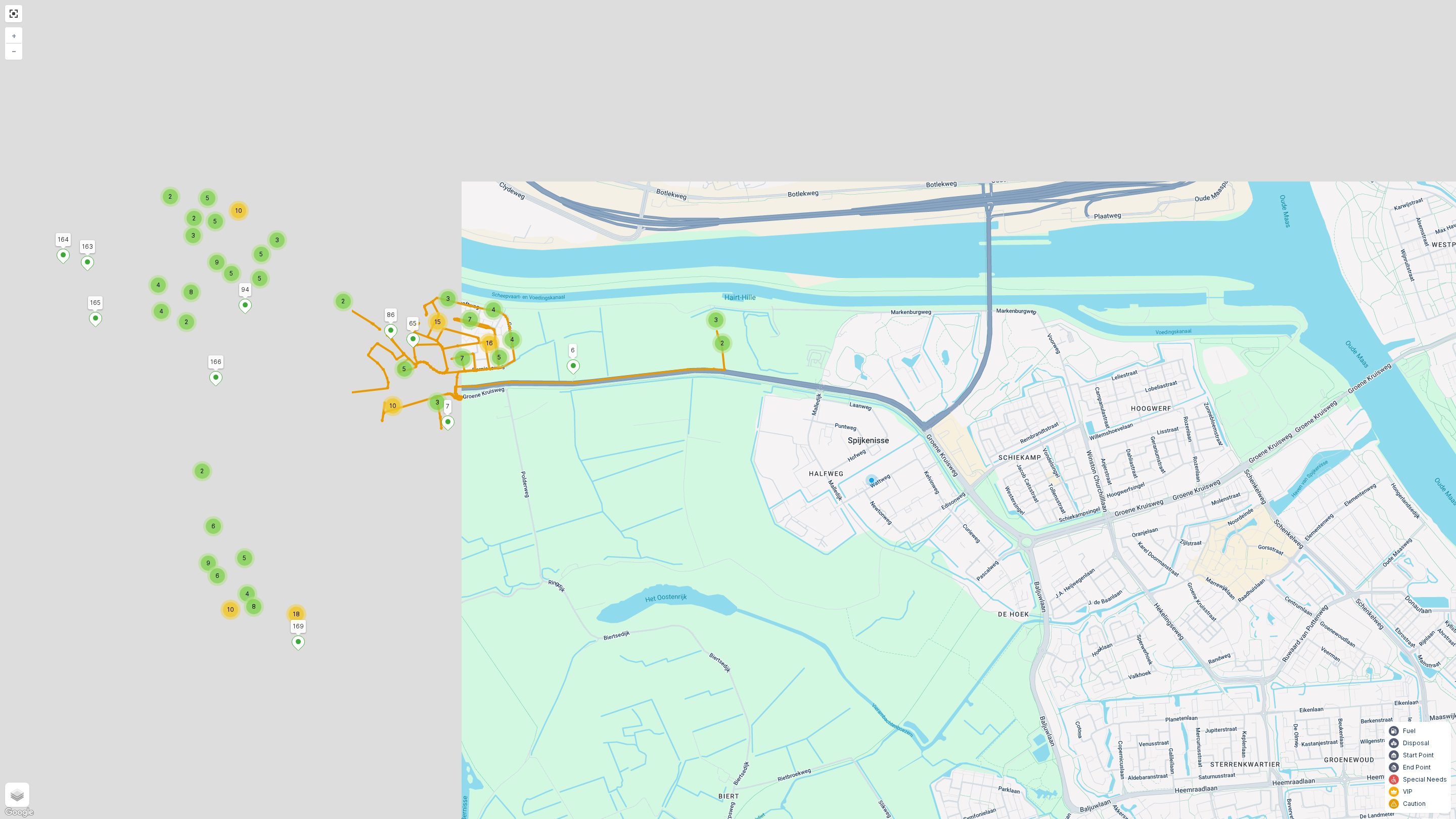
drag, startPoint x: 223, startPoint y: 271, endPoint x: 991, endPoint y: 541, distance: 814.1
click at [1003, 540] on div "10 3 5 3 4 7 5 4 7 16 15 2 3 18 6 5 9 6 4 8 10 2 2 2 4 4 5 2 5 2 3 3 5 8 5 9 5 …" at bounding box center [728, 409] width 1456 height 819
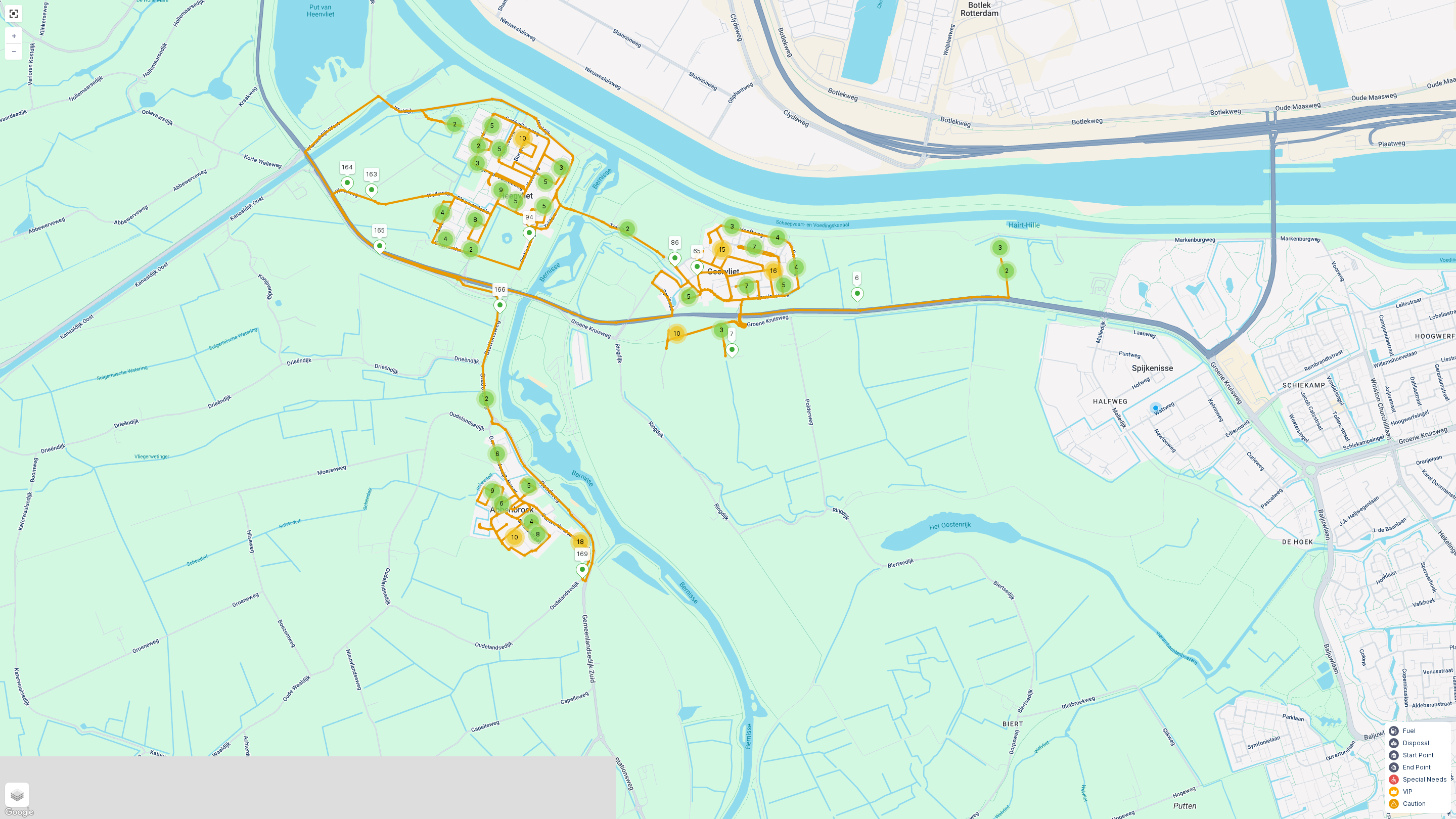
drag, startPoint x: 425, startPoint y: 533, endPoint x: 427, endPoint y: 408, distance: 125.0
click at [427, 384] on div "10 3 5 3 4 7 5 4 7 16 15 2 3 18 6 5 9 6 4 8 10 2 2 2 4 4 5 2 5 2 3 3 5 8 5 9 5 …" at bounding box center [728, 409] width 1456 height 819
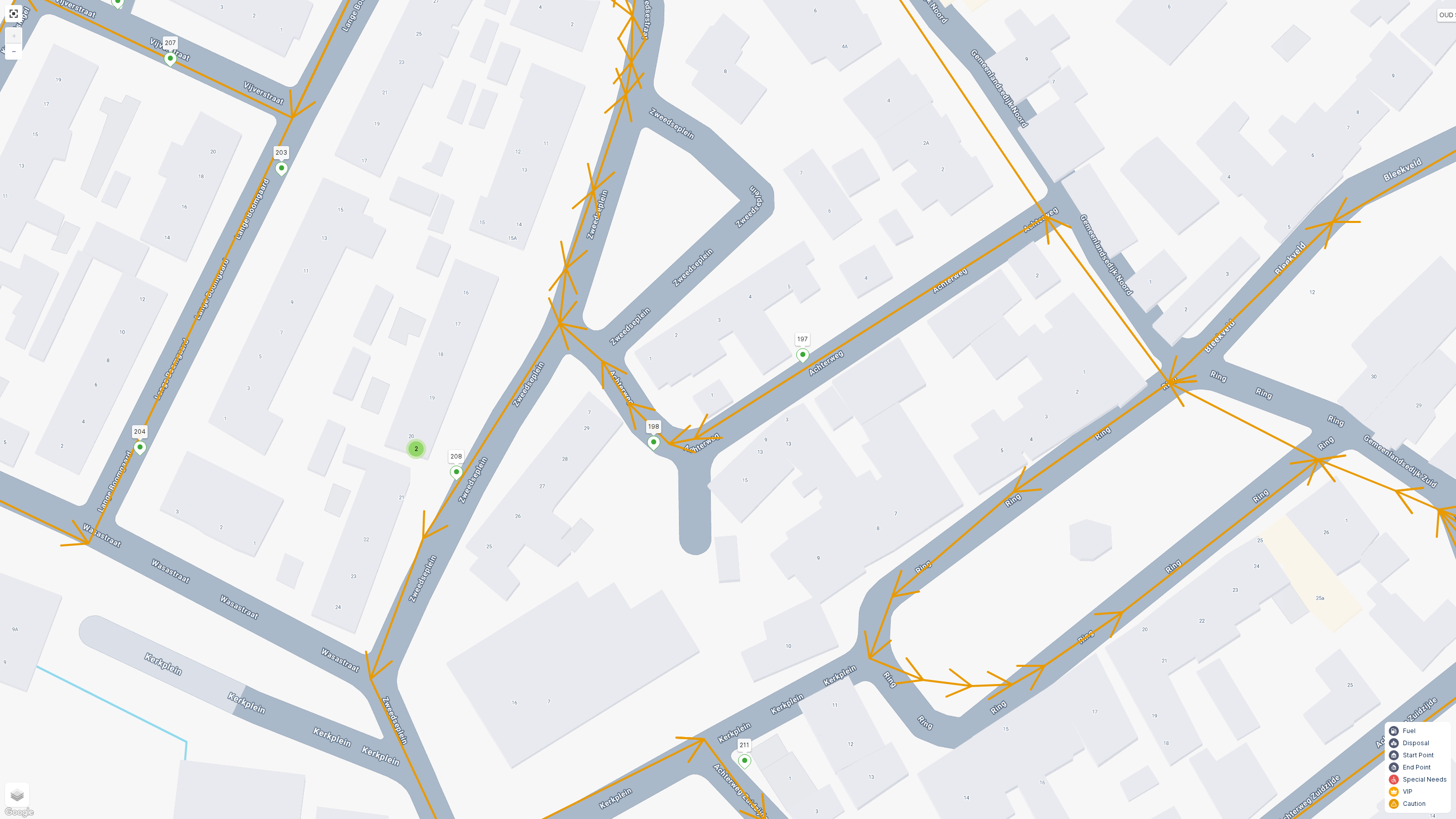
click at [417, 446] on span "2" at bounding box center [416, 449] width 3 height 8
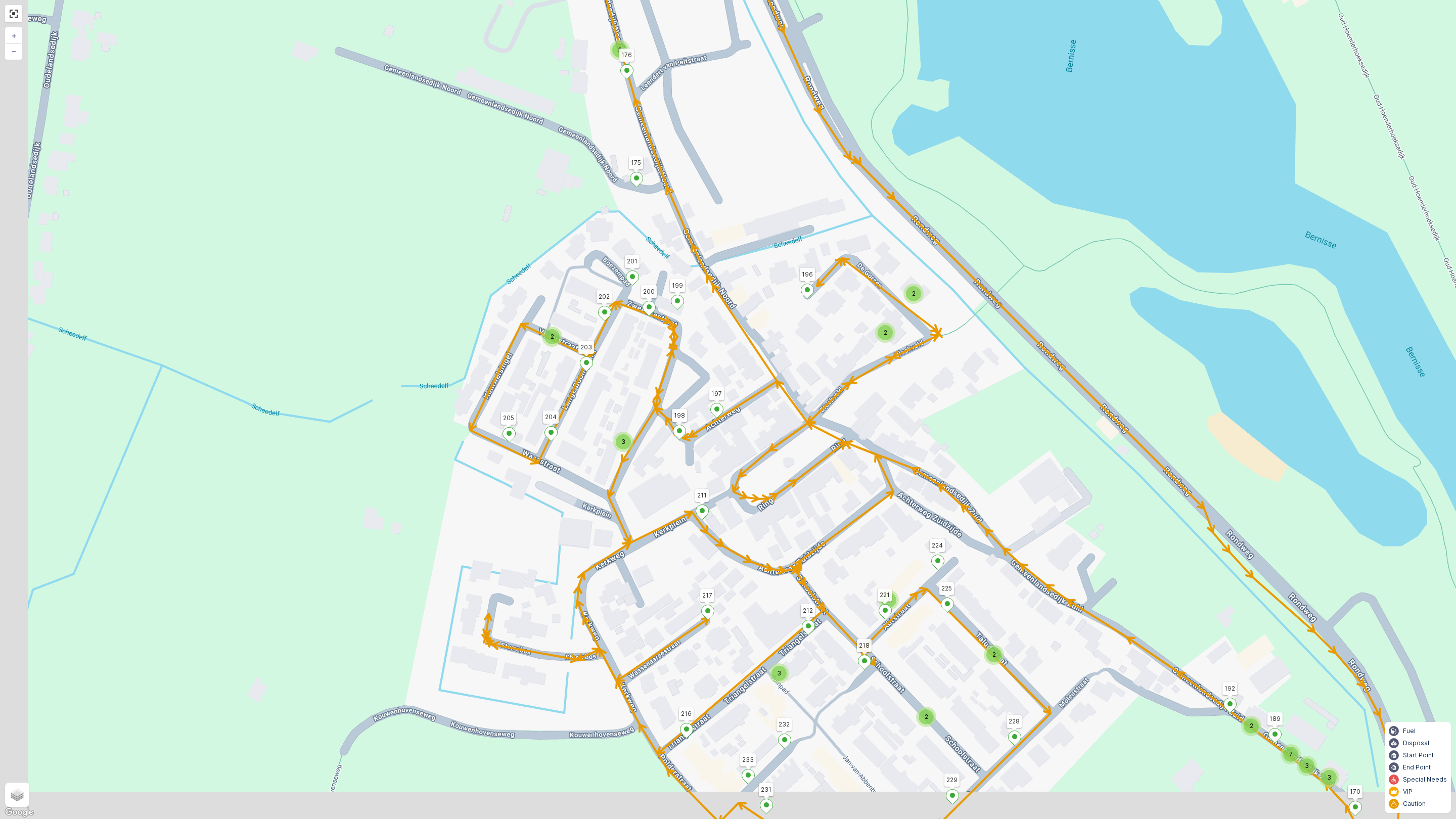
drag, startPoint x: 758, startPoint y: 439, endPoint x: 730, endPoint y: 438, distance: 28.0
click at [767, 425] on div "2 2 2 2 2 2 2 2 2 2 2 2 2 3 2 2 2 7 3 3 3 2 2 2 3 2 2 2 3 2 3 2 7 65 86 6 169 1…" at bounding box center [728, 409] width 1456 height 819
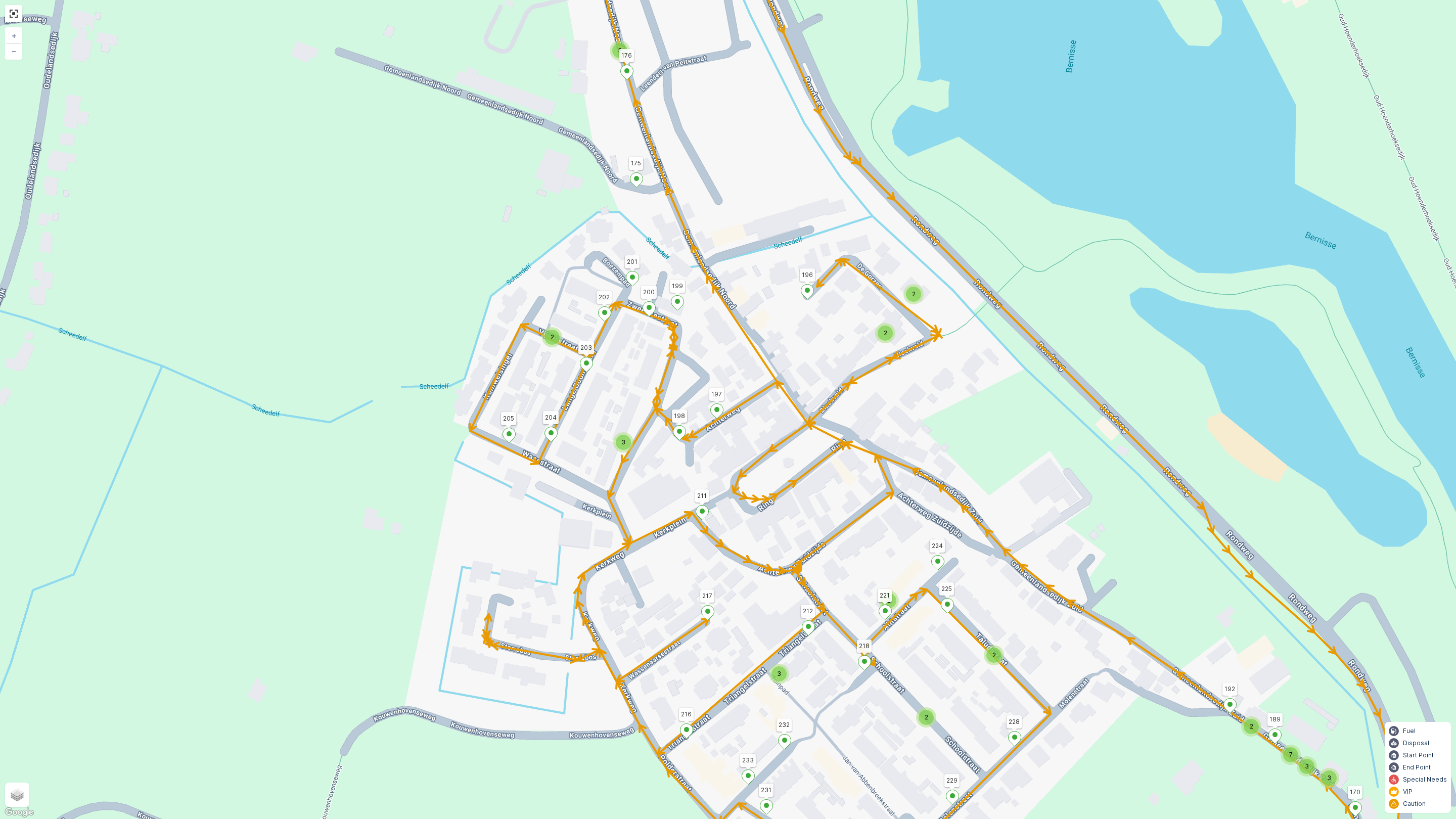
click at [548, 331] on div "2" at bounding box center [552, 337] width 15 height 15
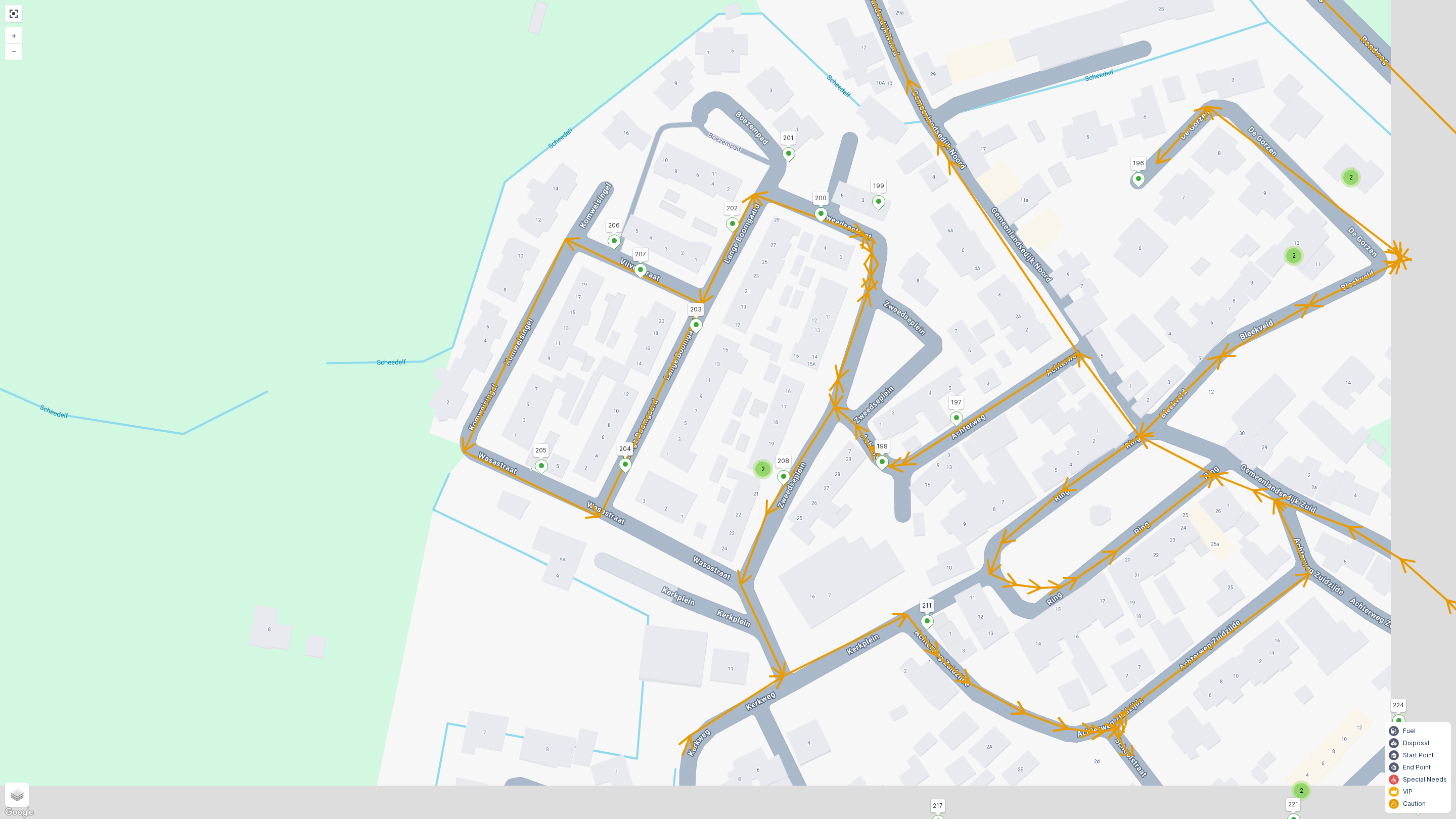
drag, startPoint x: 707, startPoint y: 496, endPoint x: 652, endPoint y: 443, distance: 76.4
click at [603, 345] on div "2 2 2 2 2 3 2 2 2 4 3 2 2 2 2 2 2 2 2 2 2 2 7 65 86 6 169 166 94 165 163 164 17…" at bounding box center [728, 409] width 1456 height 819
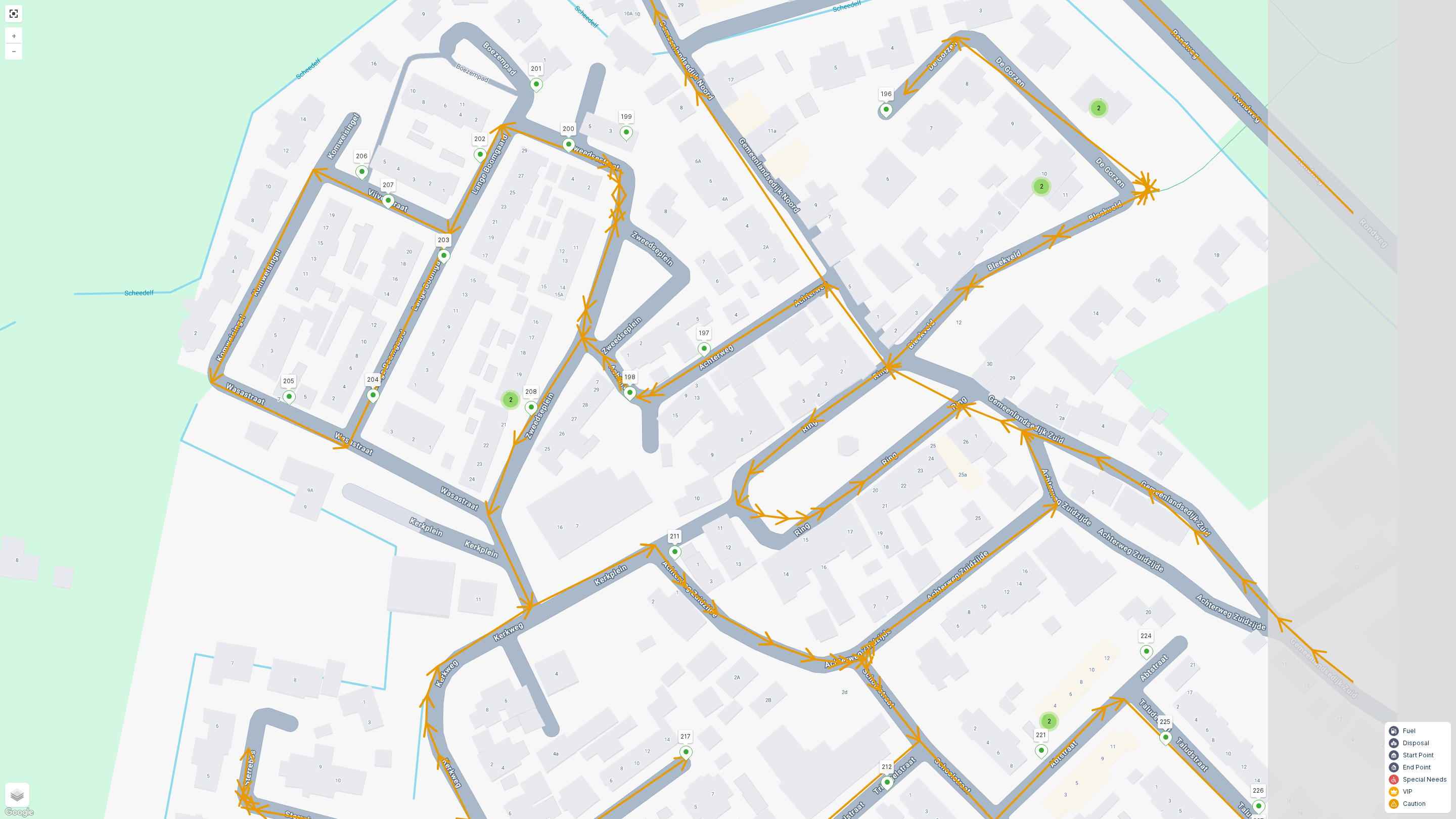
drag, startPoint x: 701, startPoint y: 519, endPoint x: 453, endPoint y: 456, distance: 255.9
click at [453, 456] on div "2 2 2 2 2 3 2 2 2 4 3 2 2 2 2 2 2 2 2 2 2 2 7 65 86 6 169 166 94 165 163 164 17…" at bounding box center [728, 409] width 1456 height 819
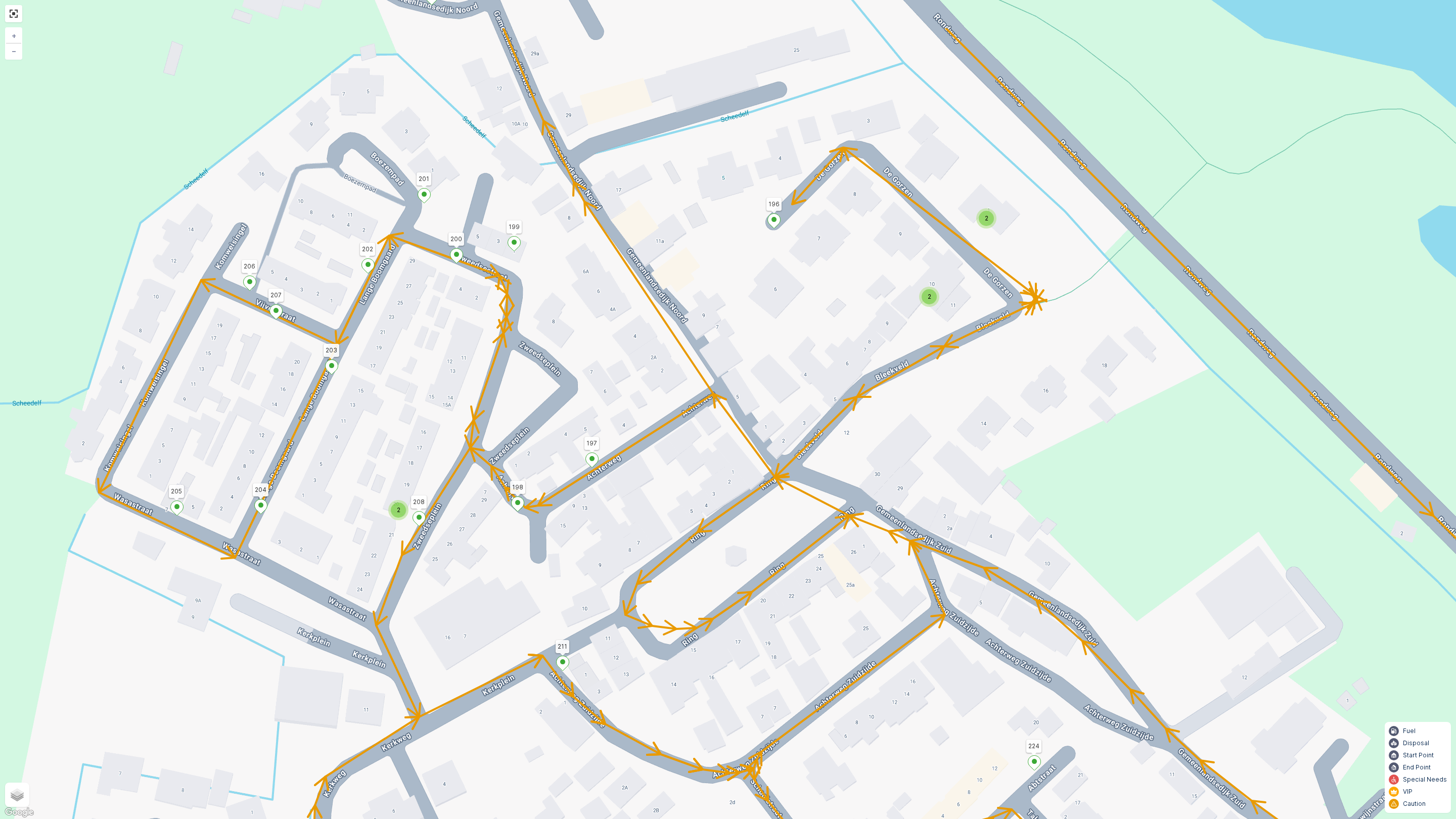
drag, startPoint x: 620, startPoint y: 436, endPoint x: 460, endPoint y: 629, distance: 250.7
click at [460, 629] on div "2 2 2 2 2 3 2 2 2 4 3 2 2 2 2 2 2 2 2 2 2 2 7 65 86 6 169 166 94 165 163 164 17…" at bounding box center [728, 409] width 1456 height 819
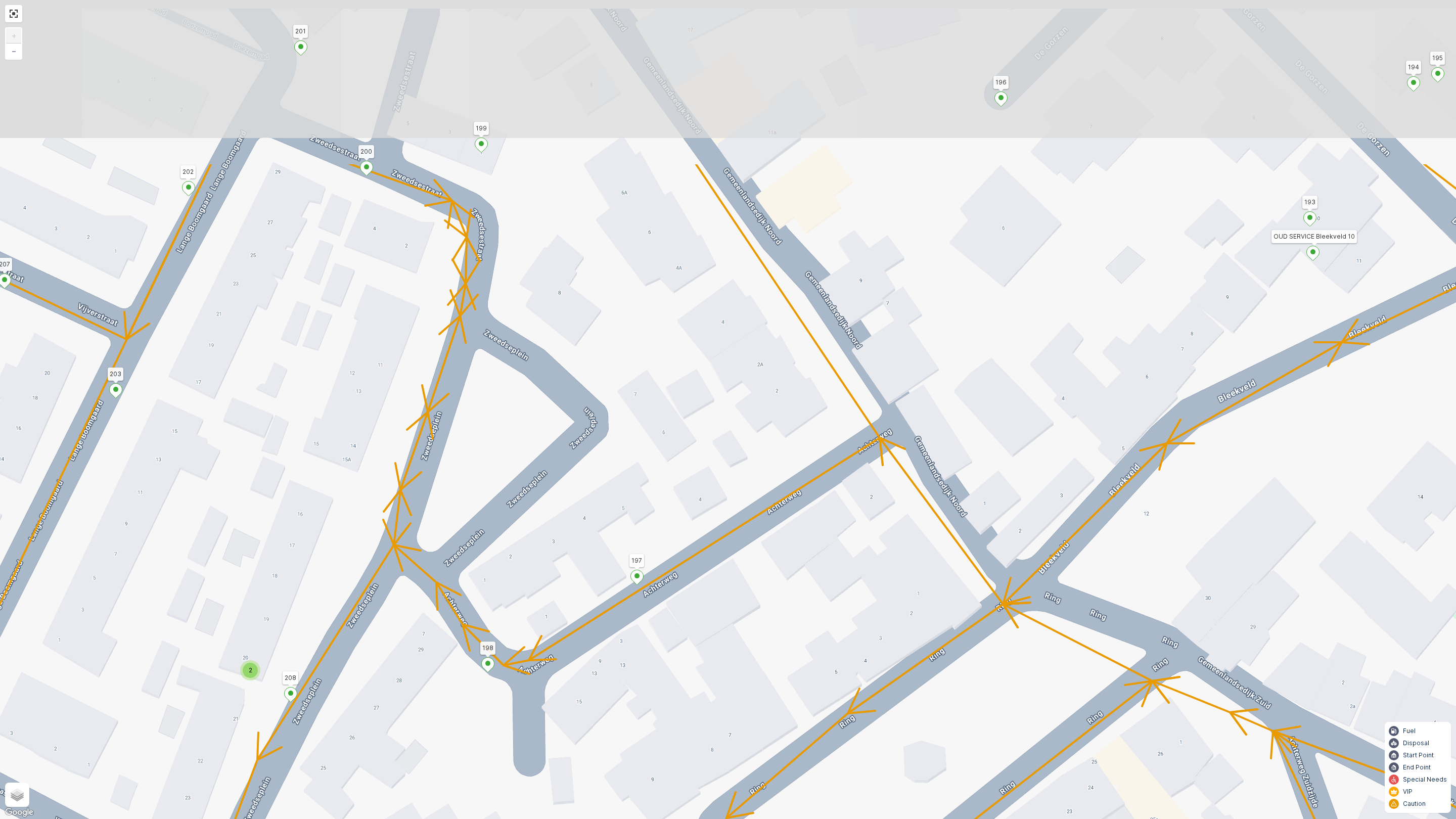
drag, startPoint x: 696, startPoint y: 519, endPoint x: 666, endPoint y: 628, distance: 113.1
click at [652, 684] on div "2 2 2 2 2 3 2 2 2 2 2 2 2 7 65 86 6 169 166 94 165 163 164 17 20 8 61 62 87 64 …" at bounding box center [728, 409] width 1456 height 819
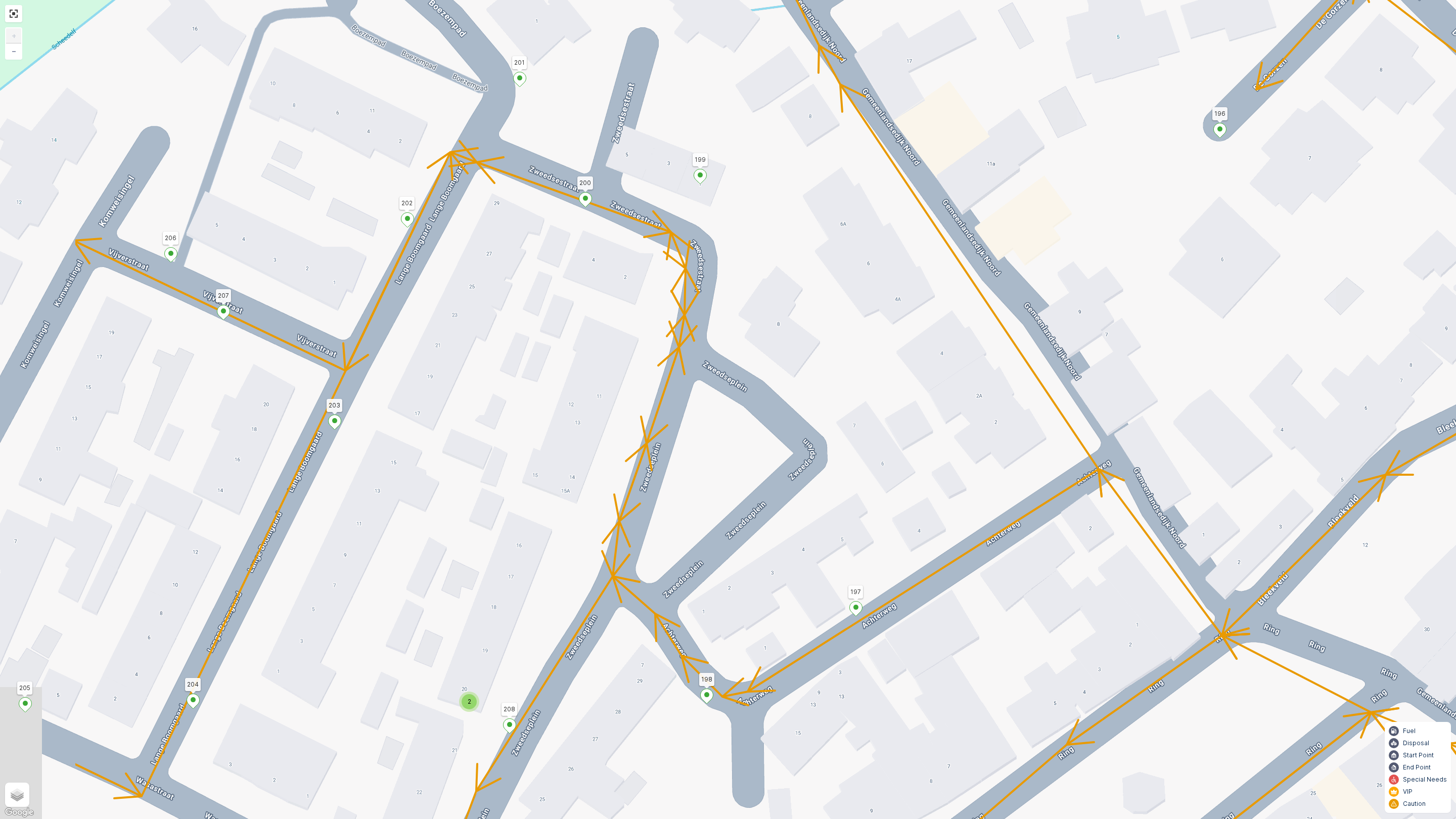
drag, startPoint x: 640, startPoint y: 422, endPoint x: 587, endPoint y: 470, distance: 71.5
click at [862, 418] on div "2 2 2 2 2 3 2 2 2 2 2 2 2 7 65 86 6 169 166 94 165 163 164 17 20 8 61 62 87 64 …" at bounding box center [728, 409] width 1456 height 819
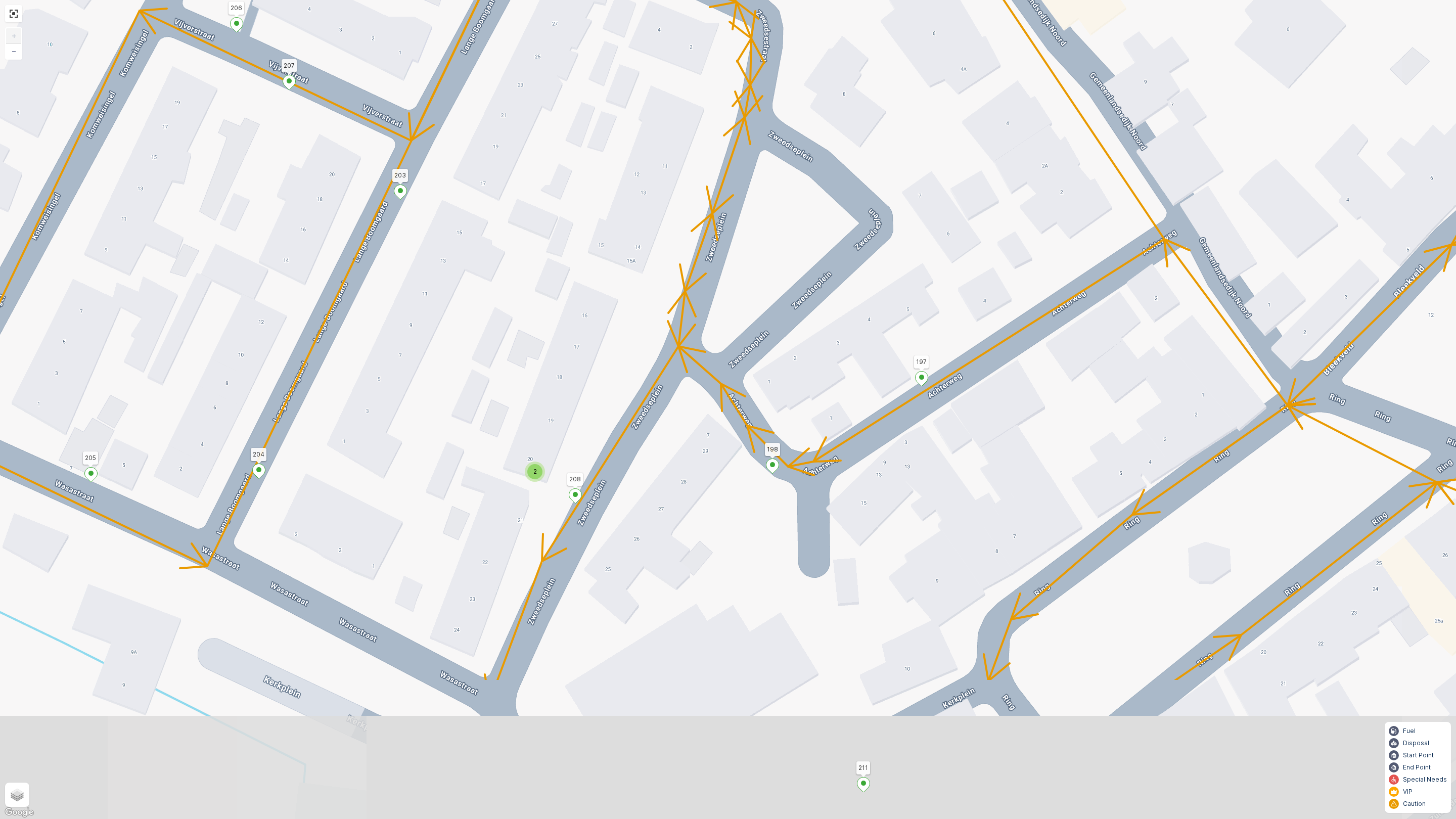
drag, startPoint x: 576, startPoint y: 420, endPoint x: 584, endPoint y: 337, distance: 83.4
click at [589, 332] on div "2 2 2 2 2 3 2 2 2 2 2 2 2 7 65 86 6 169 166 94 165 163 164 17 20 8 61 62 87 64 …" at bounding box center [728, 409] width 1456 height 819
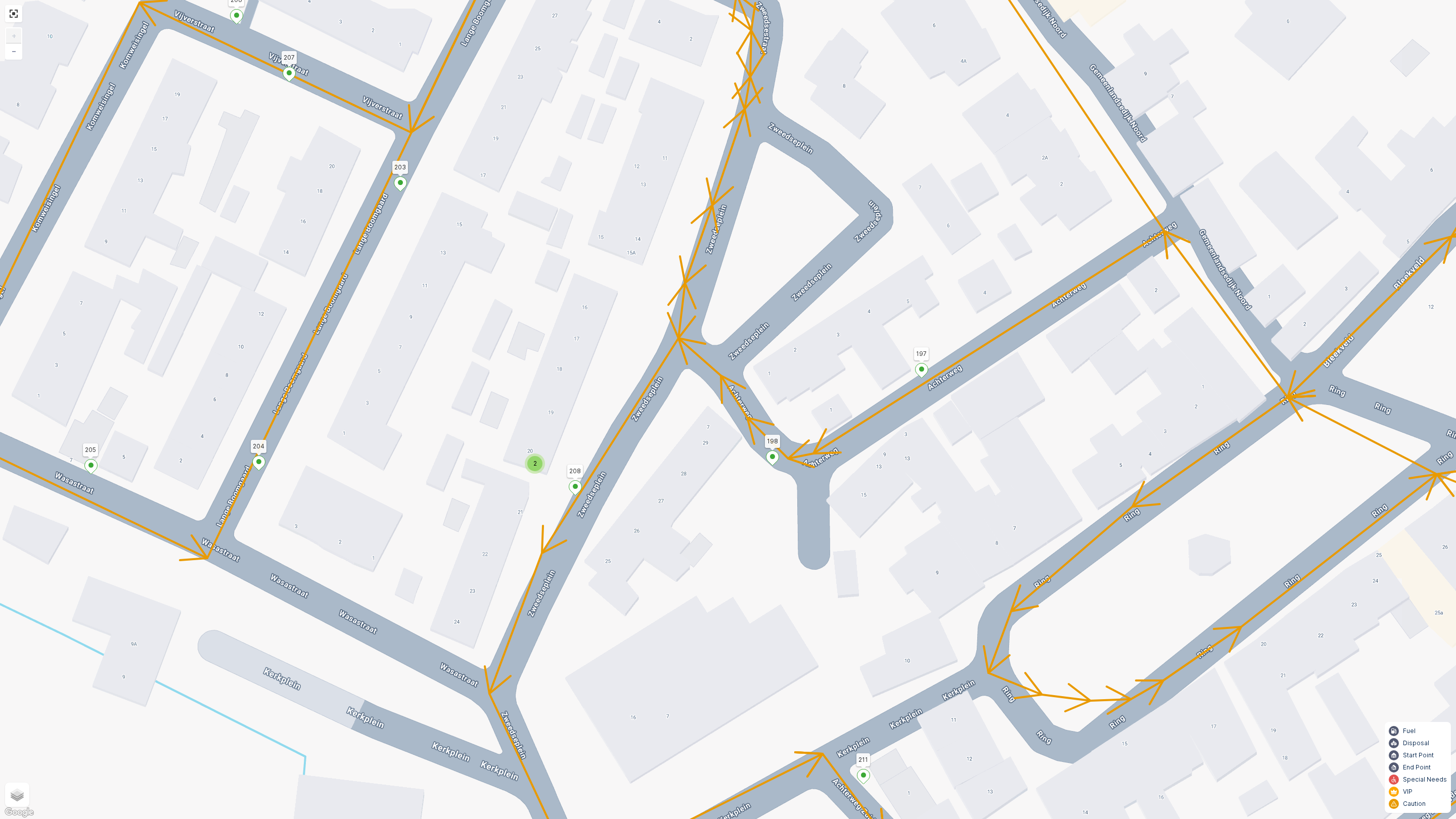
click at [531, 463] on div "2" at bounding box center [535, 464] width 15 height 15
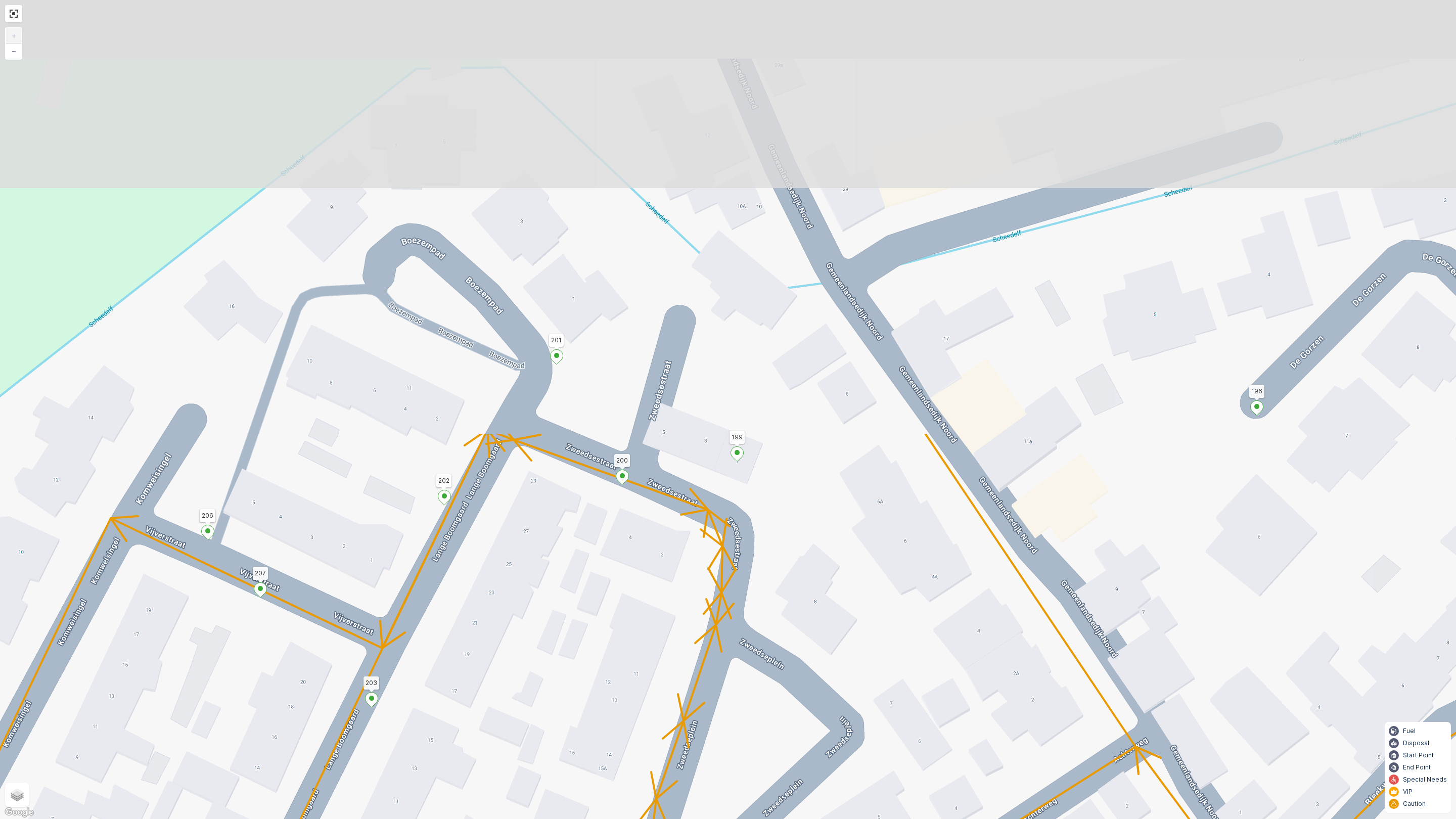
drag, startPoint x: 737, startPoint y: 765, endPoint x: 734, endPoint y: 807, distance: 42.1
click at [734, 722] on div "2 2 2 2 2 3 2 2 2 2 2 2 2 7 65 86 6 169 166 94 165 163 164 17 20 8 61 62 87 64 …" at bounding box center [728, 409] width 1456 height 819
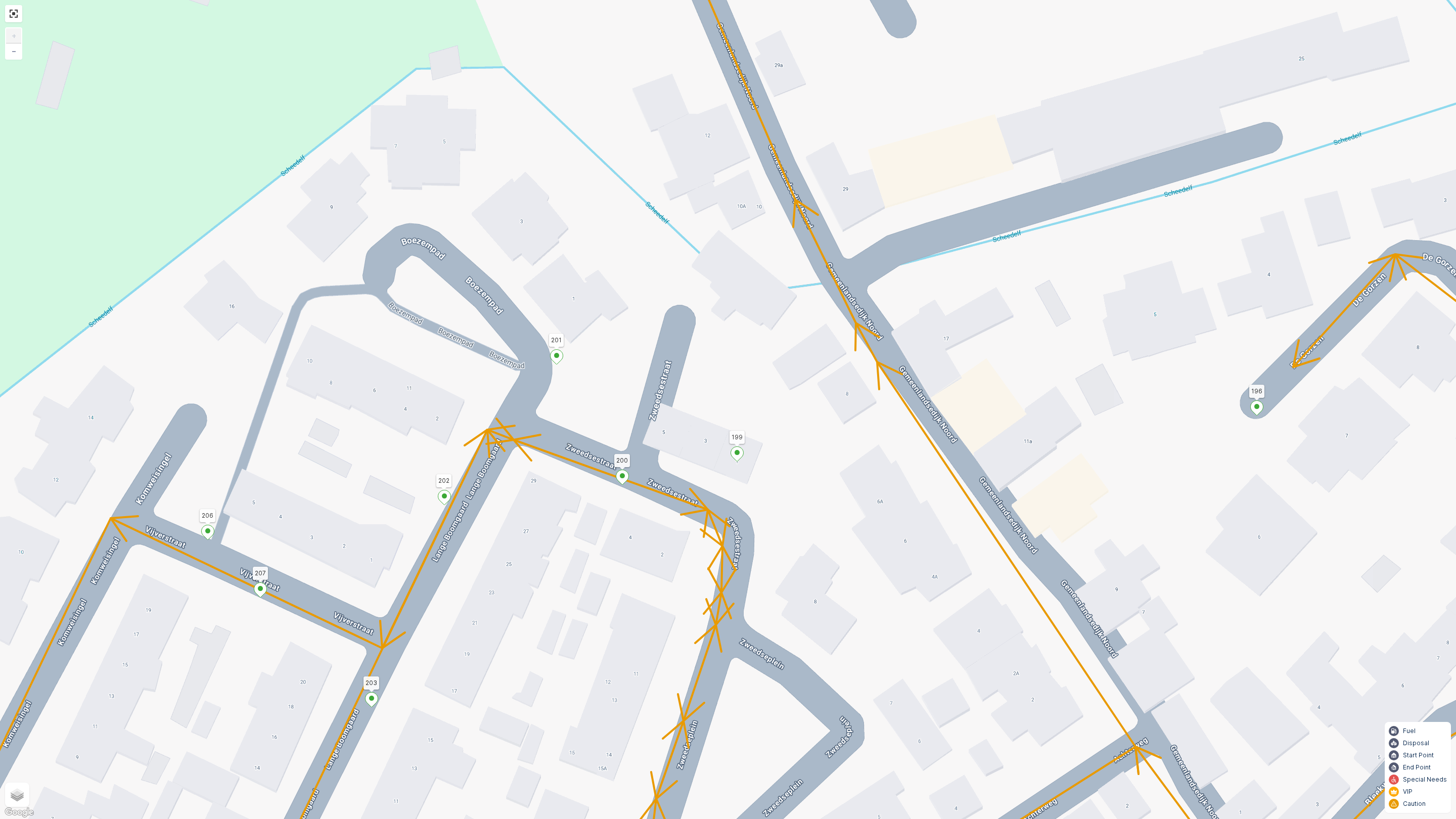
click at [737, 457] on icon at bounding box center [737, 454] width 13 height 14
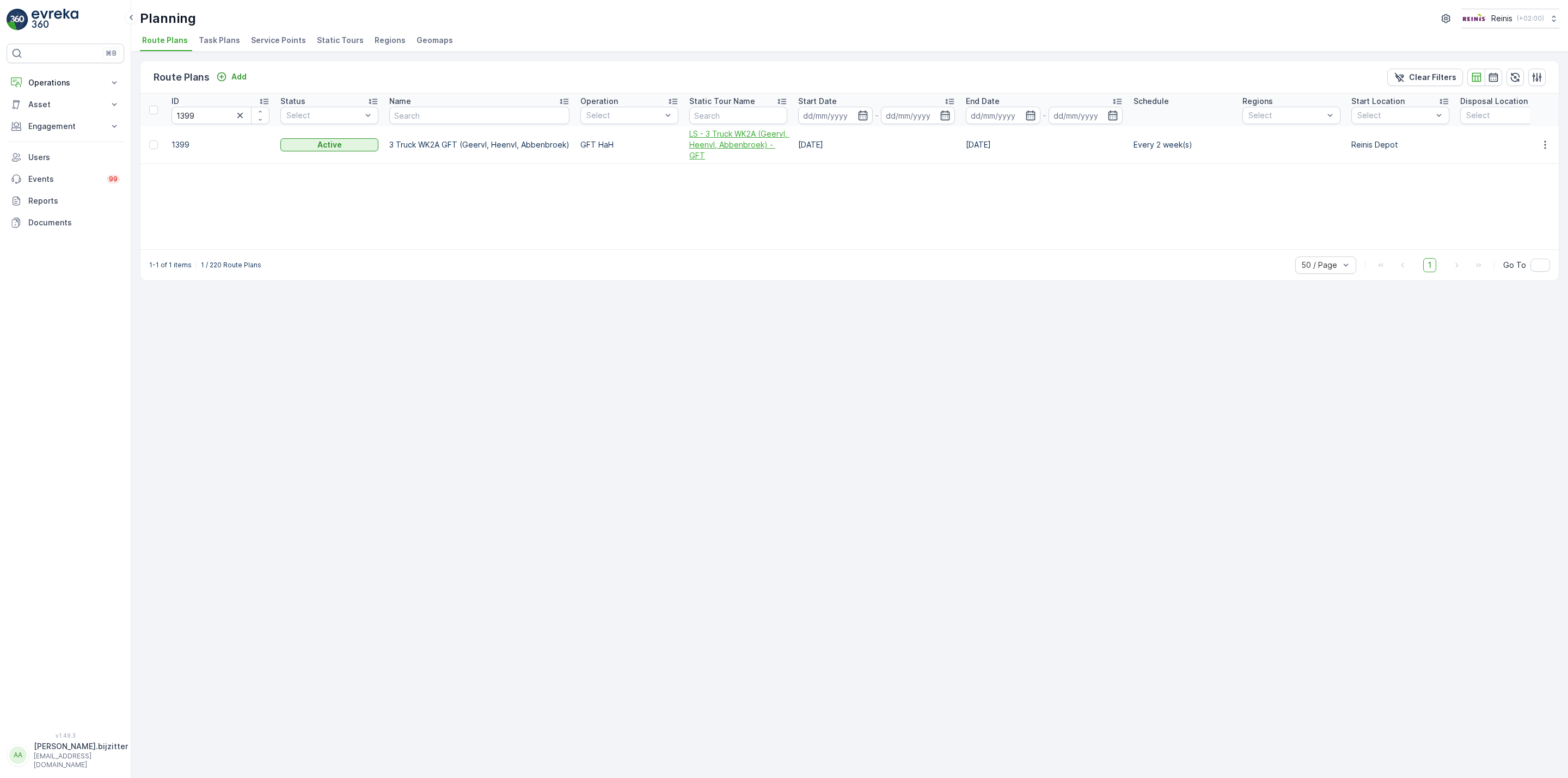
click at [706, 145] on span "LS - 3 Truck WK2A (Geervl, Heenvl, Abbenbroek) - GFT" at bounding box center [738, 145] width 98 height 32
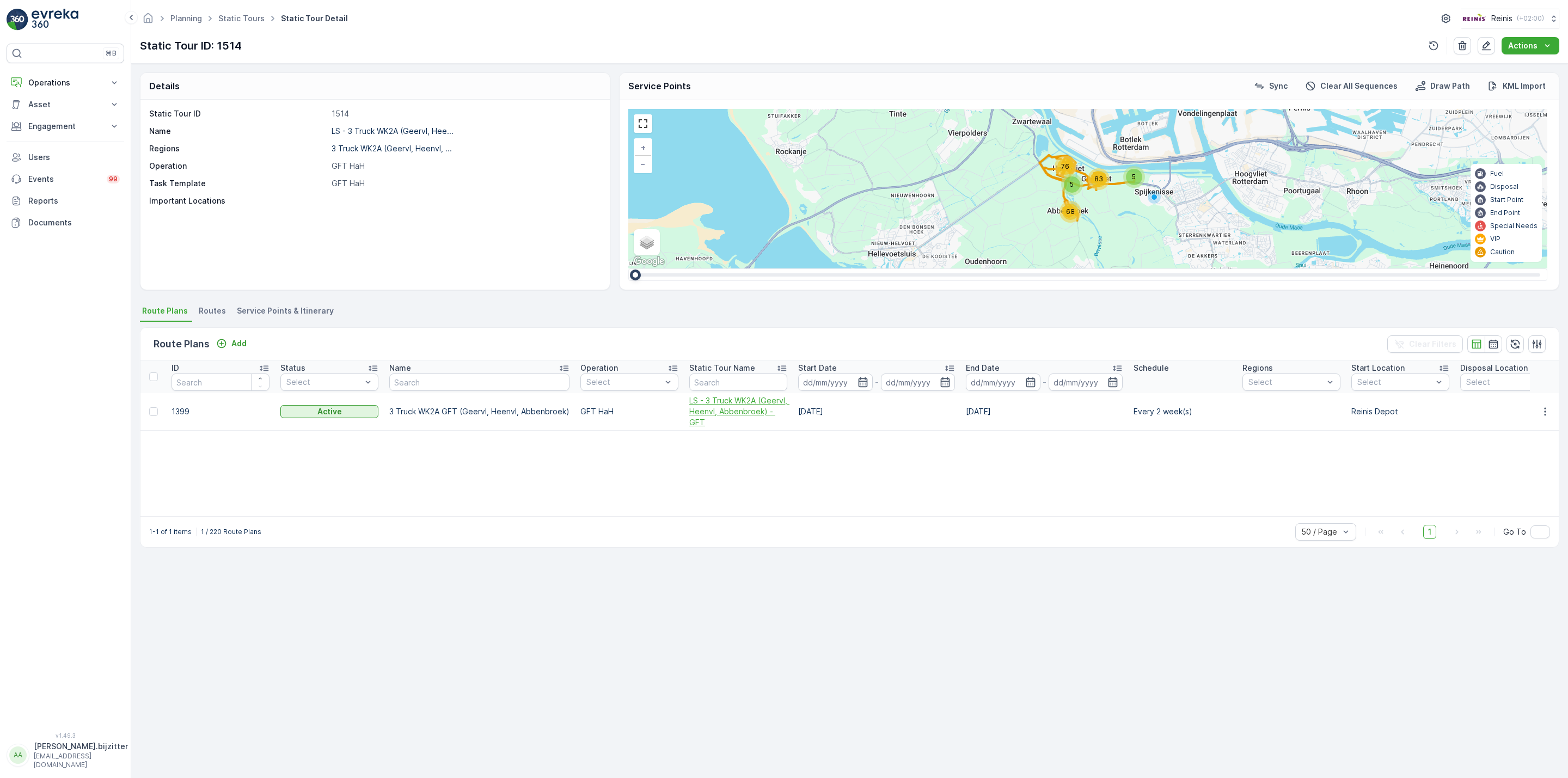
click at [727, 418] on span "LS - 3 Truck WK2A (Geervl, Heenvl, Abbenbroek) - GFT" at bounding box center [738, 411] width 98 height 32
click at [283, 307] on span "Service Points & Itinerary" at bounding box center [285, 310] width 97 height 11
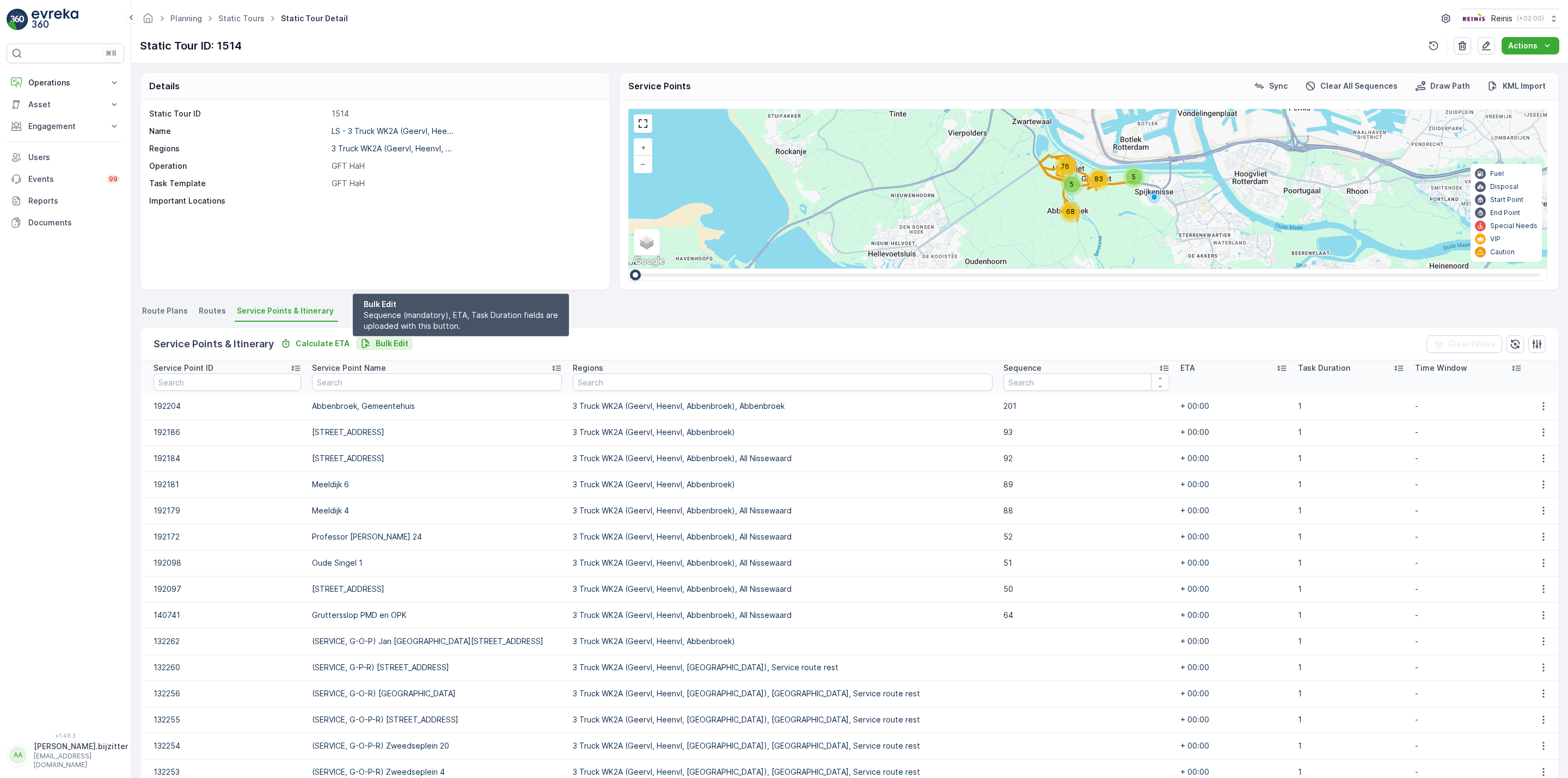
click at [390, 343] on p "Bulk Edit" at bounding box center [392, 343] width 32 height 11
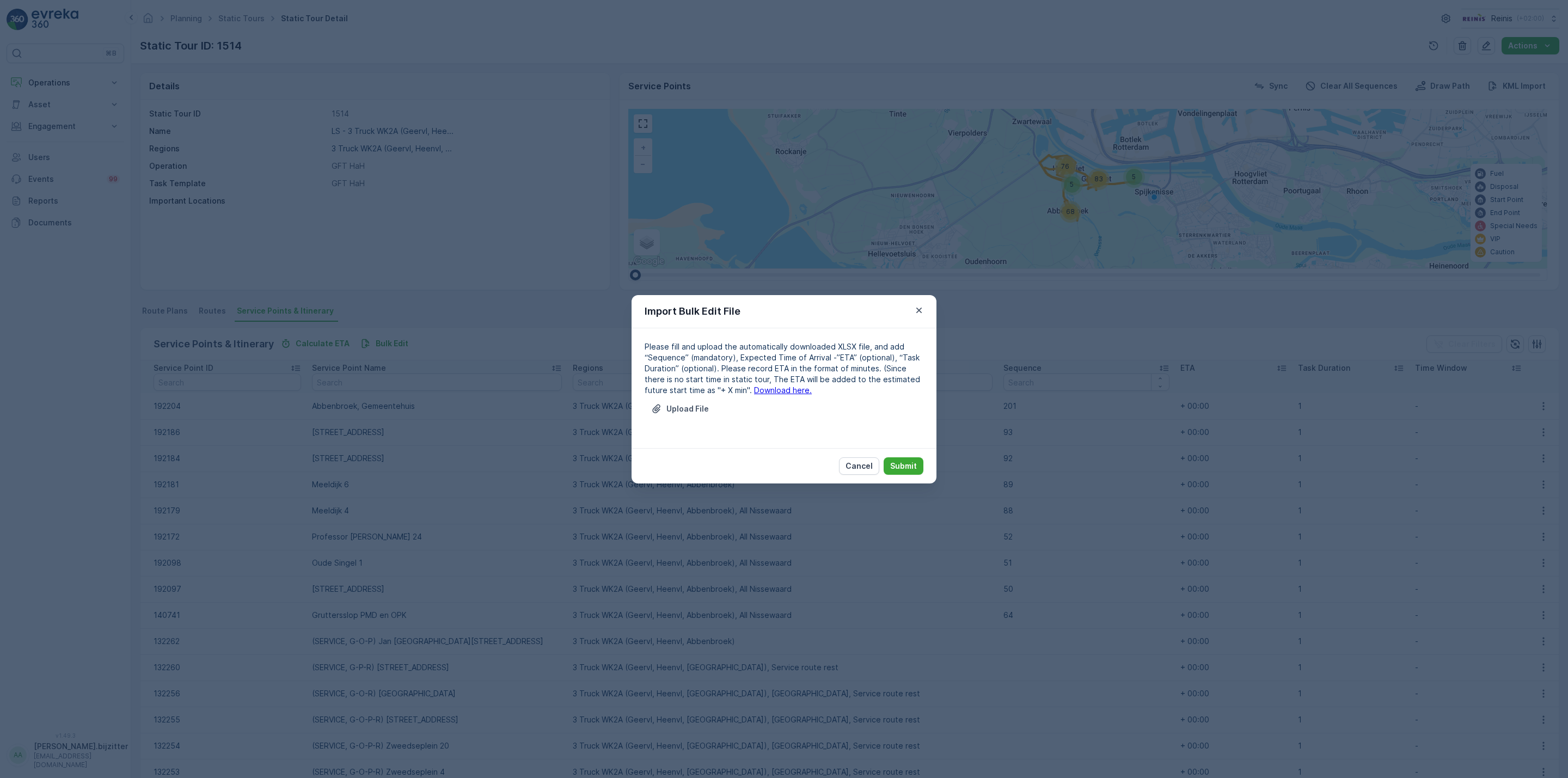
click at [754, 390] on link "Download here." at bounding box center [783, 390] width 57 height 9
click at [689, 406] on p "Upload File" at bounding box center [688, 408] width 42 height 11
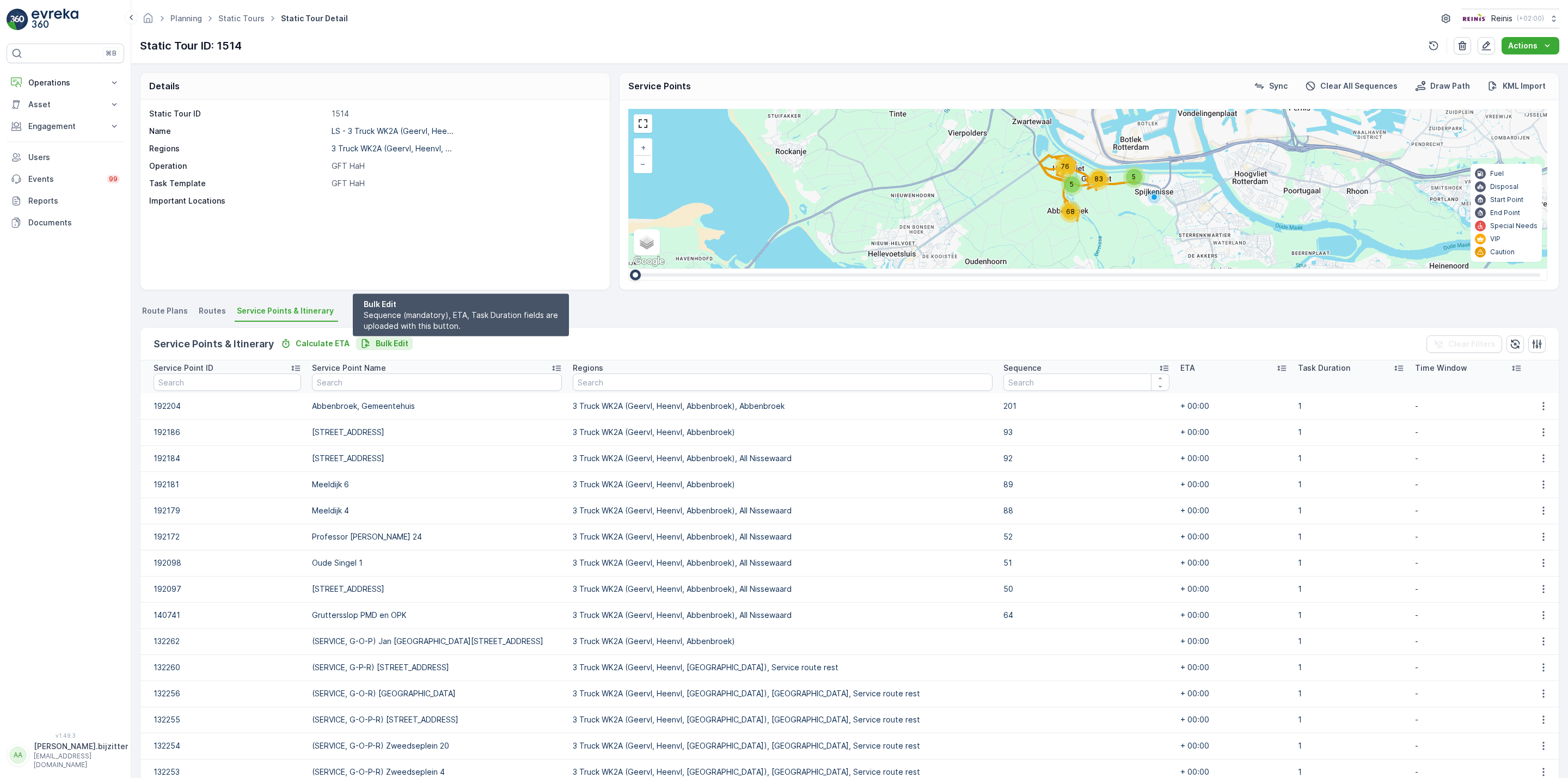
click at [388, 339] on p "Bulk Edit" at bounding box center [392, 343] width 32 height 11
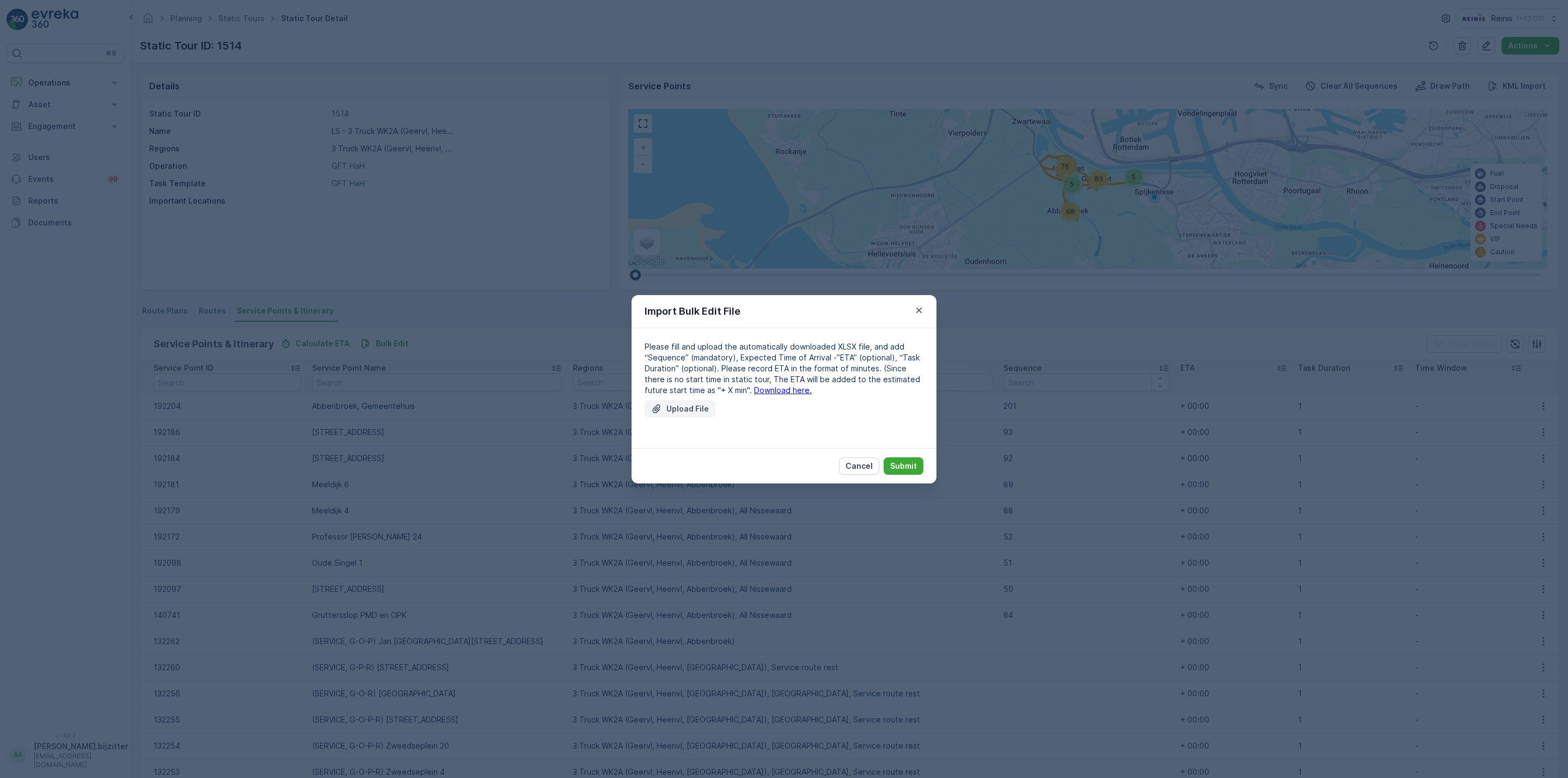
click at [690, 403] on p "Upload File" at bounding box center [688, 408] width 42 height 11
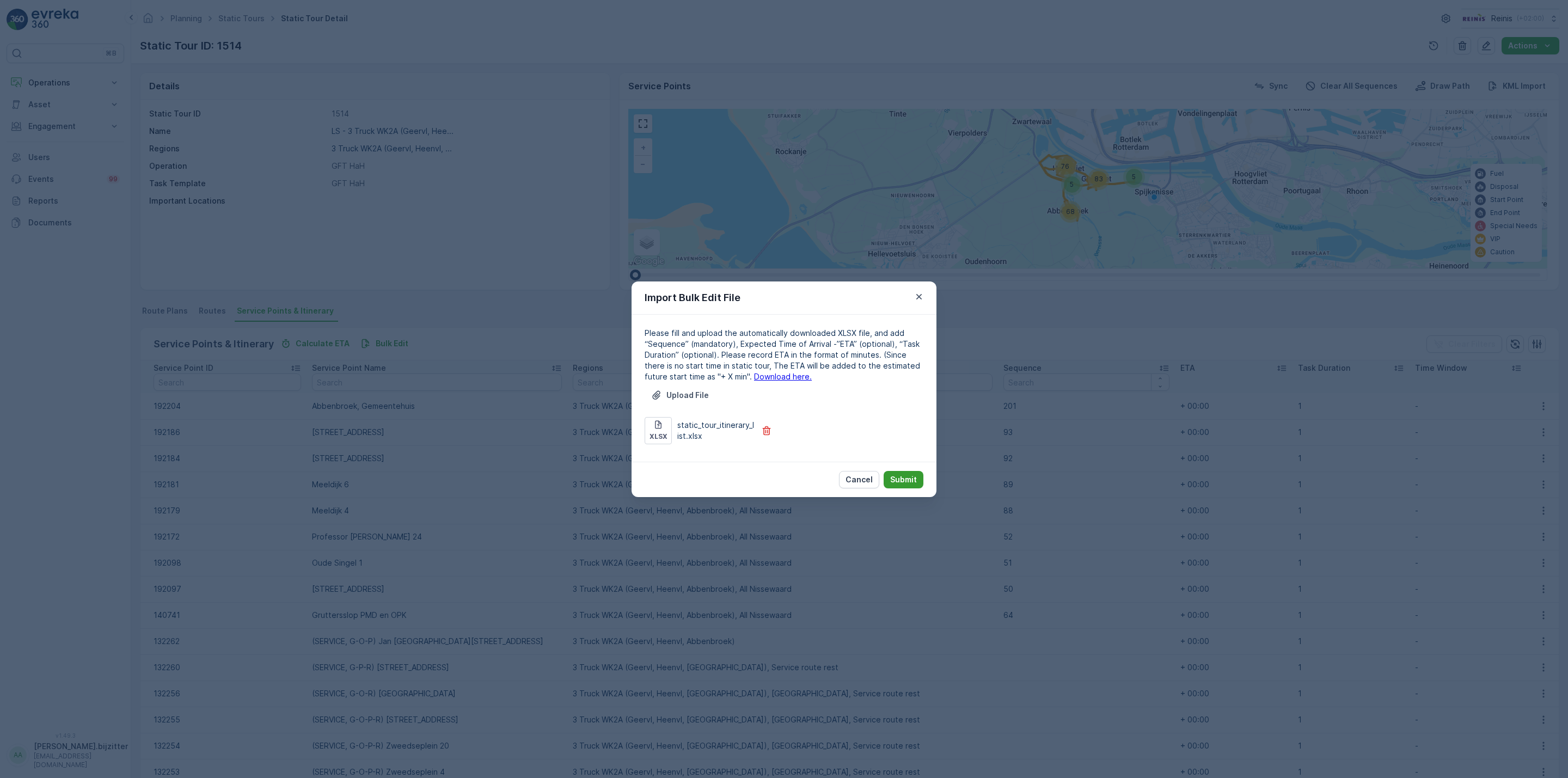
click at [906, 474] on p "Submit" at bounding box center [903, 479] width 27 height 11
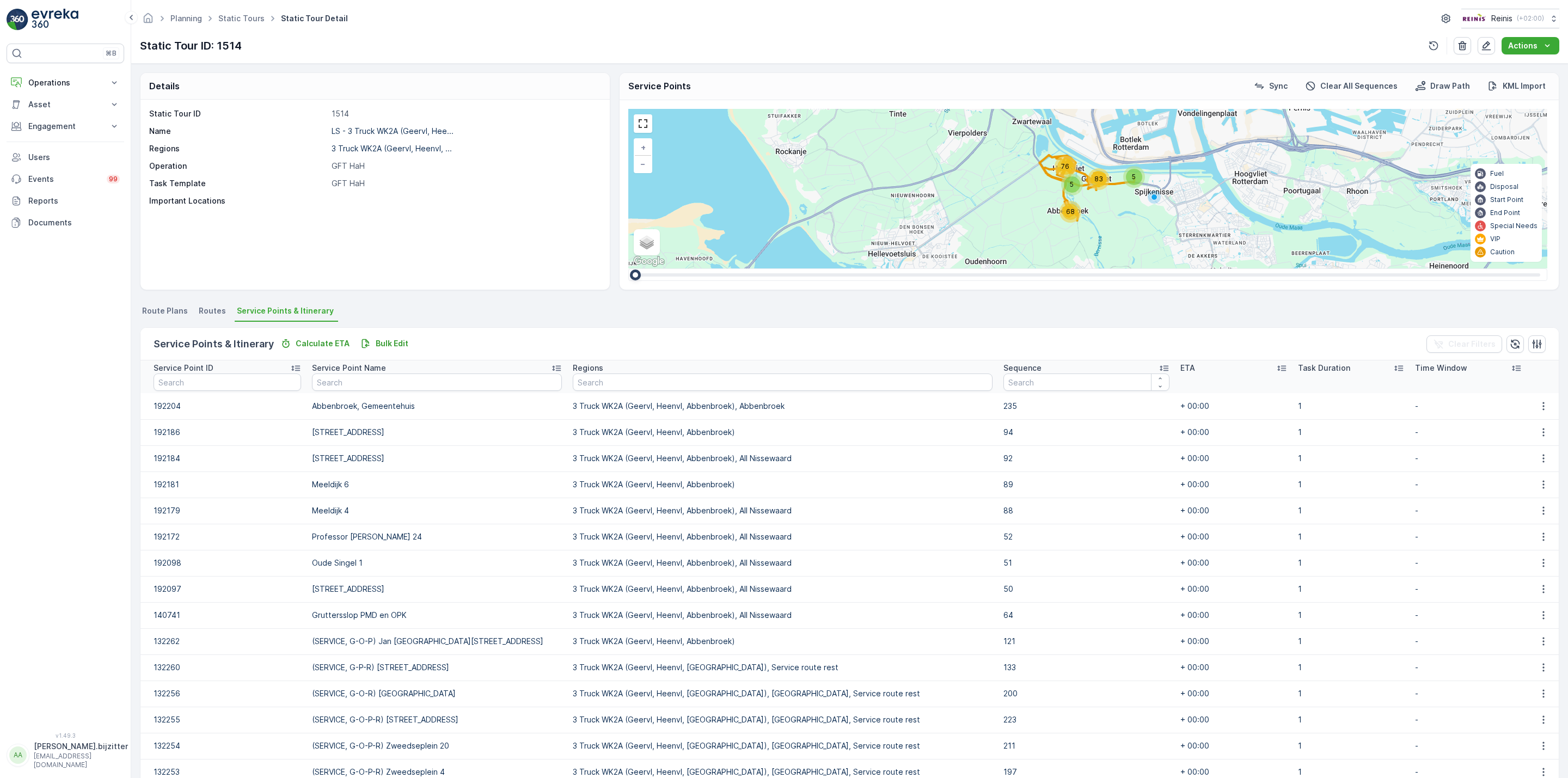
drag, startPoint x: 47, startPoint y: 255, endPoint x: 19, endPoint y: 69, distance: 188.1
click at [47, 253] on div "⌘B Operations Insights Planning Routes & Tasks Cockpit Settings Asset Assets Ac…" at bounding box center [65, 381] width 117 height 676
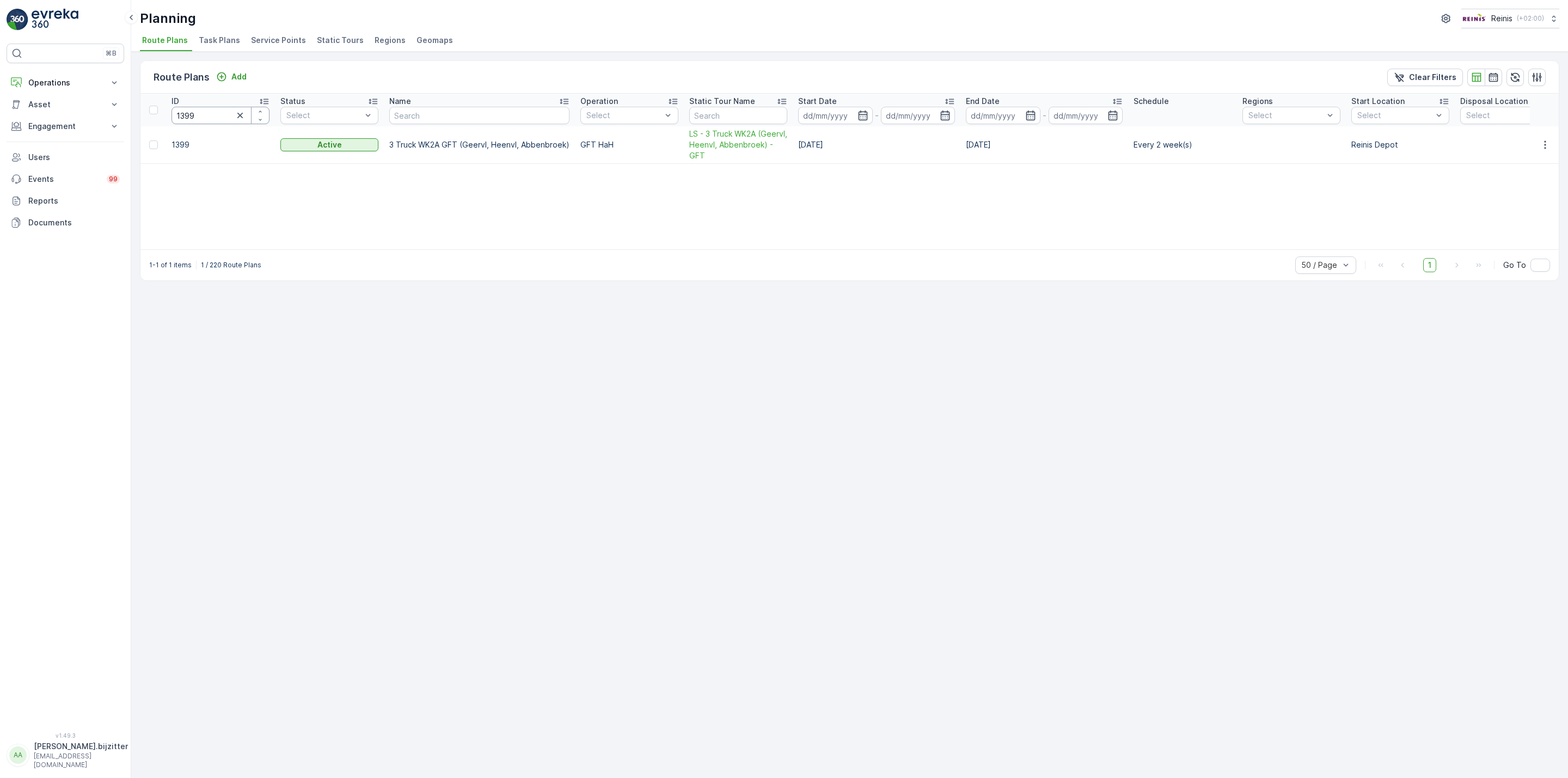
click at [215, 118] on input "1399" at bounding box center [220, 115] width 98 height 17
click at [343, 41] on span "Static Tours" at bounding box center [340, 40] width 47 height 11
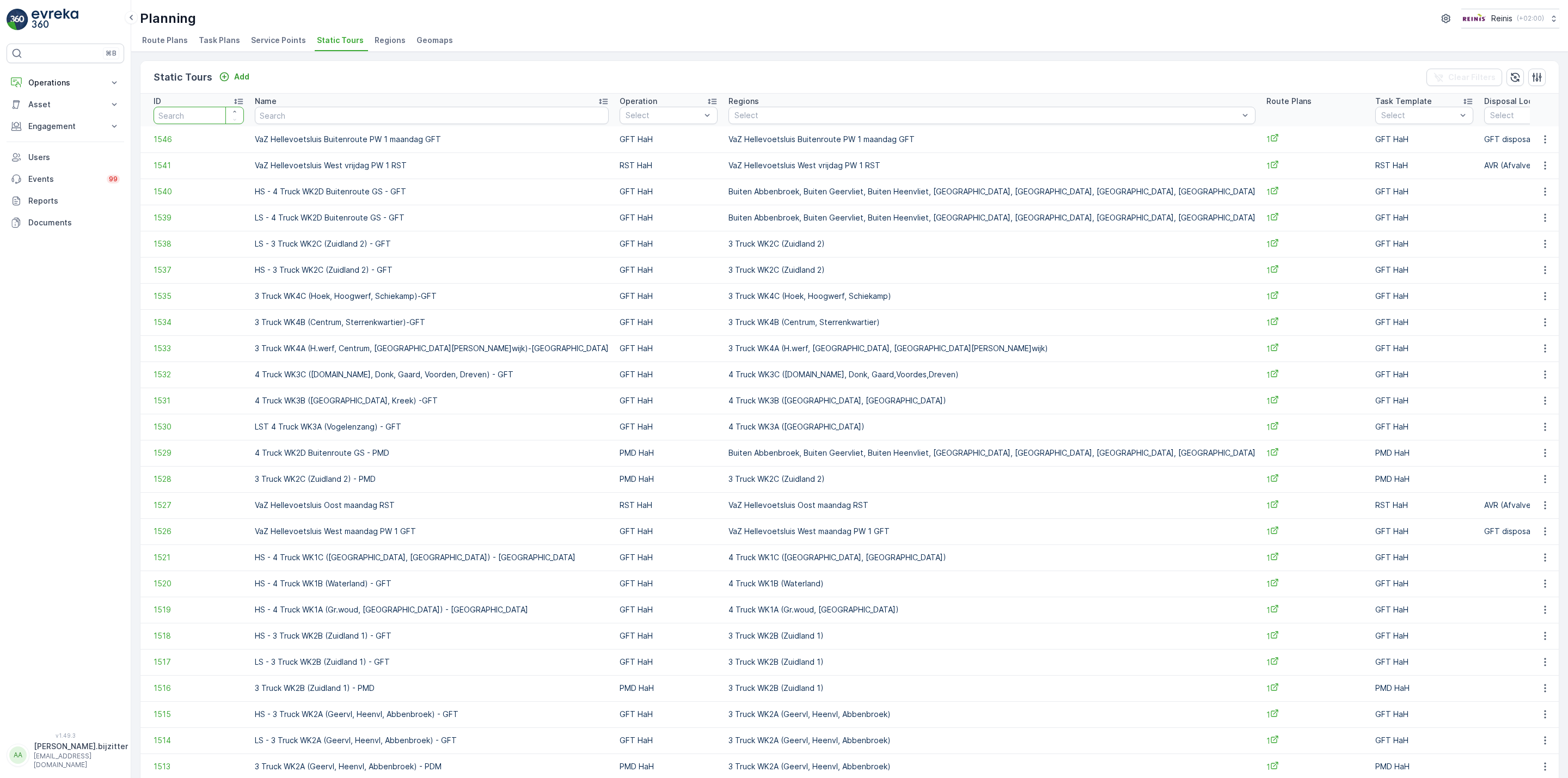
click at [192, 121] on input "number" at bounding box center [198, 115] width 91 height 17
type input "1515"
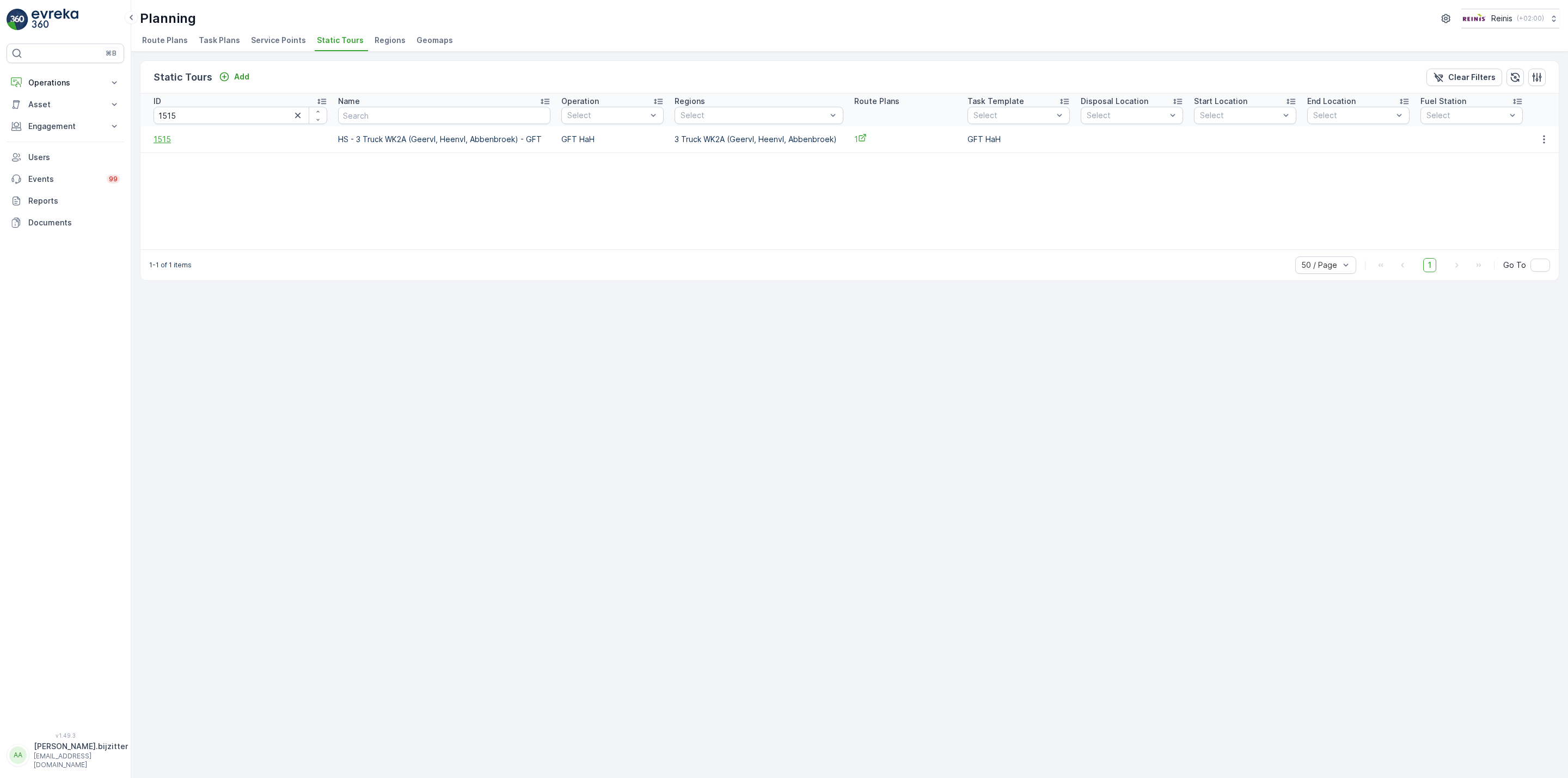
click at [162, 141] on span "1515" at bounding box center [240, 139] width 174 height 11
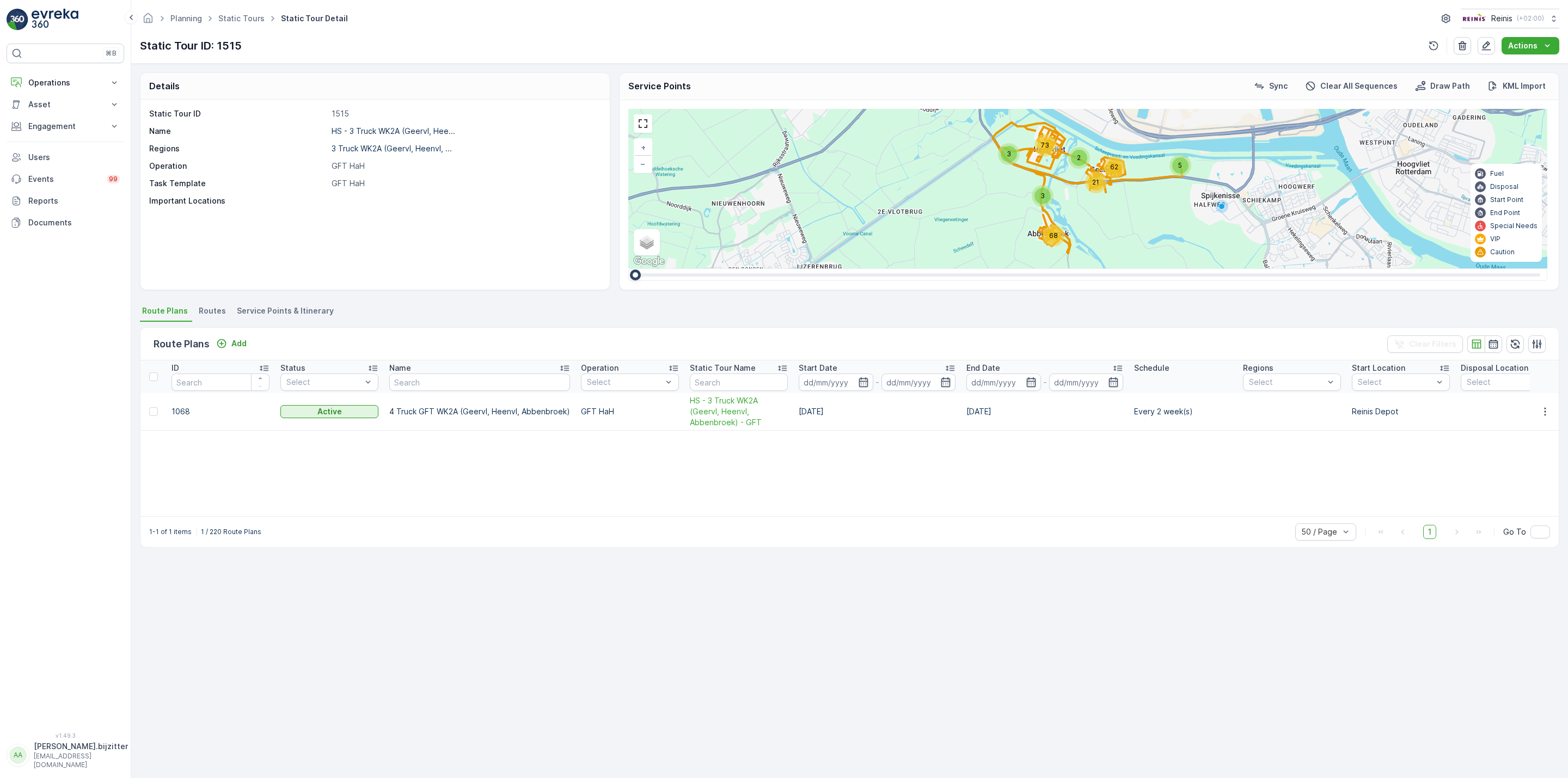
click at [313, 314] on span "Service Points & Itinerary" at bounding box center [285, 310] width 97 height 11
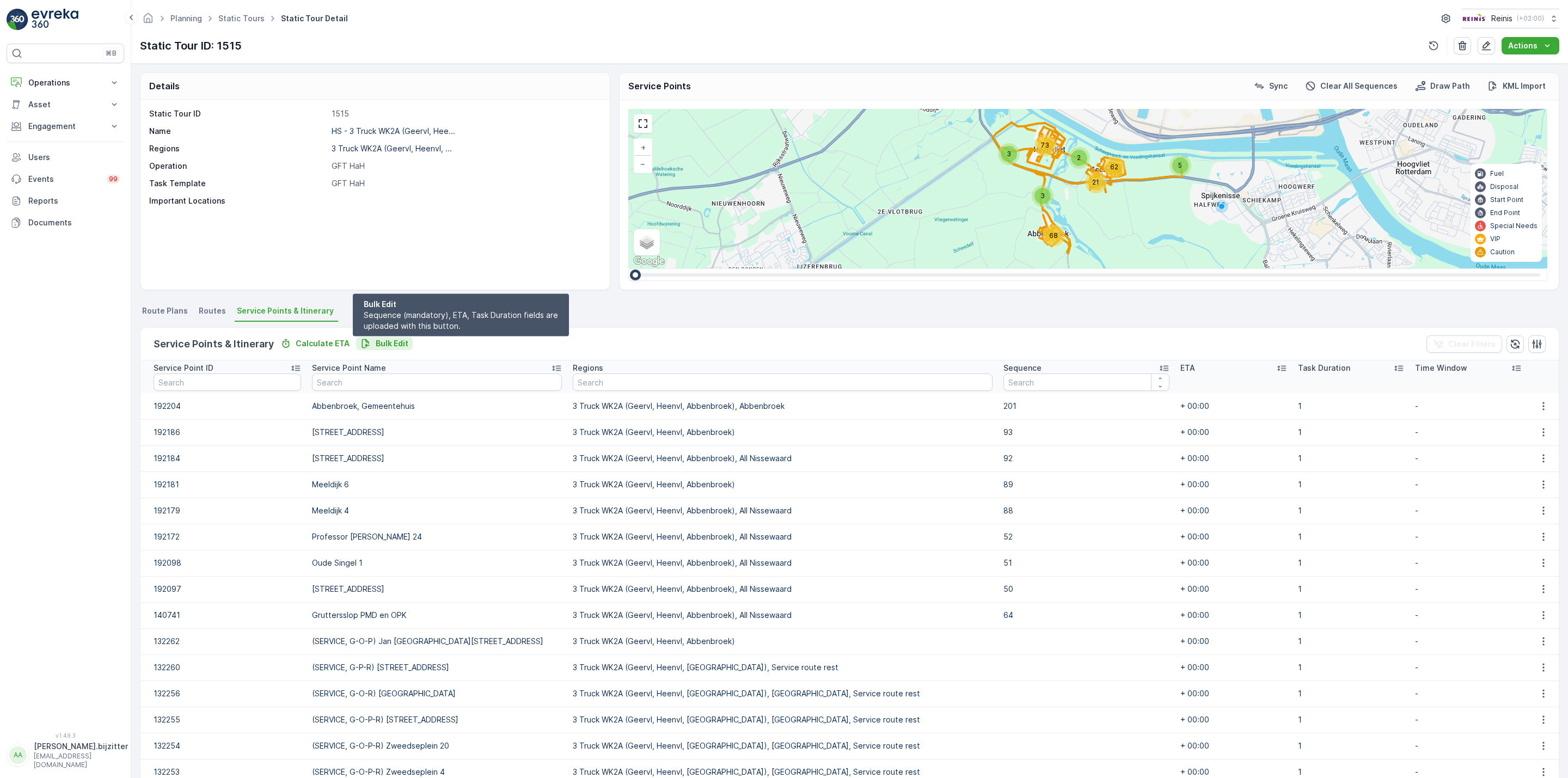
click at [381, 344] on p "Bulk Edit" at bounding box center [392, 343] width 32 height 11
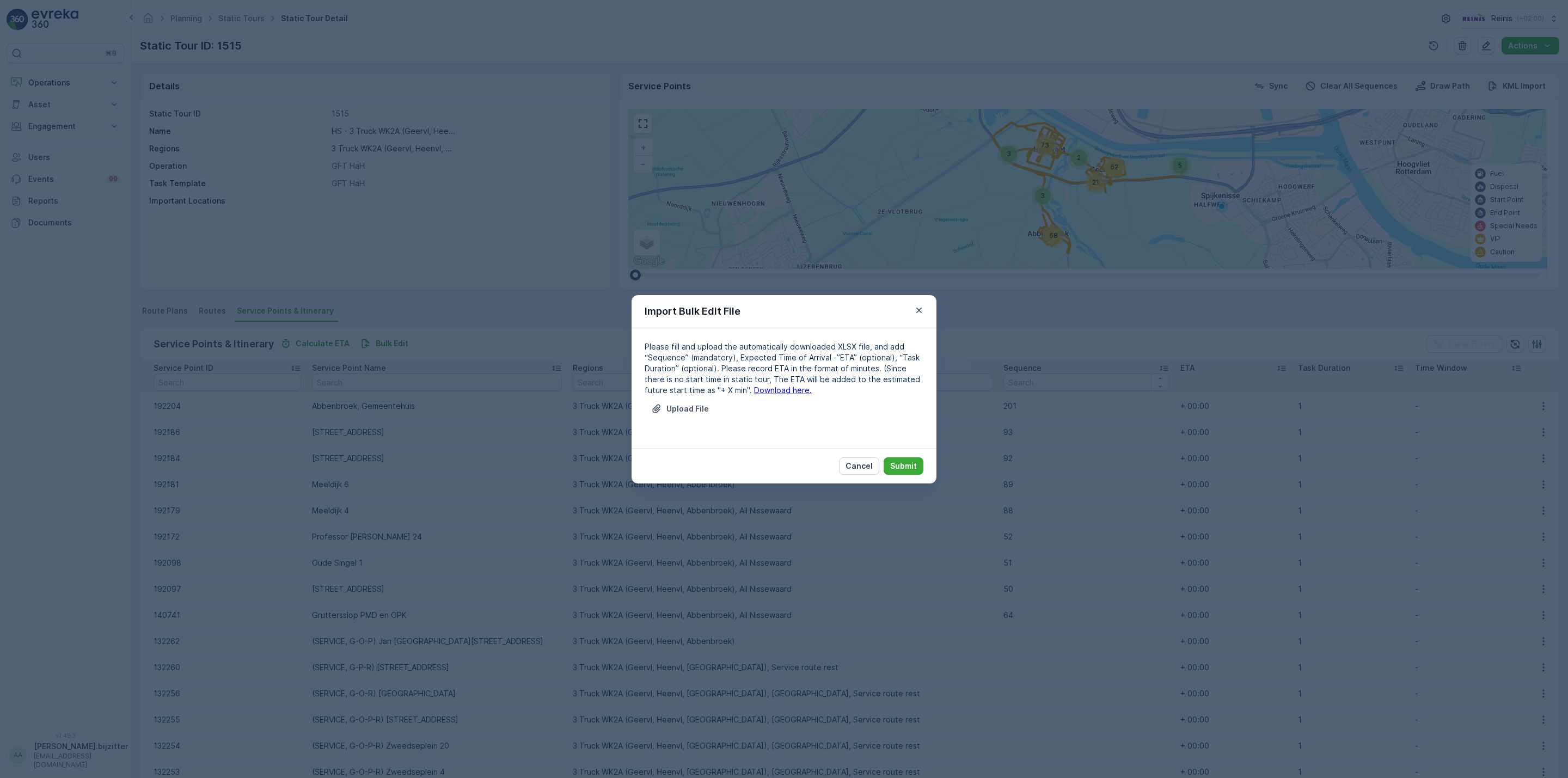
click at [773, 392] on link "Download here." at bounding box center [783, 390] width 57 height 9
click at [678, 403] on p "Upload File" at bounding box center [688, 408] width 42 height 11
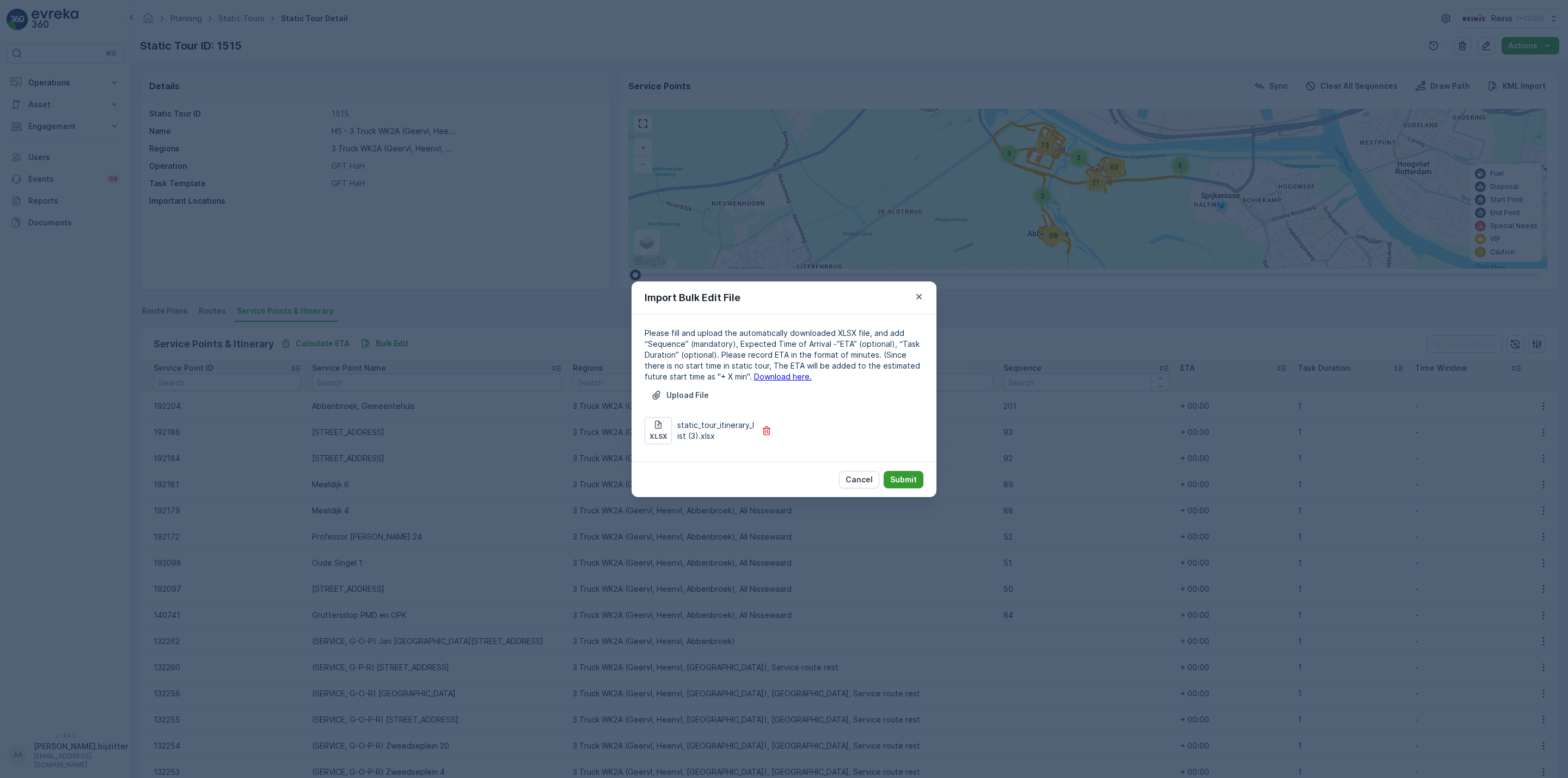
click at [913, 475] on p "Submit" at bounding box center [903, 479] width 27 height 11
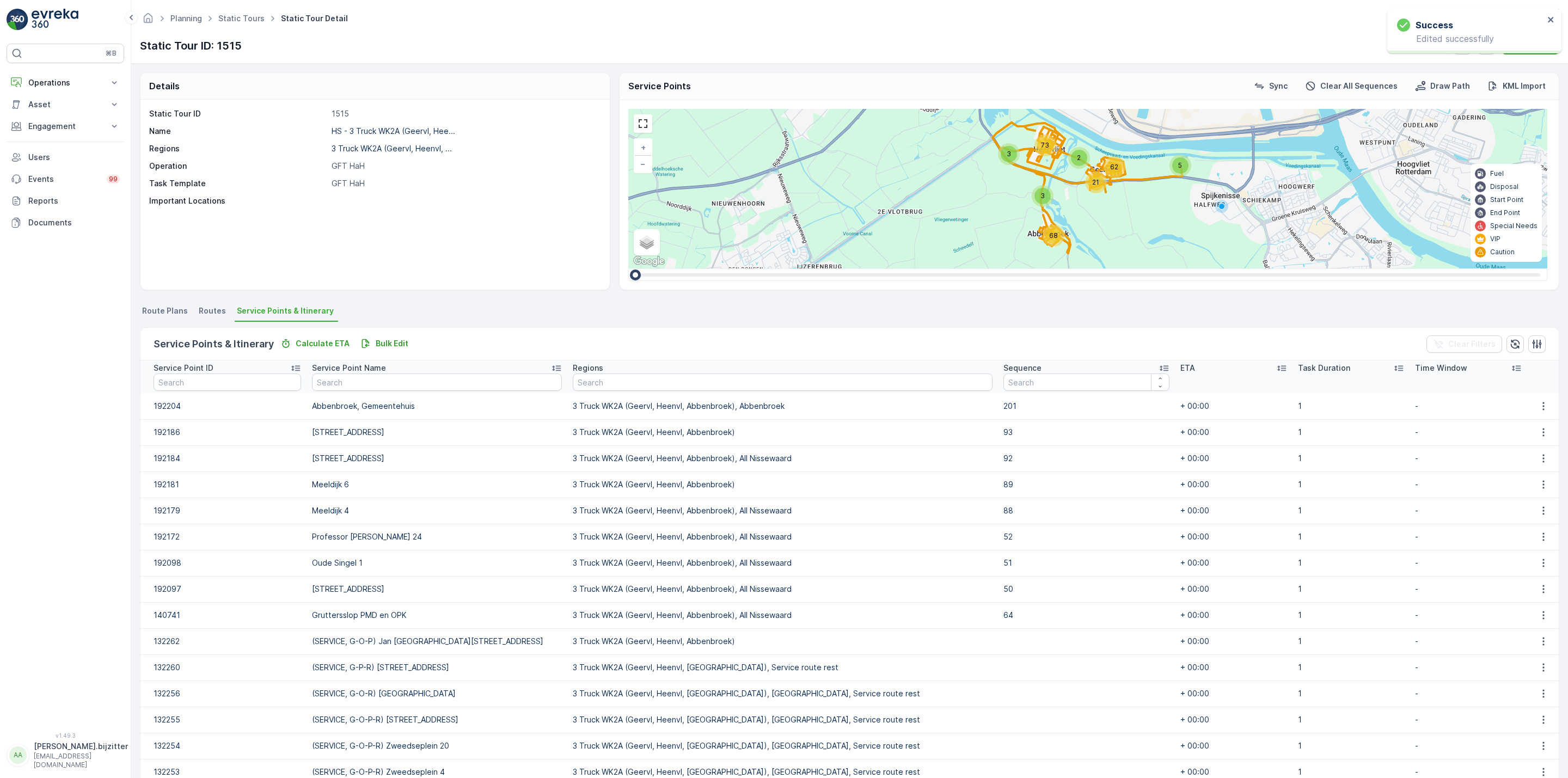
click at [1159, 367] on icon at bounding box center [1164, 367] width 11 height 11
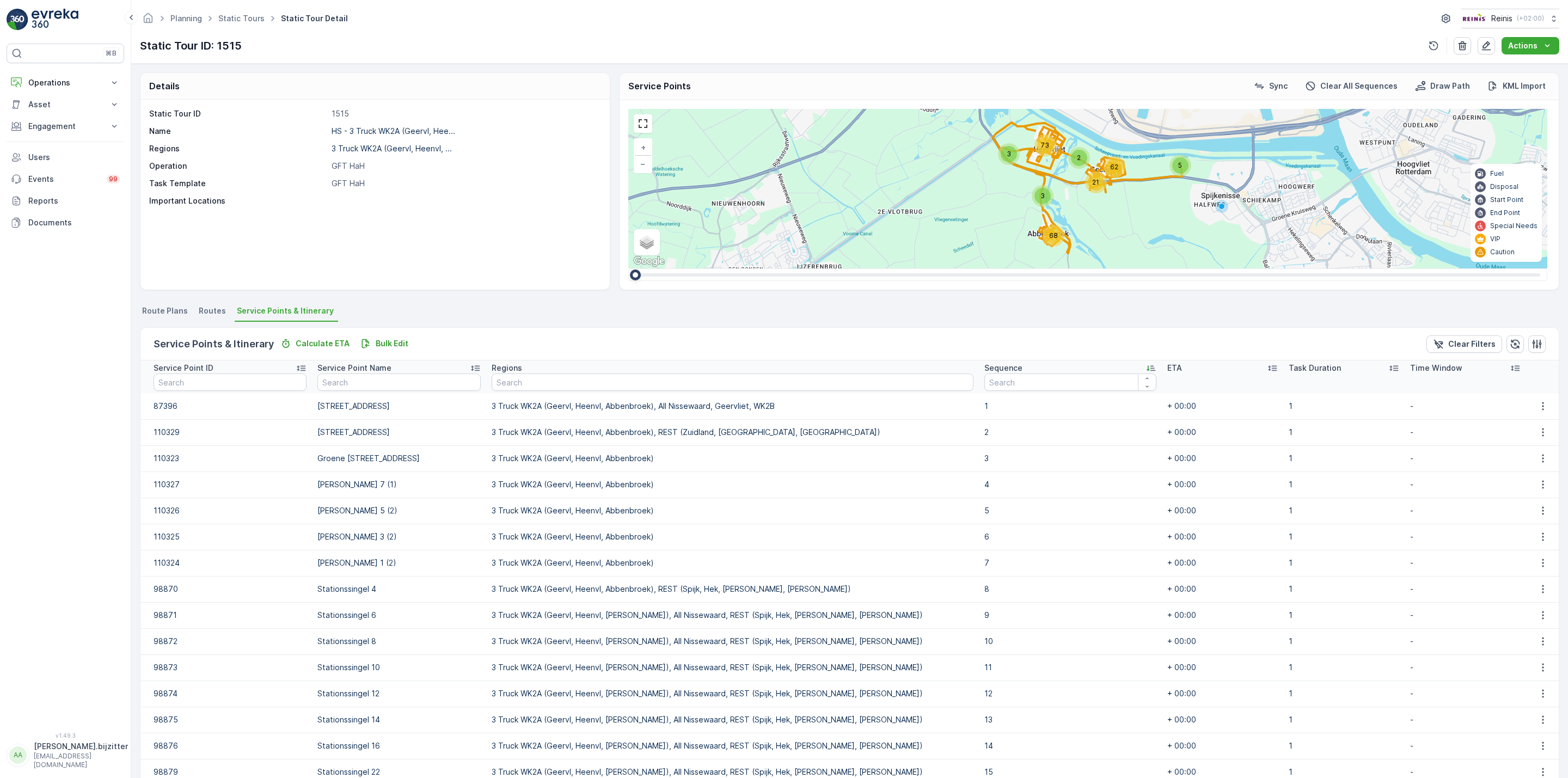
click at [1145, 364] on icon at bounding box center [1150, 367] width 11 height 11
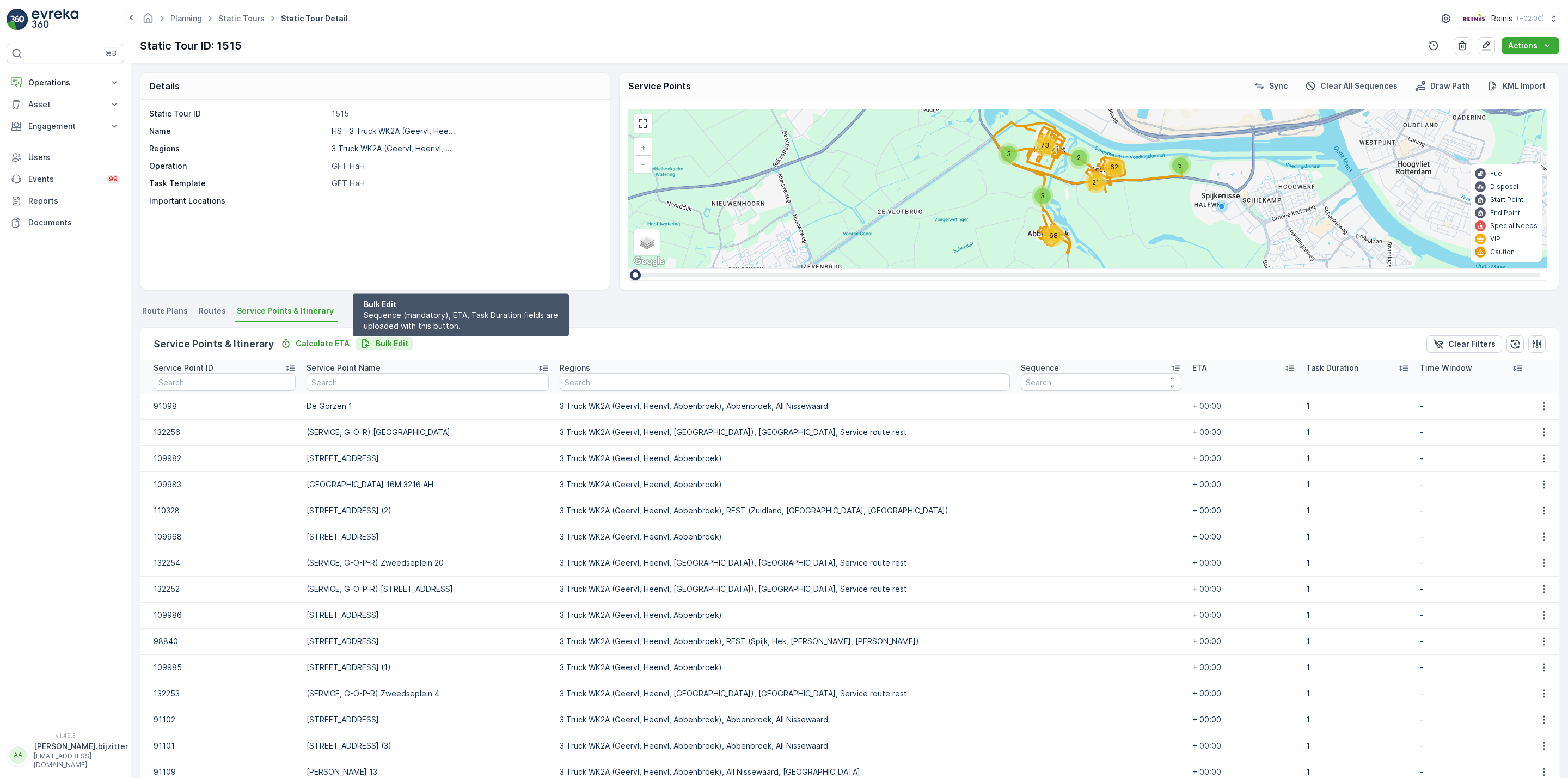
click at [390, 339] on p "Bulk Edit" at bounding box center [392, 343] width 32 height 11
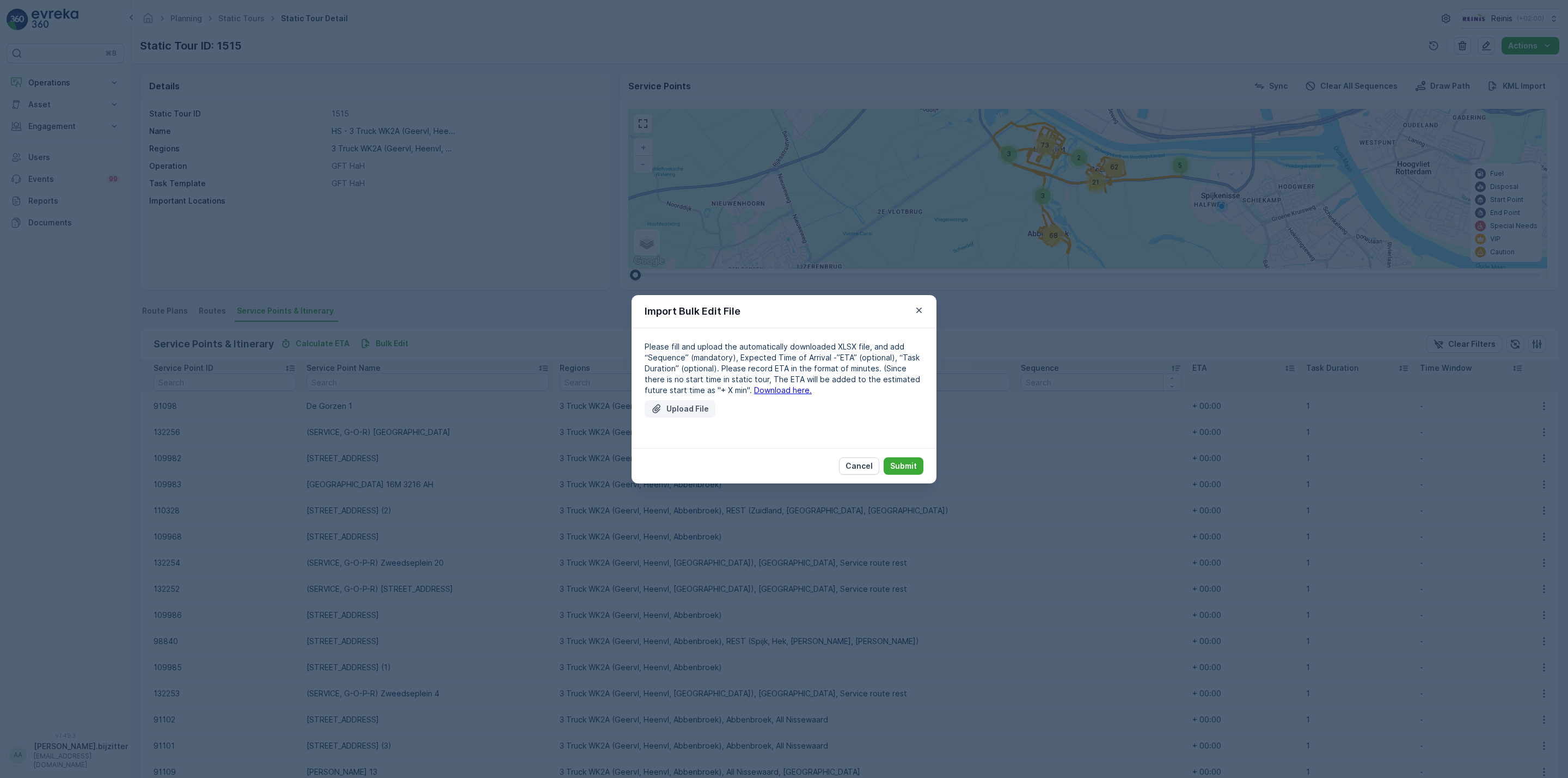
click at [688, 410] on p "Upload File" at bounding box center [688, 408] width 42 height 11
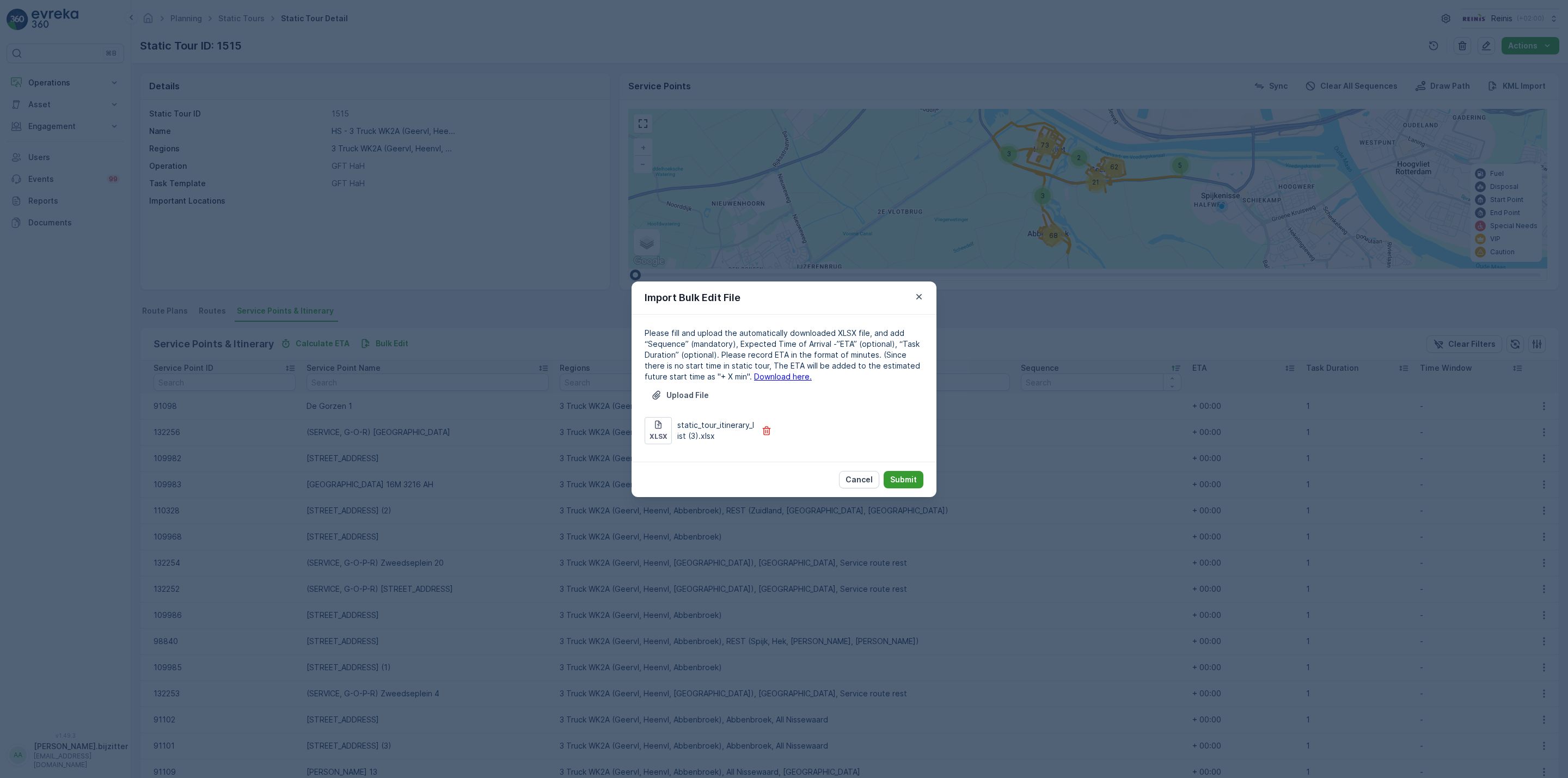
click at [905, 479] on p "Submit" at bounding box center [903, 479] width 27 height 11
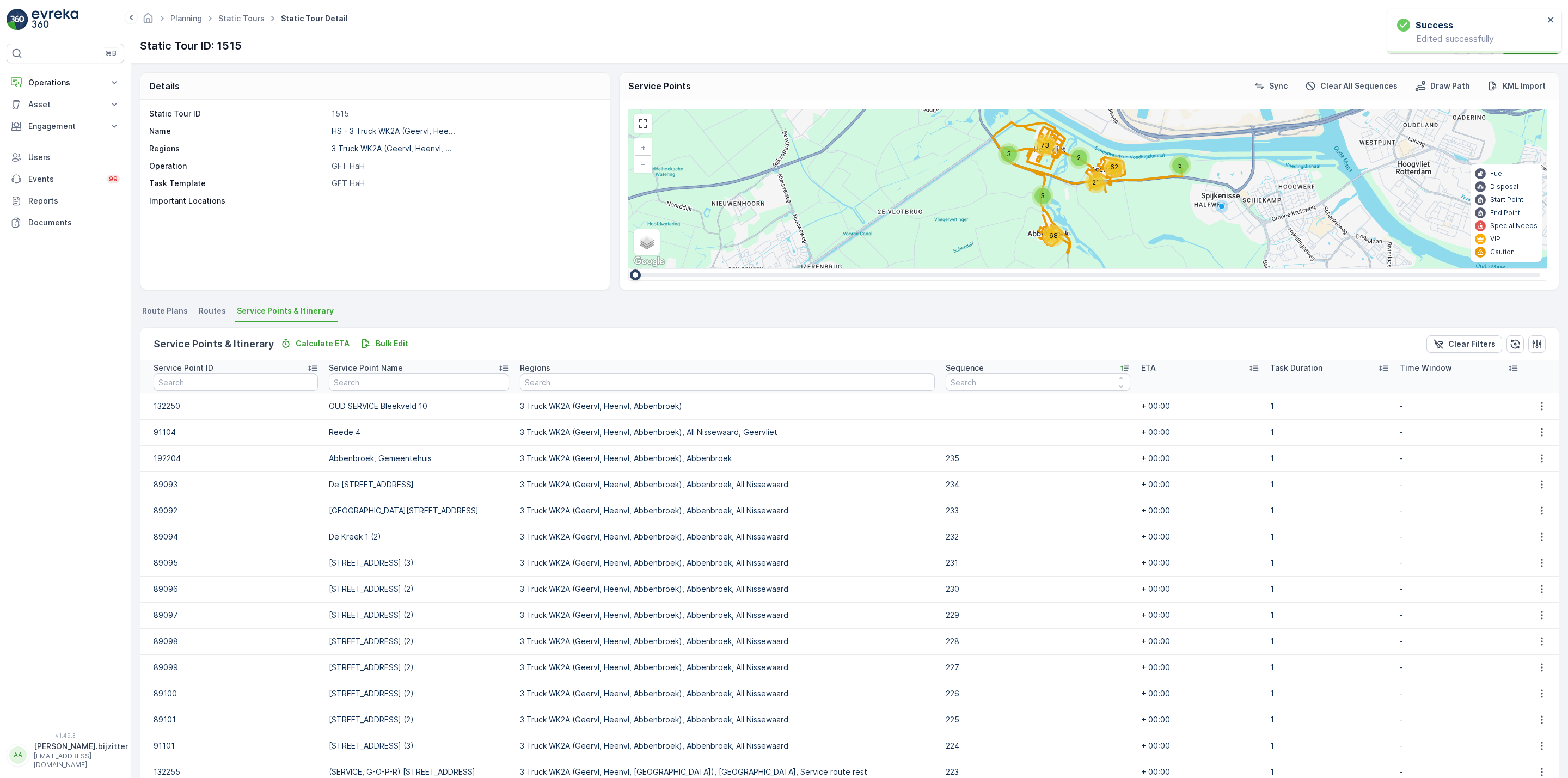
click at [1119, 368] on icon at bounding box center [1124, 367] width 11 height 11
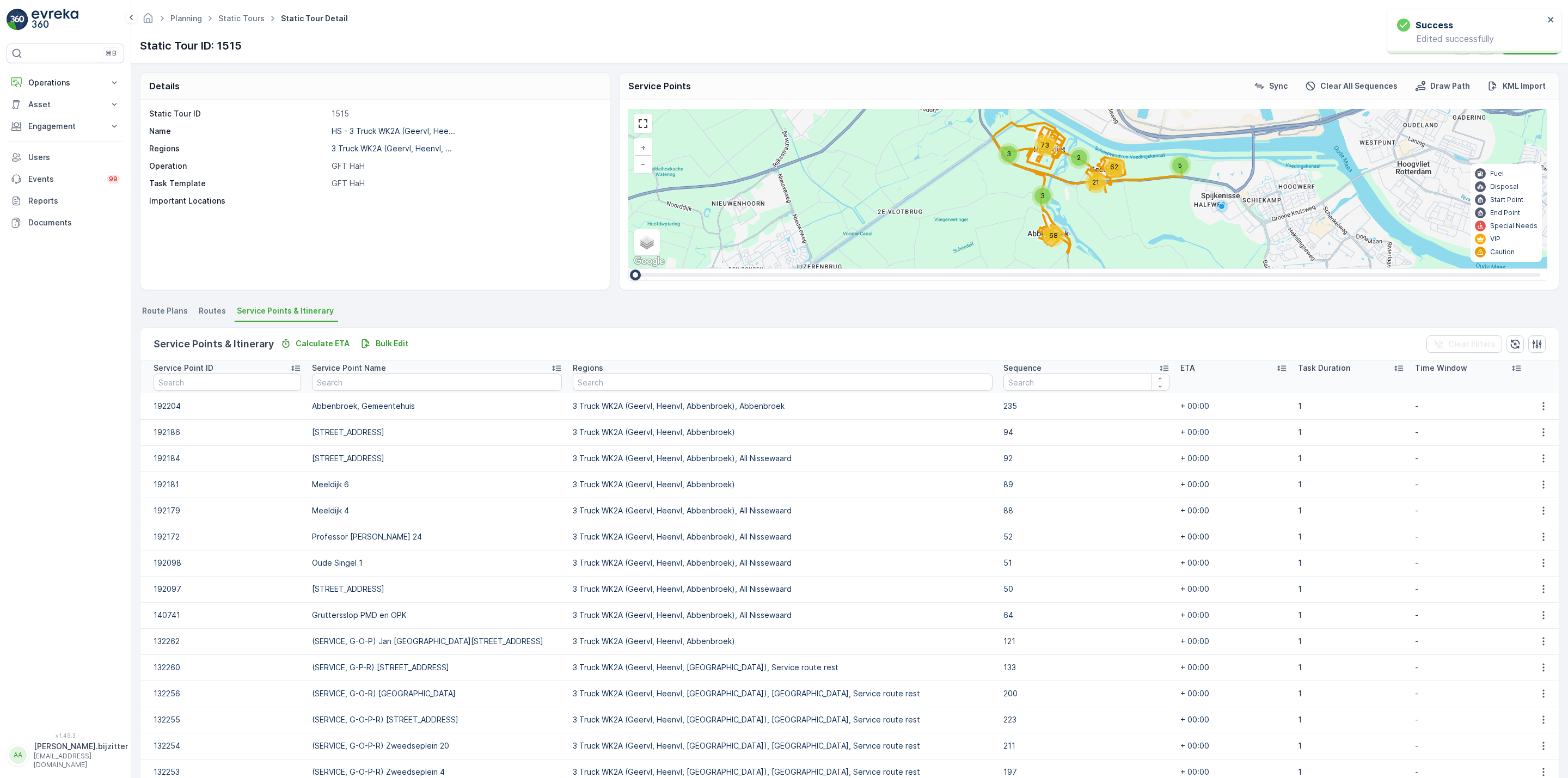
click at [1159, 364] on icon at bounding box center [1164, 367] width 11 height 11
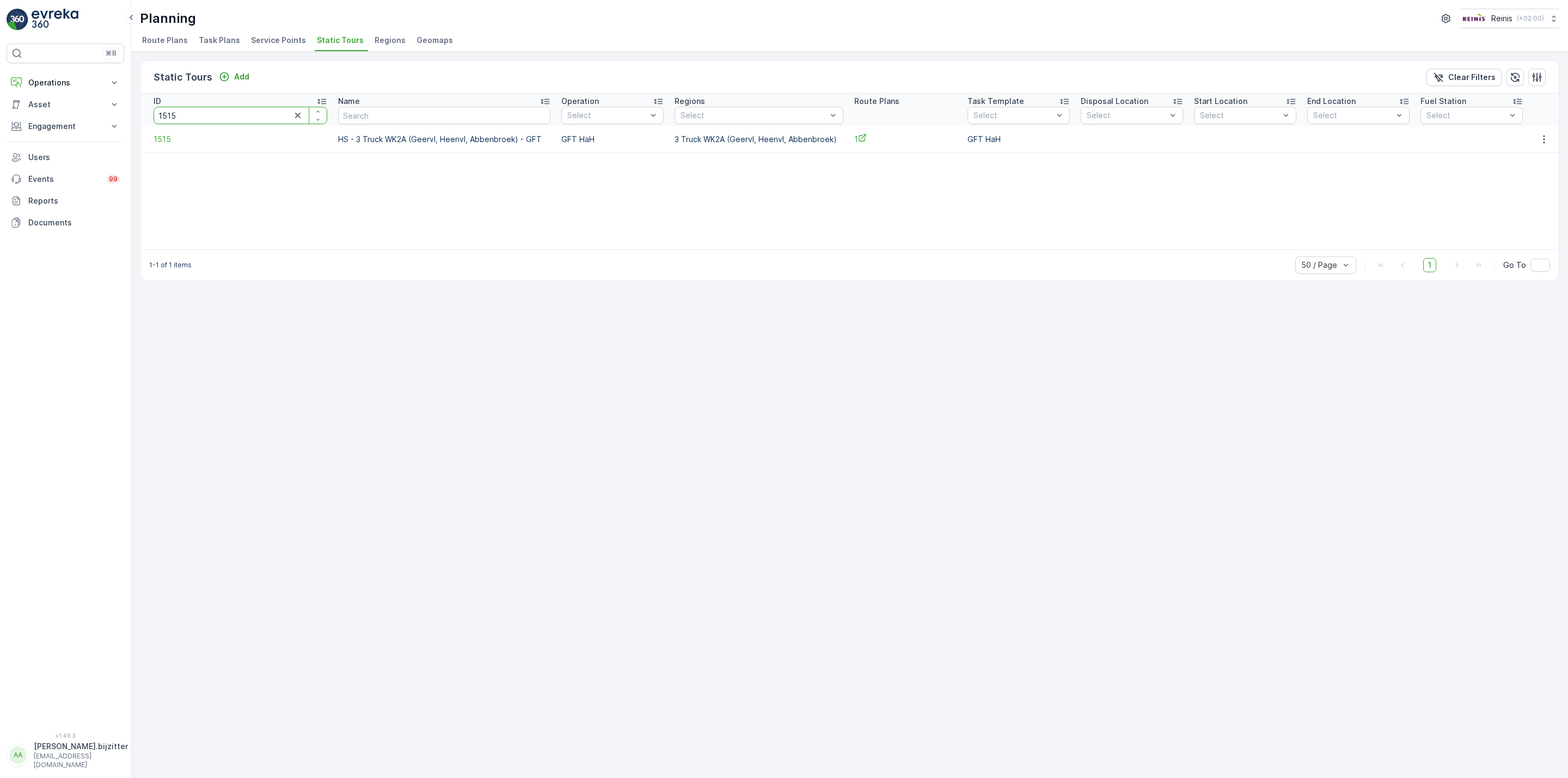
click at [211, 114] on input "1515" at bounding box center [240, 115] width 174 height 17
drag, startPoint x: 211, startPoint y: 114, endPoint x: 215, endPoint y: 122, distance: 8.9
click at [215, 122] on input "1515" at bounding box center [240, 115] width 174 height 17
type input "1514"
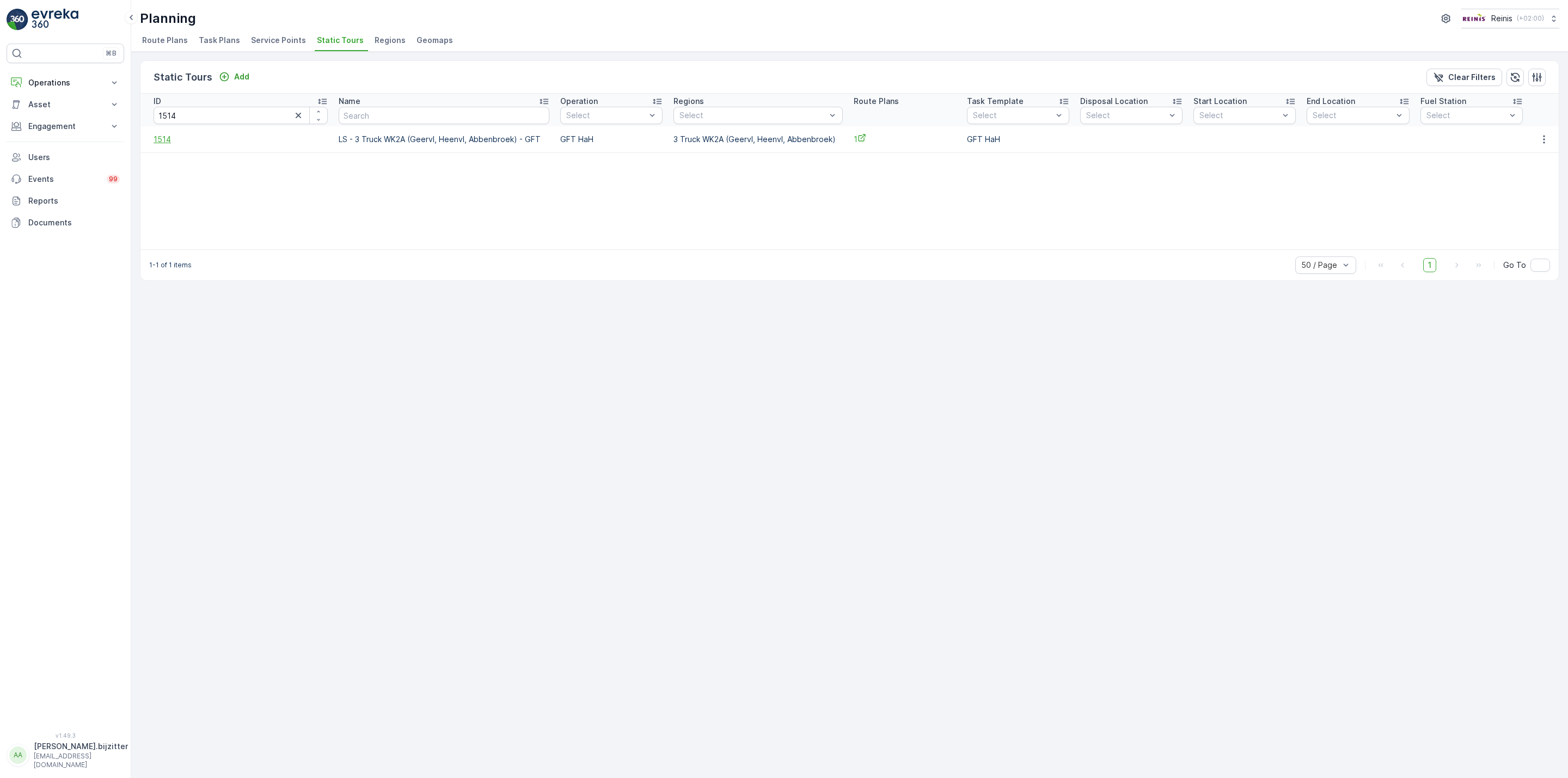
click at [162, 141] on span "1514" at bounding box center [240, 139] width 174 height 11
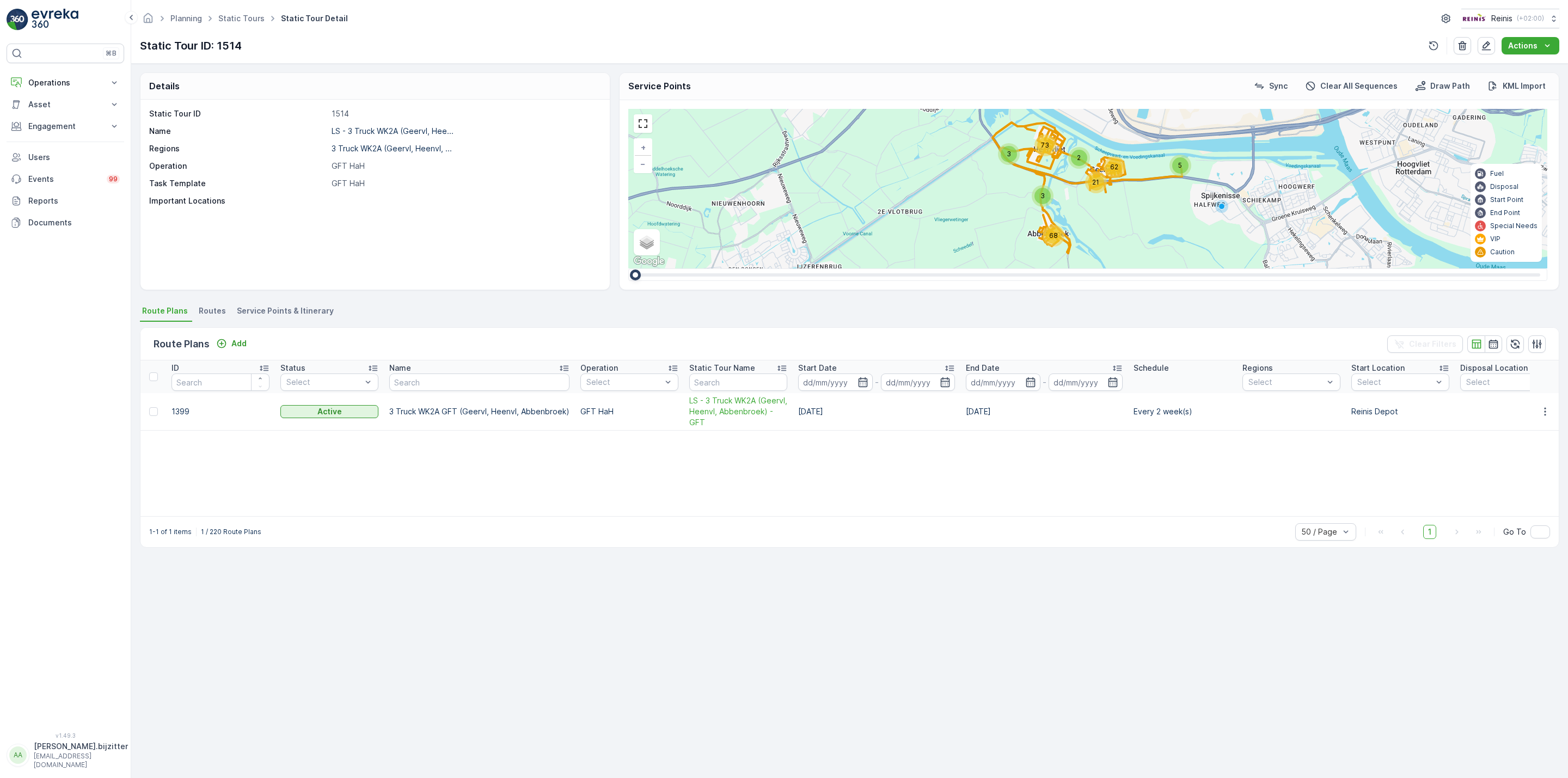
click at [304, 314] on span "Service Points & Itinerary" at bounding box center [285, 310] width 97 height 11
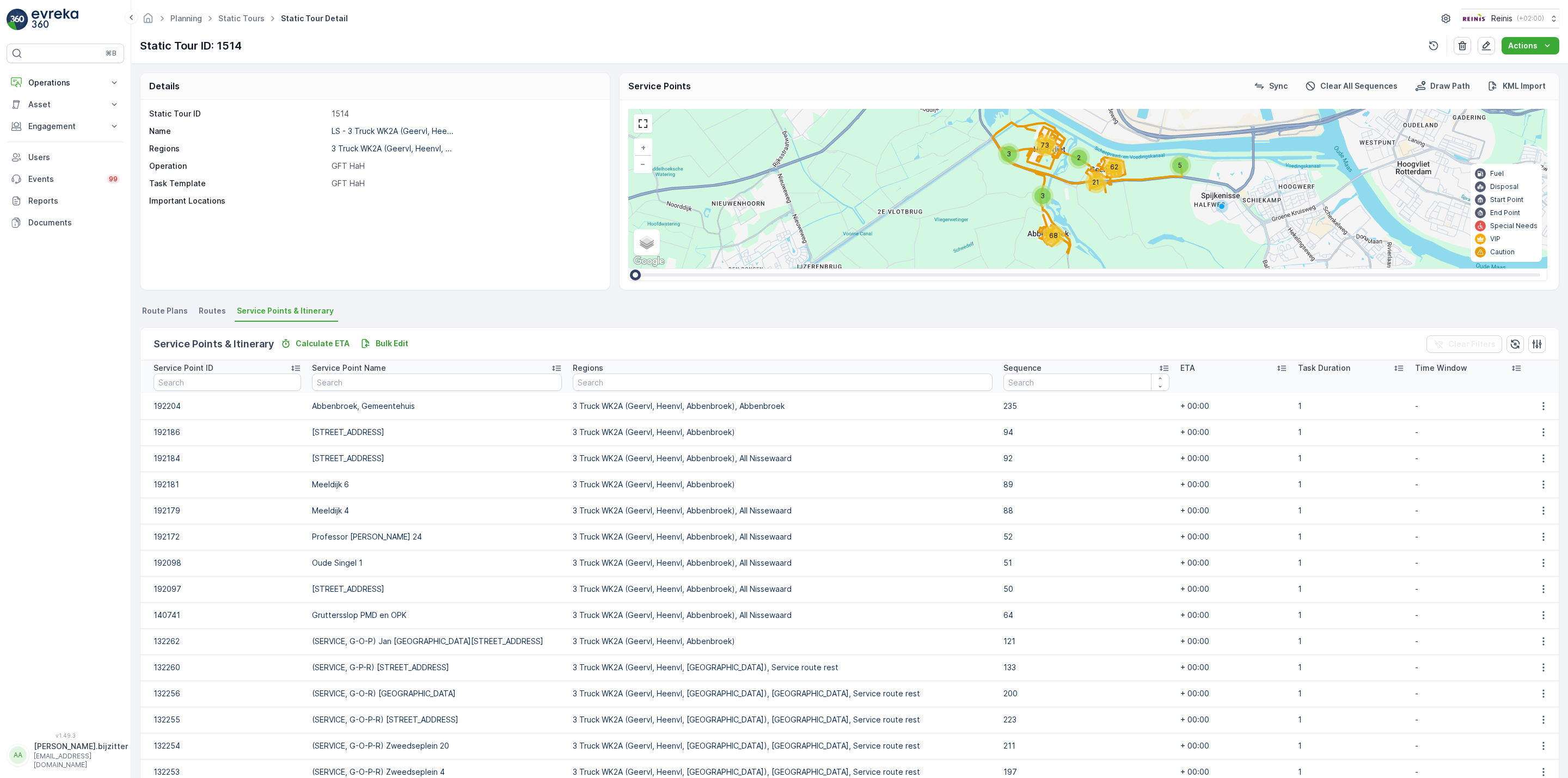
click at [1159, 368] on icon at bounding box center [1164, 367] width 11 height 11
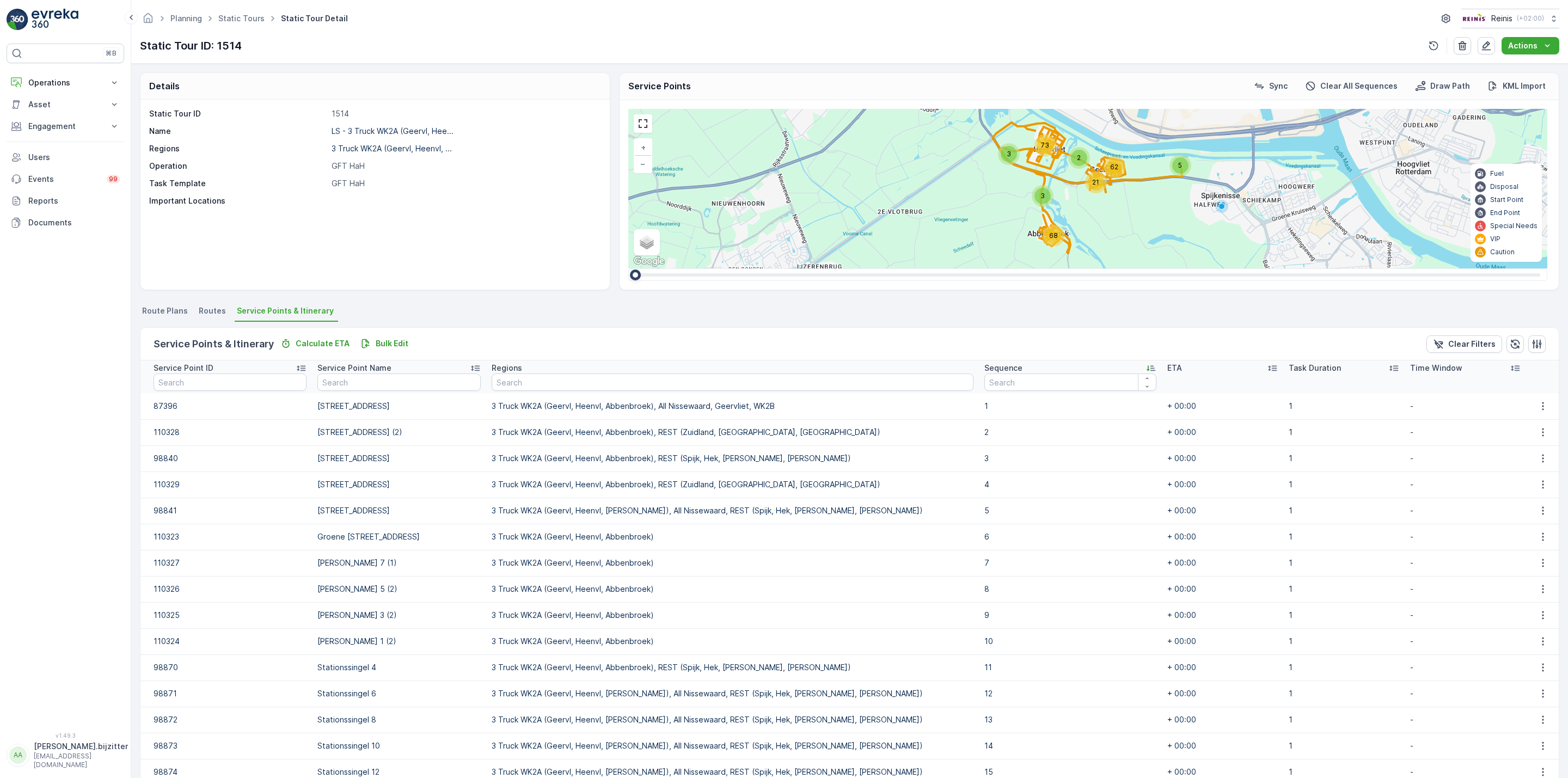
click at [1145, 368] on icon at bounding box center [1150, 367] width 11 height 11
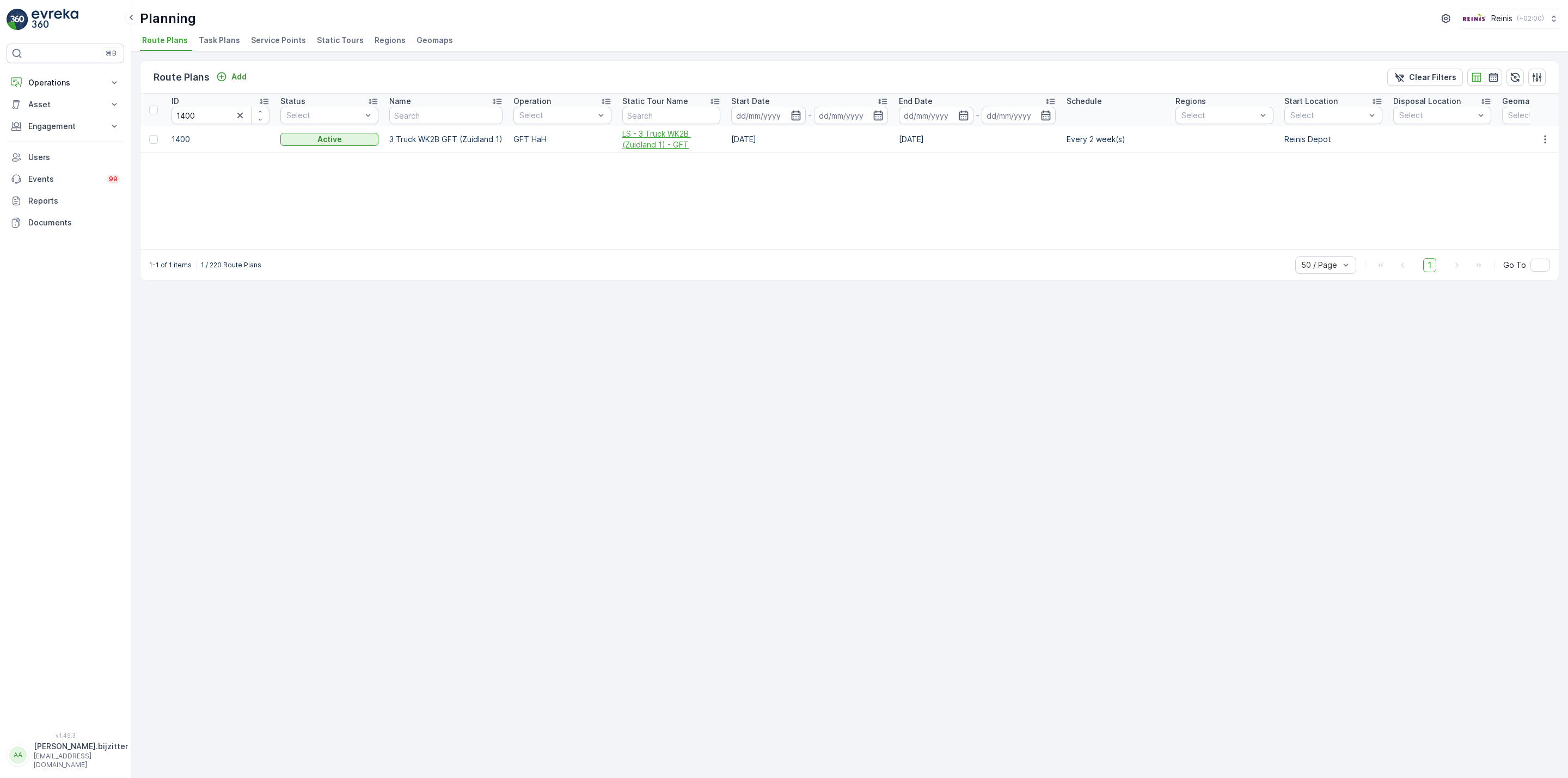
click at [633, 147] on span "LS - 3 Truck WK2B (Zuidland 1) - GFT" at bounding box center [671, 139] width 98 height 22
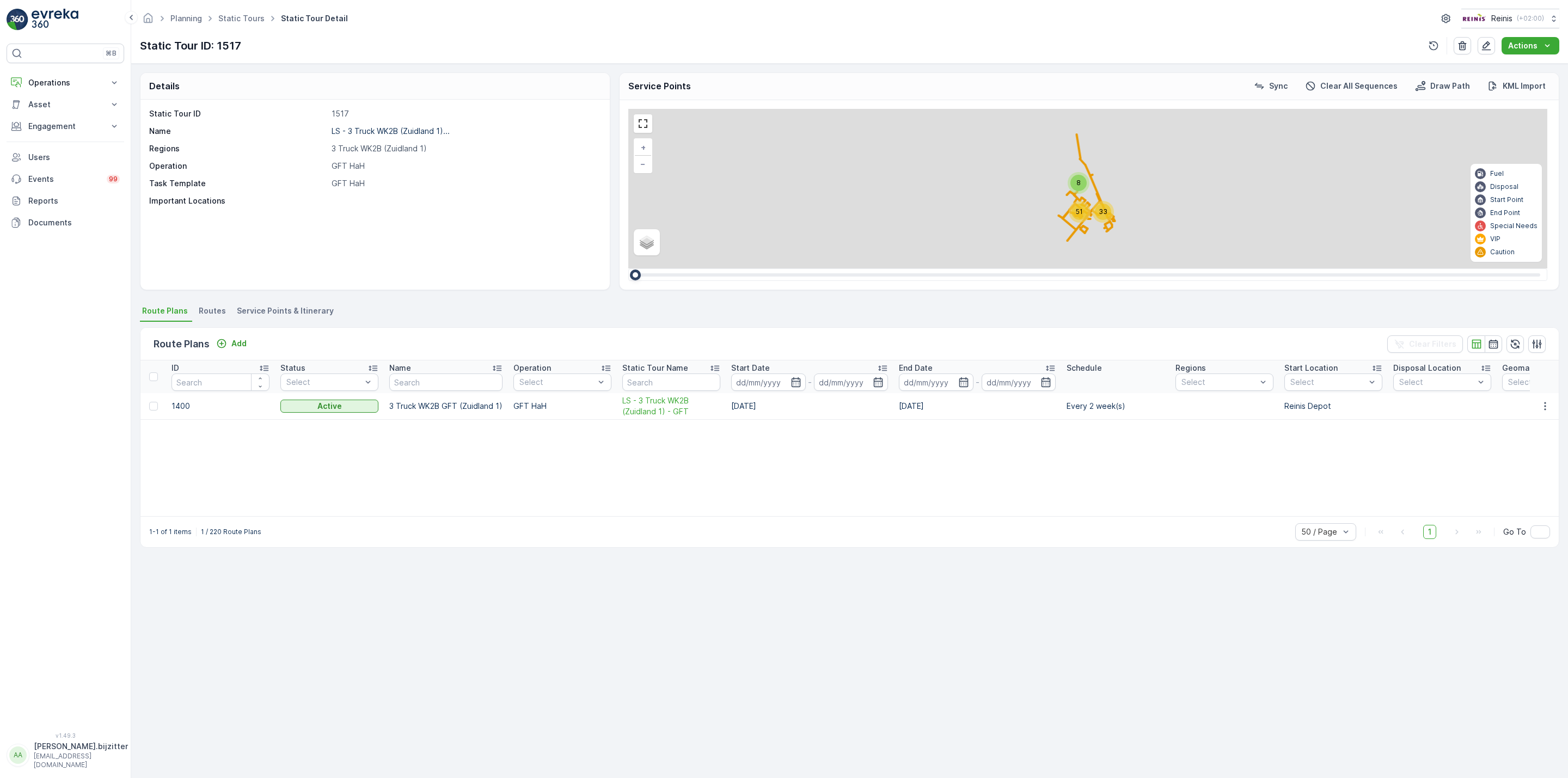
click at [309, 309] on span "Service Points & Itinerary" at bounding box center [285, 310] width 97 height 11
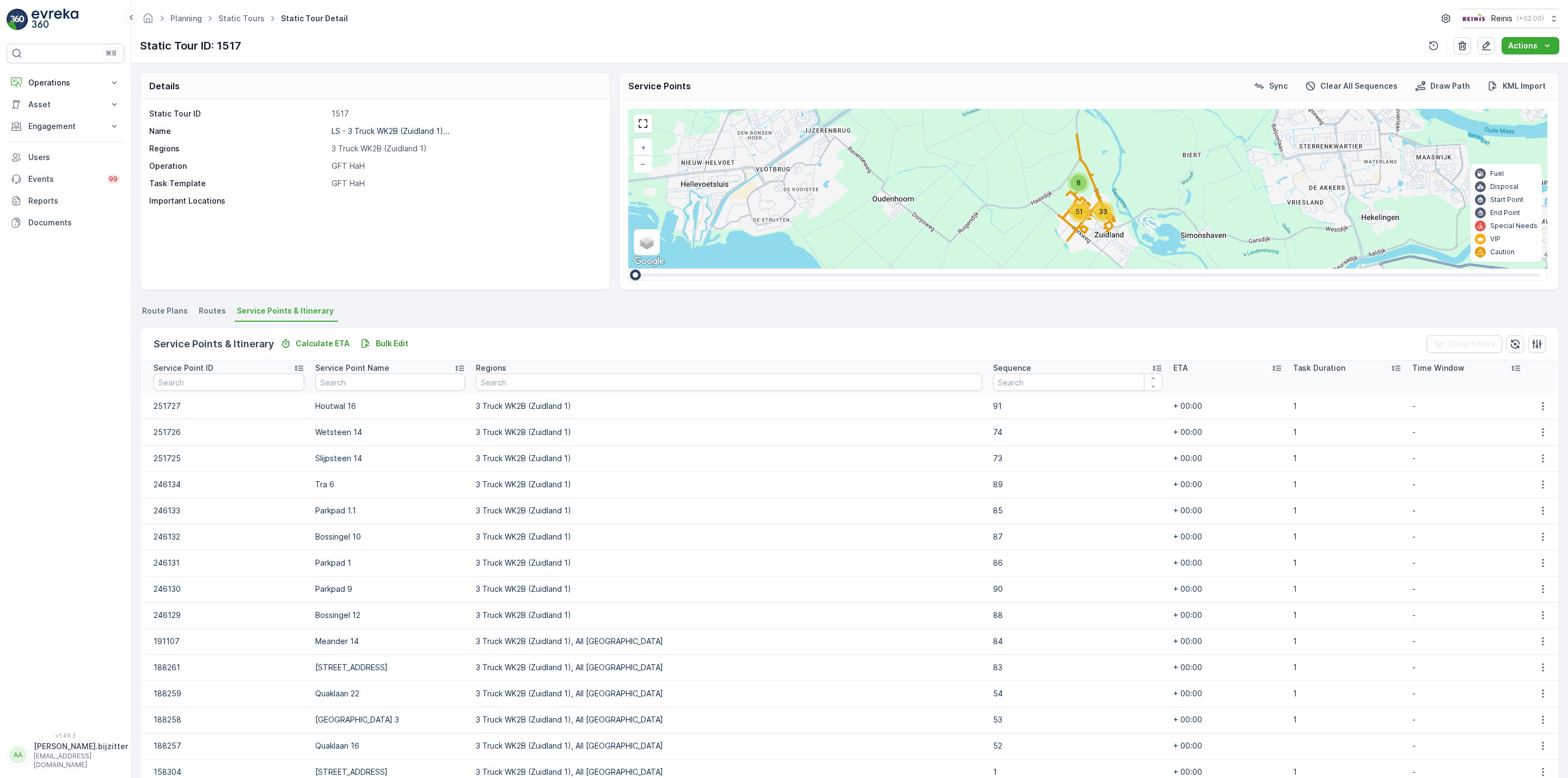
click at [1152, 366] on icon at bounding box center [1157, 367] width 11 height 11
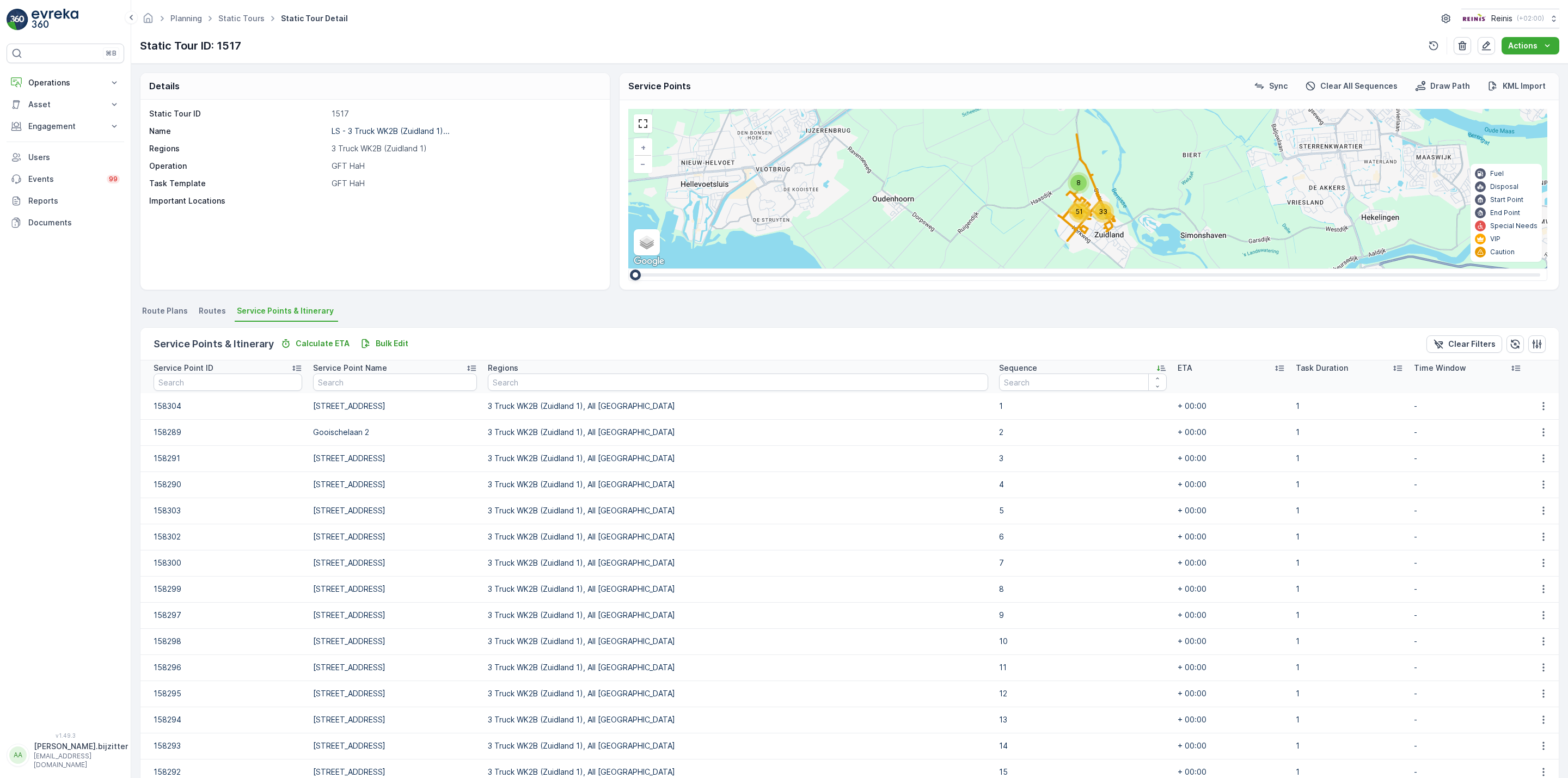
click at [1156, 364] on icon at bounding box center [1161, 367] width 11 height 11
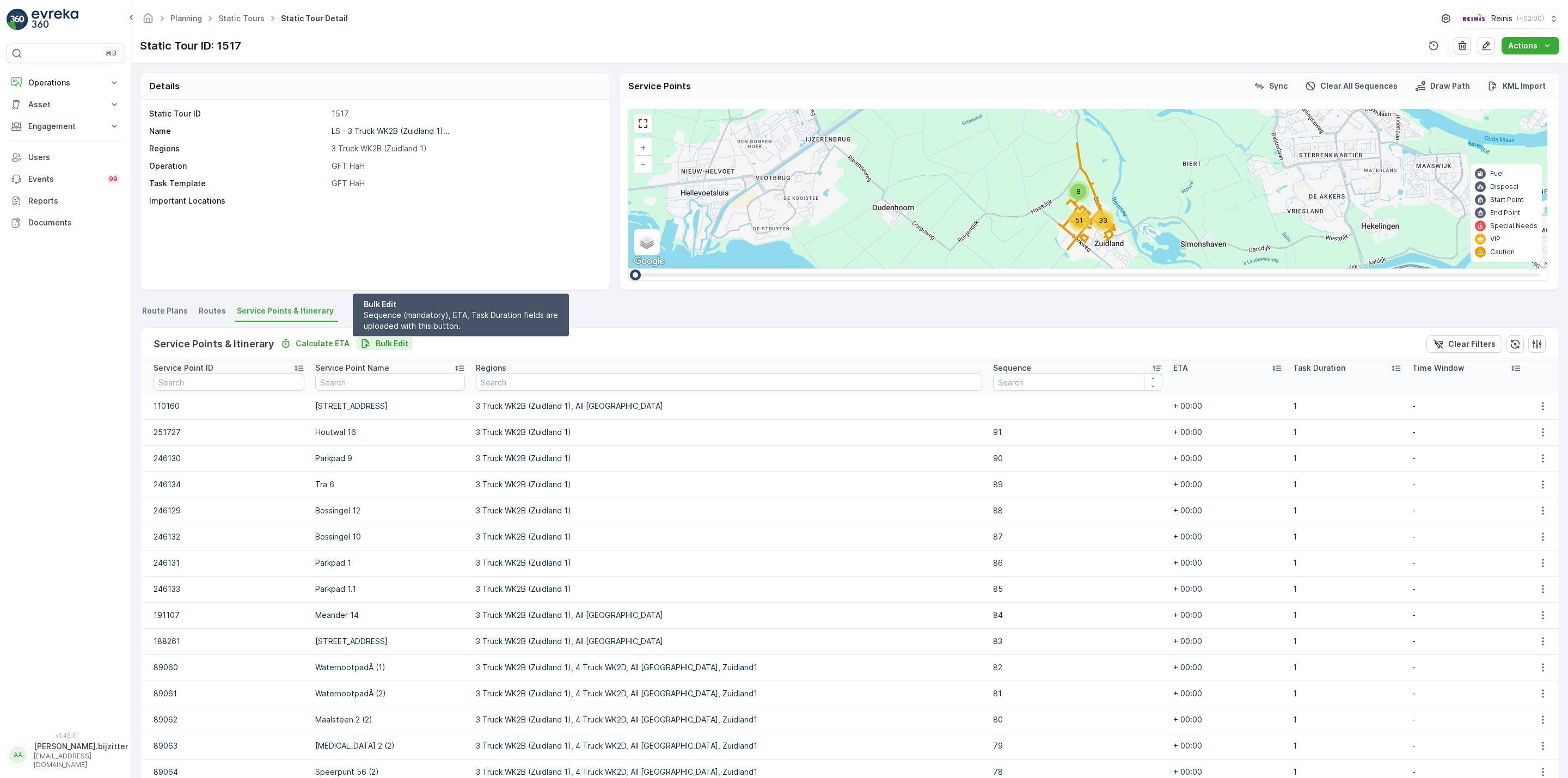
click at [392, 341] on p "Bulk Edit" at bounding box center [392, 343] width 32 height 11
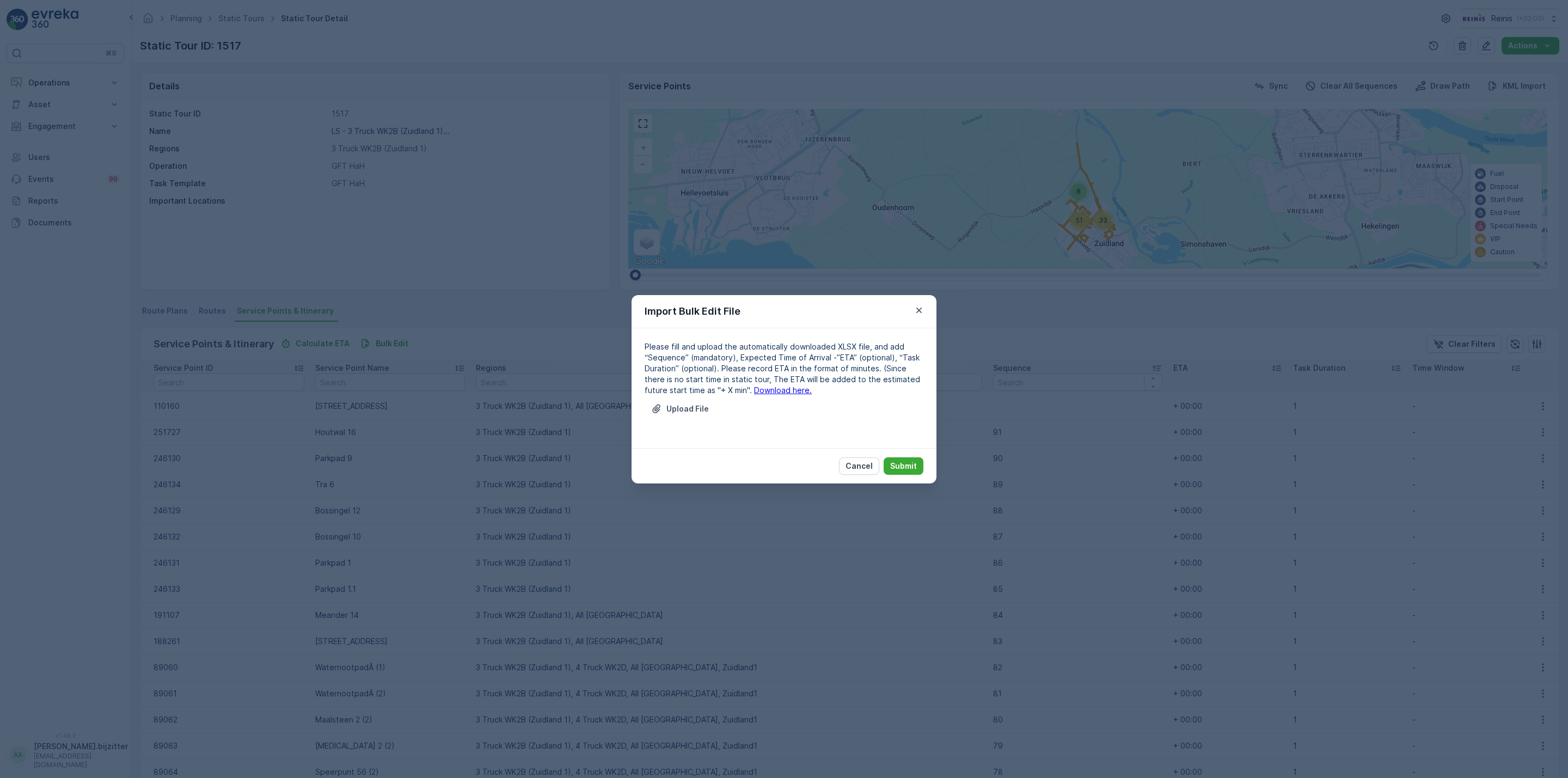
click at [762, 387] on link "Download here." at bounding box center [783, 390] width 57 height 9
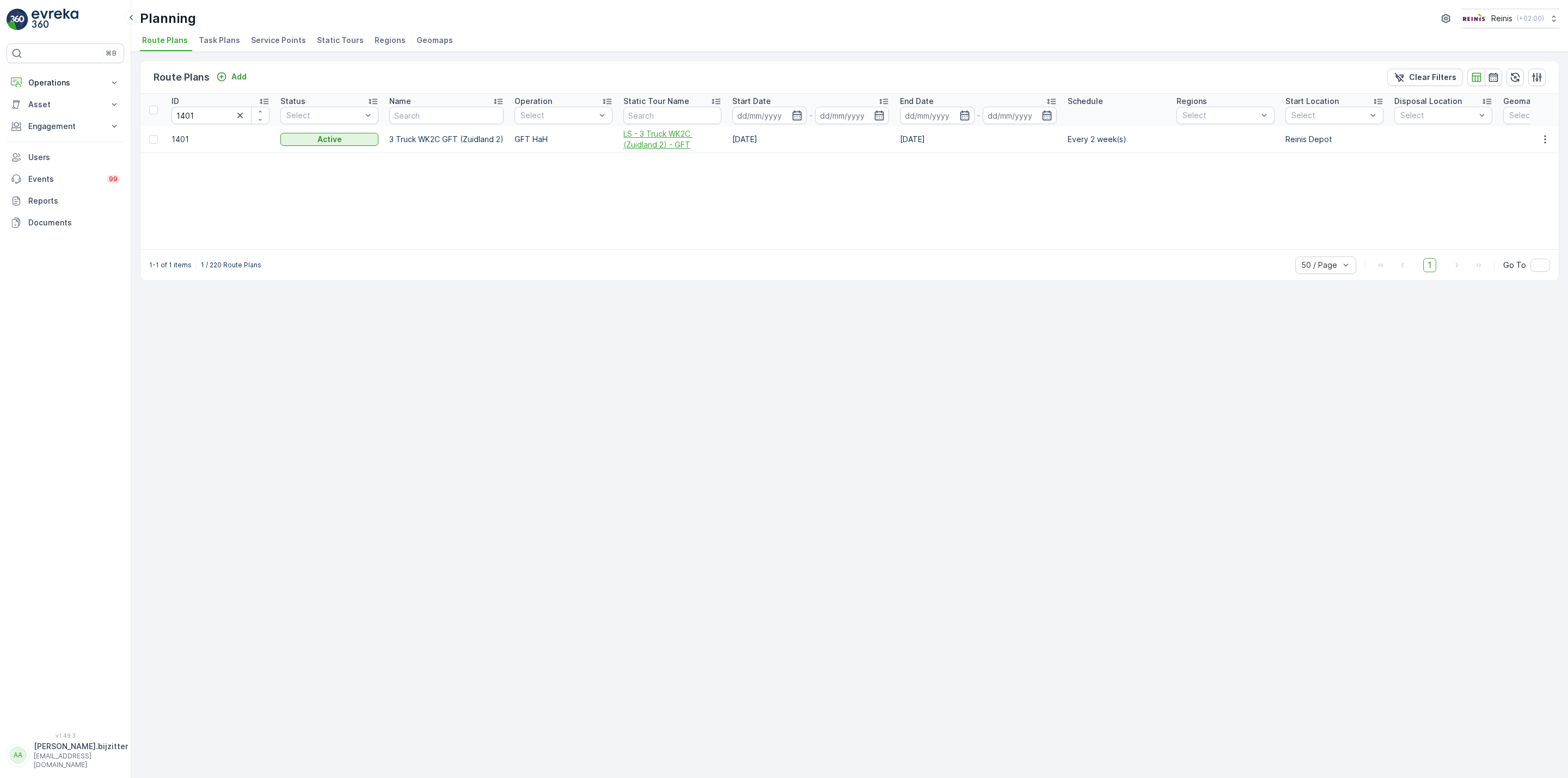
click at [650, 143] on span "LS - 3 Truck WK2C (Zuidland 2) - GFT" at bounding box center [672, 139] width 98 height 22
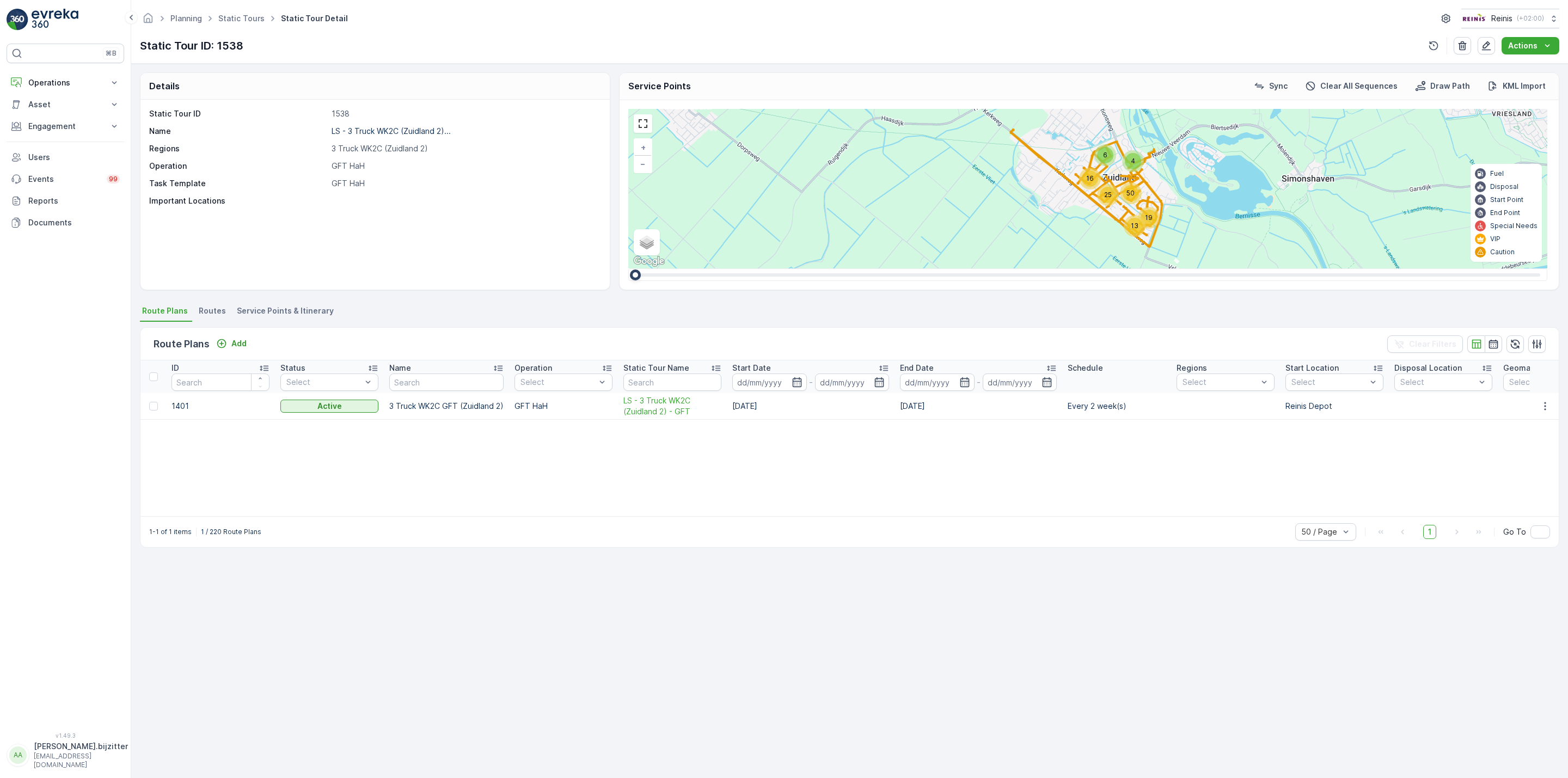
click at [311, 309] on span "Service Points & Itinerary" at bounding box center [285, 310] width 97 height 11
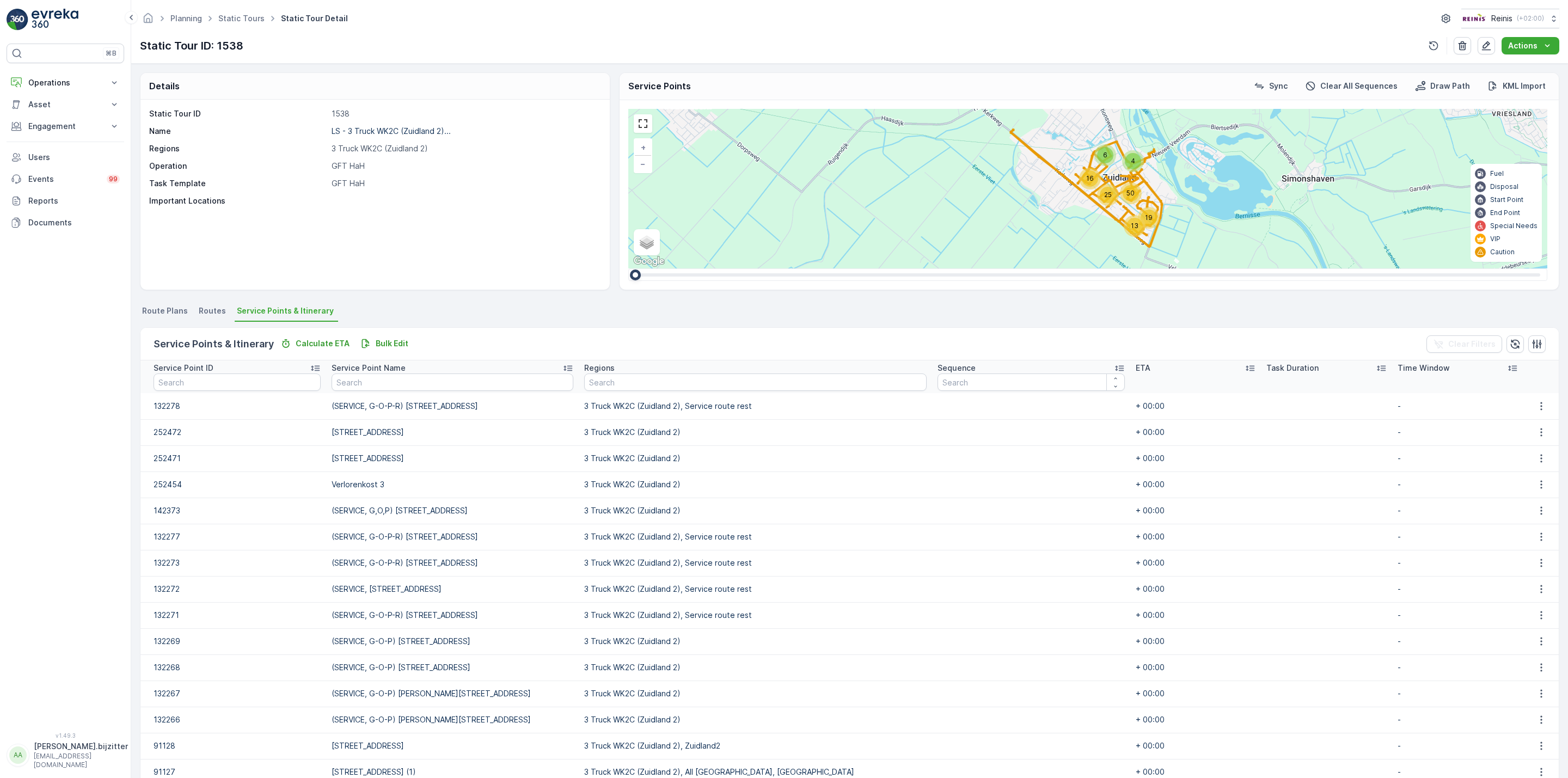
click at [1115, 366] on icon at bounding box center [1119, 368] width 9 height 6
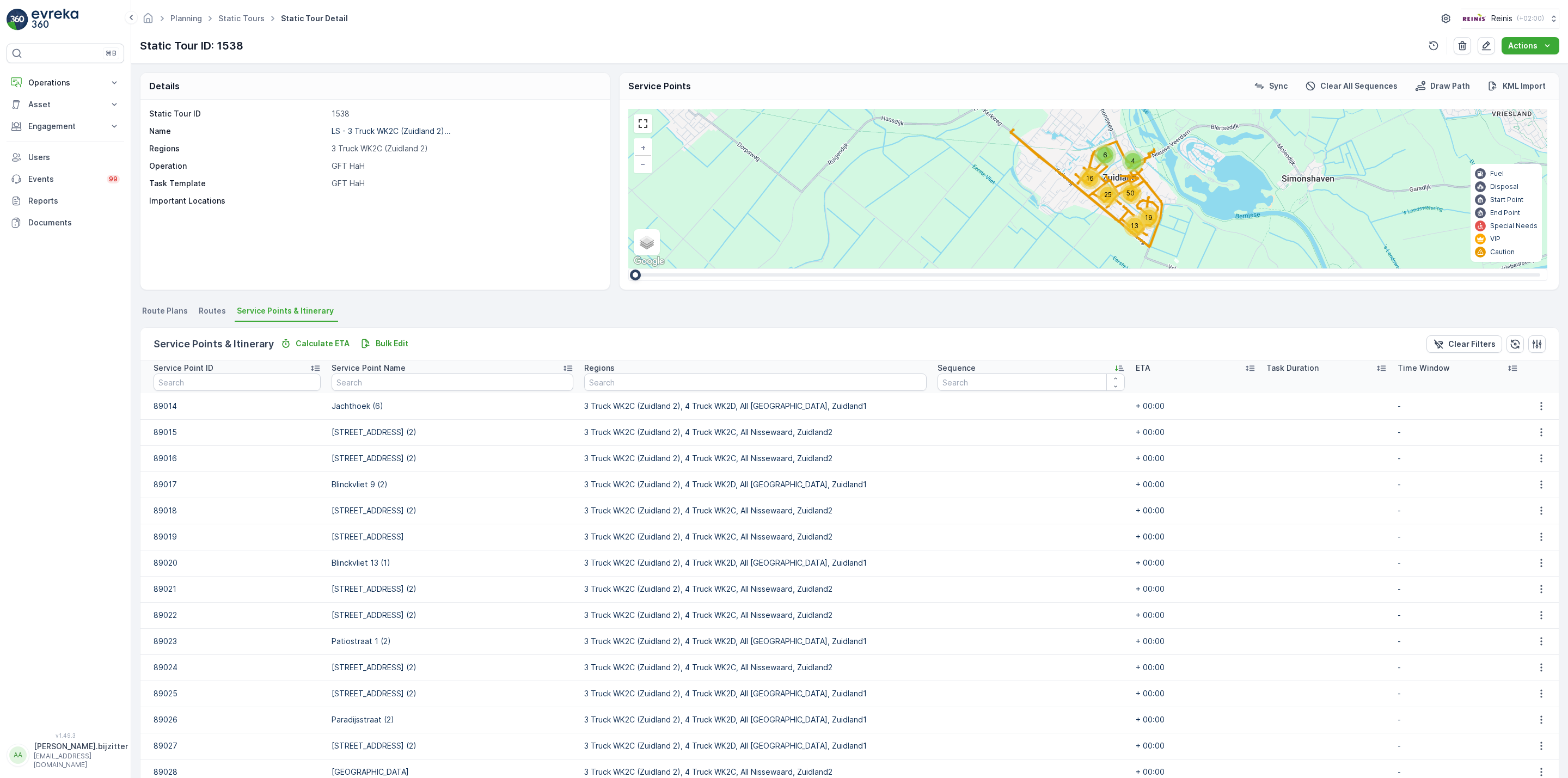
click at [1115, 366] on icon at bounding box center [1119, 368] width 9 height 6
click at [392, 341] on p "Bulk Edit" at bounding box center [392, 343] width 32 height 11
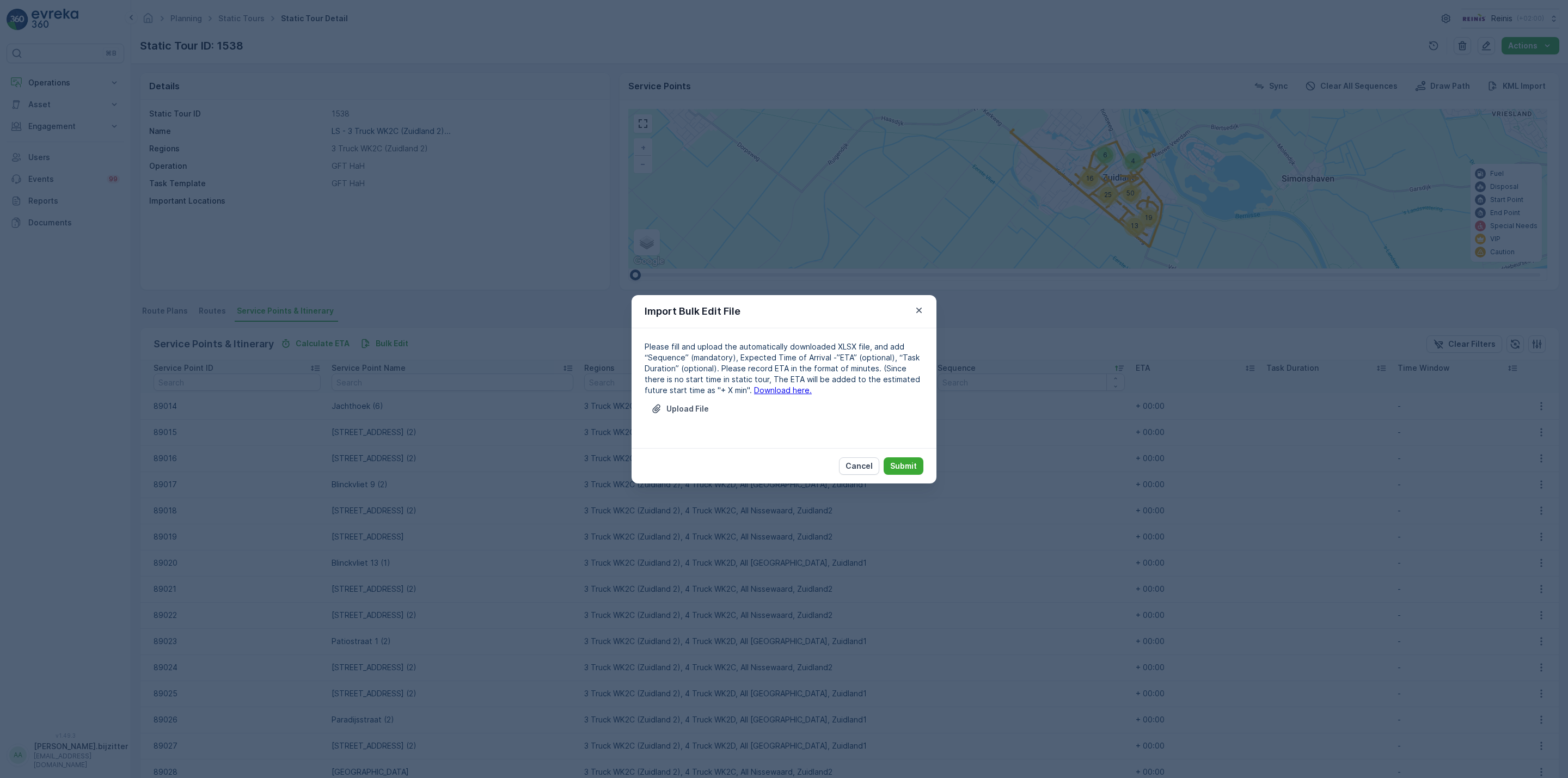
click at [754, 391] on link "Download here." at bounding box center [783, 390] width 57 height 9
click at [687, 408] on p "Upload File" at bounding box center [688, 408] width 42 height 11
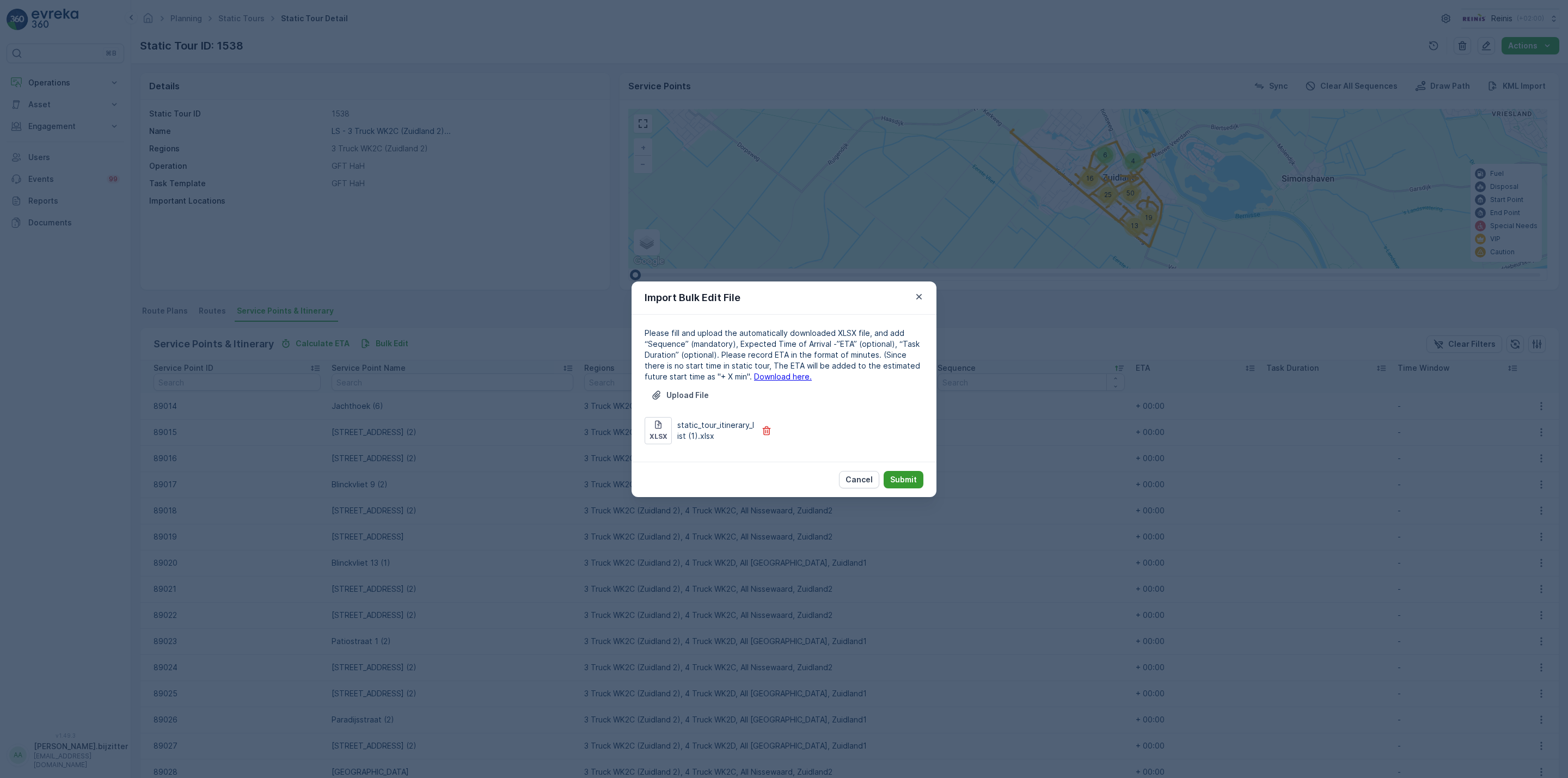
click at [899, 471] on button "Submit" at bounding box center [904, 480] width 40 height 17
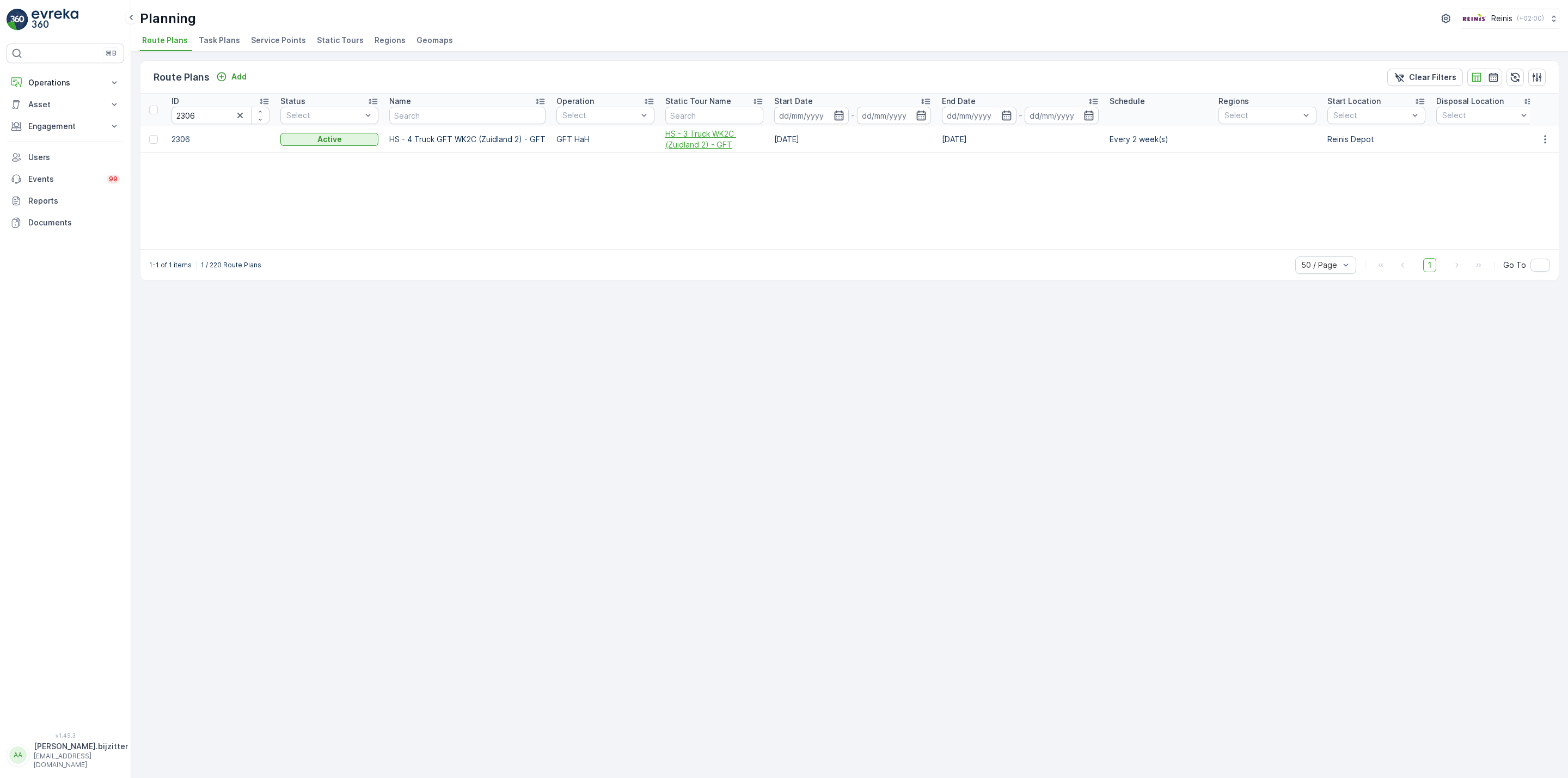
click at [691, 135] on span "HS - 3 Truck WK2C (Zuidland 2) - GFT" at bounding box center [714, 139] width 98 height 22
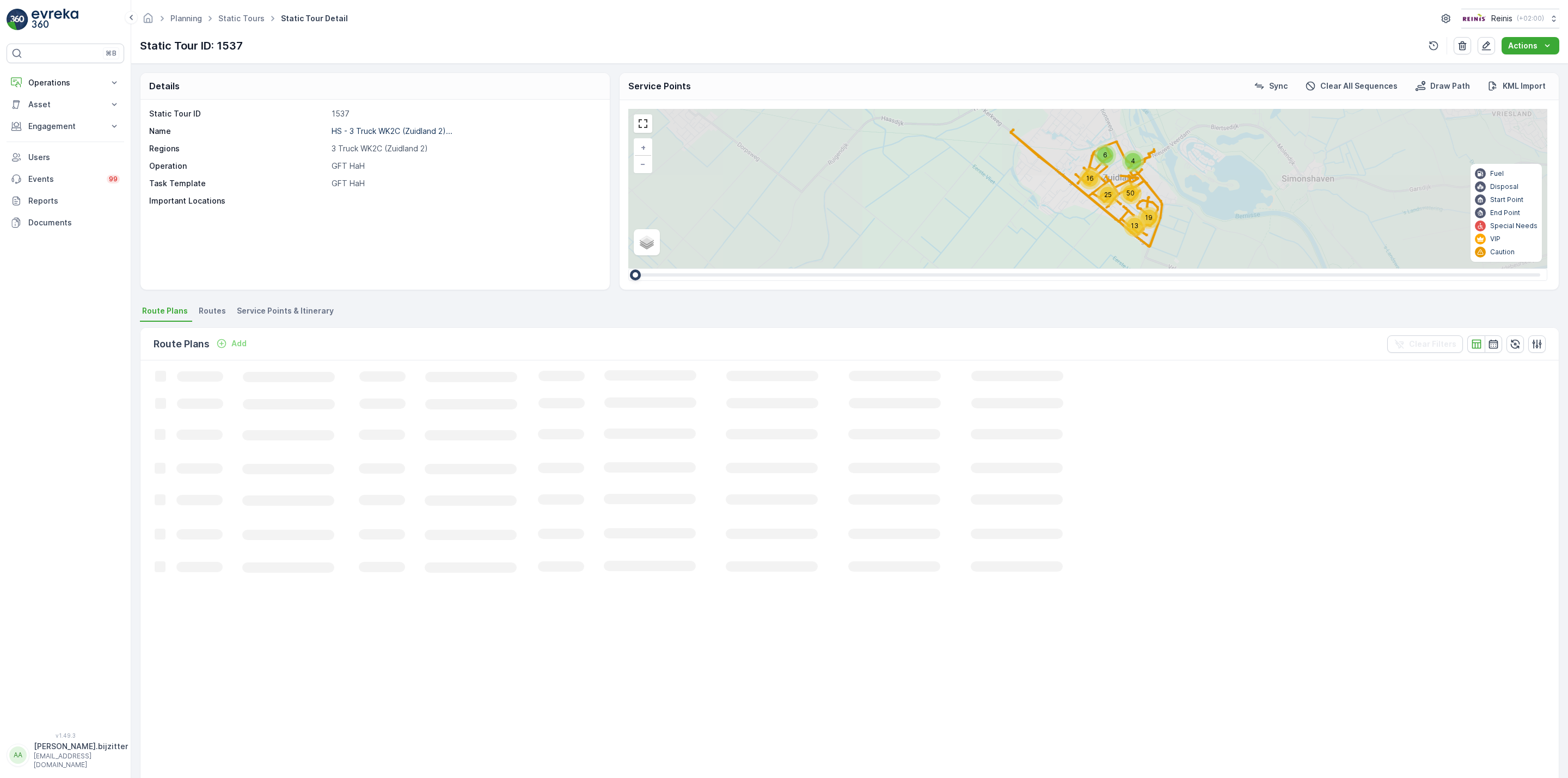
click at [273, 309] on span "Service Points & Itinerary" at bounding box center [285, 310] width 97 height 11
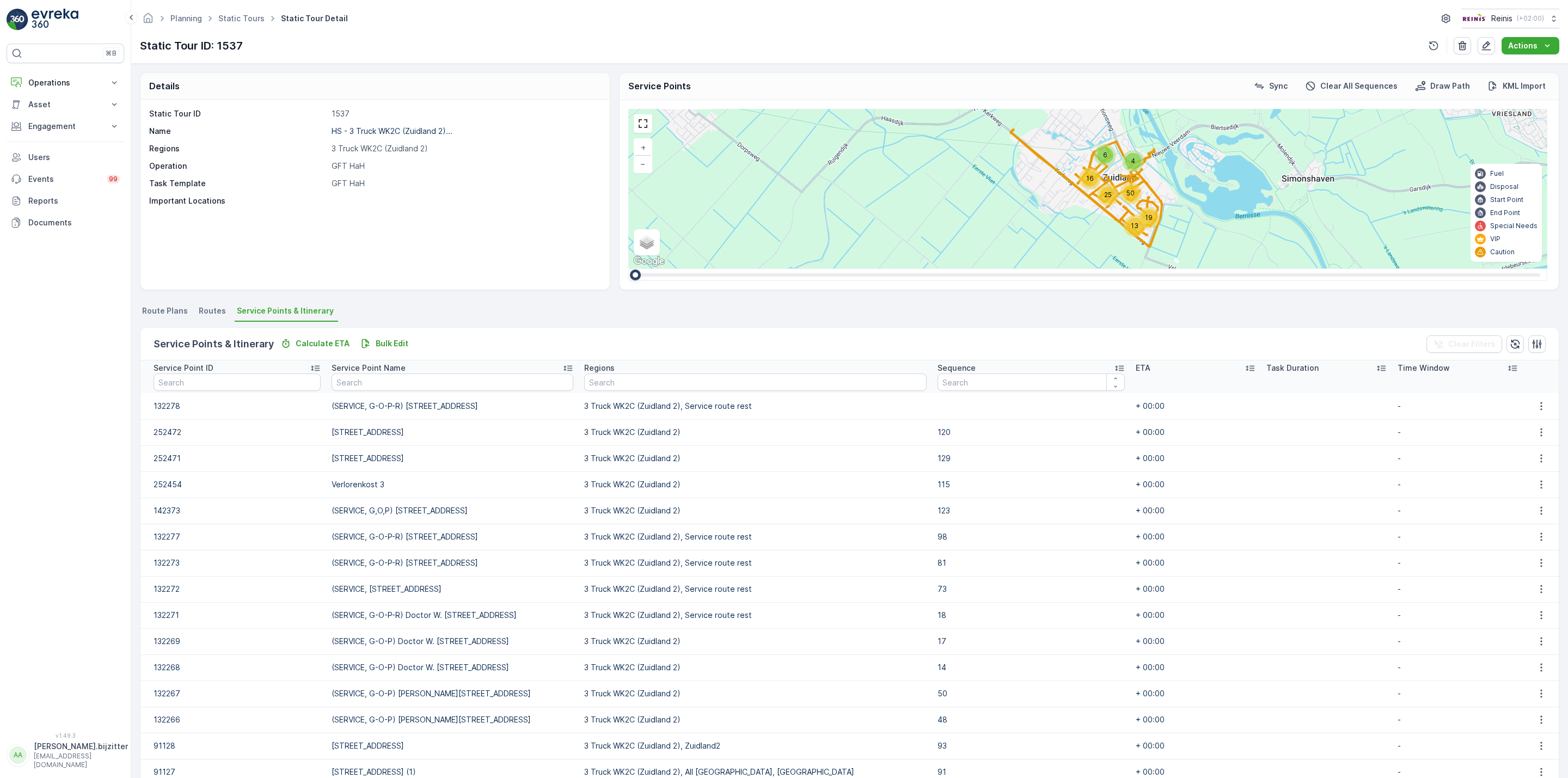
click at [1115, 366] on icon at bounding box center [1119, 368] width 9 height 6
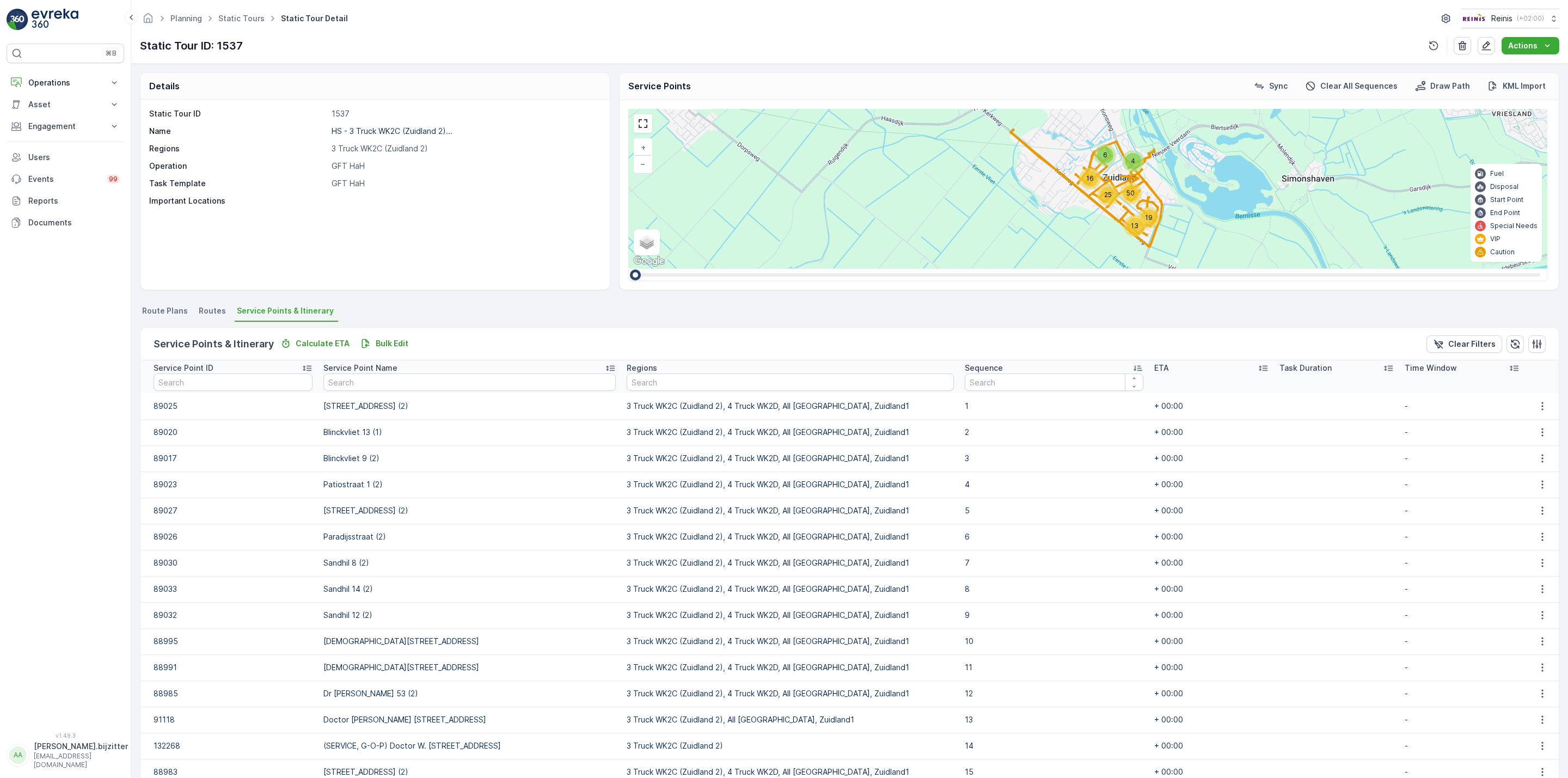
click at [1132, 366] on icon at bounding box center [1137, 367] width 11 height 11
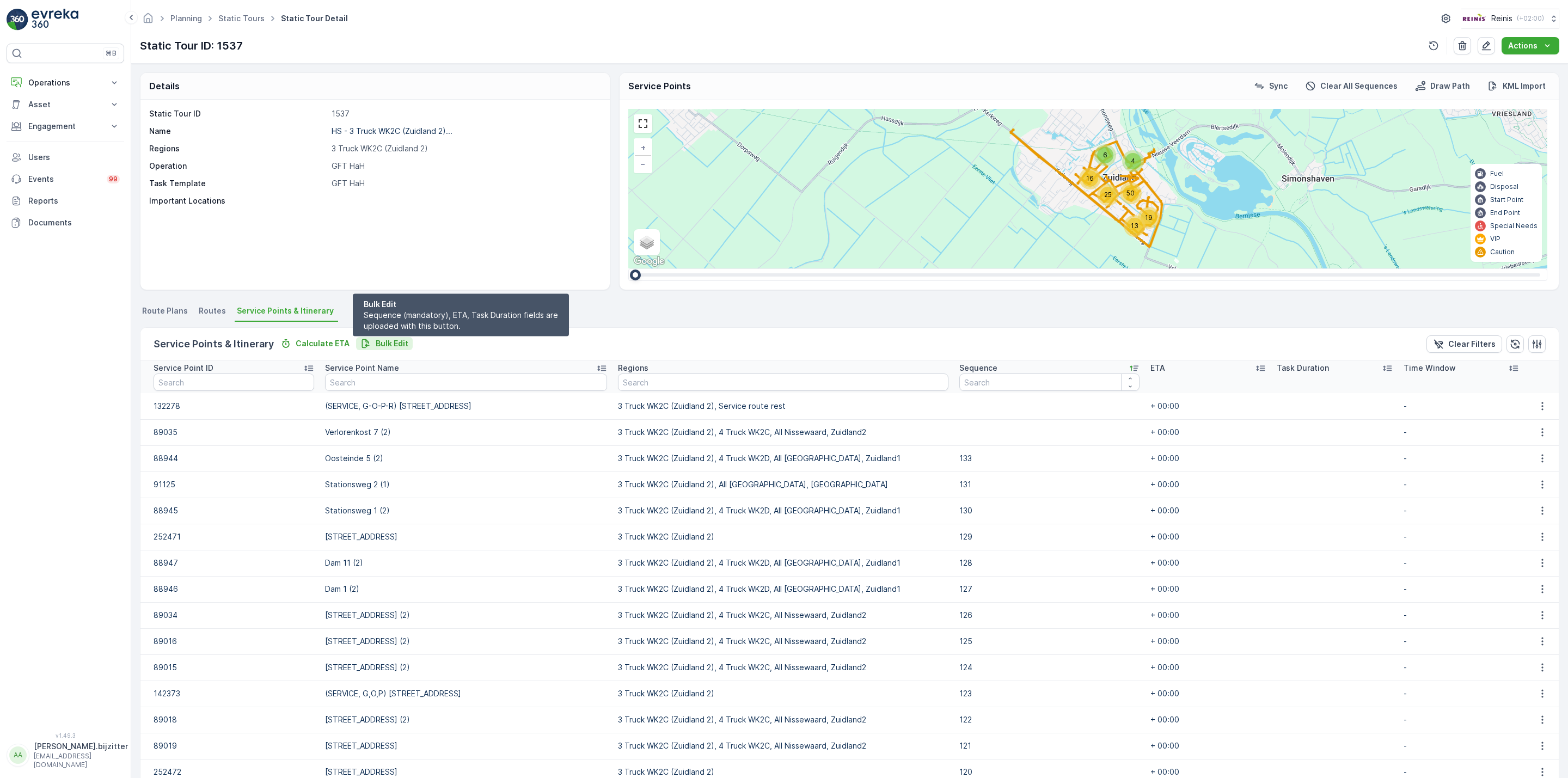
click at [386, 343] on p "Bulk Edit" at bounding box center [392, 343] width 32 height 11
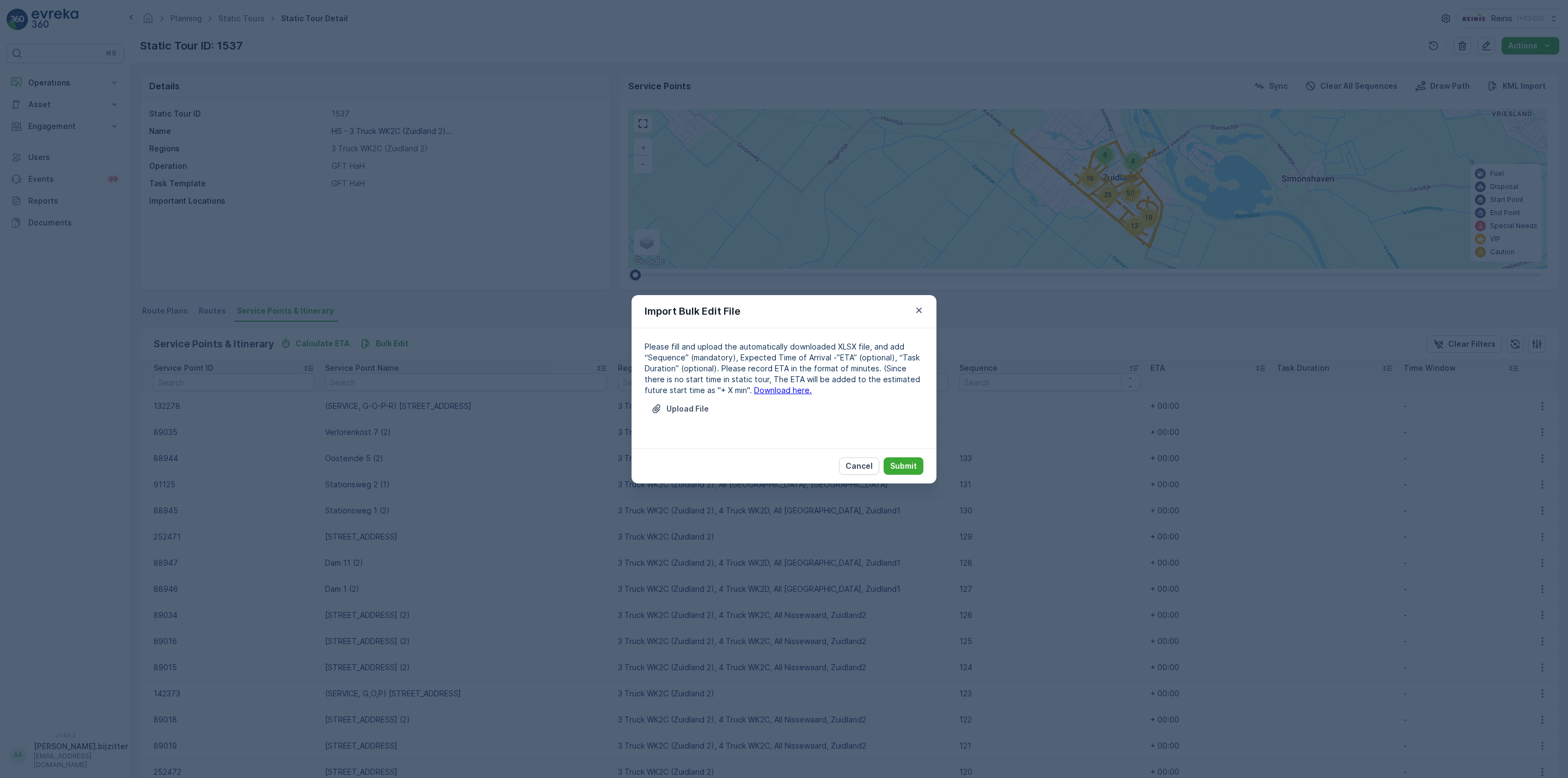
click at [763, 390] on link "Download here." at bounding box center [783, 390] width 57 height 9
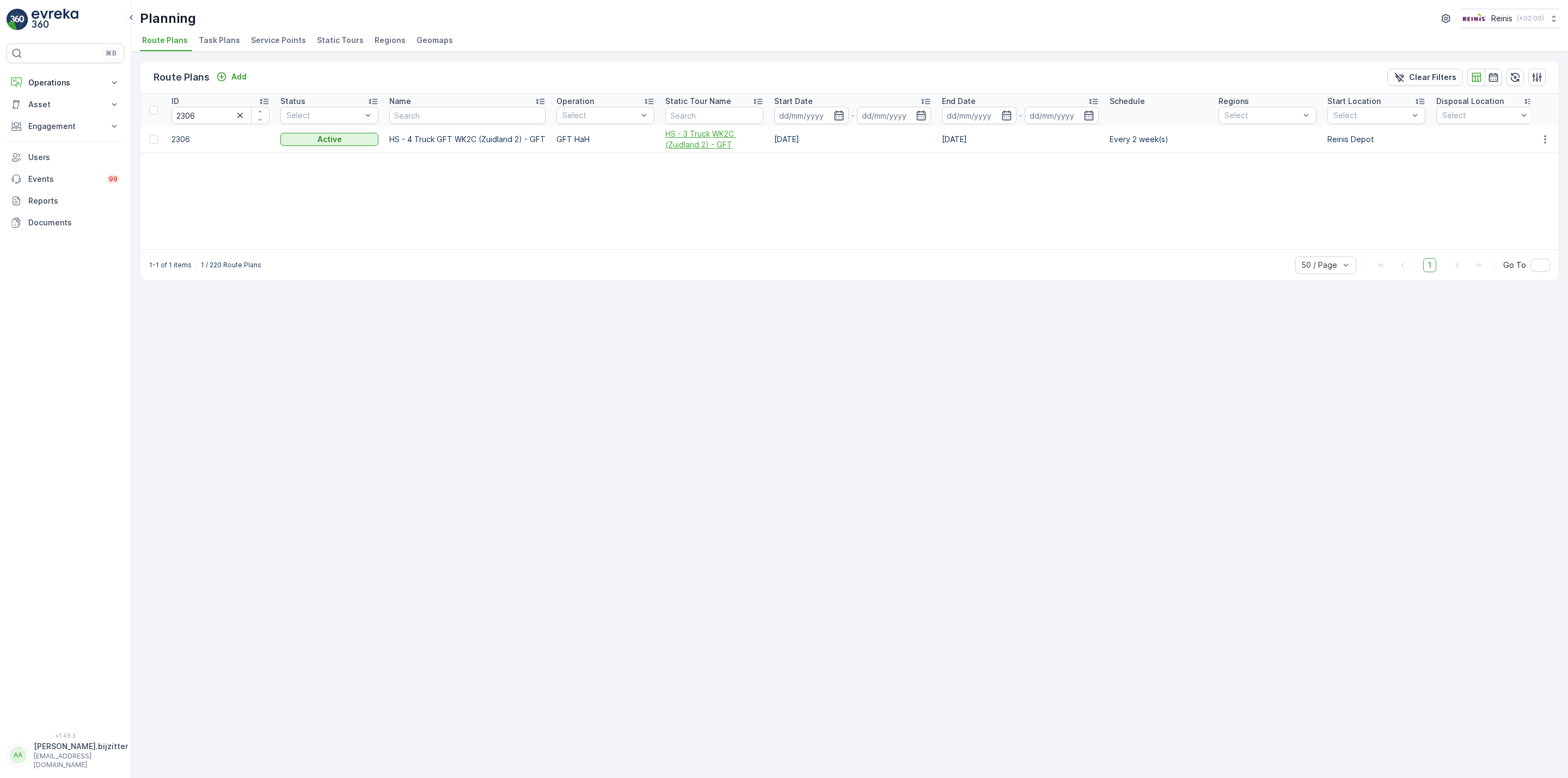
click at [674, 134] on span "HS - 3 Truck WK2C (Zuidland 2) - GFT" at bounding box center [714, 139] width 98 height 22
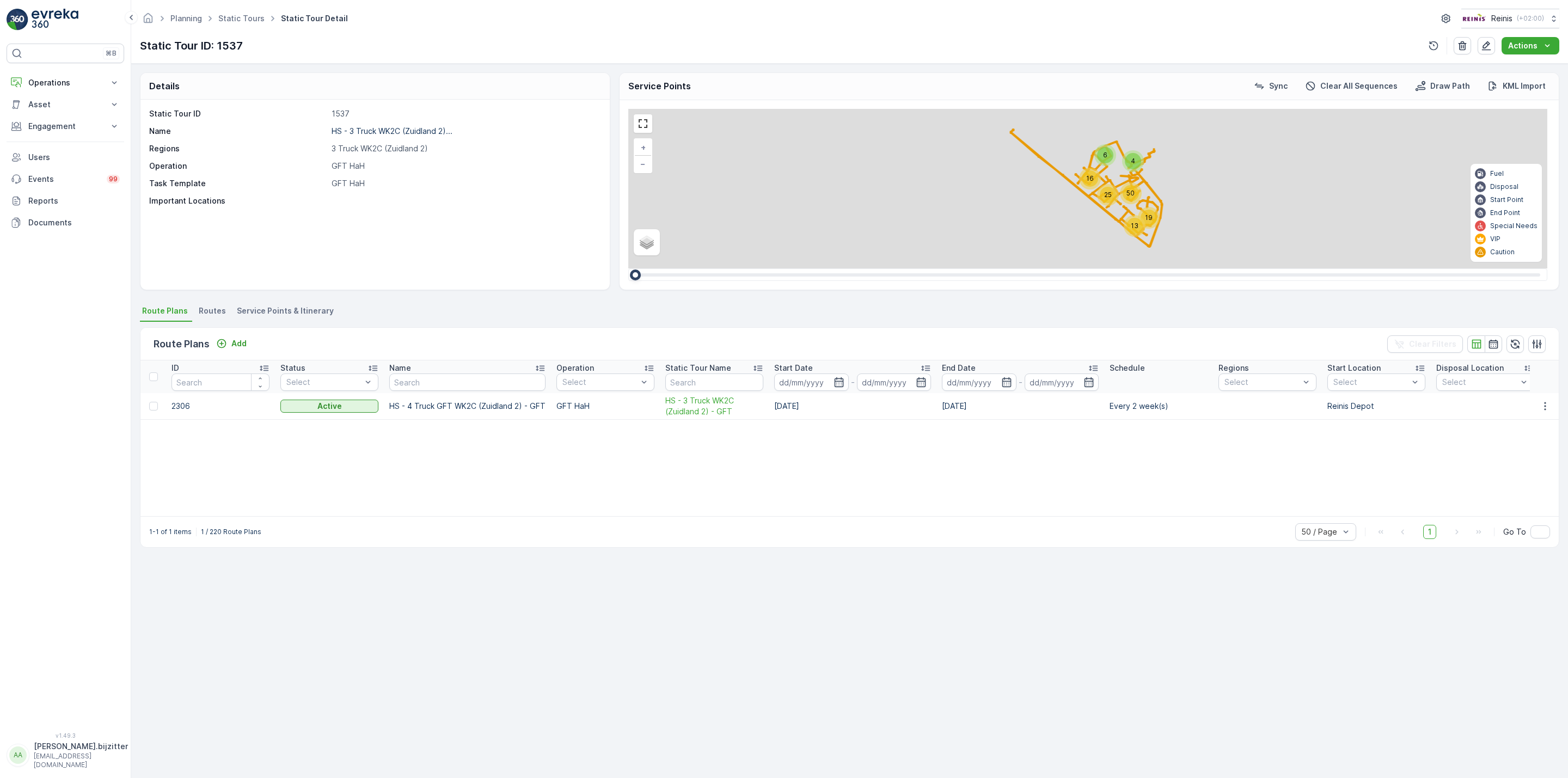
click at [309, 309] on span "Service Points & Itinerary" at bounding box center [285, 310] width 97 height 11
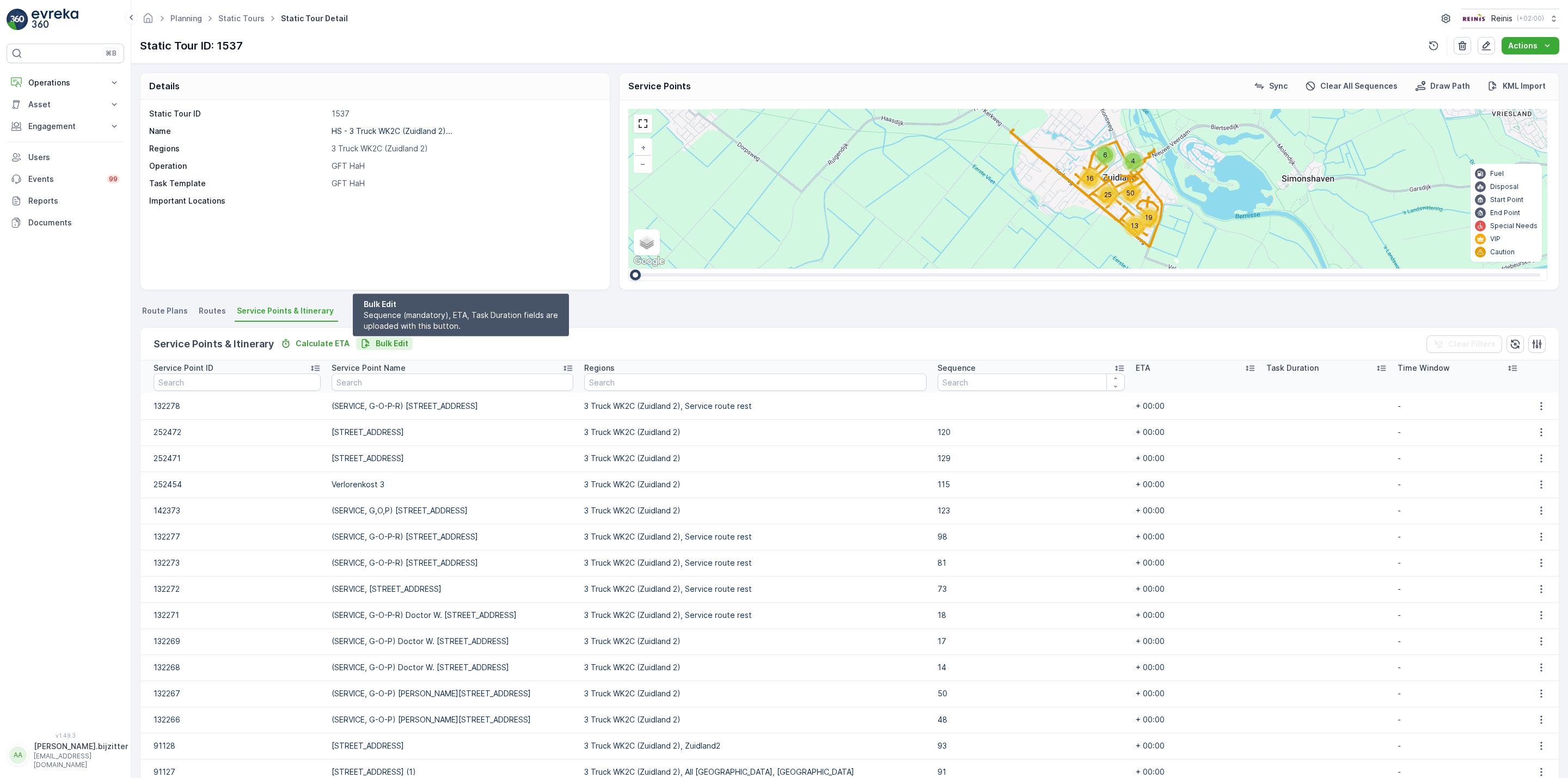
click at [397, 347] on p "Bulk Edit" at bounding box center [392, 343] width 32 height 11
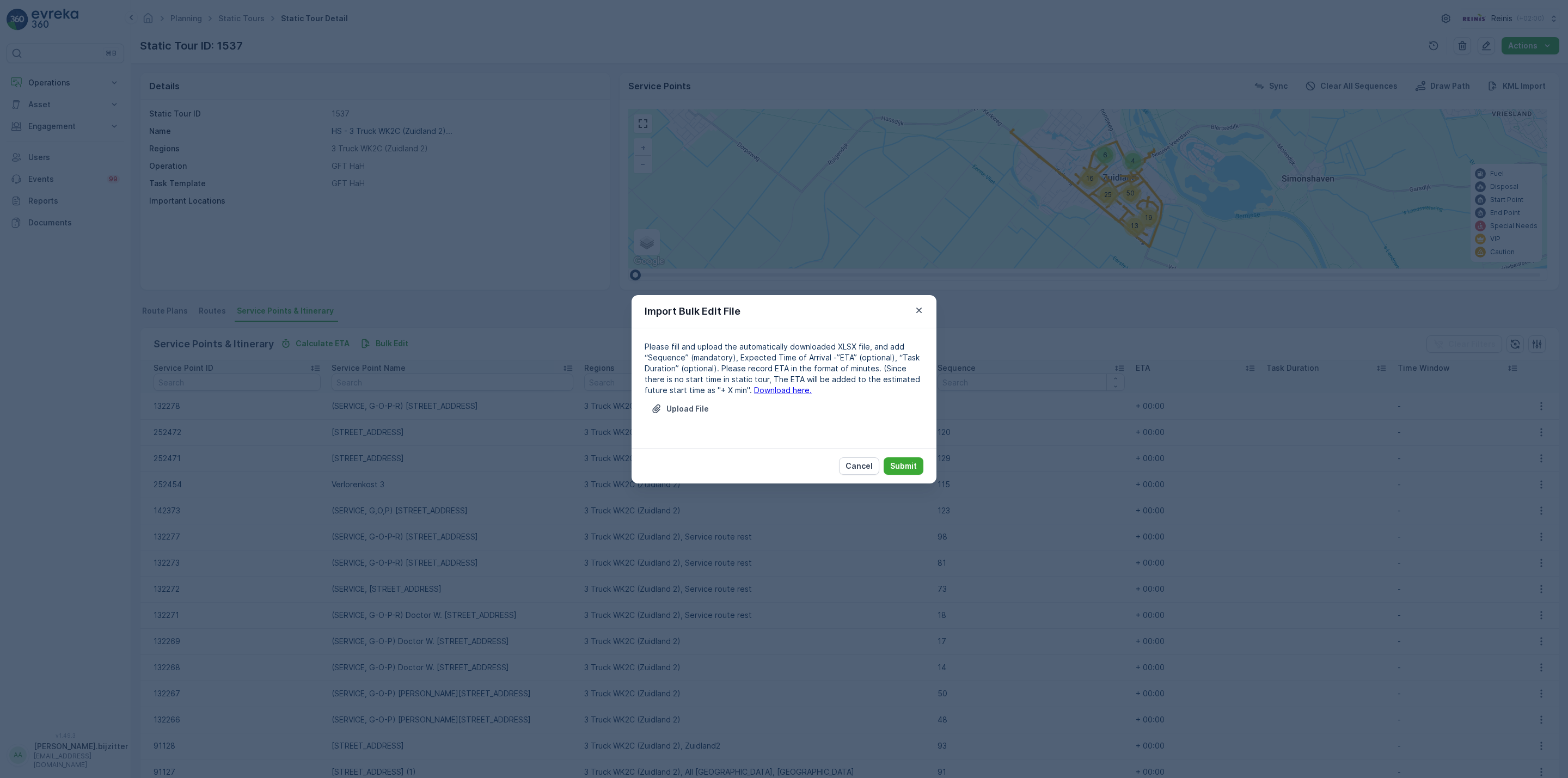
click at [766, 392] on link "Download here." at bounding box center [783, 390] width 57 height 9
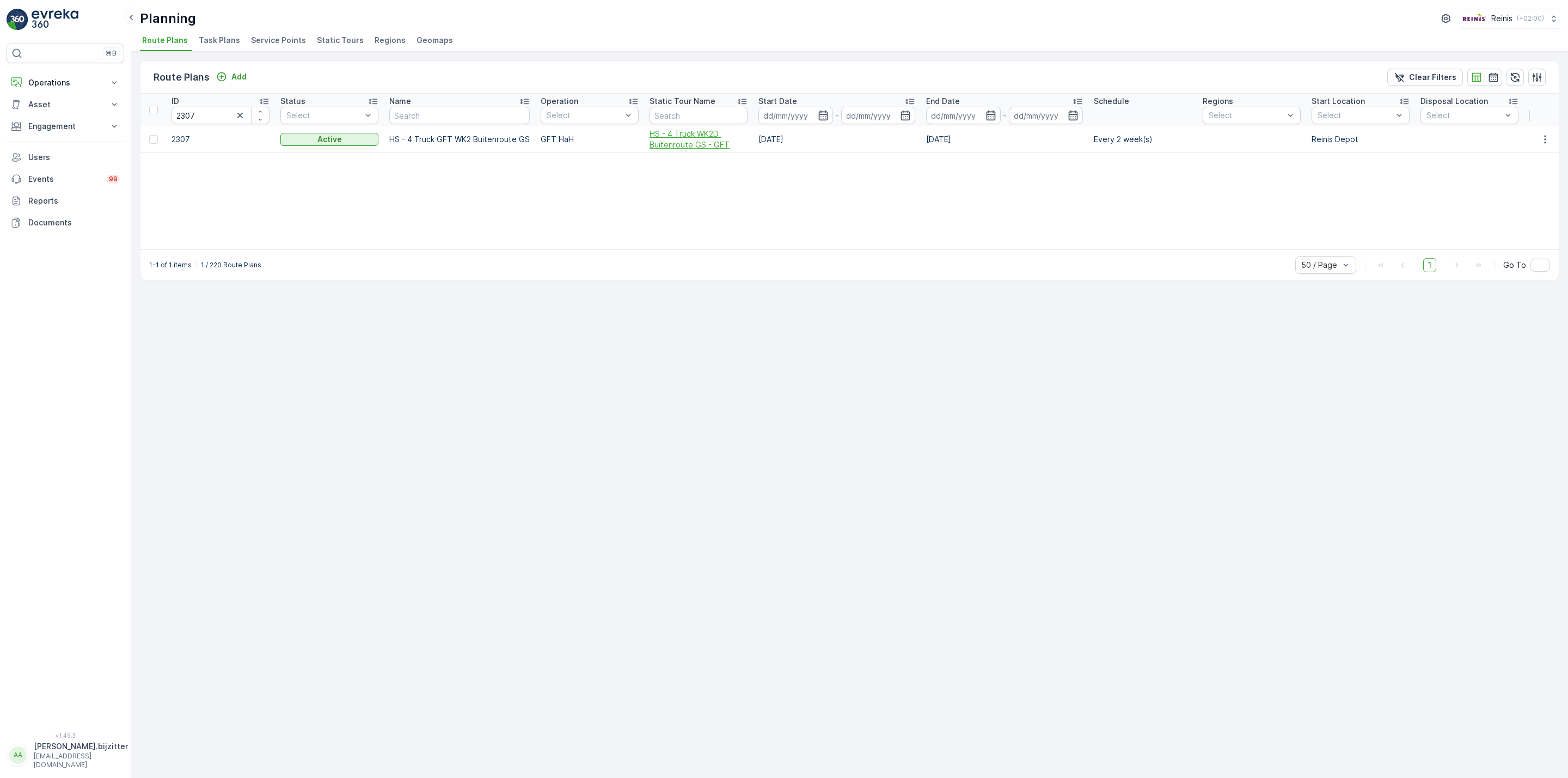
click at [675, 148] on span "HS - 4 Truck WK2D Buitenroute GS - GFT" at bounding box center [698, 139] width 98 height 22
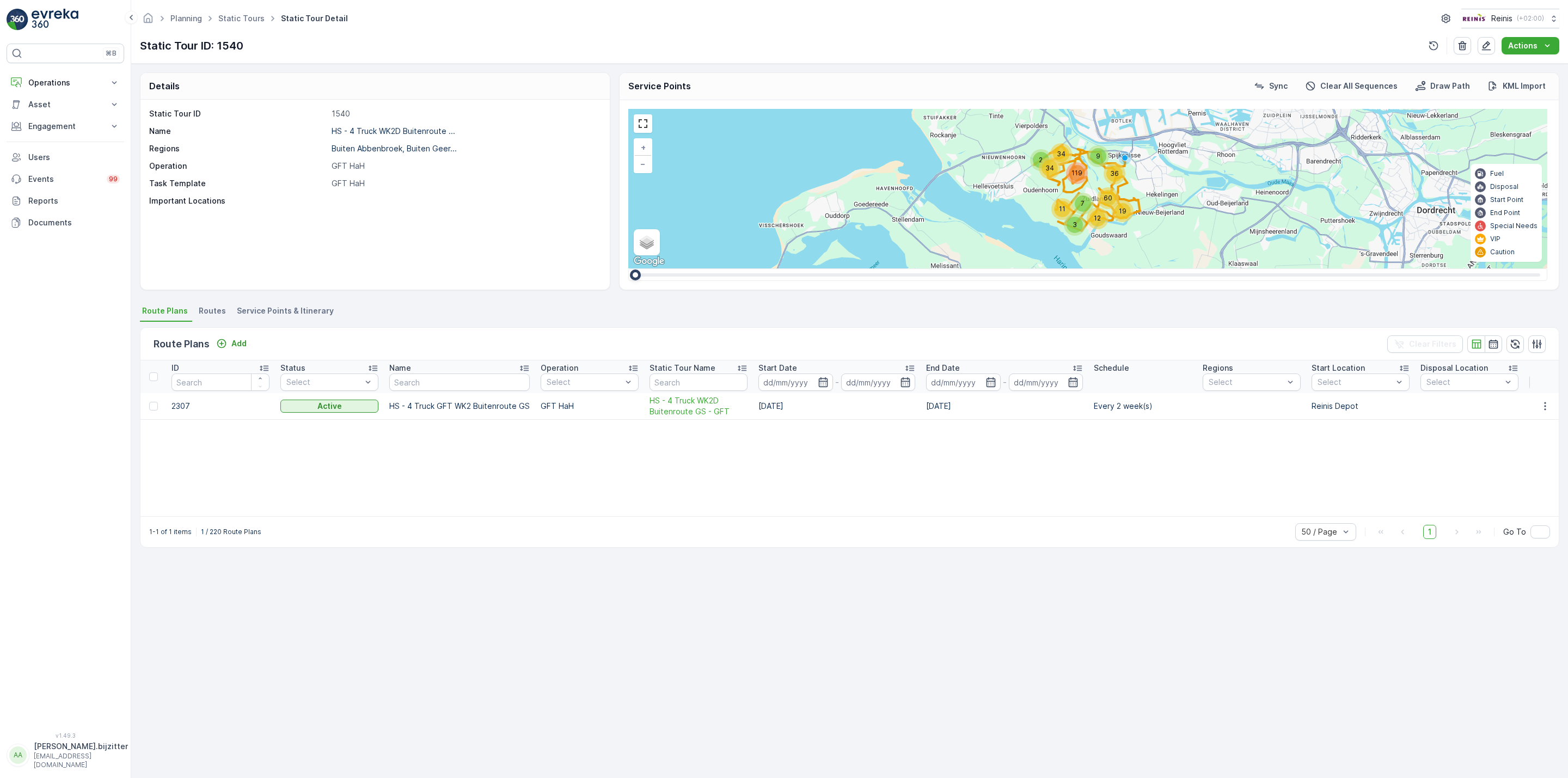
click at [319, 309] on span "Service Points & Itinerary" at bounding box center [285, 310] width 97 height 11
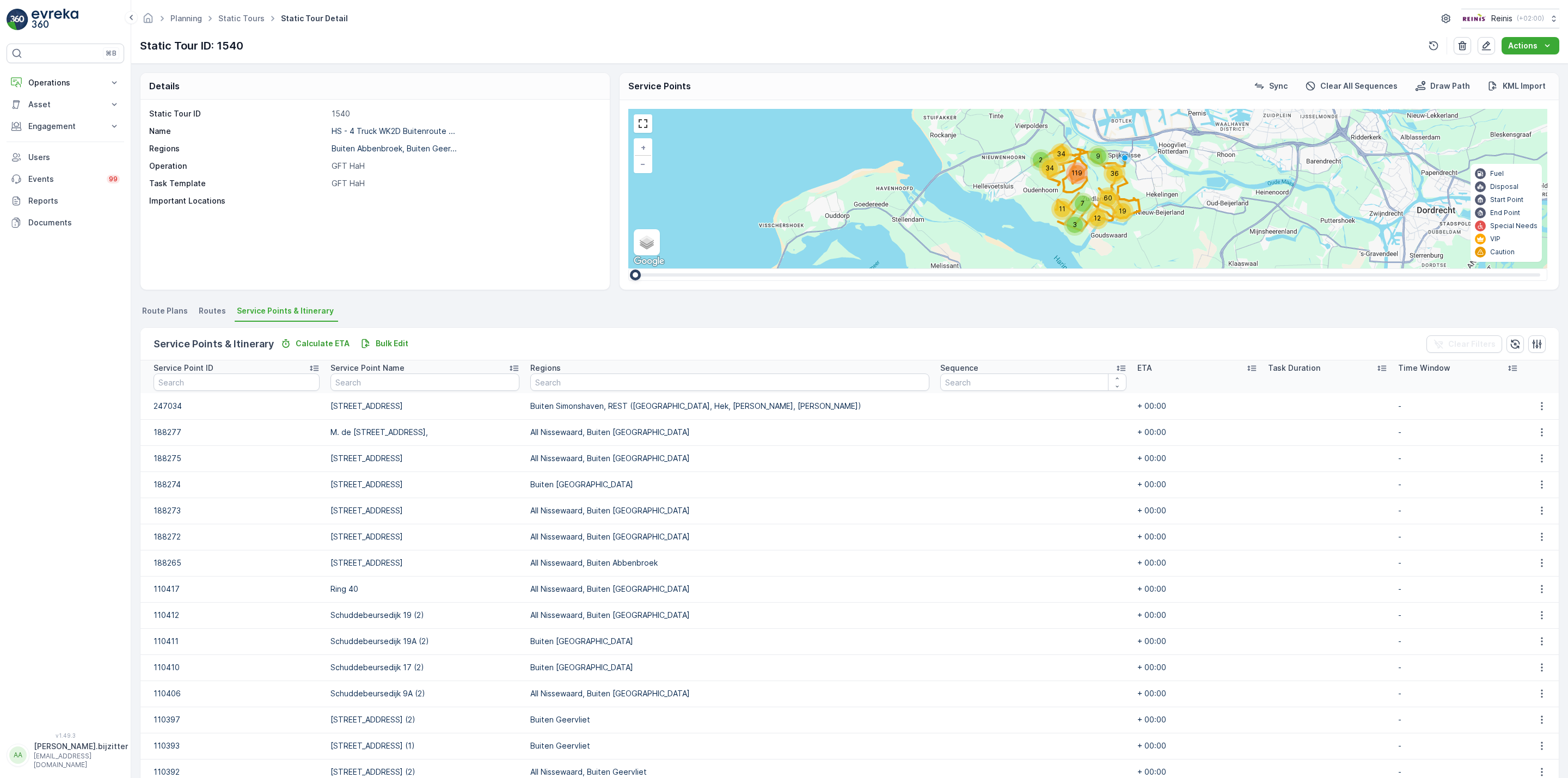
drag, startPoint x: 66, startPoint y: 85, endPoint x: 39, endPoint y: 265, distance: 182.0
click at [34, 296] on div "⌘B Operations Insights Planning Routes & Tasks Cockpit Settings Asset Assets Ac…" at bounding box center [65, 381] width 117 height 676
click at [118, 80] on icon at bounding box center [114, 82] width 11 height 11
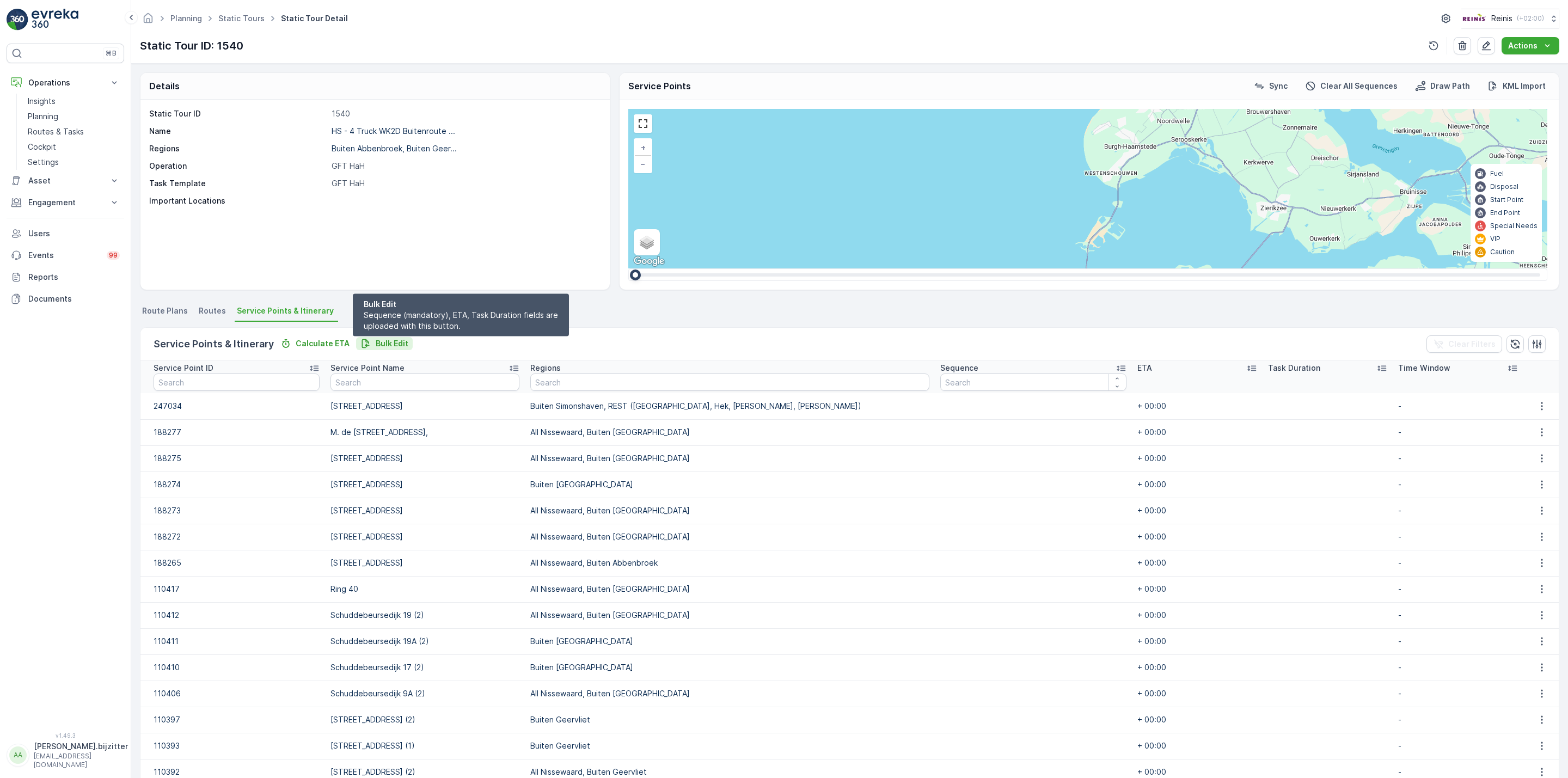
click at [390, 337] on button "Bulk Edit" at bounding box center [384, 343] width 57 height 13
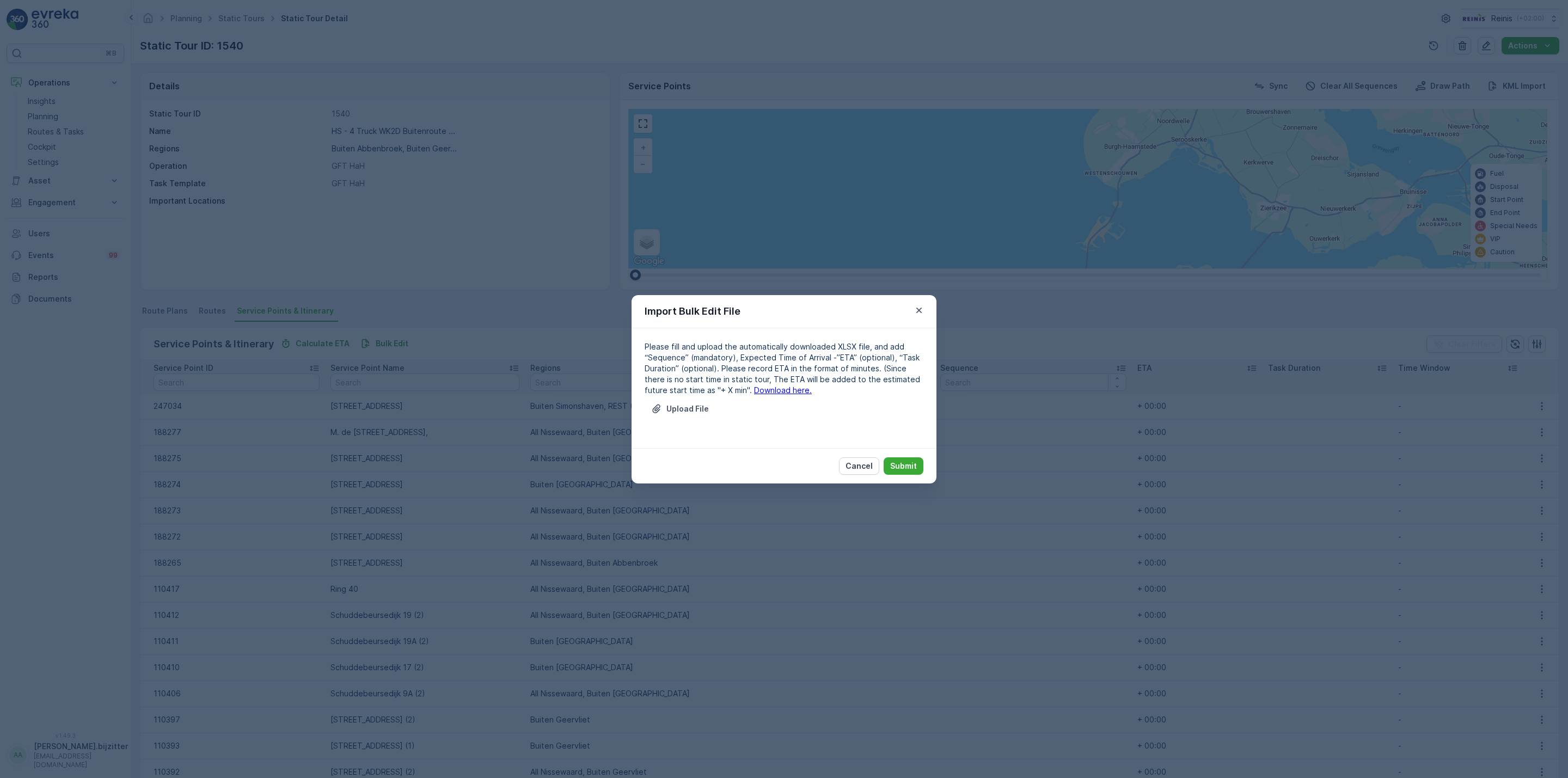
click at [757, 389] on link "Download here." at bounding box center [783, 390] width 57 height 9
click at [688, 416] on button "Upload File" at bounding box center [680, 409] width 71 height 17
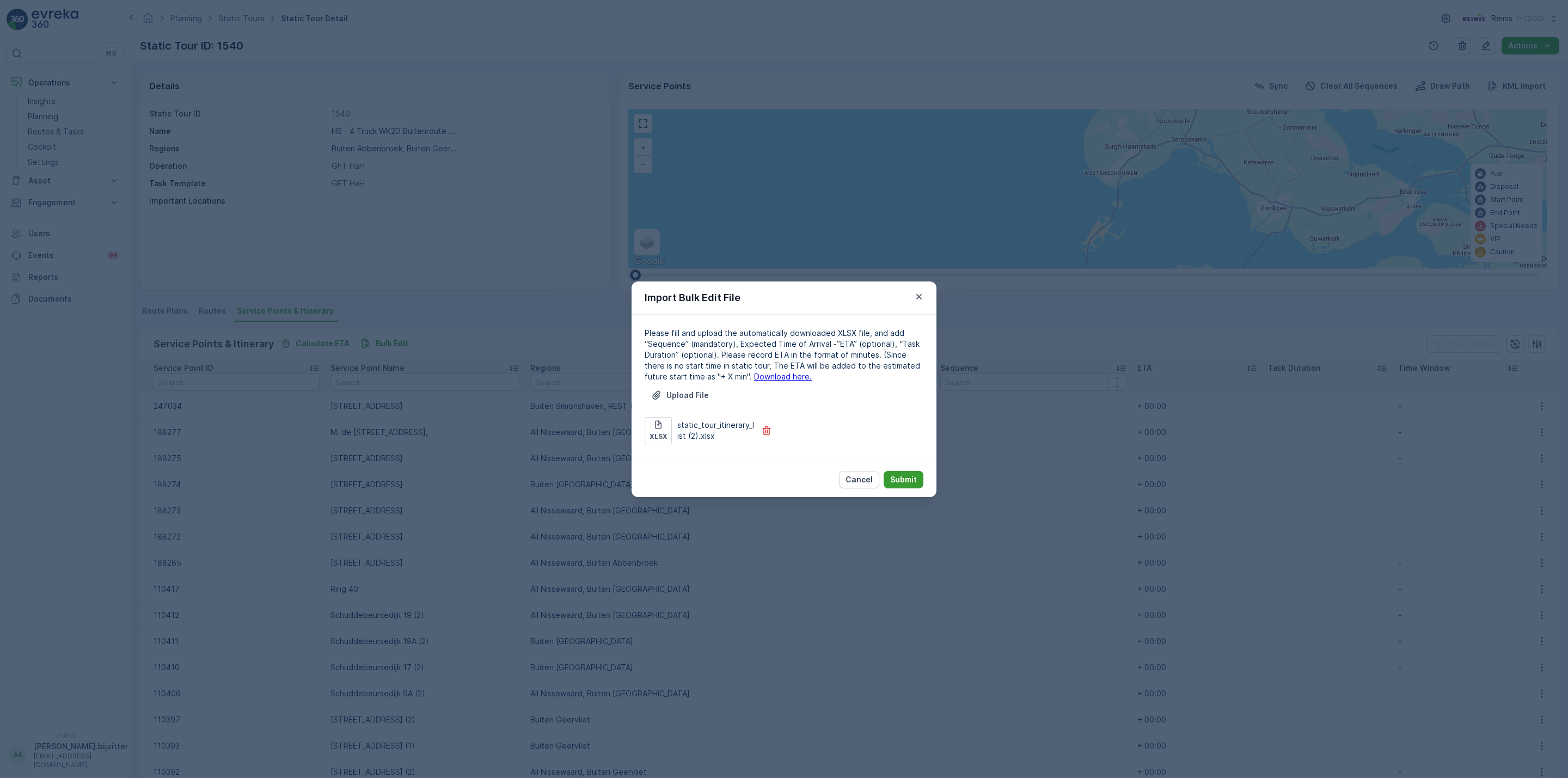
click at [905, 475] on p "Submit" at bounding box center [903, 479] width 27 height 11
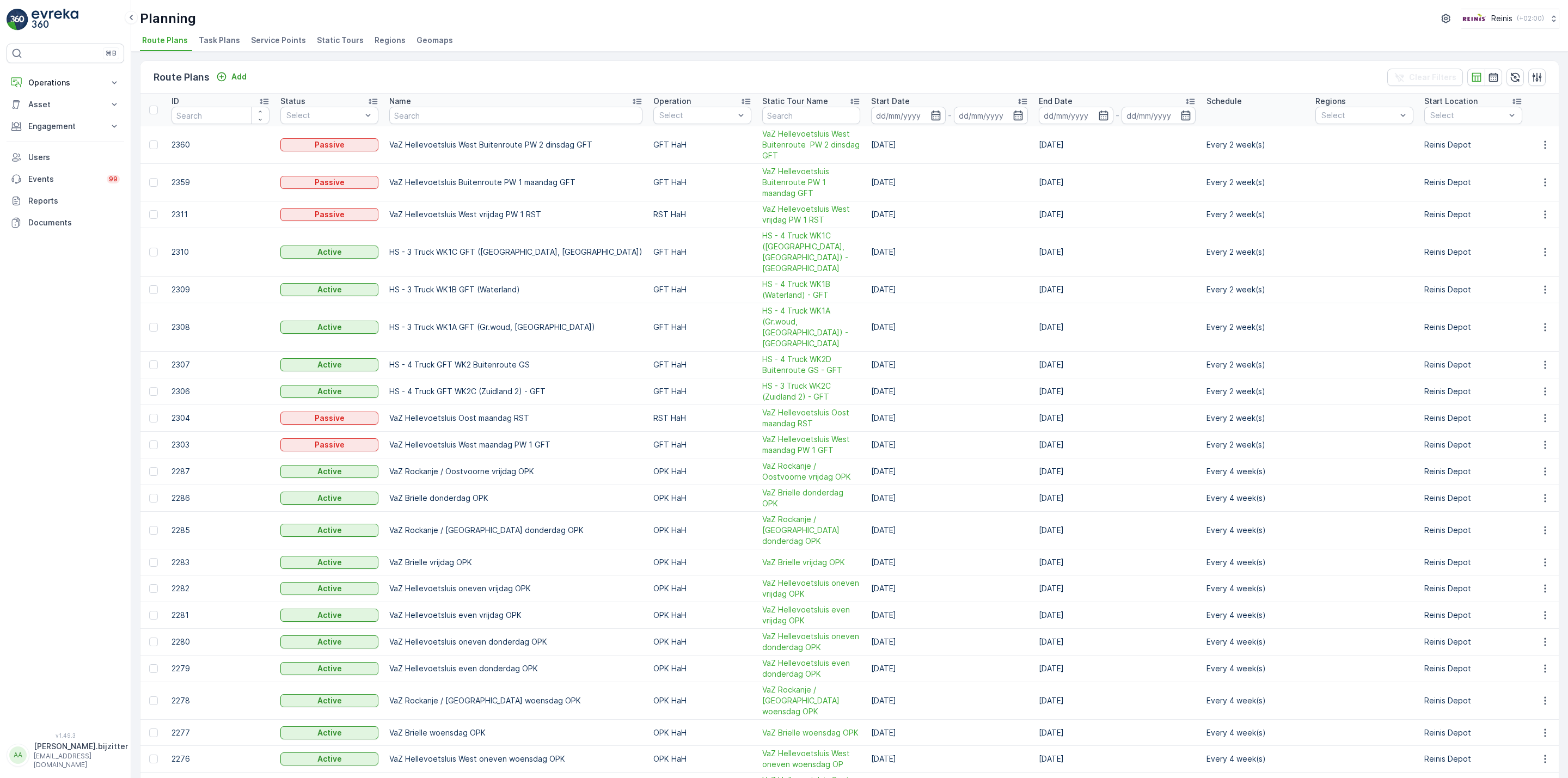
click at [322, 41] on span "Static Tours" at bounding box center [340, 40] width 47 height 11
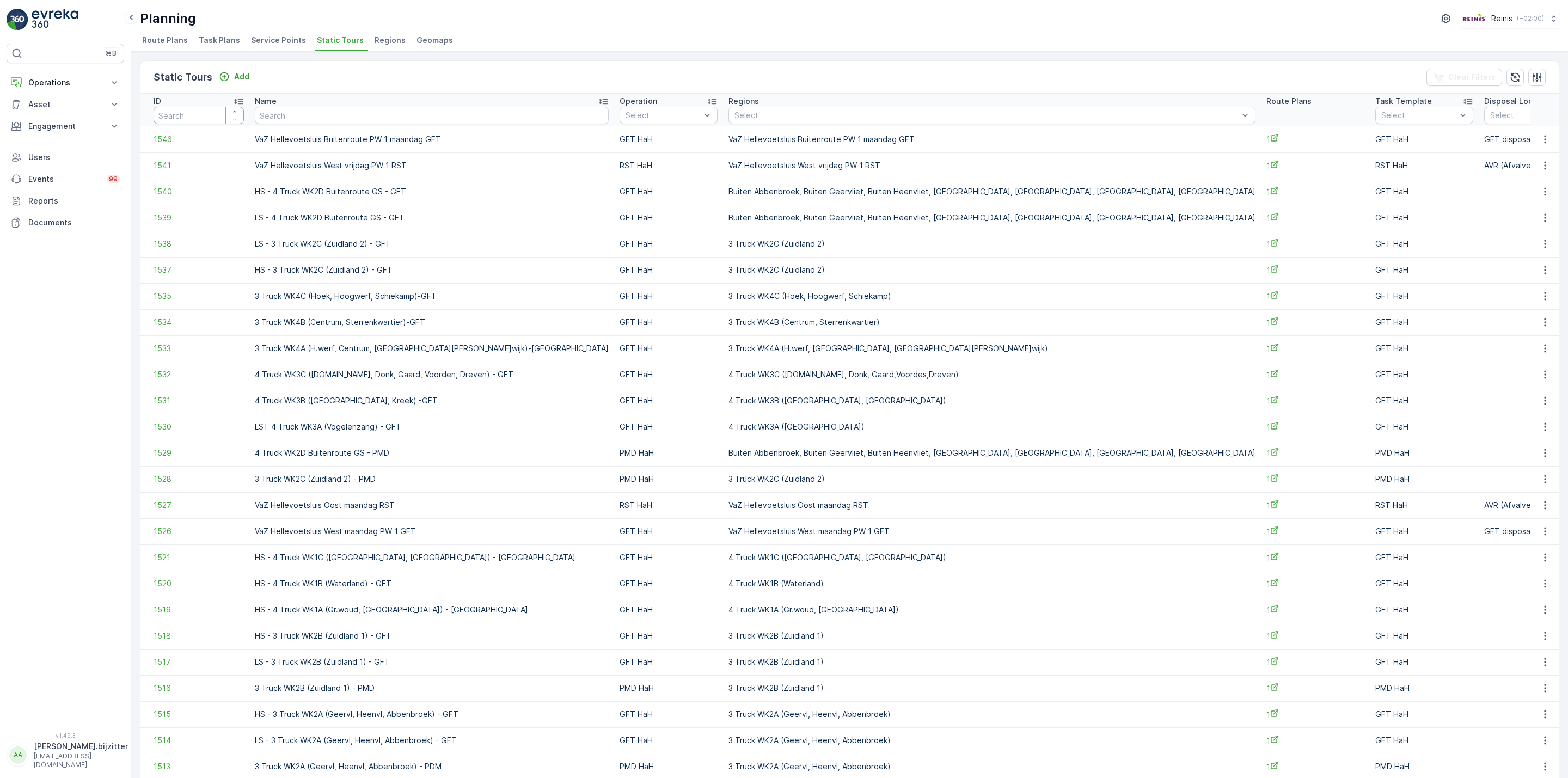
click at [201, 113] on input "number" at bounding box center [198, 115] width 91 height 17
type input "1540"
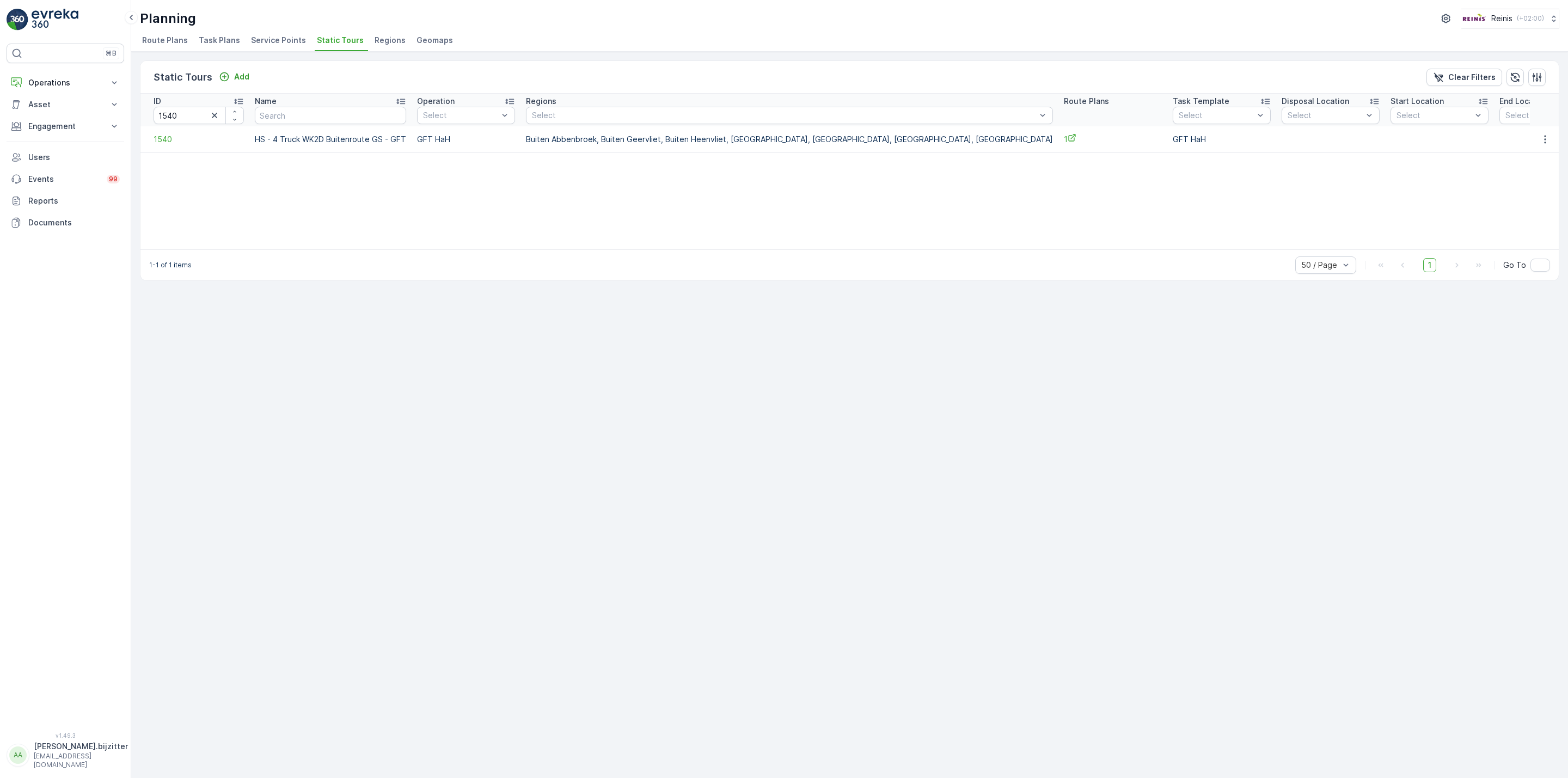
click at [335, 139] on td "HS - 4 Truck WK2D Buitenroute GS - GFT" at bounding box center [331, 139] width 162 height 26
copy td "Buitenroute"
click at [337, 116] on input "text" at bounding box center [330, 115] width 152 height 17
paste input "Buitenroute"
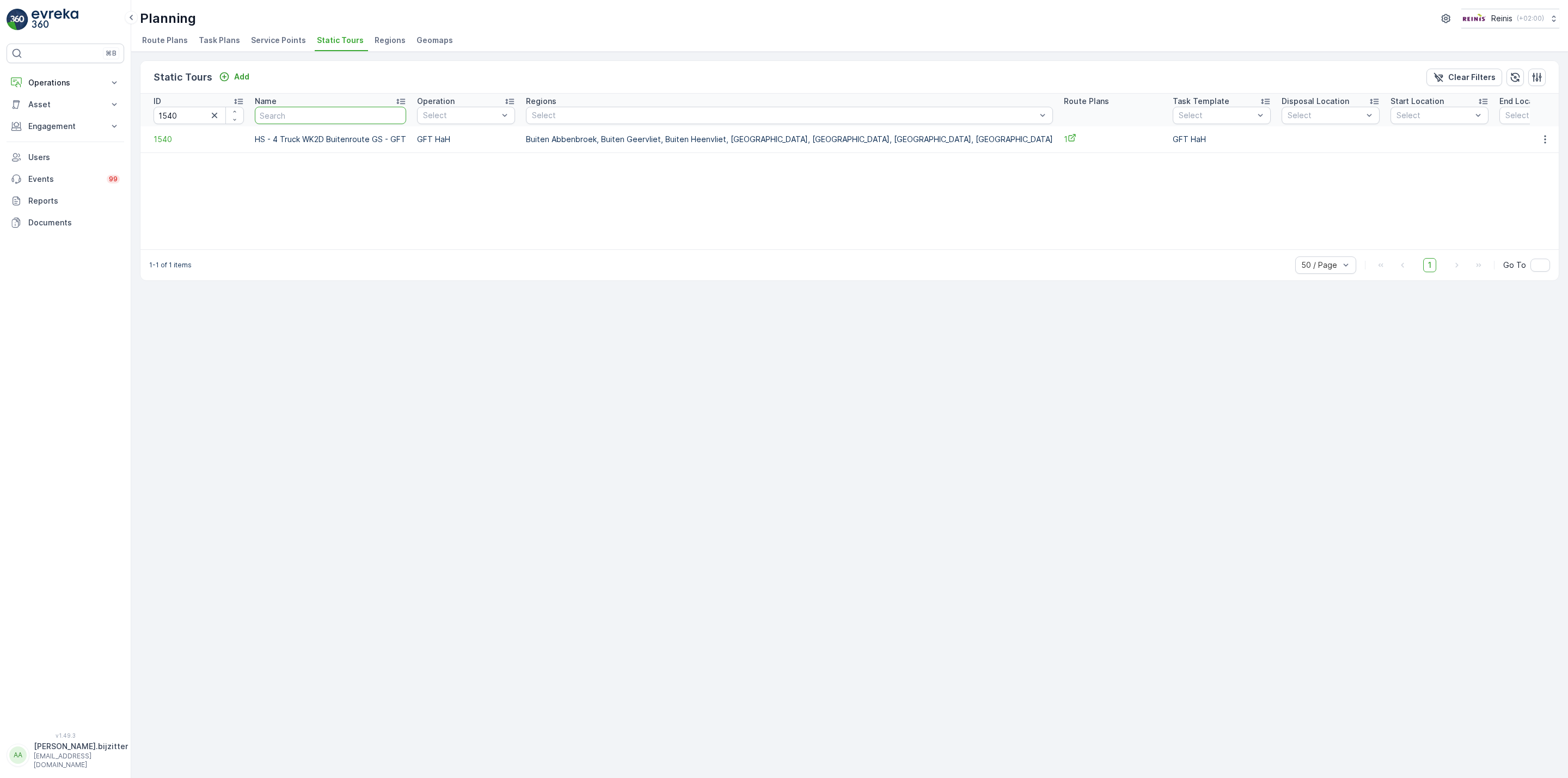
type input "Buitenroute"
click at [215, 116] on icon "button" at bounding box center [214, 115] width 11 height 11
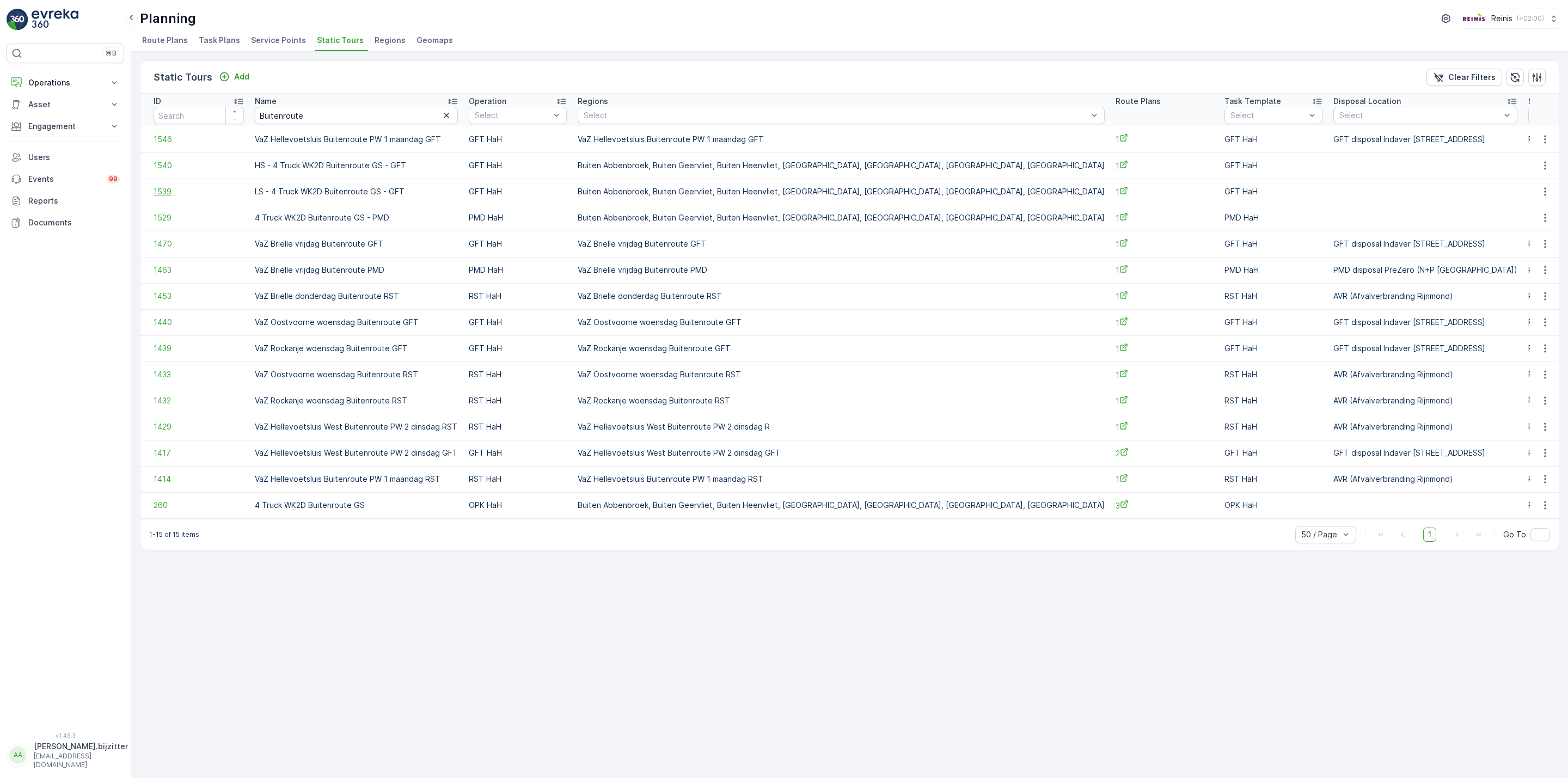
click at [162, 192] on span "1539" at bounding box center [198, 191] width 91 height 11
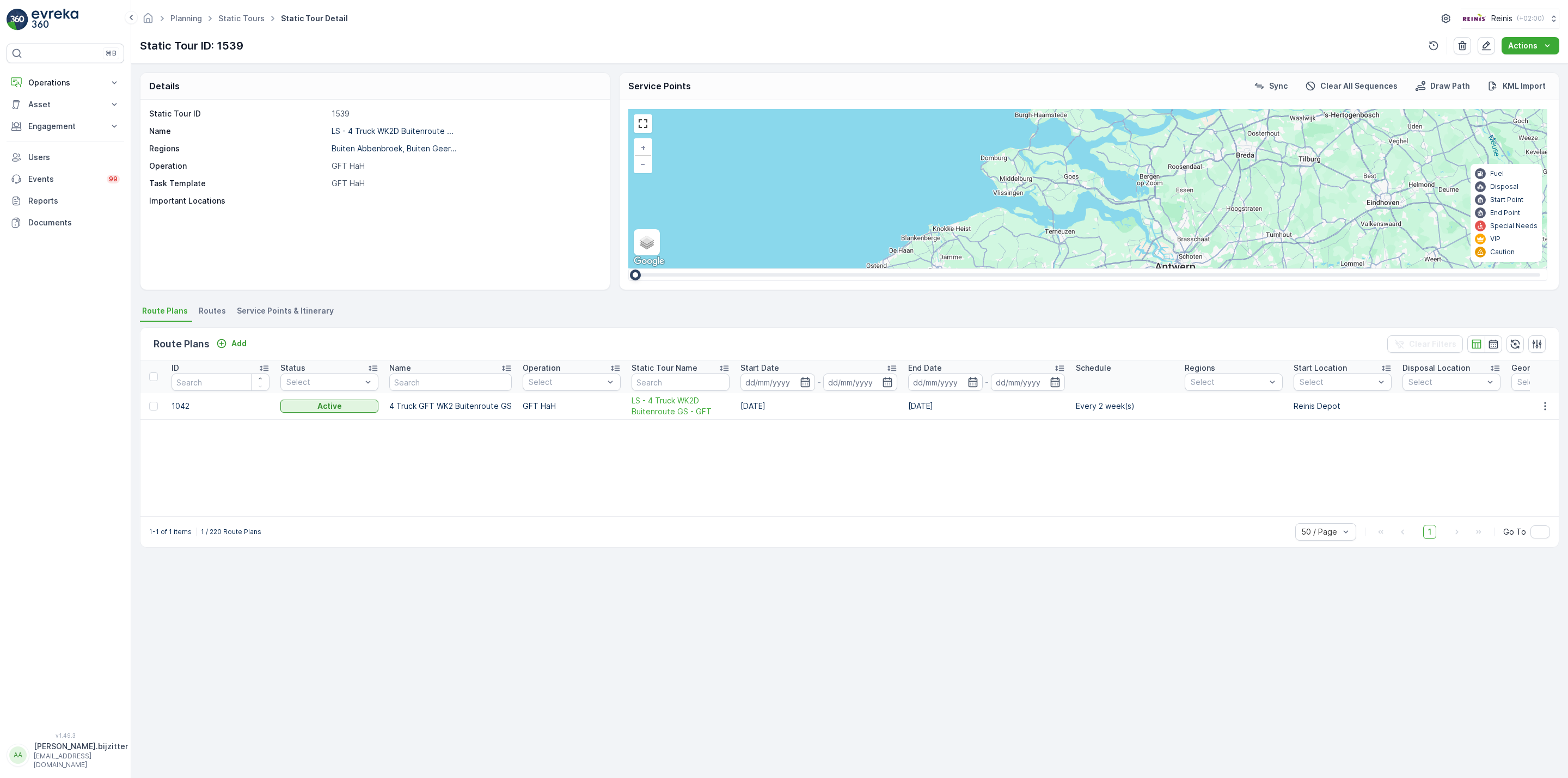
click at [292, 307] on span "Service Points & Itinerary" at bounding box center [285, 310] width 97 height 11
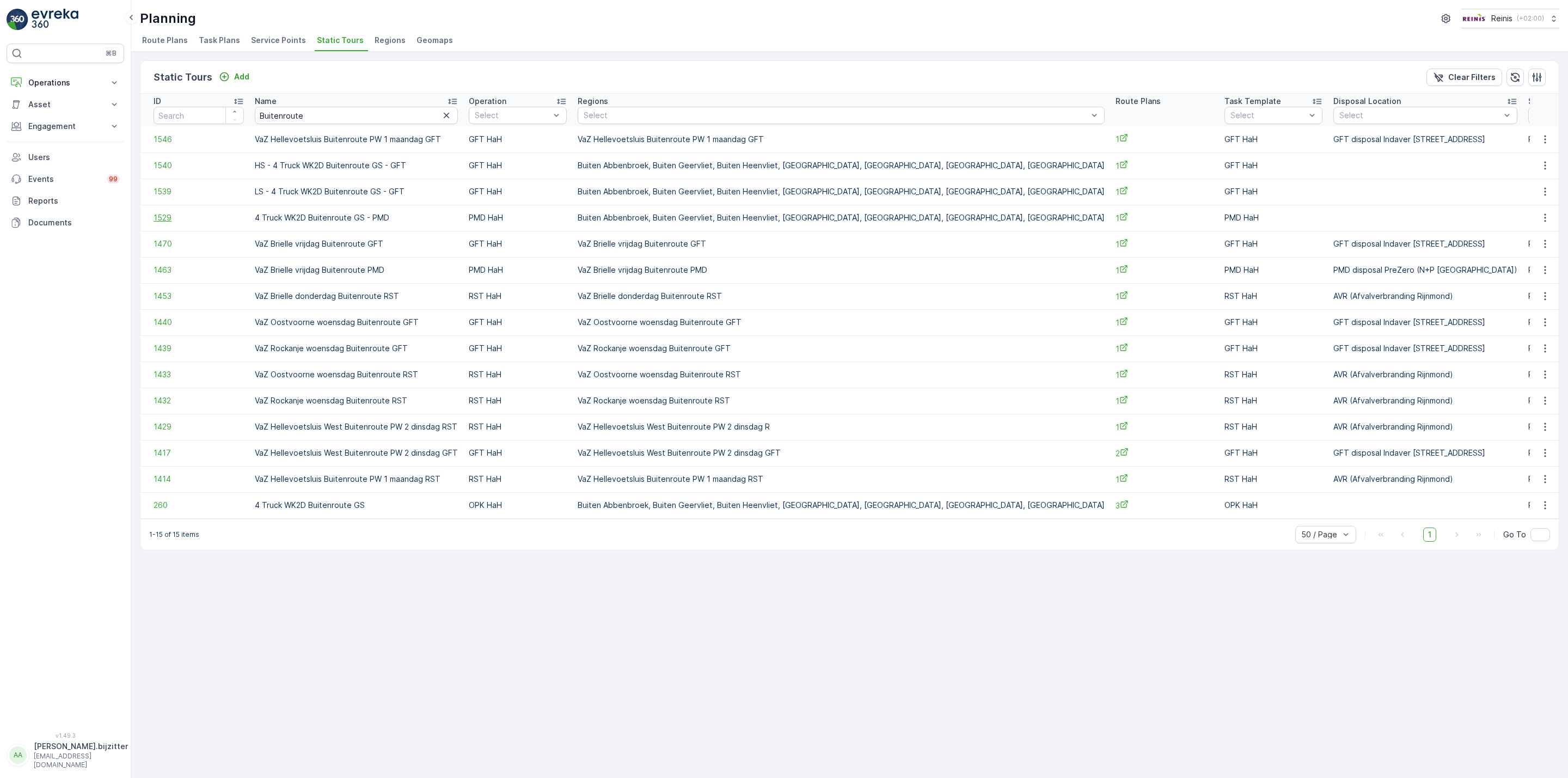
click at [165, 221] on span "1529" at bounding box center [198, 217] width 91 height 11
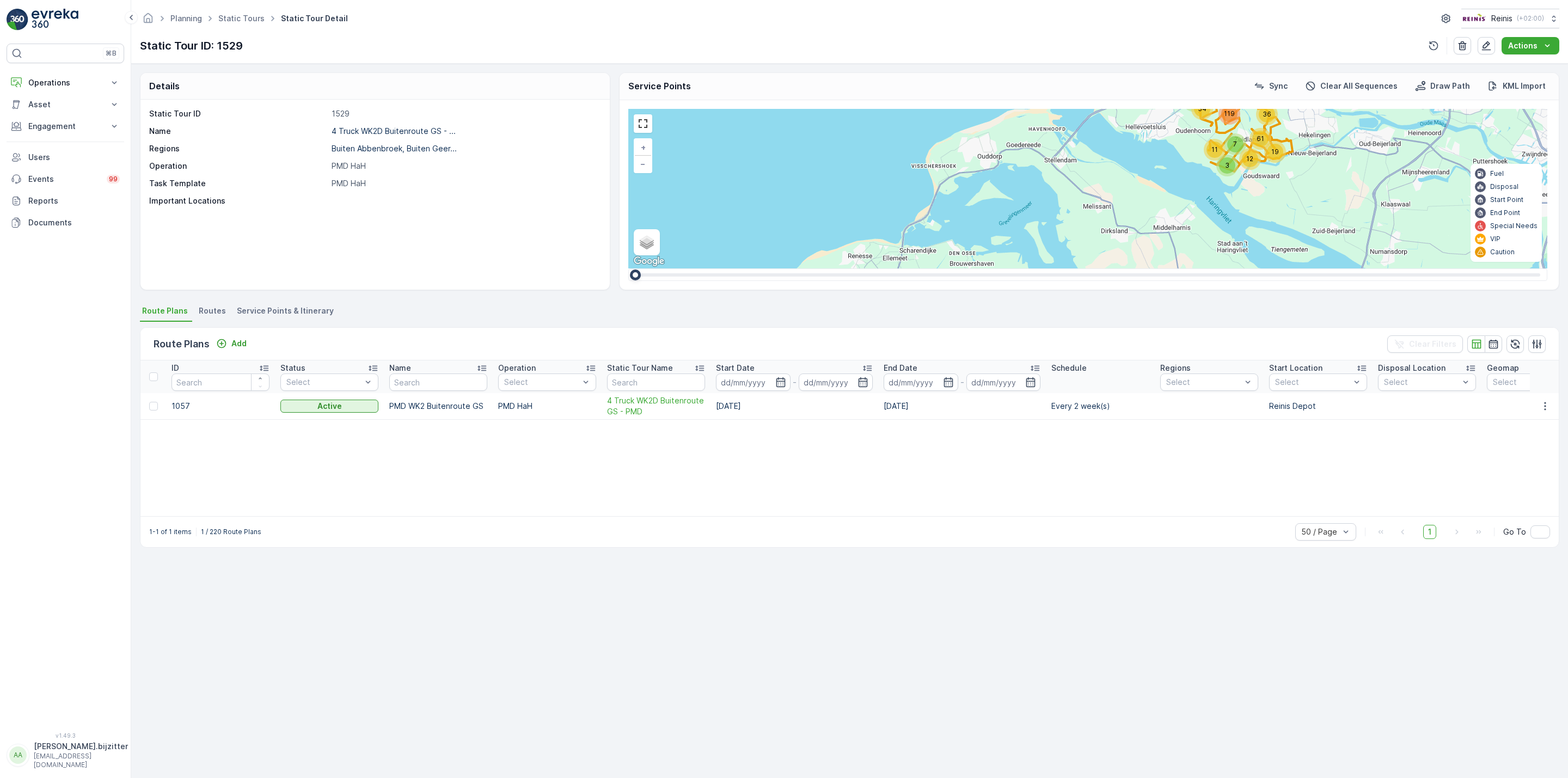
click at [283, 308] on span "Service Points & Itinerary" at bounding box center [285, 310] width 97 height 11
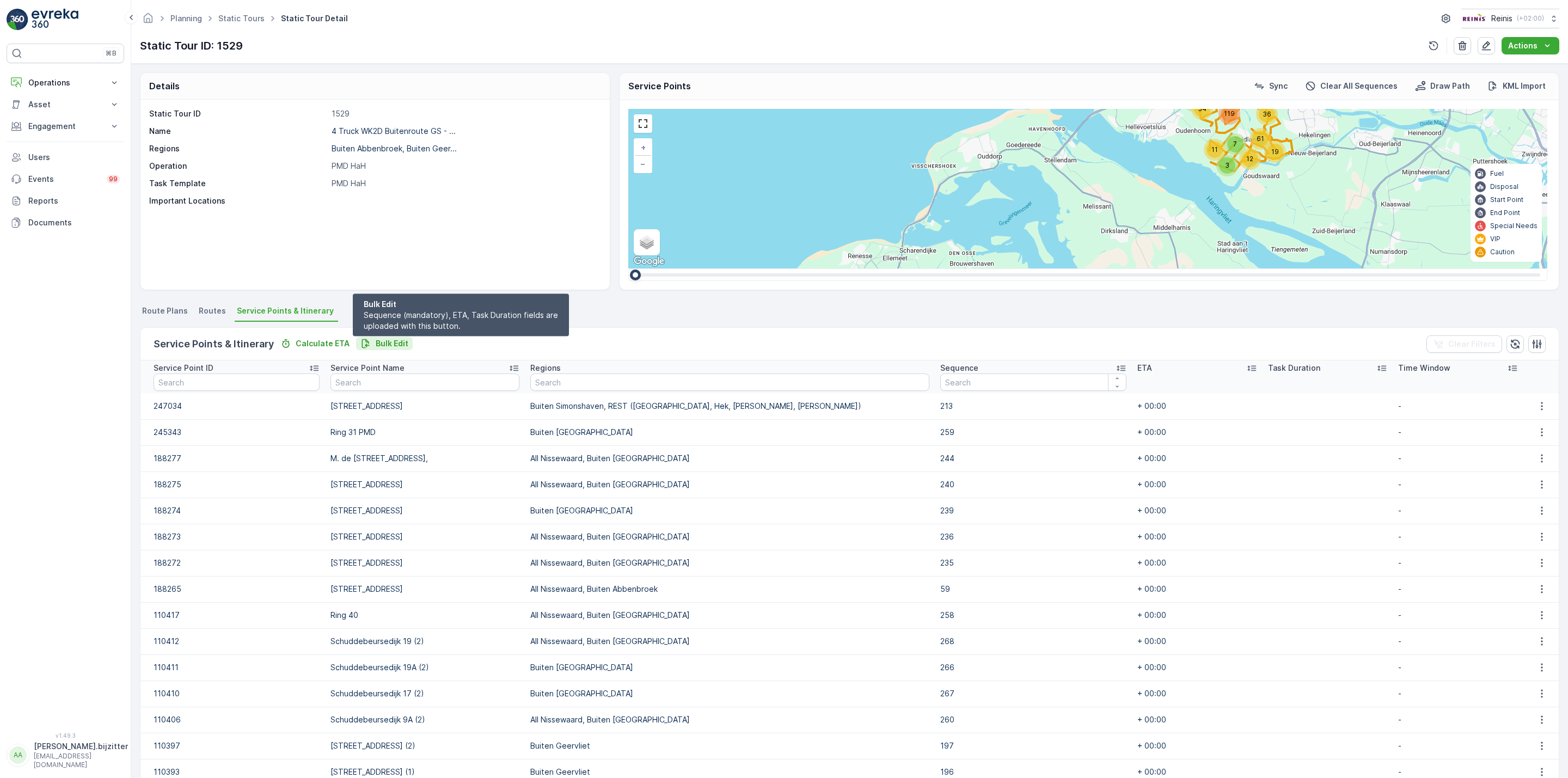
click at [378, 346] on p "Bulk Edit" at bounding box center [392, 343] width 32 height 11
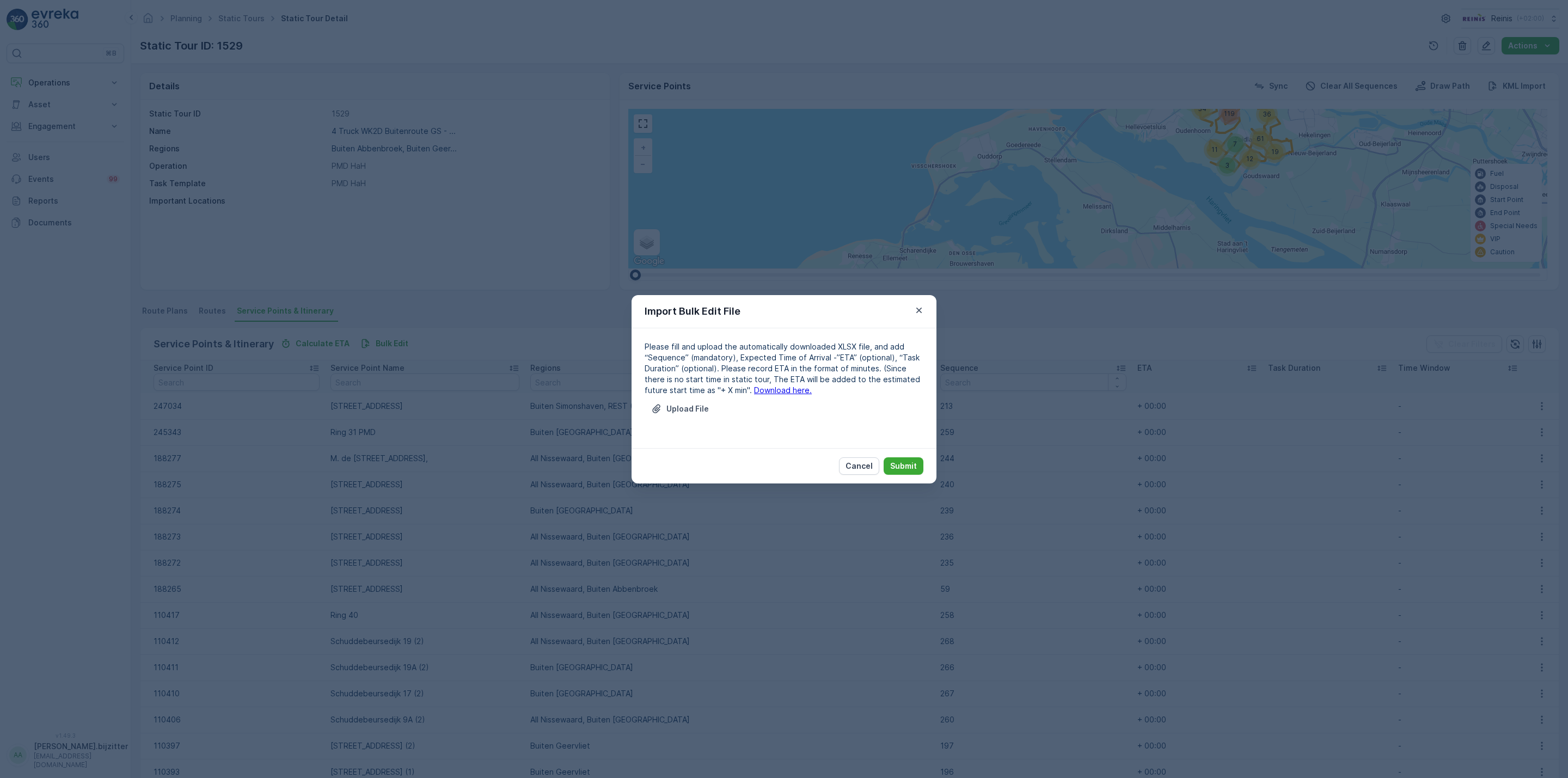
click at [754, 389] on link "Download here." at bounding box center [783, 390] width 57 height 9
click at [918, 309] on icon "button" at bounding box center [919, 309] width 11 height 11
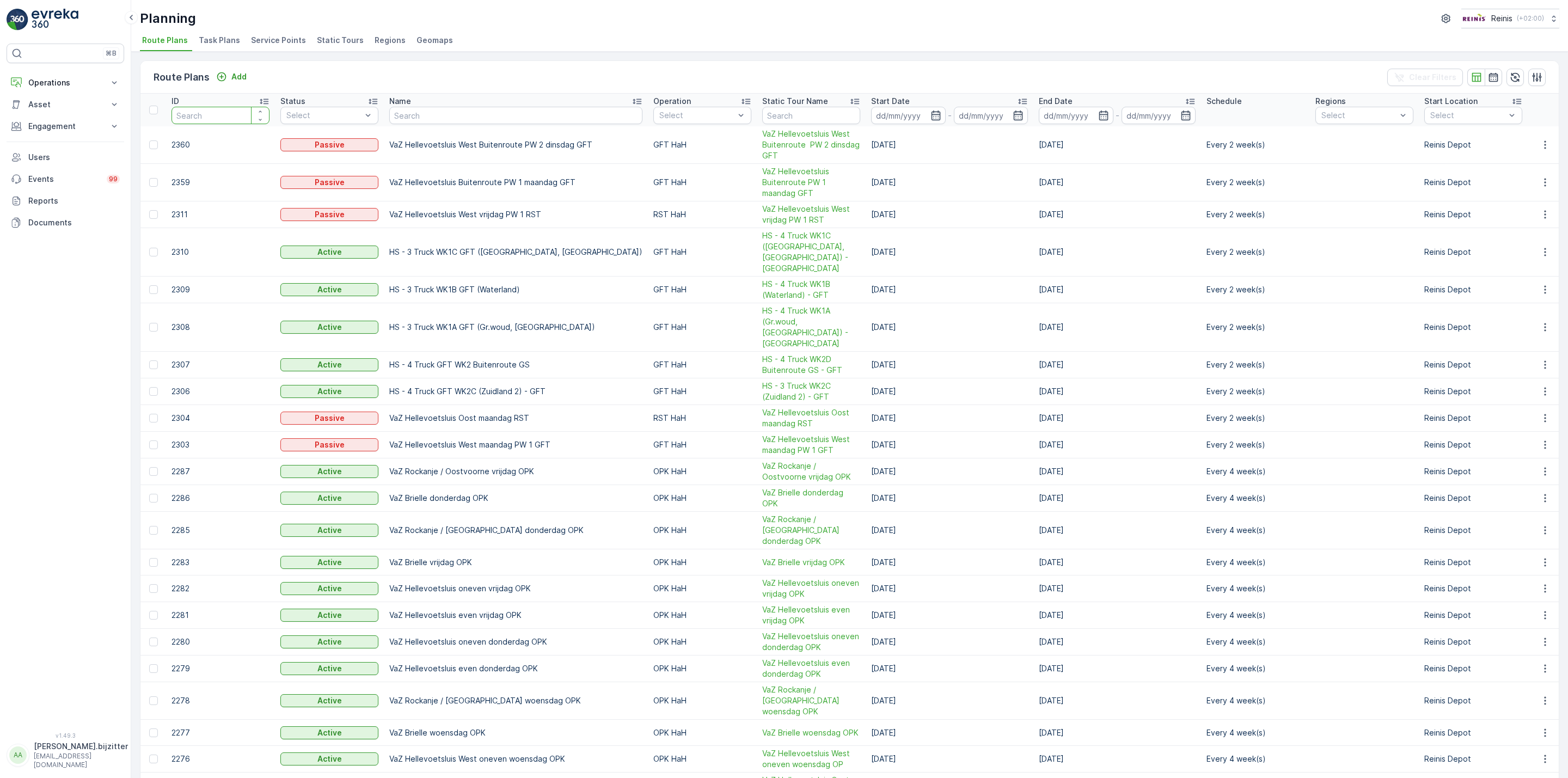
click at [216, 115] on input "number" at bounding box center [220, 115] width 98 height 17
type input "1539"
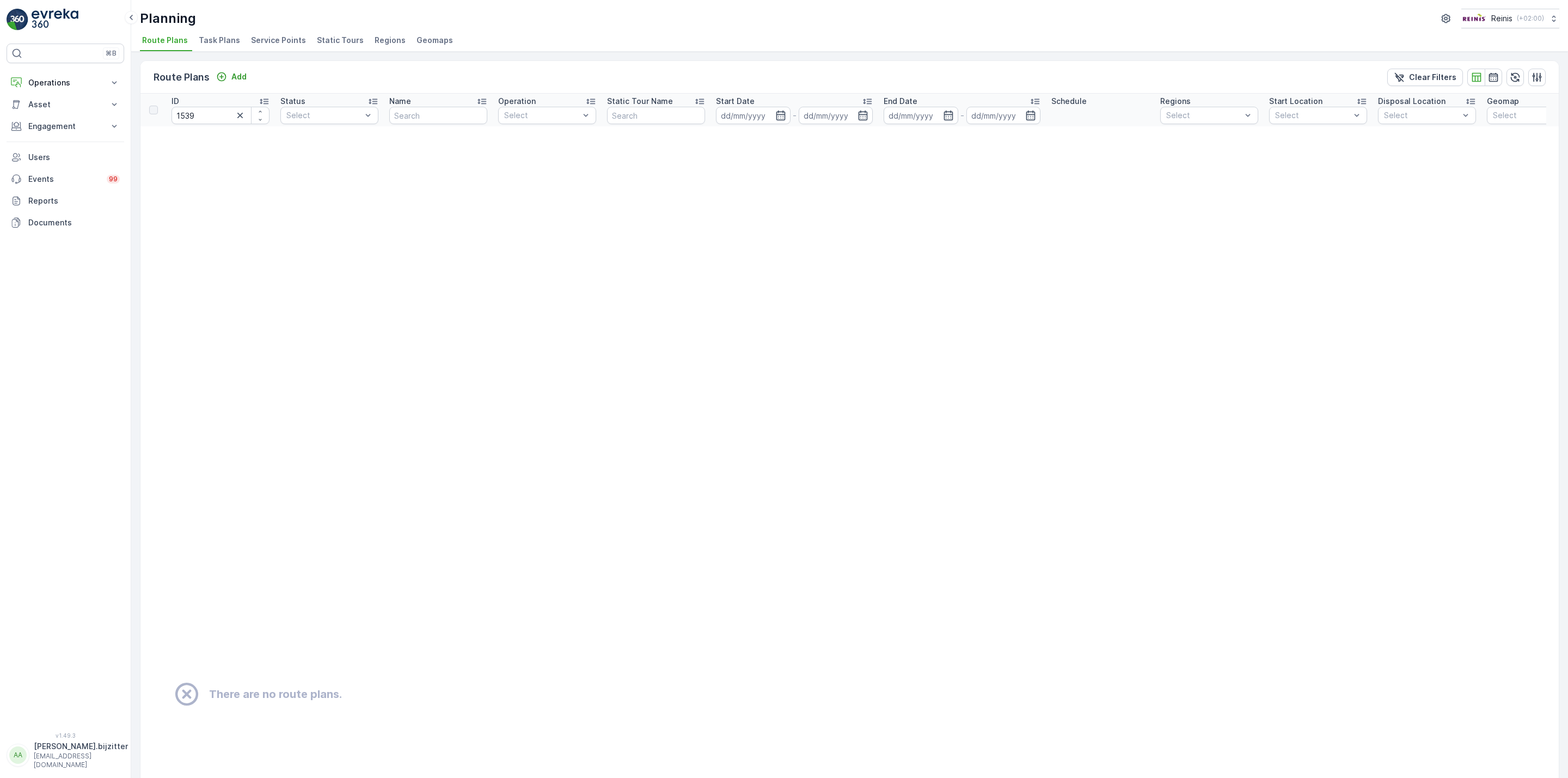
click at [326, 40] on span "Static Tours" at bounding box center [340, 40] width 47 height 11
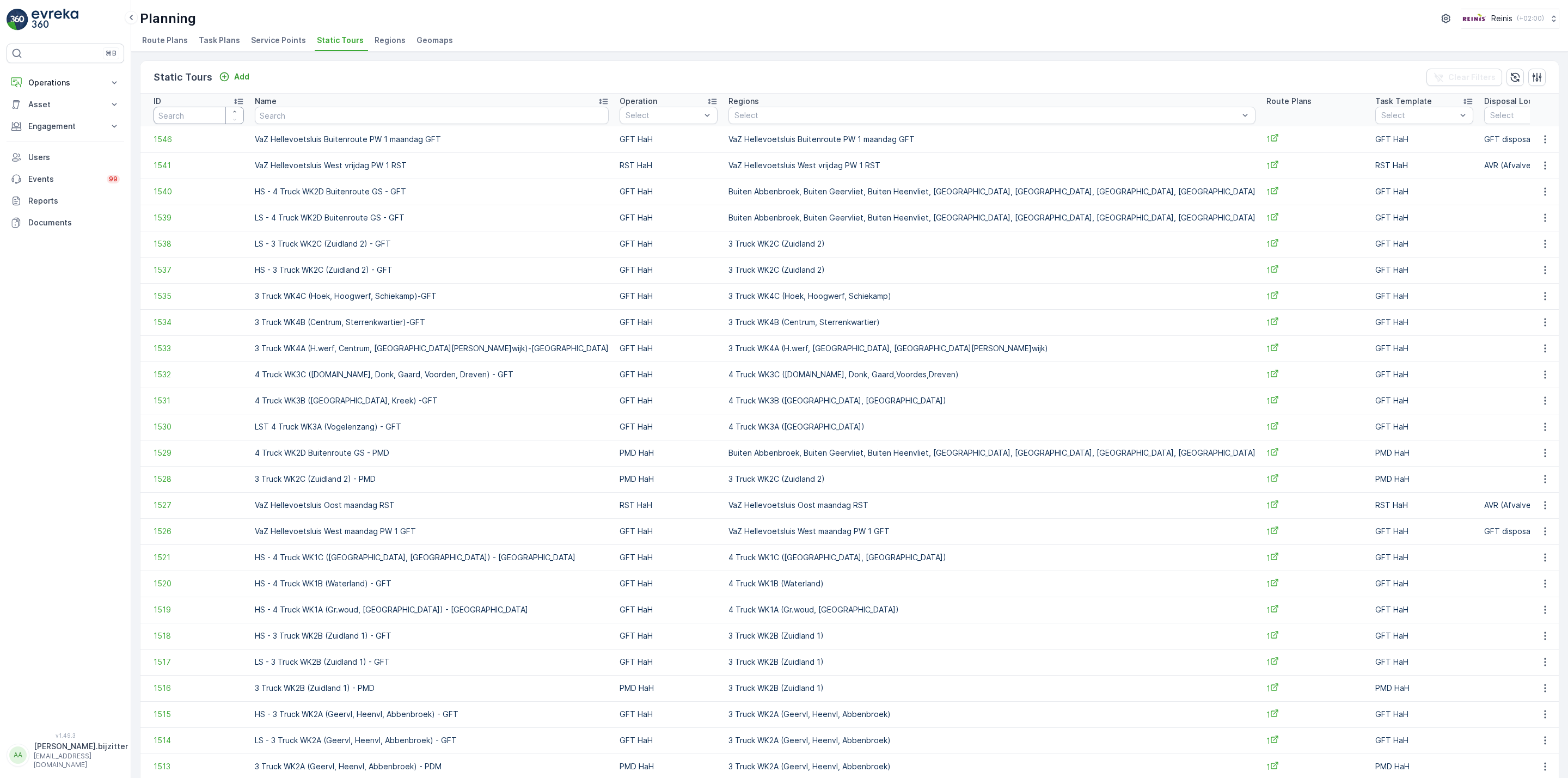
click at [196, 115] on input "number" at bounding box center [198, 115] width 91 height 17
type input "1539"
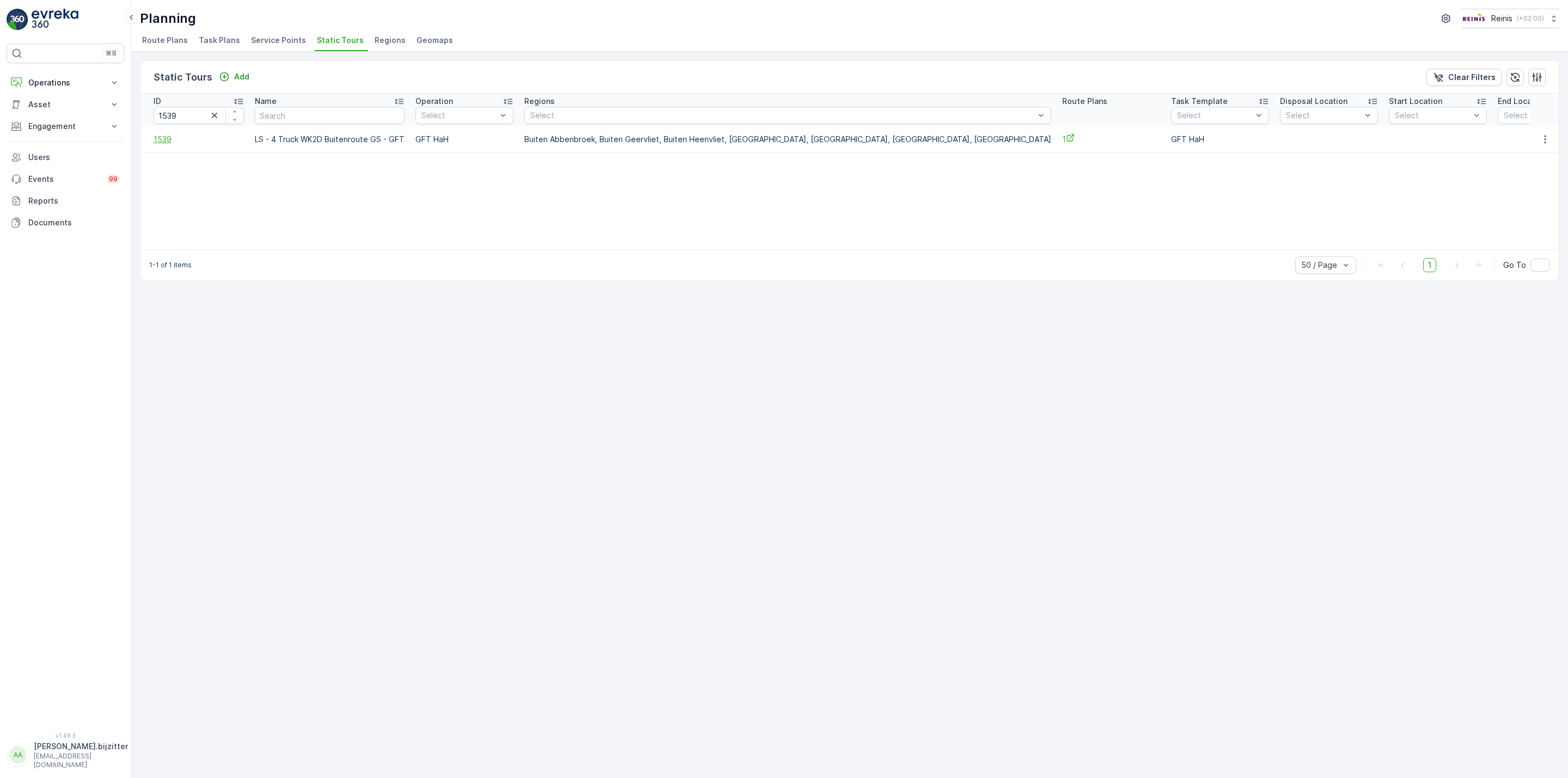
click at [160, 139] on span "1539" at bounding box center [198, 139] width 91 height 11
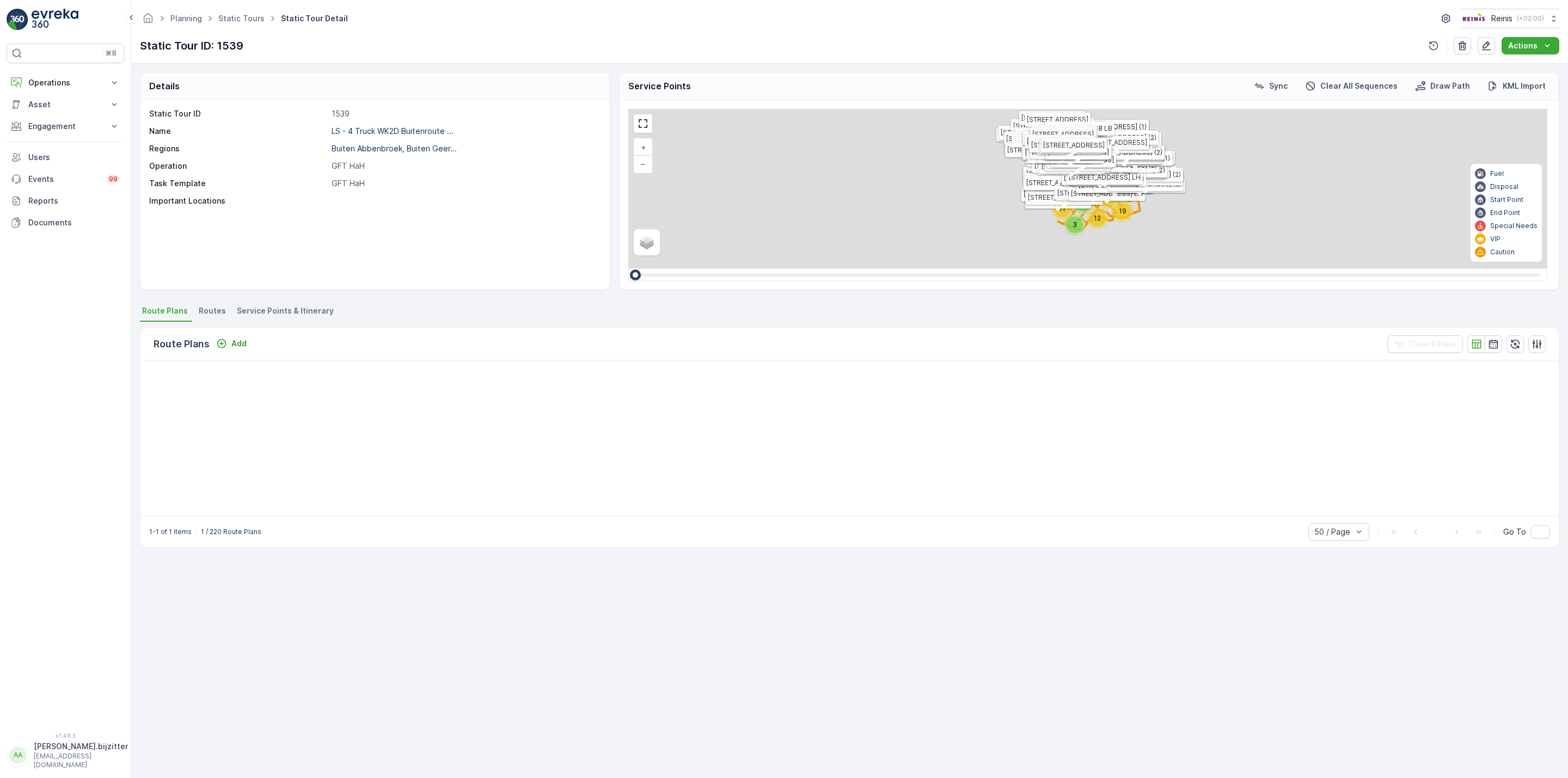
click at [273, 316] on span "Service Points & Itinerary" at bounding box center [285, 310] width 97 height 11
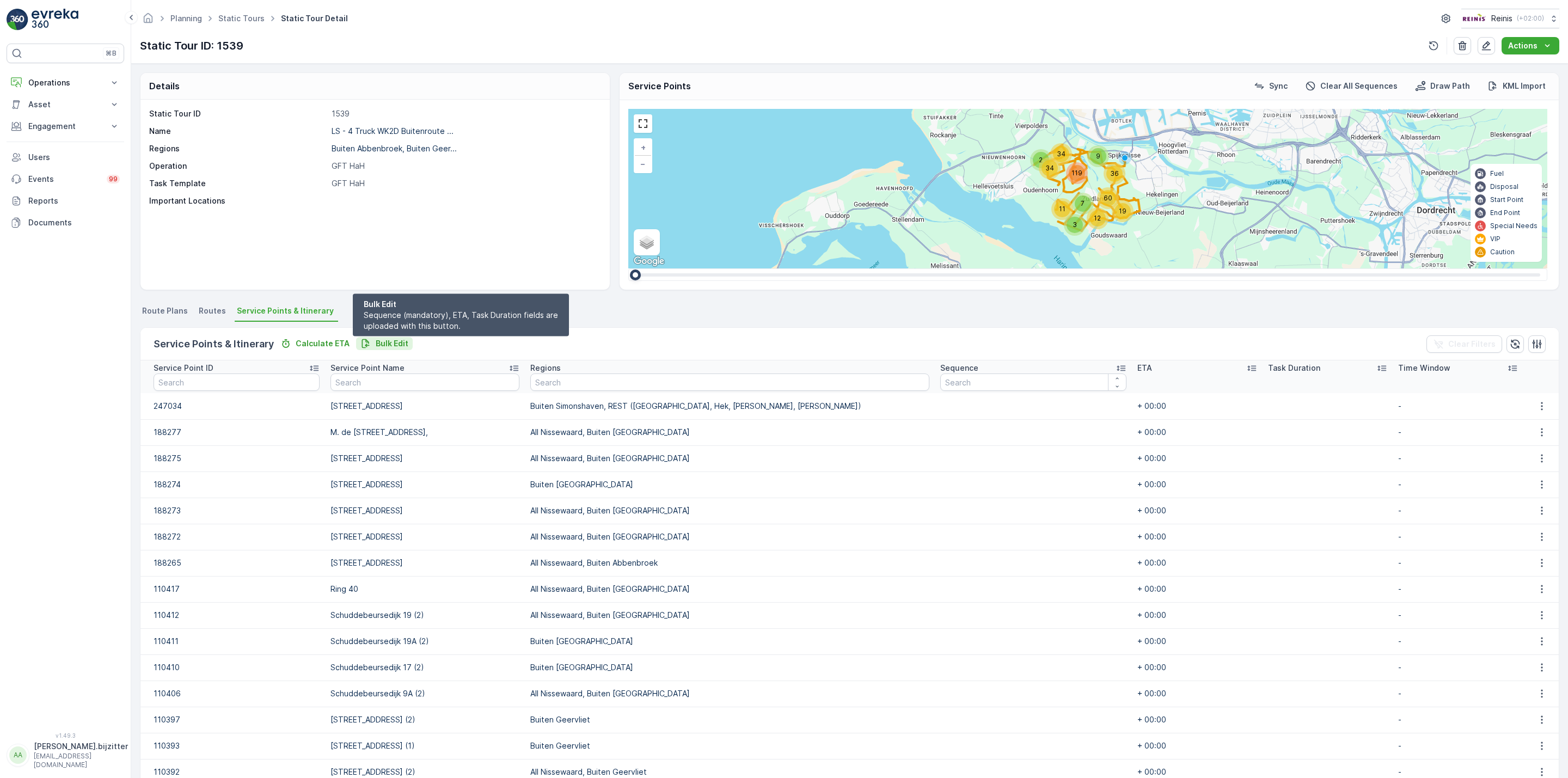
click at [392, 339] on p "Bulk Edit" at bounding box center [392, 343] width 32 height 11
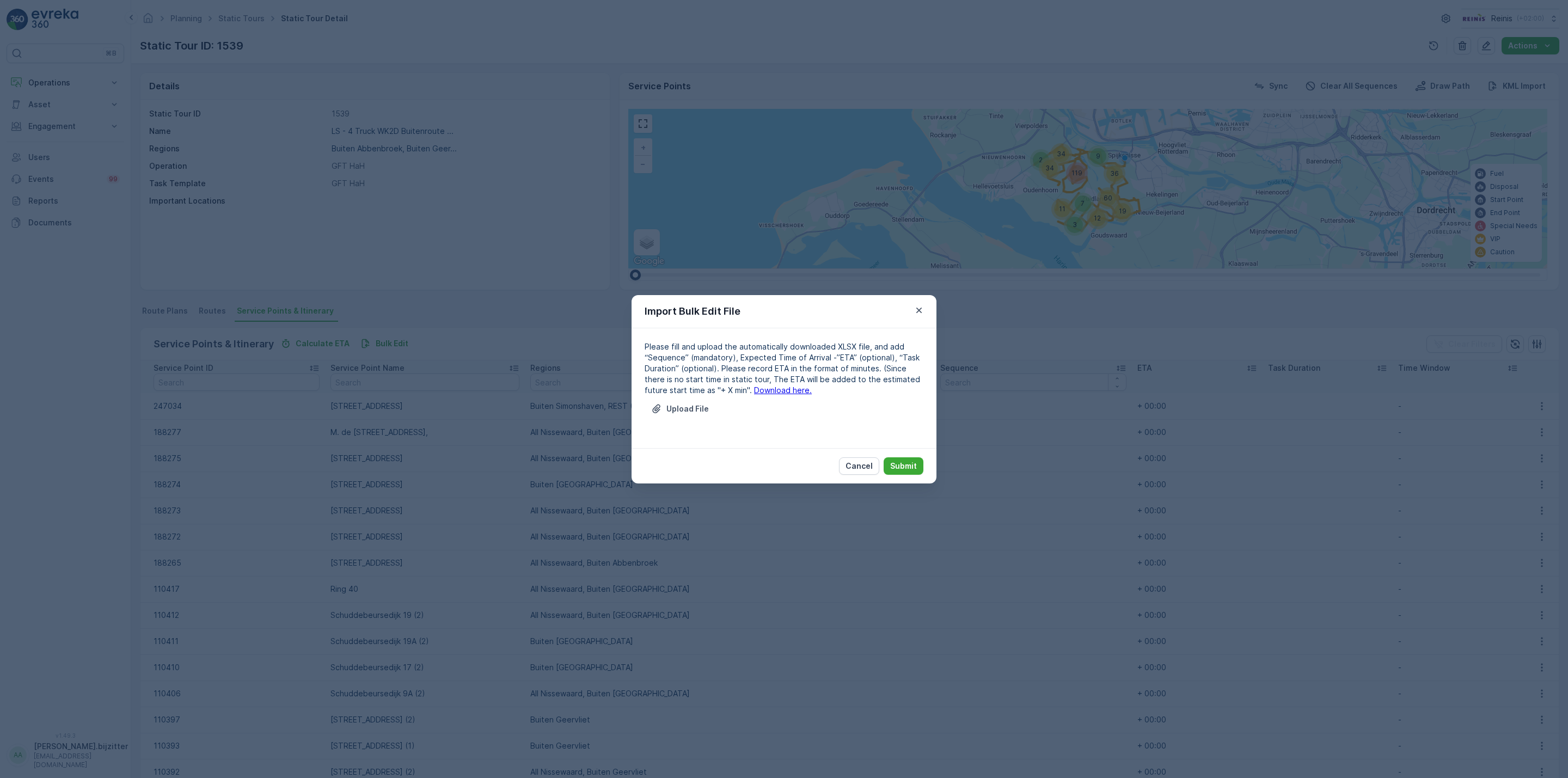
click at [775, 390] on link "Download here." at bounding box center [783, 390] width 57 height 9
click at [681, 412] on p "Upload File" at bounding box center [688, 408] width 42 height 11
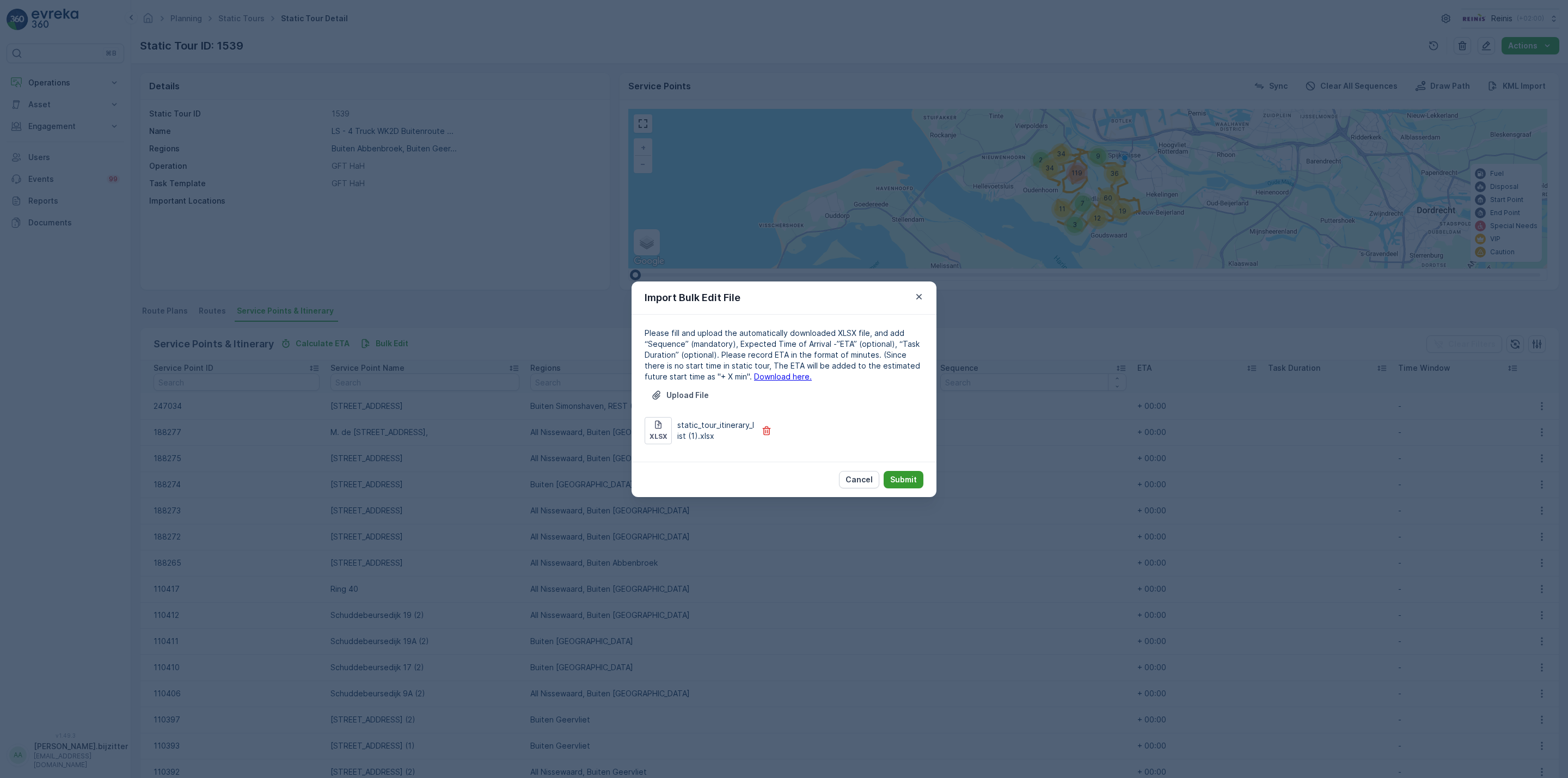
click at [913, 479] on p "Submit" at bounding box center [903, 479] width 27 height 11
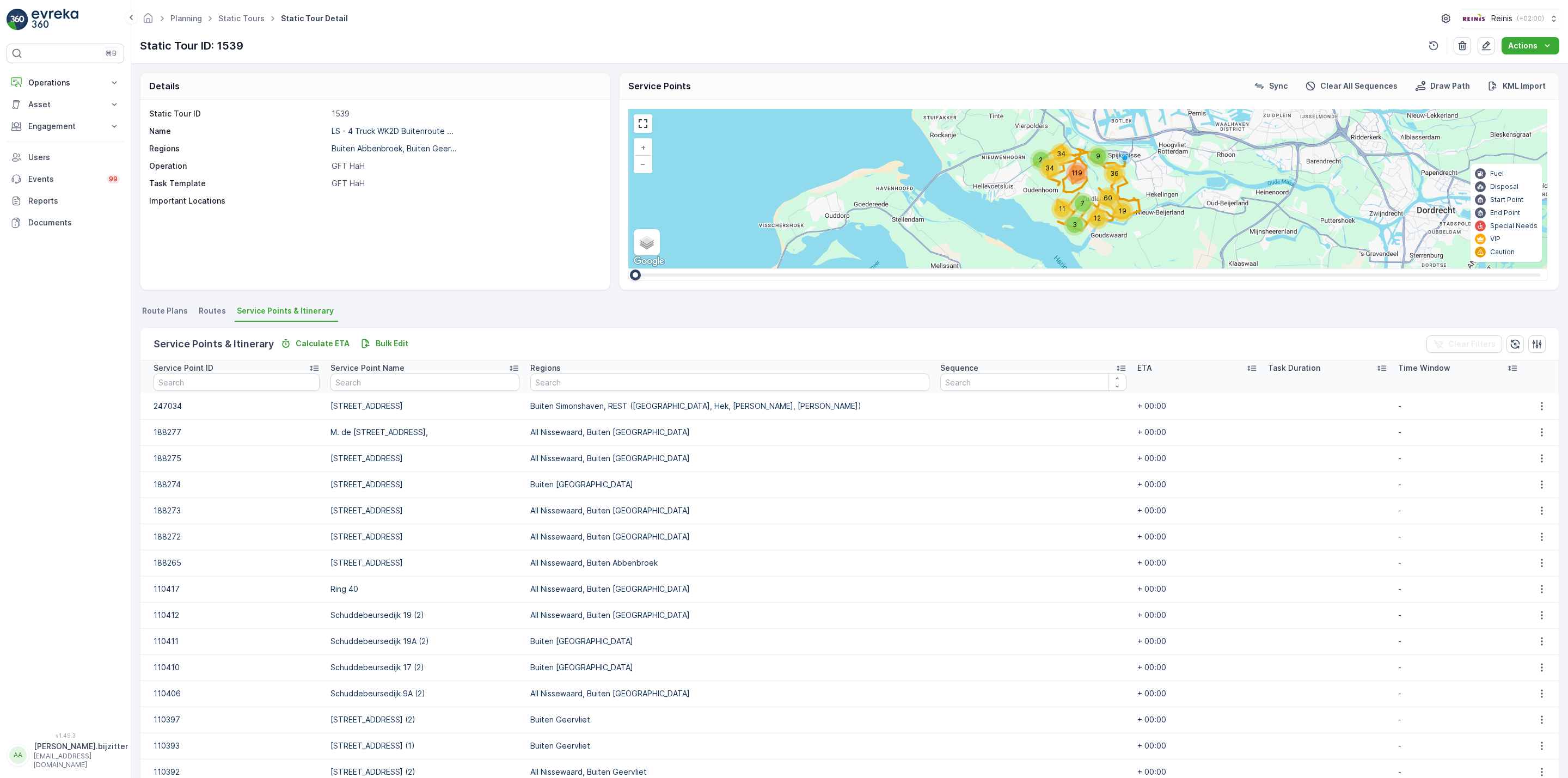
click at [1115, 366] on icon at bounding box center [1120, 367] width 11 height 11
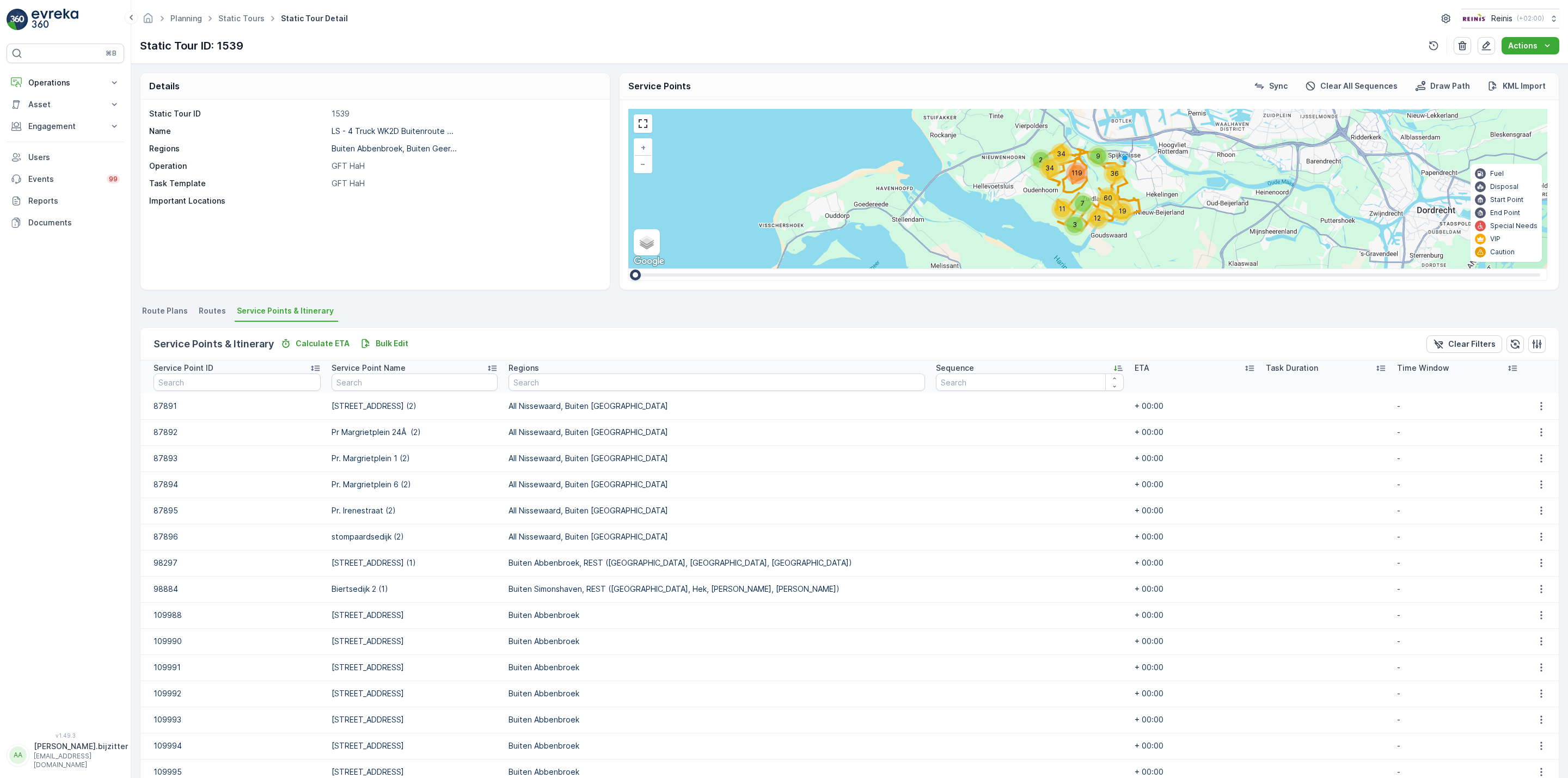
click at [1114, 369] on icon at bounding box center [1115, 368] width 2 height 6
click at [310, 310] on span "Service Points & Itinerary" at bounding box center [285, 310] width 97 height 11
click at [386, 348] on p "Bulk Edit" at bounding box center [392, 343] width 32 height 11
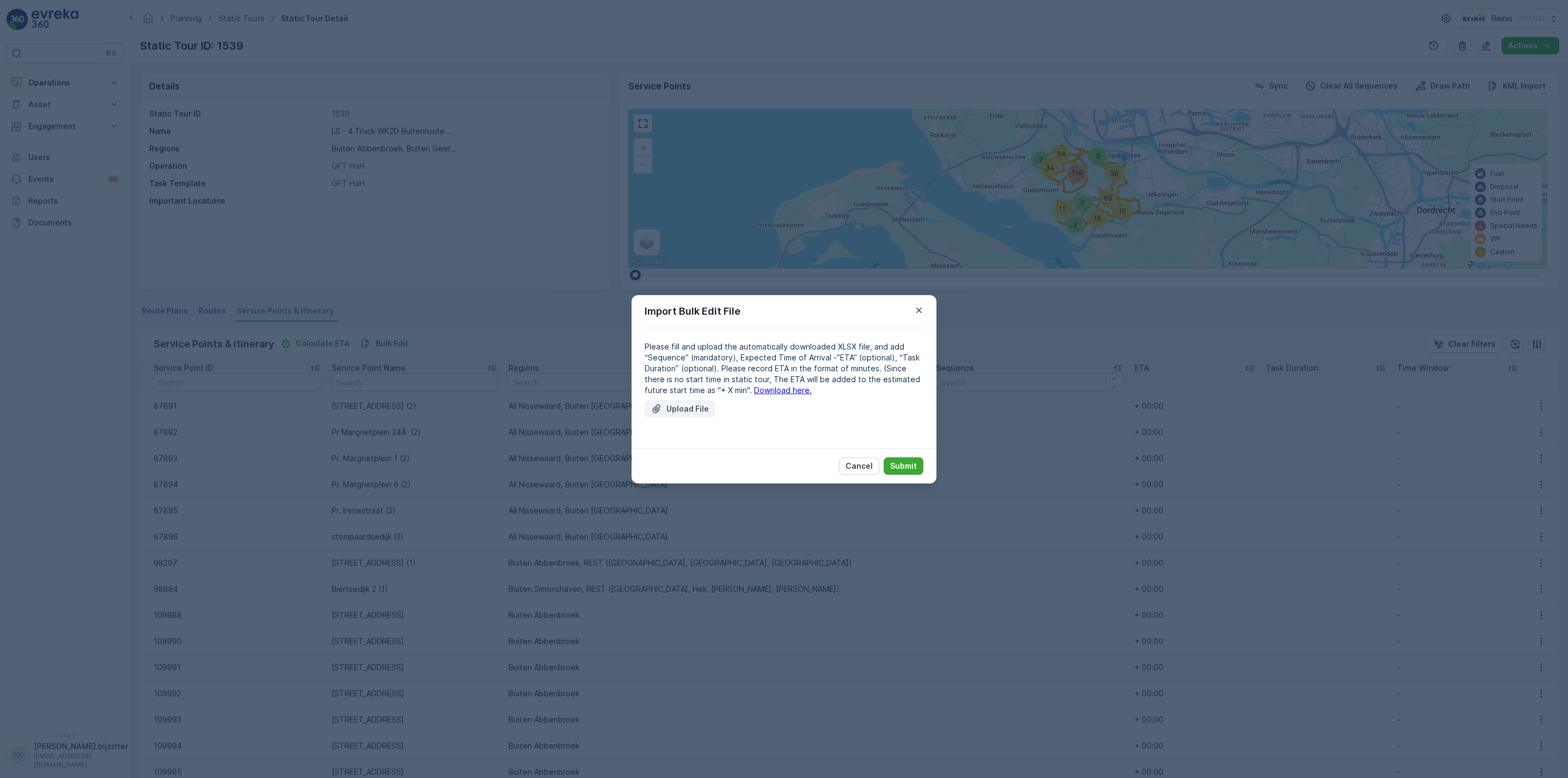
click at [702, 410] on p "Upload File" at bounding box center [688, 408] width 42 height 11
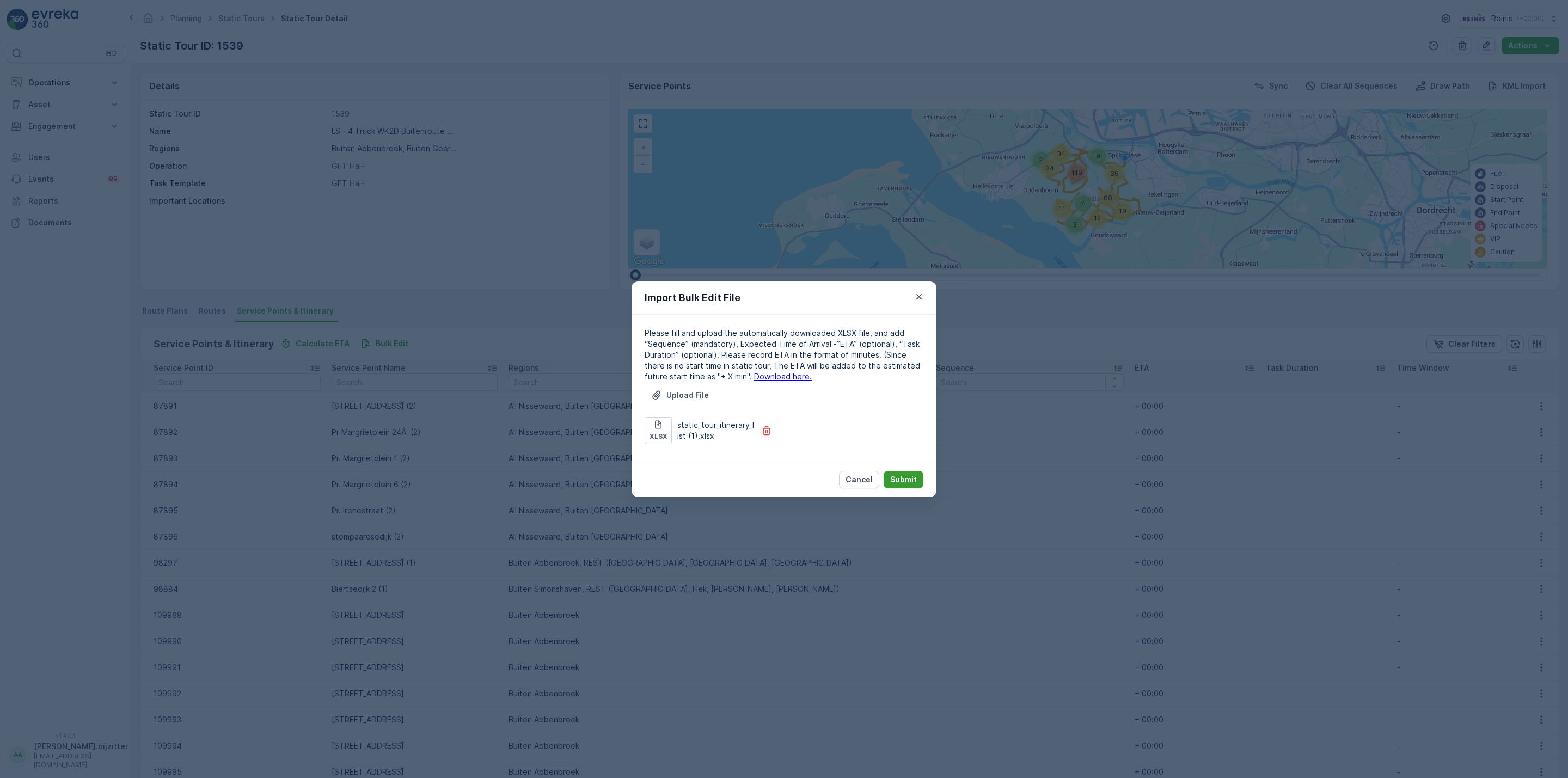
click at [906, 472] on button "Submit" at bounding box center [904, 480] width 40 height 17
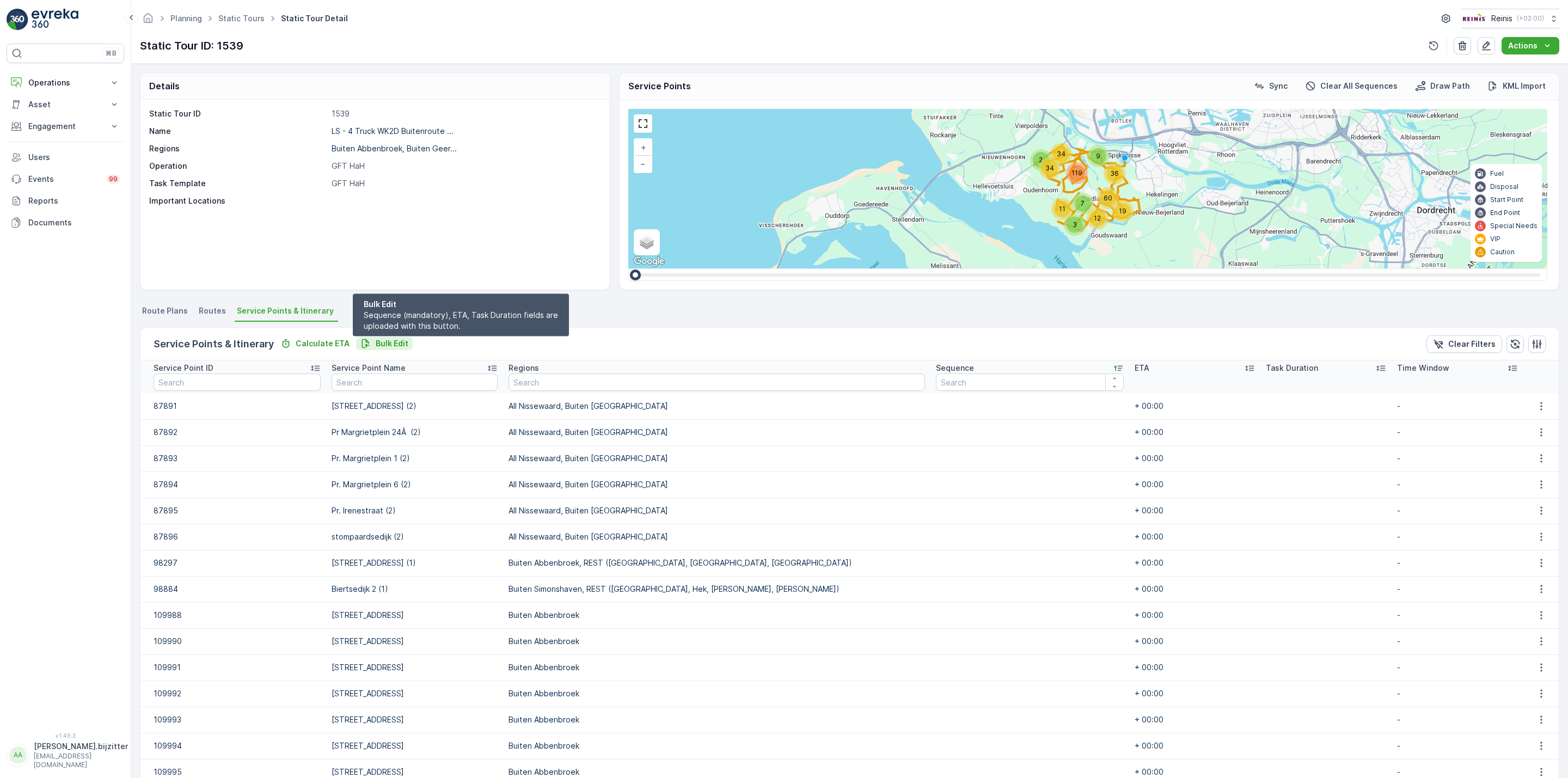
click at [388, 343] on p "Bulk Edit" at bounding box center [392, 343] width 32 height 11
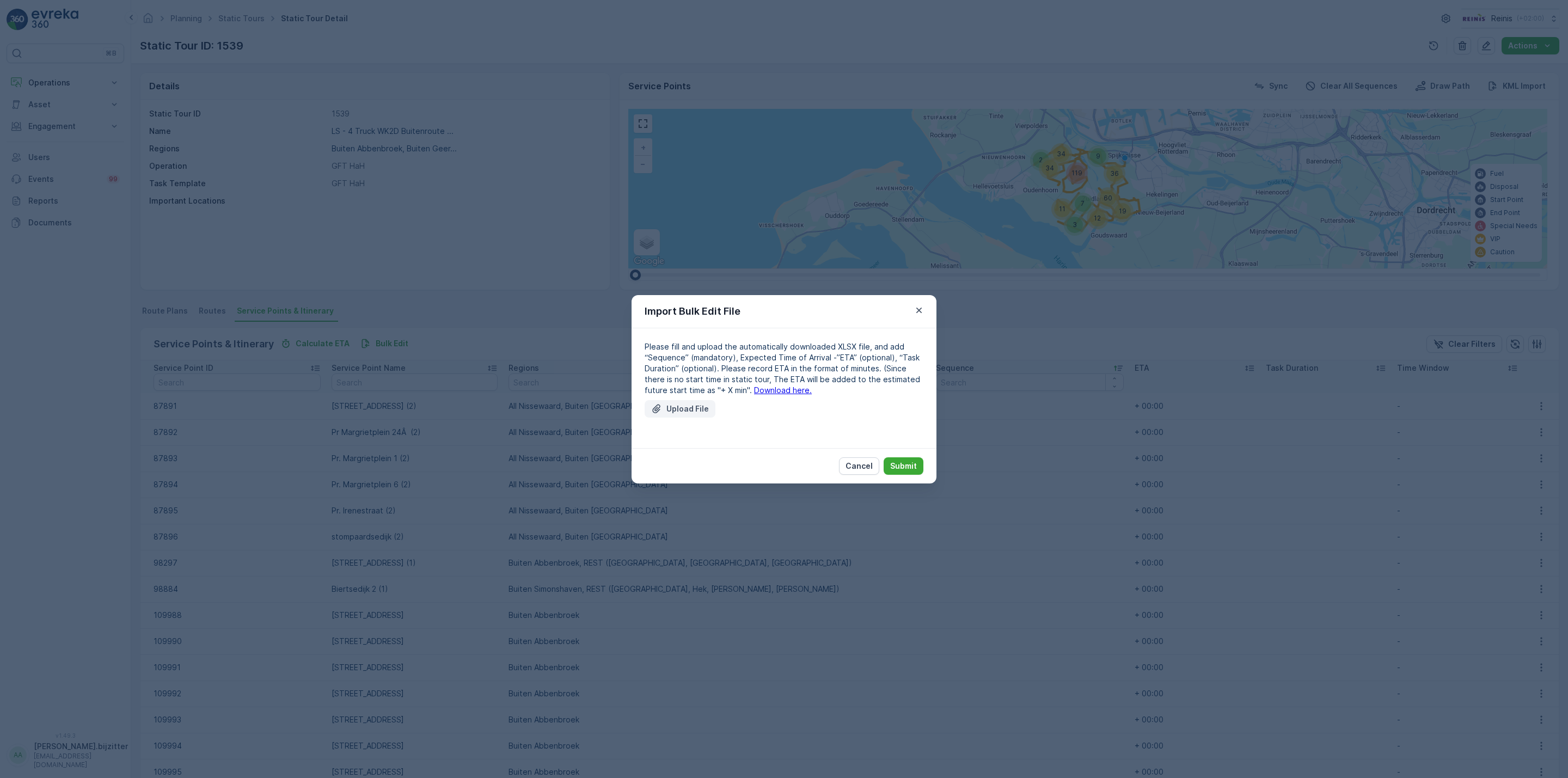
click at [681, 407] on p "Upload File" at bounding box center [688, 408] width 42 height 11
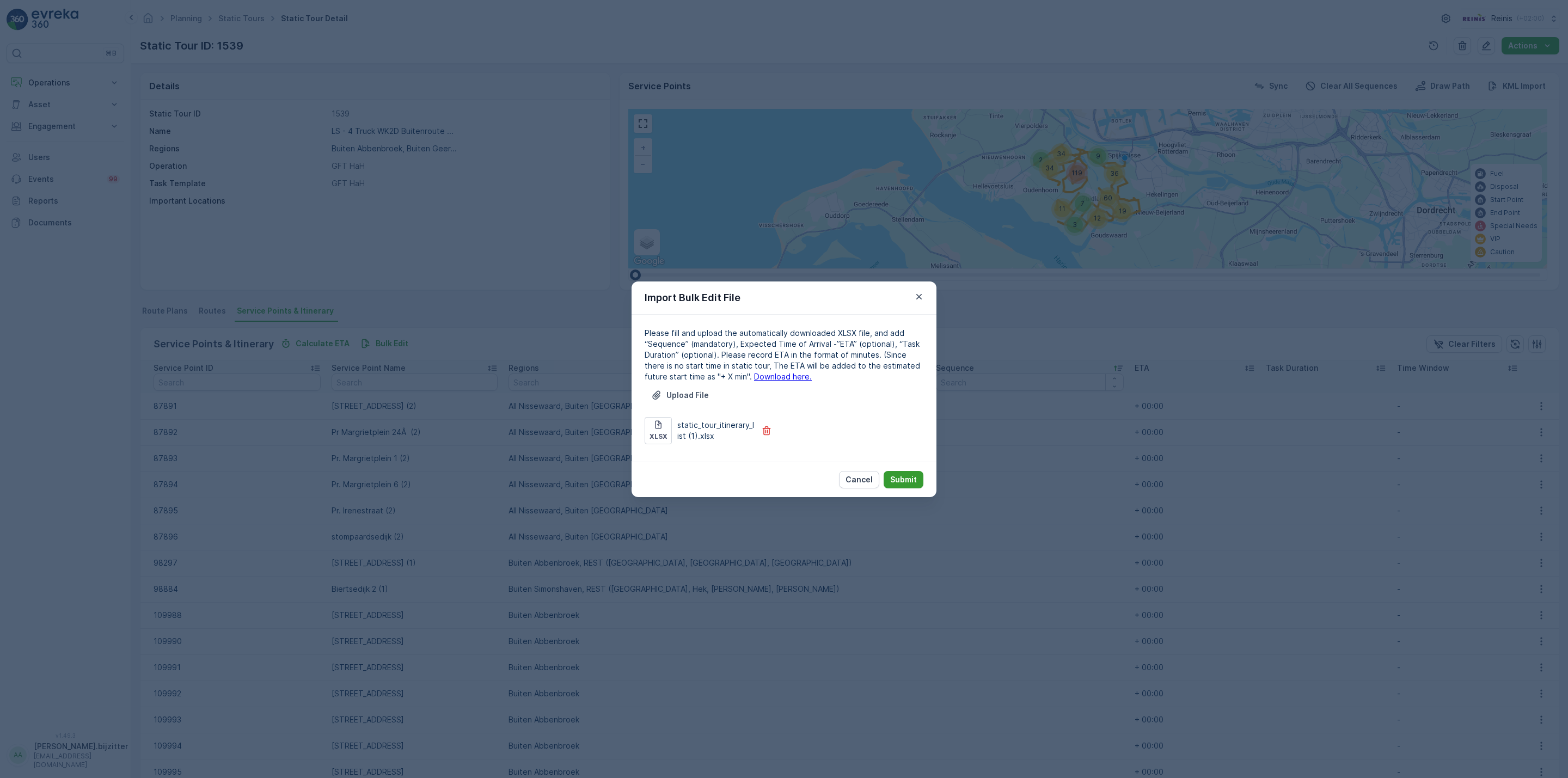
click at [904, 475] on p "Submit" at bounding box center [903, 479] width 27 height 11
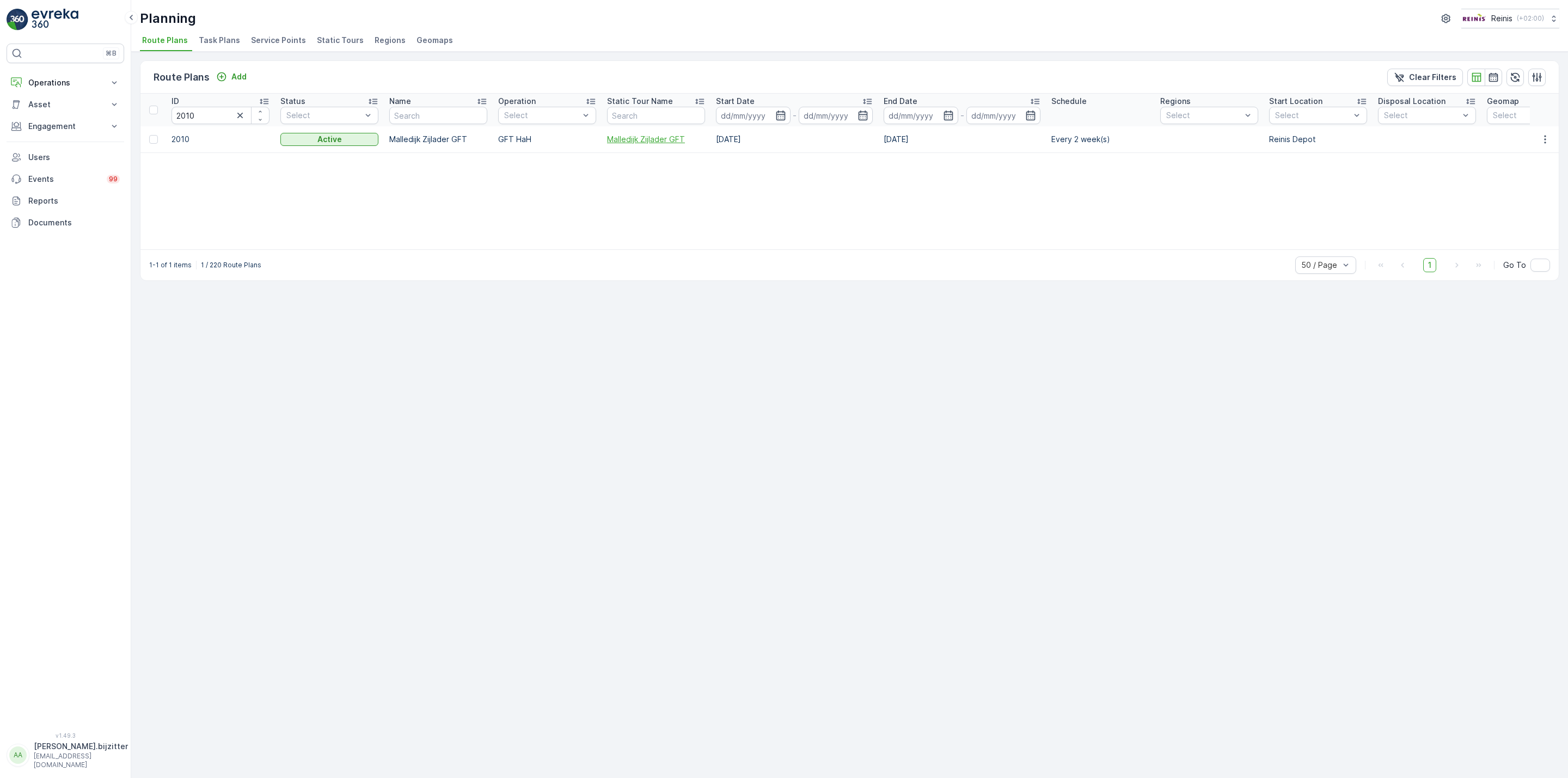
click at [667, 135] on span "Malledijk Zijlader GFT" at bounding box center [656, 139] width 98 height 11
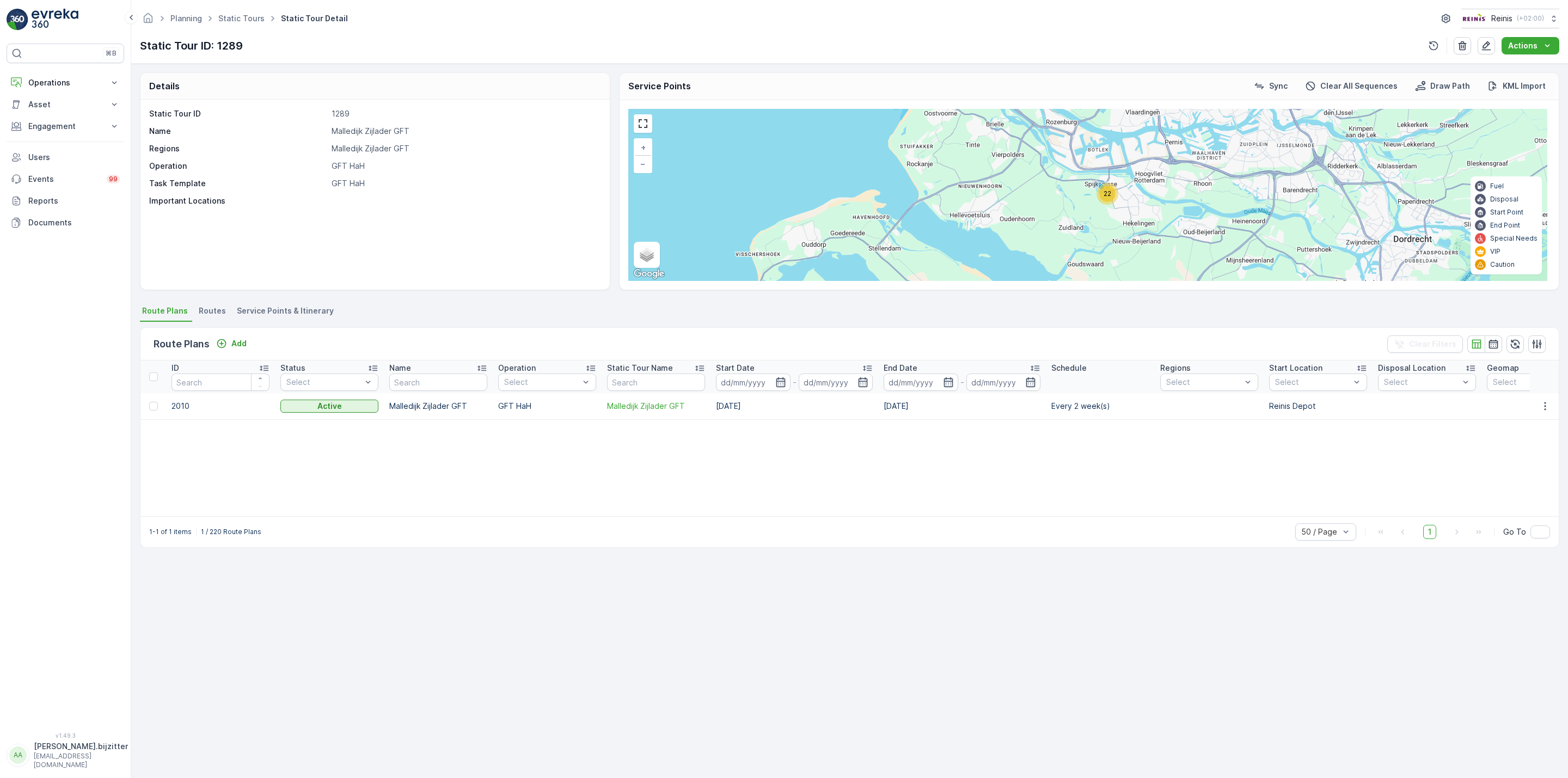
click at [309, 313] on span "Service Points & Itinerary" at bounding box center [285, 310] width 97 height 11
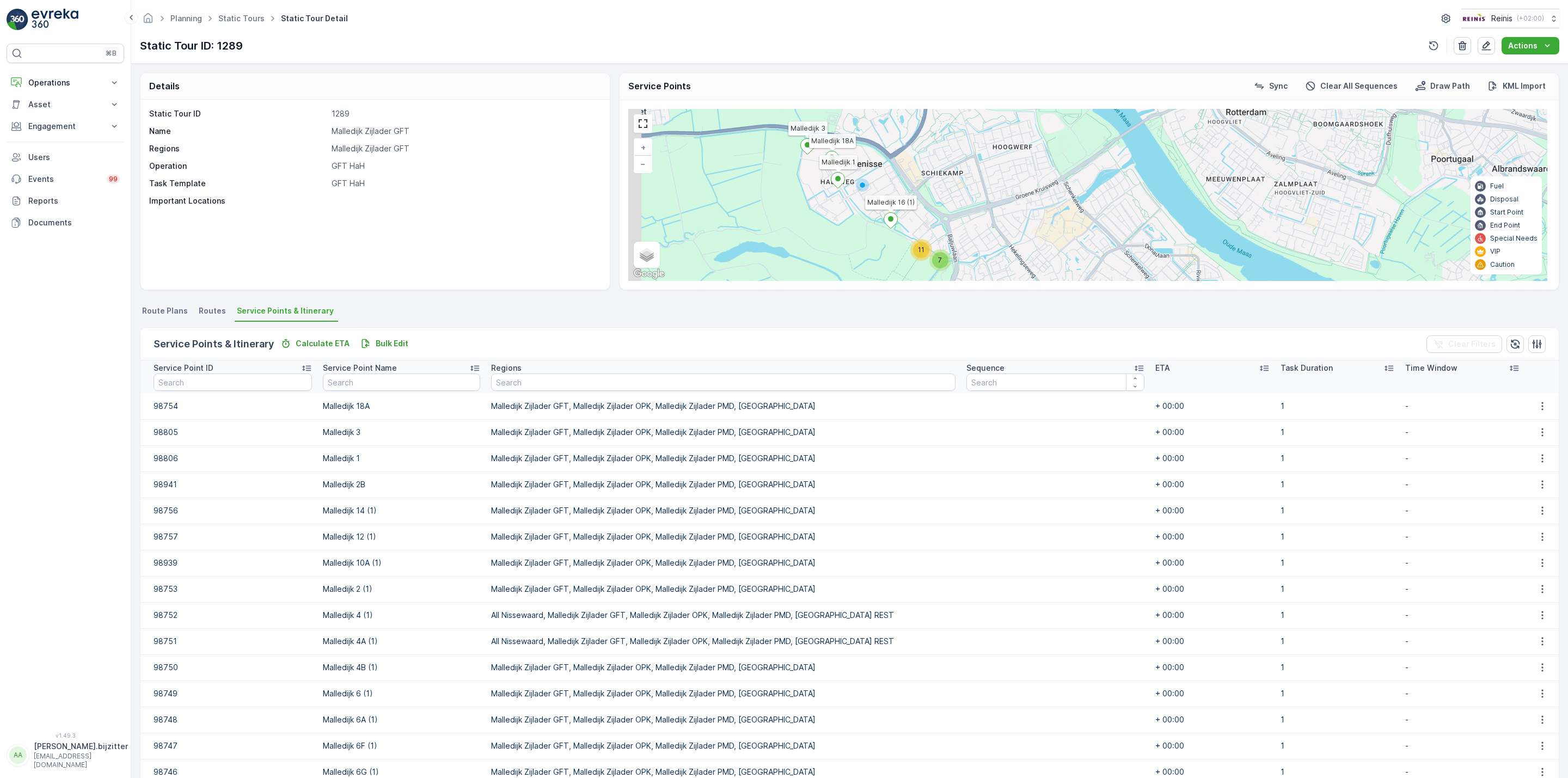
drag, startPoint x: 1033, startPoint y: 183, endPoint x: 1089, endPoint y: 309, distance: 137.9
click at [1089, 309] on div "Details Static Tour ID 1289 Name Malledijk Zijlader GFT Regions Malledijk Zijla…" at bounding box center [850, 421] width 1437 height 714
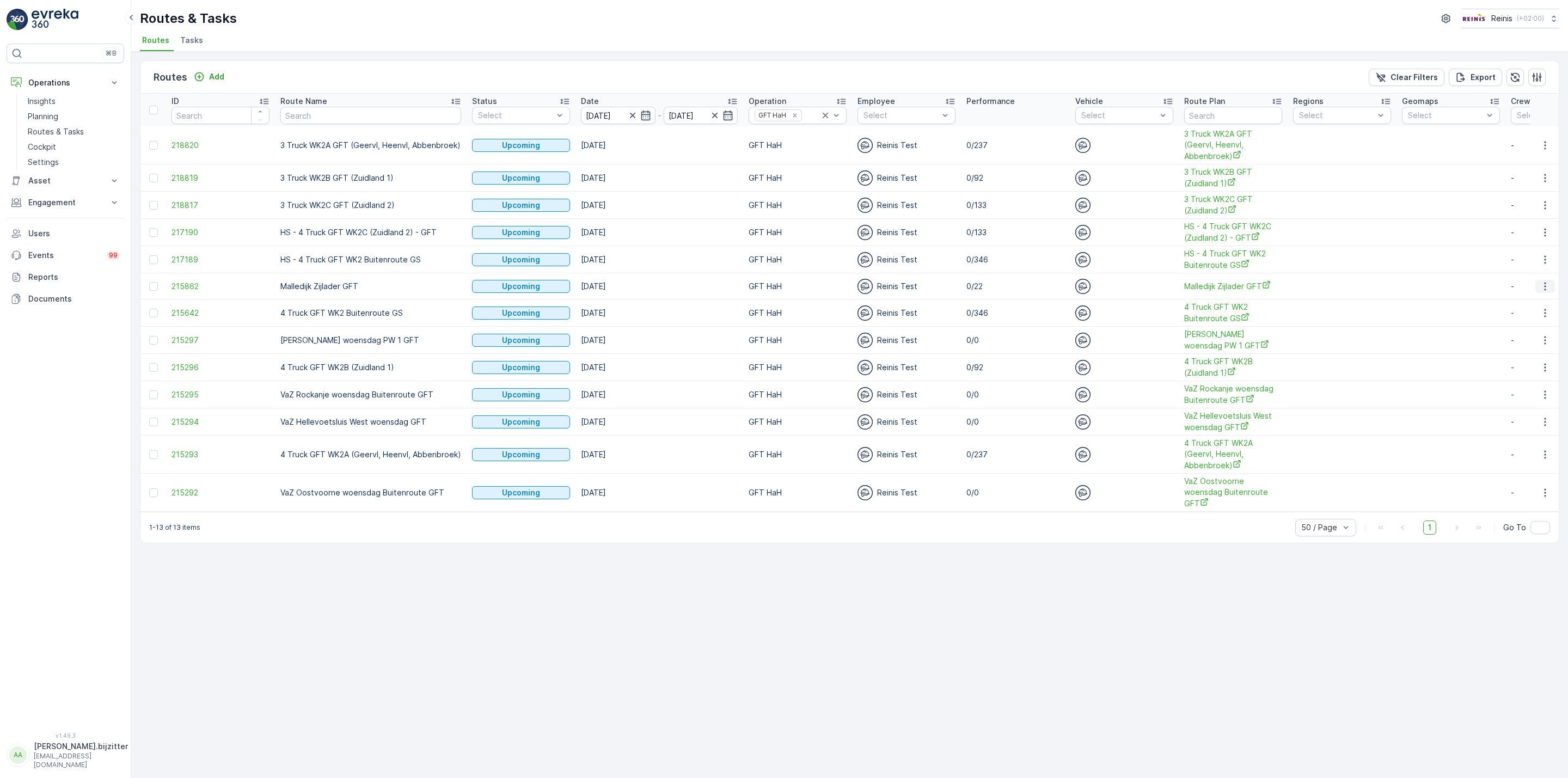
click at [1542, 288] on icon "button" at bounding box center [1545, 286] width 11 height 11
click at [1522, 305] on span "See More Details" at bounding box center [1519, 303] width 63 height 11
click at [1213, 316] on span "4 Truck GFT WK2 Buitenroute GS" at bounding box center [1233, 313] width 98 height 22
click at [1539, 319] on button "button" at bounding box center [1545, 313] width 19 height 13
click at [1517, 330] on span "See More Details" at bounding box center [1519, 331] width 63 height 11
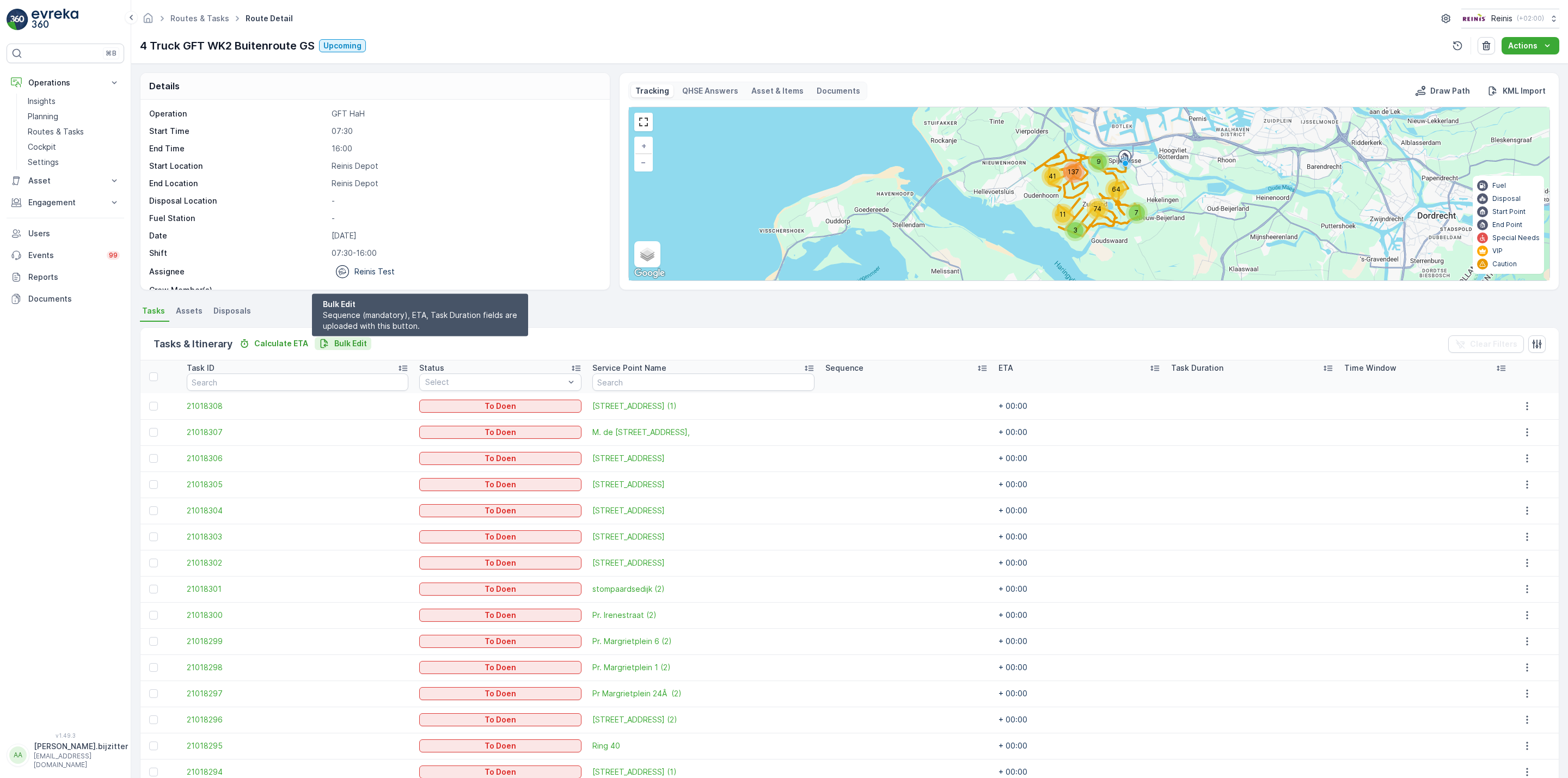
click at [358, 339] on p "Bulk Edit" at bounding box center [351, 343] width 32 height 11
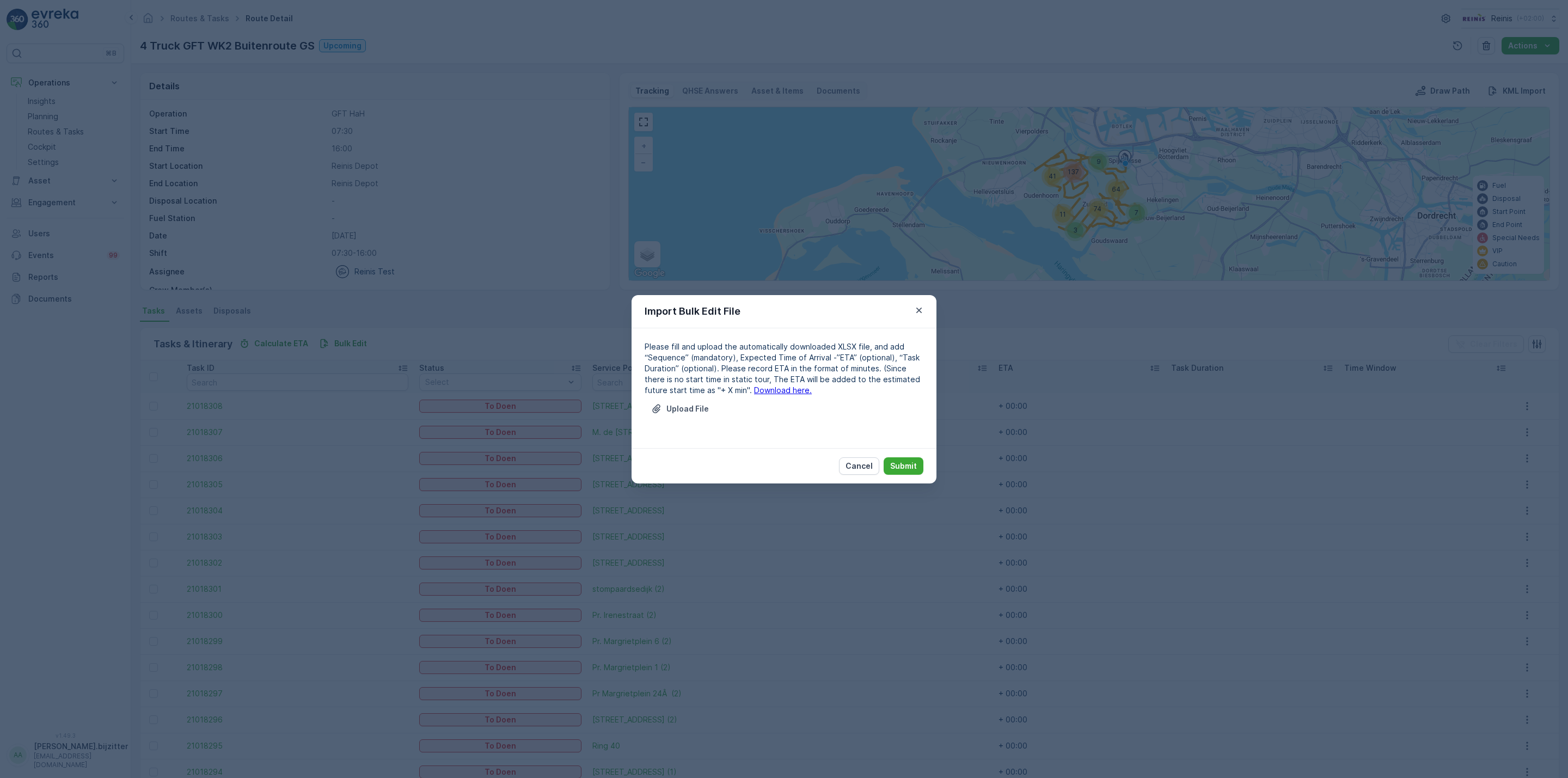
click at [754, 389] on link "Download here." at bounding box center [783, 390] width 57 height 9
click at [690, 411] on p "Upload File" at bounding box center [688, 408] width 42 height 11
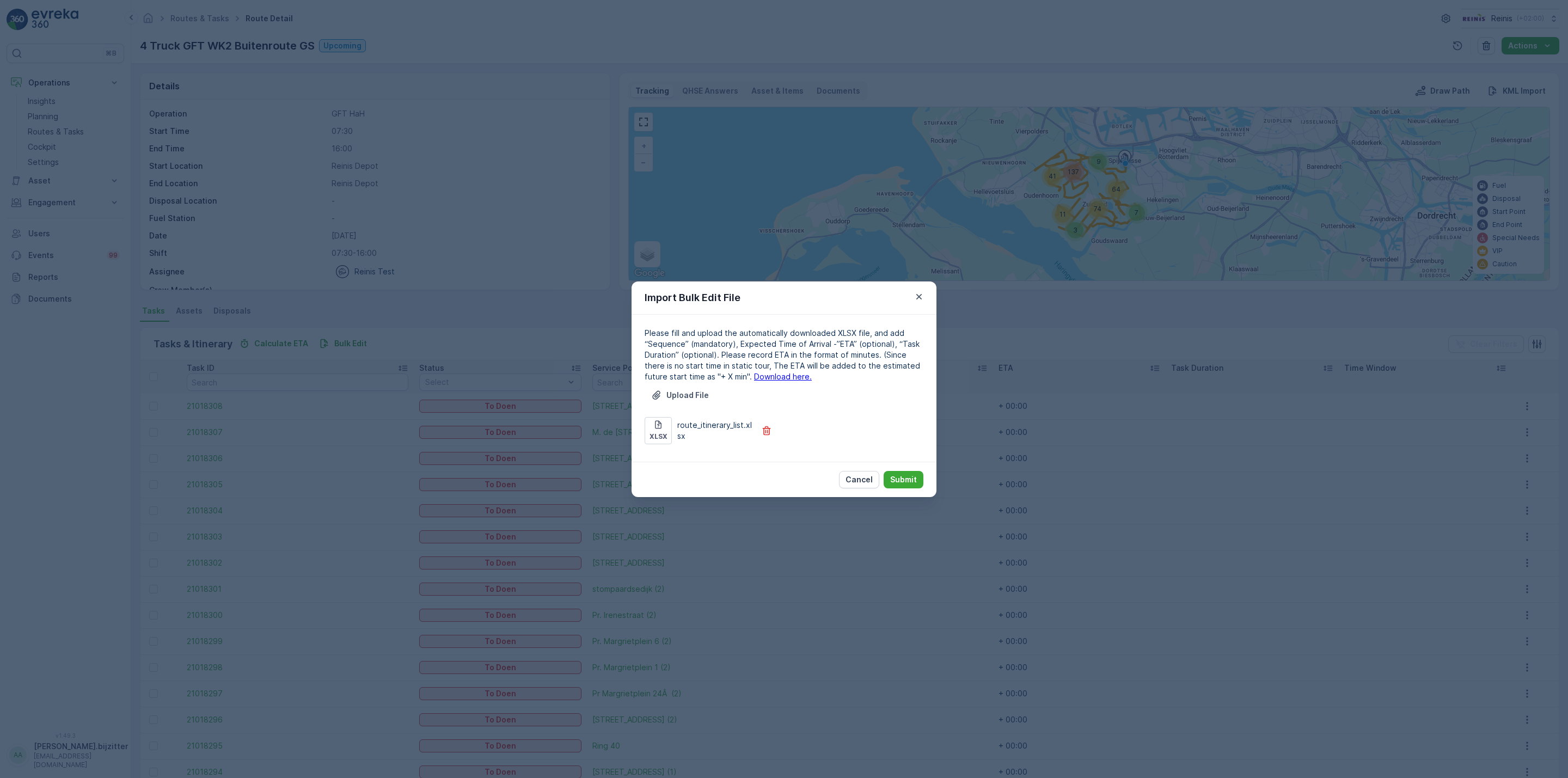
click at [906, 469] on div "Cancel Submit" at bounding box center [784, 479] width 305 height 36
click at [912, 475] on p "Submit" at bounding box center [903, 479] width 27 height 11
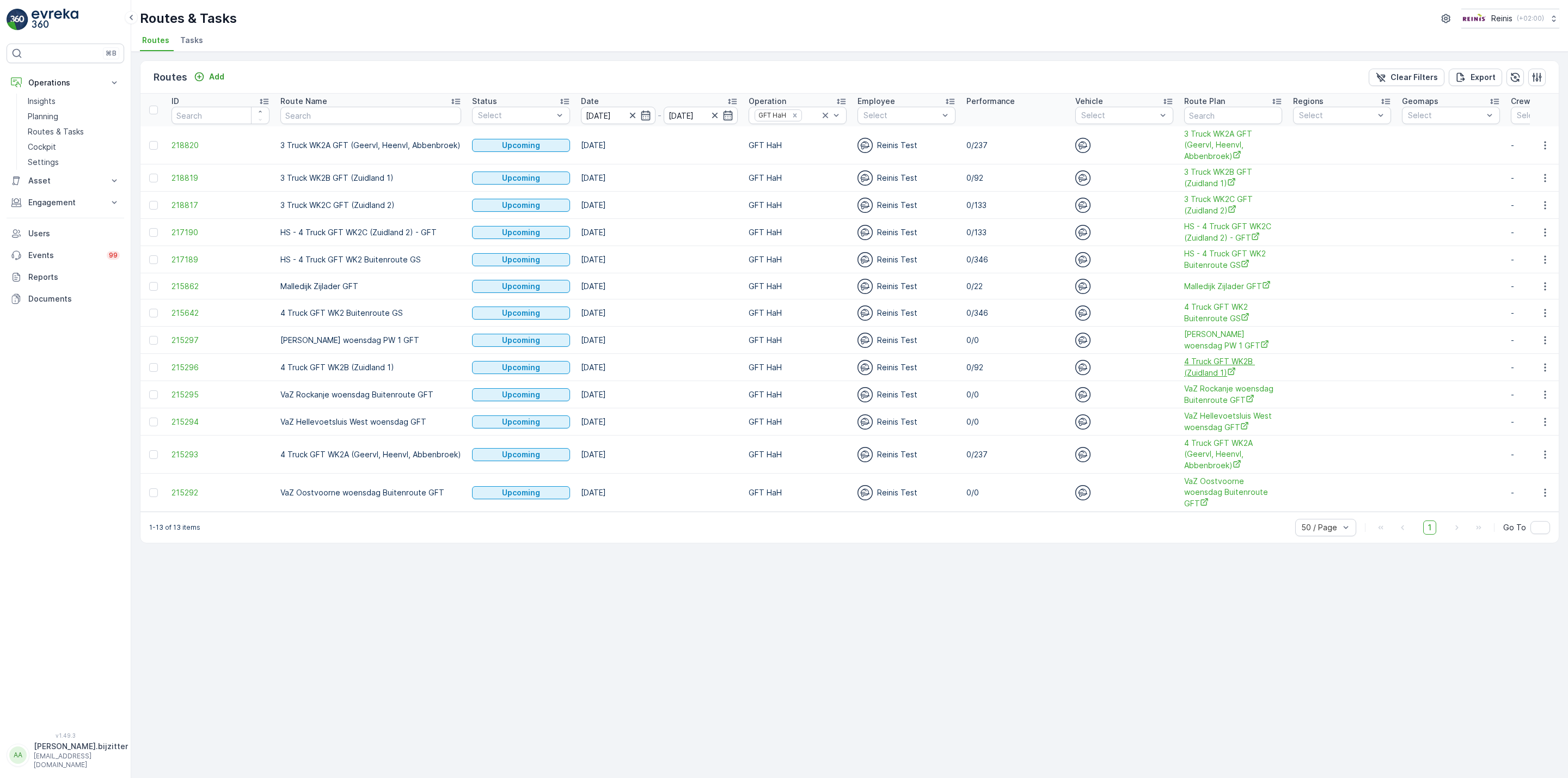
click at [1211, 369] on span "4 Truck GFT WK2B (Zuidland 1)" at bounding box center [1233, 367] width 98 height 22
click at [1544, 369] on icon "button" at bounding box center [1545, 367] width 2 height 8
click at [1529, 382] on span "See More Details" at bounding box center [1519, 385] width 63 height 11
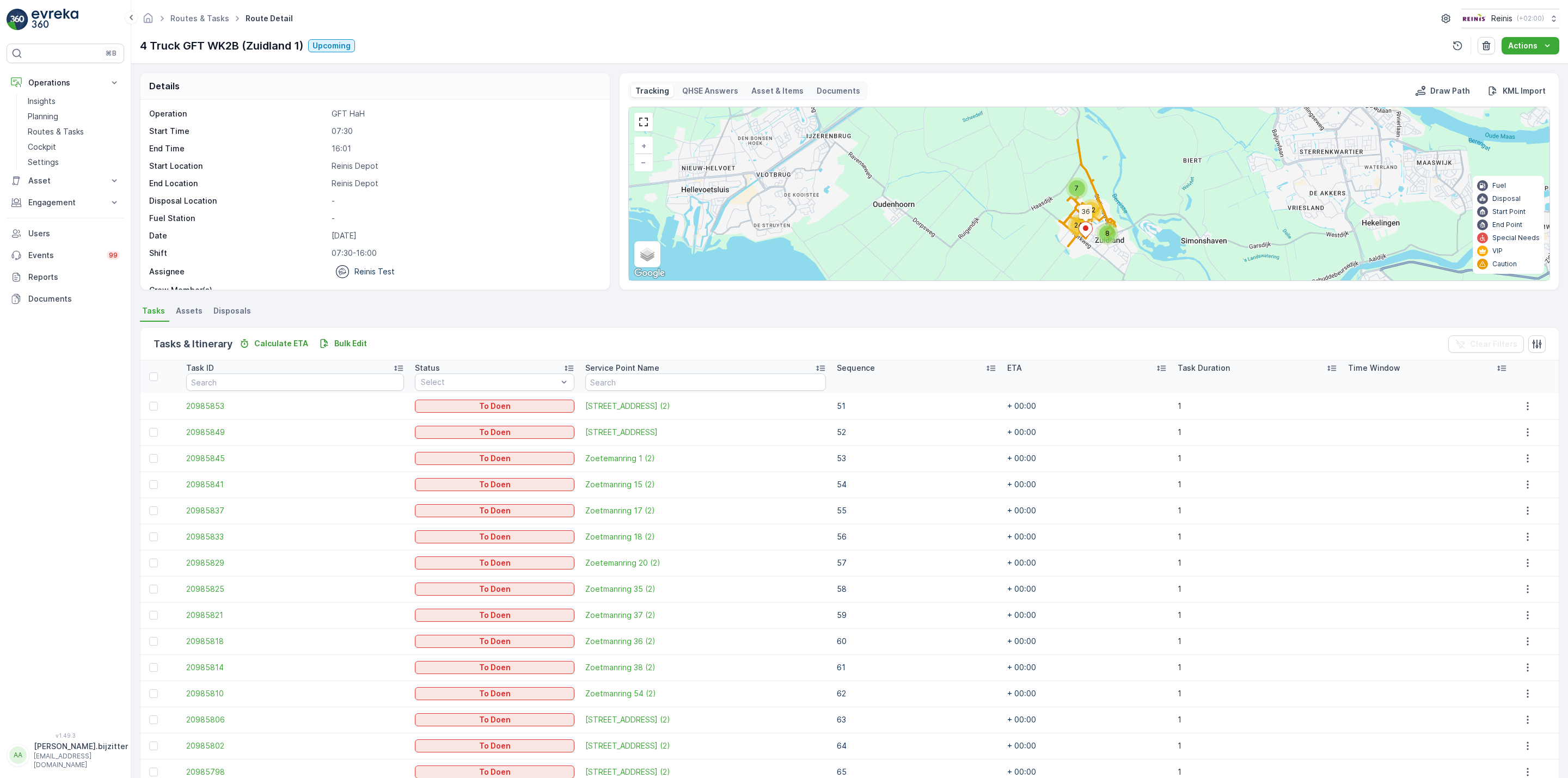
click at [987, 369] on icon at bounding box center [991, 368] width 9 height 6
click at [987, 369] on icon at bounding box center [988, 368] width 2 height 6
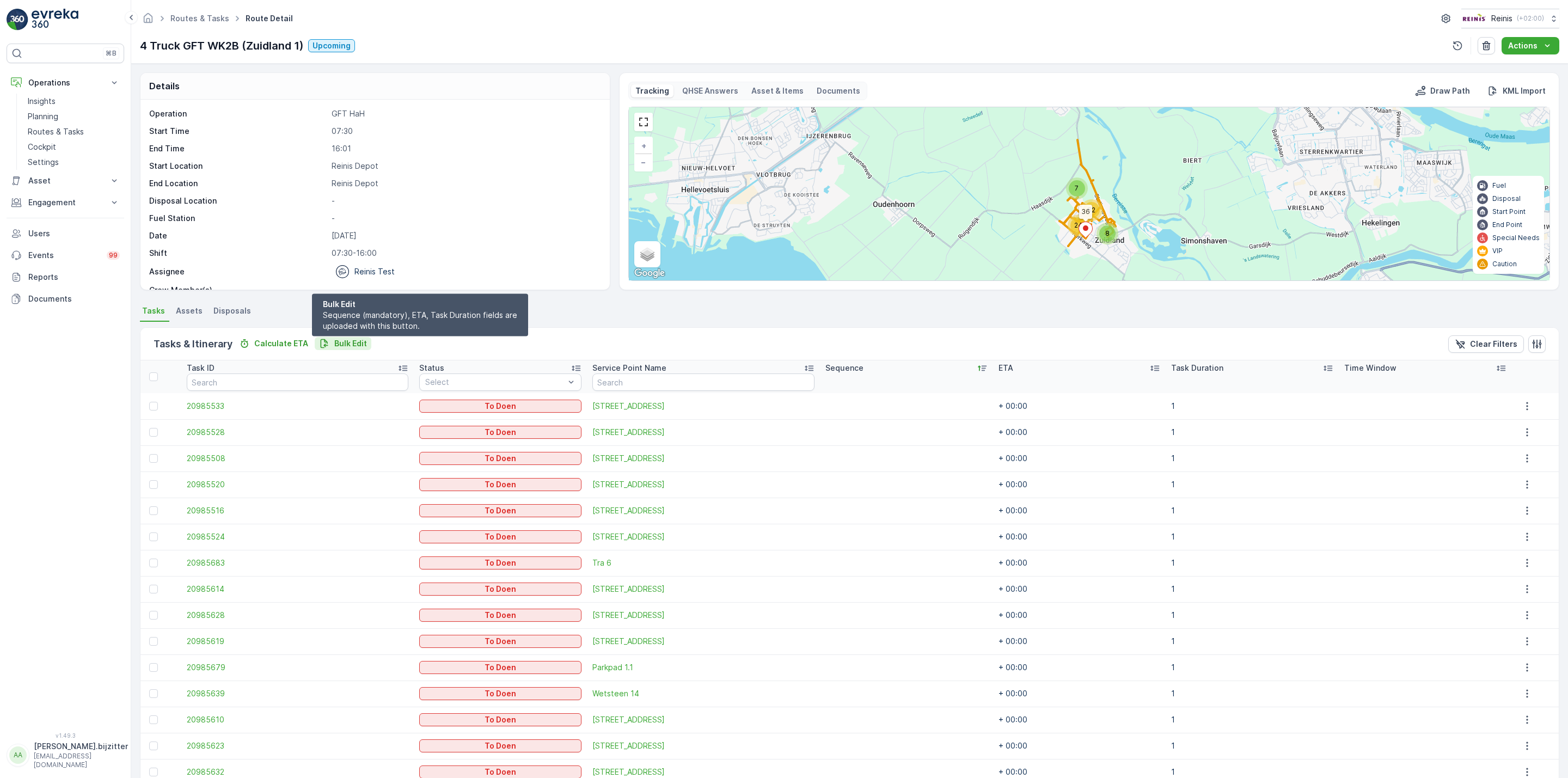
click at [348, 338] on p "Bulk Edit" at bounding box center [351, 343] width 32 height 11
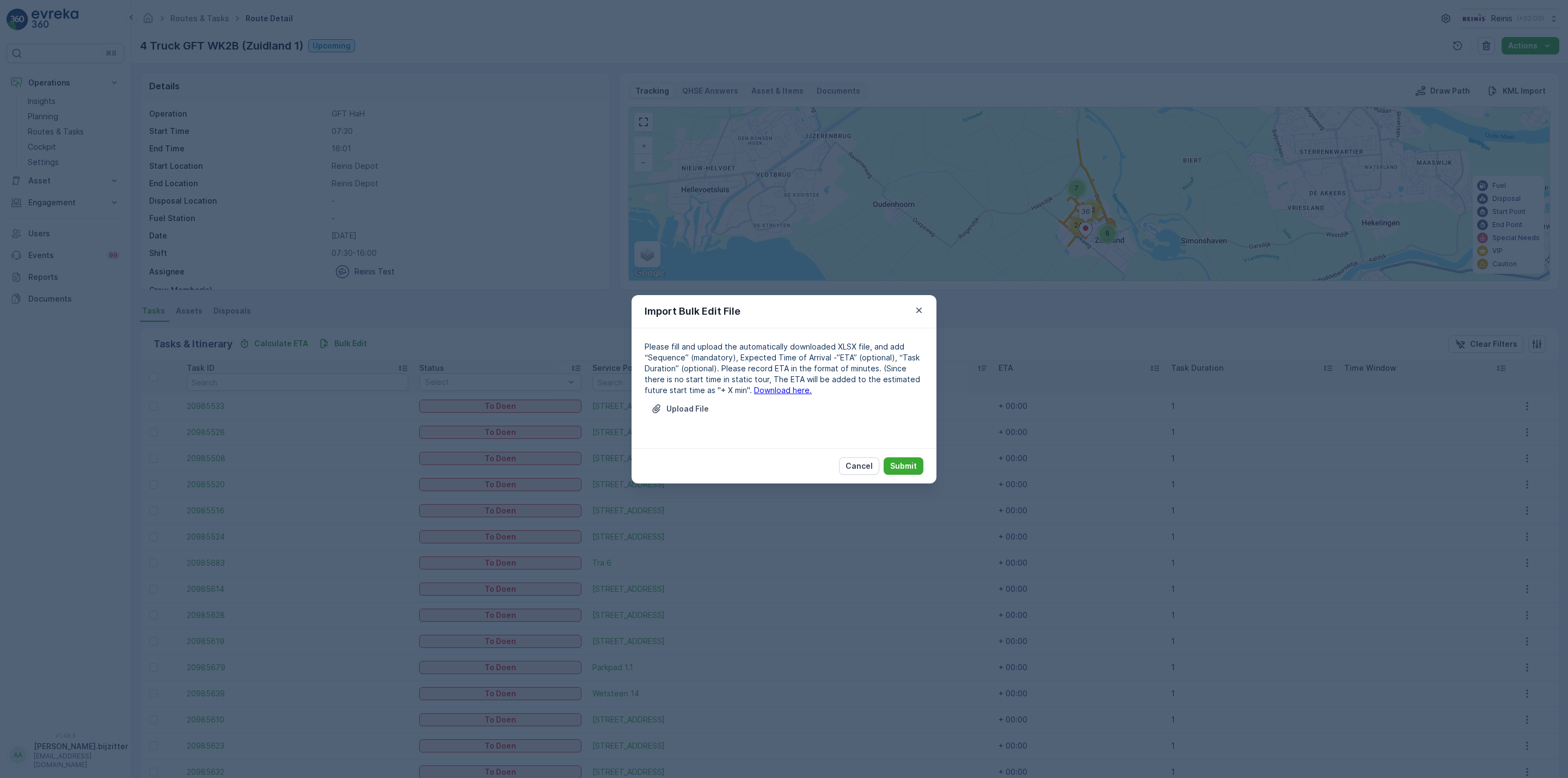
click at [754, 392] on link "Download here." at bounding box center [783, 390] width 57 height 9
click at [689, 406] on p "Upload File" at bounding box center [688, 408] width 42 height 11
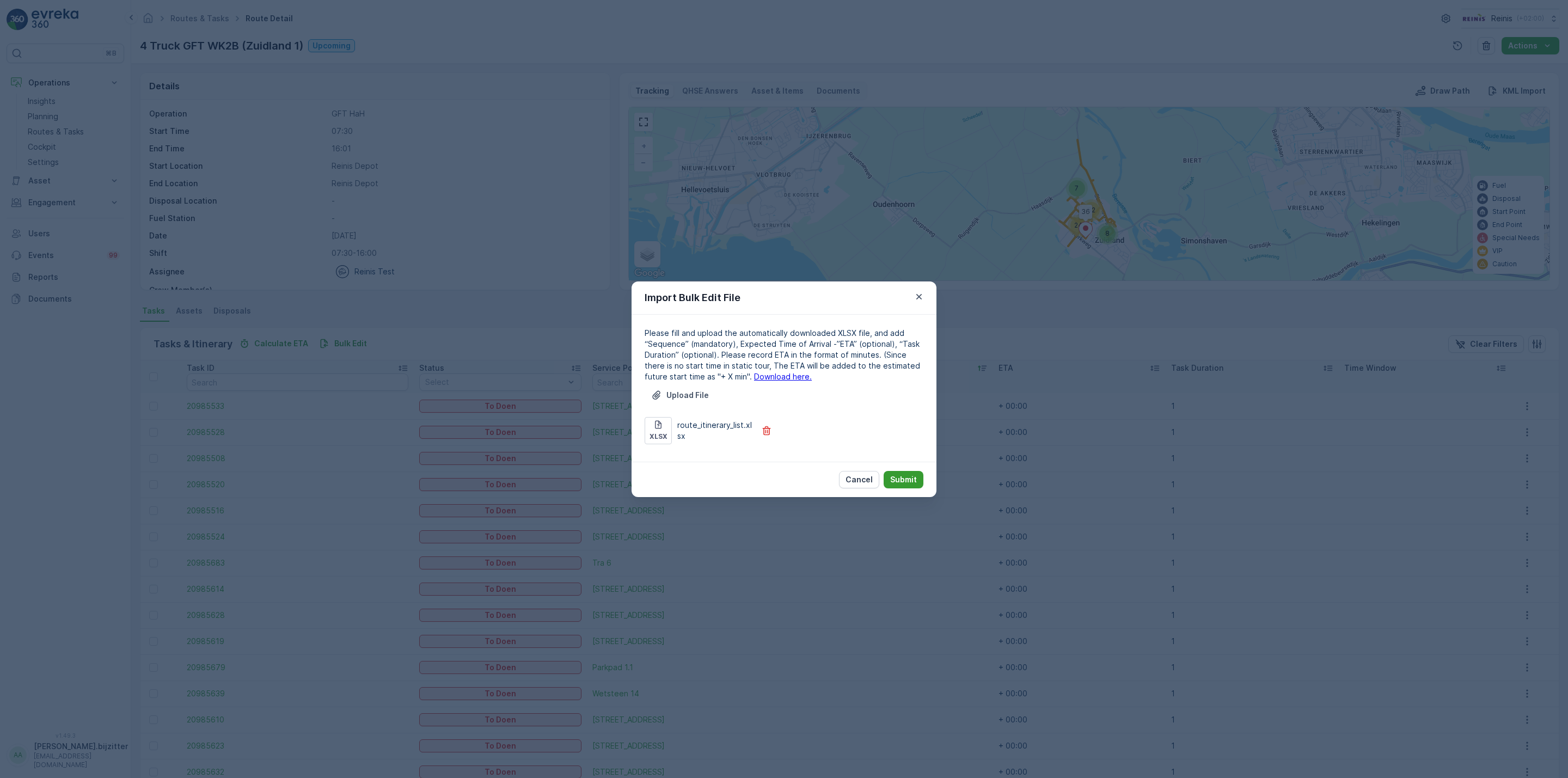
click at [899, 477] on p "Submit" at bounding box center [903, 479] width 27 height 11
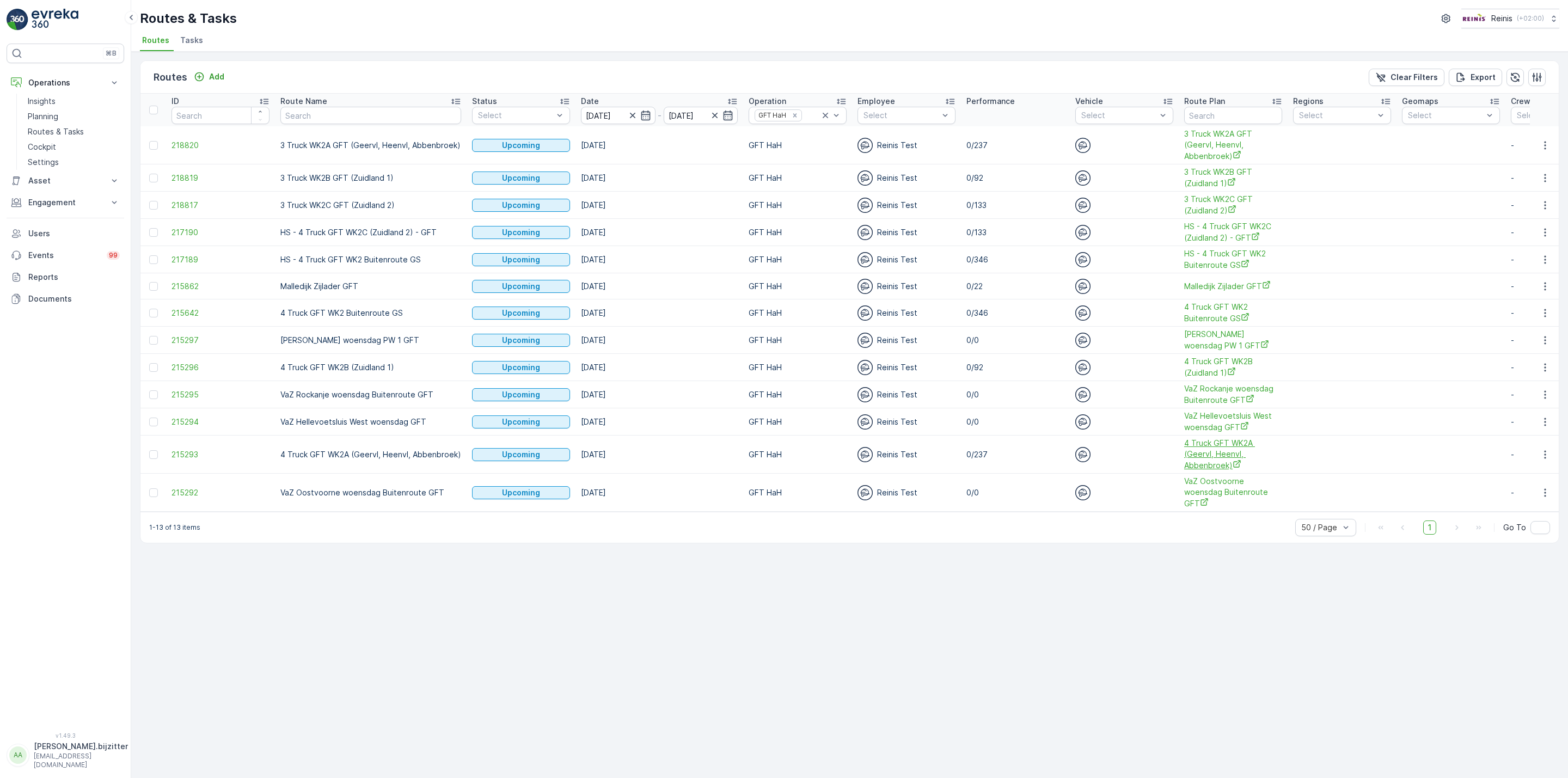
click at [1205, 460] on span "4 Truck GFT WK2A (Geervl, Heenvl, Abbenbroek)" at bounding box center [1233, 454] width 98 height 33
click at [1541, 452] on icon "button" at bounding box center [1545, 454] width 11 height 11
click at [1524, 470] on span "See More Details" at bounding box center [1519, 473] width 63 height 11
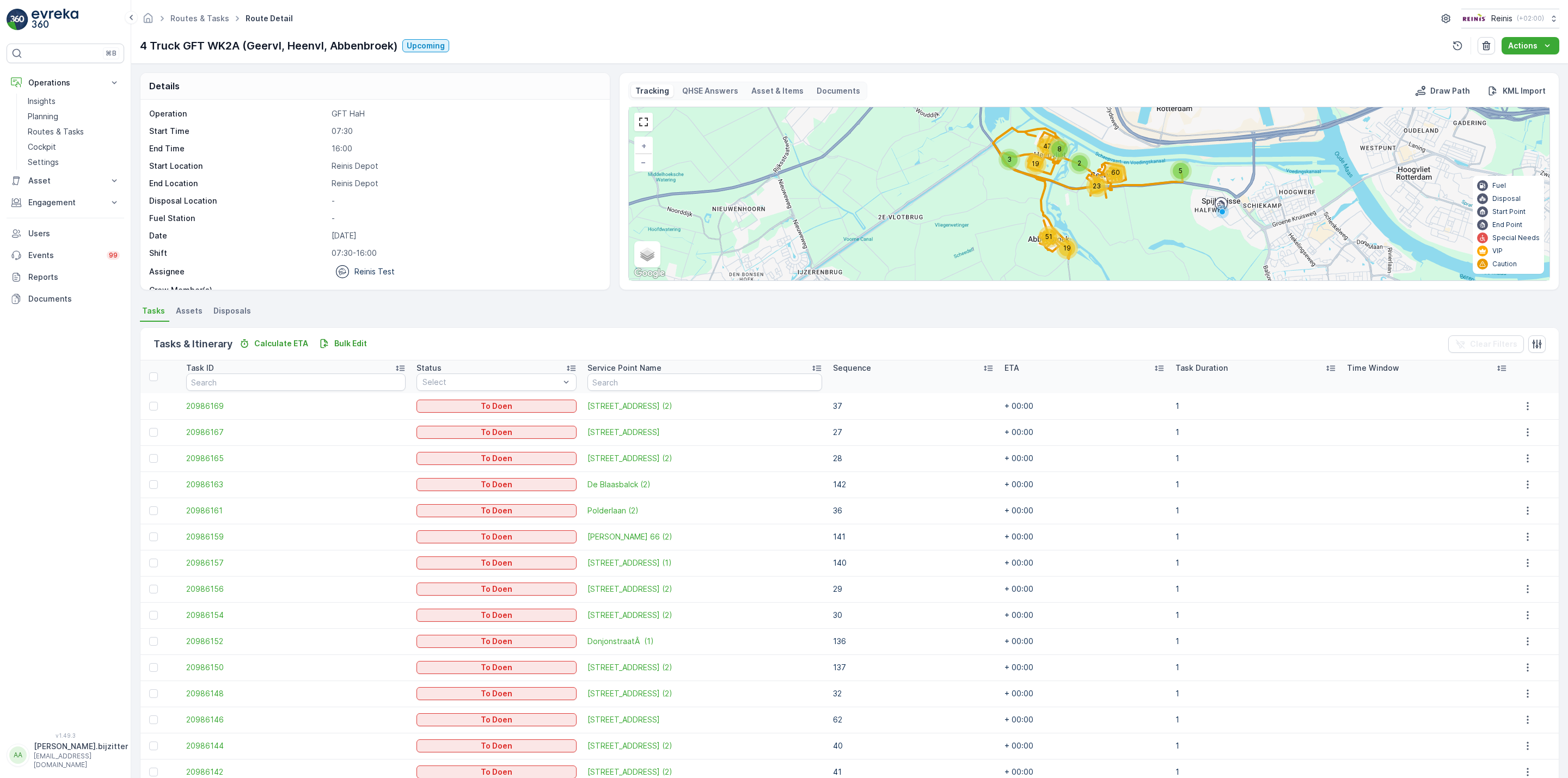
click at [983, 362] on icon at bounding box center [988, 367] width 11 height 11
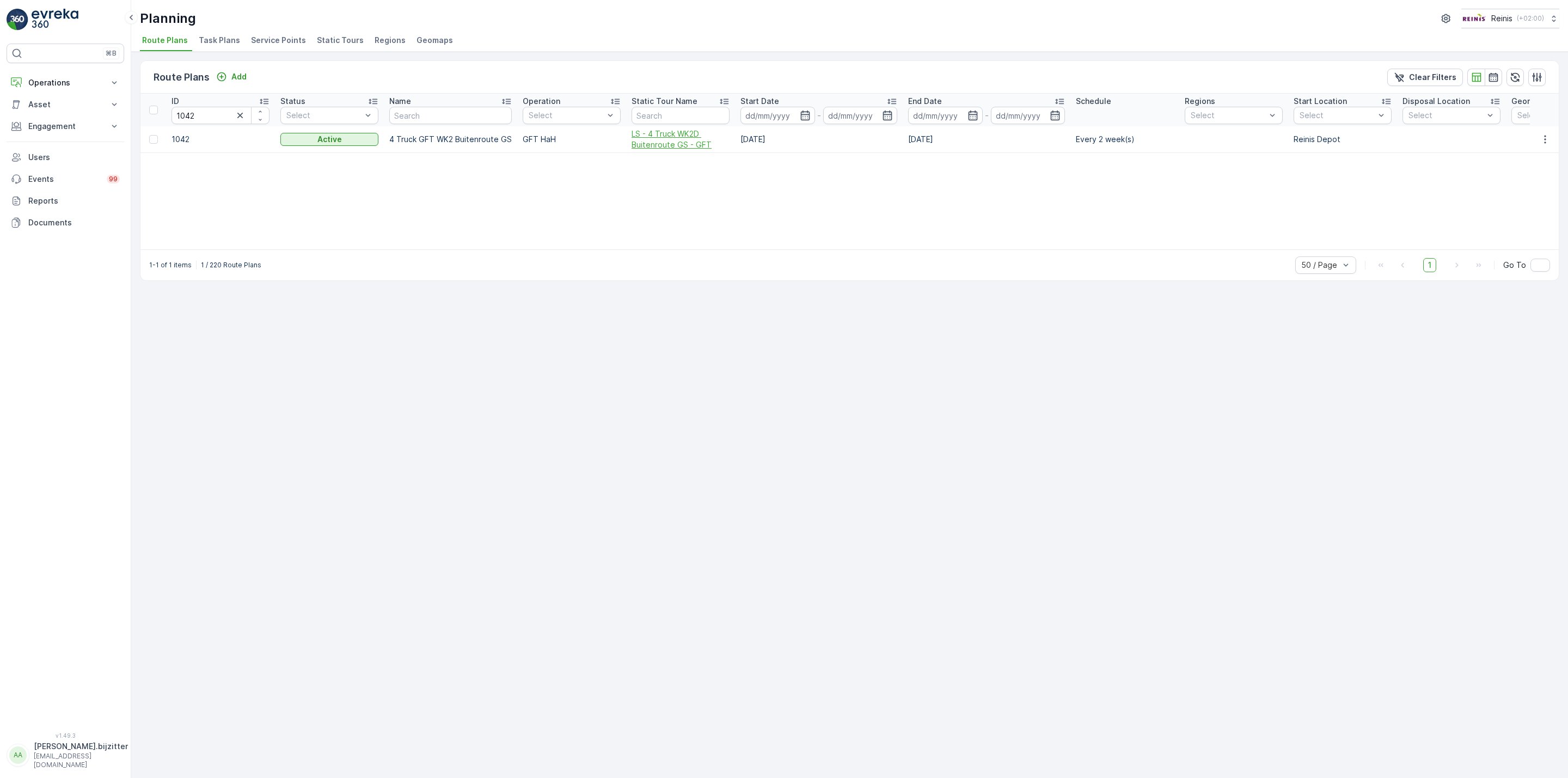
click at [642, 142] on span "LS - 4 Truck WK2D Buitenroute GS - GFT" at bounding box center [680, 139] width 98 height 22
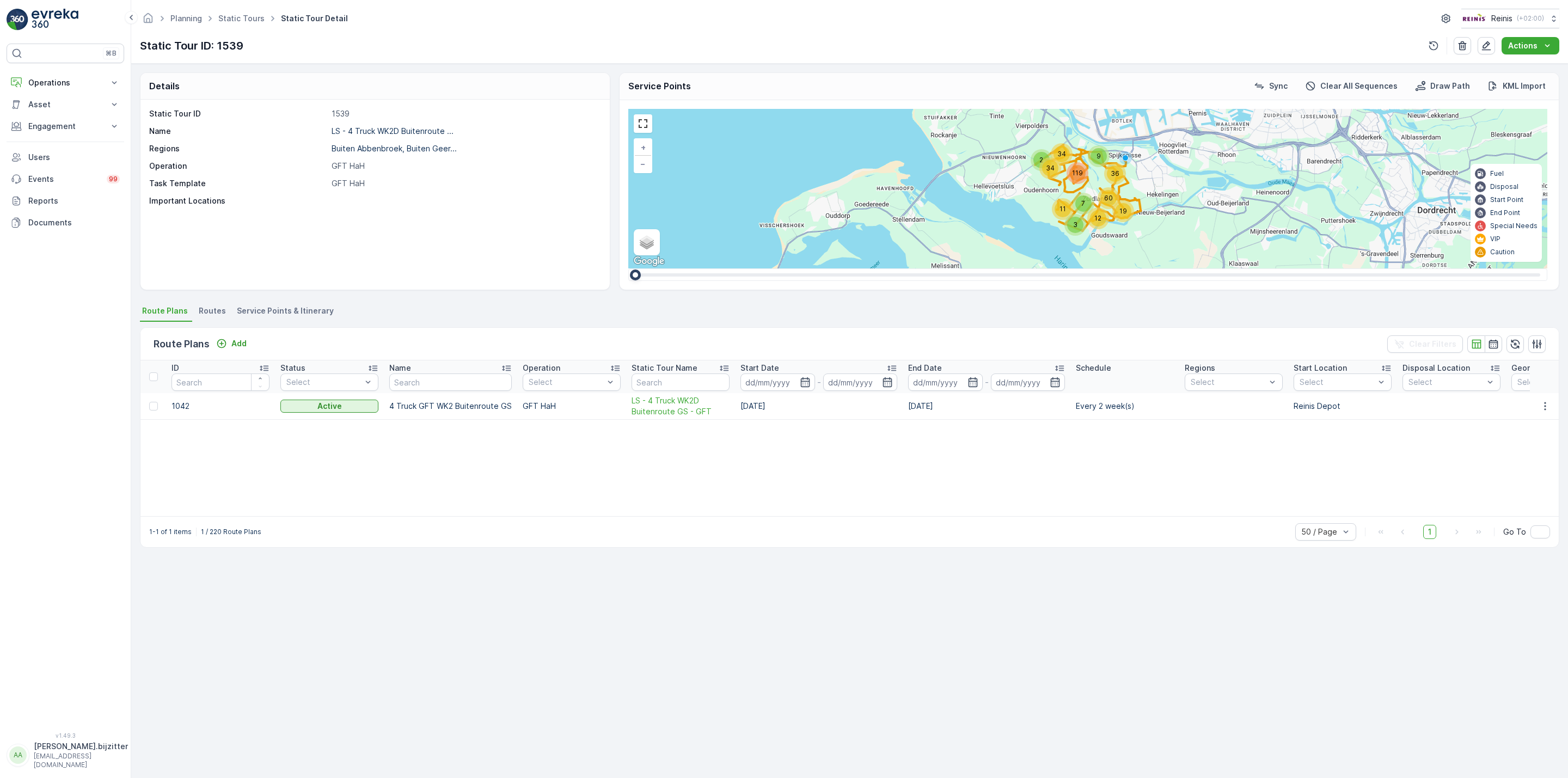
click at [300, 311] on span "Service Points & Itinerary" at bounding box center [285, 310] width 97 height 11
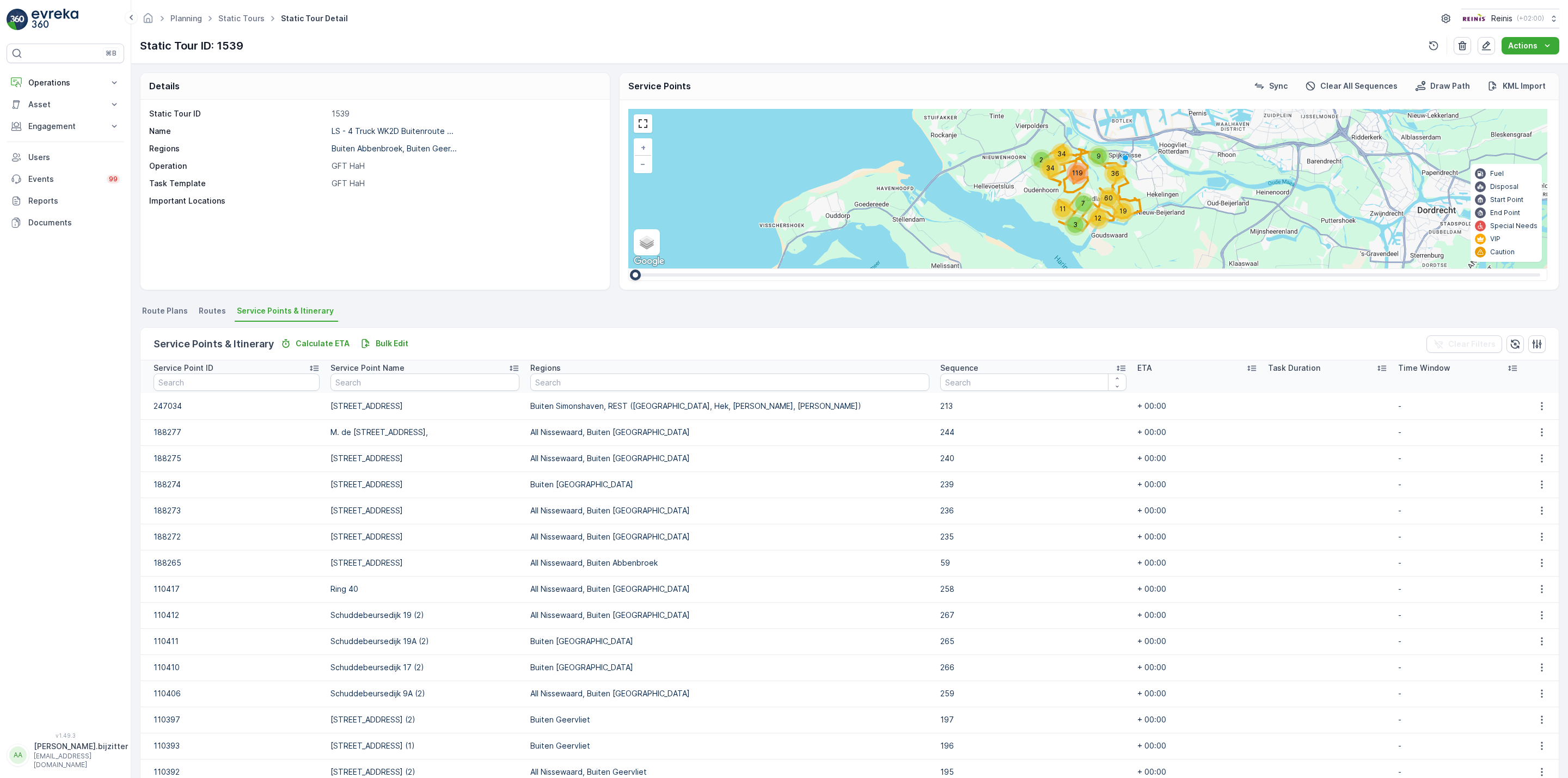
click at [1115, 369] on icon at bounding box center [1120, 367] width 11 height 11
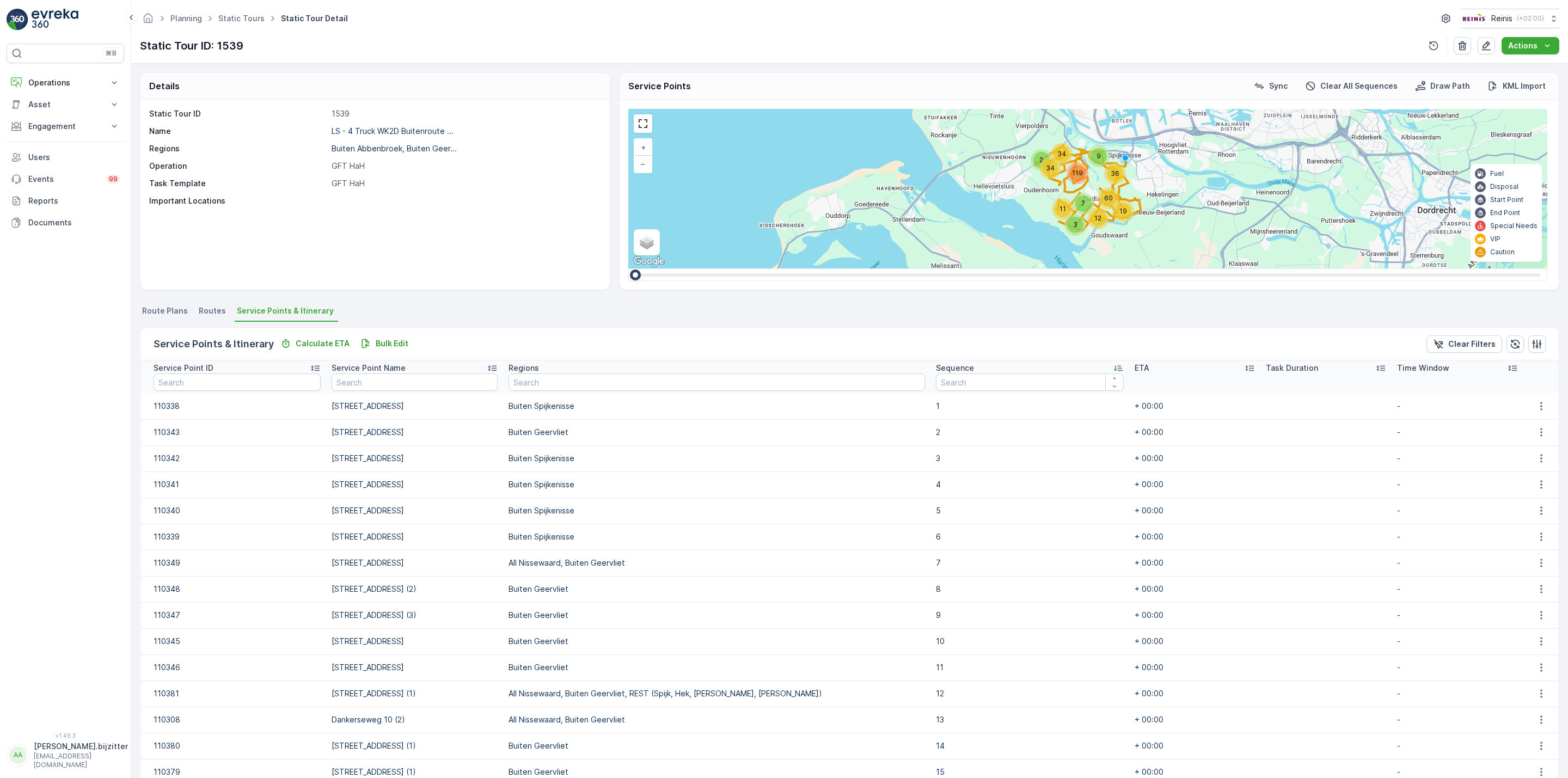
click at [1113, 369] on icon at bounding box center [1118, 367] width 11 height 11
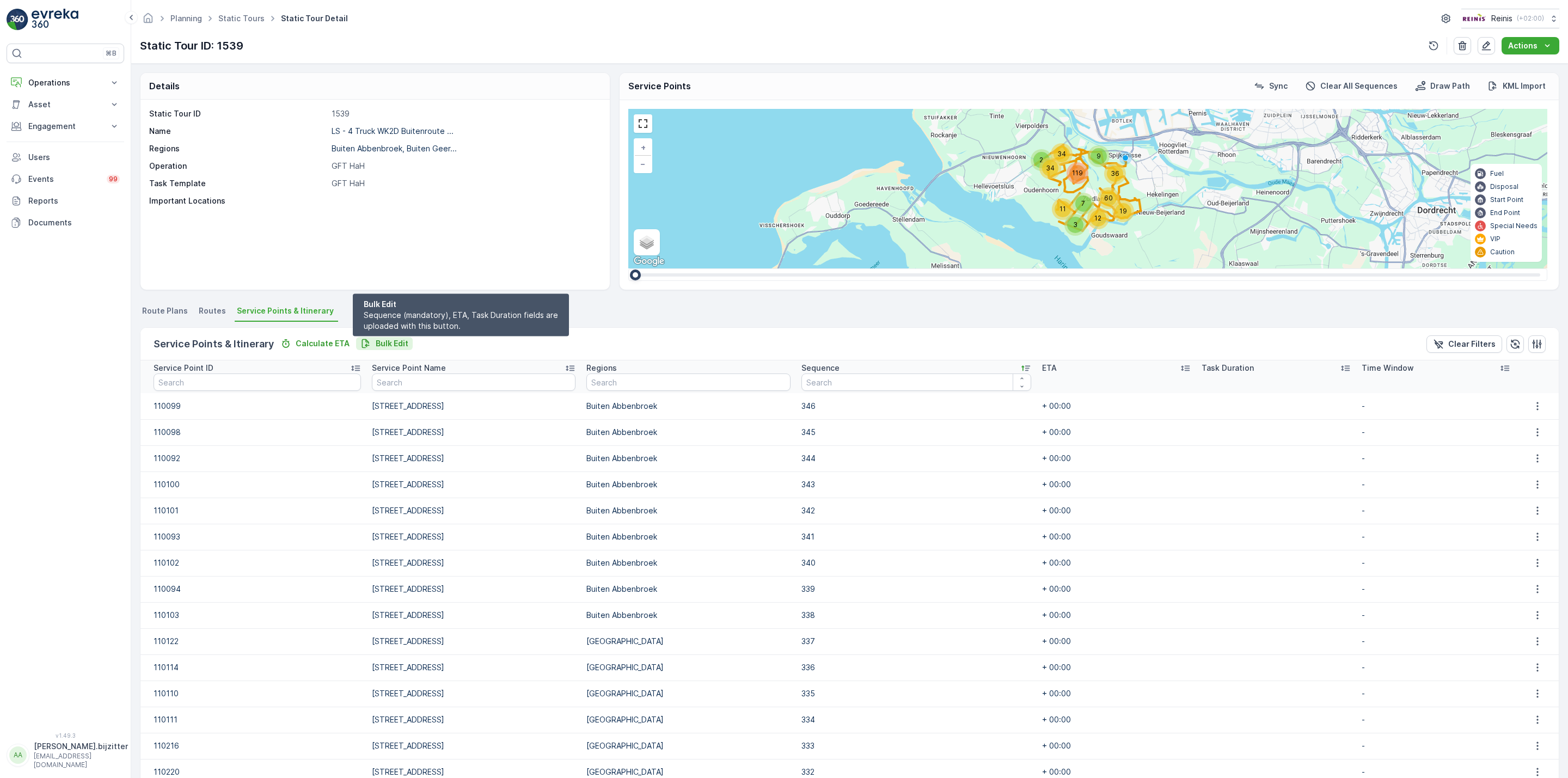
click at [387, 339] on p "Bulk Edit" at bounding box center [392, 343] width 32 height 11
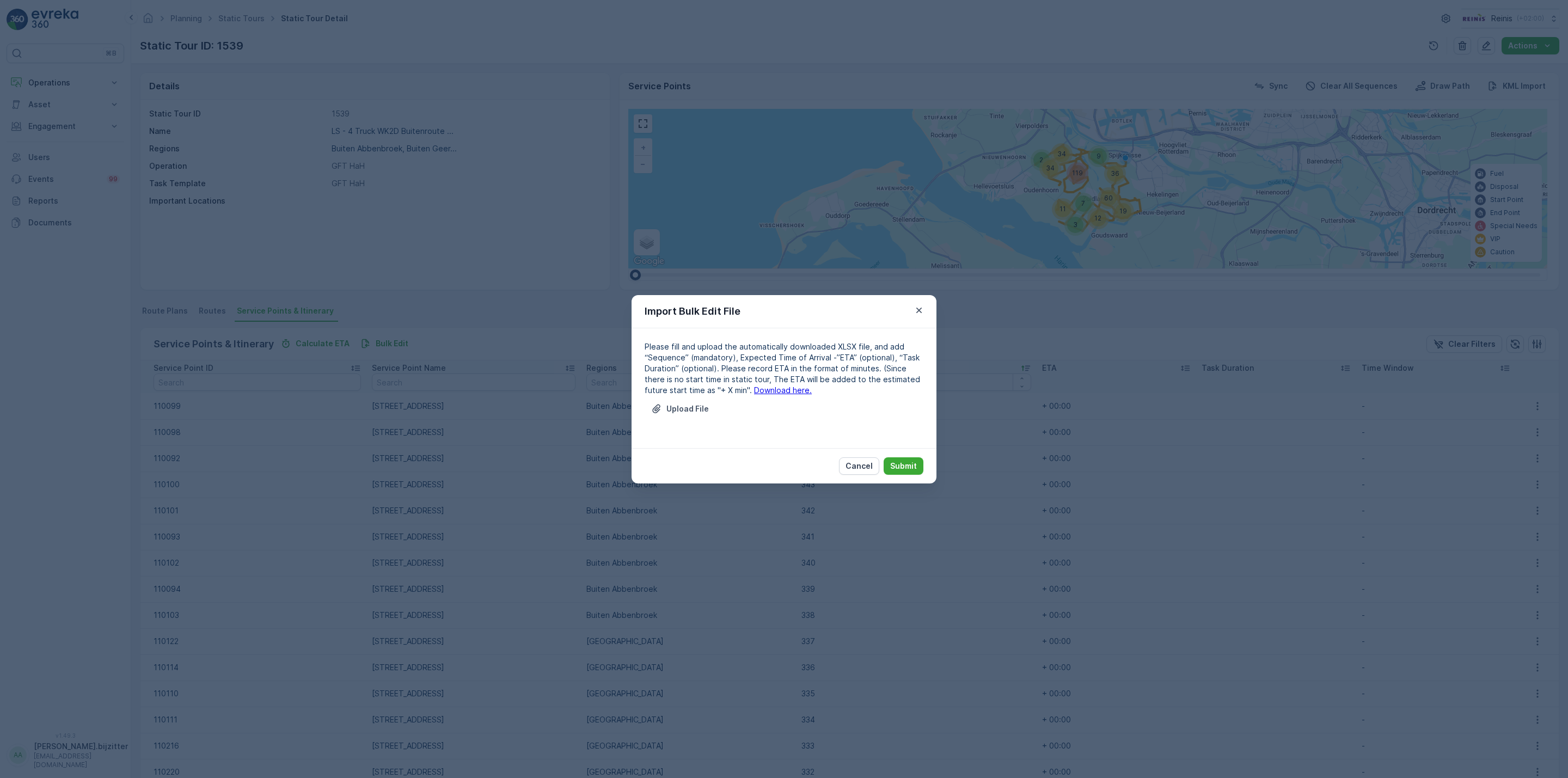
click at [754, 390] on link "Download here." at bounding box center [783, 390] width 57 height 9
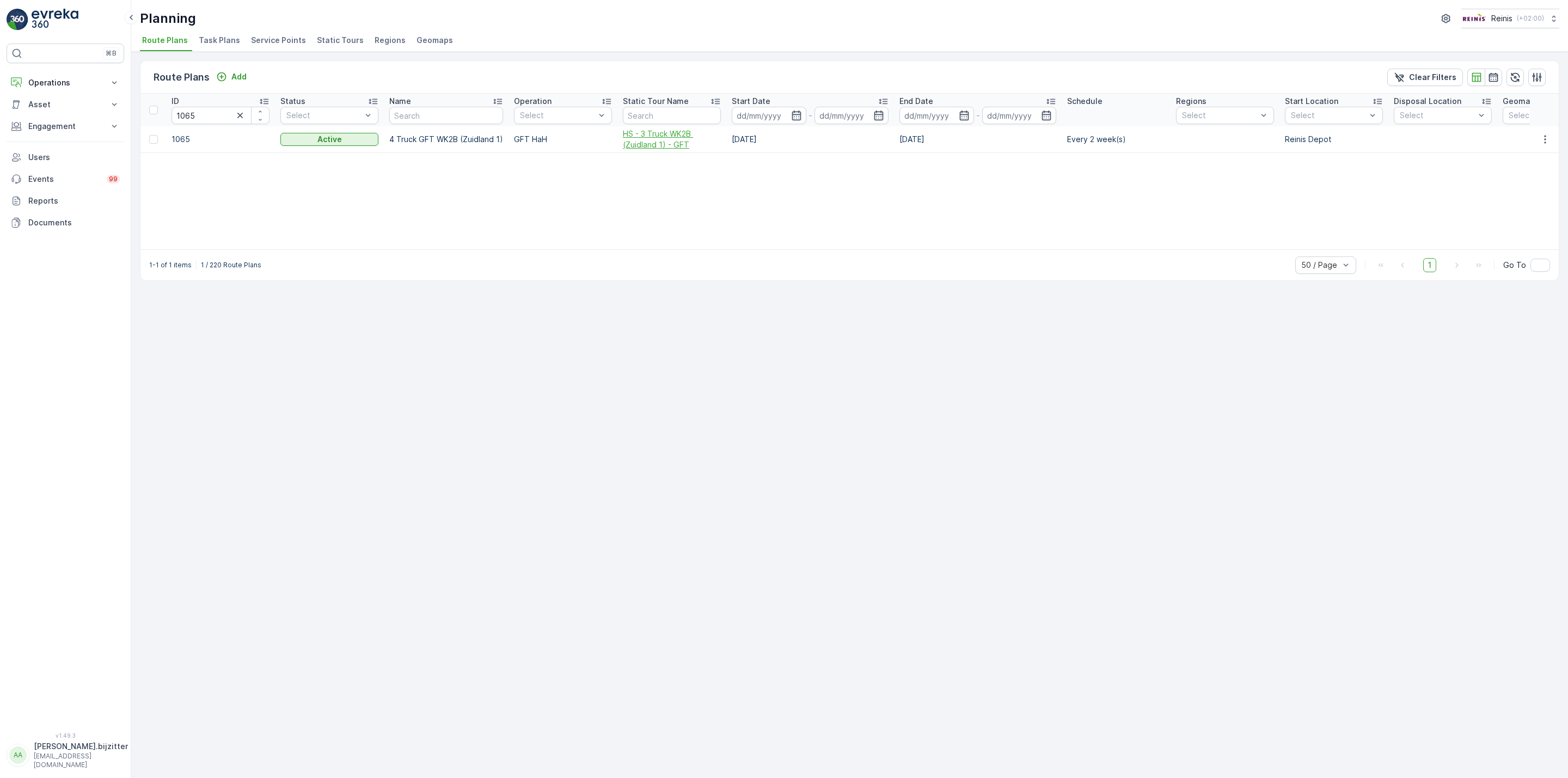
click at [660, 147] on span "HS - 3 Truck WK2B (Zuidland 1) - GFT" at bounding box center [672, 139] width 98 height 22
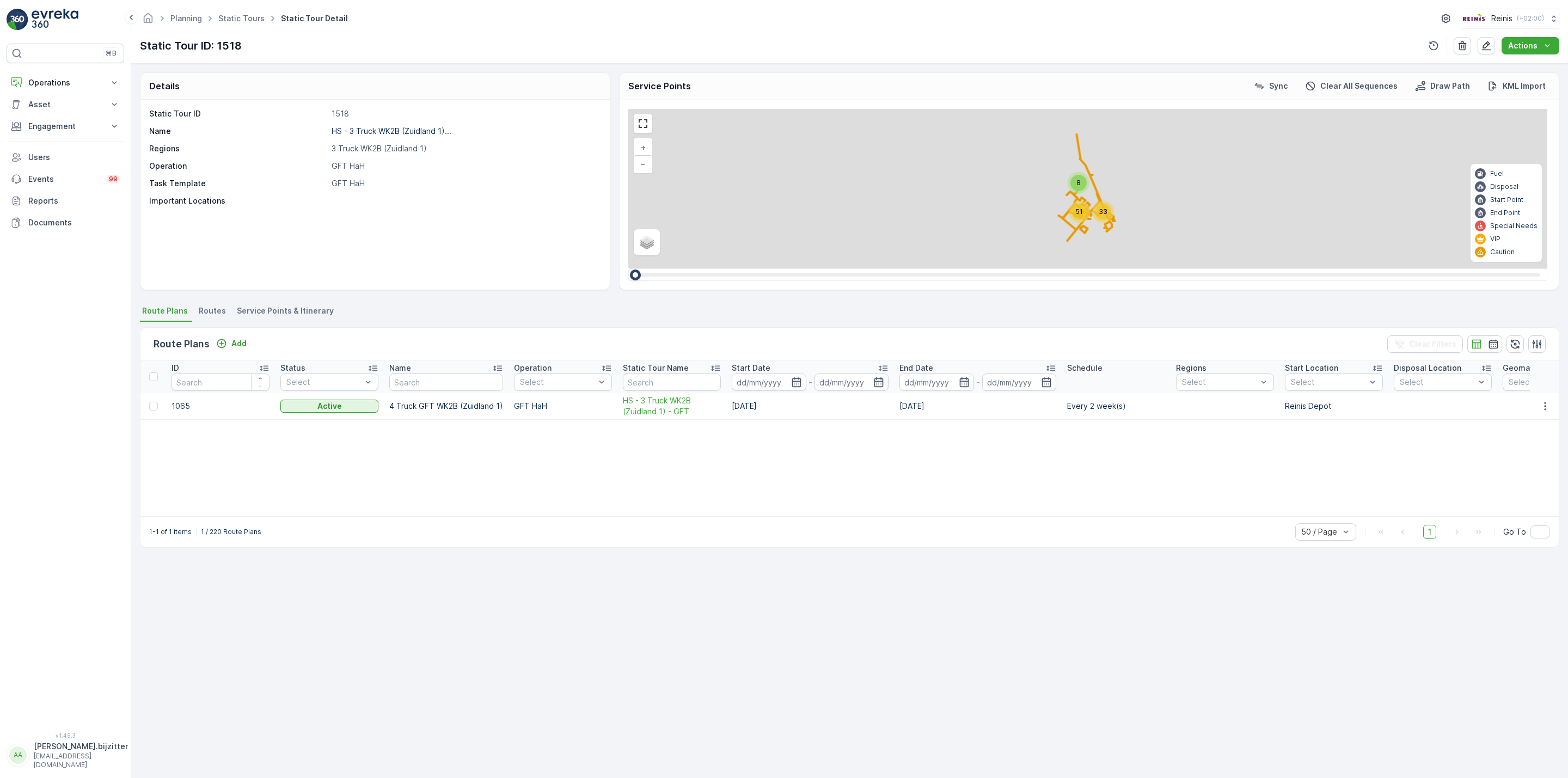
click at [278, 307] on span "Service Points & Itinerary" at bounding box center [285, 310] width 97 height 11
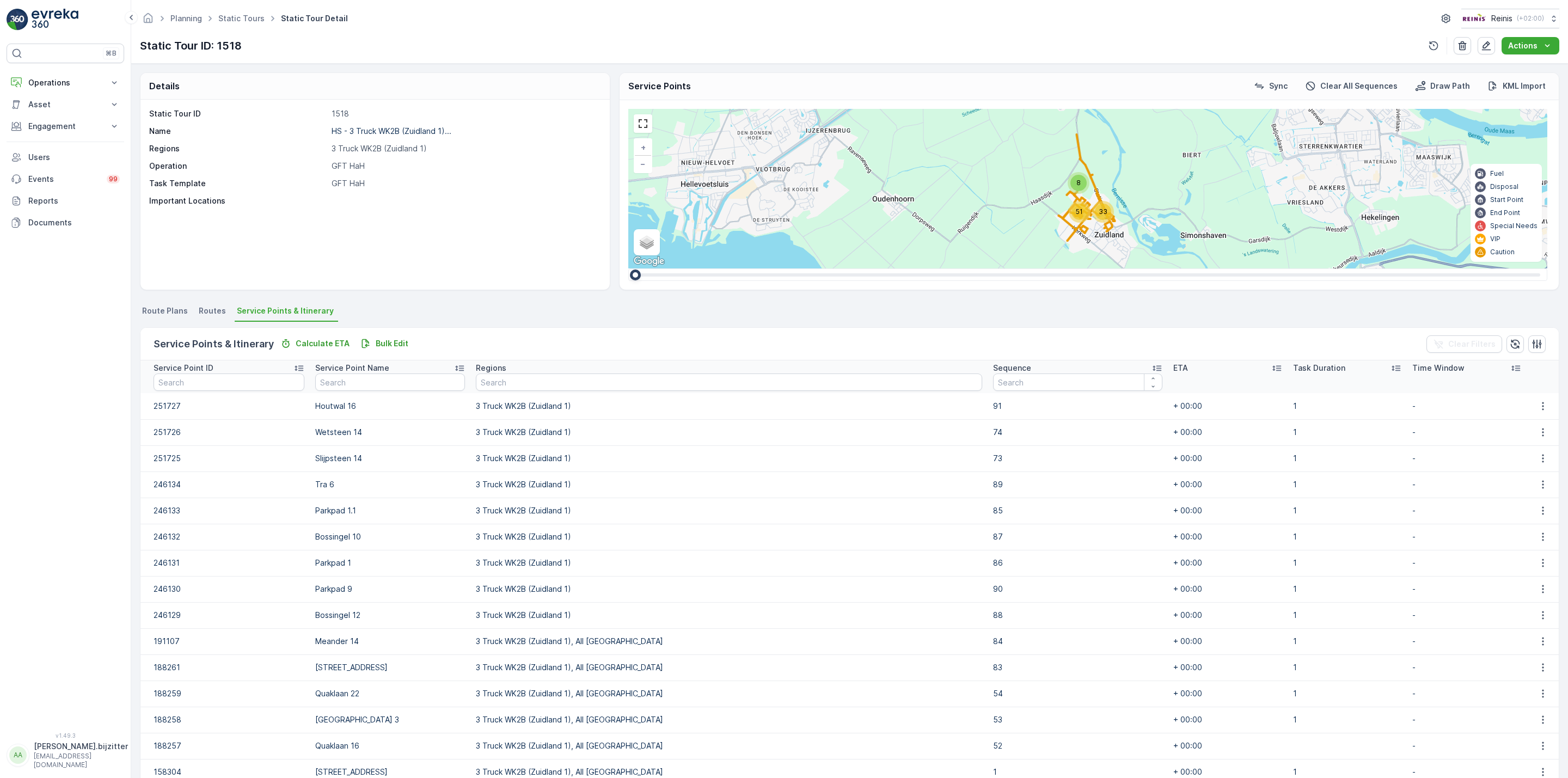
click at [1153, 369] on icon at bounding box center [1157, 368] width 9 height 6
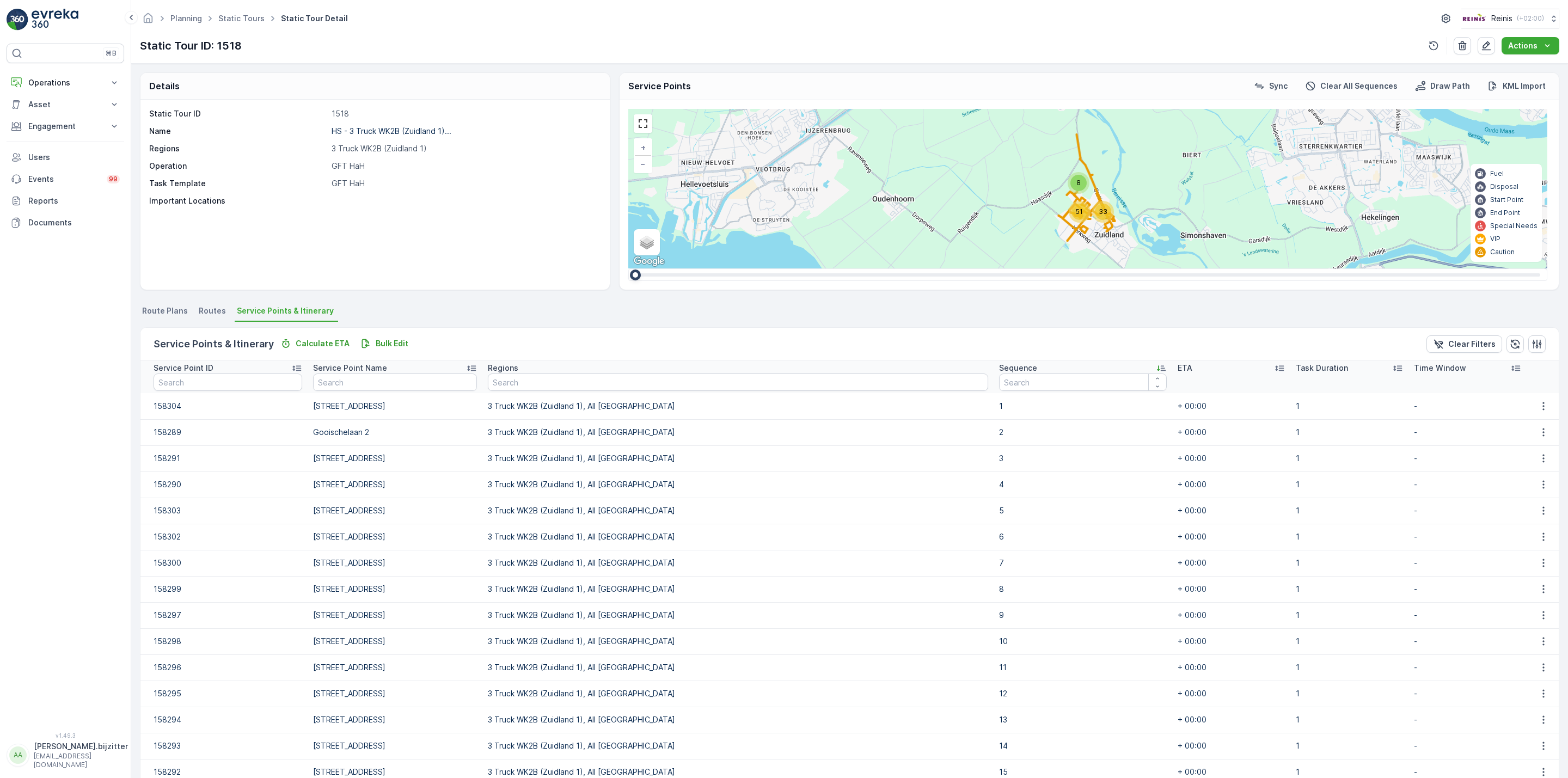
click at [1157, 369] on icon at bounding box center [1162, 368] width 9 height 6
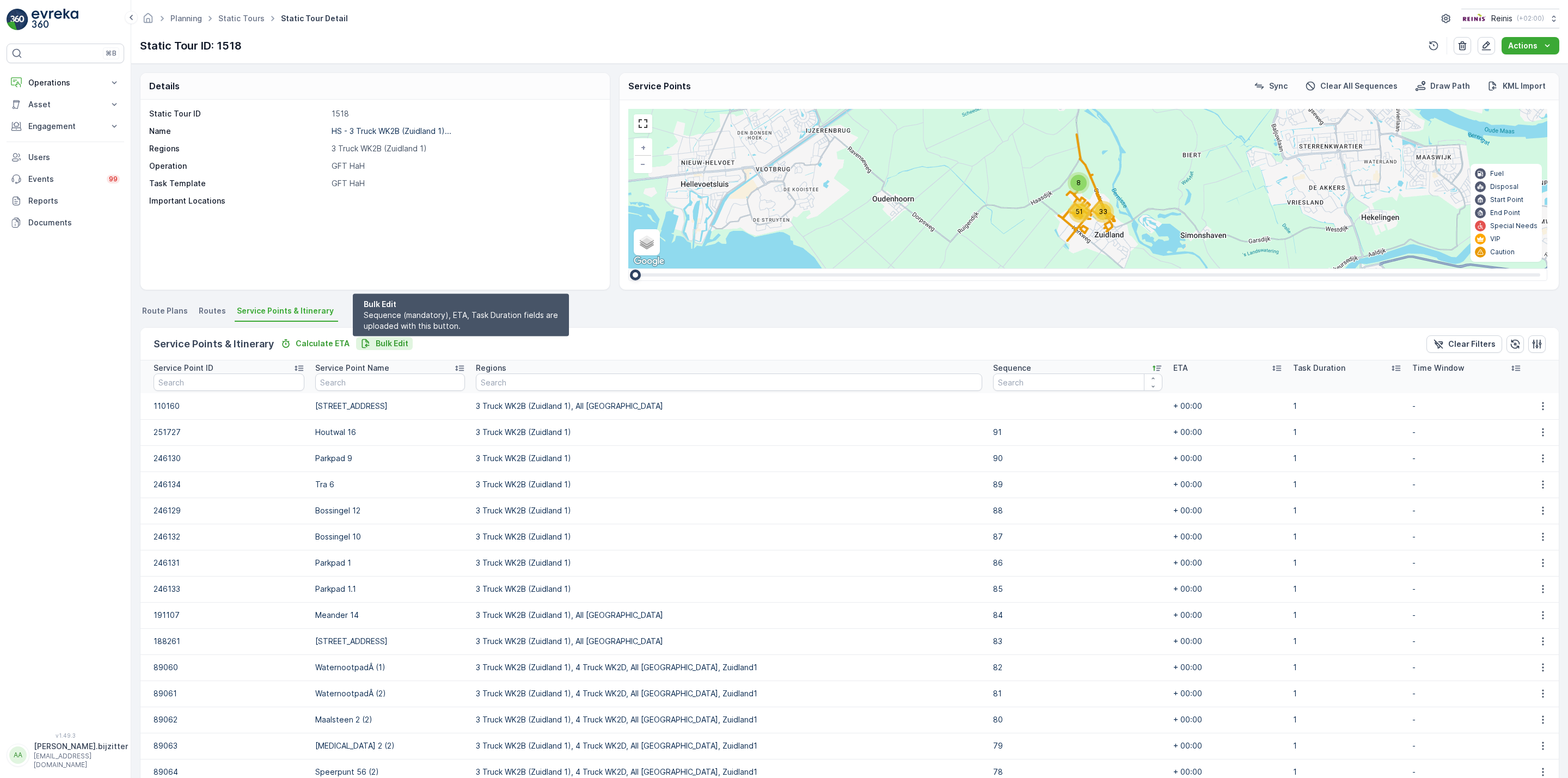
click at [386, 348] on p "Bulk Edit" at bounding box center [392, 343] width 32 height 11
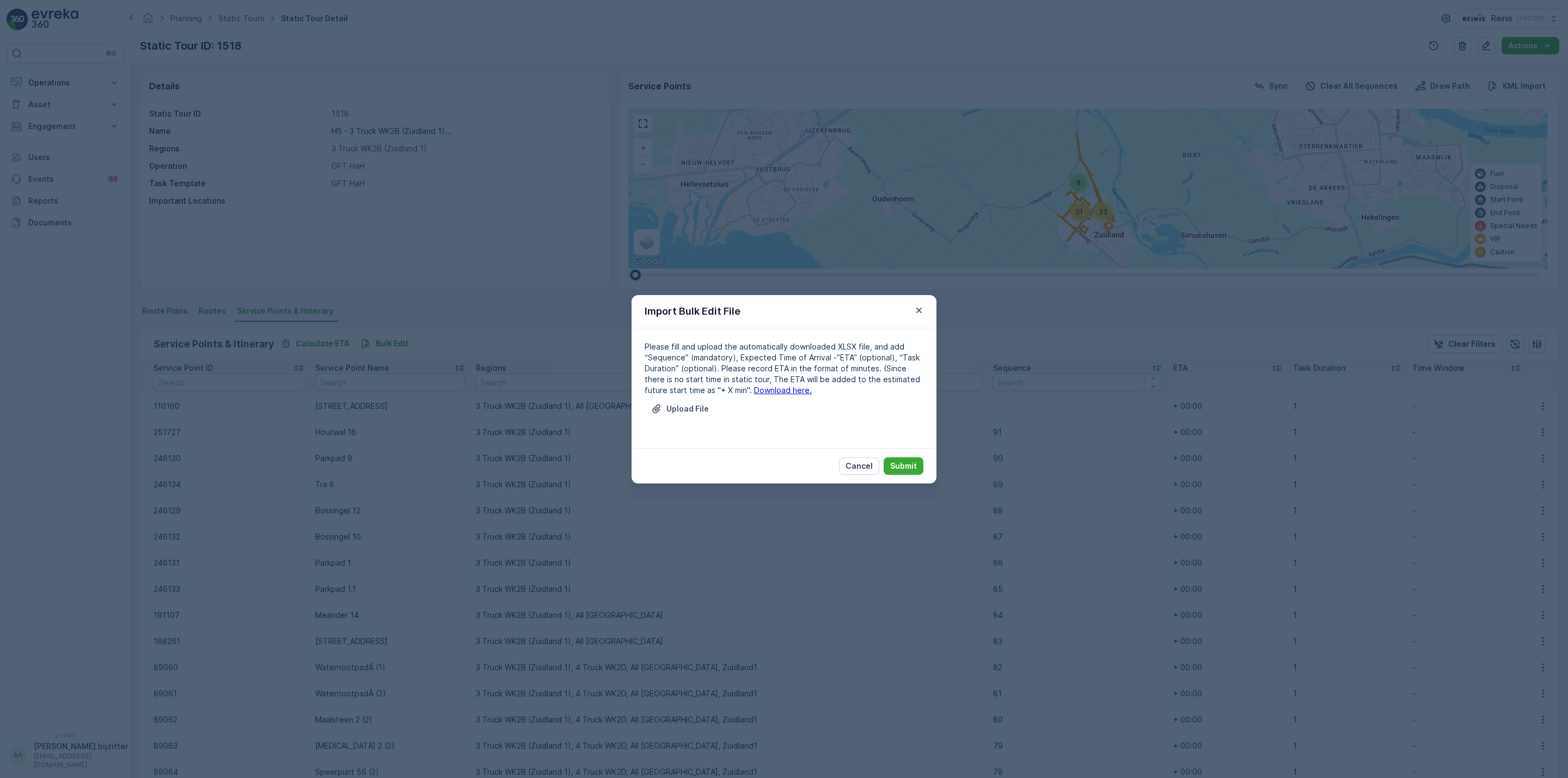
click at [754, 391] on link "Download here." at bounding box center [783, 390] width 57 height 9
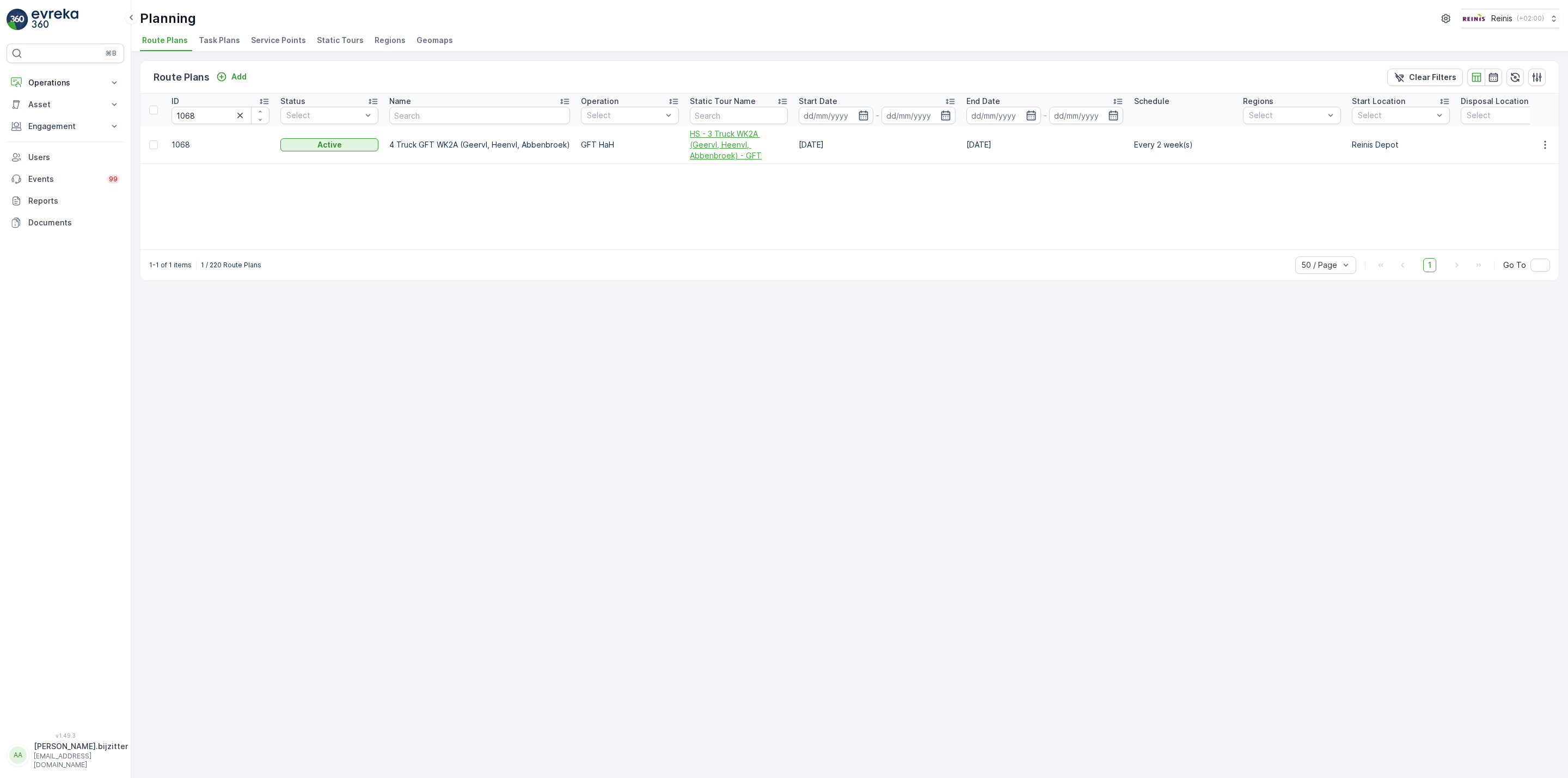
click at [719, 140] on span "HS - 3 Truck WK2A (Geervl, Heenvl, Abbenbroek) - GFT" at bounding box center [738, 145] width 98 height 32
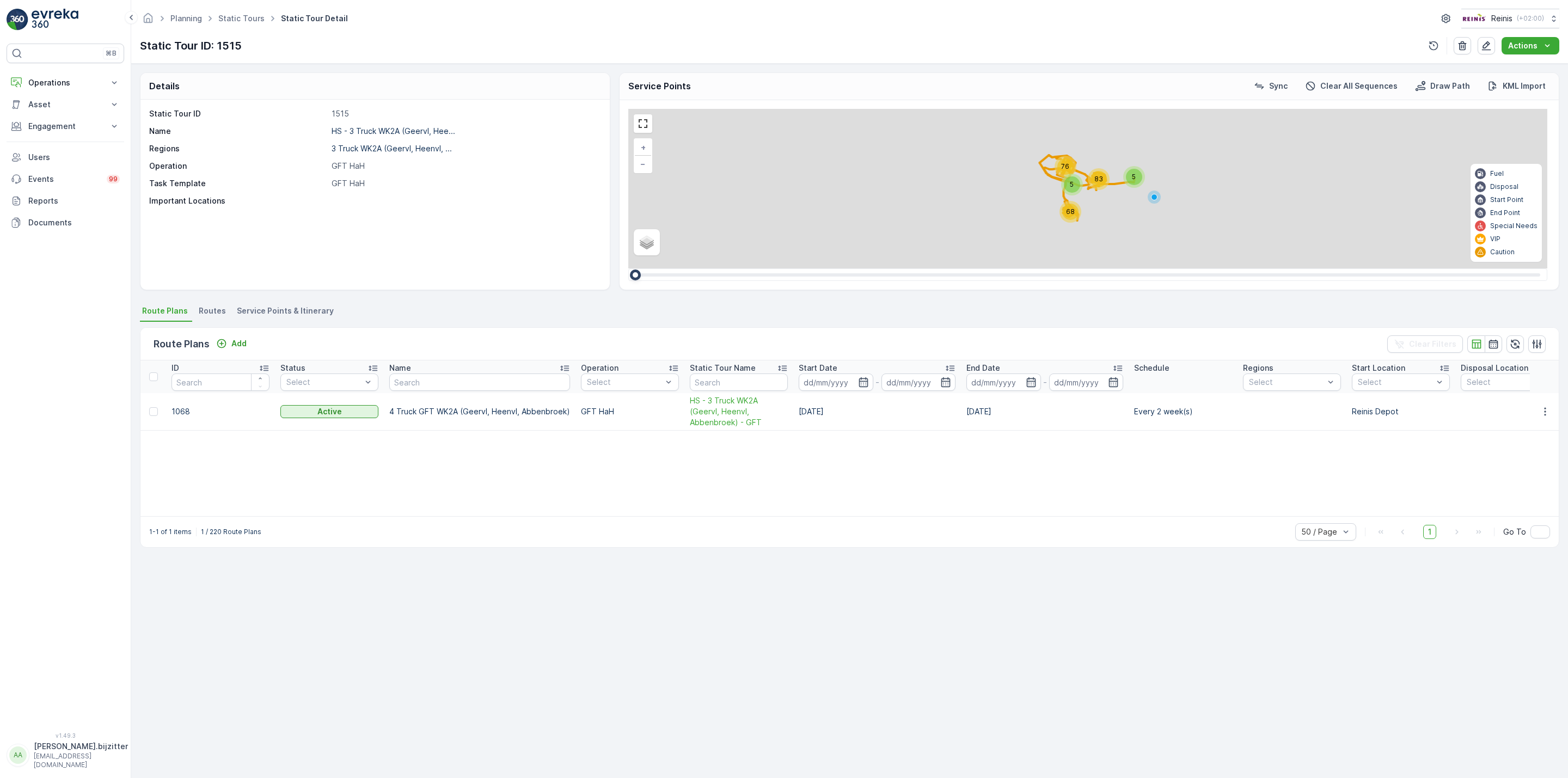
click at [311, 313] on span "Service Points & Itinerary" at bounding box center [285, 310] width 97 height 11
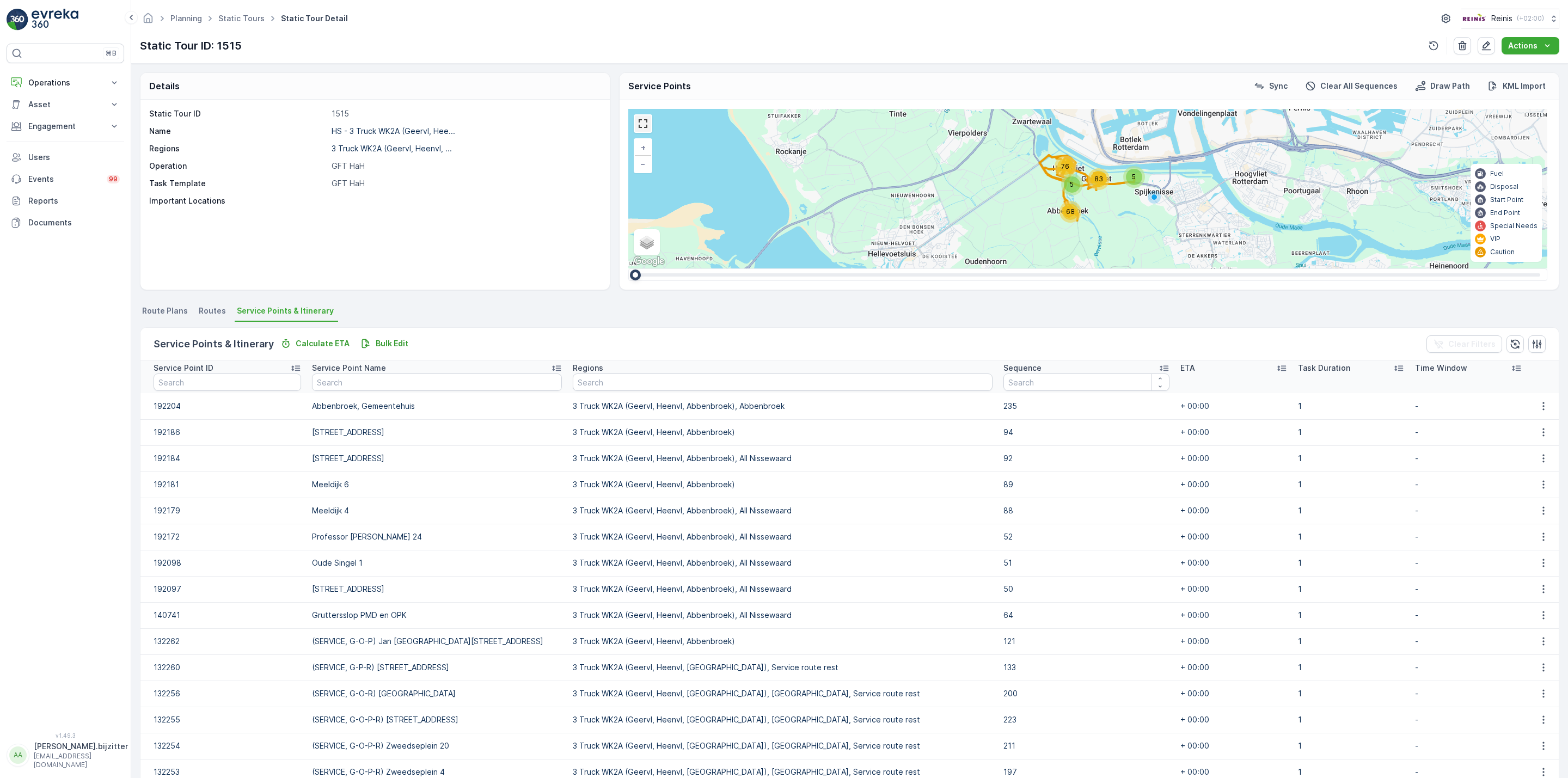
click at [637, 129] on link at bounding box center [643, 124] width 16 height 16
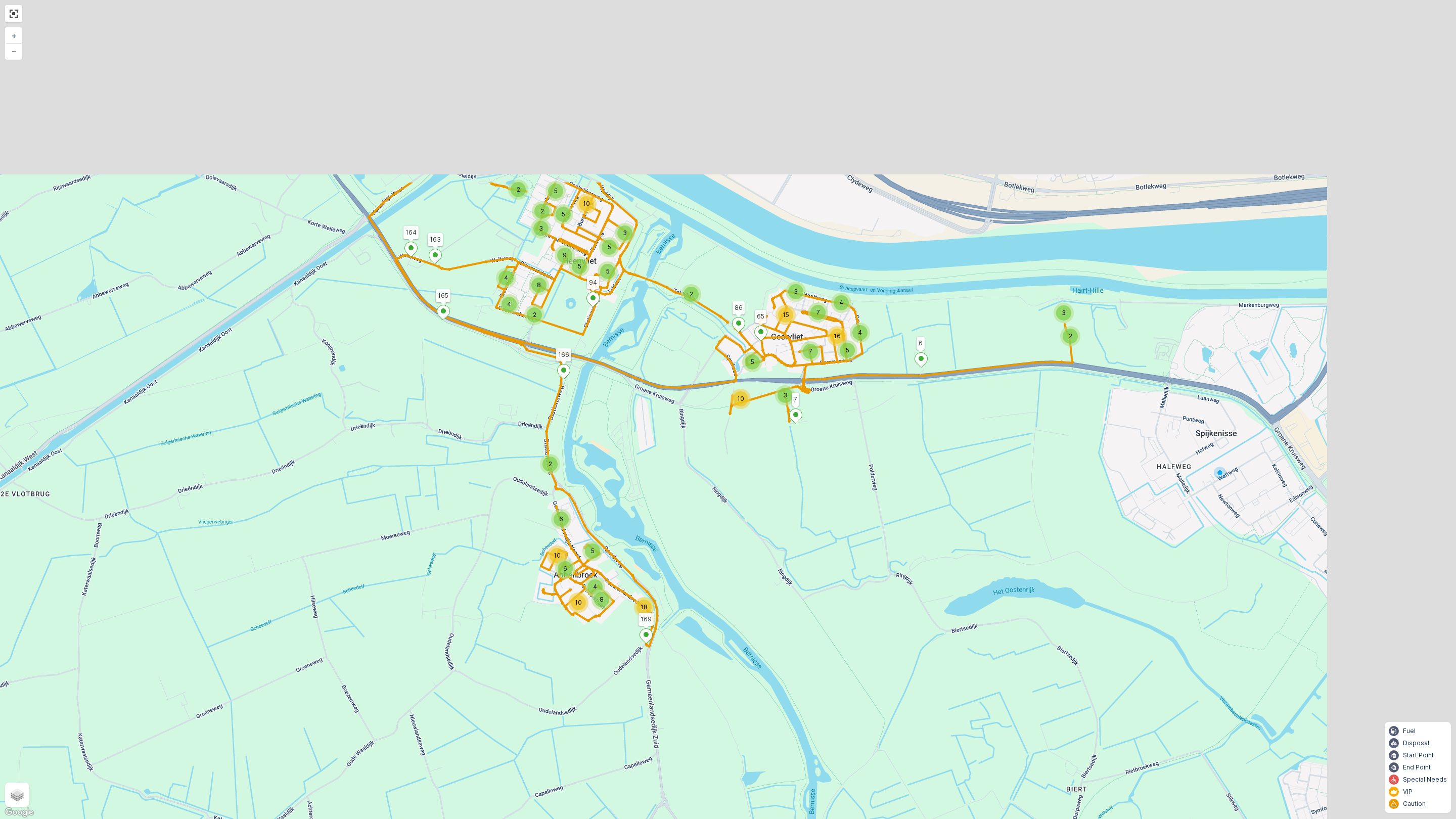
drag, startPoint x: 594, startPoint y: 549, endPoint x: 484, endPoint y: 715, distance: 199.1
click at [463, 722] on div "10 3 5 3 4 7 5 4 7 16 15 2 3 18 6 5 10 6 4 8 10 2 2 2 4 4 5 2 5 2 3 3 5 8 5 9 5…" at bounding box center [728, 409] width 1456 height 819
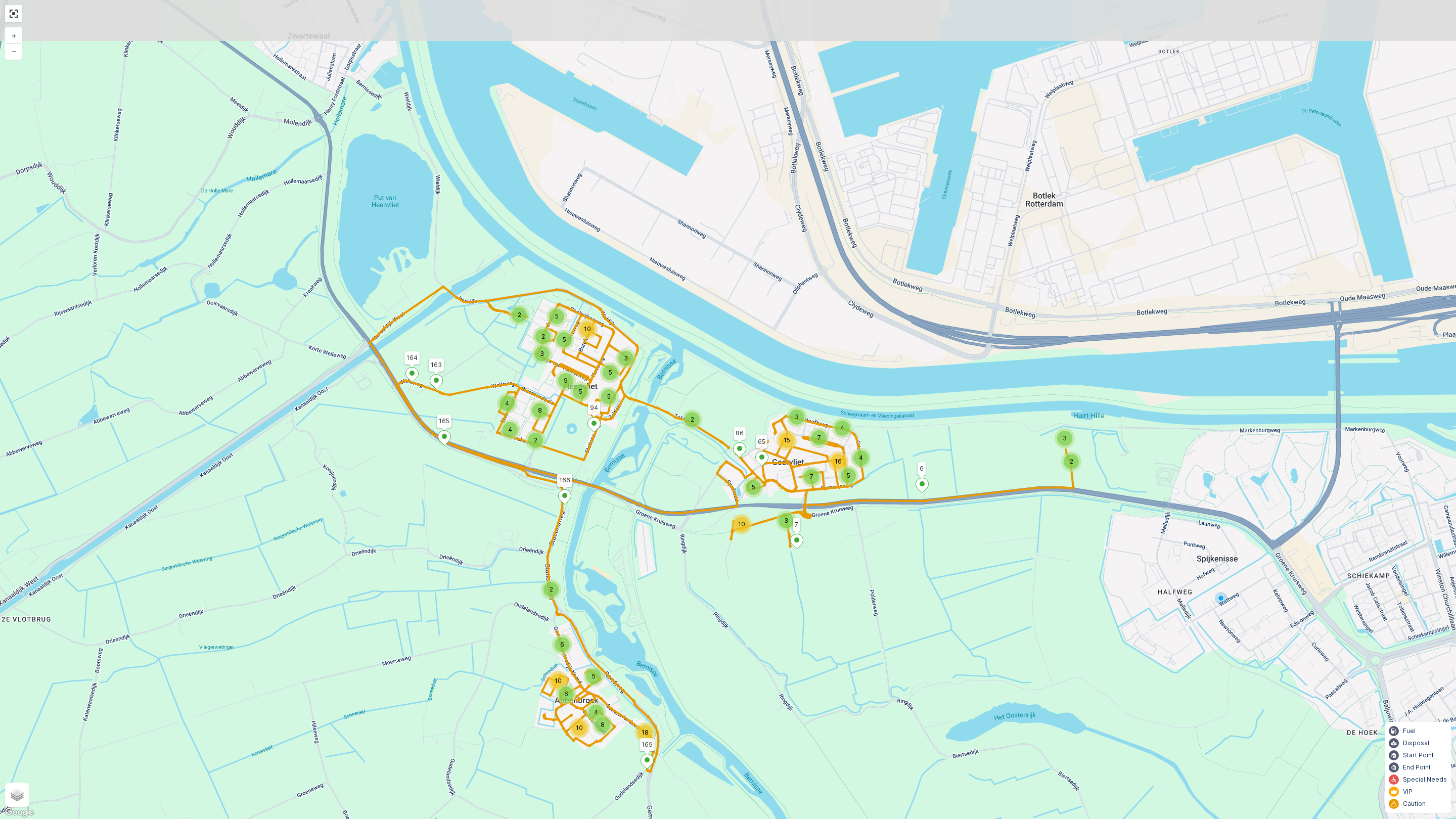
drag, startPoint x: 833, startPoint y: 478, endPoint x: 833, endPoint y: 585, distance: 107.0
click at [833, 585] on div "10 3 5 3 4 7 5 4 7 16 15 2 3 18 6 5 10 6 4 8 10 2 2 2 4 4 5 2 5 2 3 3 5 8 5 9 5…" at bounding box center [728, 409] width 1456 height 819
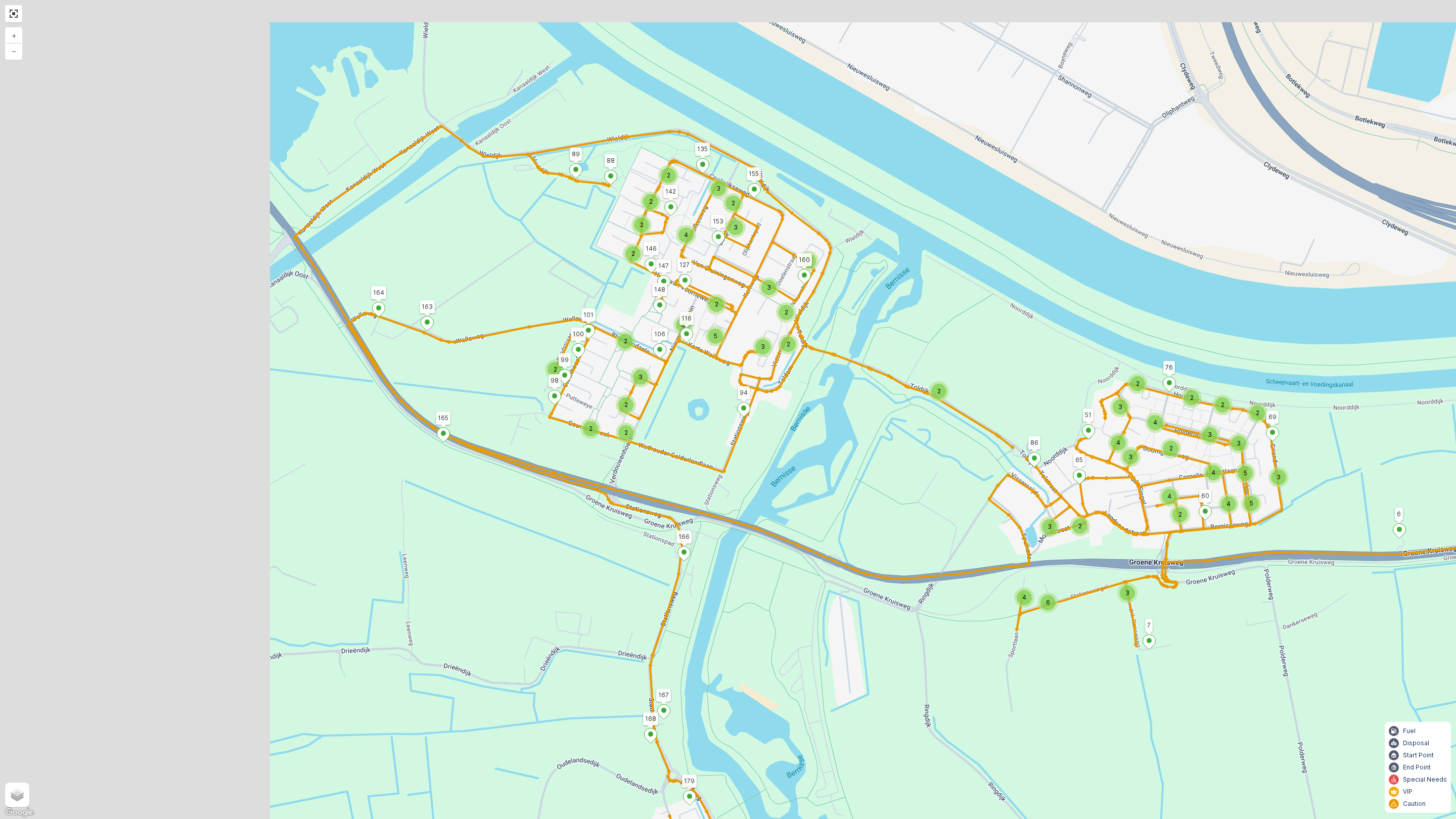
drag, startPoint x: 800, startPoint y: 471, endPoint x: 895, endPoint y: 498, distance: 98.8
click at [895, 498] on div "6 4 3 2 3 2 2 2 2 2 3 5 3 4 2 5 4 3 4 4 3 3 4 2 3 3 15 4 4 4 2 4 4 4 3 3 6 2 2 …" at bounding box center [728, 409] width 1456 height 819
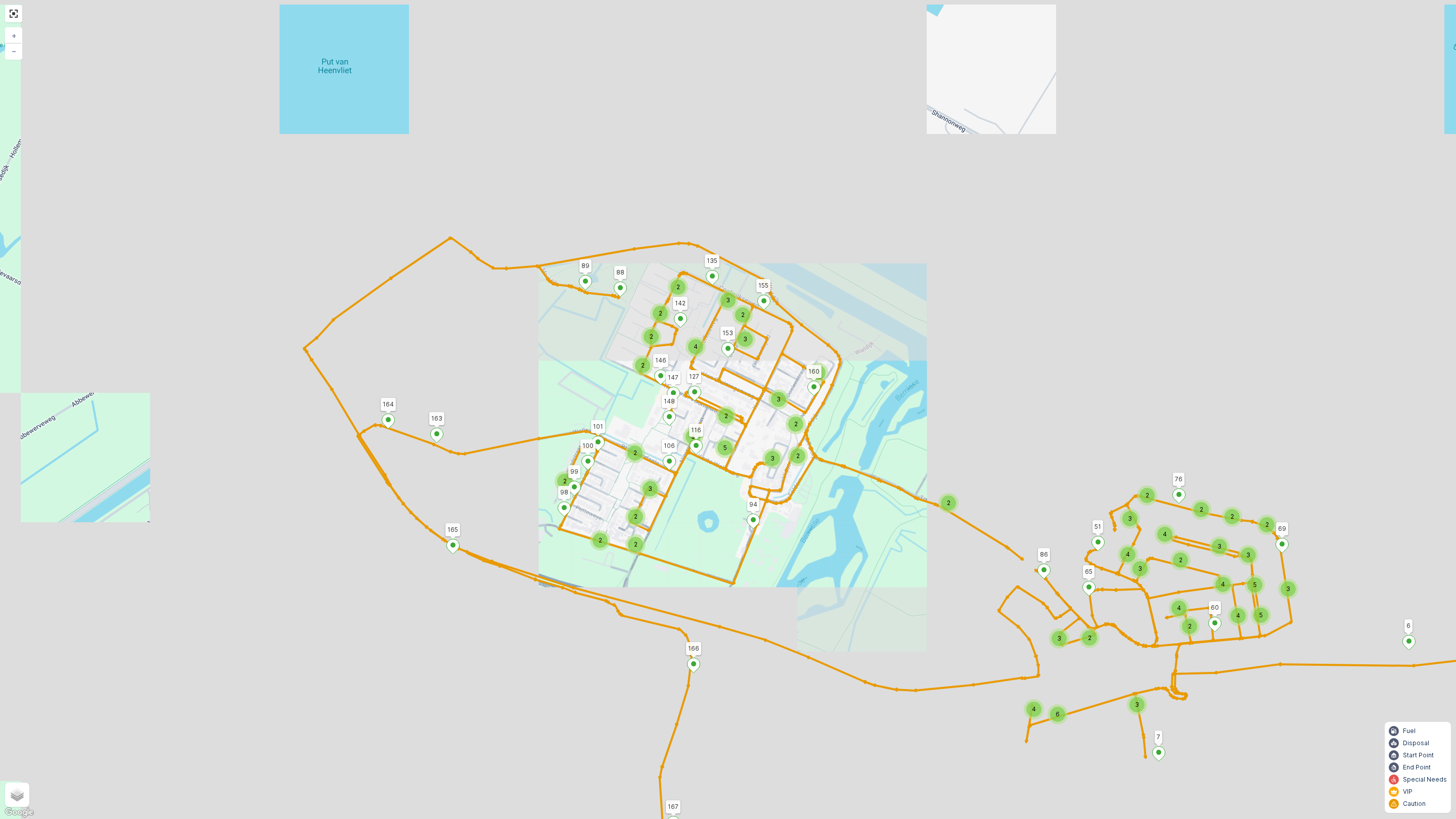
drag, startPoint x: 715, startPoint y: 475, endPoint x: 692, endPoint y: 567, distance: 94.8
click at [695, 589] on div "6 4 3 2 3 2 2 2 2 2 3 5 3 4 2 5 4 3 4 4 3 3 4 2 3 3 15 4 4 4 2 4 4 4 3 3 6 2 2 …" at bounding box center [728, 409] width 1456 height 819
